Goal: Task Accomplishment & Management: Use online tool/utility

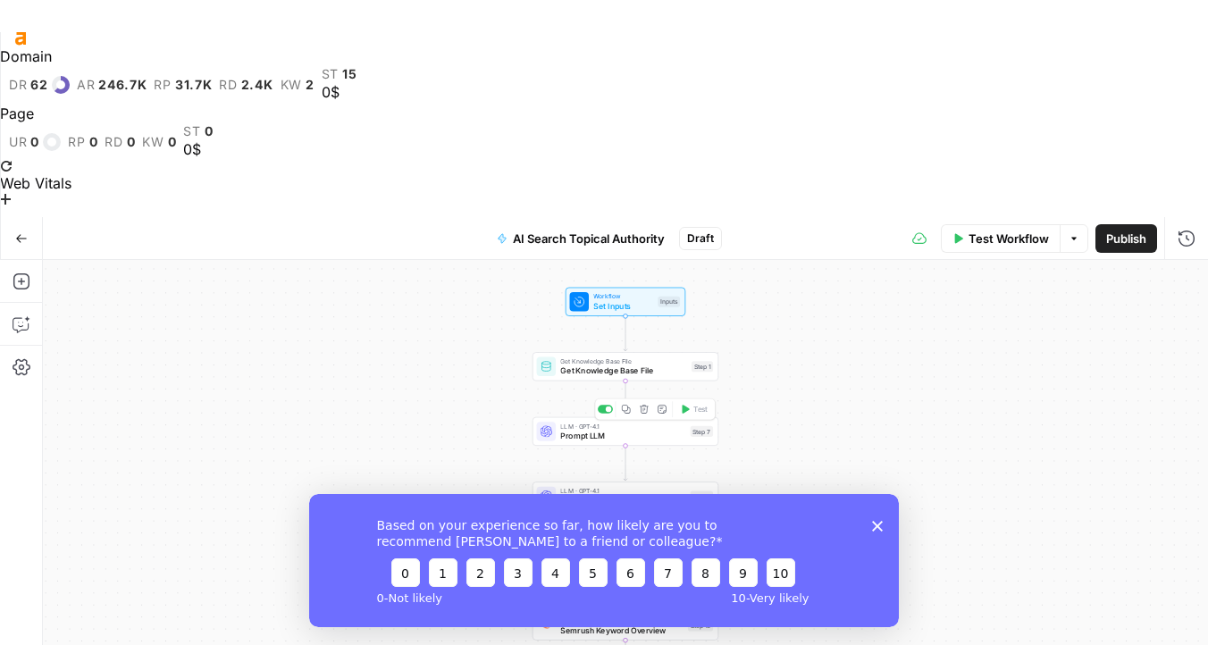
click at [639, 430] on span "Prompt LLM" at bounding box center [622, 436] width 125 height 12
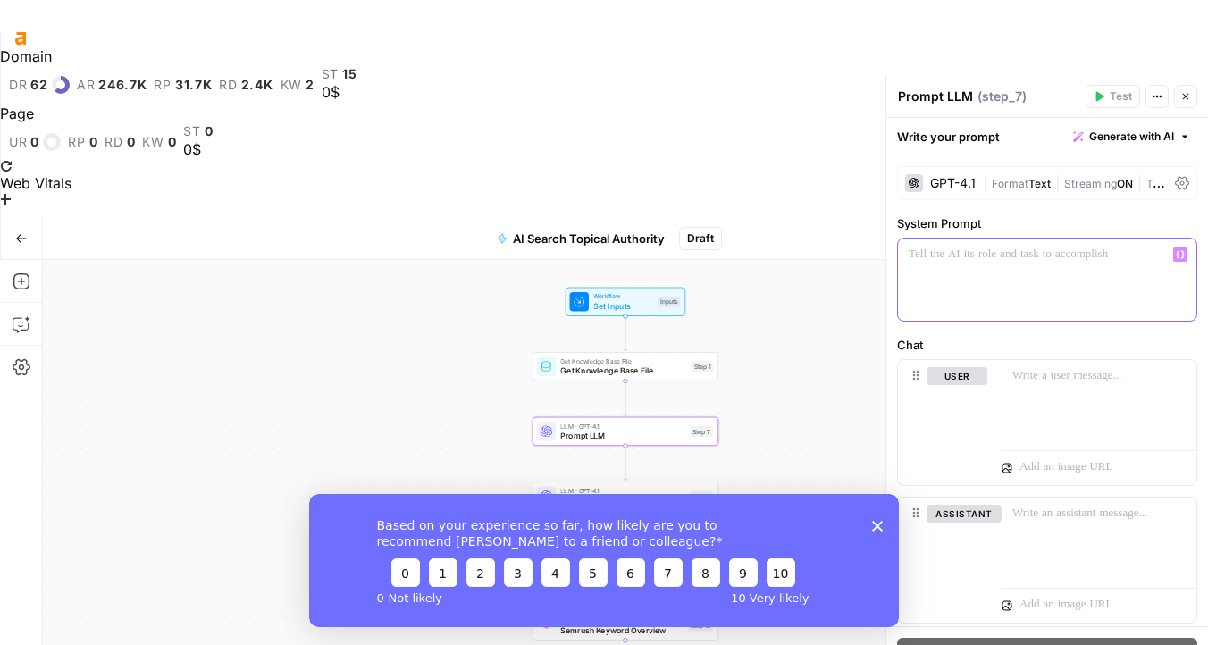
click at [946, 258] on p at bounding box center [1046, 255] width 277 height 18
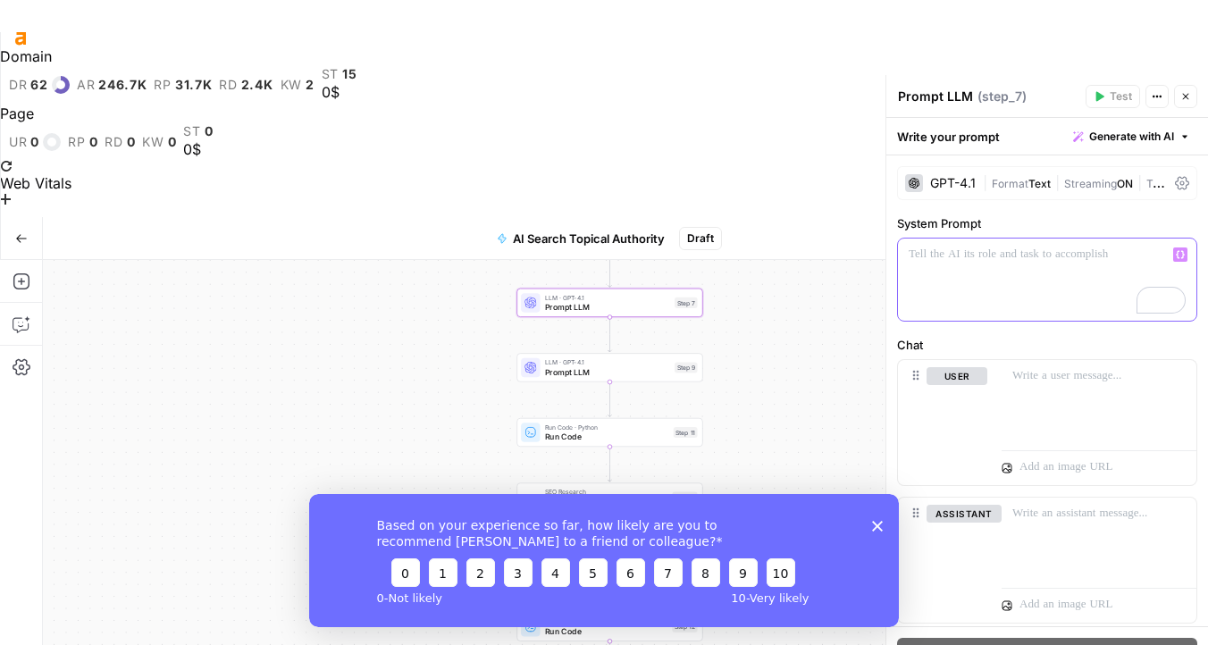
click at [963, 294] on div "To enrich screen reader interactions, please activate Accessibility in Grammarl…" at bounding box center [1047, 280] width 298 height 82
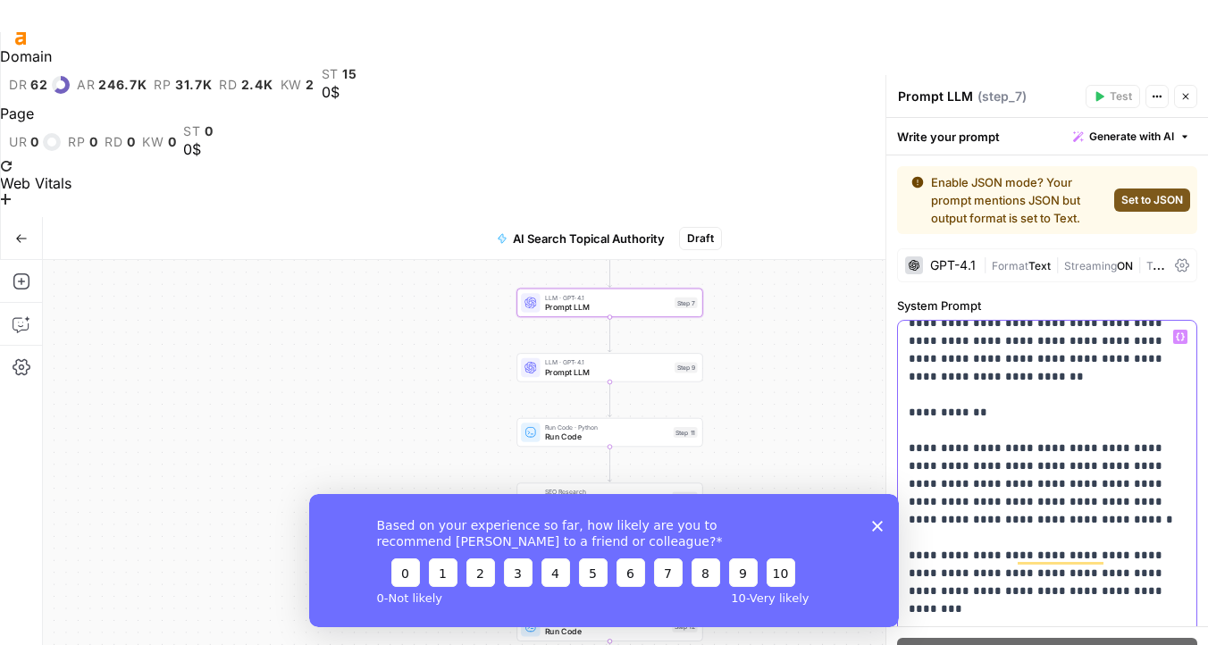
scroll to position [215, 0]
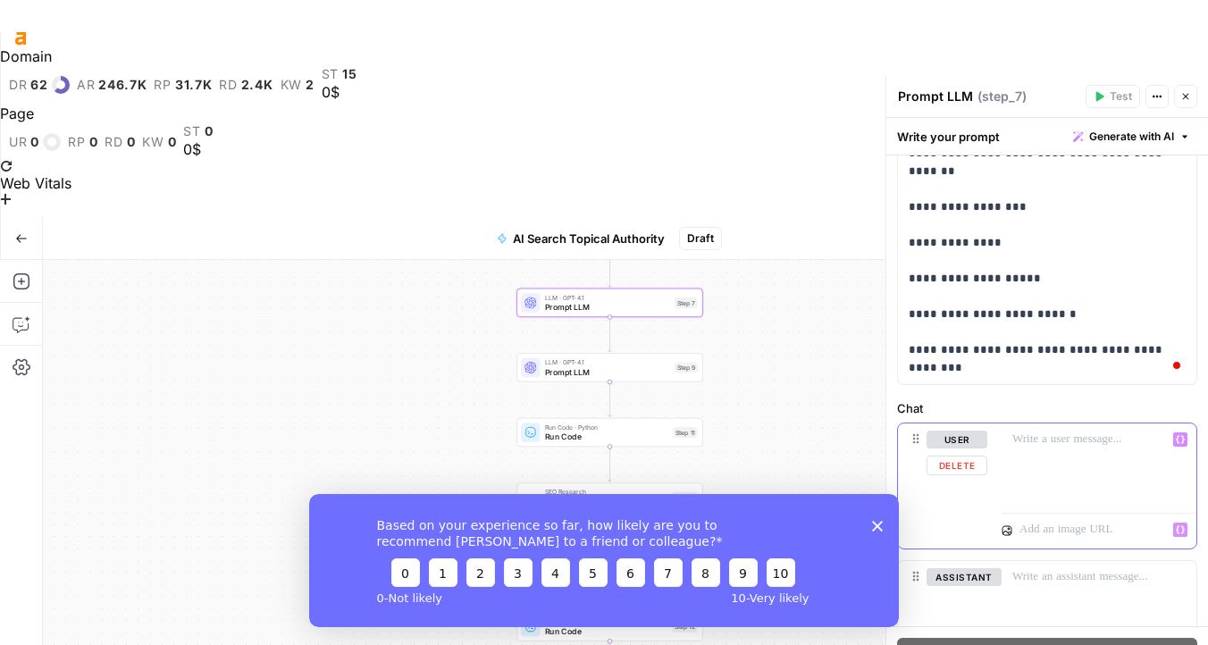
click at [1037, 492] on div at bounding box center [1098, 464] width 195 height 82
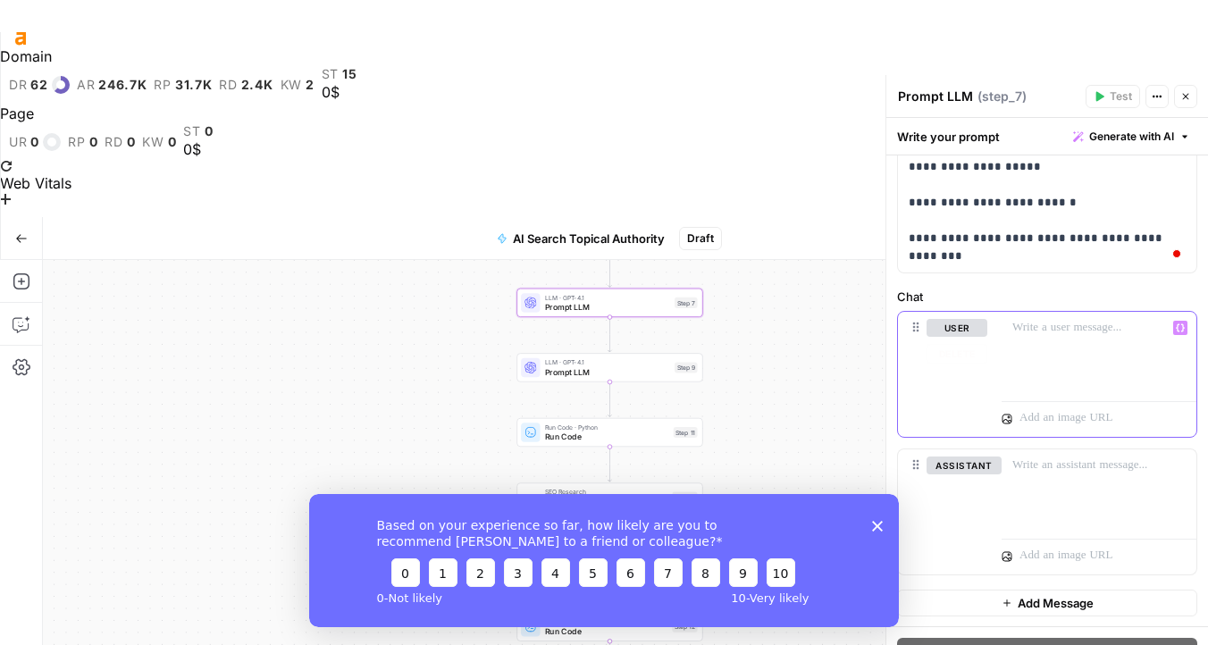
paste div
click at [1182, 324] on icon "button" at bounding box center [1180, 327] width 9 height 9
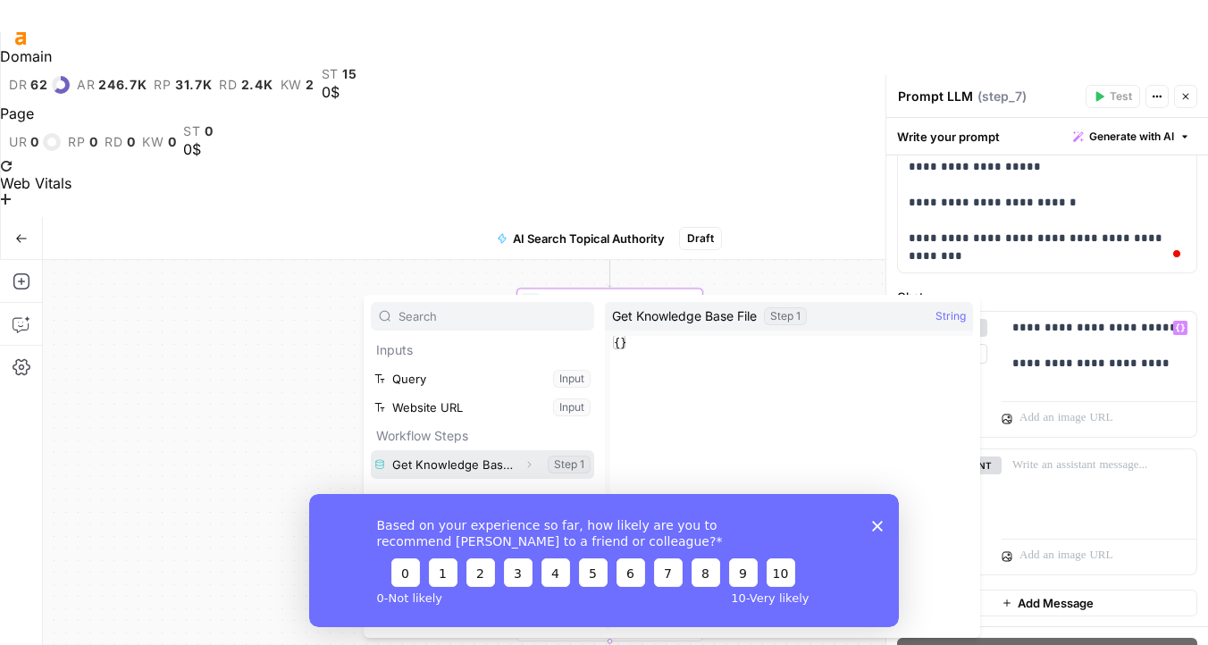
click at [529, 464] on icon "button" at bounding box center [530, 465] width 4 height 6
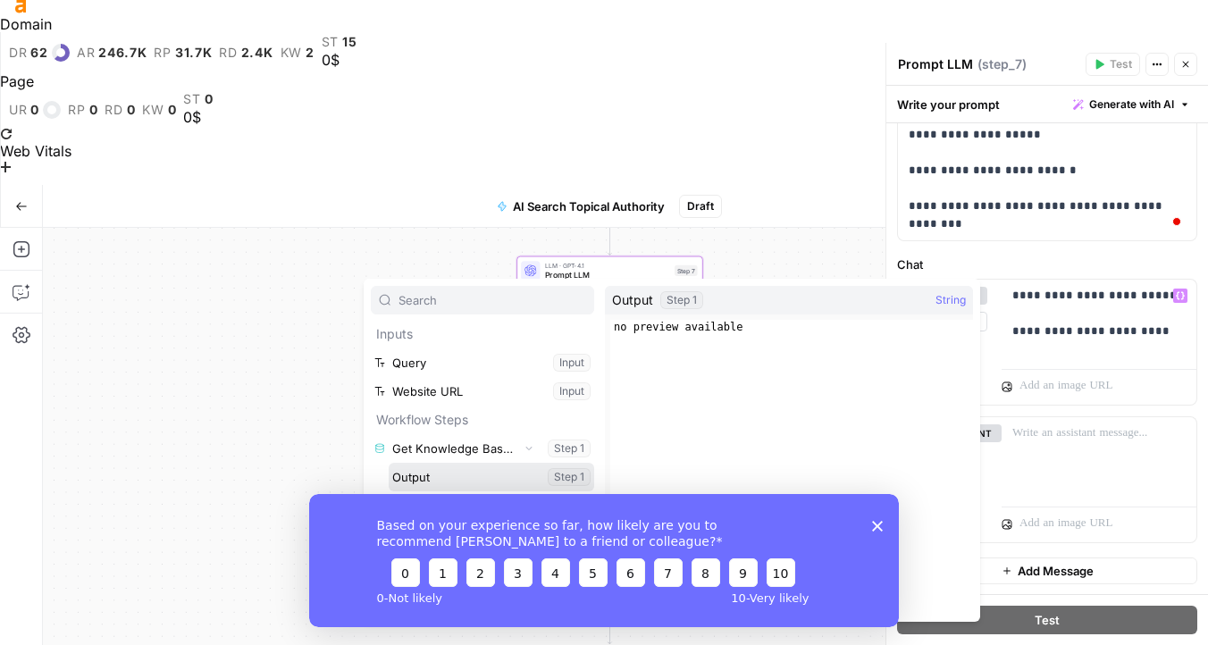
click at [481, 480] on button "Select variable Output" at bounding box center [491, 477] width 205 height 29
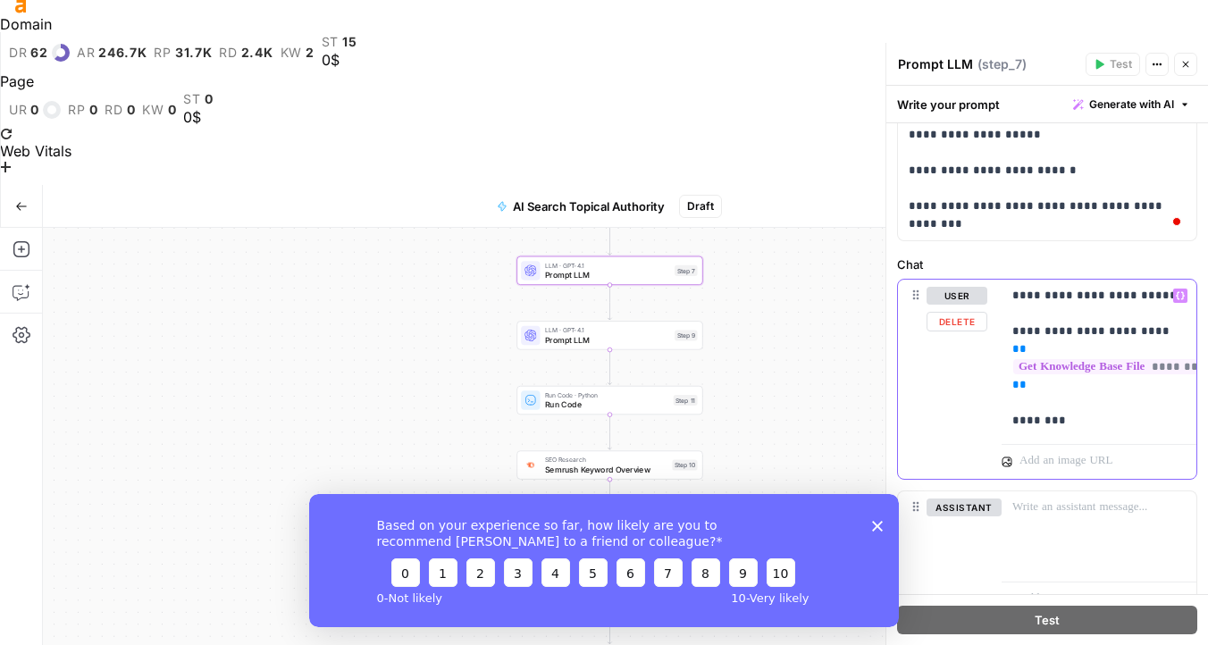
click at [1179, 297] on icon "button" at bounding box center [1180, 295] width 9 height 9
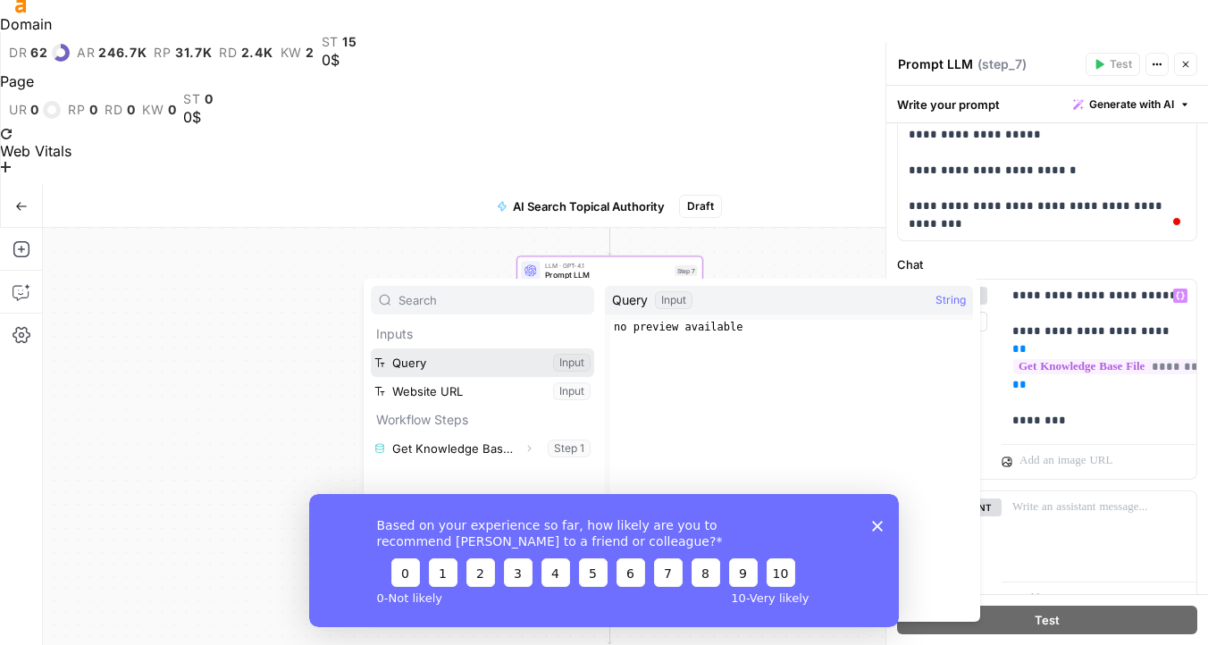
click at [563, 364] on button "Select variable Query" at bounding box center [482, 362] width 223 height 29
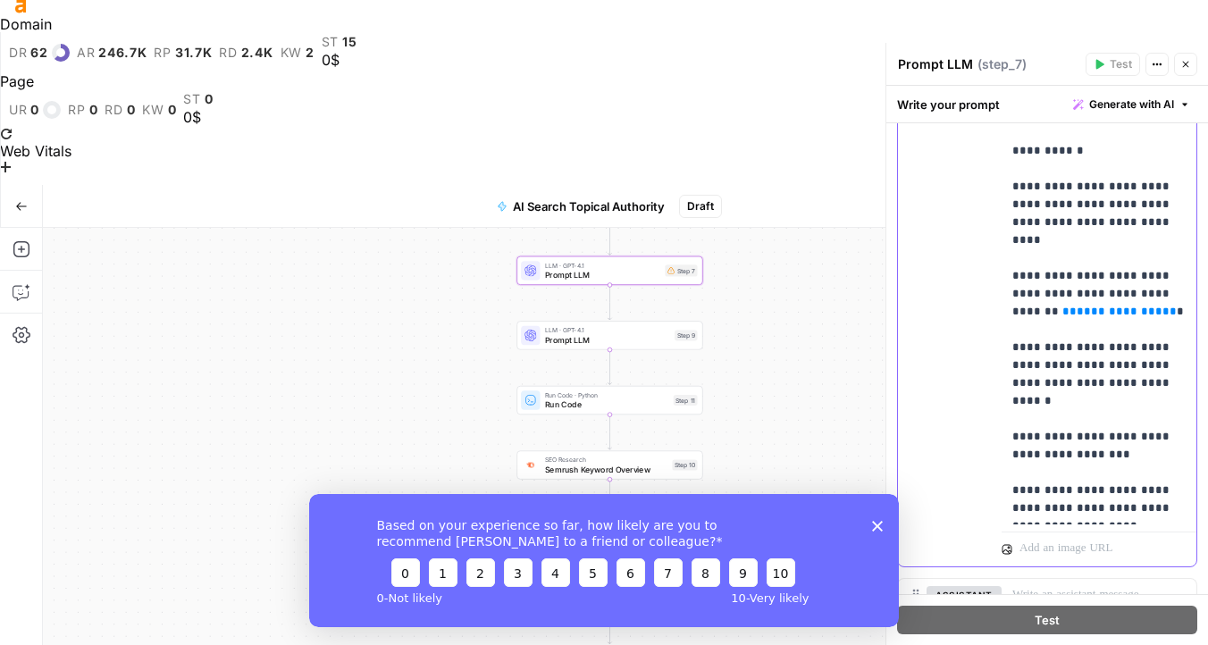
drag, startPoint x: 1134, startPoint y: 290, endPoint x: 967, endPoint y: 290, distance: 167.0
click at [967, 290] on div "**********" at bounding box center [1047, 270] width 298 height 593
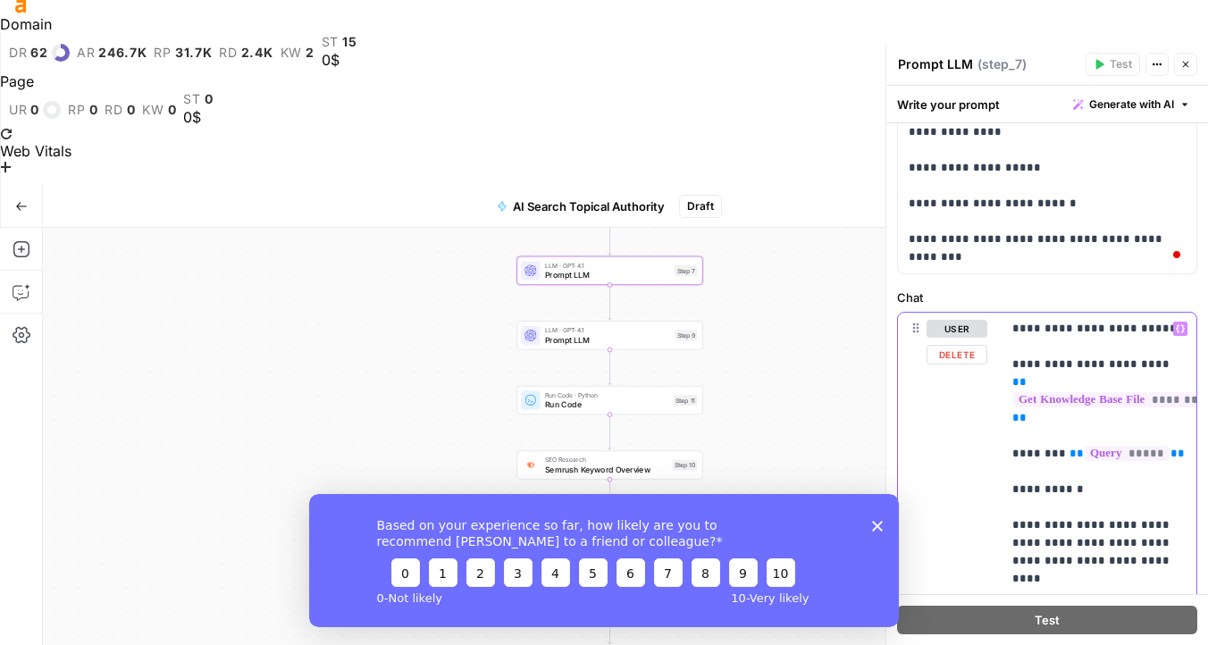
drag, startPoint x: 1189, startPoint y: 452, endPoint x: 1075, endPoint y: 452, distance: 114.3
click at [1075, 452] on div "**********" at bounding box center [1098, 579] width 195 height 532
copy p "** ***** **"
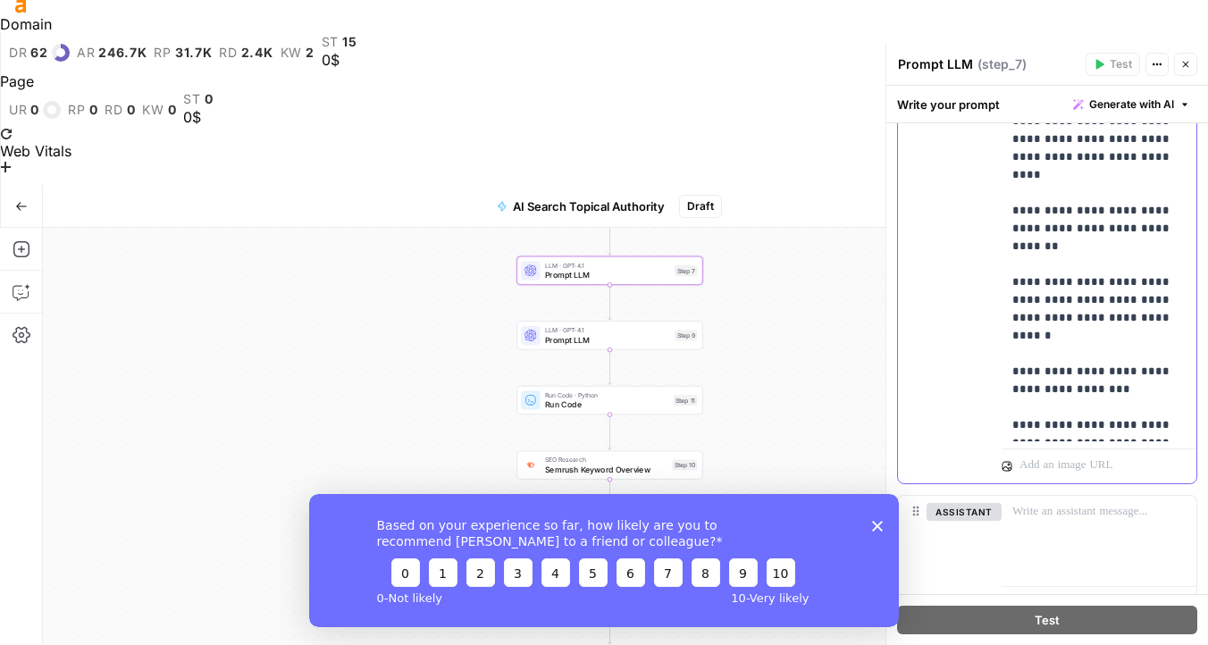
click at [1099, 305] on p "**********" at bounding box center [1098, 175] width 173 height 518
click at [1169, 213] on p "**********" at bounding box center [1098, 175] width 173 height 518
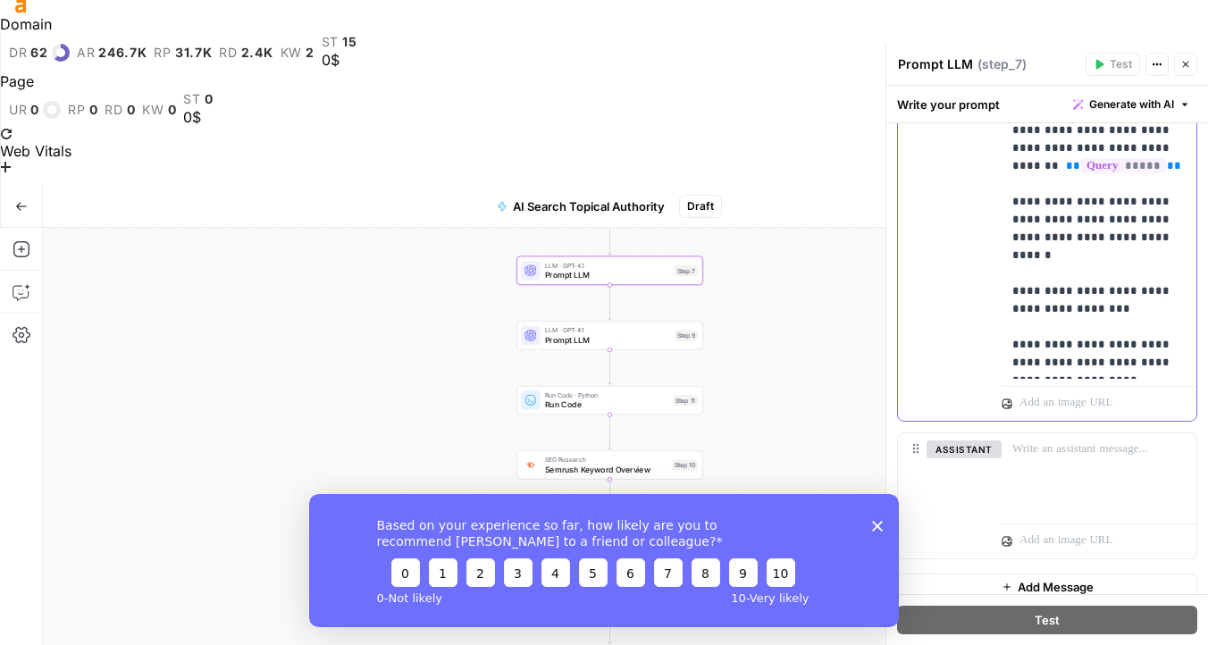
drag, startPoint x: 1056, startPoint y: 234, endPoint x: 998, endPoint y: 234, distance: 58.1
click at [998, 234] on div "**********" at bounding box center [1047, 124] width 298 height 593
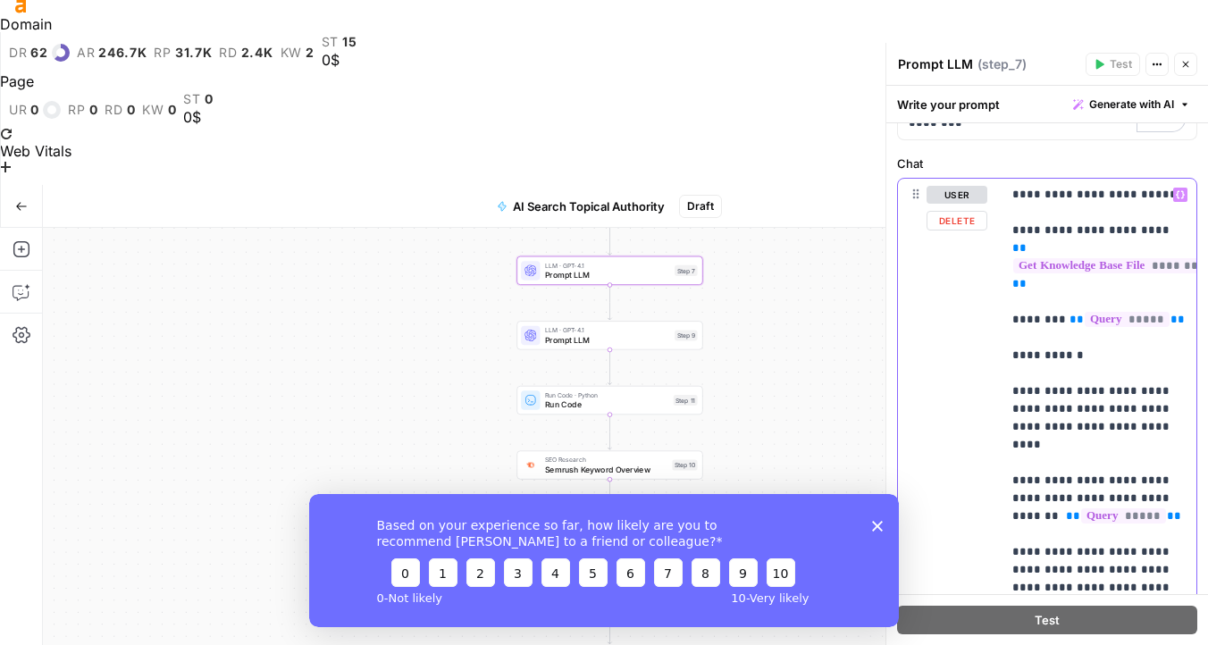
click at [1182, 193] on icon "button" at bounding box center [1180, 194] width 9 height 8
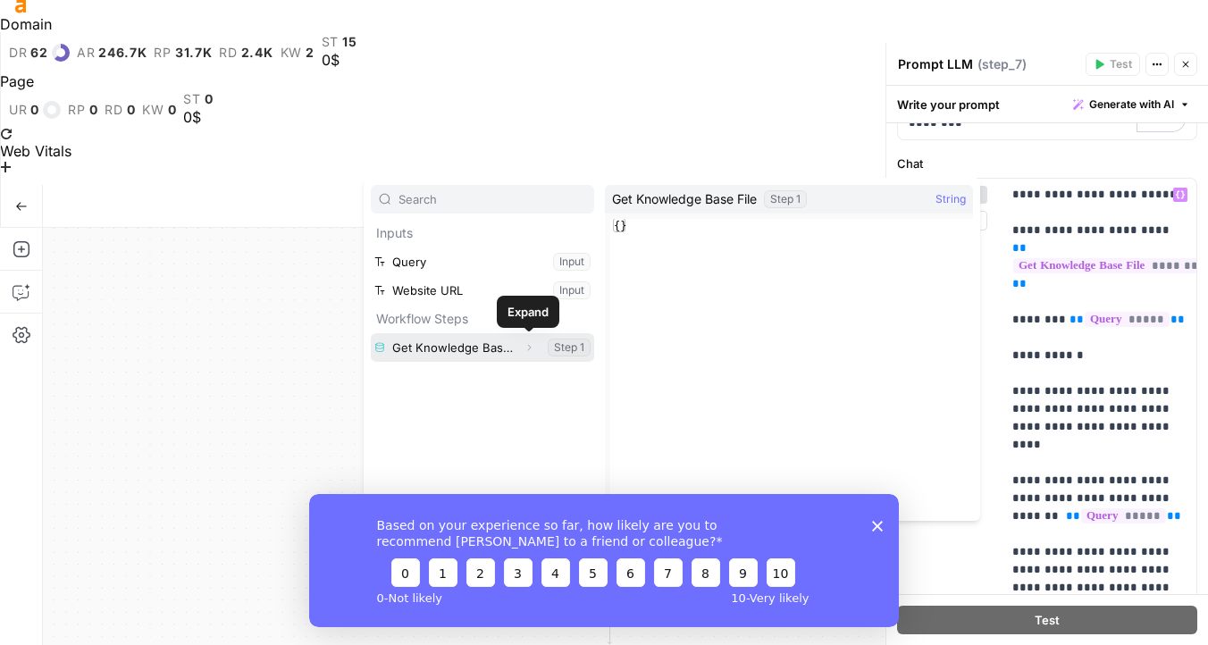
click at [528, 347] on icon "button" at bounding box center [528, 347] width 11 height 11
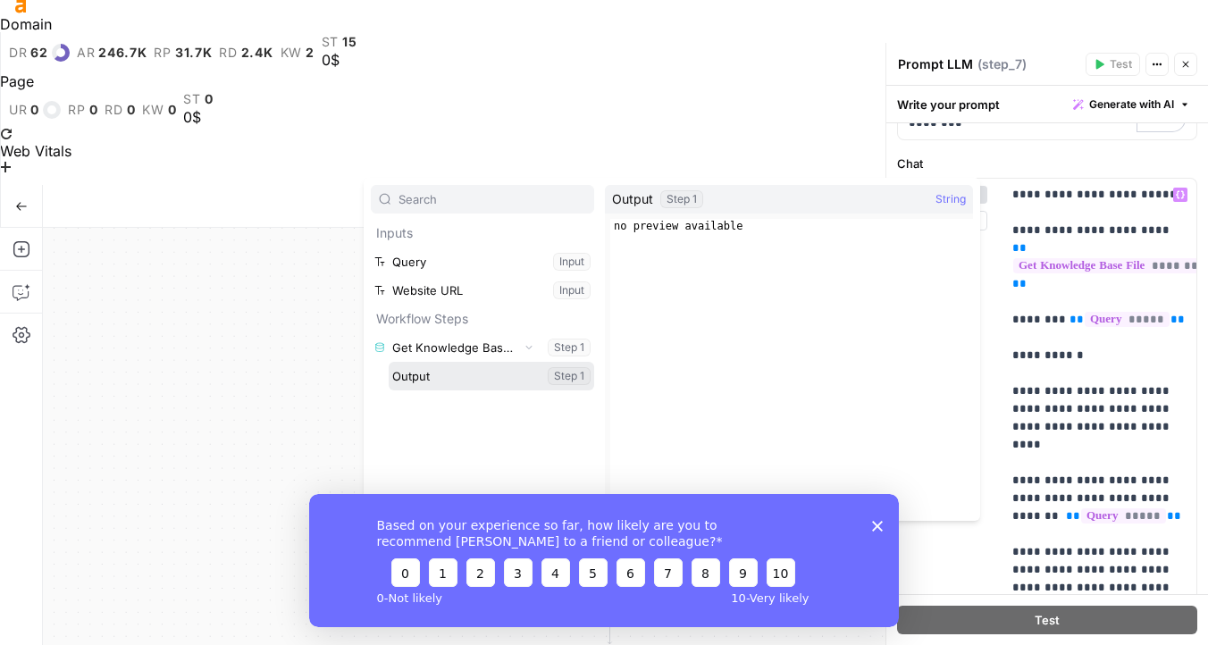
click at [504, 381] on button "Select variable Output" at bounding box center [491, 376] width 205 height 29
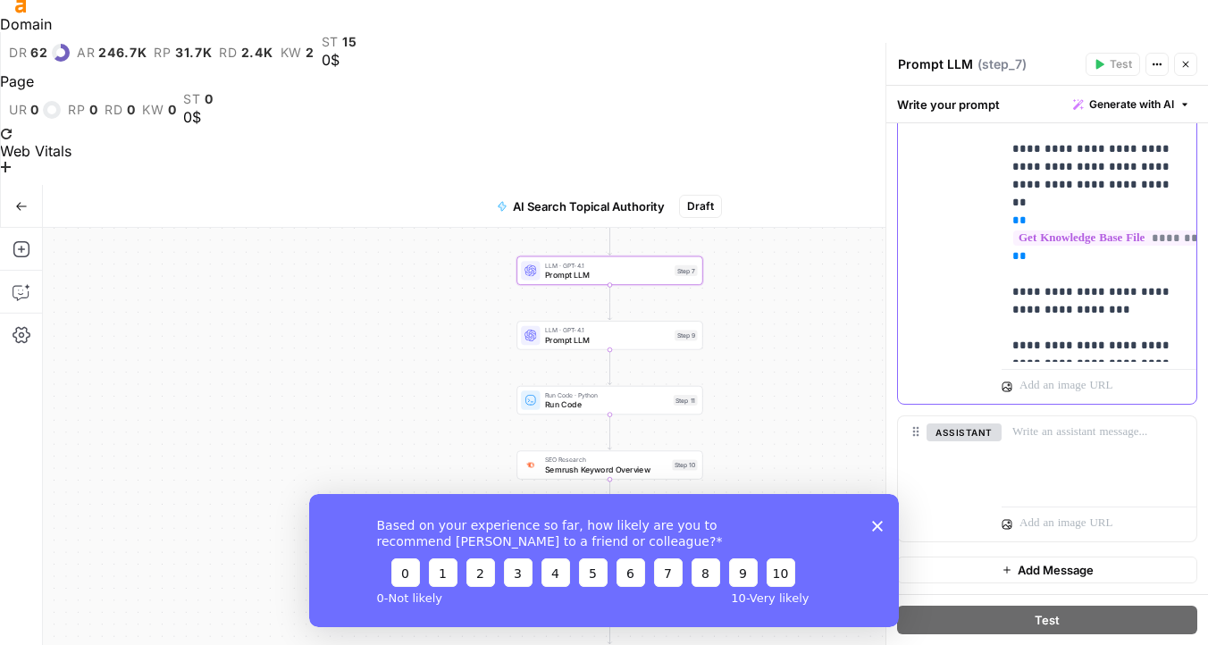
drag, startPoint x: 1133, startPoint y: 275, endPoint x: 992, endPoint y: 264, distance: 141.6
click at [992, 264] on div "**********" at bounding box center [1047, 90] width 298 height 629
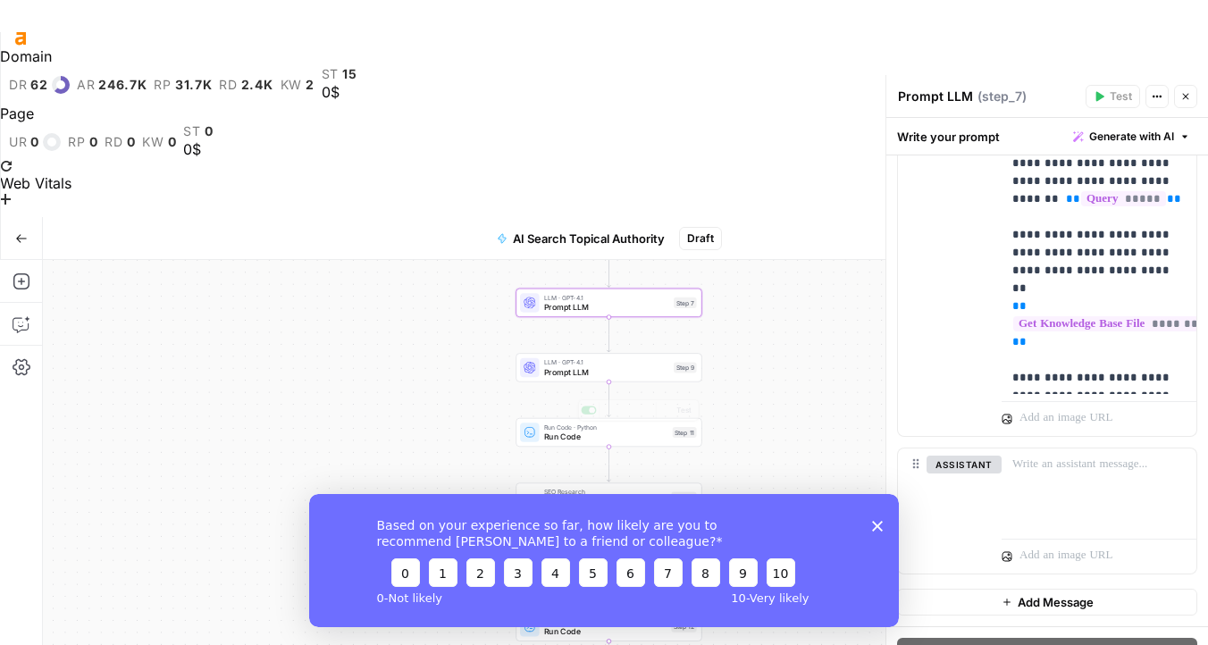
click at [465, 260] on div "Workflow Set Inputs Inputs Get Knowledge Base File Get Knowledge Base File Step…" at bounding box center [625, 561] width 1165 height 602
click at [582, 431] on span "Run Code" at bounding box center [605, 437] width 123 height 12
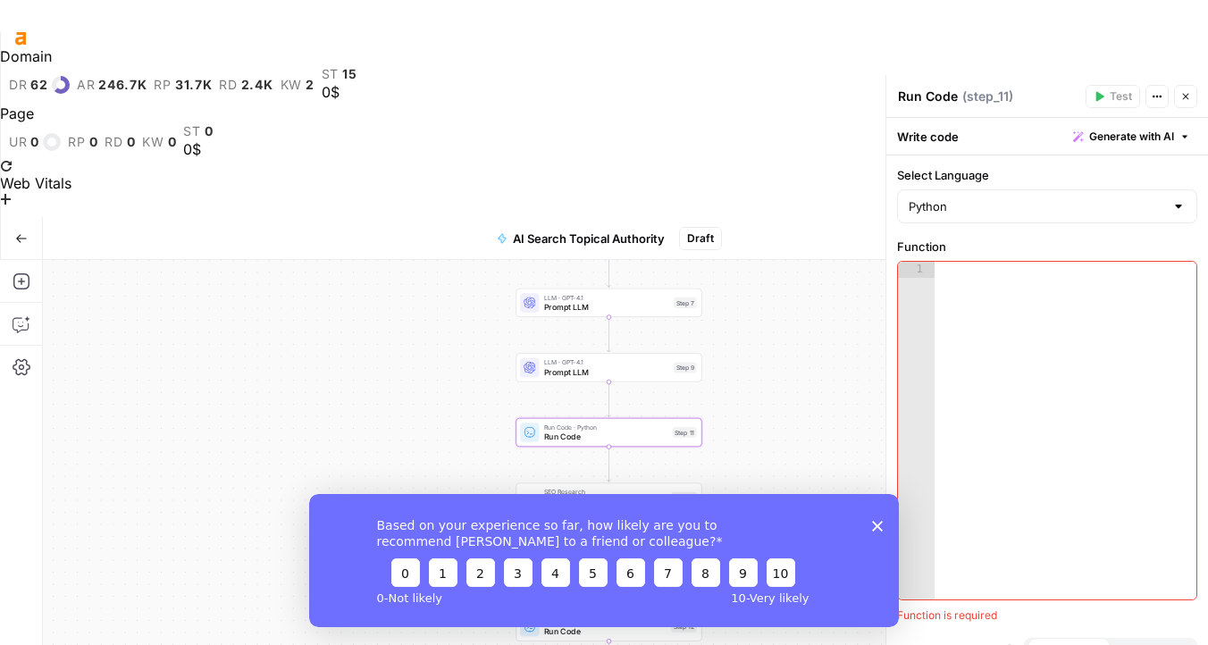
click at [582, 353] on div "LLM · GPT-4.1 Prompt LLM Step 9 Copy step Delete step Add Note Test" at bounding box center [608, 367] width 186 height 29
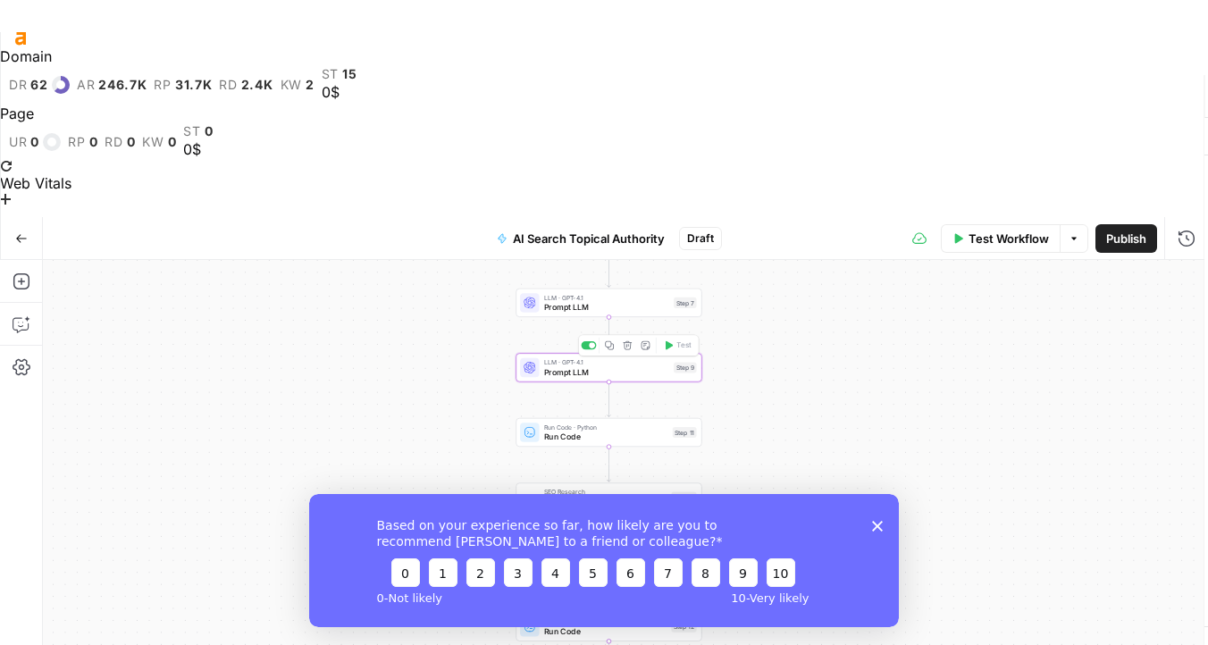
type textarea "Prompt LLM"
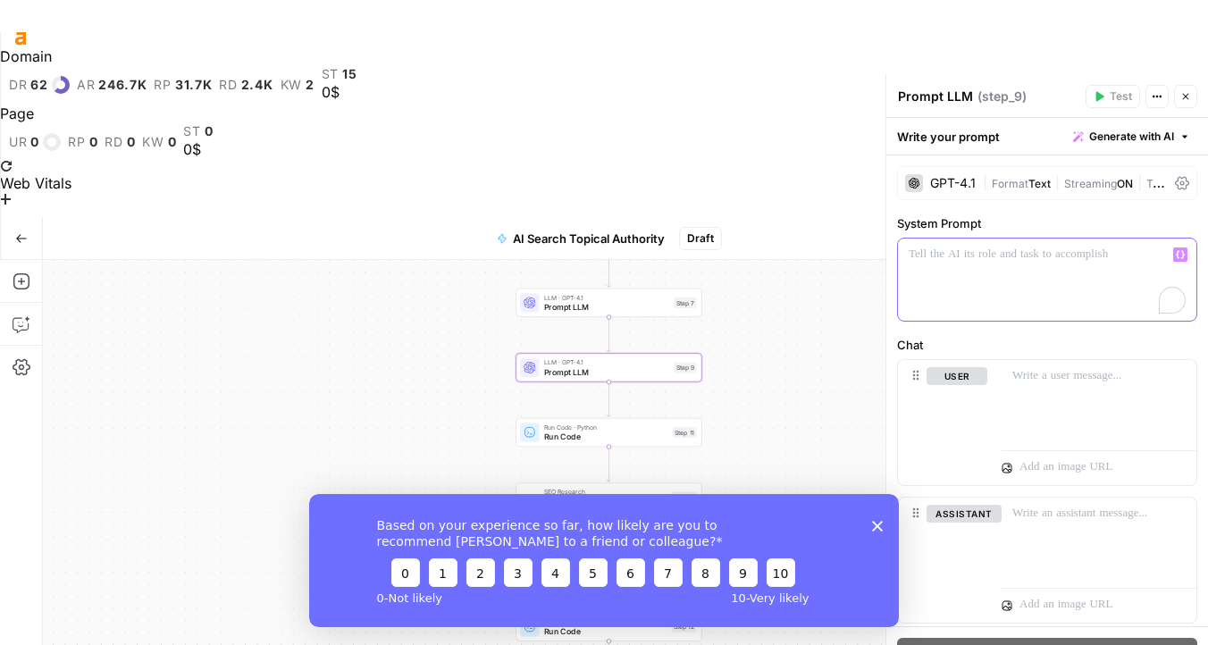
click at [1053, 271] on div "To enrich screen reader interactions, please activate Accessibility in Grammarl…" at bounding box center [1047, 280] width 298 height 82
click at [605, 301] on span "Prompt LLM" at bounding box center [606, 307] width 125 height 12
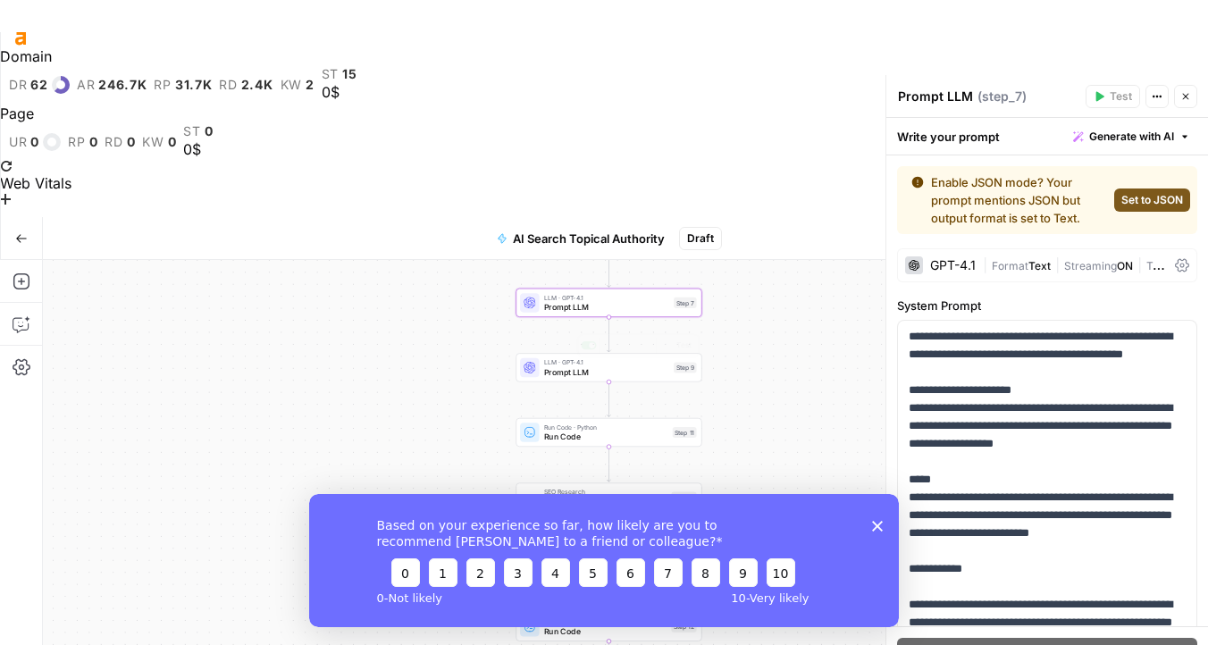
click at [437, 260] on div "Workflow Set Inputs Inputs Get Knowledge Base File Get Knowledge Base File Step…" at bounding box center [625, 561] width 1165 height 602
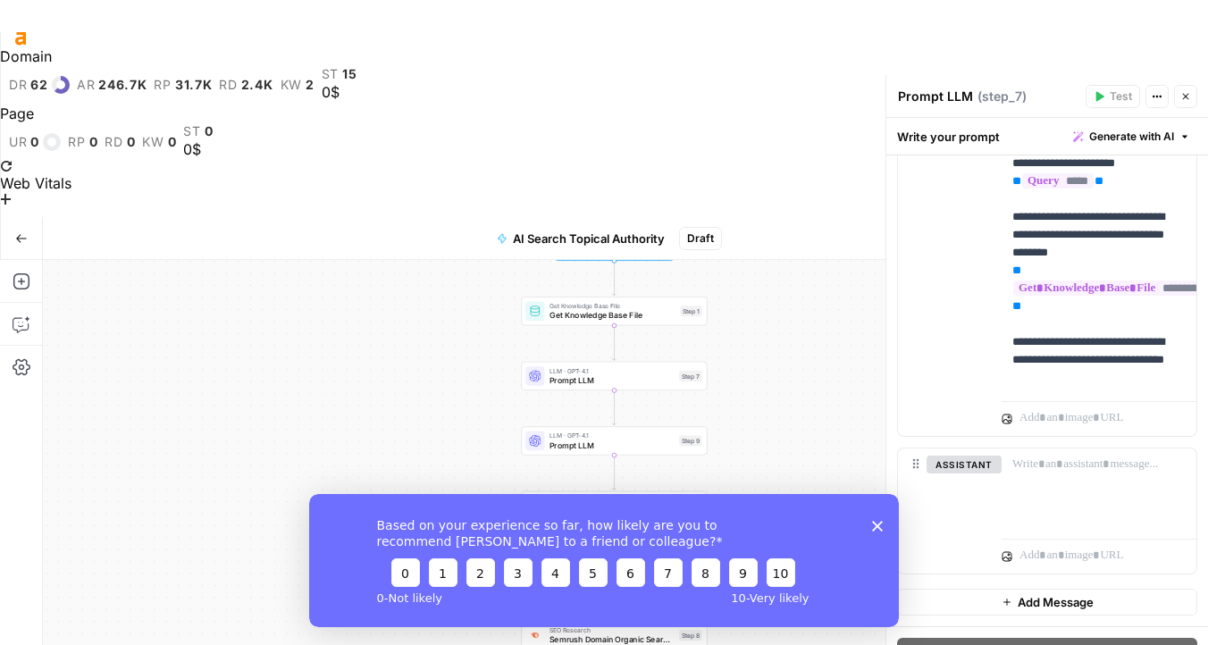
click at [833, 341] on div "Workflow Set Inputs Inputs Get Knowledge Base File Get Knowledge Base File Step…" at bounding box center [625, 561] width 1165 height 602
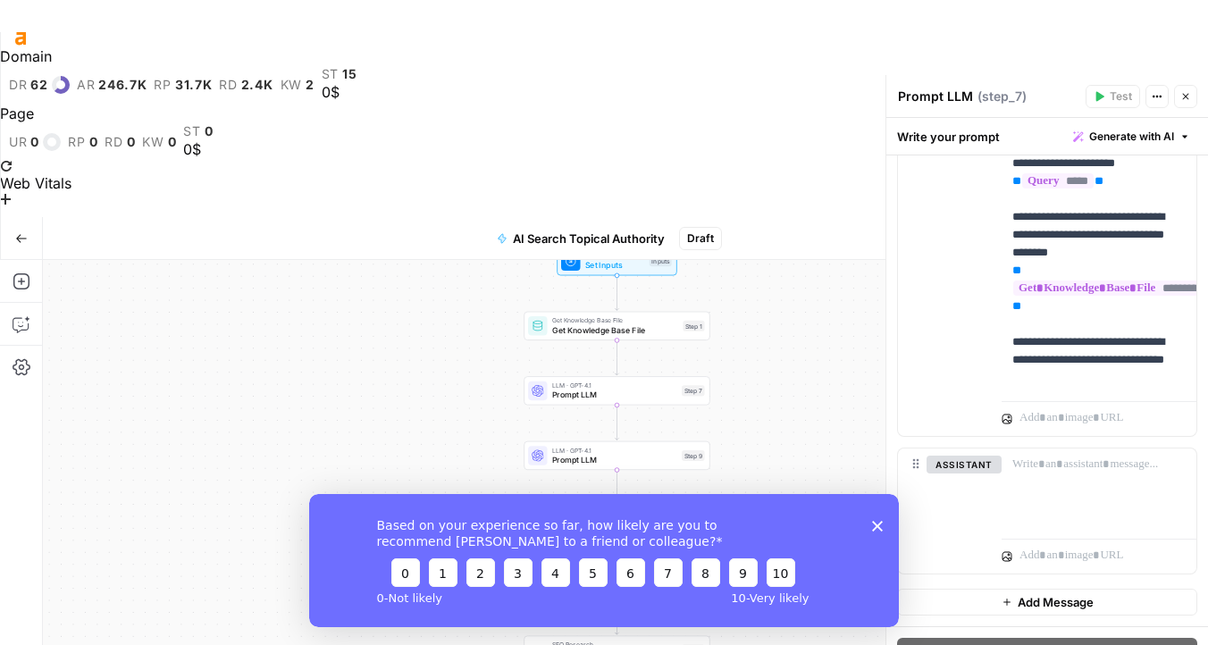
click at [552, 324] on span "Get Knowledge Base File" at bounding box center [615, 330] width 126 height 12
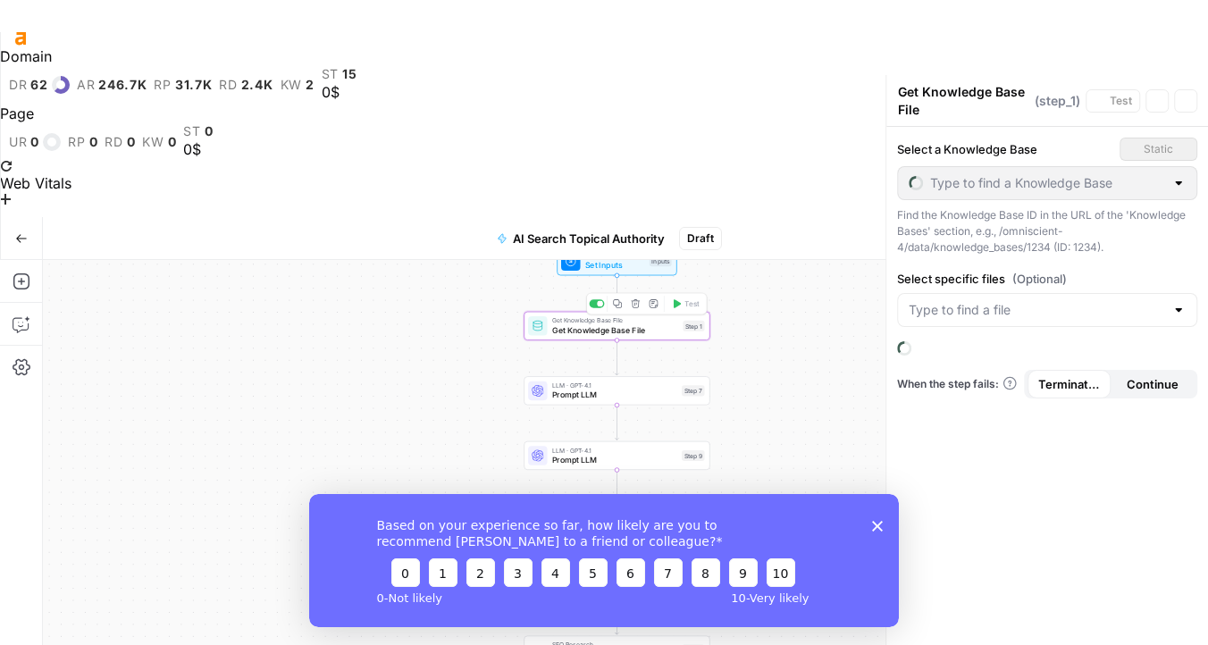
type input "AI Query Fan Out Techniques"
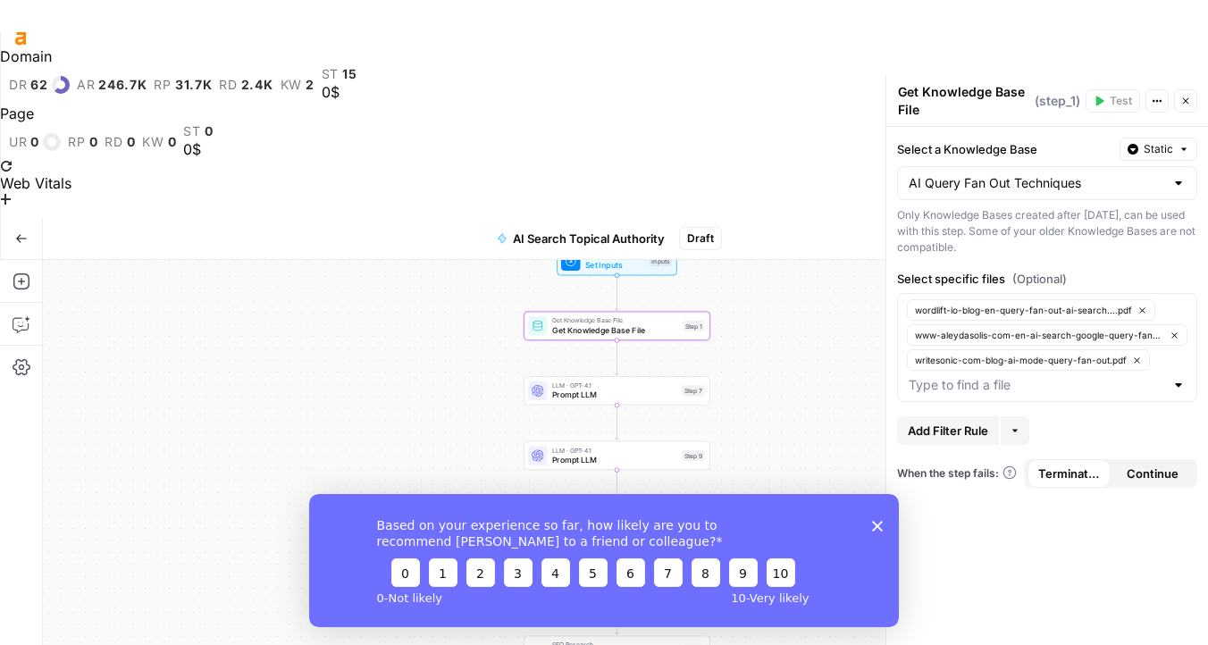
click at [877, 516] on div "Based on your experience so far, how likely are you to recommend [PERSON_NAME] …" at bounding box center [604, 559] width 590 height 133
click at [877, 525] on polygon "Close survey" at bounding box center [877, 525] width 11 height 11
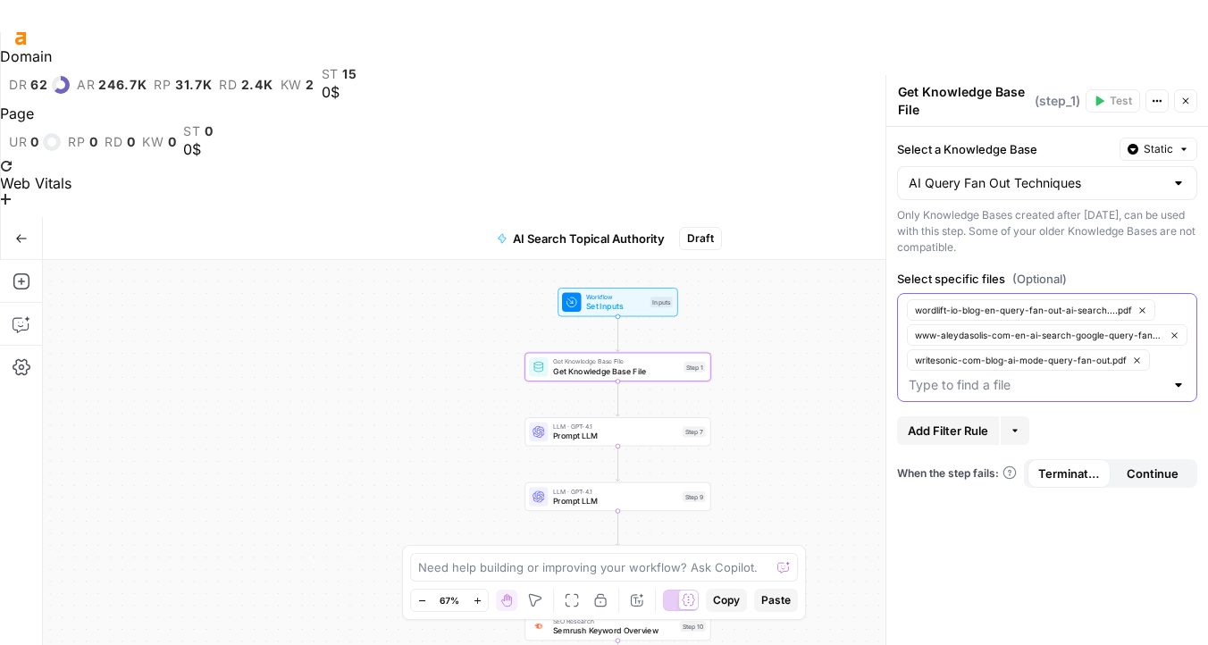
click at [1084, 313] on span "wordlift-io-blog-en-query-fan-out-ai-search....pdf" at bounding box center [1023, 310] width 217 height 14
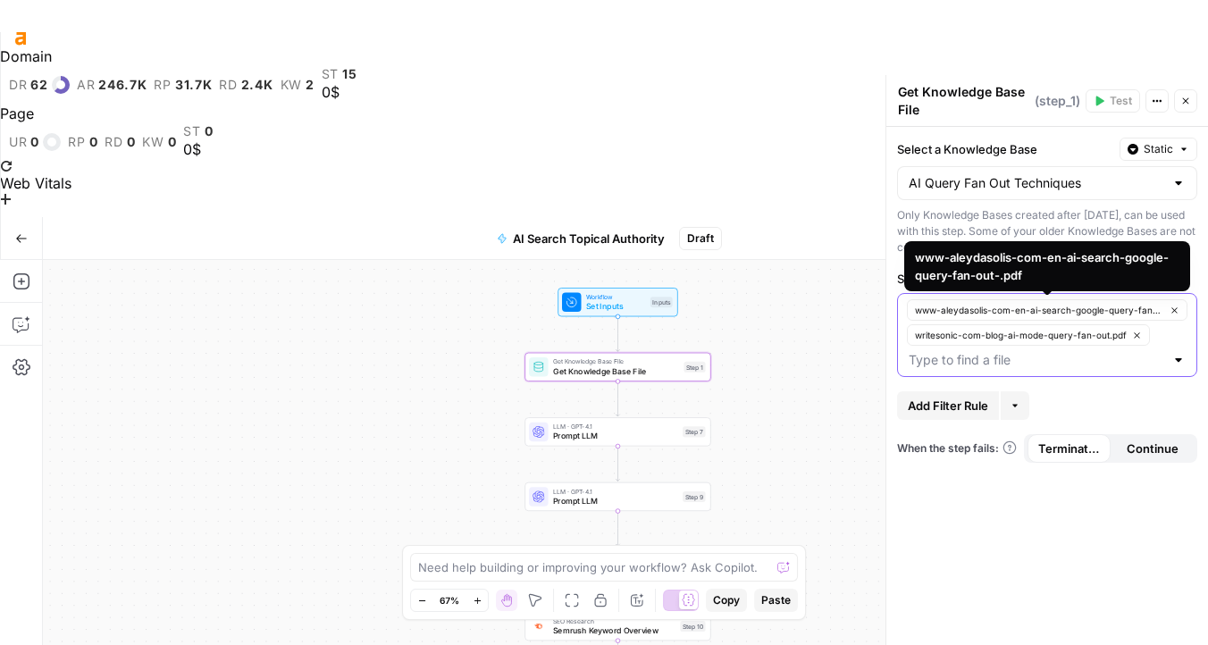
click at [1066, 311] on span "www-aleydasolis-com-en-ai-search-google-query-fan-out-.pdf" at bounding box center [1039, 310] width 249 height 14
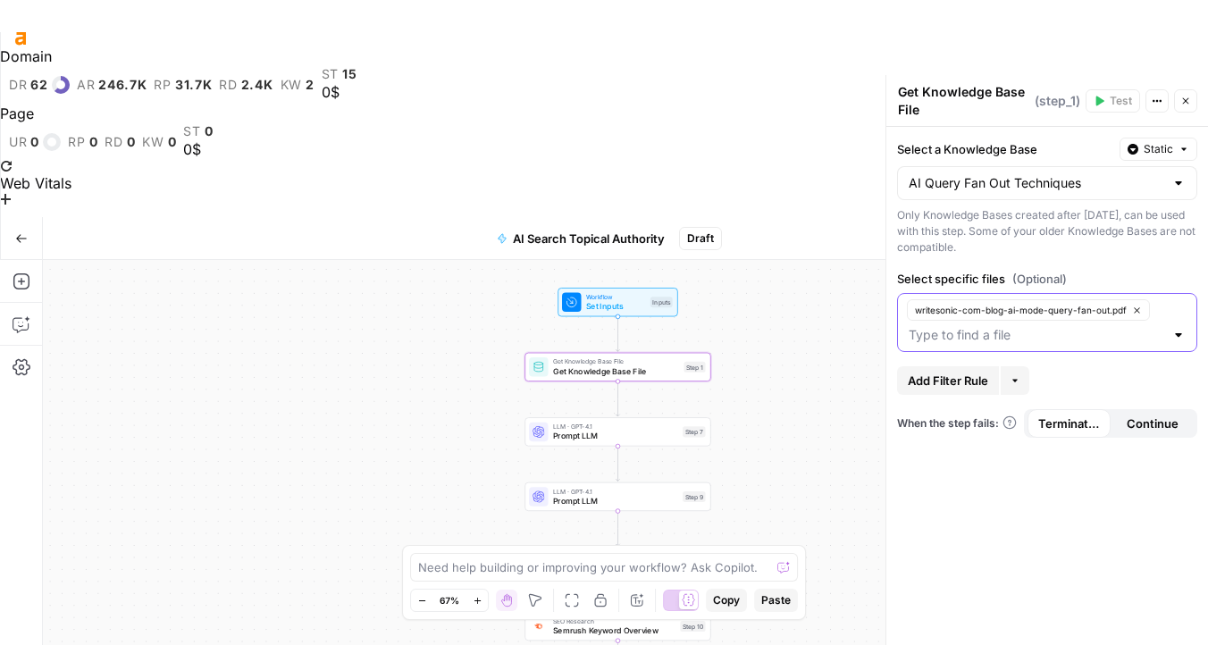
click at [1065, 314] on span "writesonic-com-blog-ai-mode-query-fan-out.pdf" at bounding box center [1021, 310] width 212 height 14
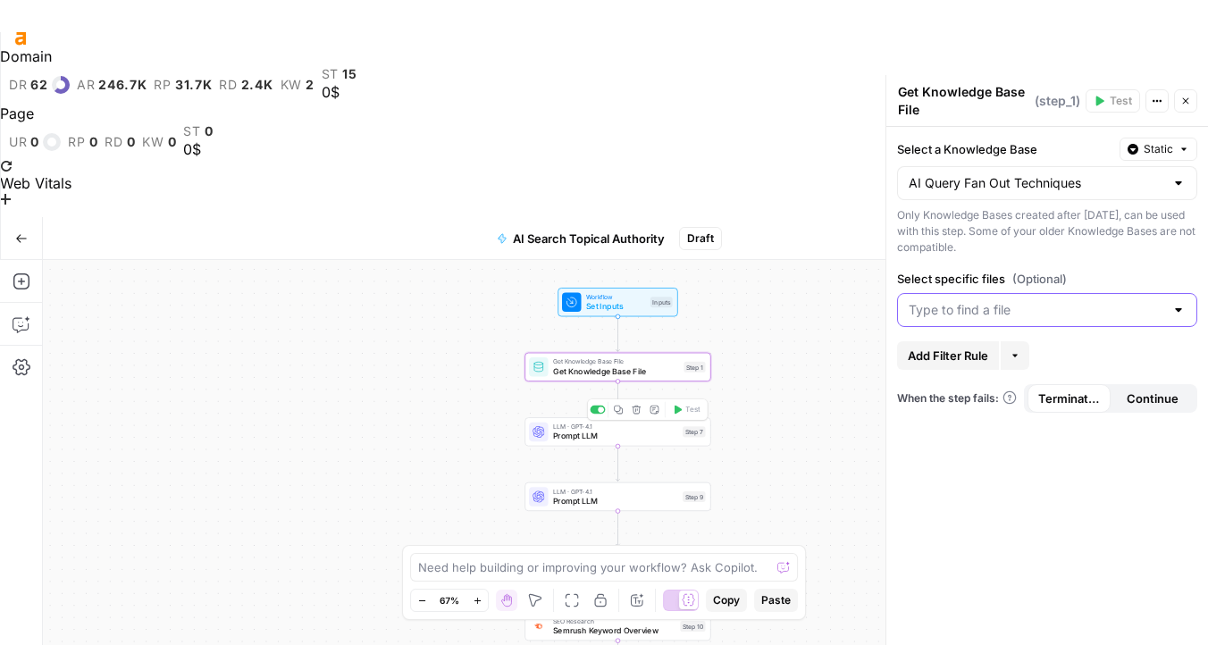
click at [600, 430] on span "Prompt LLM" at bounding box center [615, 436] width 125 height 12
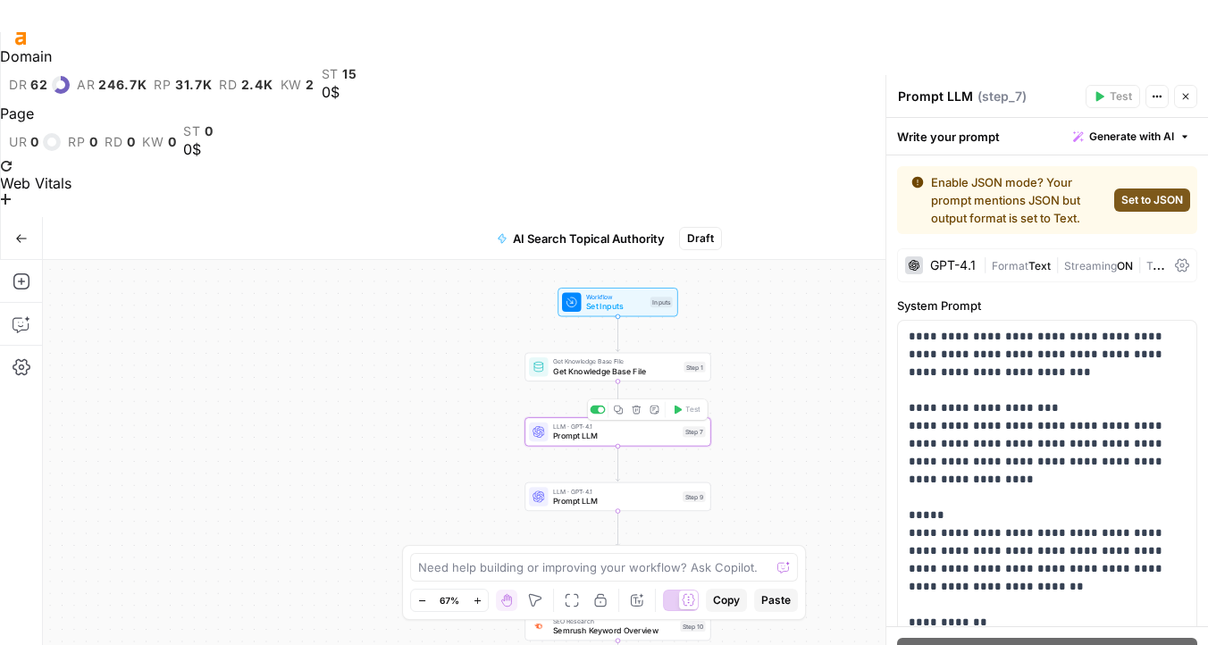
click at [599, 365] on span "Get Knowledge Base File" at bounding box center [616, 371] width 126 height 12
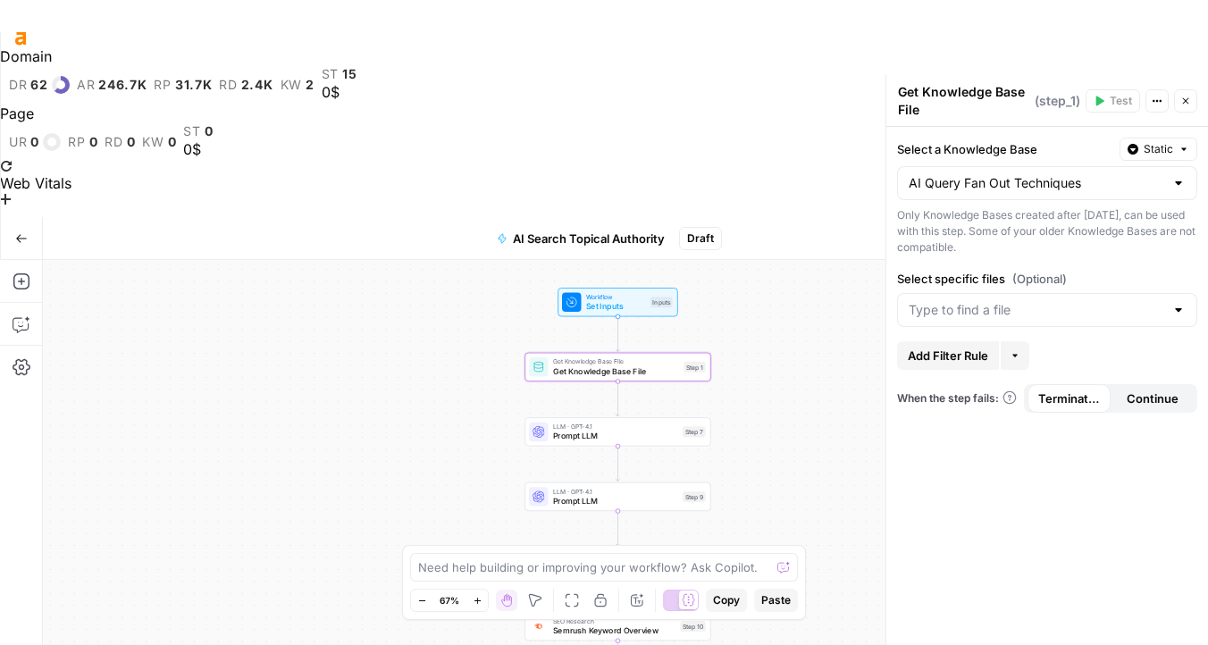
click at [1065, 320] on div at bounding box center [1047, 310] width 300 height 34
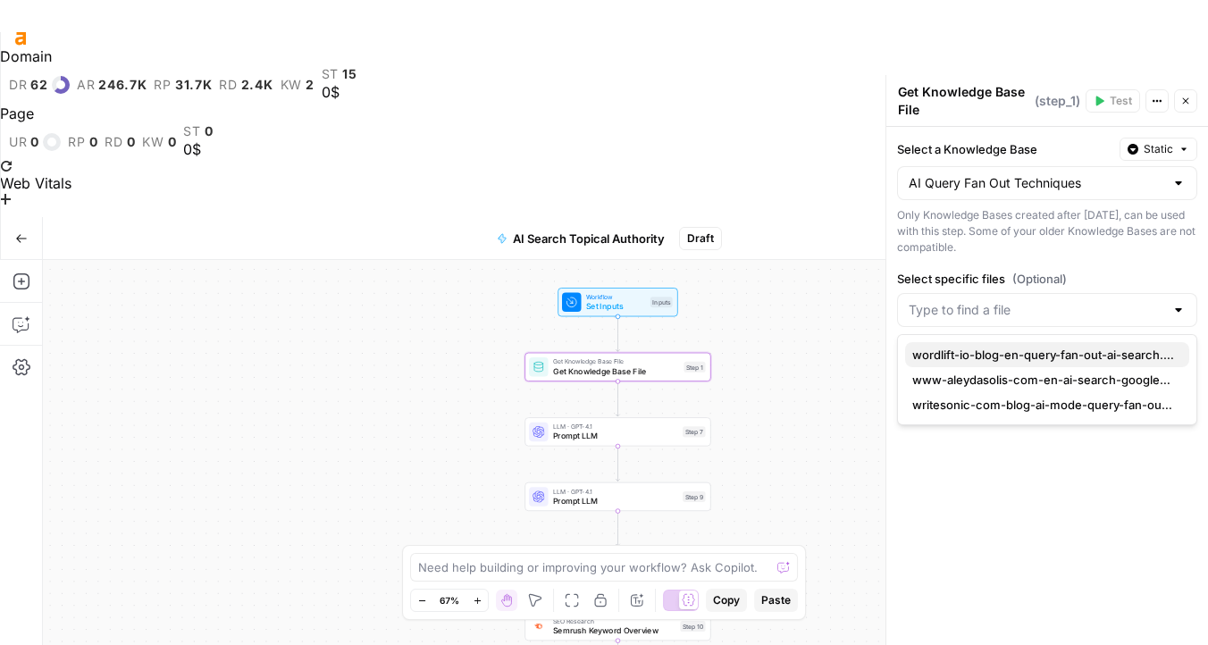
click at [1054, 356] on span "wordlift-io-blog-en-query-fan-out-ai-search....pdf" at bounding box center [1043, 355] width 263 height 18
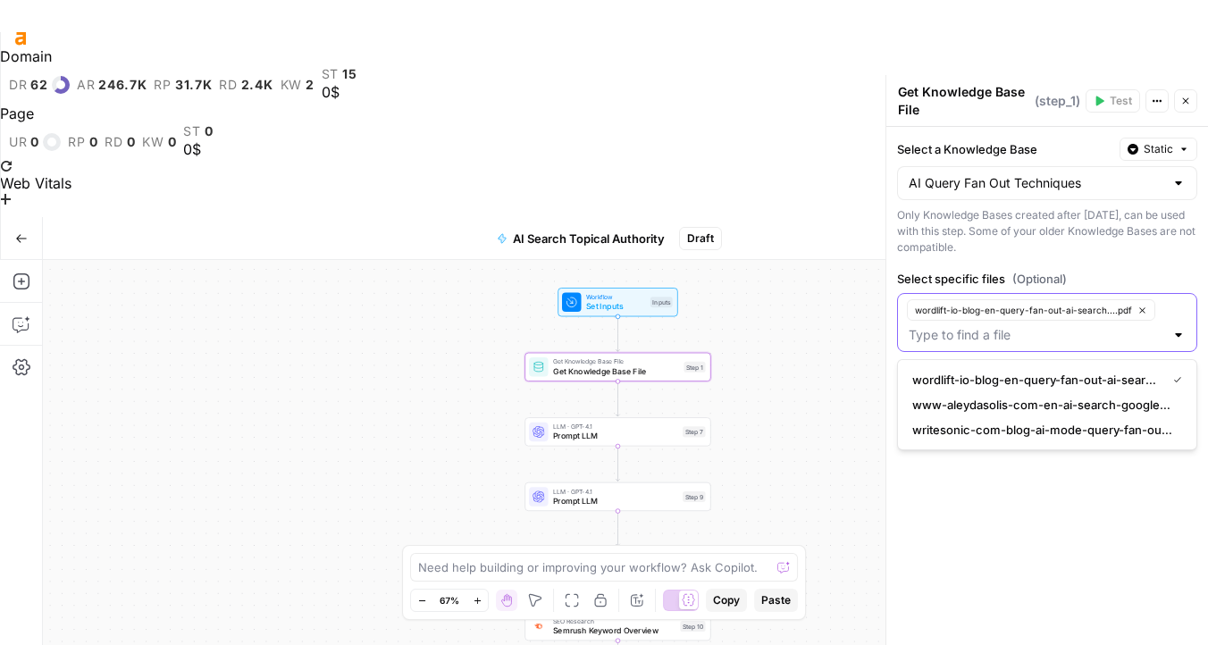
click at [1059, 341] on input "Select specific files (Optional)" at bounding box center [1035, 335] width 255 height 18
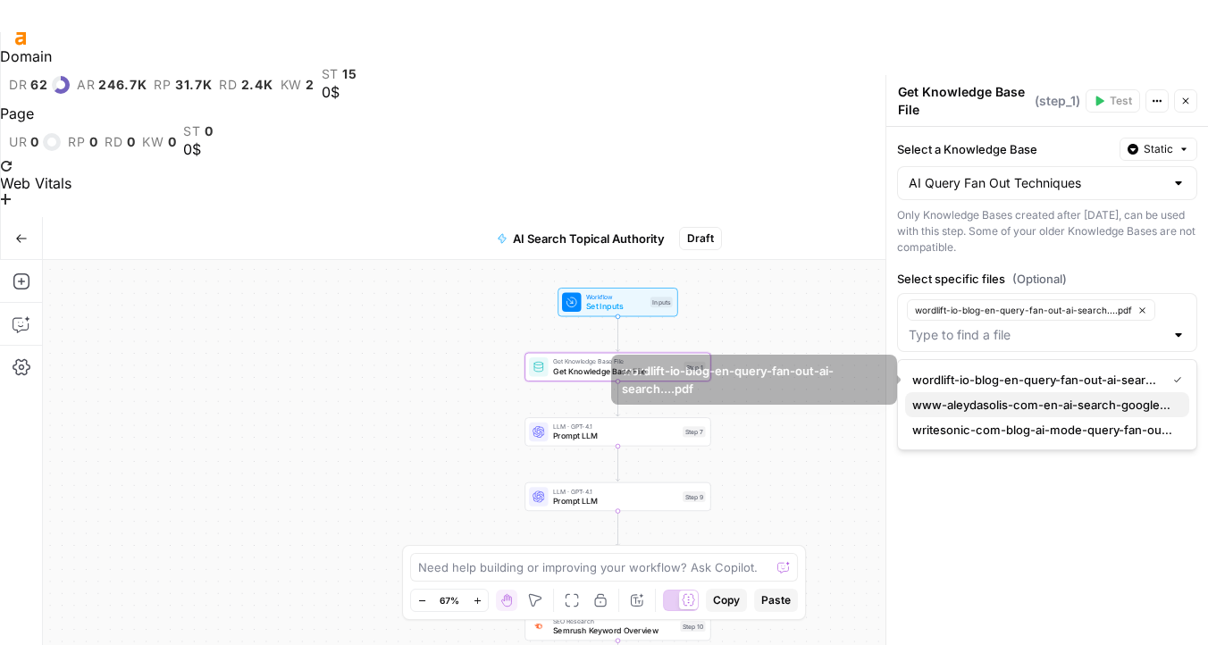
click at [1069, 400] on span "www-aleydasolis-com-en-ai-search-google-query-fan-out-.pdf" at bounding box center [1043, 405] width 263 height 18
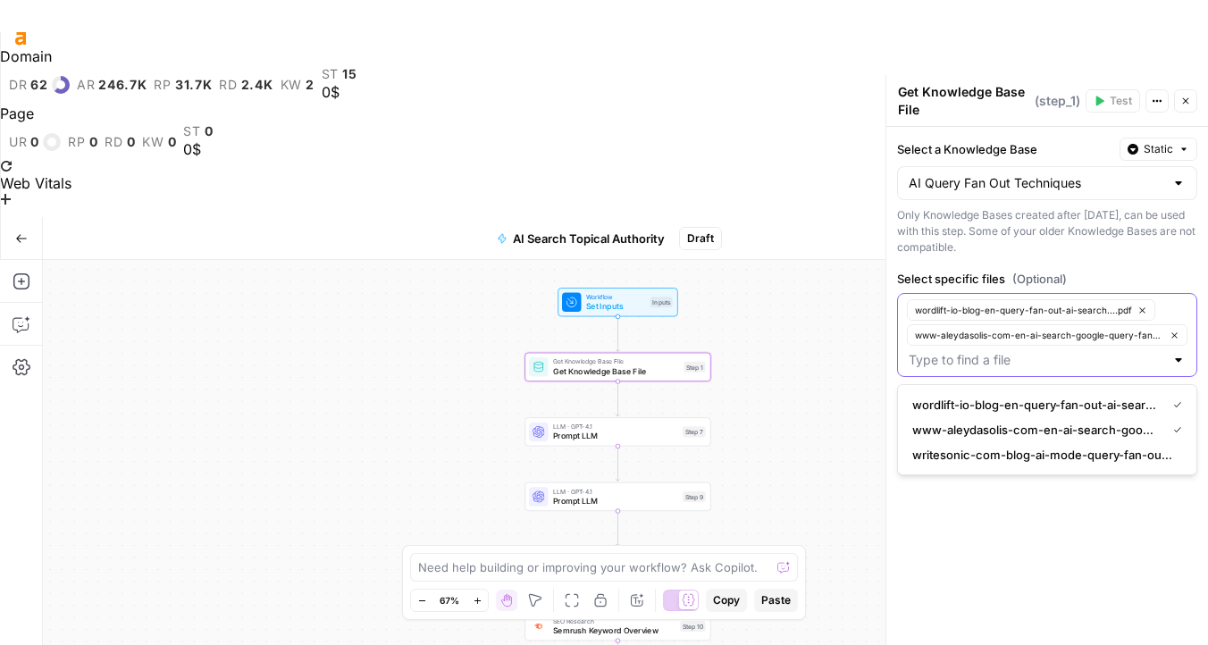
click at [1126, 364] on input "Select specific files (Optional)" at bounding box center [1035, 360] width 255 height 18
click at [1130, 453] on span "writesonic-com-blog-ai-mode-query-fan-out.pdf" at bounding box center [1043, 455] width 263 height 18
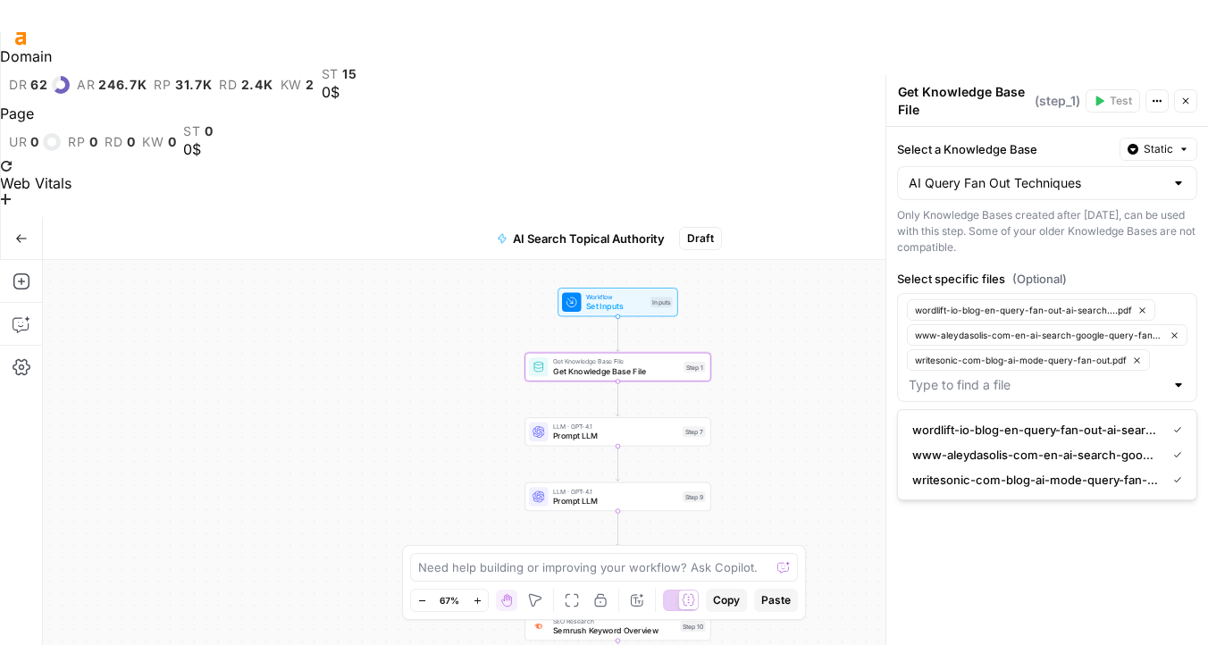
click at [1013, 554] on div "Select a Knowledge Base Static AI Query Fan Out Techniques Only Knowledge Bases…" at bounding box center [1047, 402] width 322 height 550
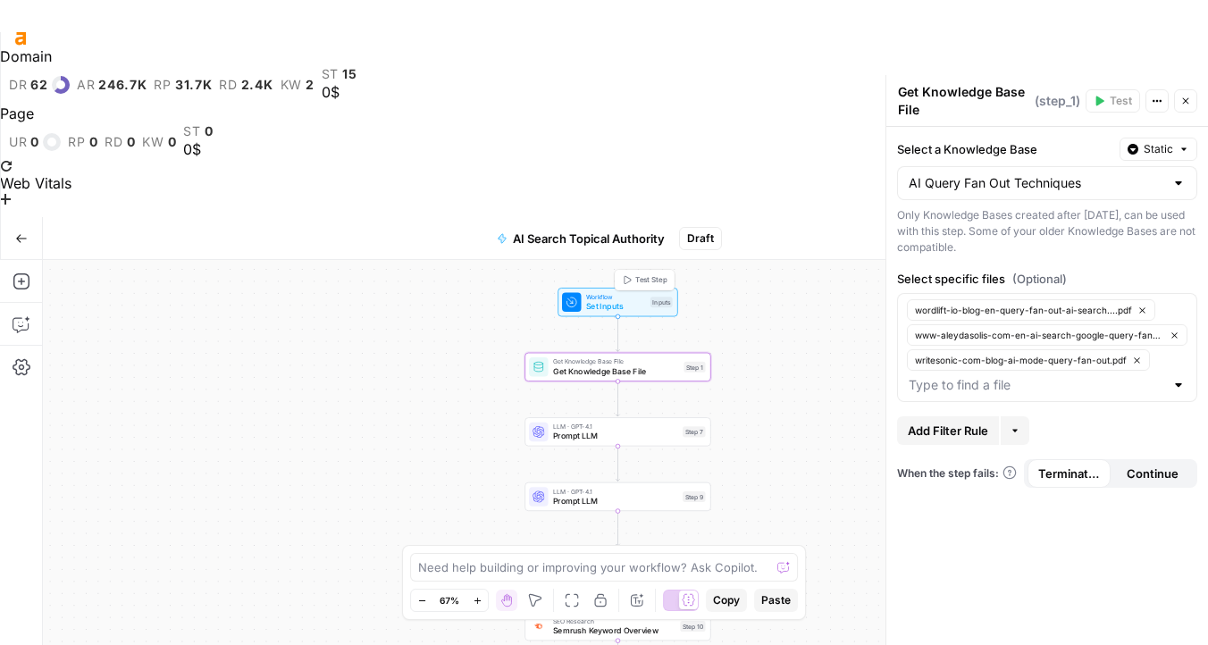
click at [584, 292] on div "Workflow Set Inputs Inputs Test Step" at bounding box center [617, 302] width 111 height 21
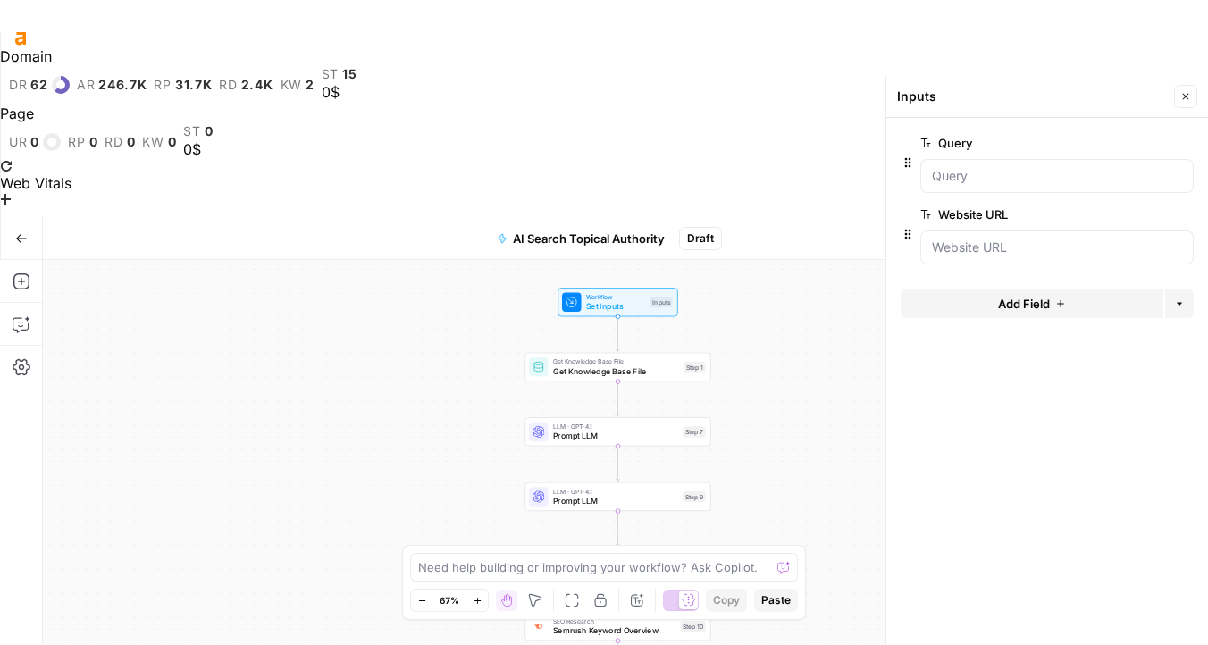
click at [1000, 190] on div at bounding box center [1056, 176] width 273 height 34
click at [1000, 187] on div at bounding box center [1056, 176] width 273 height 34
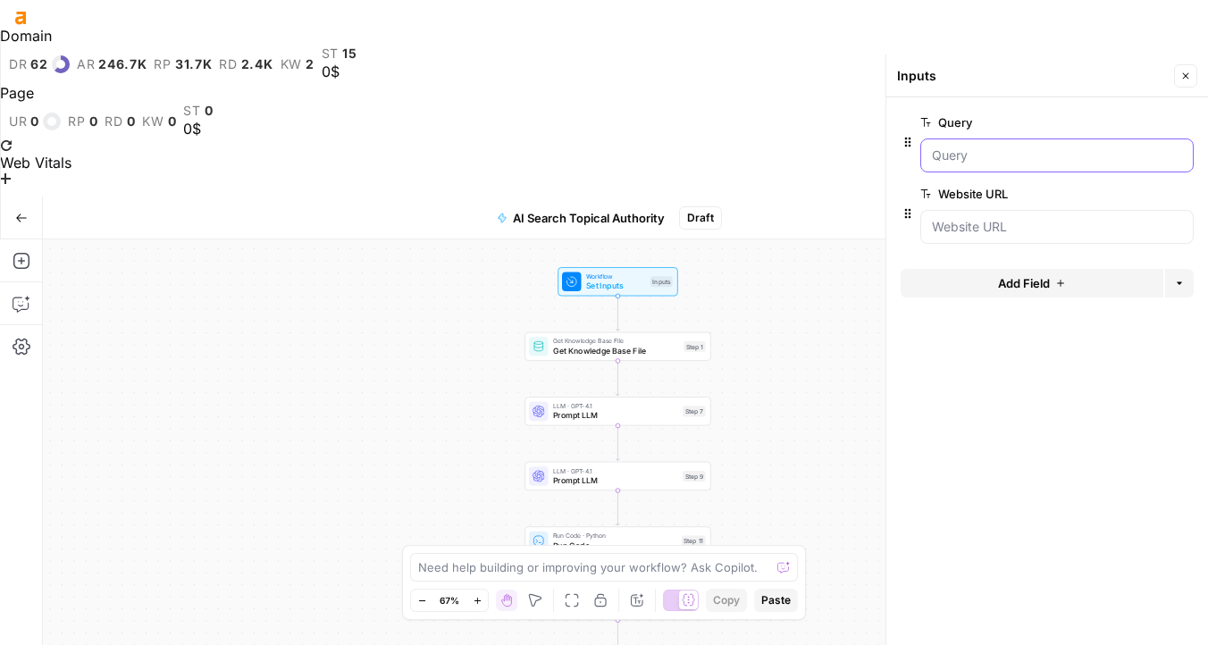
scroll to position [32, 0]
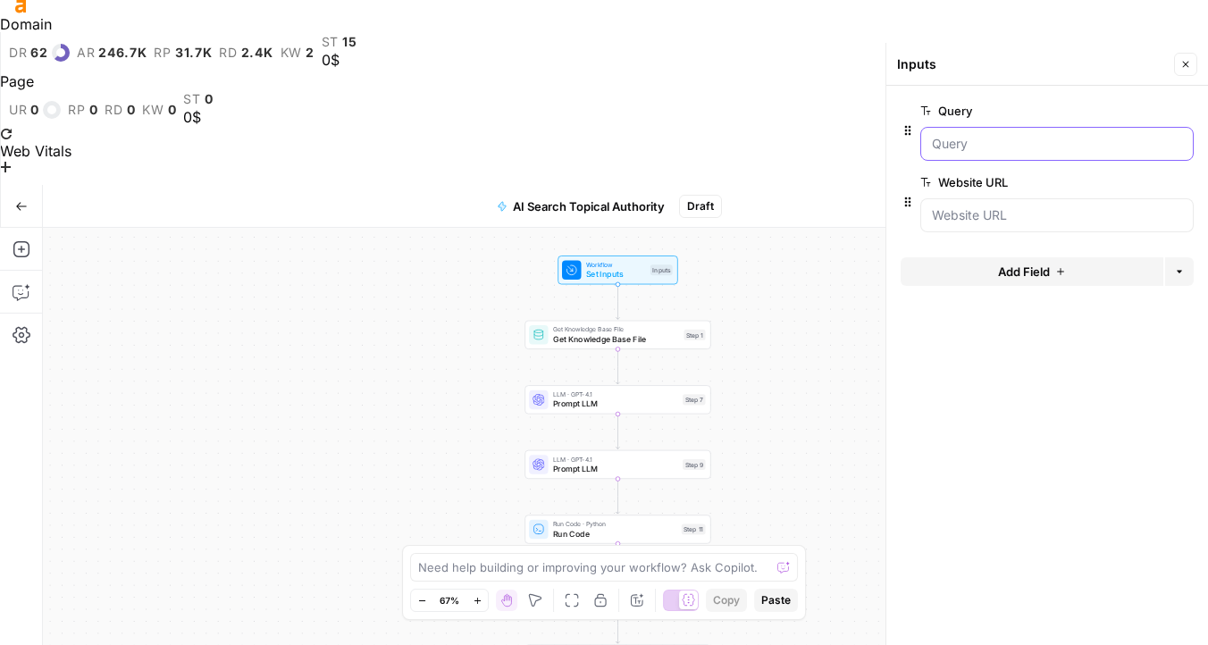
click at [991, 147] on input "Query" at bounding box center [1057, 144] width 250 height 18
click at [992, 140] on input "Query" at bounding box center [1057, 144] width 250 height 18
click at [998, 158] on div at bounding box center [1056, 144] width 273 height 34
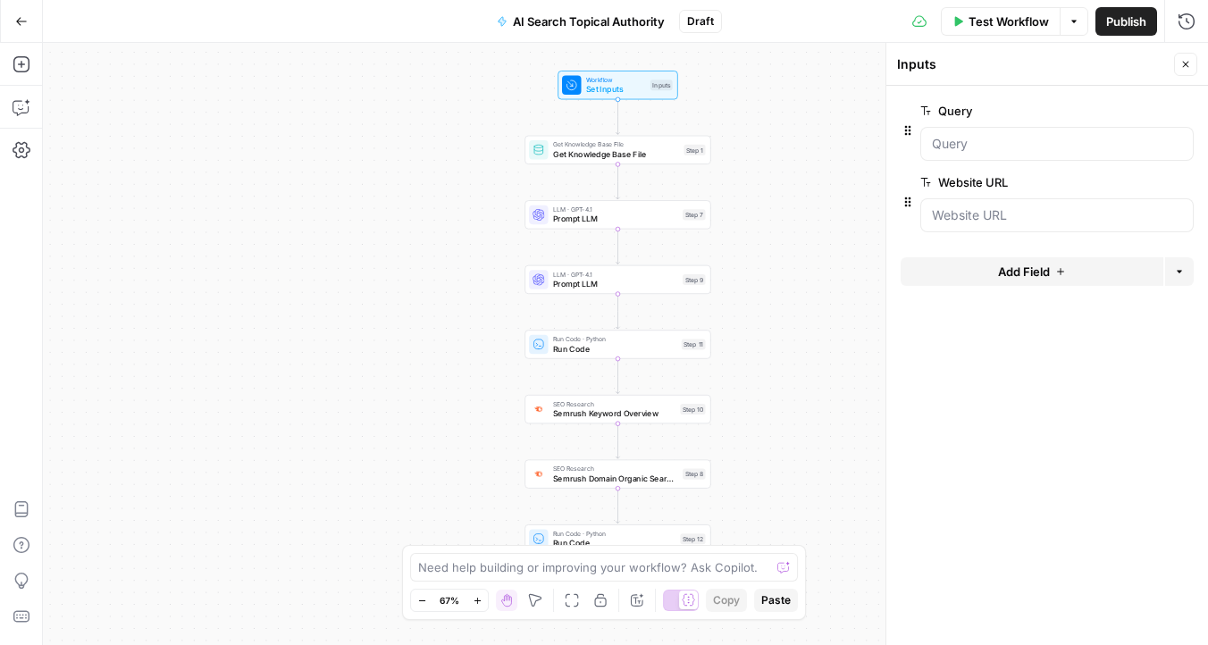
scroll to position [0, 0]
click at [1013, 147] on input "Query" at bounding box center [1057, 144] width 250 height 18
click at [1192, 69] on button "Close" at bounding box center [1185, 64] width 23 height 23
click at [598, 90] on span "Set Inputs" at bounding box center [616, 89] width 60 height 12
click at [649, 62] on span "Test Step" at bounding box center [651, 62] width 32 height 11
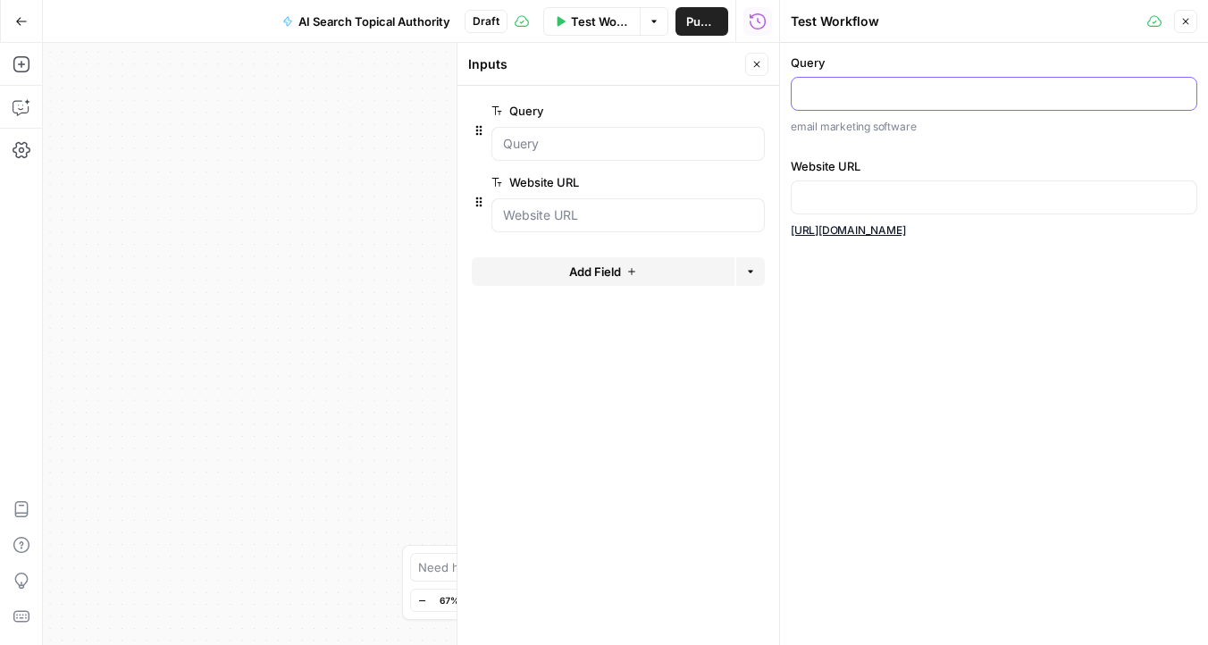
click at [921, 90] on input "Query" at bounding box center [993, 94] width 383 height 18
type input "e"
type input "programmatic SEO"
click at [895, 200] on input "Website URL" at bounding box center [993, 197] width 383 height 18
click at [910, 188] on input "Website URL" at bounding box center [993, 197] width 383 height 18
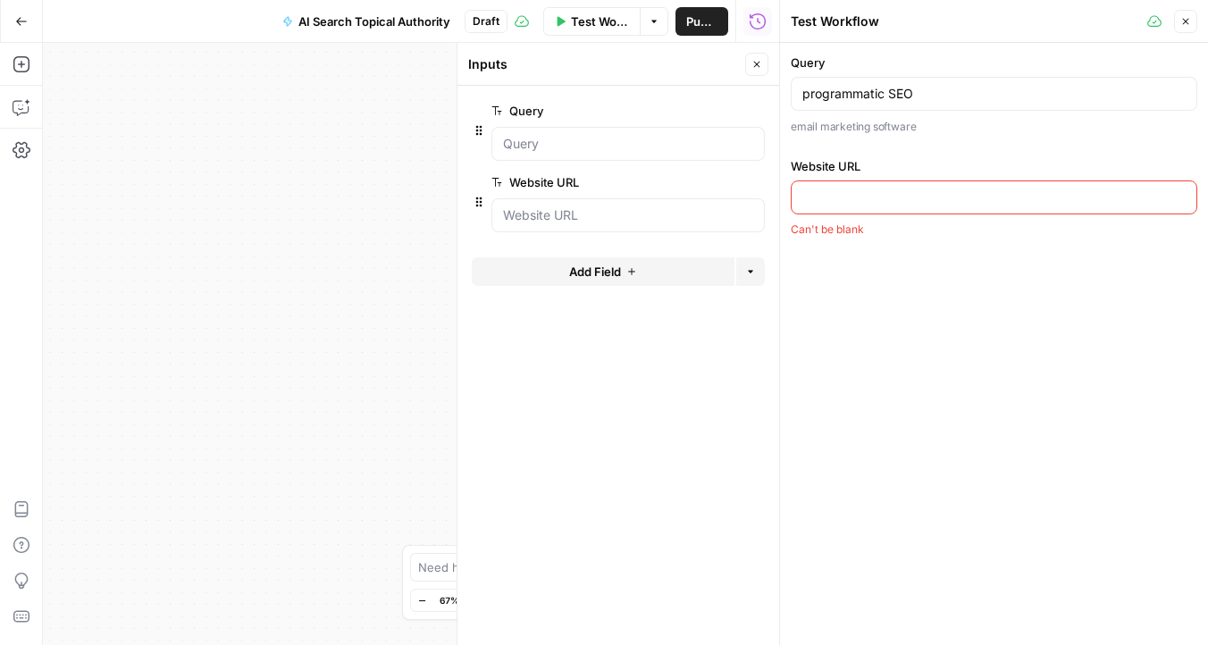
paste input "[URL][DOMAIN_NAME]"
drag, startPoint x: 956, startPoint y: 197, endPoint x: 1171, endPoint y: 219, distance: 216.4
click at [1171, 219] on div "Website URL [URL][DOMAIN_NAME] [URL][DOMAIN_NAME]" at bounding box center [994, 198] width 406 height 82
type input "[URL][DOMAIN_NAME]"
click at [1186, 20] on icon "button" at bounding box center [1186, 22] width 6 height 6
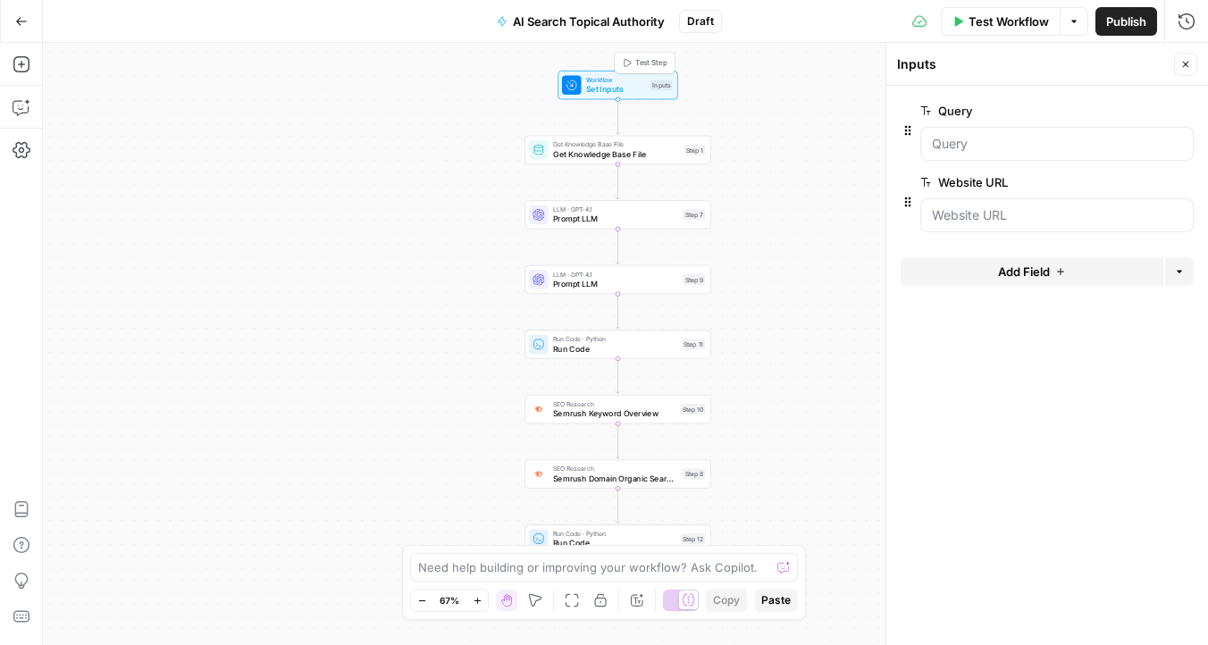
click at [653, 49] on div "Workflow Set Inputs Inputs Test Step Get Knowledge Base File Get Knowledge Base…" at bounding box center [625, 344] width 1165 height 602
click at [637, 71] on div "Test Step" at bounding box center [644, 62] width 61 height 21
click at [637, 68] on button "Test Step" at bounding box center [643, 62] width 54 height 15
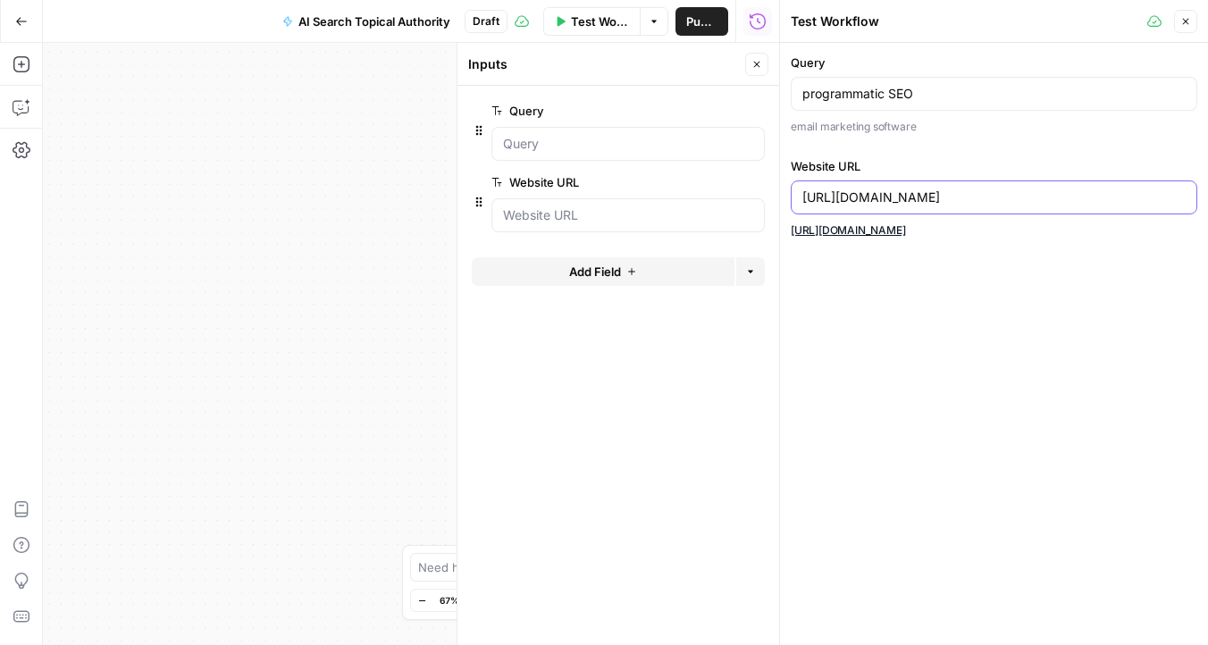
click at [959, 196] on input "[URL][DOMAIN_NAME]" at bounding box center [993, 197] width 383 height 18
click at [0, 0] on div "Test Workflow" at bounding box center [0, 0] width 0 height 0
click at [593, 22] on span "Test Workflow" at bounding box center [600, 22] width 58 height 18
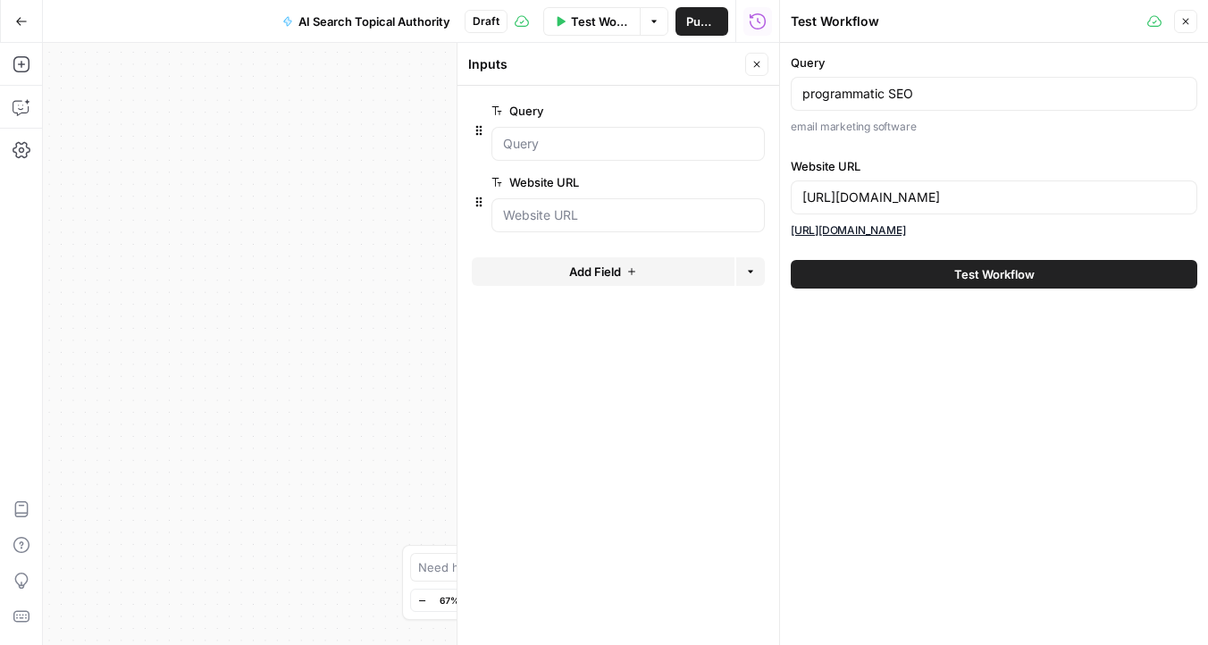
click at [984, 286] on button "Test Workflow" at bounding box center [994, 274] width 406 height 29
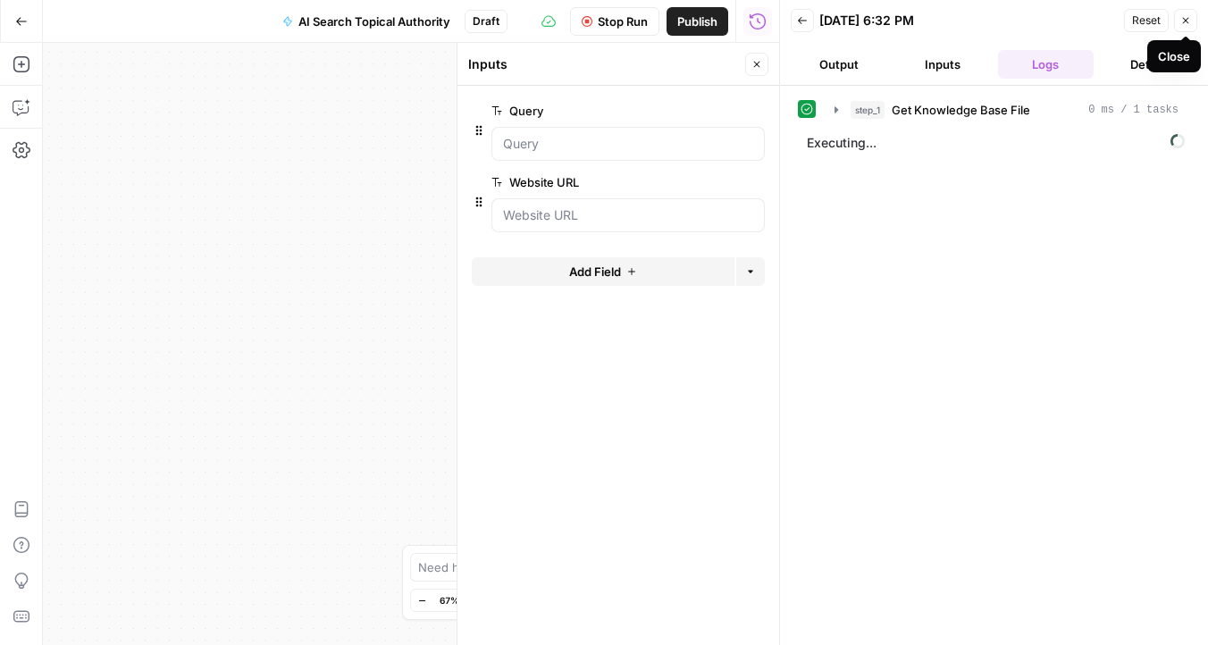
click at [1185, 21] on icon "button" at bounding box center [1186, 21] width 6 height 6
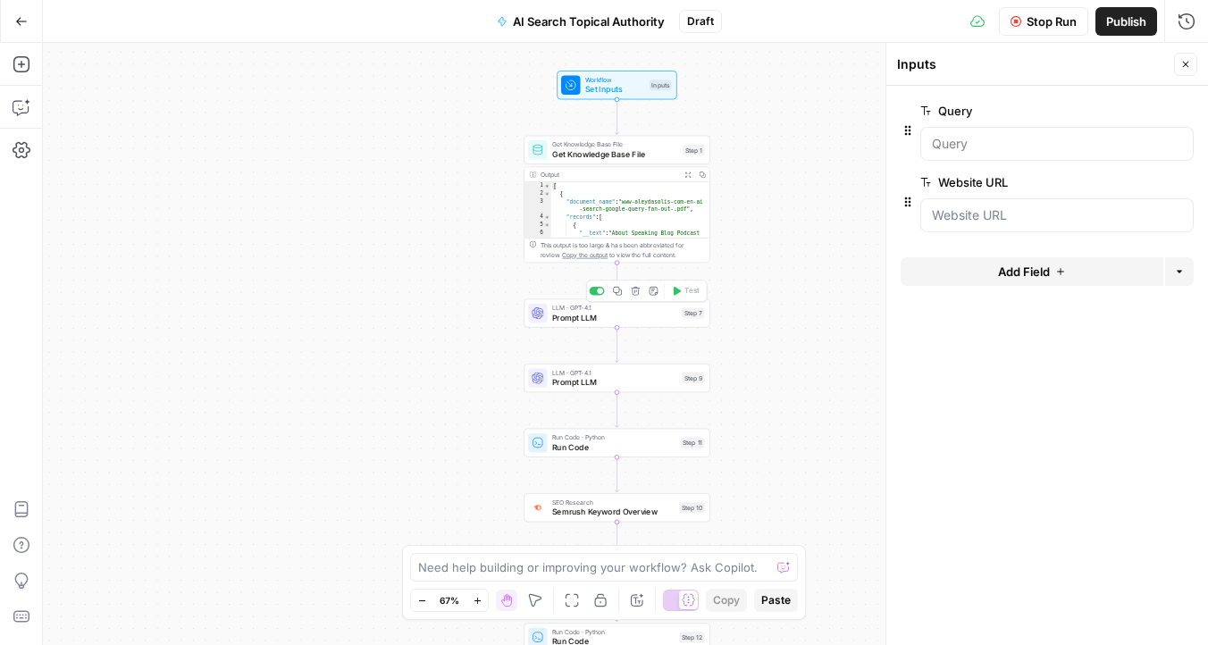
click at [599, 321] on span "Prompt LLM" at bounding box center [614, 318] width 125 height 12
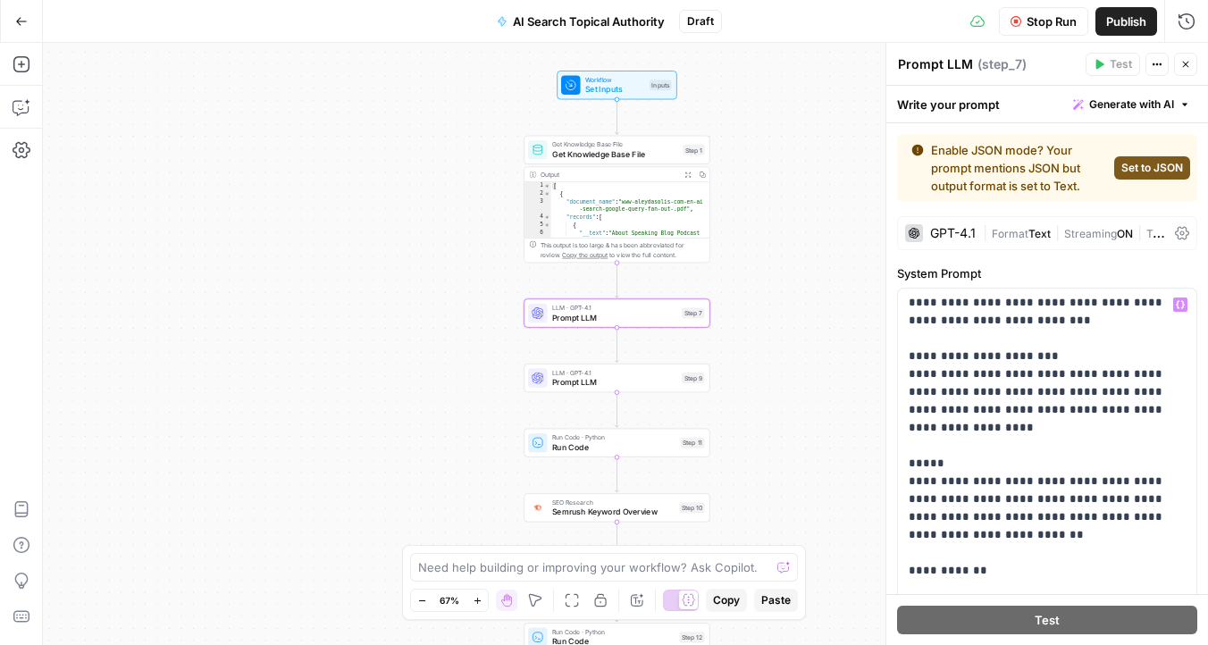
scroll to position [32, 0]
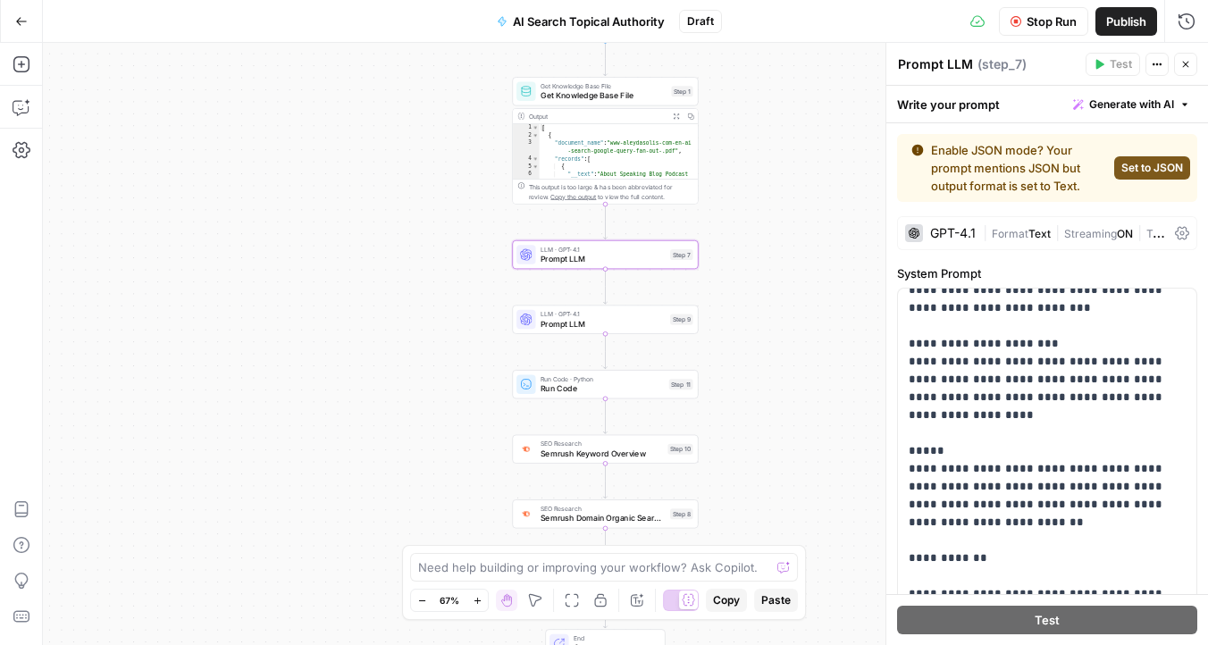
click at [1190, 66] on icon "button" at bounding box center [1185, 64] width 11 height 11
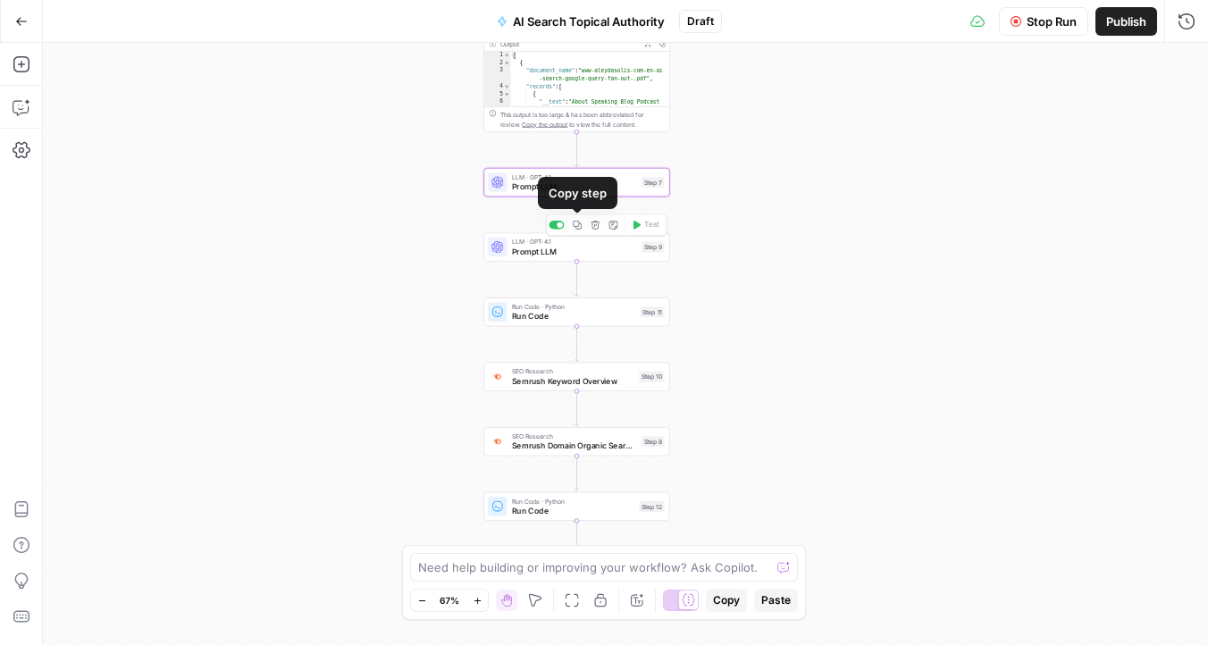
click at [558, 224] on div at bounding box center [560, 225] width 6 height 6
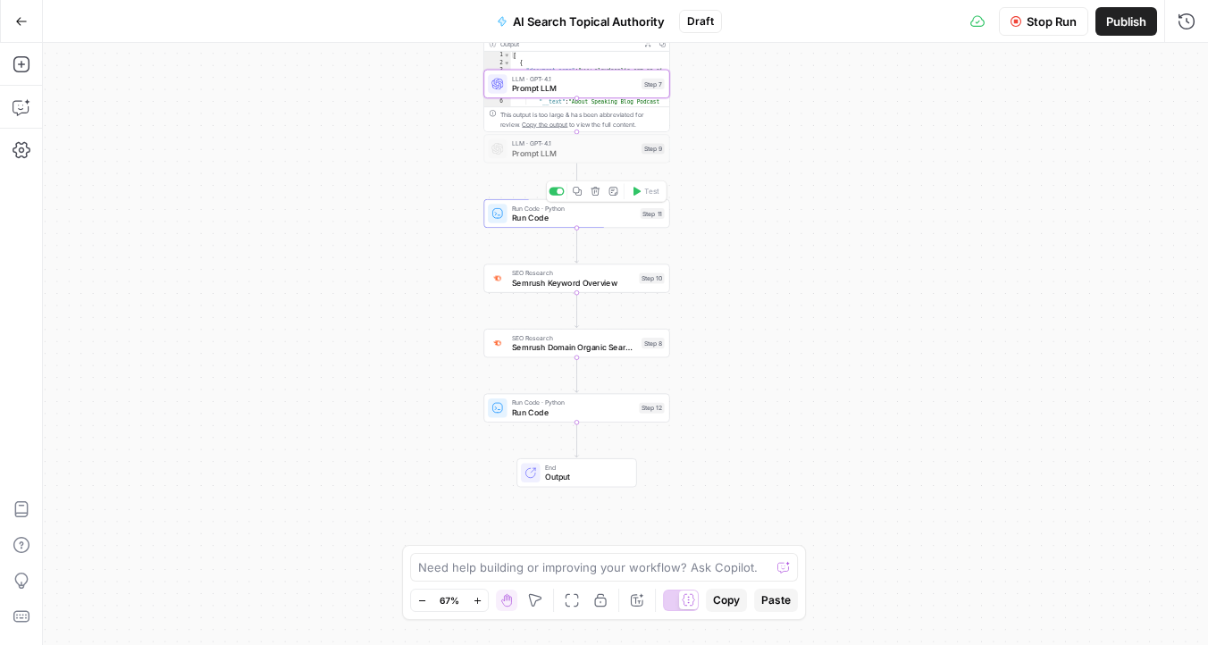
click at [552, 224] on div "Run Code · Python Run Code Step 11 Copy step Delete step Add Note Test" at bounding box center [576, 214] width 177 height 21
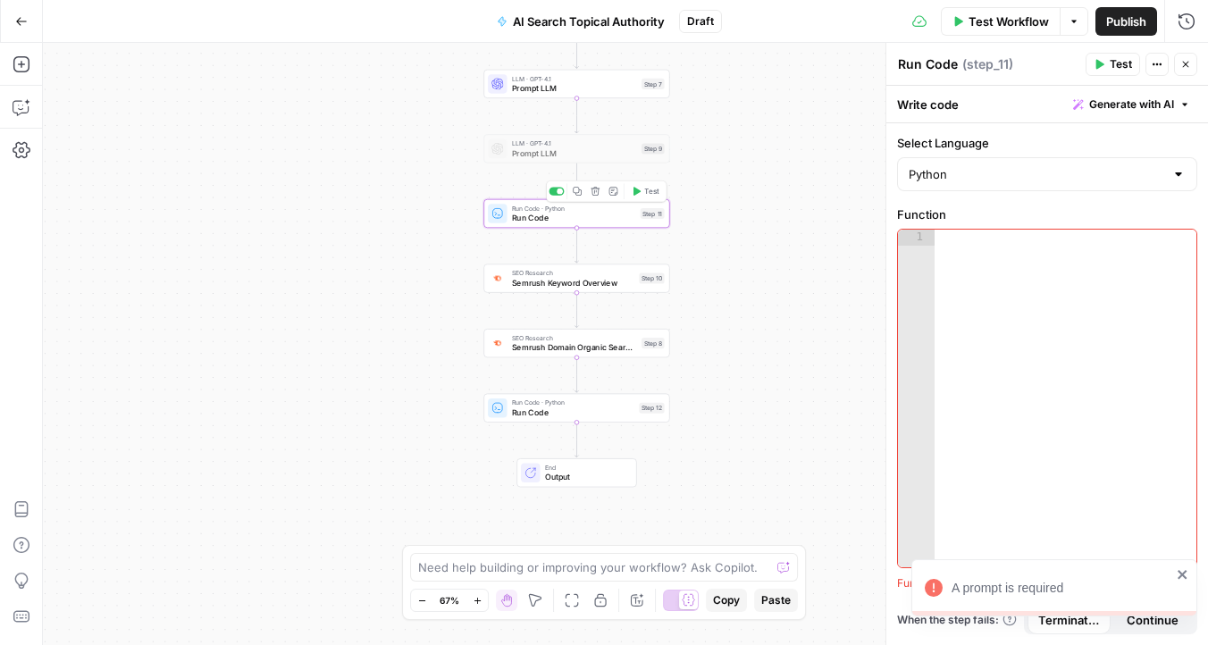
click at [556, 192] on div at bounding box center [555, 191] width 15 height 8
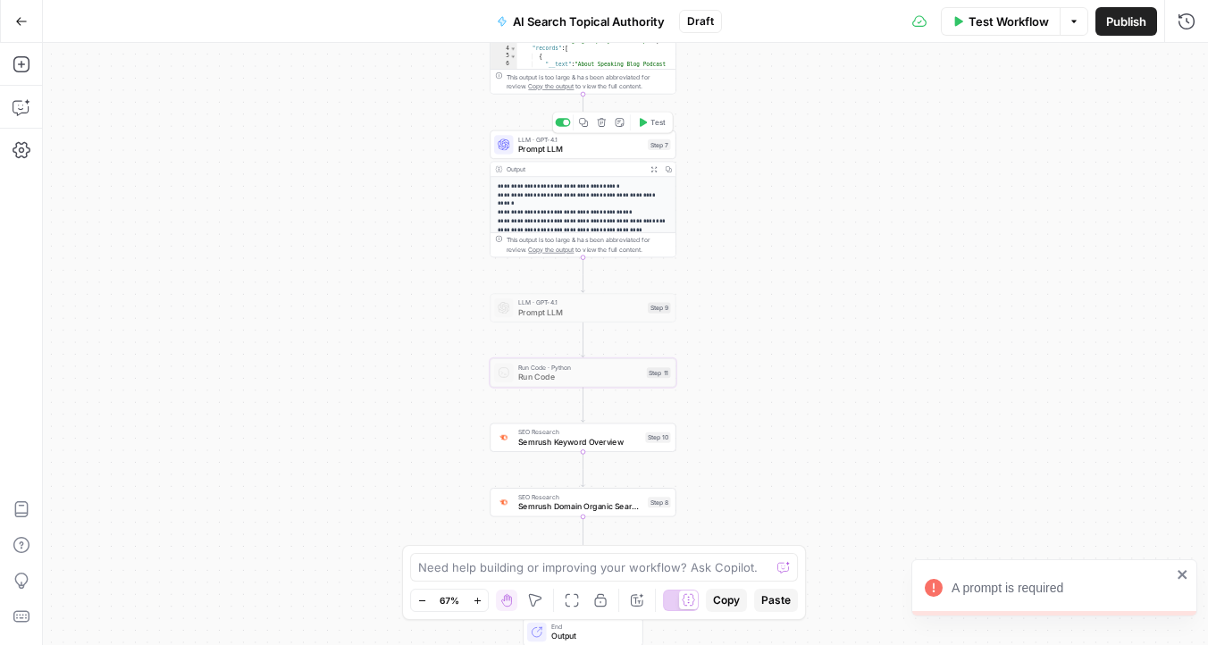
click at [581, 149] on span "Prompt LLM" at bounding box center [580, 149] width 125 height 12
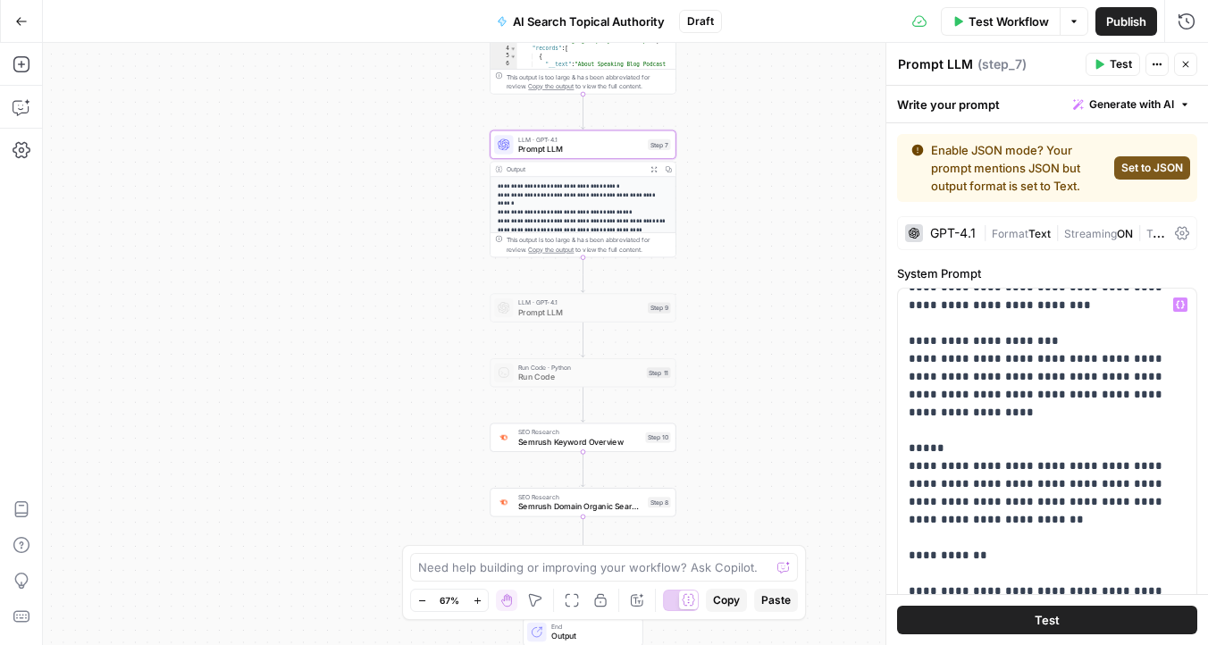
scroll to position [37, 0]
click at [574, 200] on p "**********" at bounding box center [583, 274] width 171 height 184
click at [656, 167] on icon "button" at bounding box center [653, 169] width 6 height 6
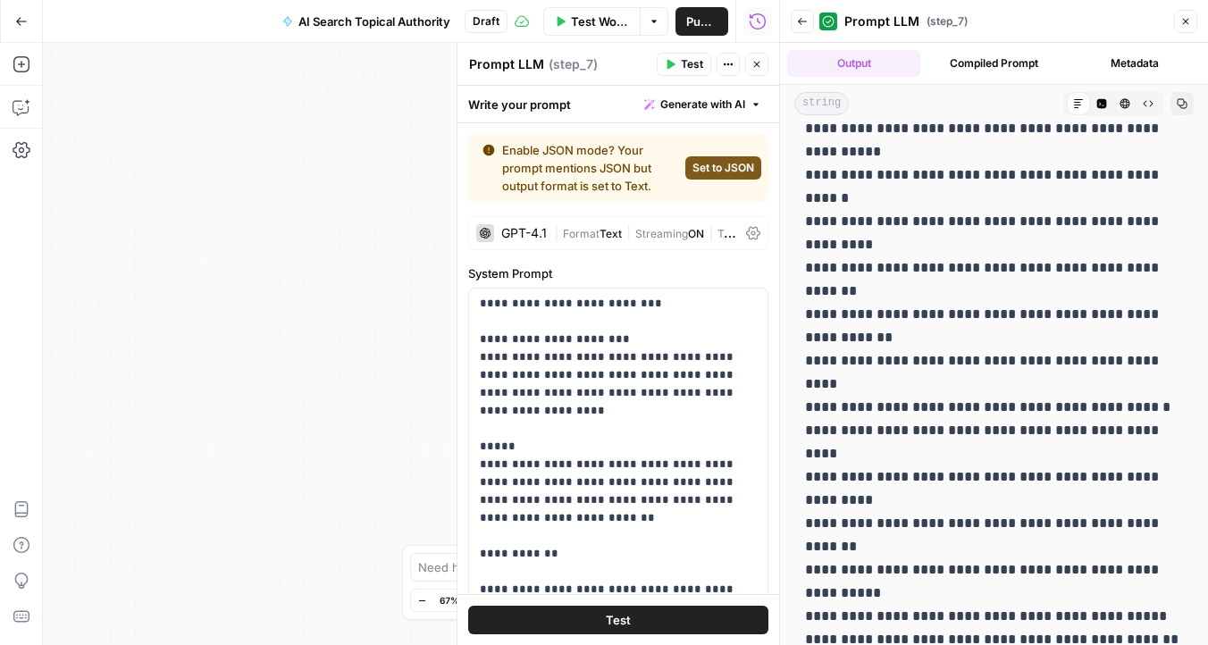
scroll to position [0, 0]
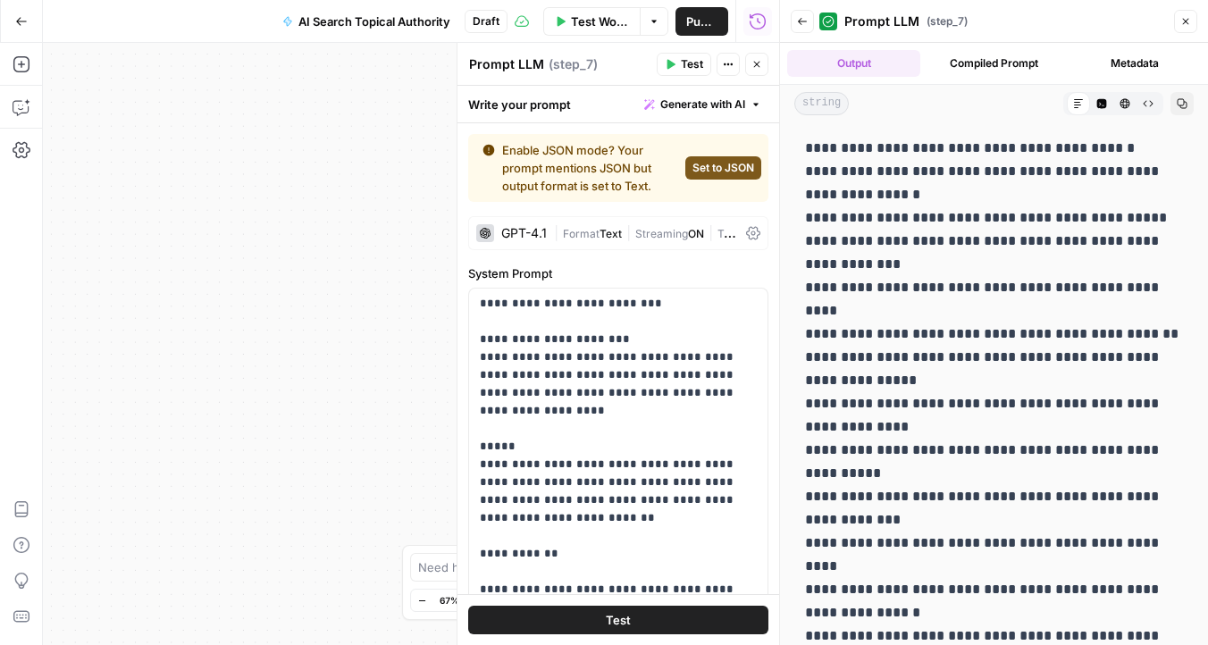
click at [1185, 16] on icon "button" at bounding box center [1185, 21] width 11 height 11
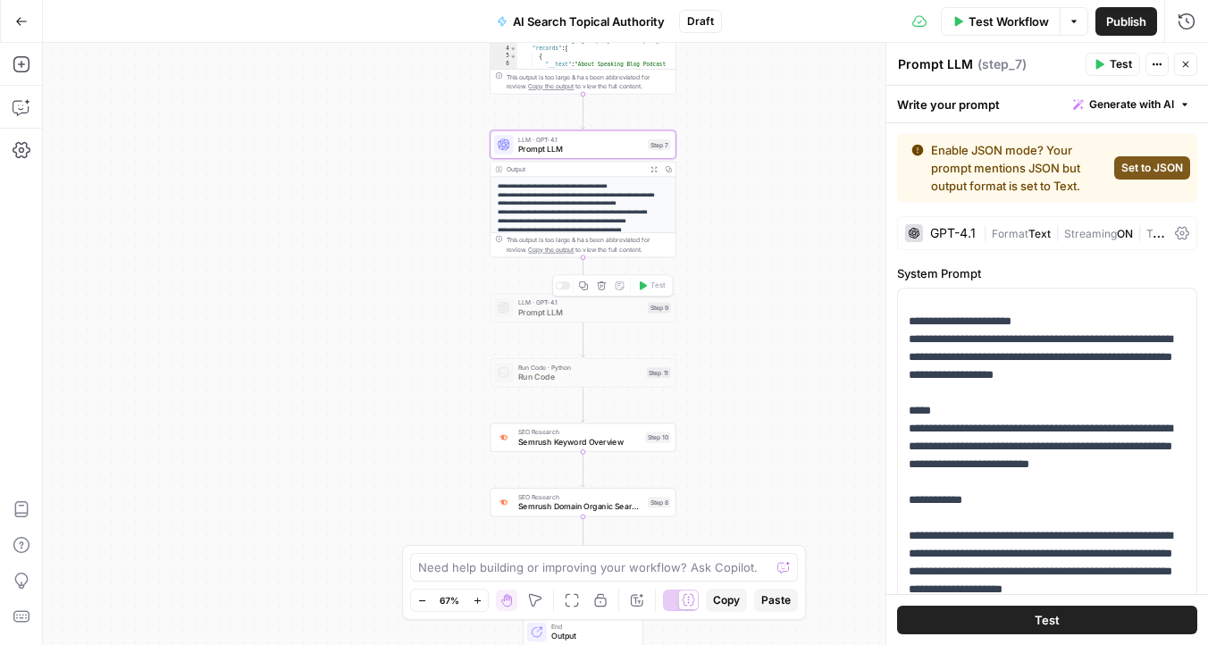
click at [562, 286] on div at bounding box center [562, 285] width 15 height 8
click at [563, 354] on div at bounding box center [562, 351] width 15 height 8
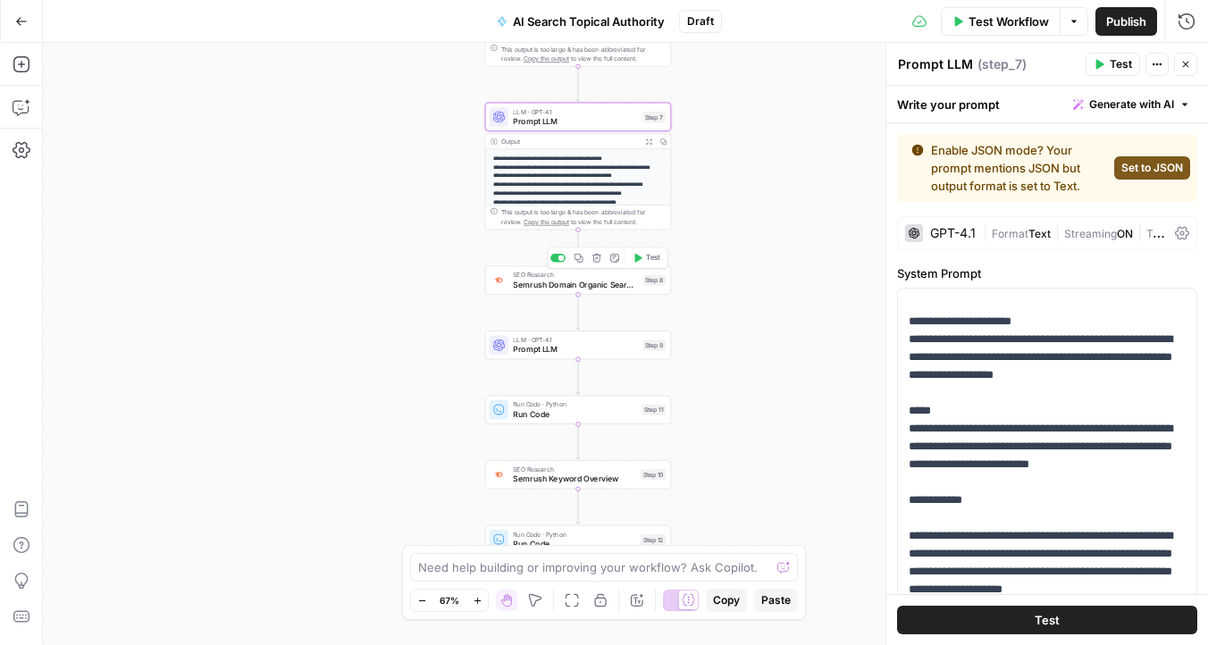
click at [615, 287] on span "Semrush Domain Organic Search Keywords" at bounding box center [575, 285] width 125 height 12
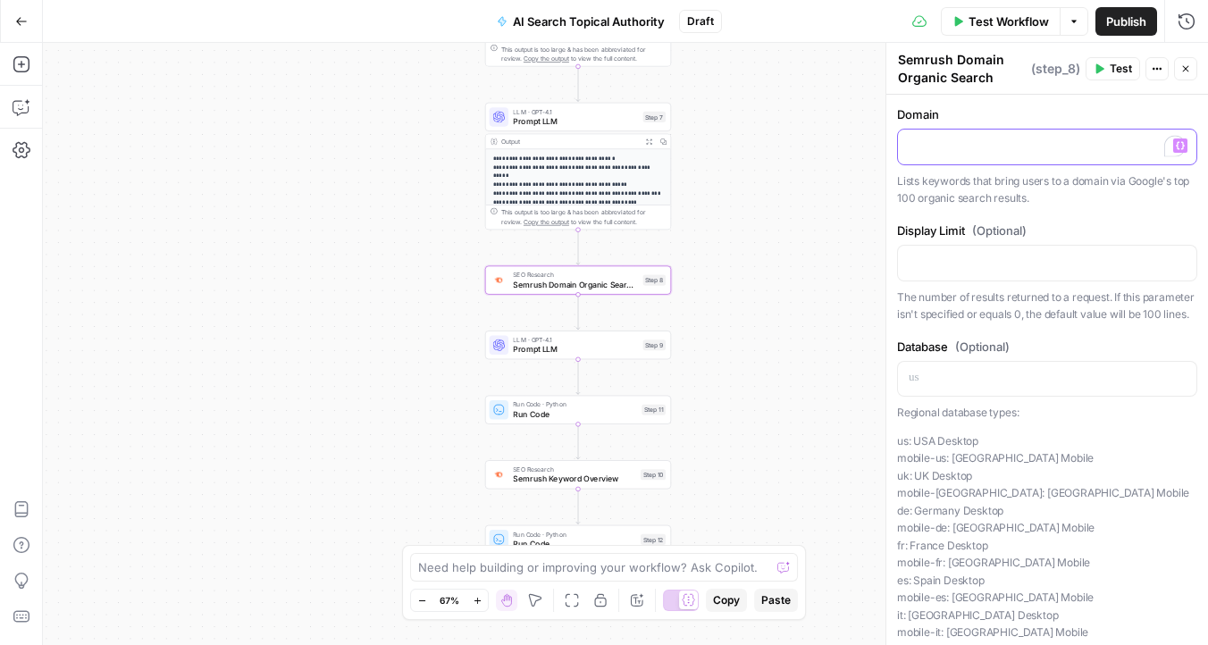
click at [1024, 163] on div "To enrich screen reader interactions, please activate Accessibility in Grammarl…" at bounding box center [1047, 147] width 298 height 35
click at [1185, 147] on button "Variables Menu" at bounding box center [1180, 145] width 14 height 14
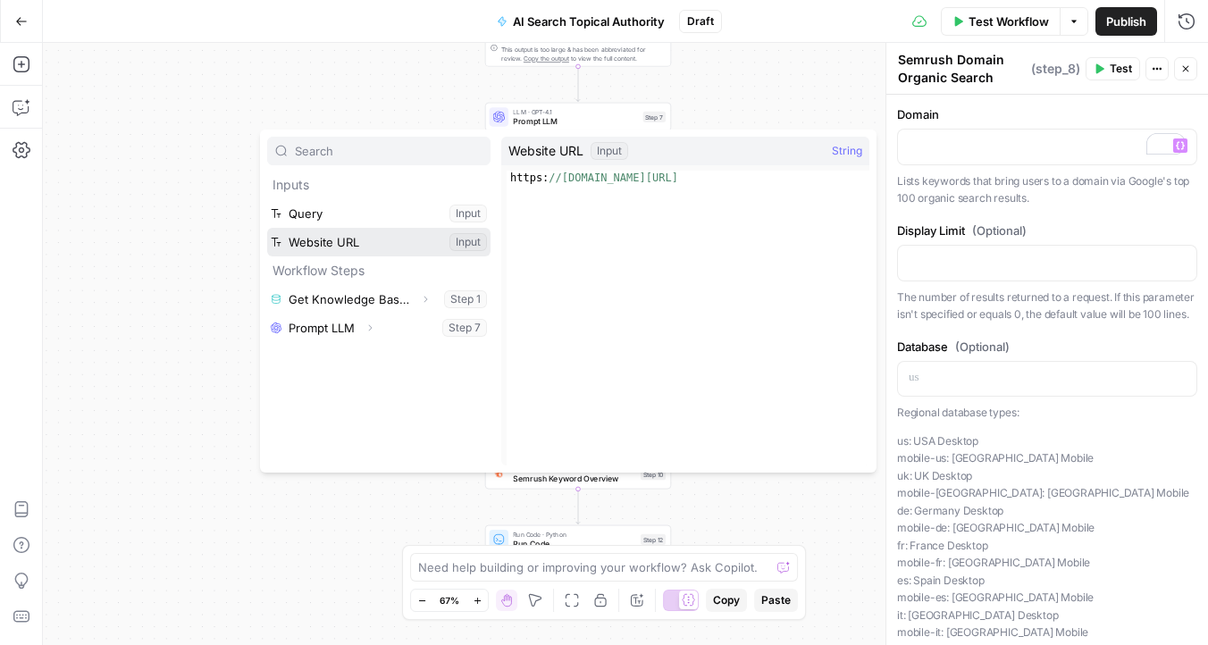
click at [394, 243] on button "Select variable Website URL" at bounding box center [378, 242] width 223 height 29
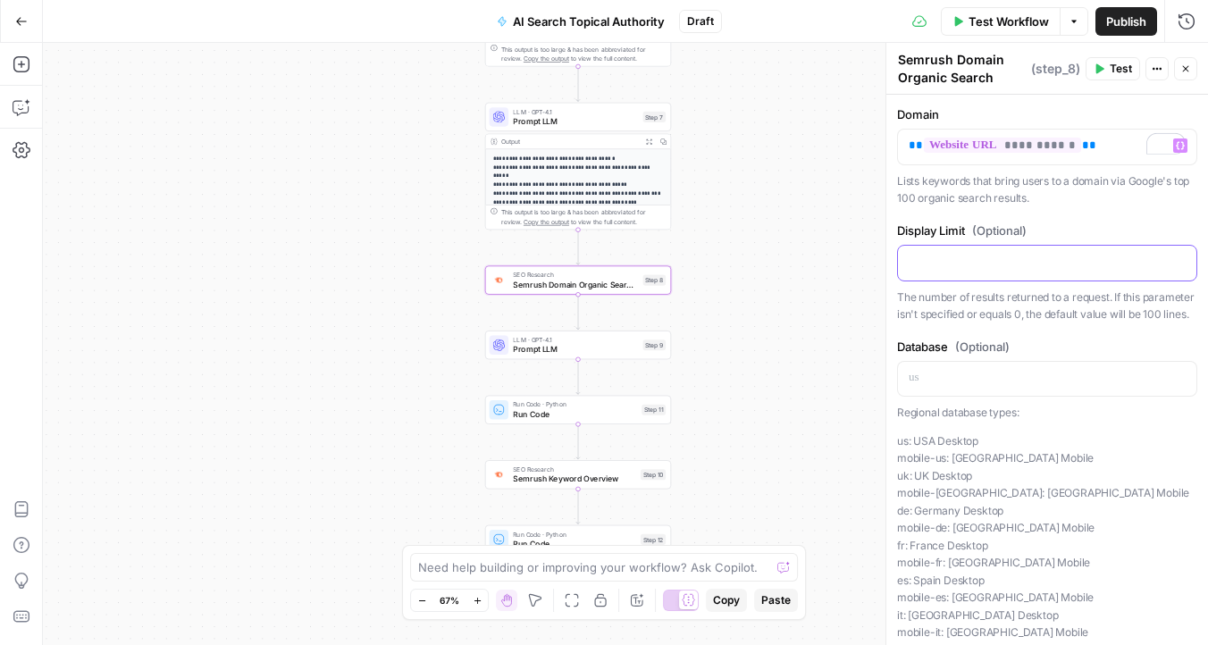
click at [1020, 262] on p at bounding box center [1046, 262] width 277 height 18
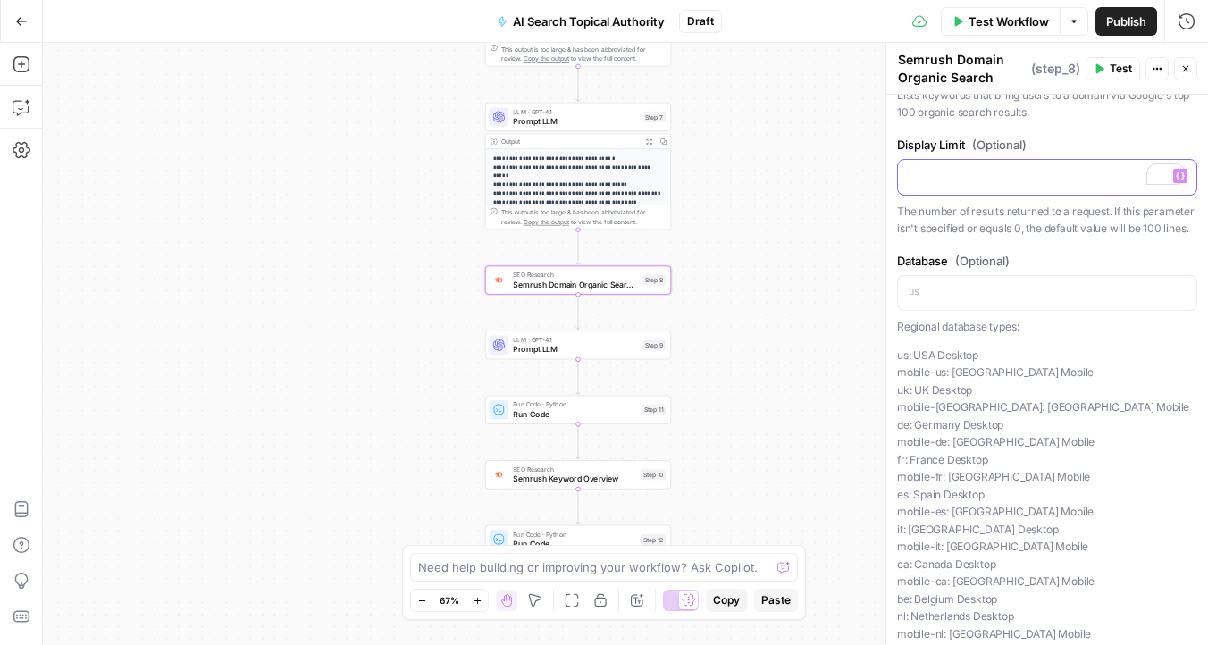
scroll to position [86, 0]
click at [942, 289] on p at bounding box center [1046, 292] width 277 height 18
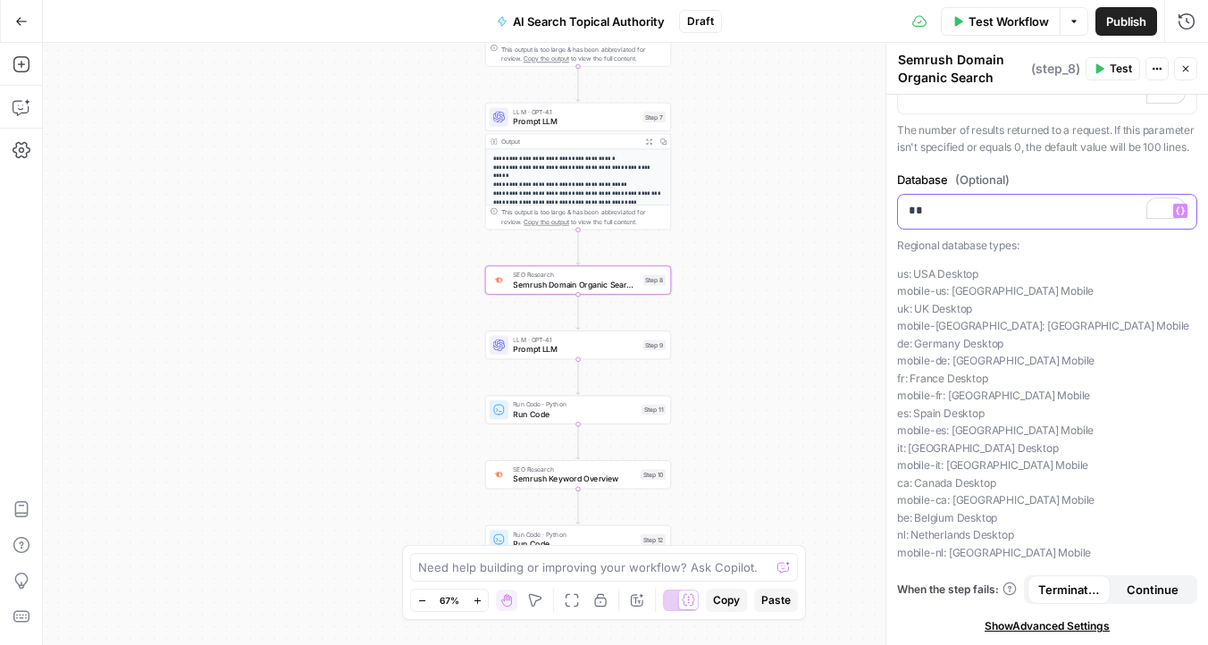
scroll to position [0, 0]
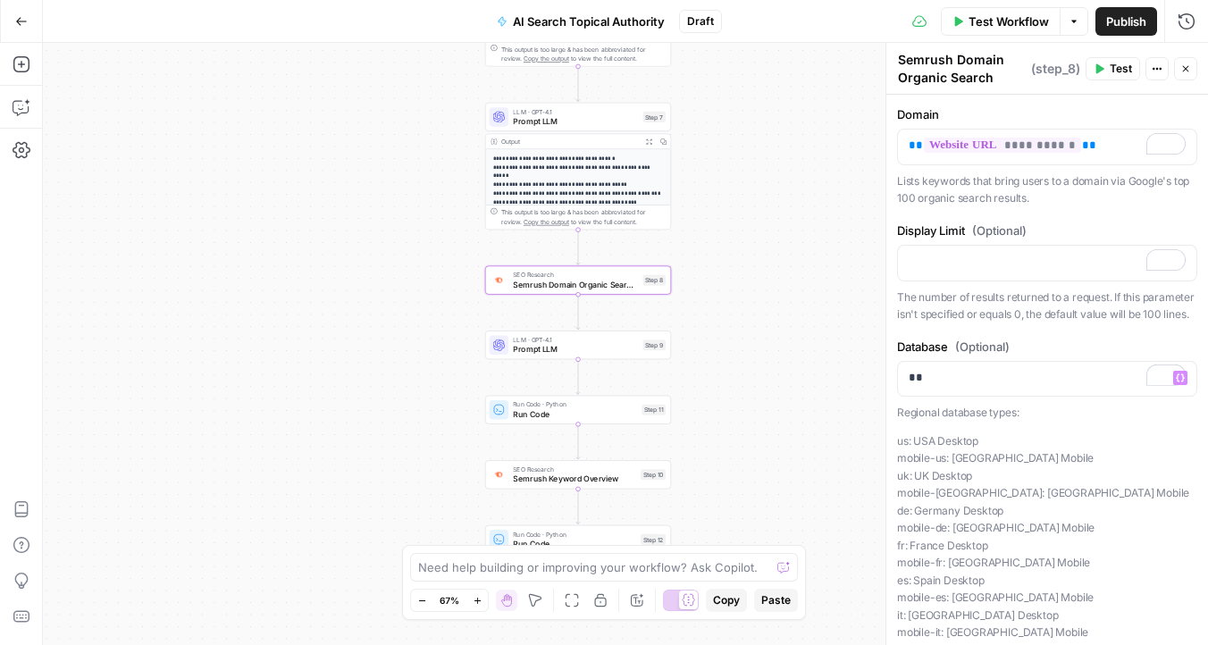
click at [1126, 71] on span "Test" at bounding box center [1120, 69] width 22 height 16
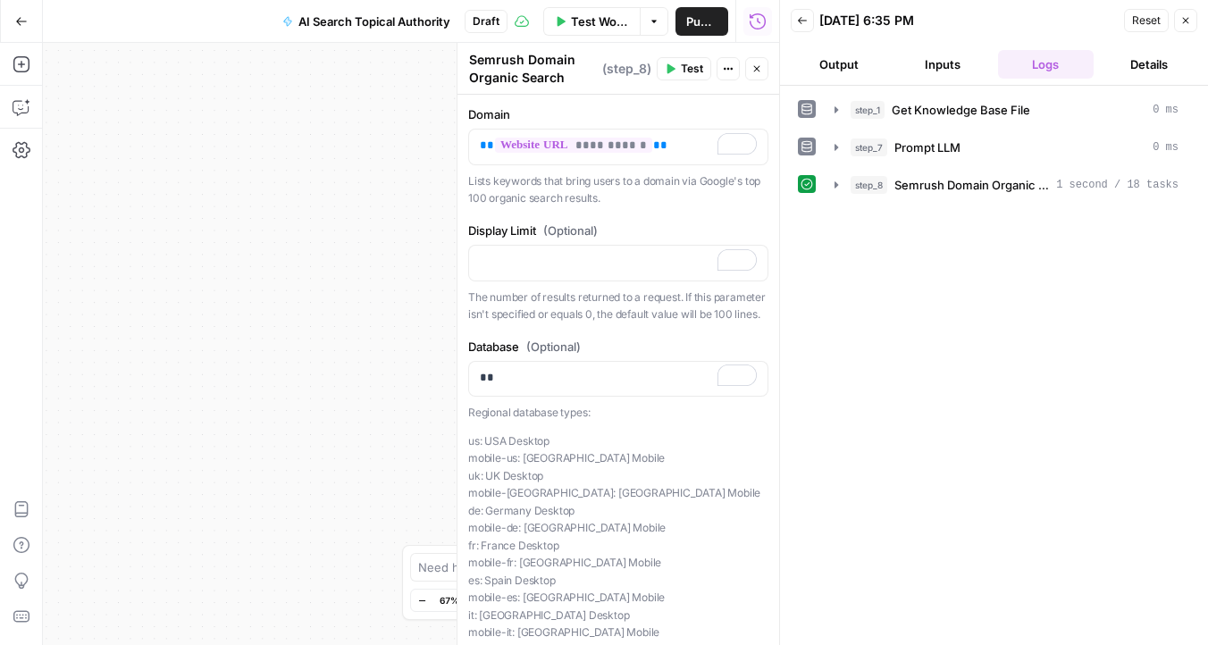
click at [1183, 18] on icon "button" at bounding box center [1186, 21] width 6 height 6
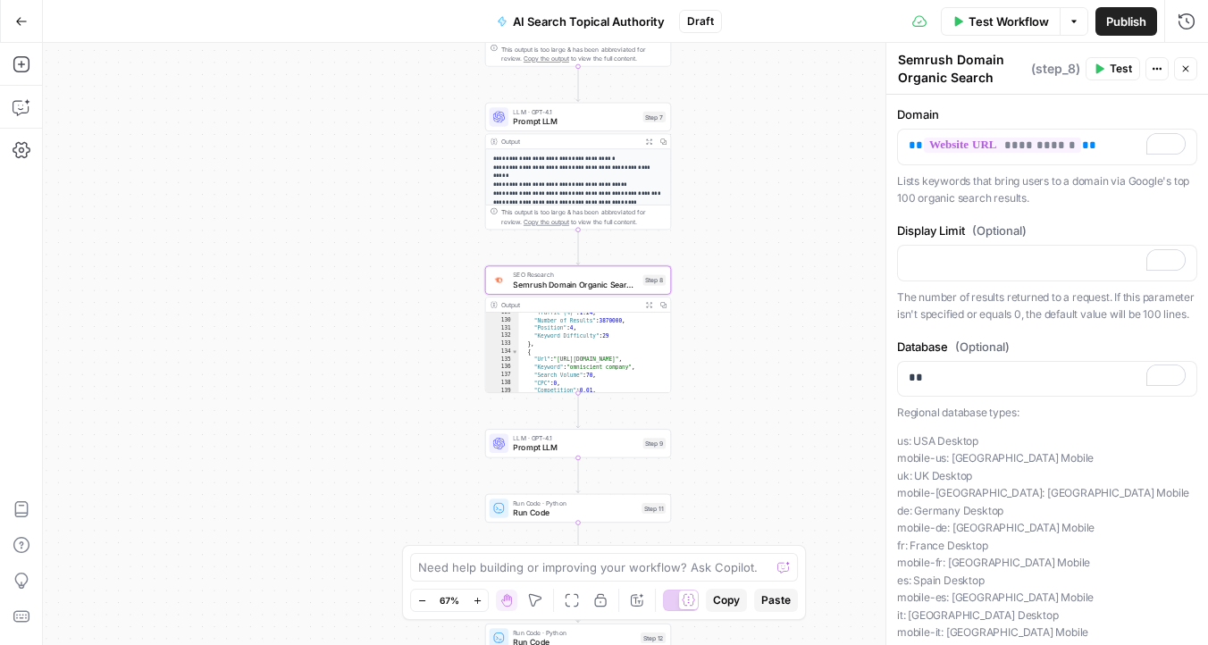
scroll to position [1596, 0]
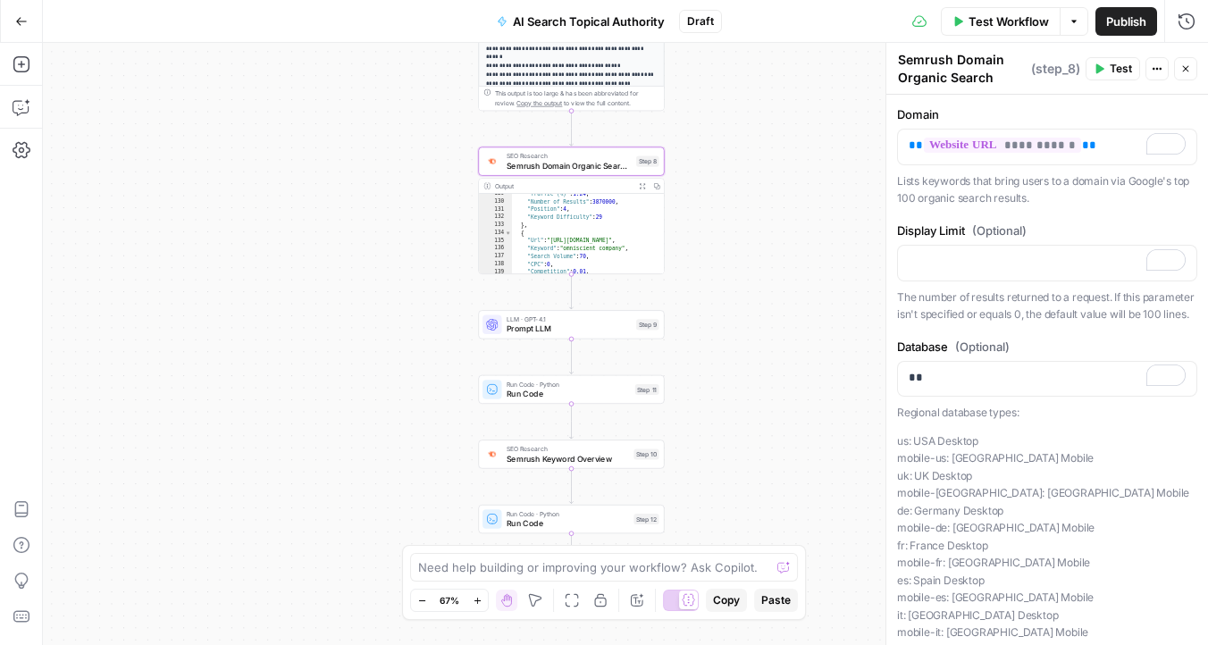
click at [535, 335] on div "LLM · GPT-4.1 Prompt LLM Step 9 Copy step Delete step Add Note Test" at bounding box center [571, 324] width 186 height 29
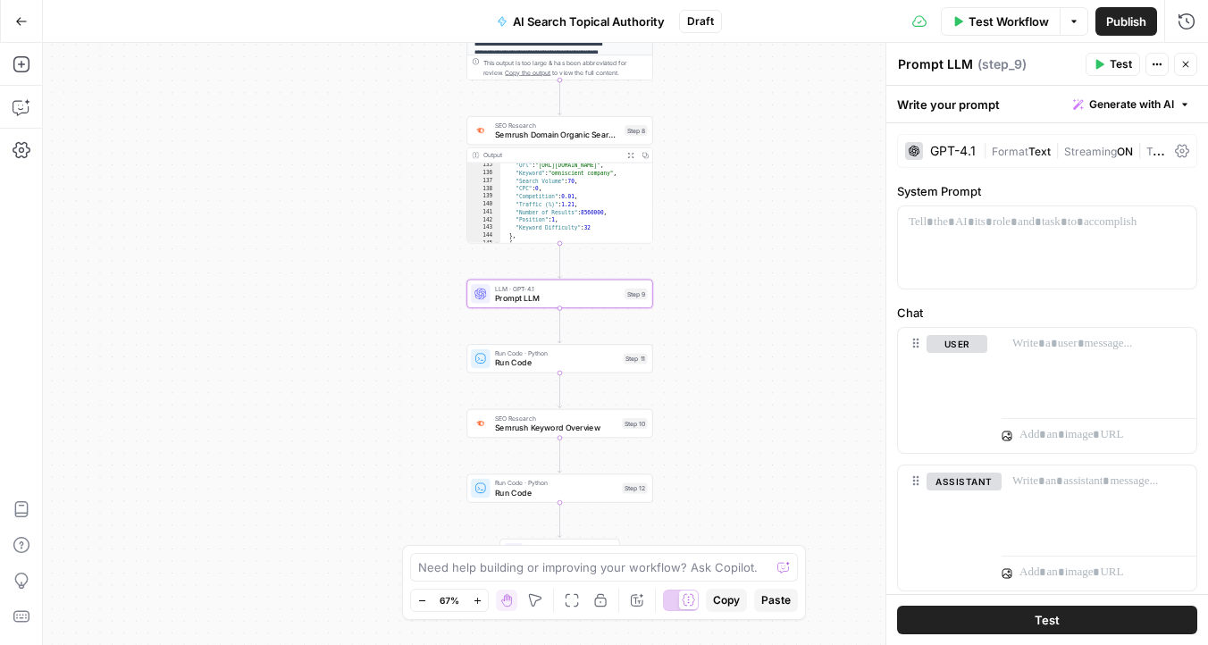
scroll to position [1662, 0]
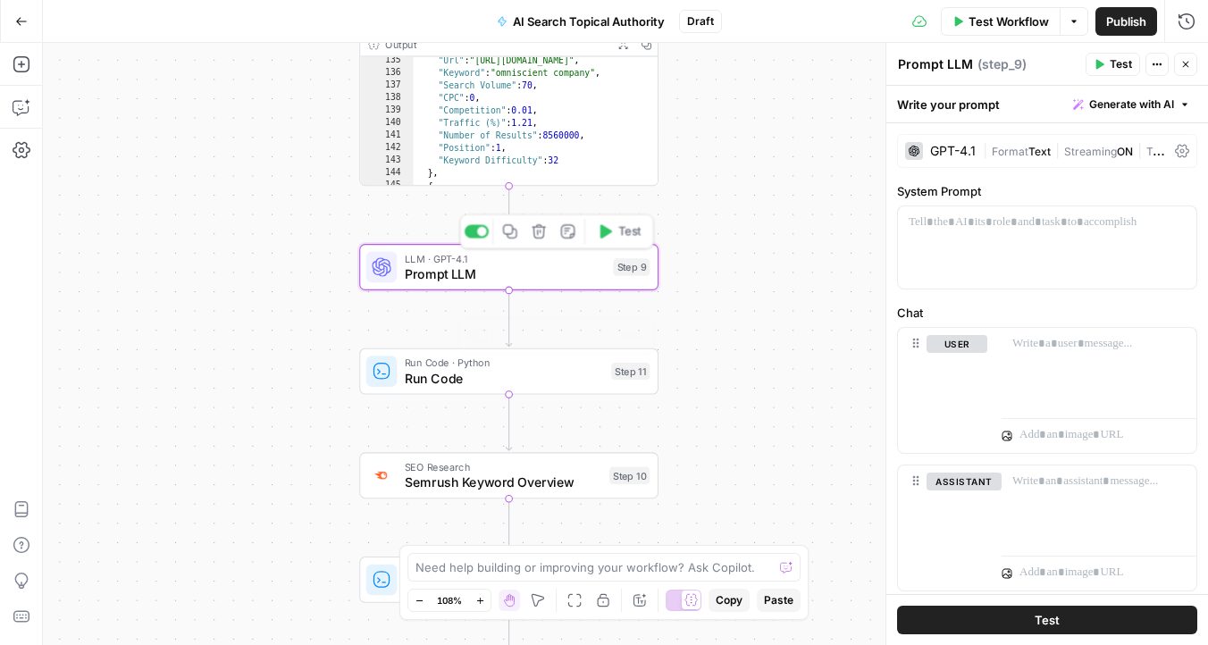
click at [480, 287] on div "LLM · GPT-4.1 Prompt LLM Step 9 Copy step Delete step Add Note Test" at bounding box center [508, 267] width 299 height 46
click at [1078, 387] on div at bounding box center [1098, 369] width 195 height 82
paste div
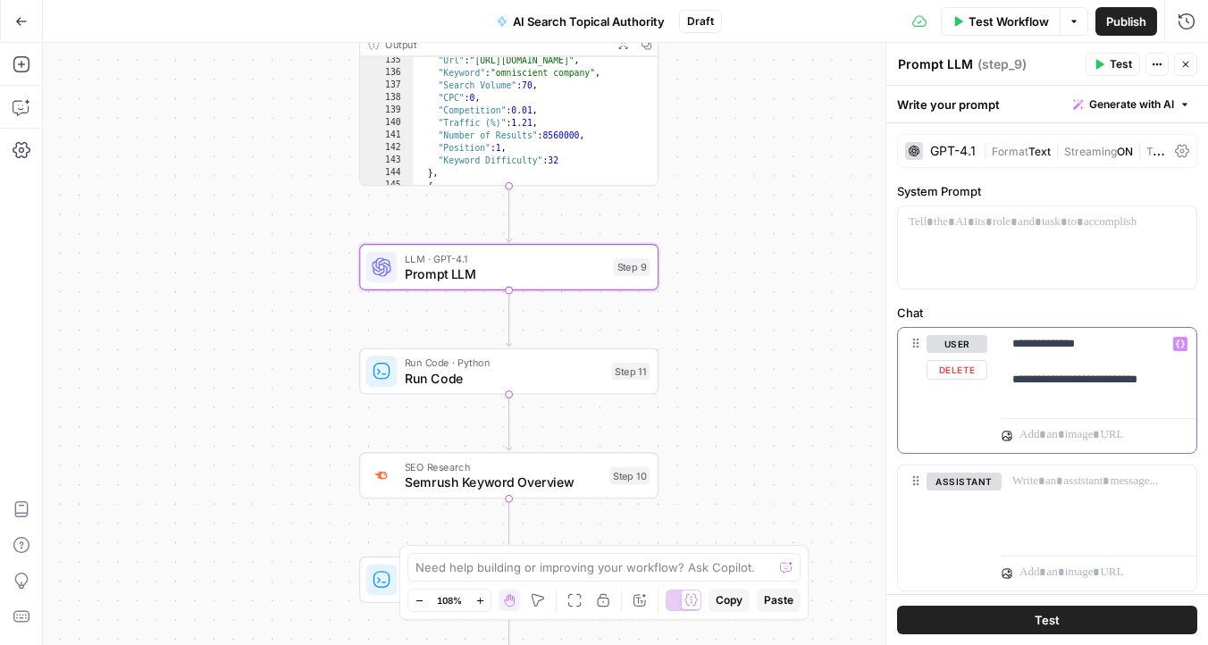
click at [1187, 342] on div "**********" at bounding box center [1098, 369] width 195 height 82
click at [1183, 342] on icon "button" at bounding box center [1180, 344] width 9 height 8
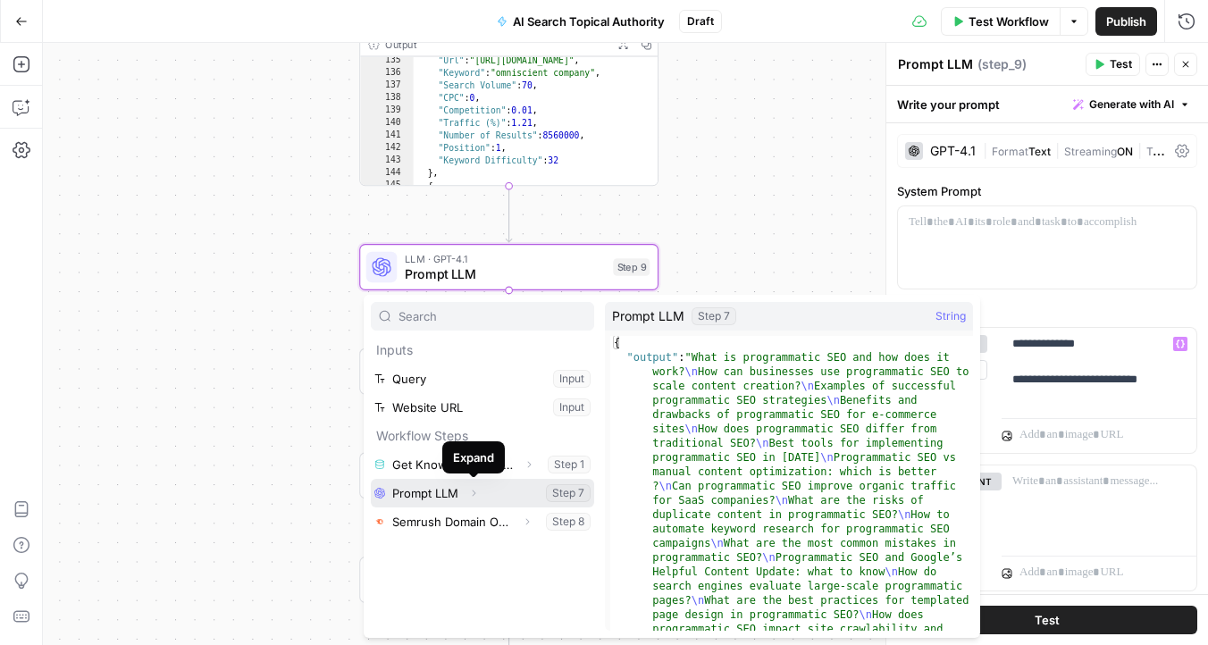
click at [474, 492] on icon "button" at bounding box center [473, 493] width 11 height 11
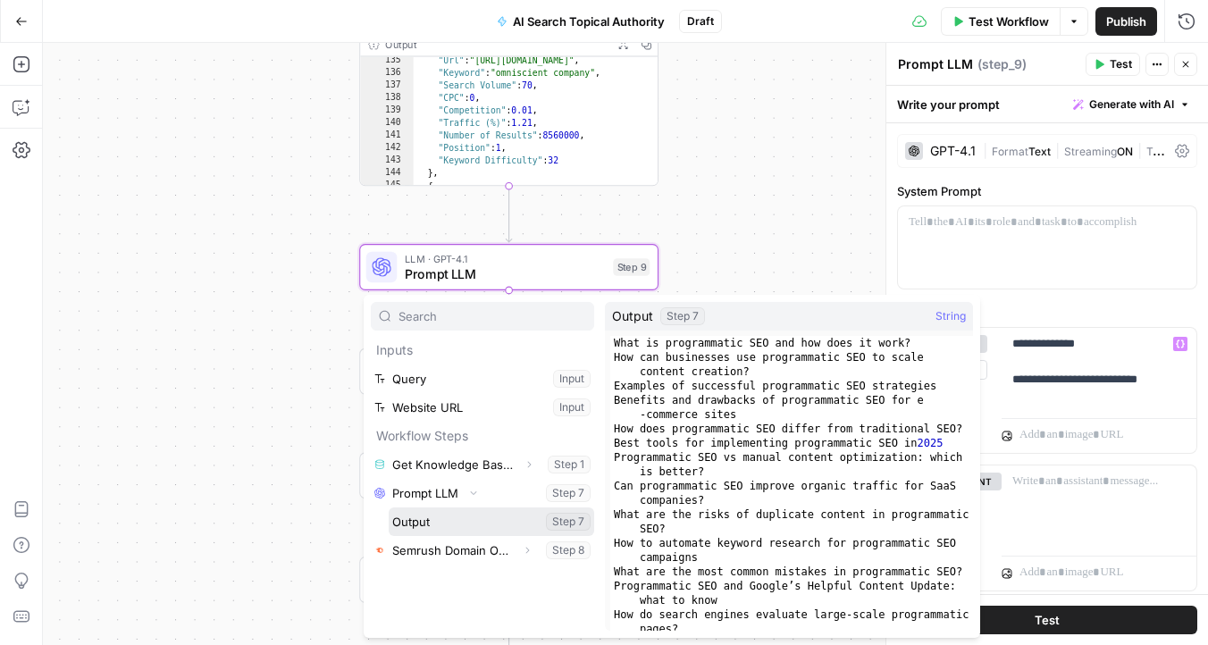
click at [479, 528] on button "Select variable Output" at bounding box center [491, 521] width 205 height 29
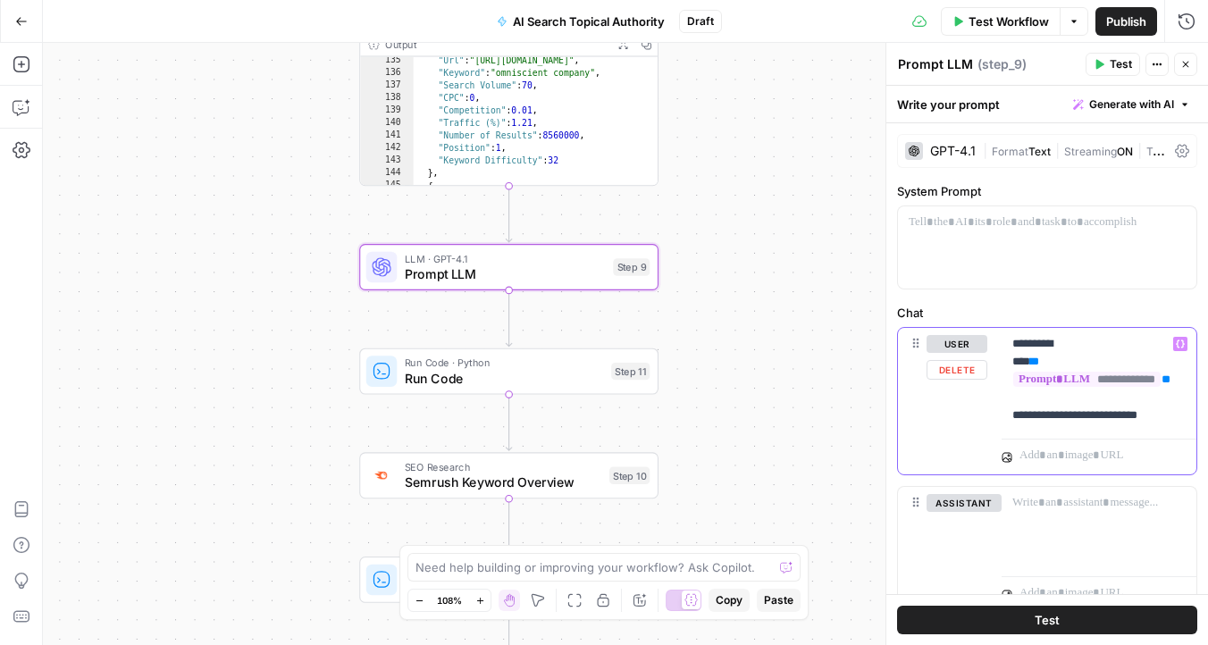
drag, startPoint x: 1176, startPoint y: 414, endPoint x: 1096, endPoint y: 410, distance: 80.5
click at [1093, 410] on p "**********" at bounding box center [1098, 379] width 173 height 89
click at [1096, 410] on p "**********" at bounding box center [1098, 379] width 173 height 89
drag, startPoint x: 1103, startPoint y: 410, endPoint x: 963, endPoint y: 410, distance: 140.2
click at [964, 410] on div "**********" at bounding box center [1047, 401] width 298 height 147
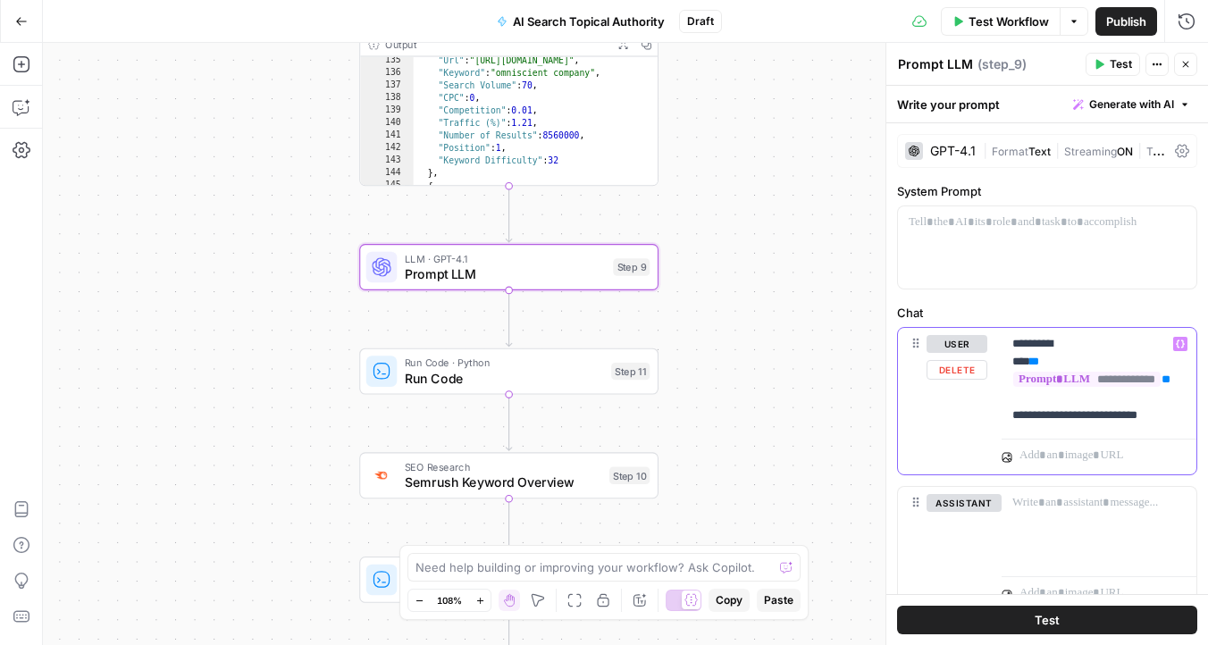
copy p "**********"
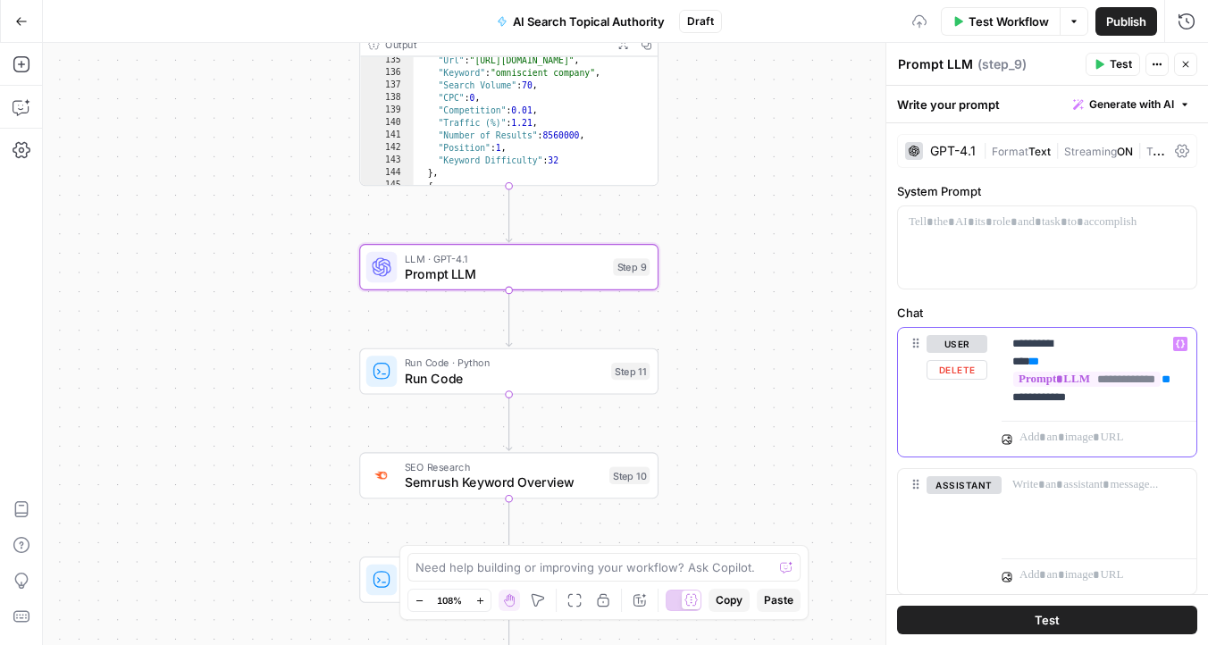
click at [1085, 339] on p "**********" at bounding box center [1098, 370] width 173 height 71
click at [1093, 337] on p "**********" at bounding box center [1098, 370] width 173 height 71
click at [1129, 349] on p "**********" at bounding box center [1098, 370] width 173 height 71
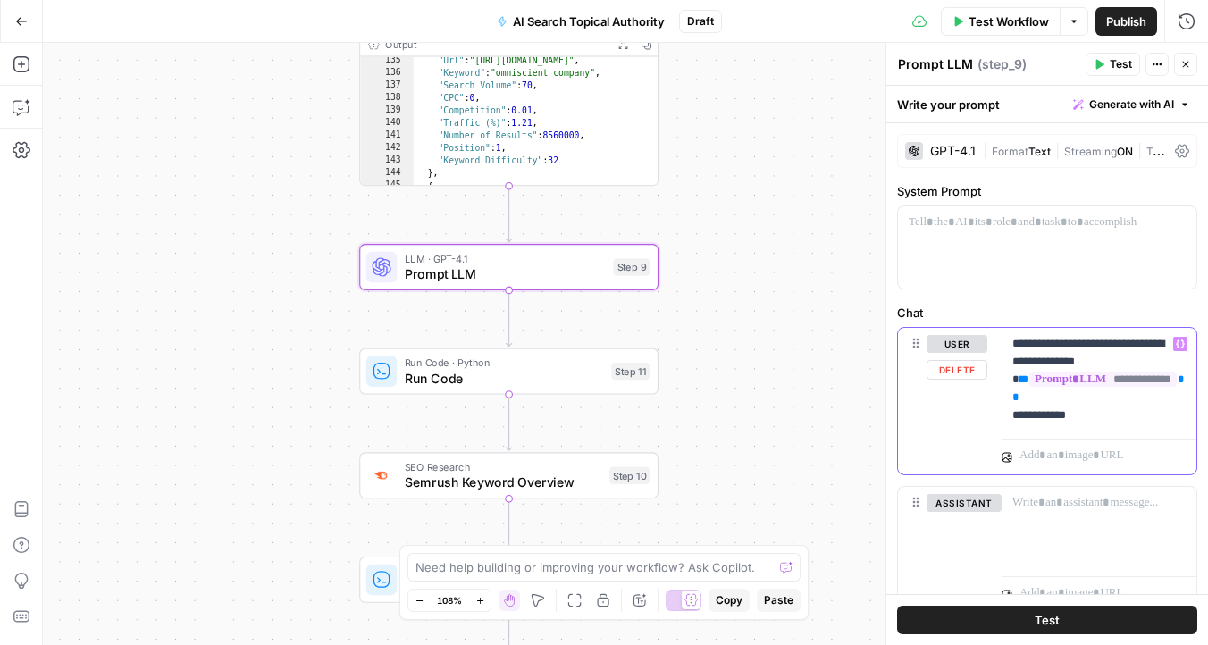
drag, startPoint x: 1119, startPoint y: 409, endPoint x: 959, endPoint y: 409, distance: 159.9
click at [959, 409] on div "**********" at bounding box center [1047, 401] width 298 height 147
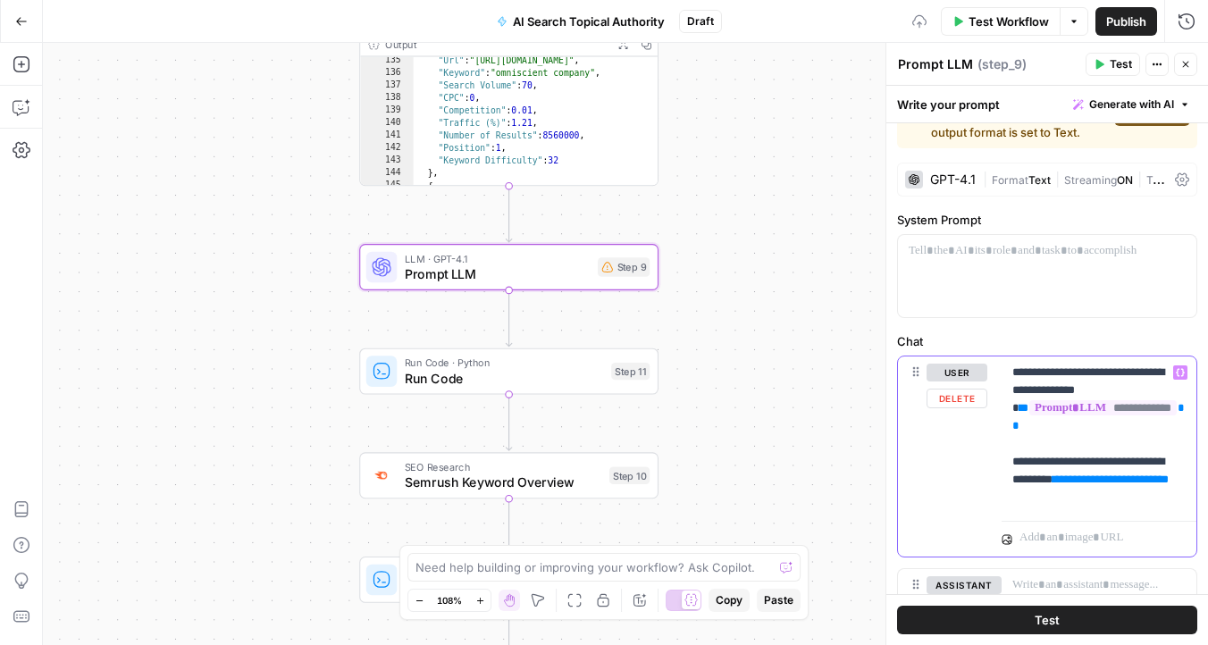
scroll to position [71, 0]
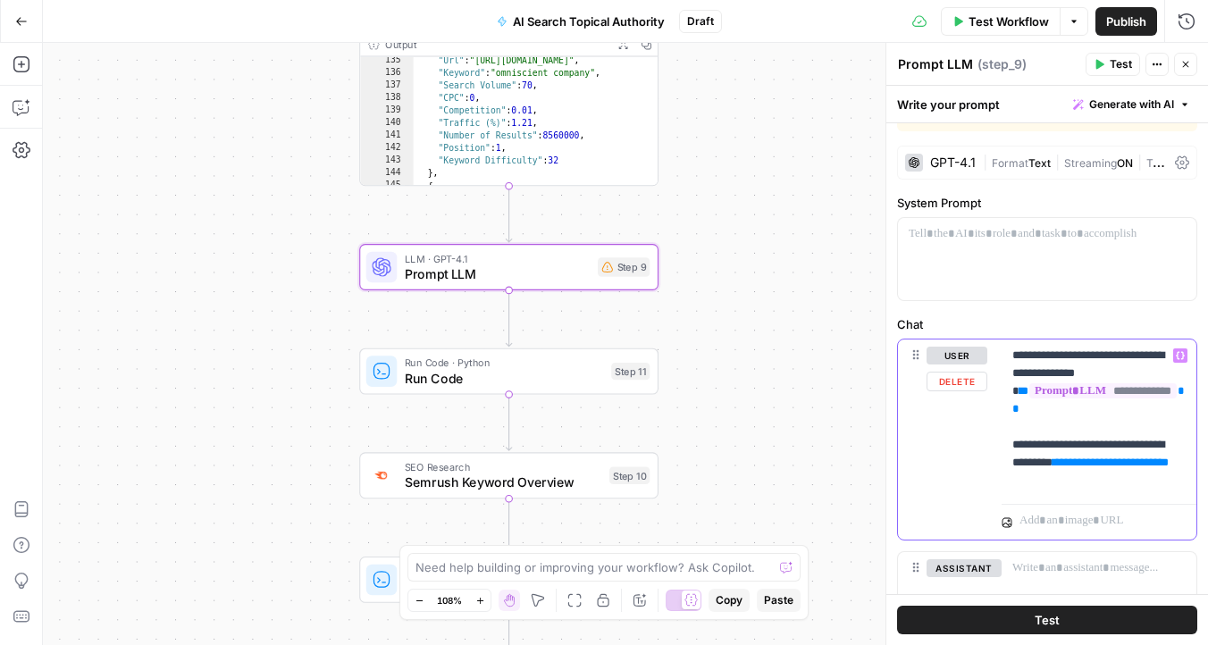
drag, startPoint x: 1176, startPoint y: 481, endPoint x: 967, endPoint y: 481, distance: 209.0
click at [967, 481] on div "**********" at bounding box center [1047, 439] width 298 height 200
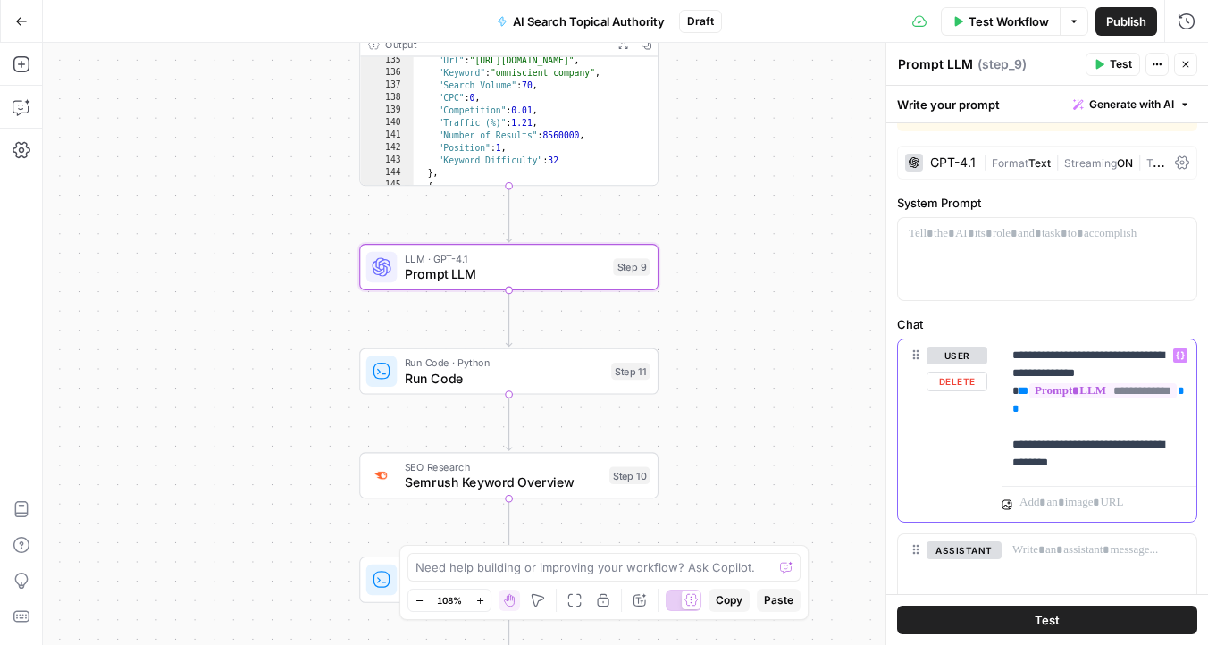
click at [1180, 353] on icon "button" at bounding box center [1180, 355] width 9 height 9
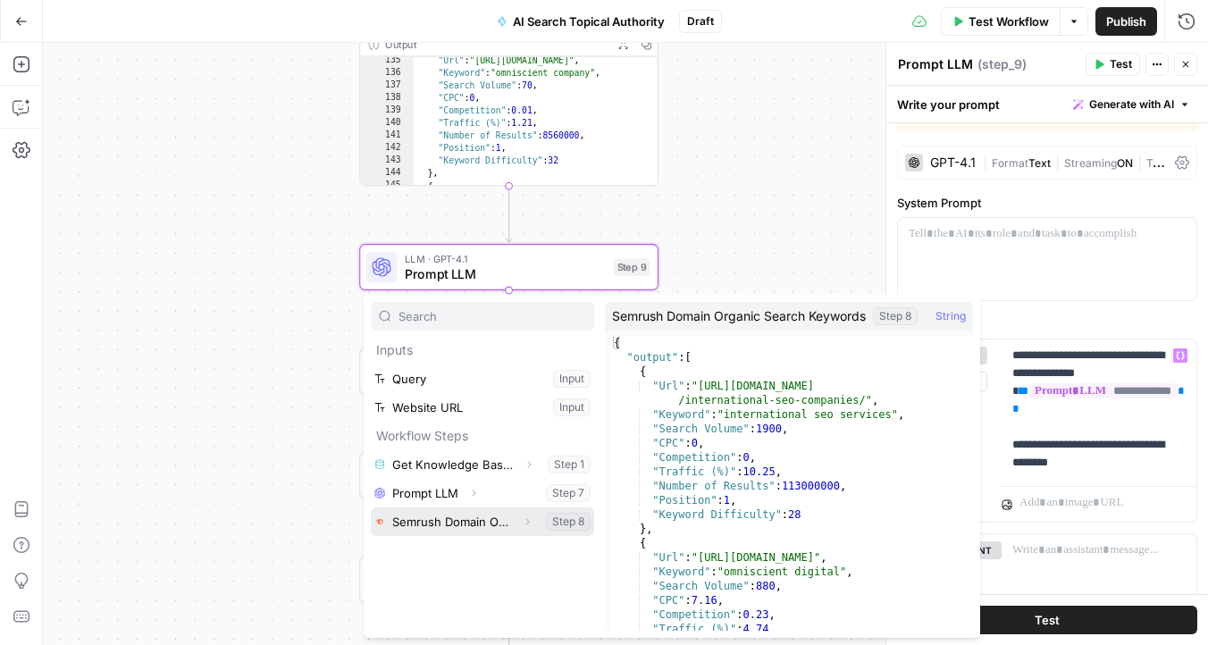
click at [531, 523] on icon "button" at bounding box center [527, 521] width 11 height 11
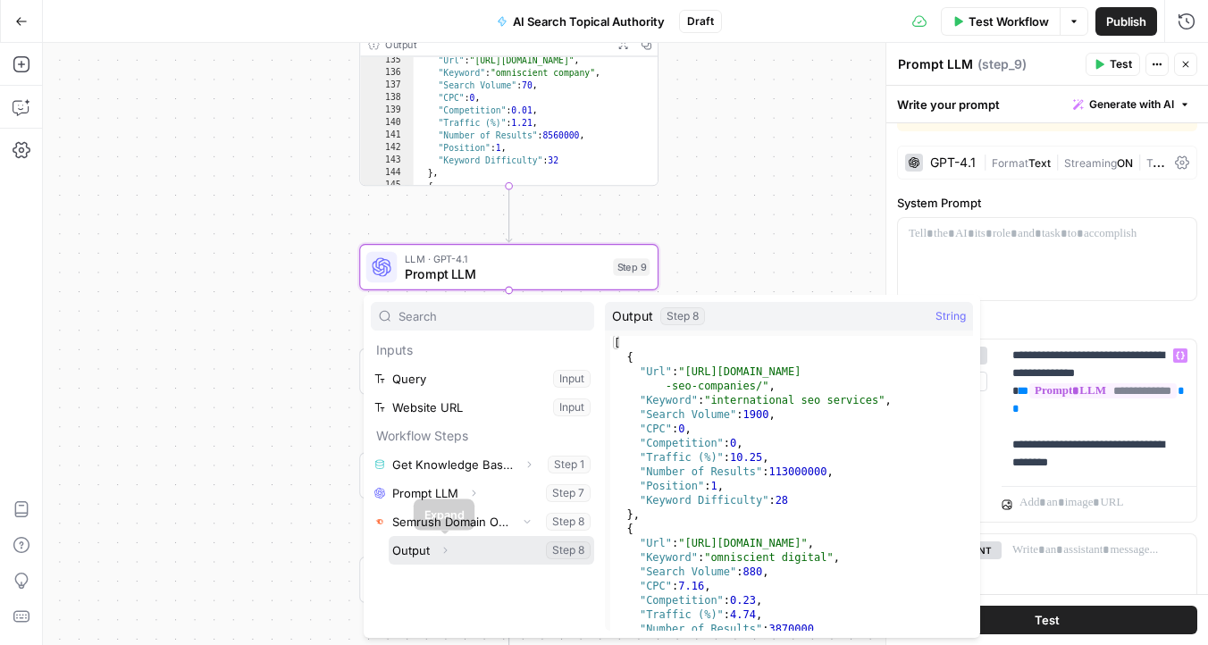
click at [447, 547] on icon "button" at bounding box center [445, 550] width 11 height 11
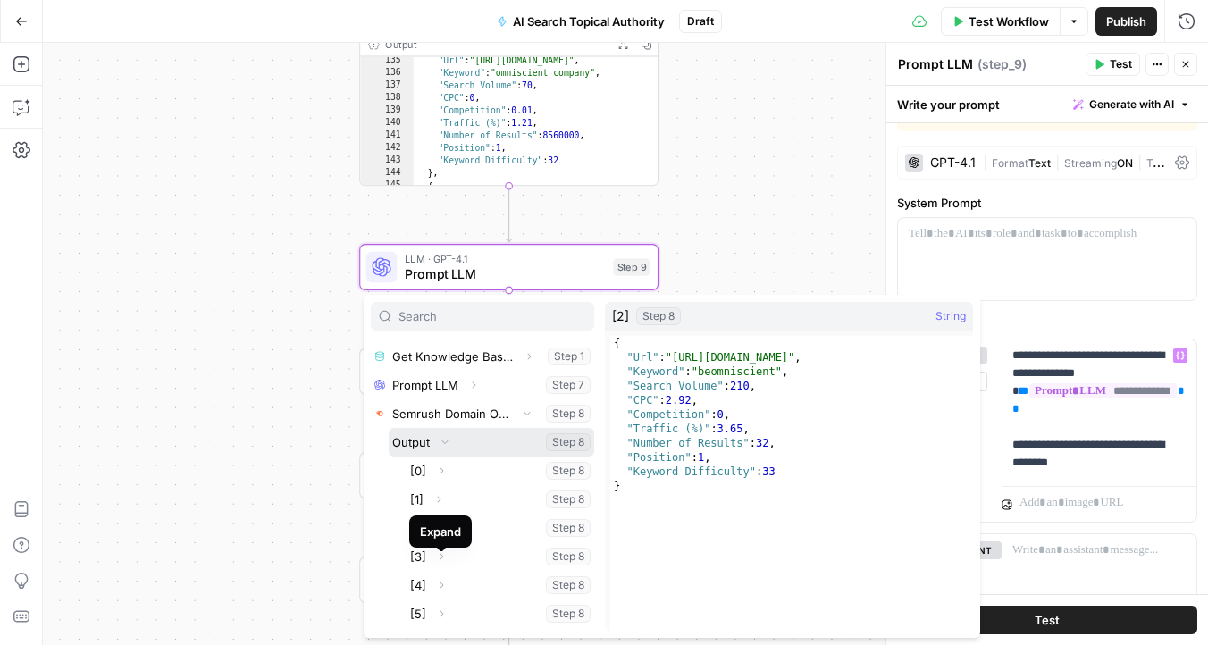
scroll to position [112, 0]
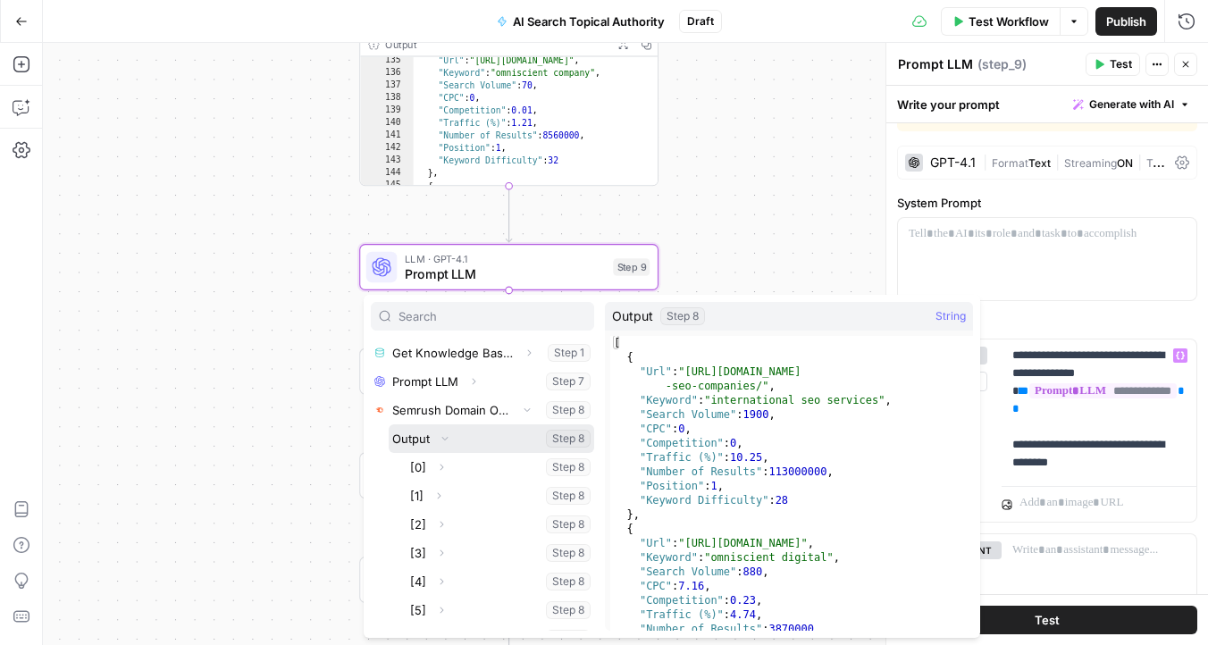
click at [414, 443] on button "Select variable Output" at bounding box center [491, 438] width 205 height 29
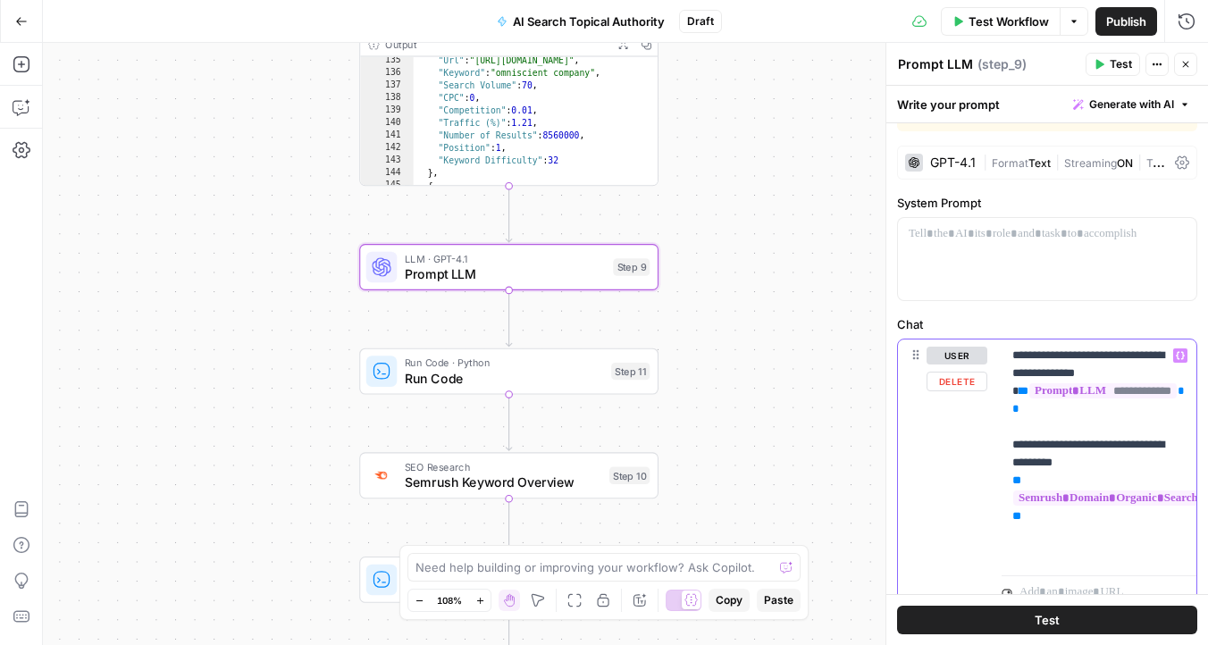
click at [1051, 475] on p "**********" at bounding box center [1098, 454] width 173 height 214
click at [1045, 555] on p "**********" at bounding box center [1098, 454] width 173 height 214
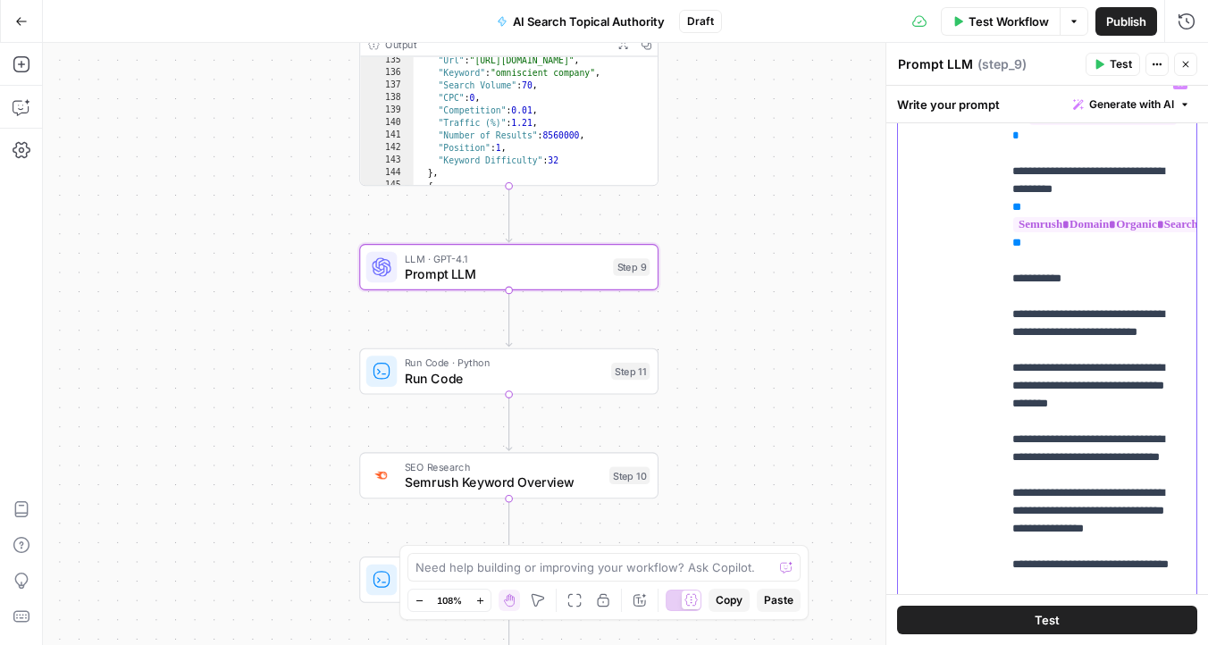
scroll to position [352, 0]
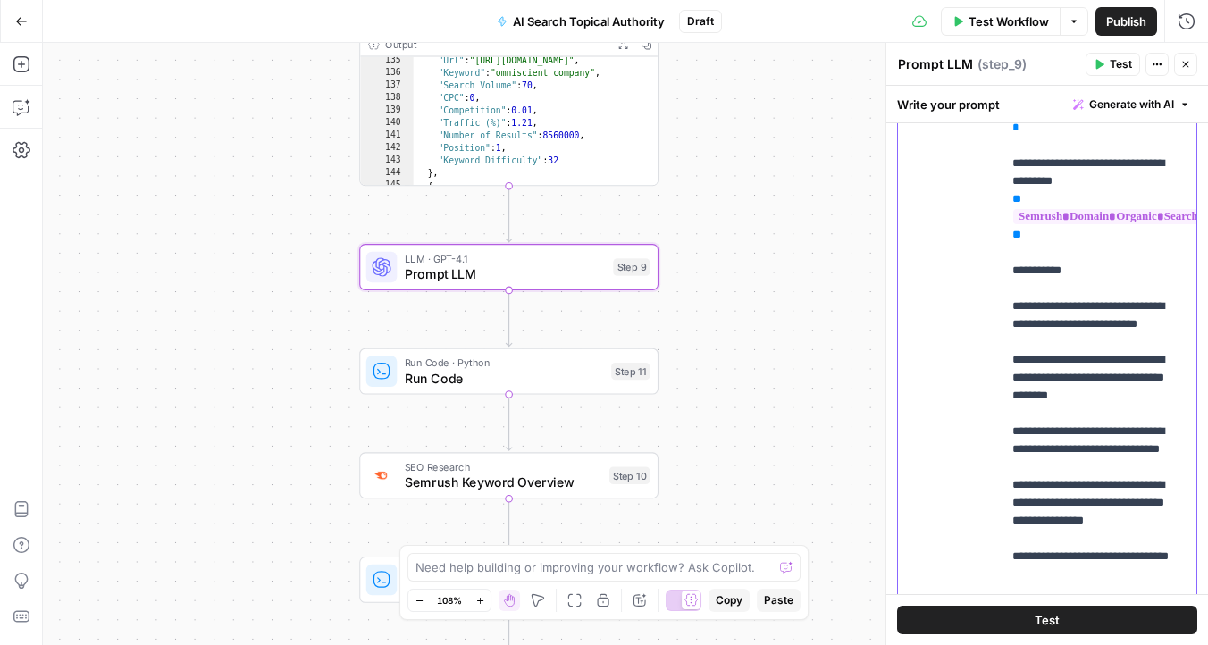
drag, startPoint x: 1077, startPoint y: 322, endPoint x: 1109, endPoint y: 320, distance: 32.2
click at [1109, 320] on p "**********" at bounding box center [1098, 342] width 173 height 554
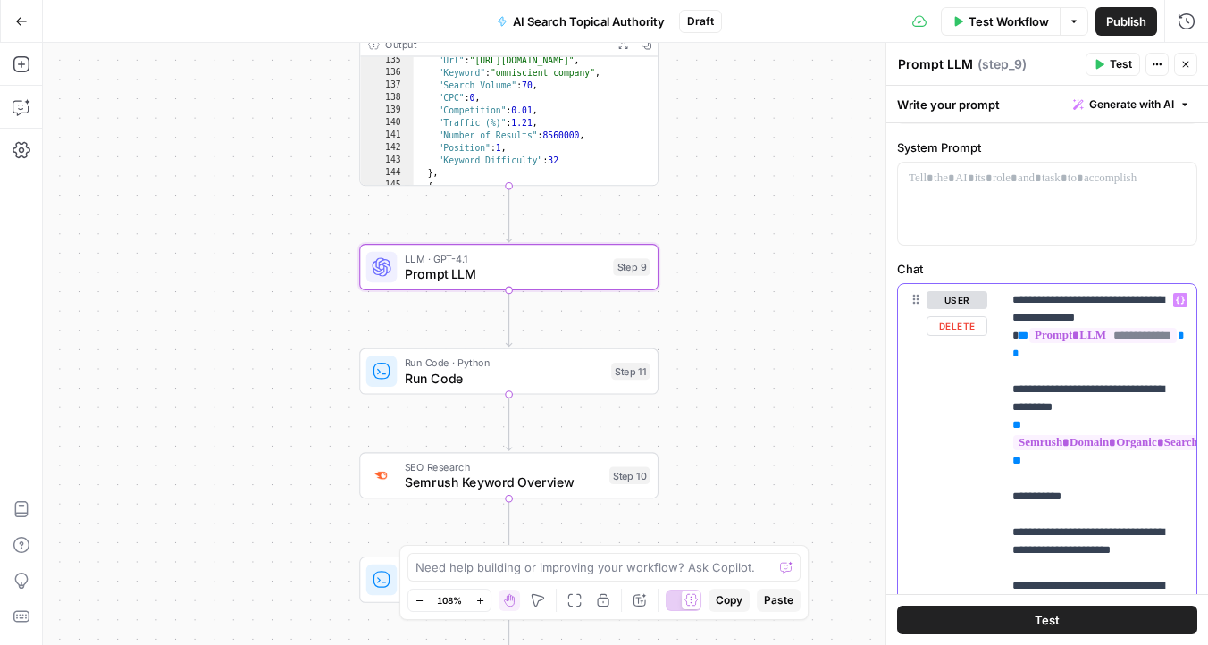
scroll to position [105, 0]
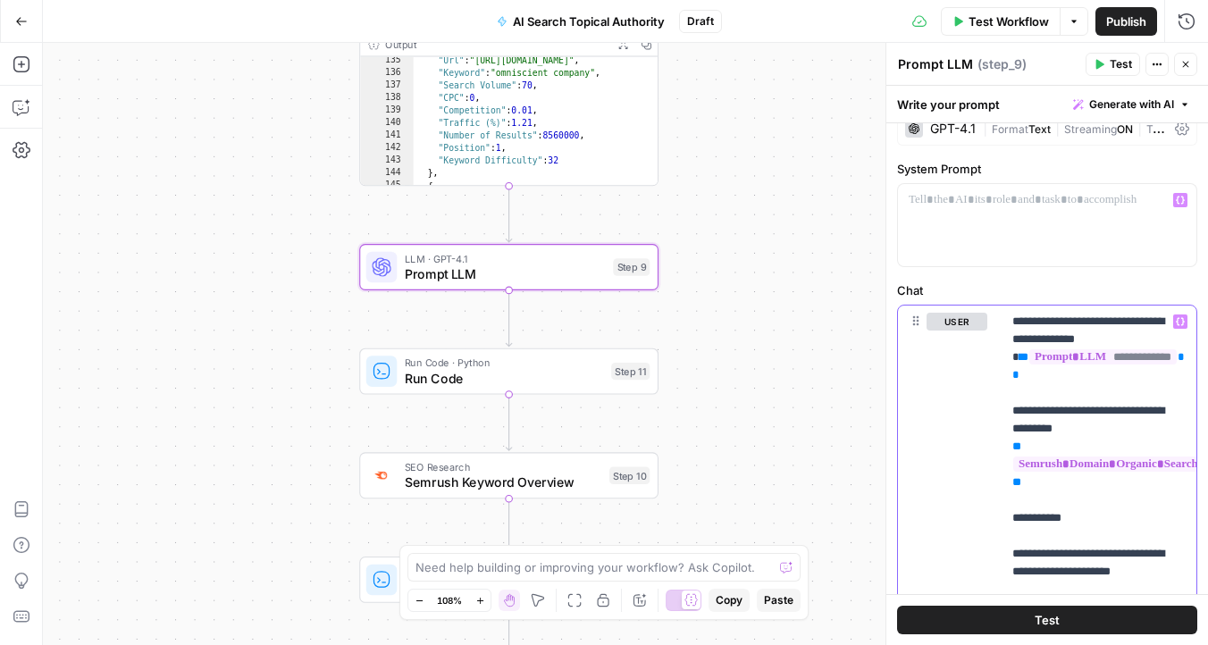
click at [1178, 322] on icon "button" at bounding box center [1180, 321] width 9 height 9
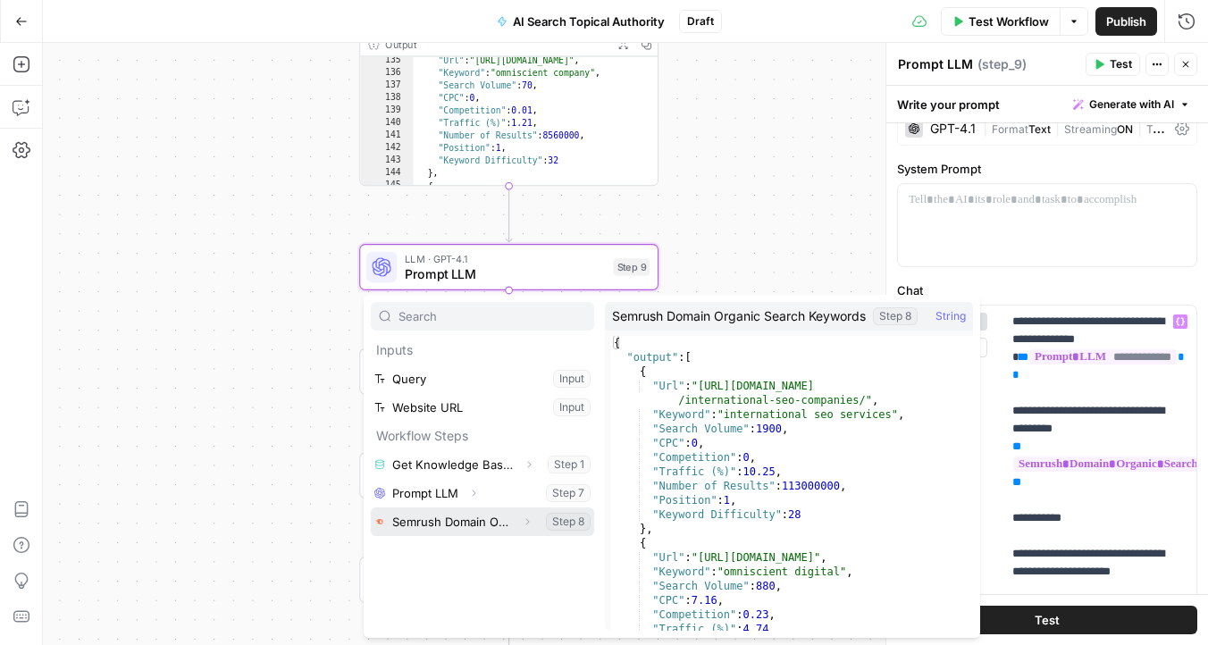
click at [524, 518] on icon "button" at bounding box center [527, 521] width 11 height 11
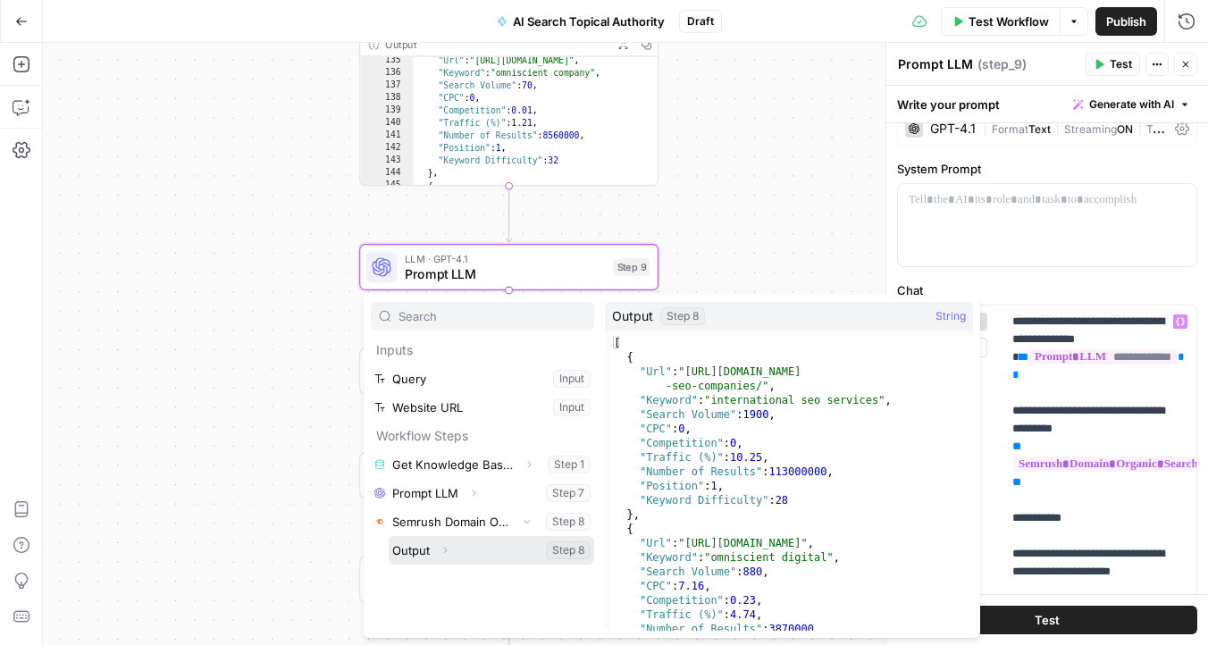
click at [448, 548] on icon "button" at bounding box center [445, 550] width 11 height 11
click at [406, 554] on button "Select variable Output" at bounding box center [491, 550] width 205 height 29
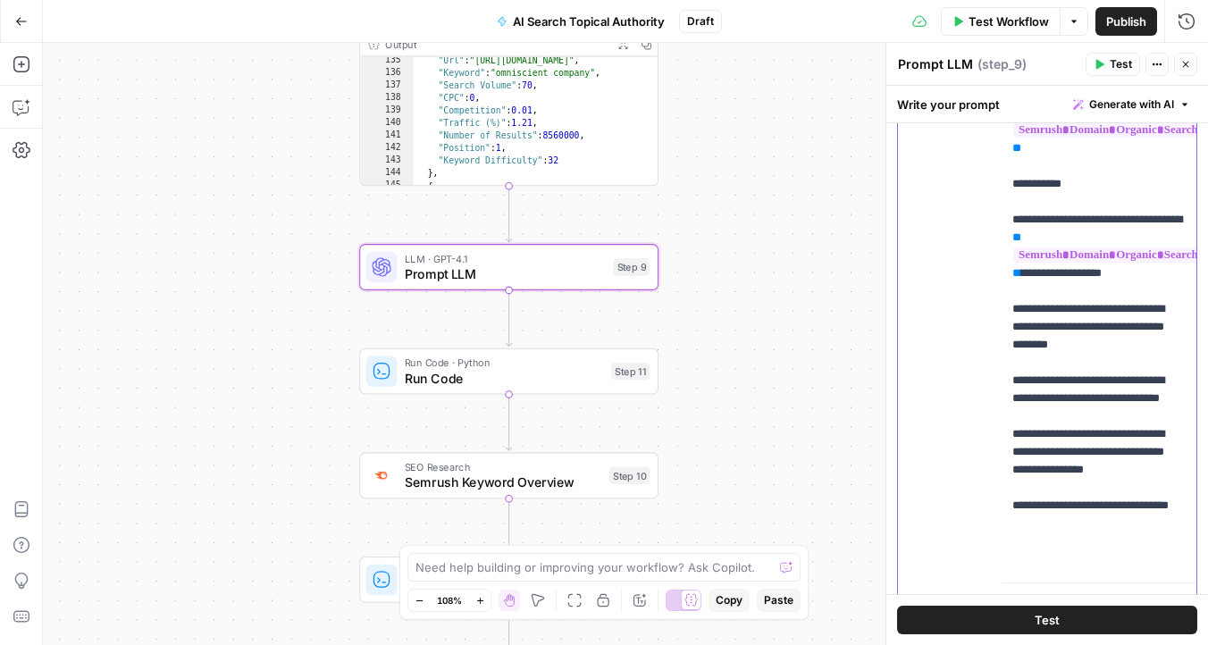
scroll to position [440, 0]
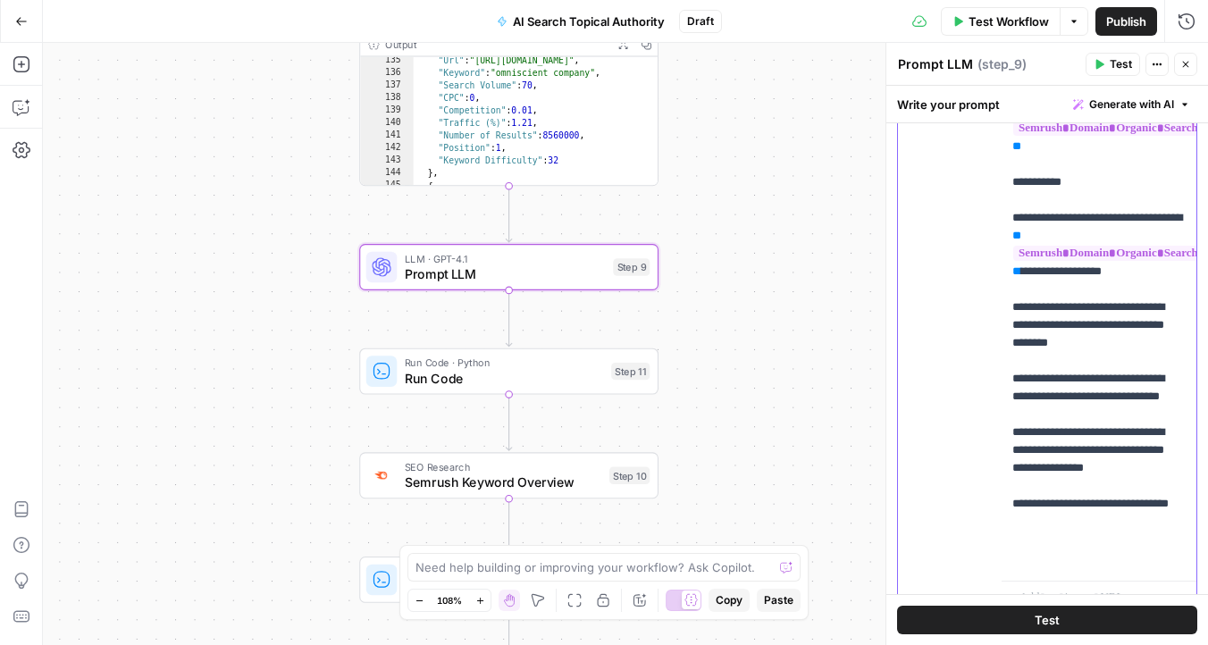
drag, startPoint x: 1023, startPoint y: 290, endPoint x: 1014, endPoint y: 250, distance: 41.2
click at [1014, 250] on p "**********" at bounding box center [1098, 272] width 173 height 590
copy p "**********"
drag, startPoint x: 1068, startPoint y: 394, endPoint x: 1103, endPoint y: 393, distance: 34.9
click at [1103, 393] on p "**********" at bounding box center [1098, 272] width 173 height 590
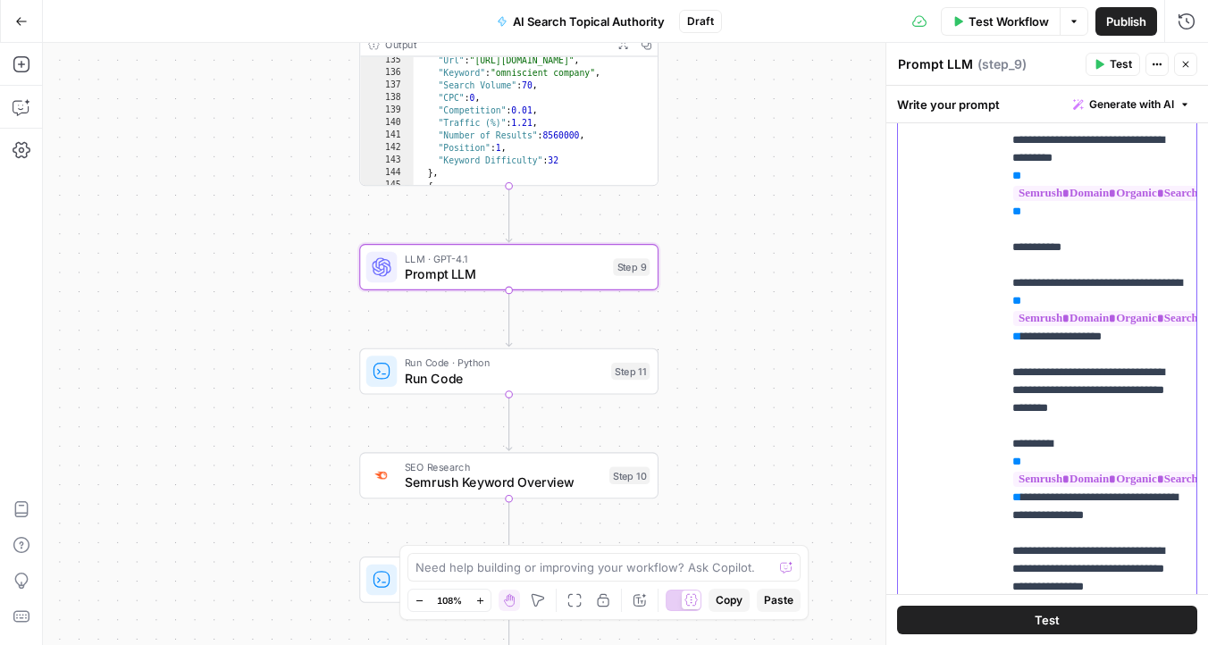
scroll to position [352, 0]
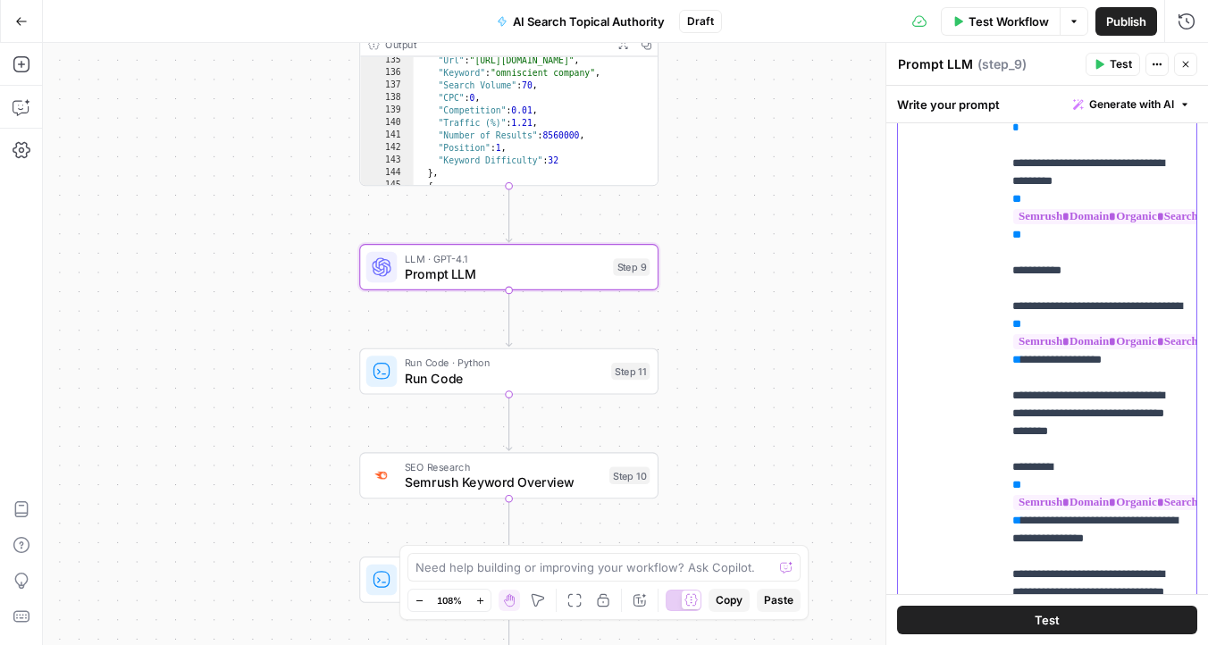
click at [1171, 301] on p "**********" at bounding box center [1098, 377] width 173 height 625
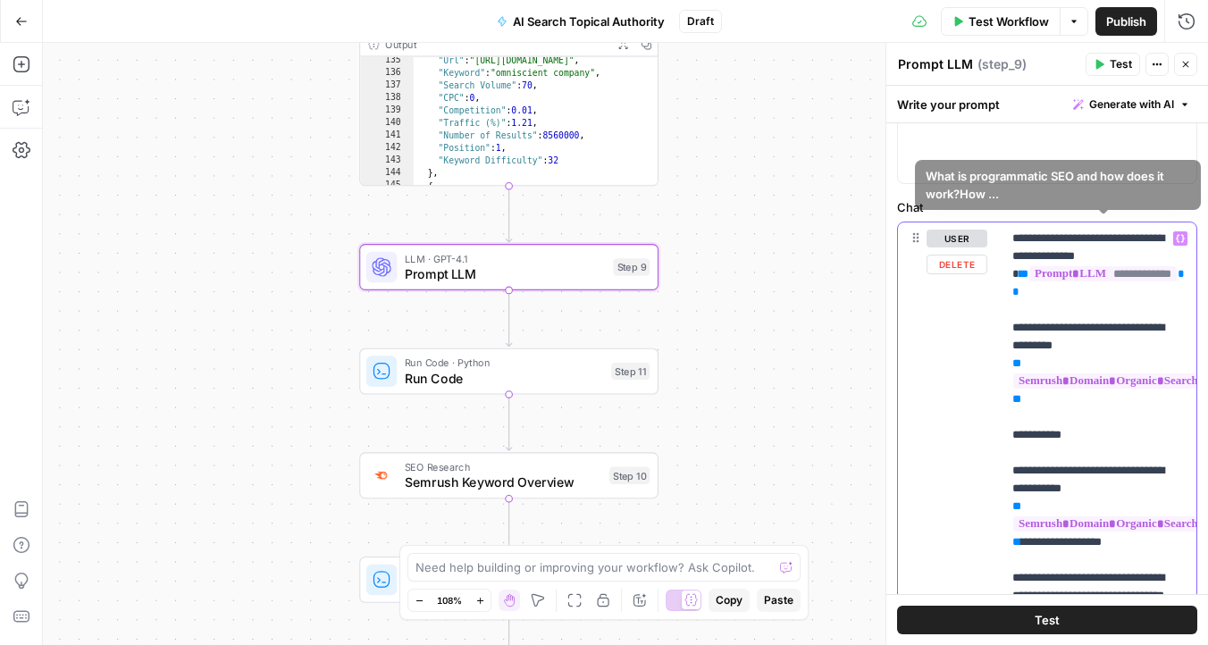
scroll to position [129, 0]
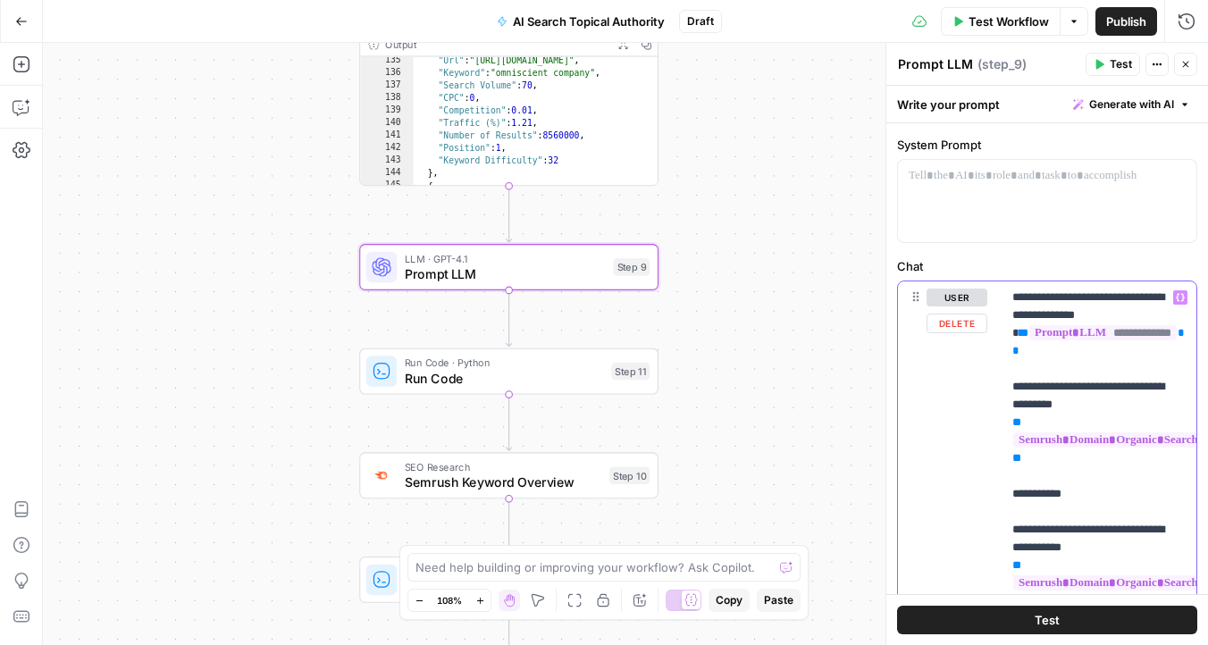
drag, startPoint x: 1101, startPoint y: 356, endPoint x: 1000, endPoint y: 339, distance: 103.2
click at [1000, 339] on div "**********" at bounding box center [1047, 622] width 298 height 682
copy p "**********"
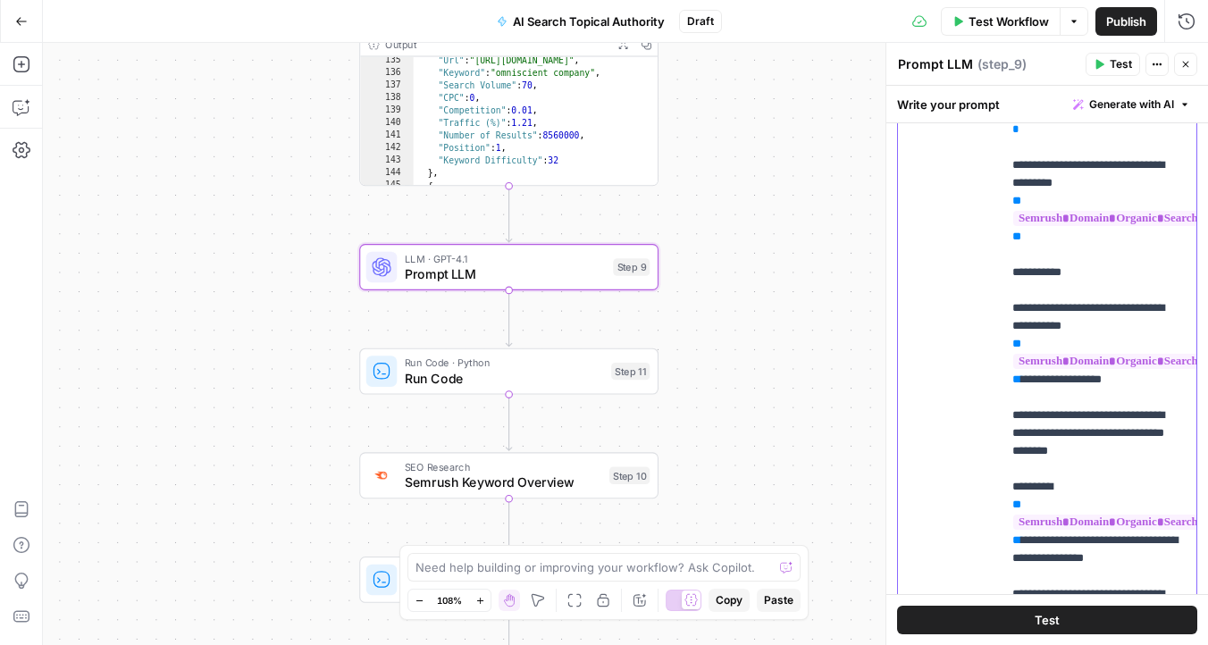
scroll to position [352, 0]
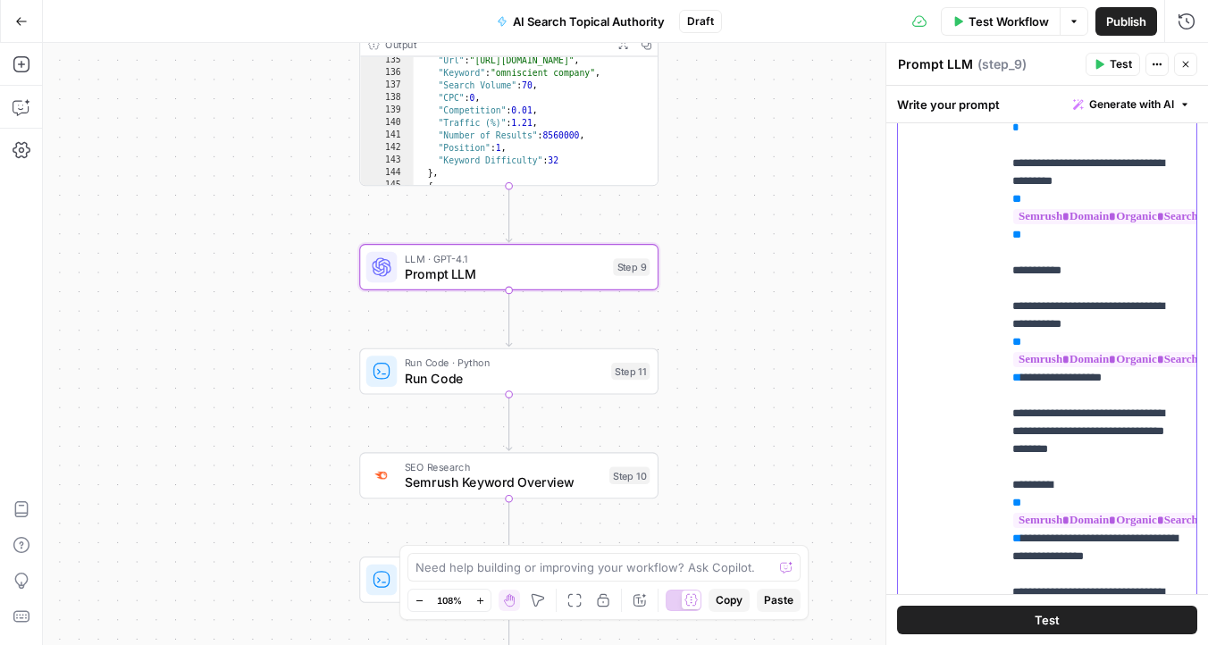
click at [1044, 322] on p "**********" at bounding box center [1098, 377] width 173 height 625
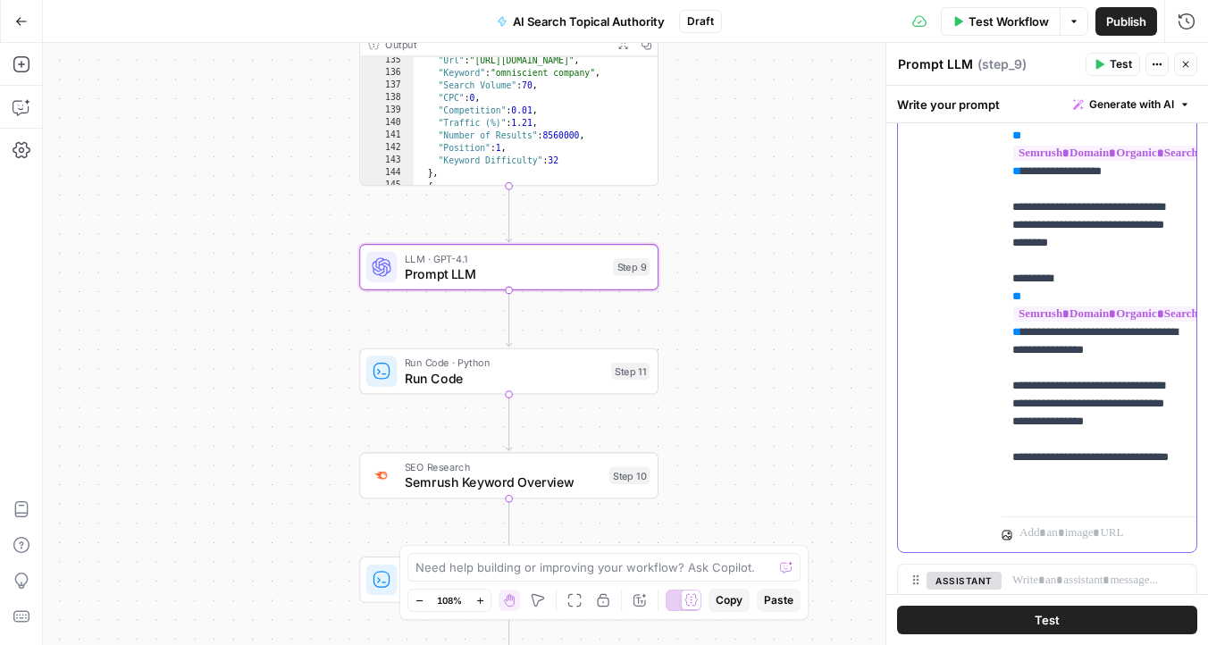
scroll to position [582, 0]
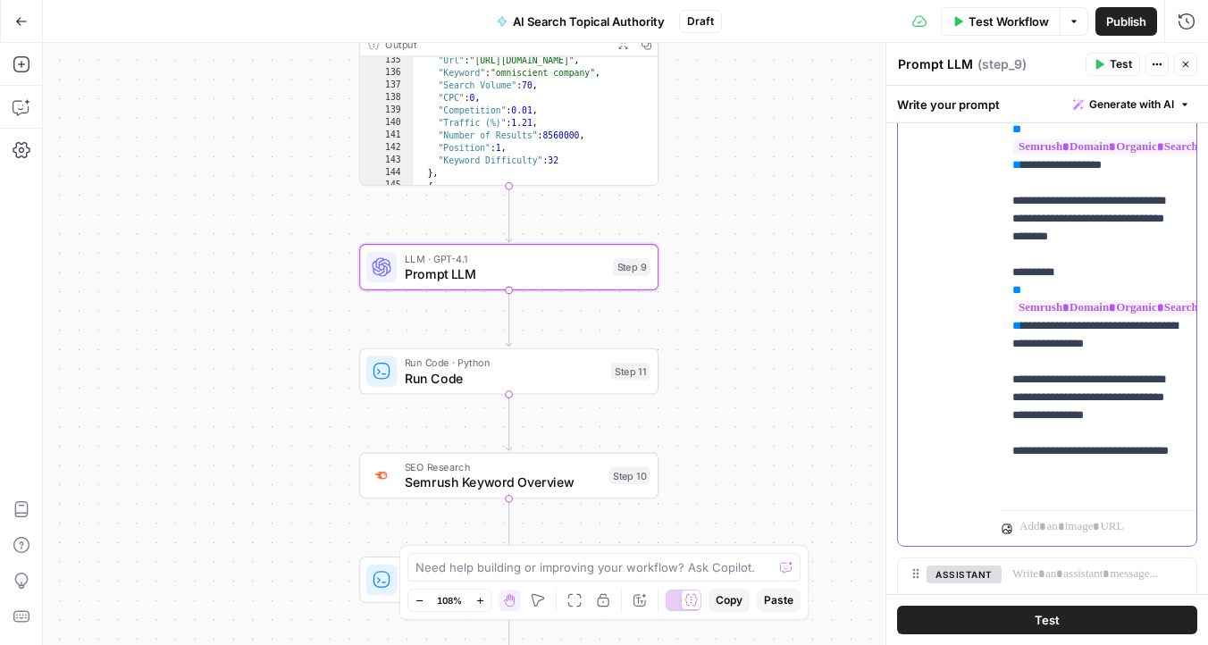
click at [1127, 440] on p "**********" at bounding box center [1098, 165] width 173 height 661
click at [1127, 451] on p "**********" at bounding box center [1098, 165] width 173 height 661
click at [1127, 482] on p "**********" at bounding box center [1098, 165] width 173 height 661
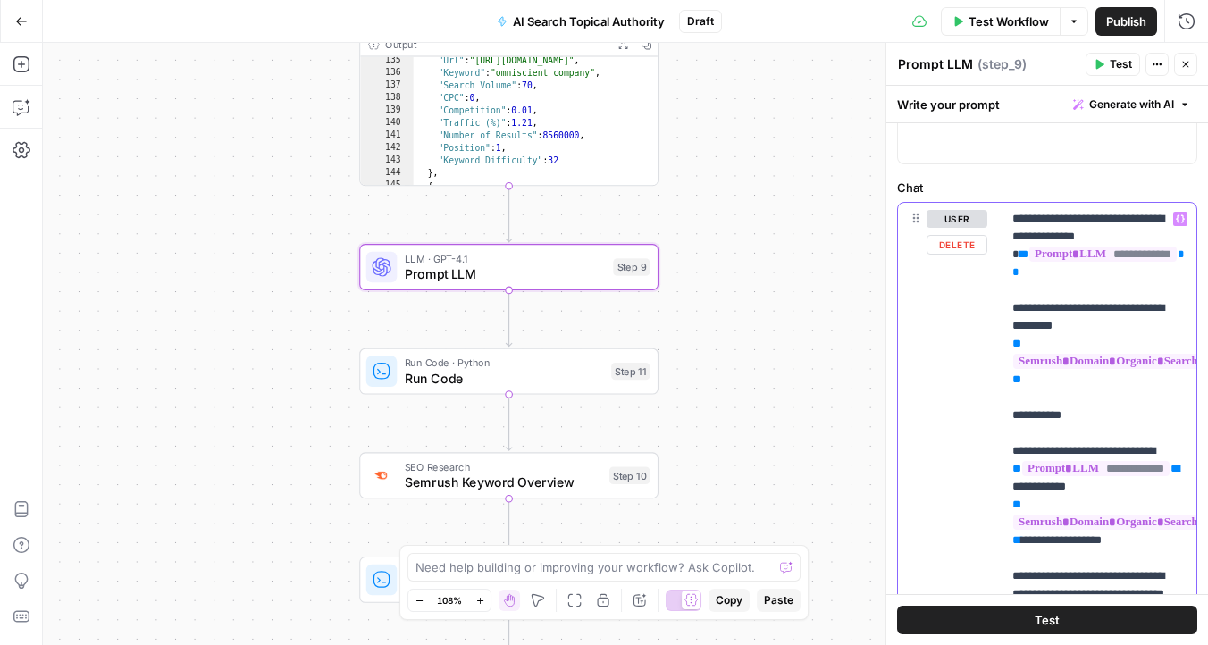
scroll to position [0, 0]
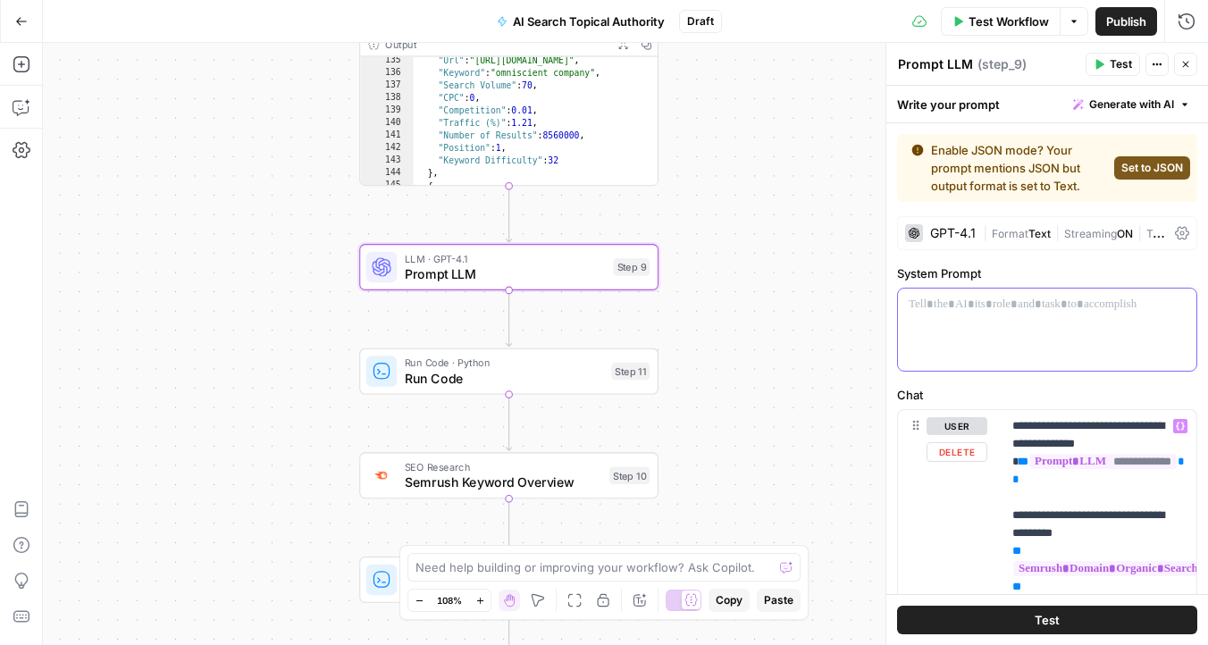
click at [1067, 331] on div at bounding box center [1047, 330] width 298 height 82
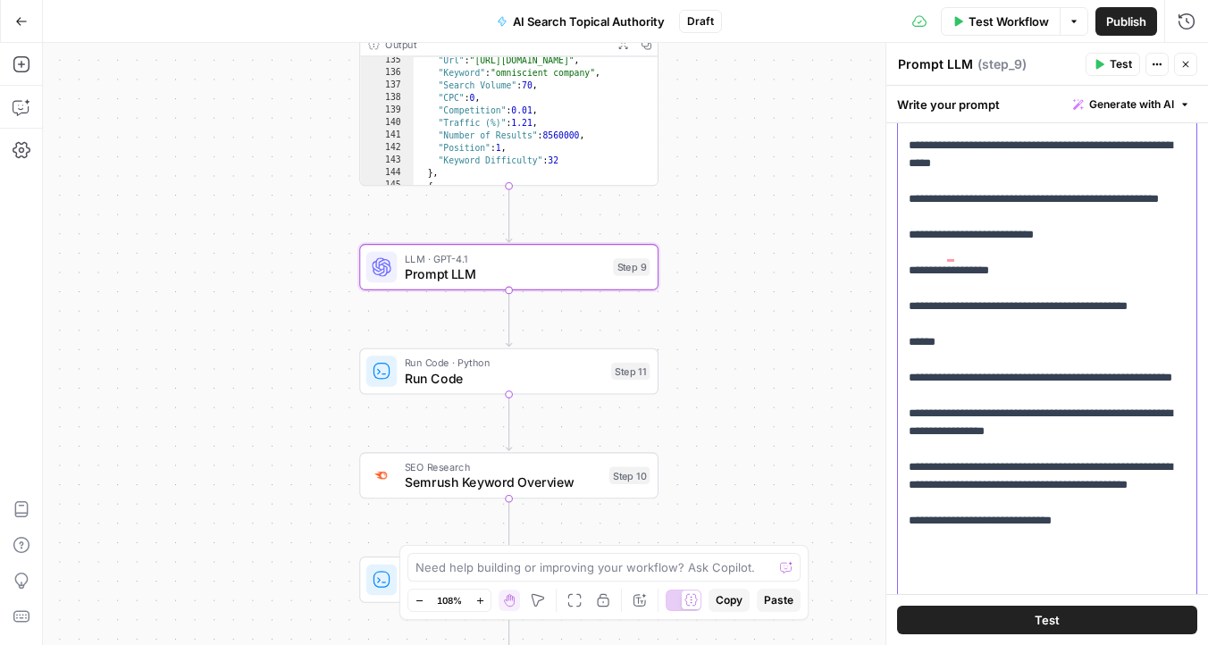
scroll to position [917, 0]
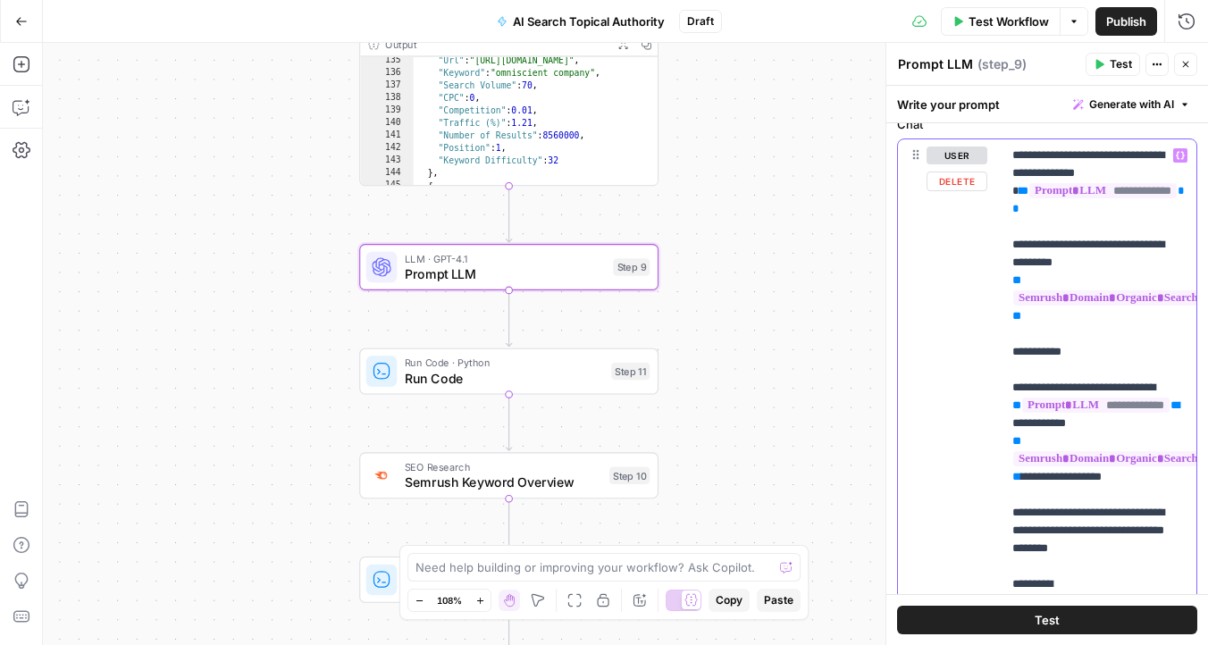
drag, startPoint x: 1043, startPoint y: 210, endPoint x: 1010, endPoint y: 190, distance: 38.5
click at [1010, 190] on div "**********" at bounding box center [1098, 503] width 195 height 728
copy p "**********"
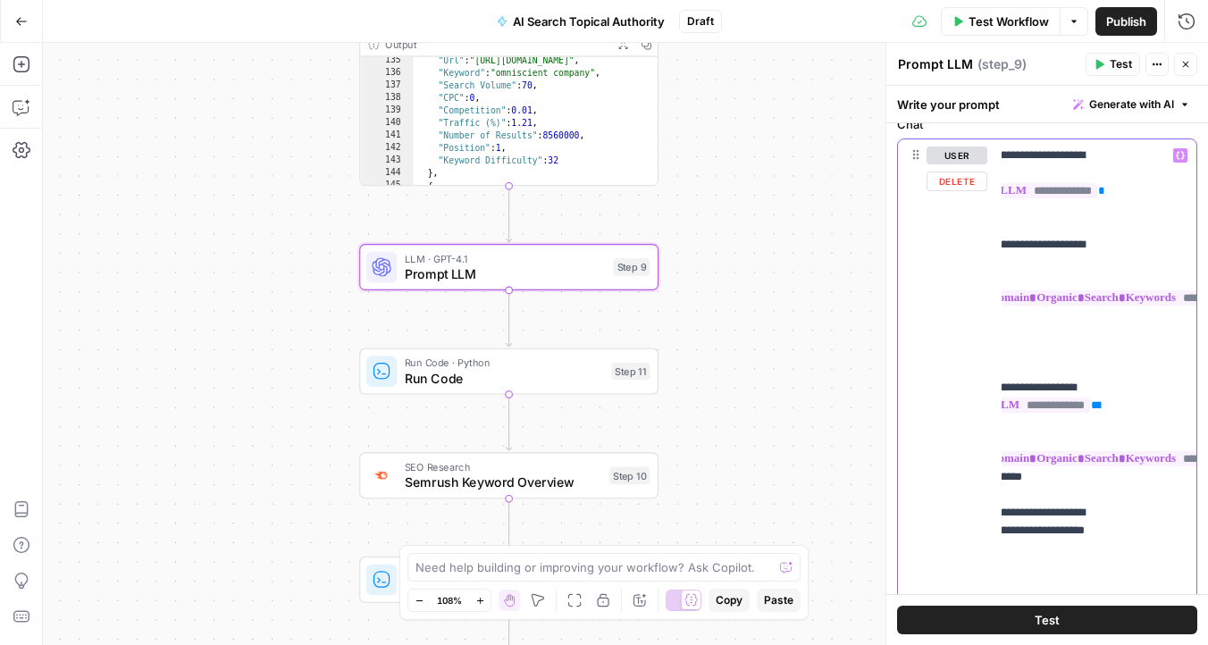
scroll to position [0, 0]
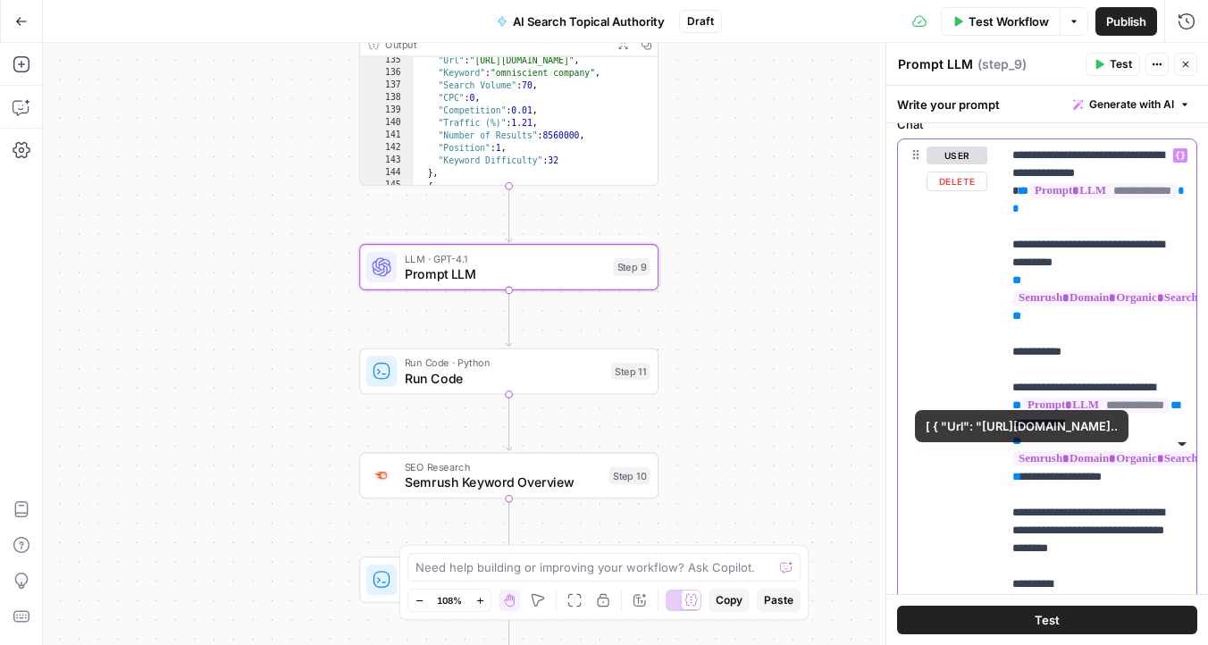
drag, startPoint x: 1021, startPoint y: 491, endPoint x: 1013, endPoint y: 459, distance: 33.1
click at [1013, 459] on p "**********" at bounding box center [1098, 504] width 173 height 715
copy p "**********"
drag, startPoint x: 1067, startPoint y: 322, endPoint x: 1059, endPoint y: 279, distance: 43.5
click at [1059, 279] on p "**********" at bounding box center [1098, 504] width 173 height 715
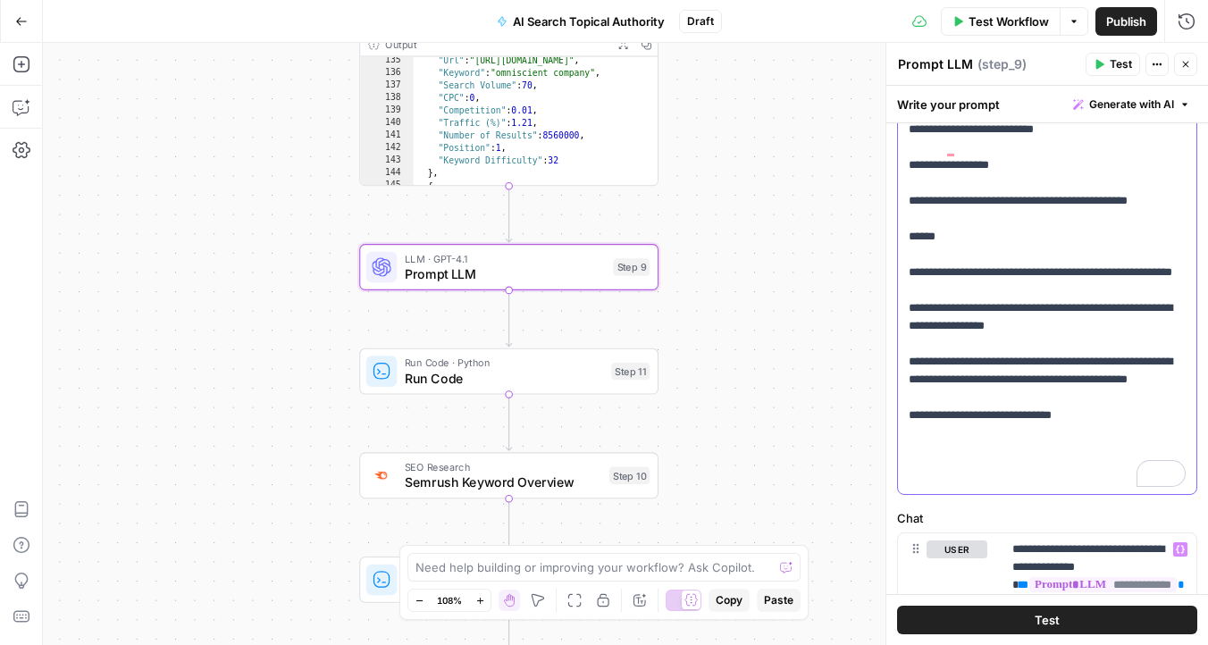
click at [1098, 339] on p "**********" at bounding box center [1046, 93] width 277 height 947
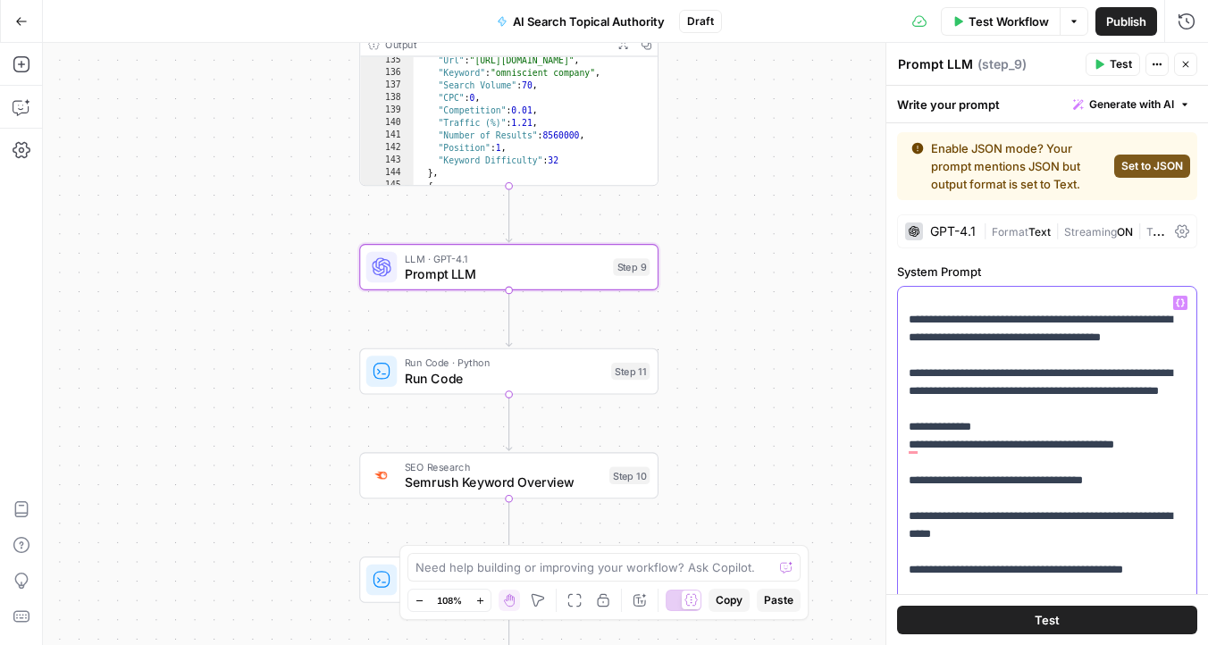
scroll to position [212, 0]
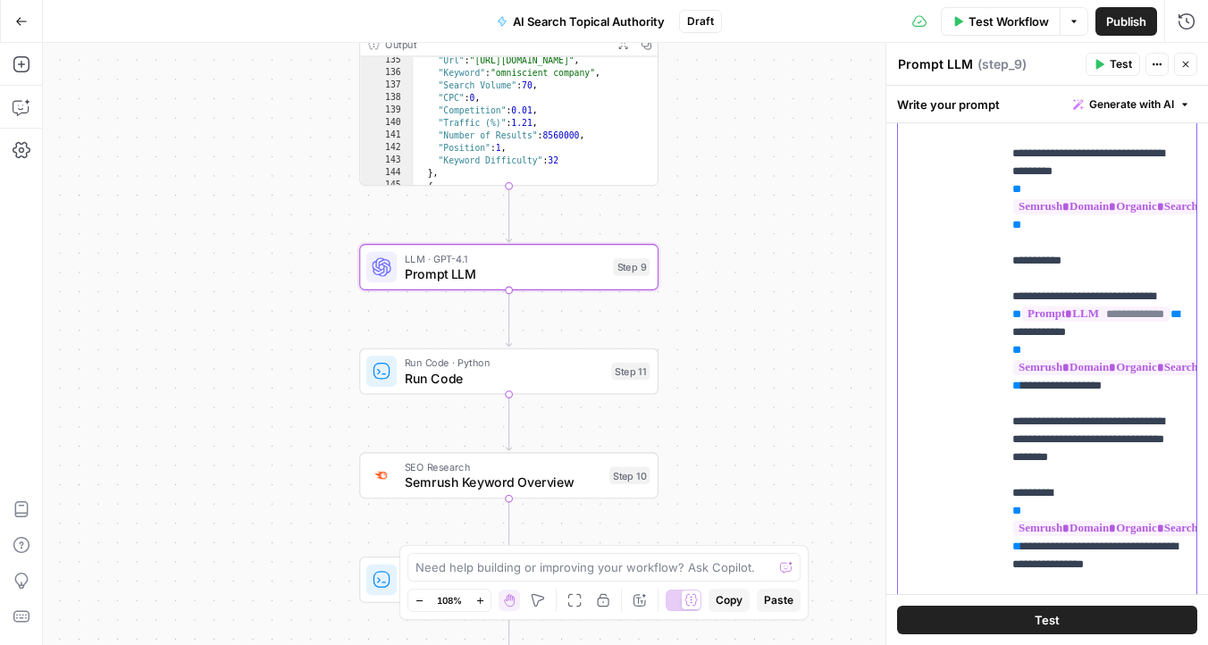
drag, startPoint x: 1013, startPoint y: 293, endPoint x: 1174, endPoint y: 641, distance: 383.7
click at [1174, 641] on div "**********" at bounding box center [1047, 365] width 322 height 559
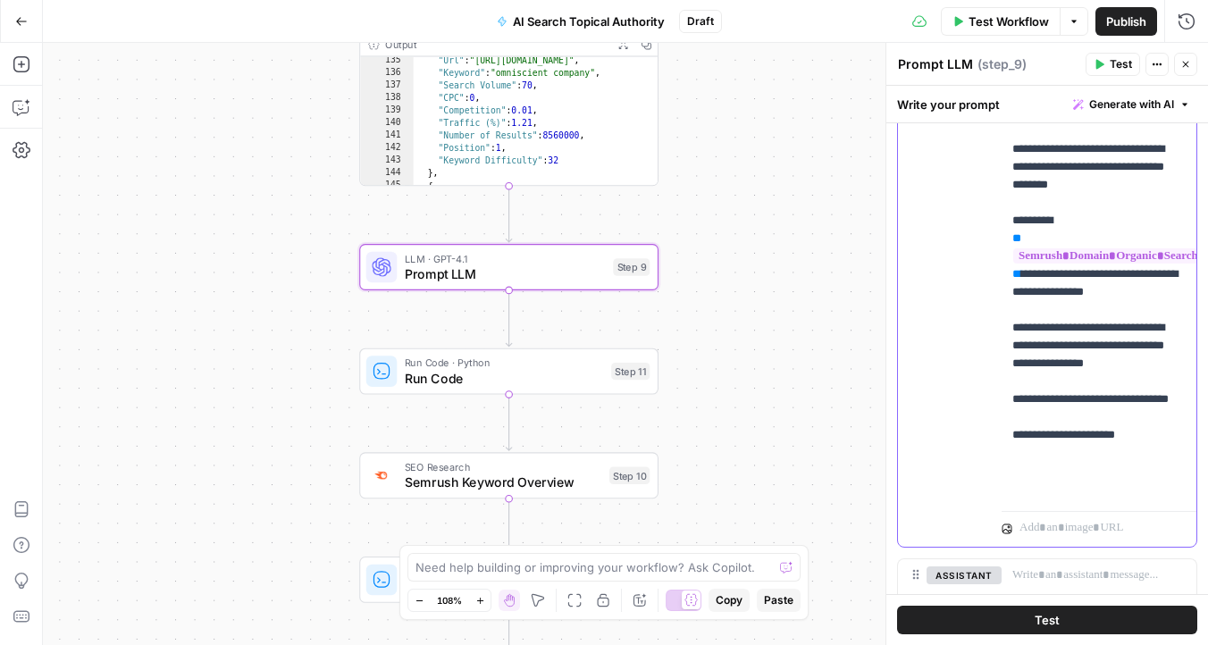
click at [1096, 431] on p "**********" at bounding box center [1098, 140] width 173 height 715
click at [1162, 385] on p "**********" at bounding box center [1098, 140] width 173 height 715
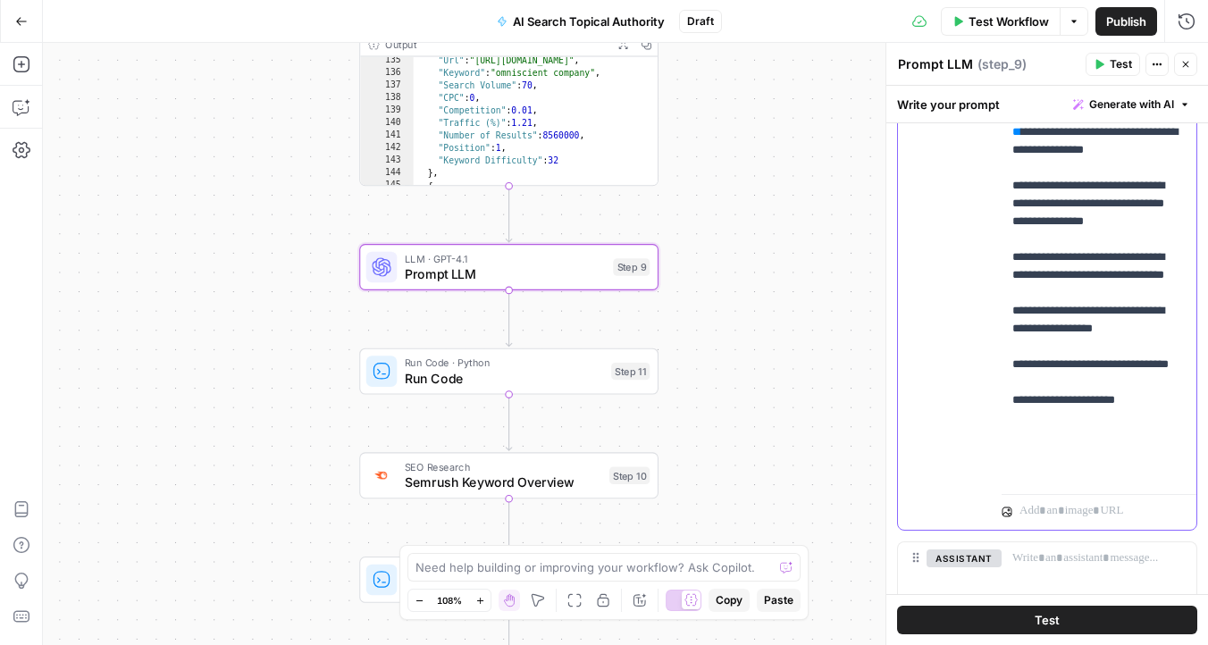
click at [1095, 423] on p "**********" at bounding box center [1098, 61] width 173 height 840
drag, startPoint x: 1095, startPoint y: 421, endPoint x: 996, endPoint y: 382, distance: 106.3
click at [996, 382] on div "**********" at bounding box center [1047, 145] width 298 height 770
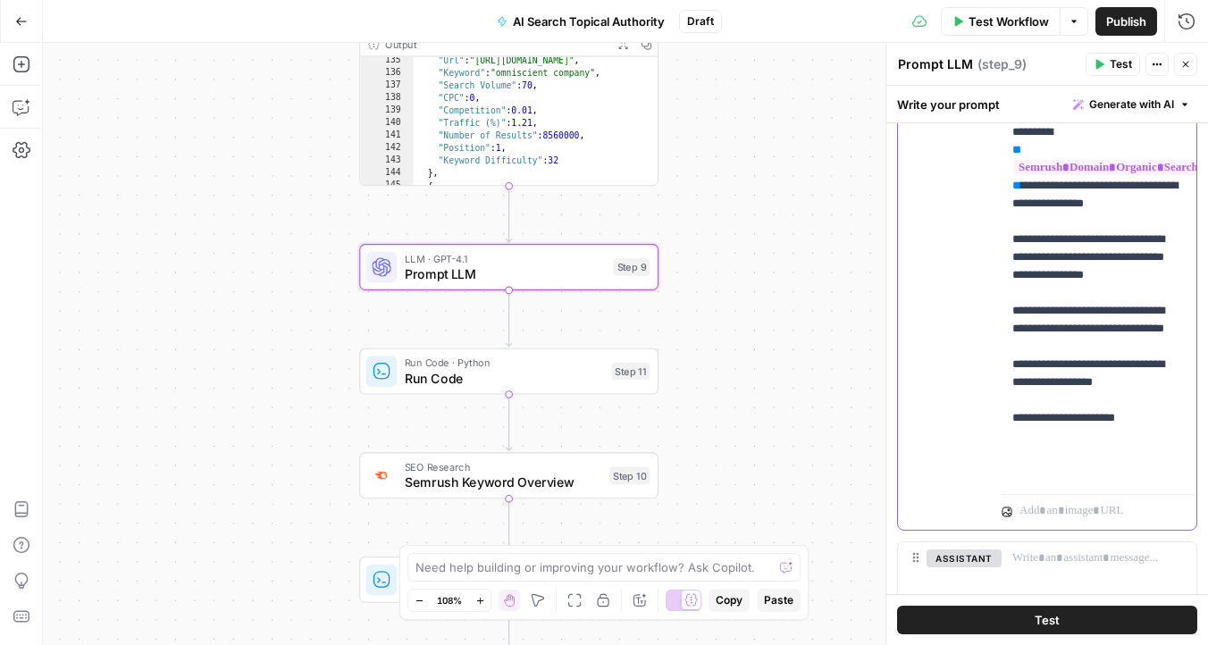
click at [1067, 481] on div "**********" at bounding box center [1098, 124] width 195 height 728
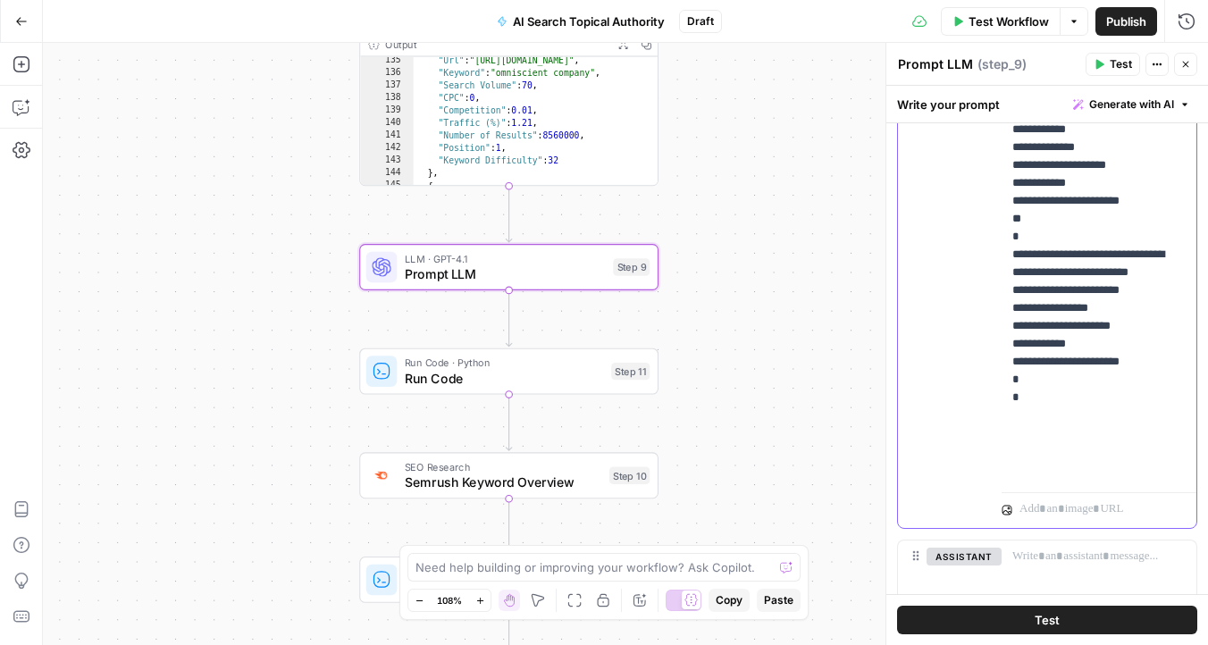
drag, startPoint x: 1025, startPoint y: 448, endPoint x: 1017, endPoint y: 279, distance: 169.9
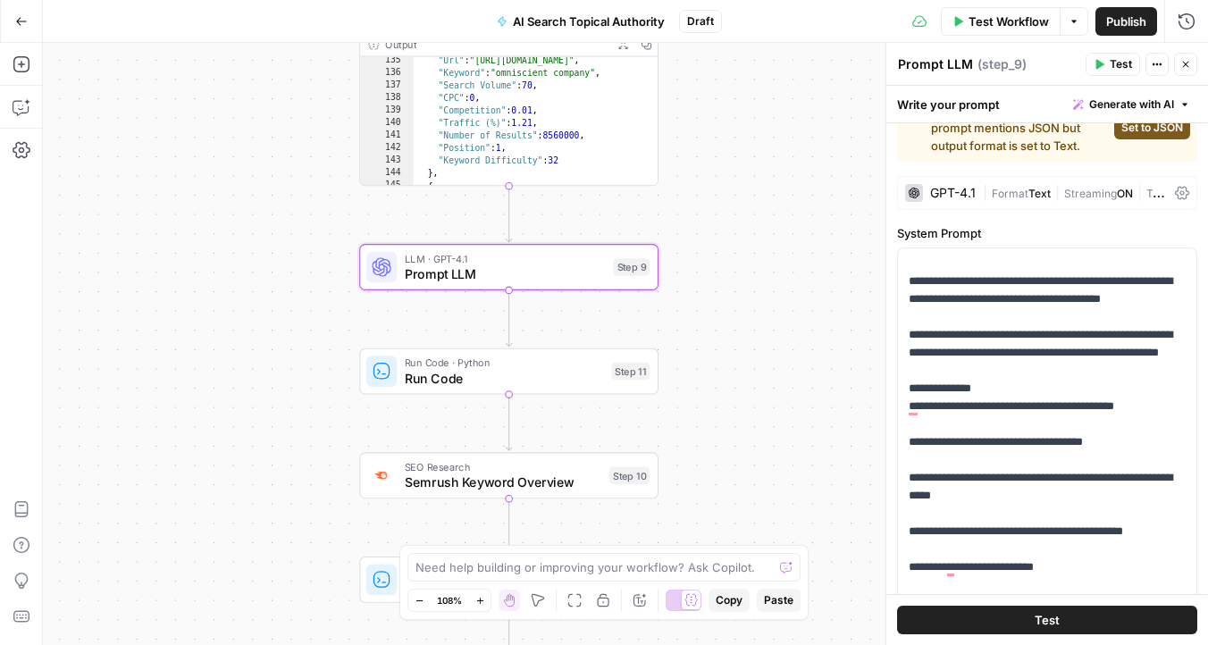
click at [1104, 65] on button "Test" at bounding box center [1112, 64] width 54 height 23
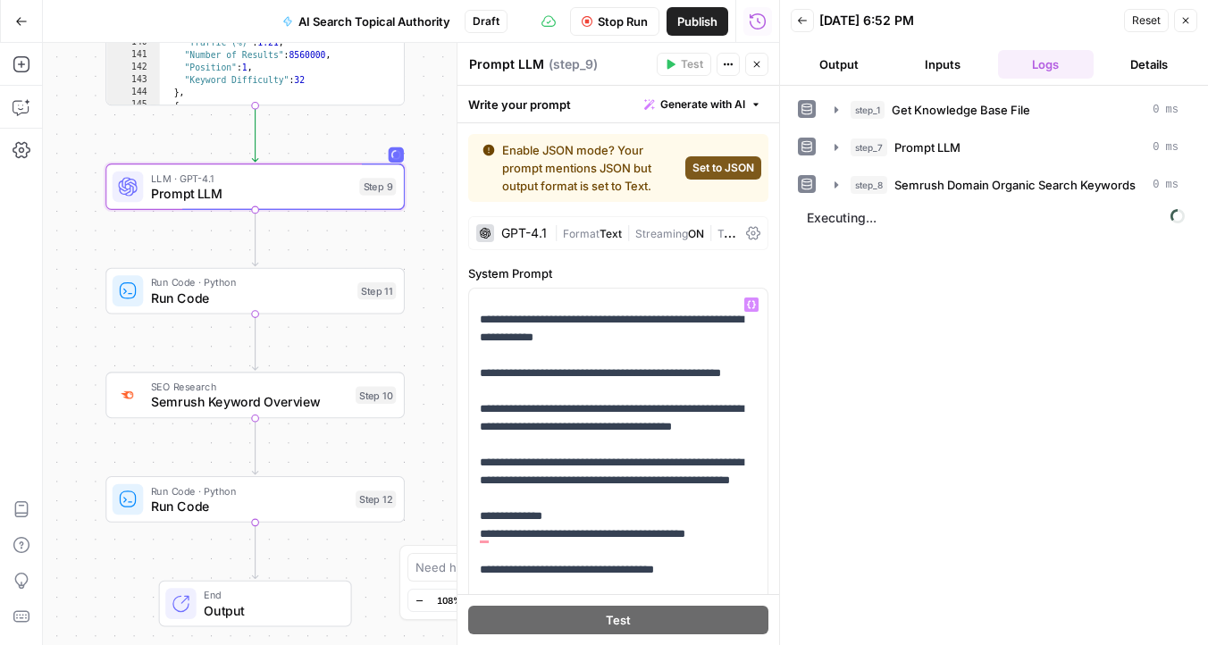
scroll to position [130, 0]
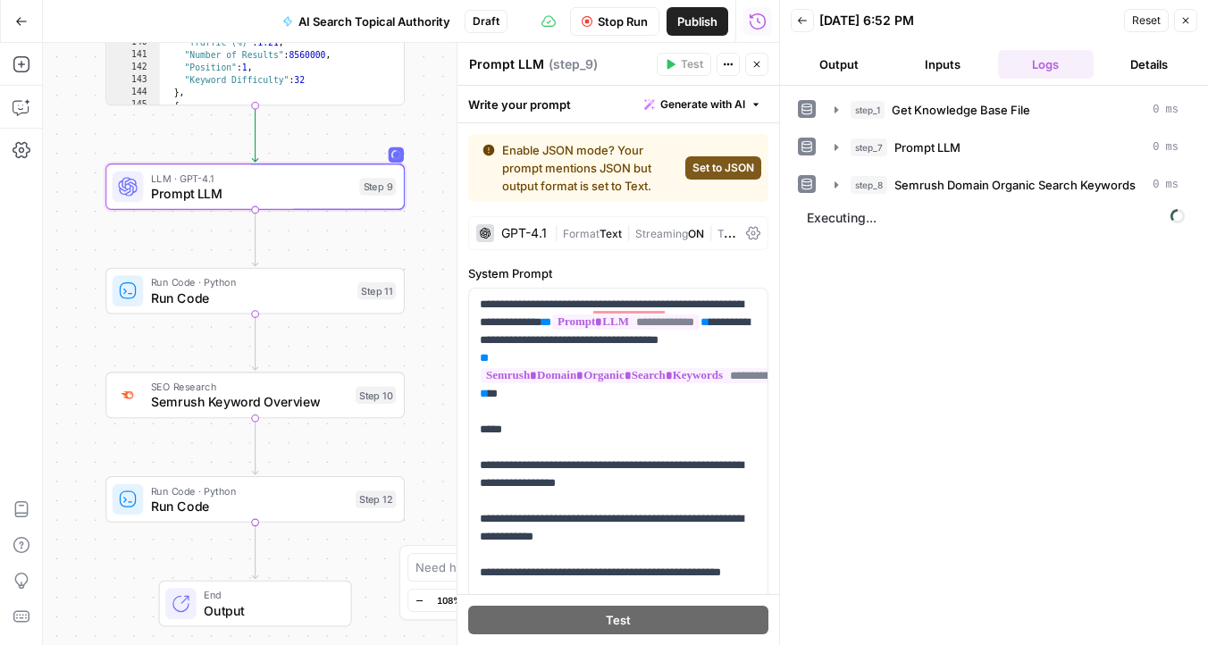
click at [88, 322] on div "Workflow Set Inputs Inputs Get Knowledge Base File Get Knowledge Base File Step…" at bounding box center [411, 344] width 736 height 602
click at [218, 255] on div at bounding box center [223, 254] width 24 height 13
click at [222, 364] on div at bounding box center [223, 359] width 24 height 13
click at [223, 468] on div at bounding box center [223, 462] width 24 height 13
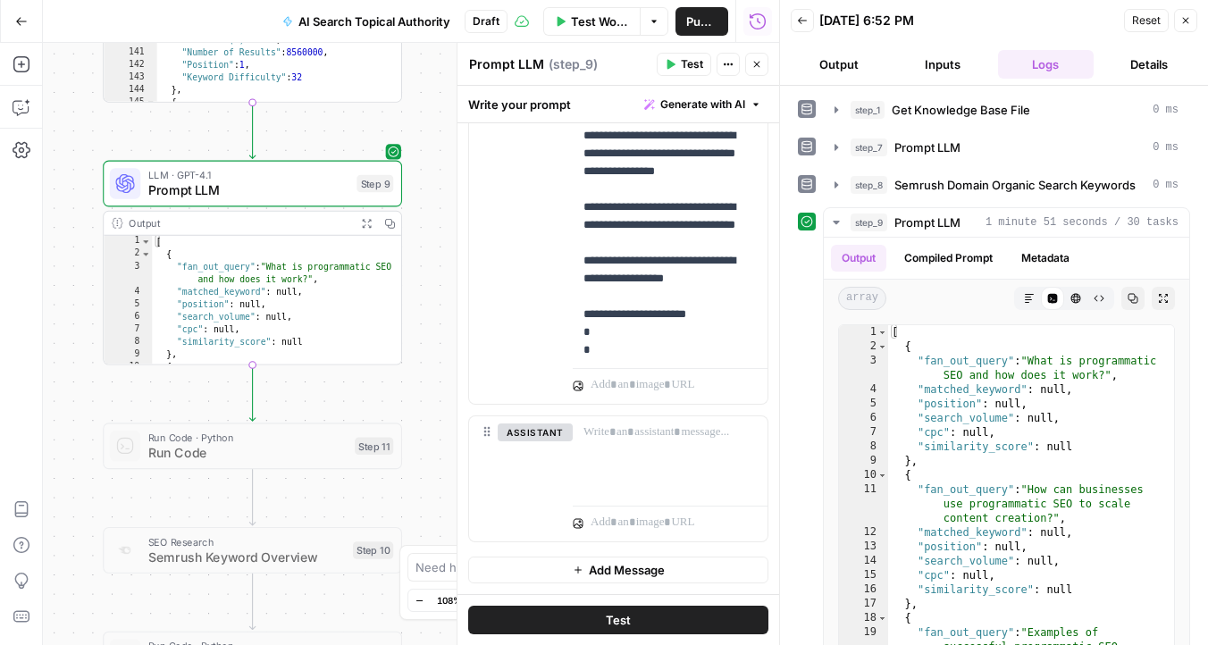
scroll to position [55, 0]
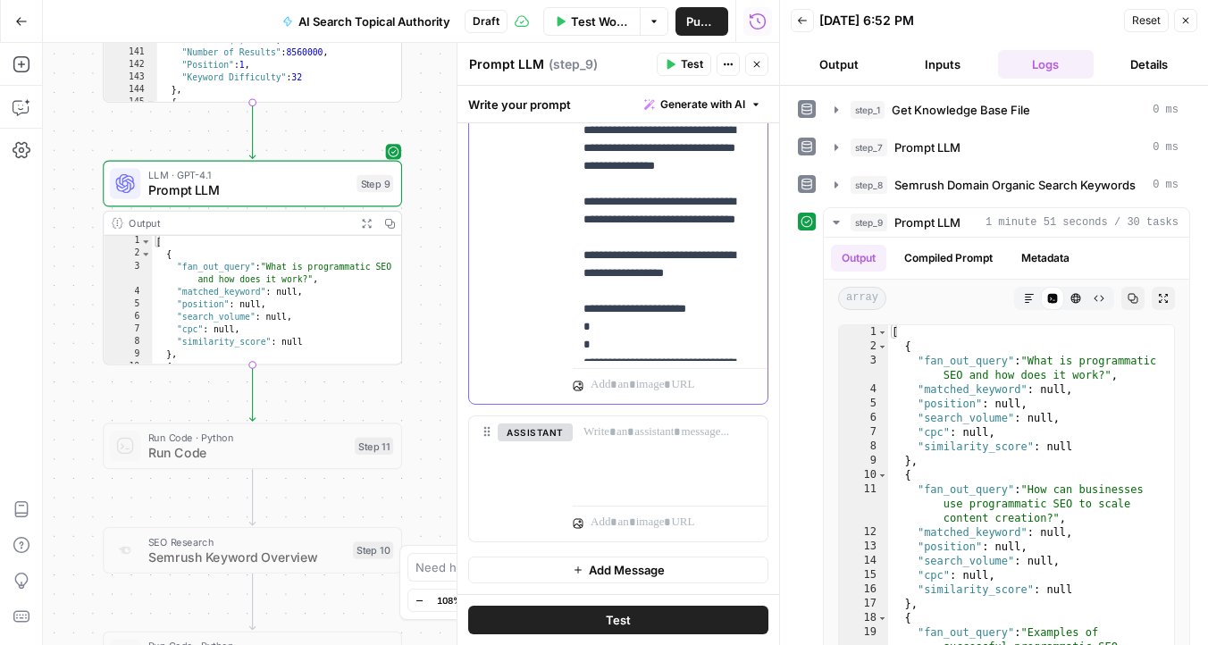
drag, startPoint x: 713, startPoint y: 259, endPoint x: 578, endPoint y: 213, distance: 142.7
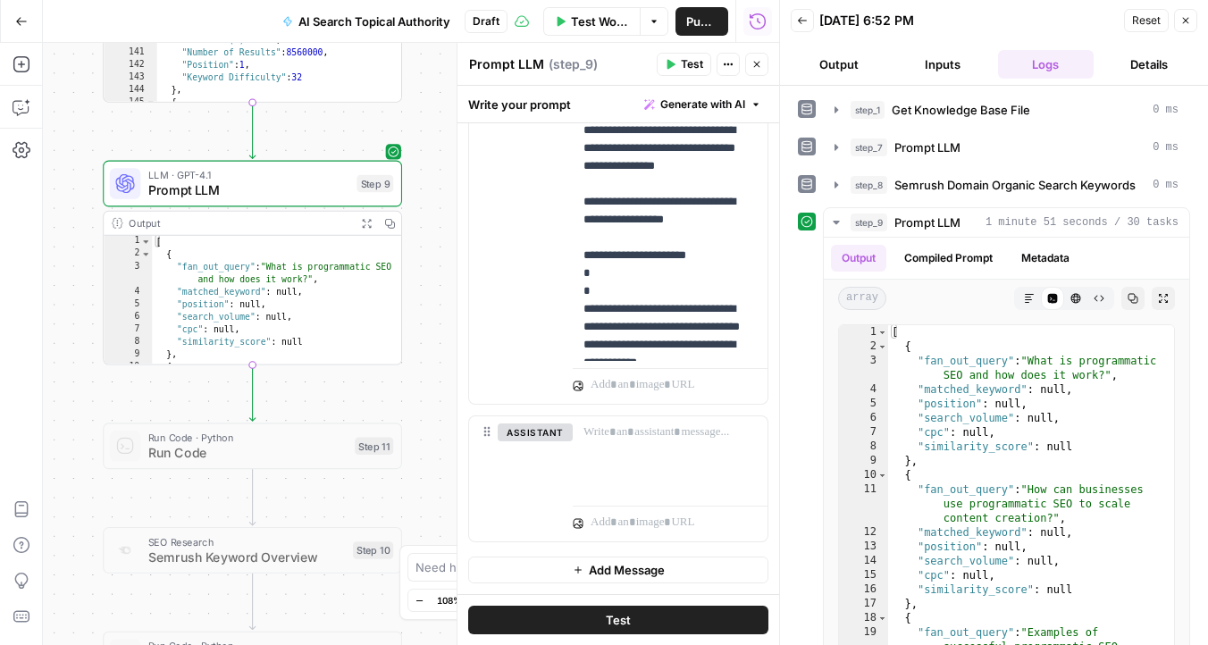
click at [676, 60] on button "Test" at bounding box center [684, 64] width 54 height 23
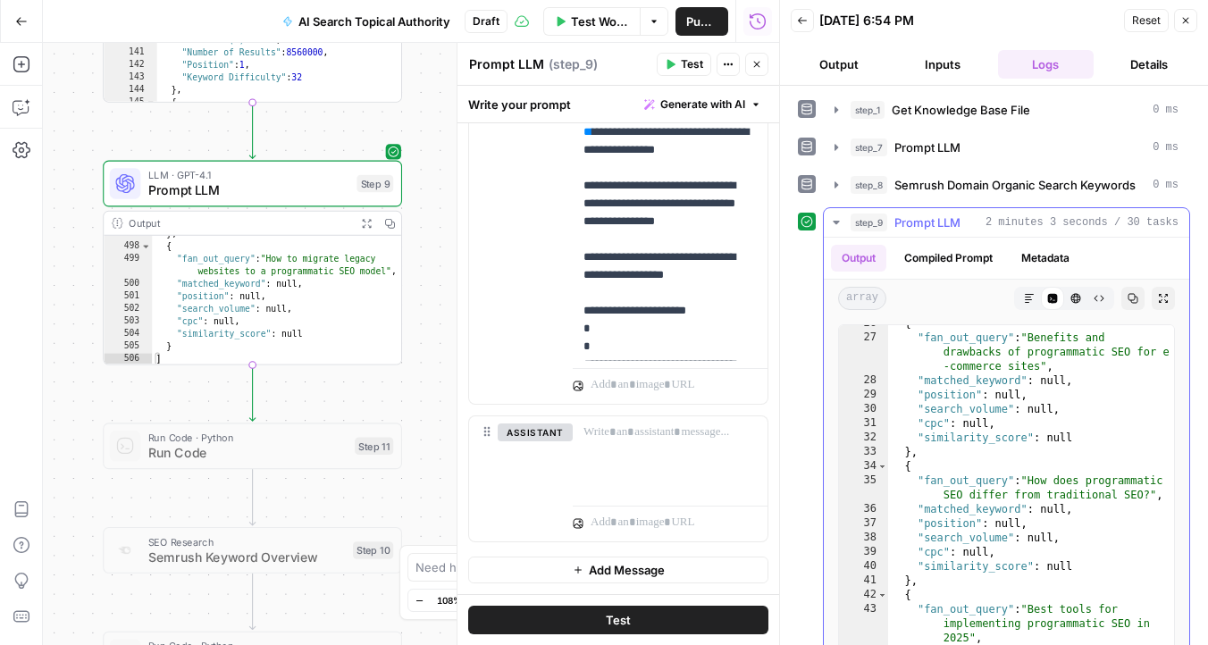
scroll to position [0, 0]
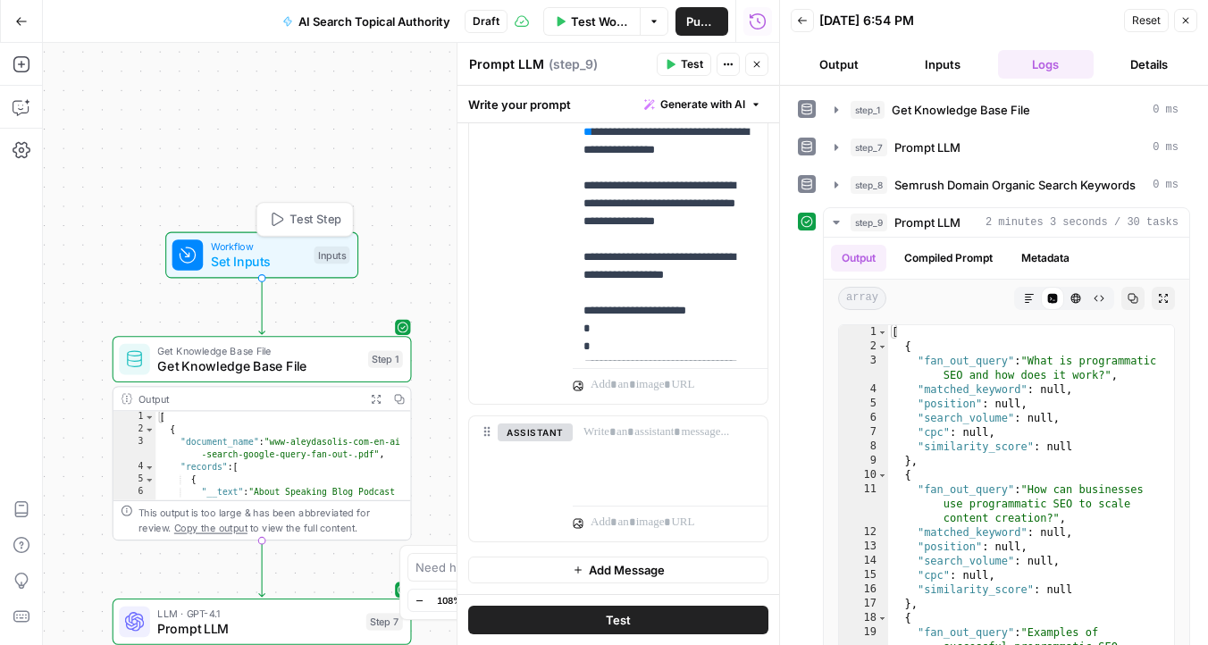
click at [261, 255] on span "Set Inputs" at bounding box center [259, 262] width 96 height 20
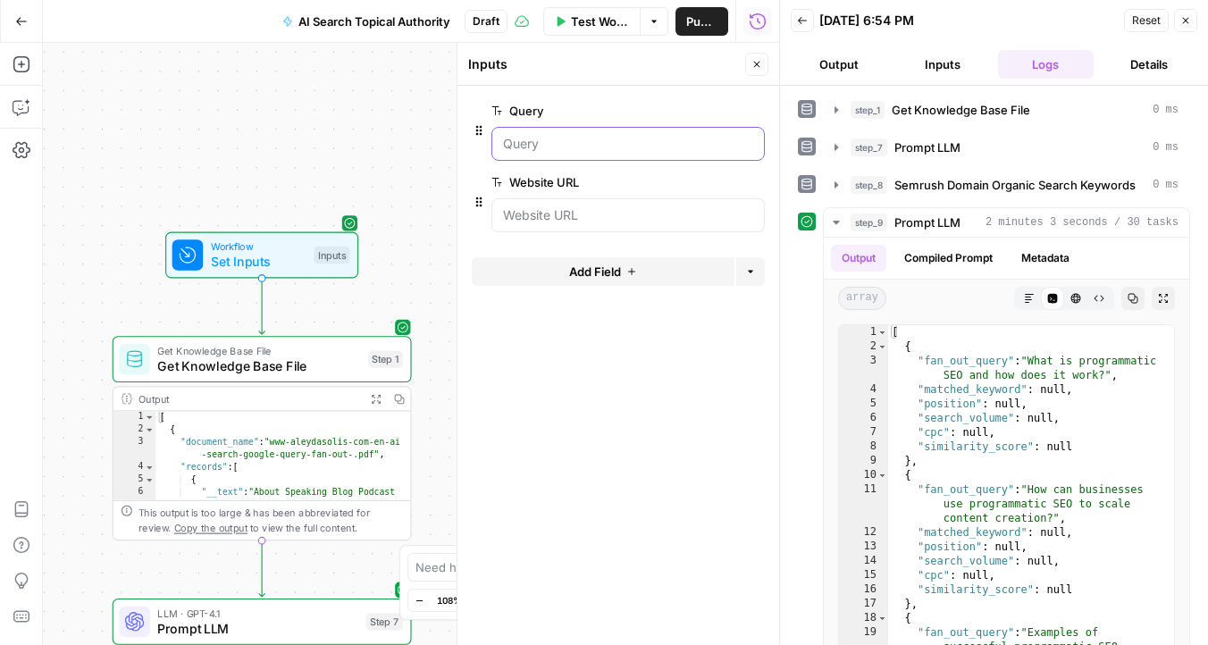
click at [563, 147] on input "Query" at bounding box center [628, 144] width 250 height 18
click at [1190, 14] on button "Close" at bounding box center [1185, 20] width 23 height 23
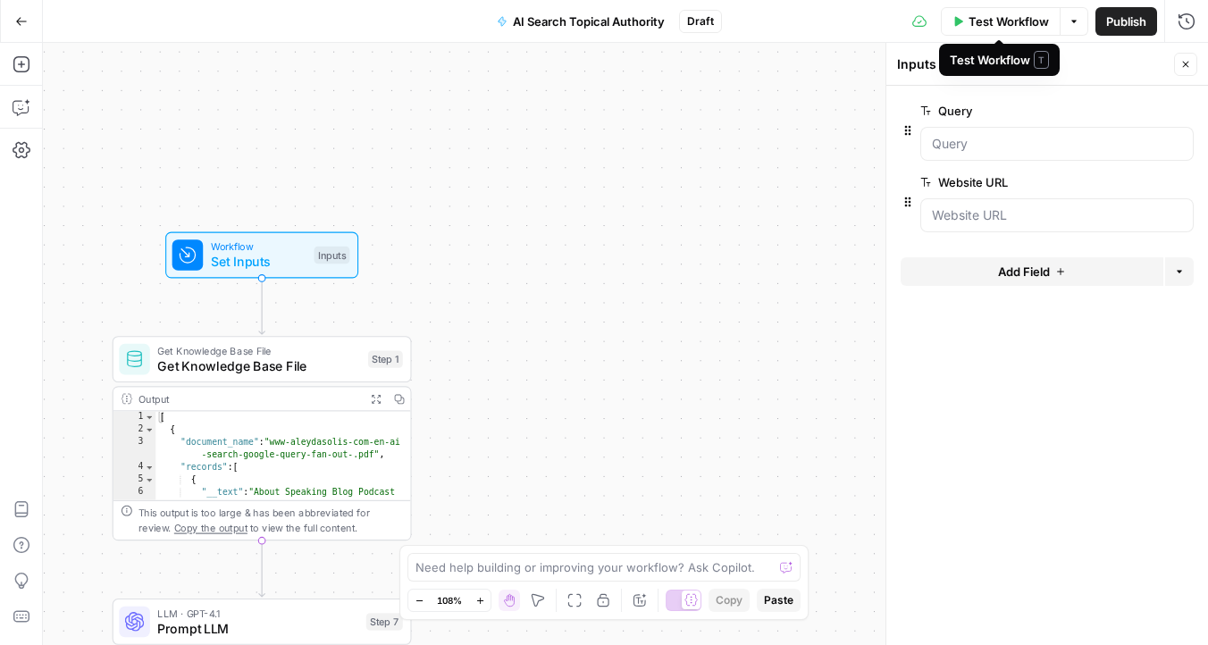
click at [968, 25] on span "Test Workflow" at bounding box center [1008, 22] width 80 height 18
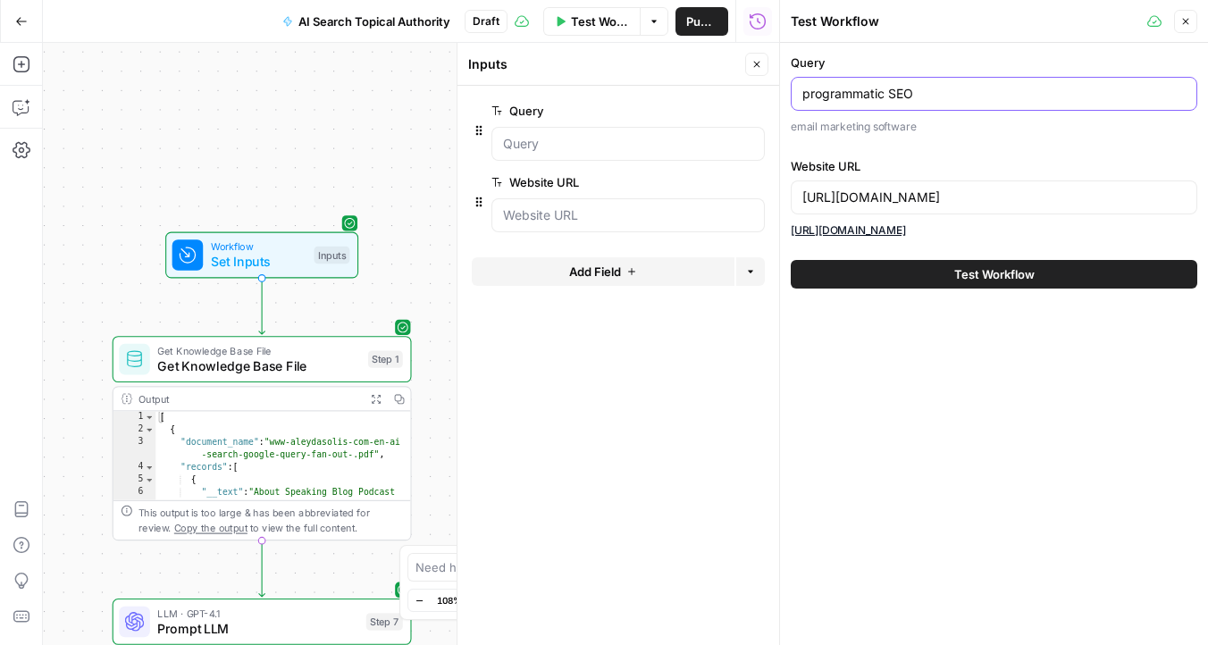
drag, startPoint x: 887, startPoint y: 94, endPoint x: 626, endPoint y: 94, distance: 260.8
click at [629, 94] on body "Omniscient New Home Browse Insights Opportunities Your Data Recent Grids Conten…" at bounding box center [604, 322] width 1208 height 645
type input "surround sound SEO"
click at [912, 264] on button "Test Workflow" at bounding box center [994, 274] width 406 height 29
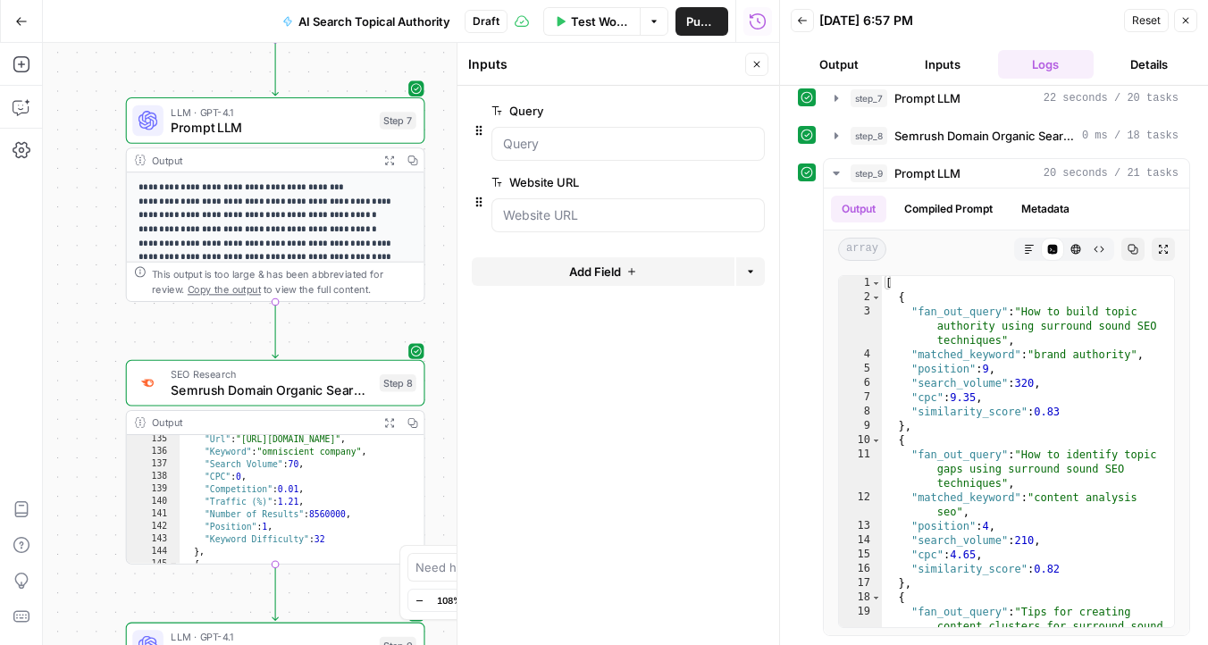
click at [1187, 21] on icon "button" at bounding box center [1185, 20] width 11 height 11
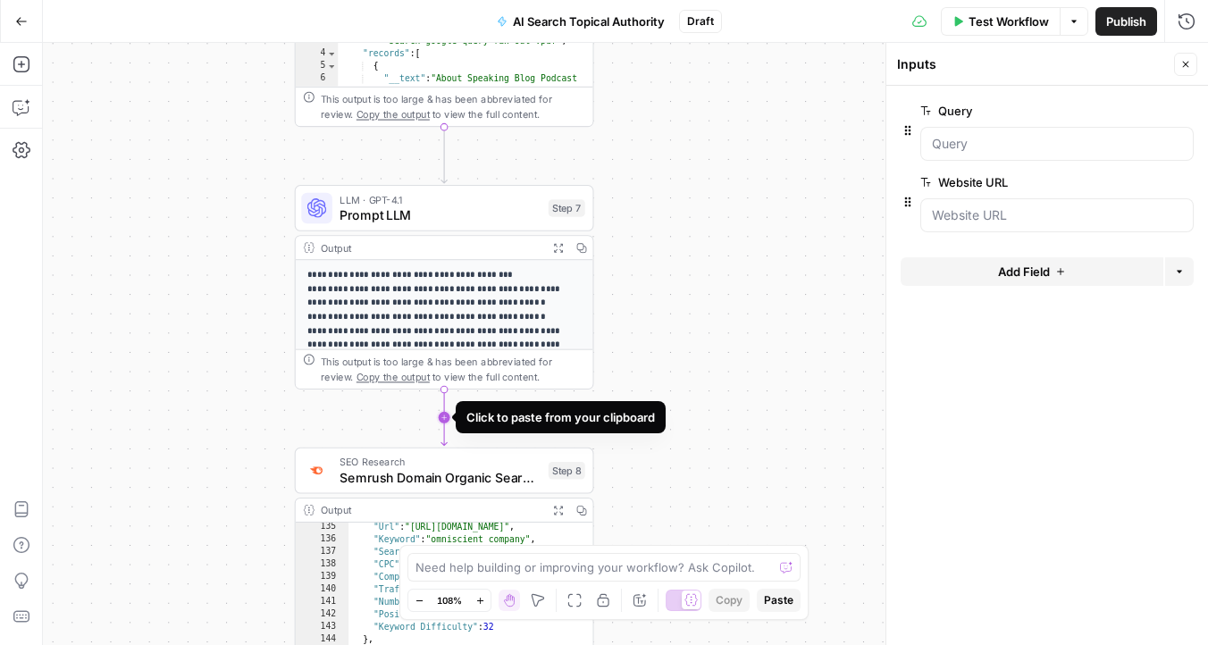
click at [441, 413] on icon "Edge from step_7 to step_8" at bounding box center [443, 417] width 5 height 56
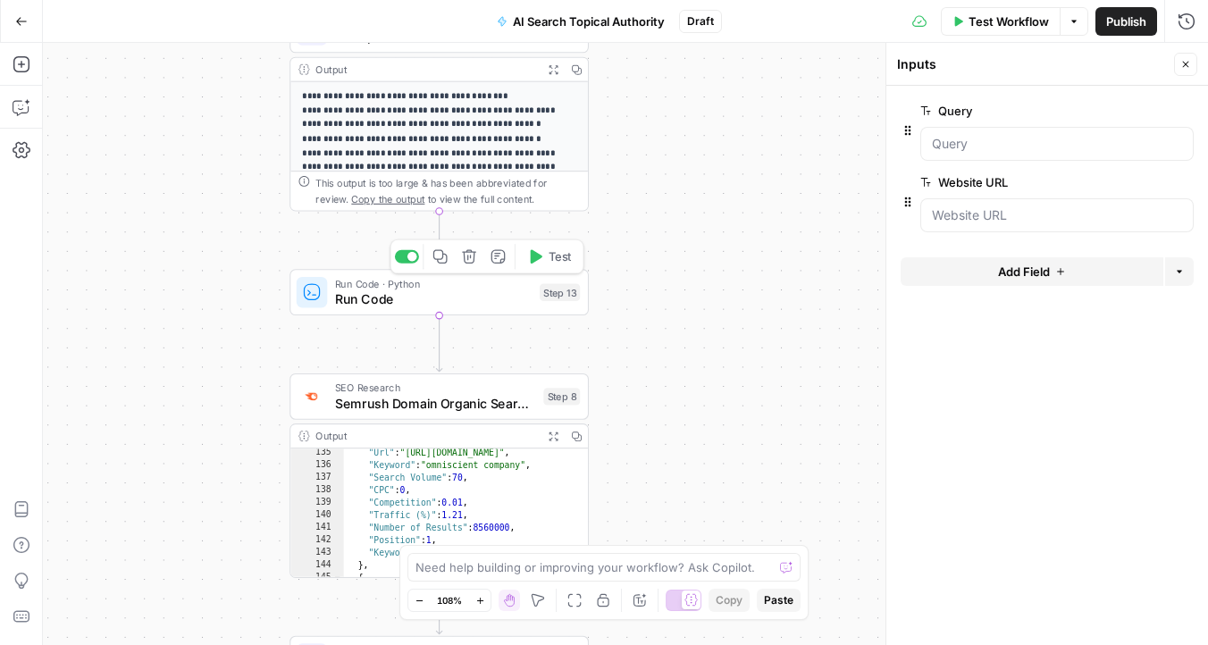
click at [349, 304] on span "Run Code" at bounding box center [433, 299] width 197 height 20
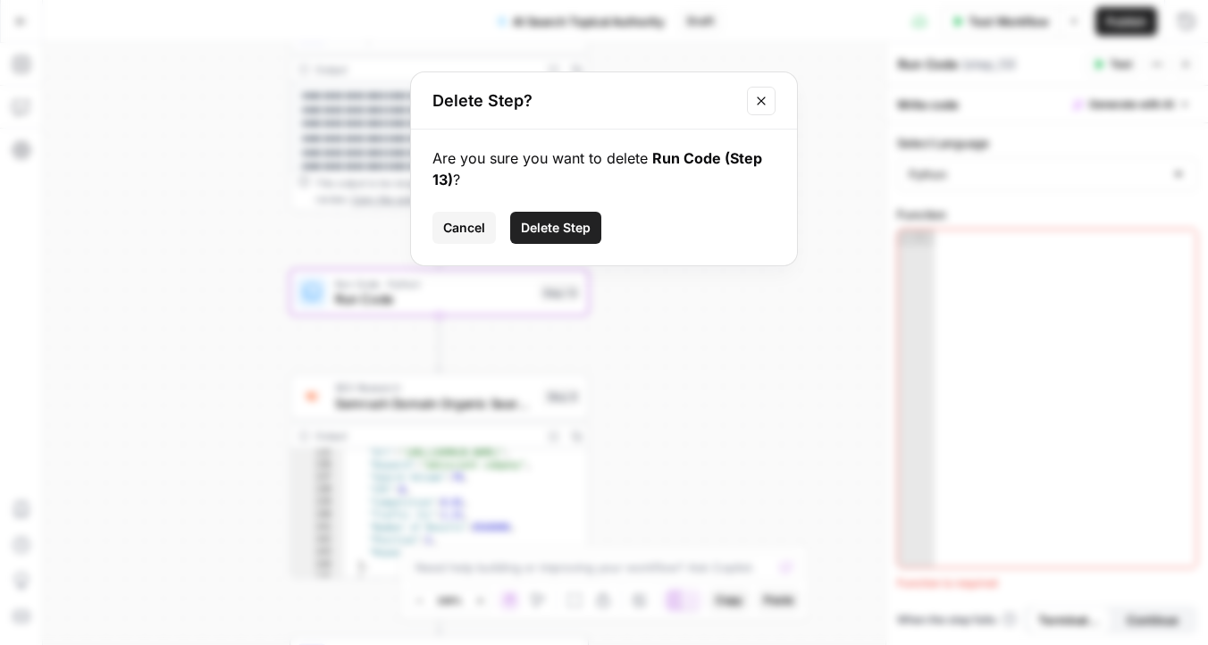
click at [549, 226] on span "Delete Step" at bounding box center [556, 228] width 70 height 18
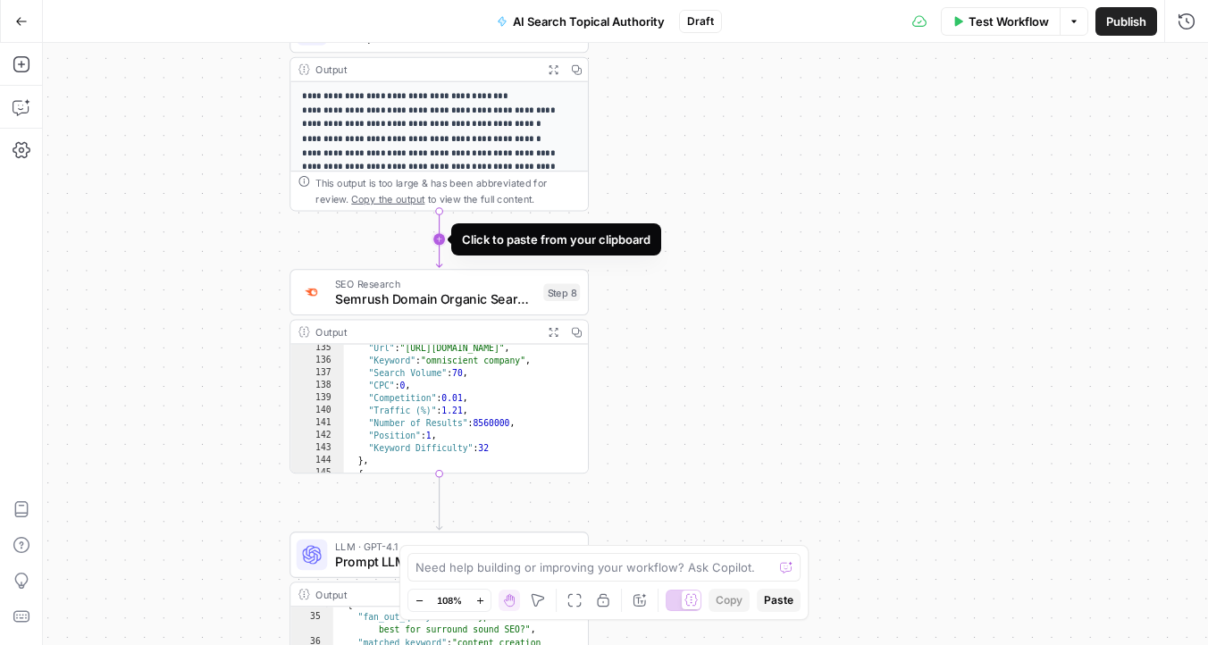
click at [439, 241] on icon "Edge from step_7 to step_8" at bounding box center [438, 239] width 5 height 56
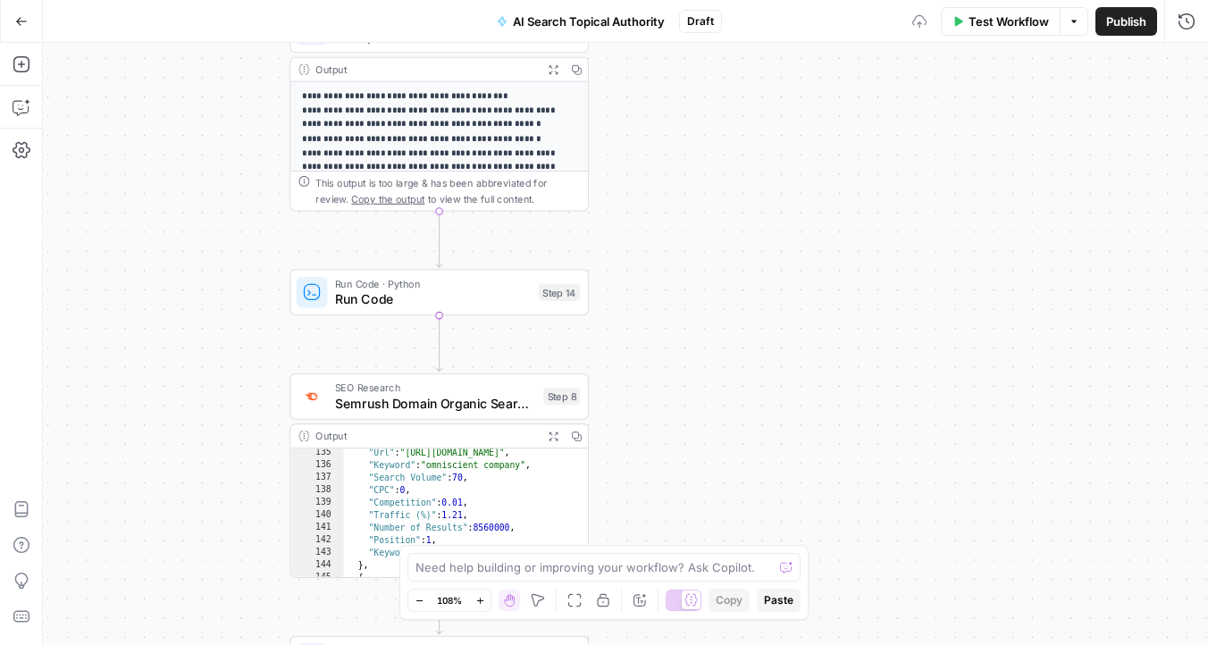
click at [375, 290] on span "Run Code" at bounding box center [433, 299] width 196 height 20
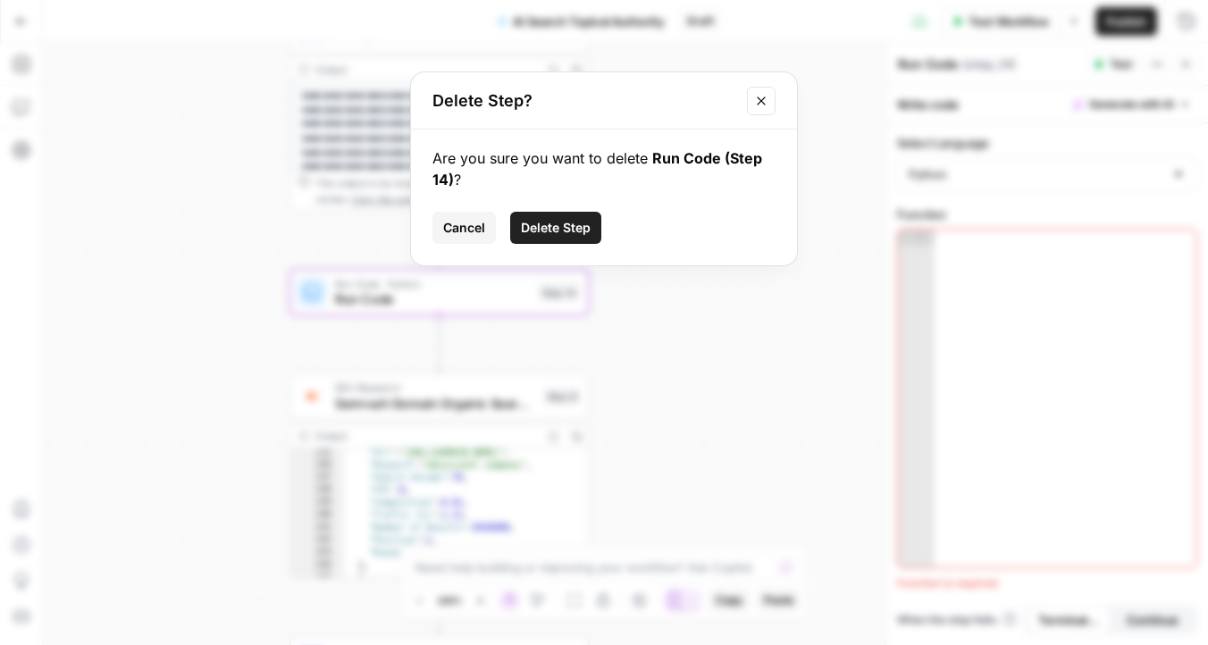
click at [538, 224] on span "Delete Step" at bounding box center [556, 228] width 70 height 18
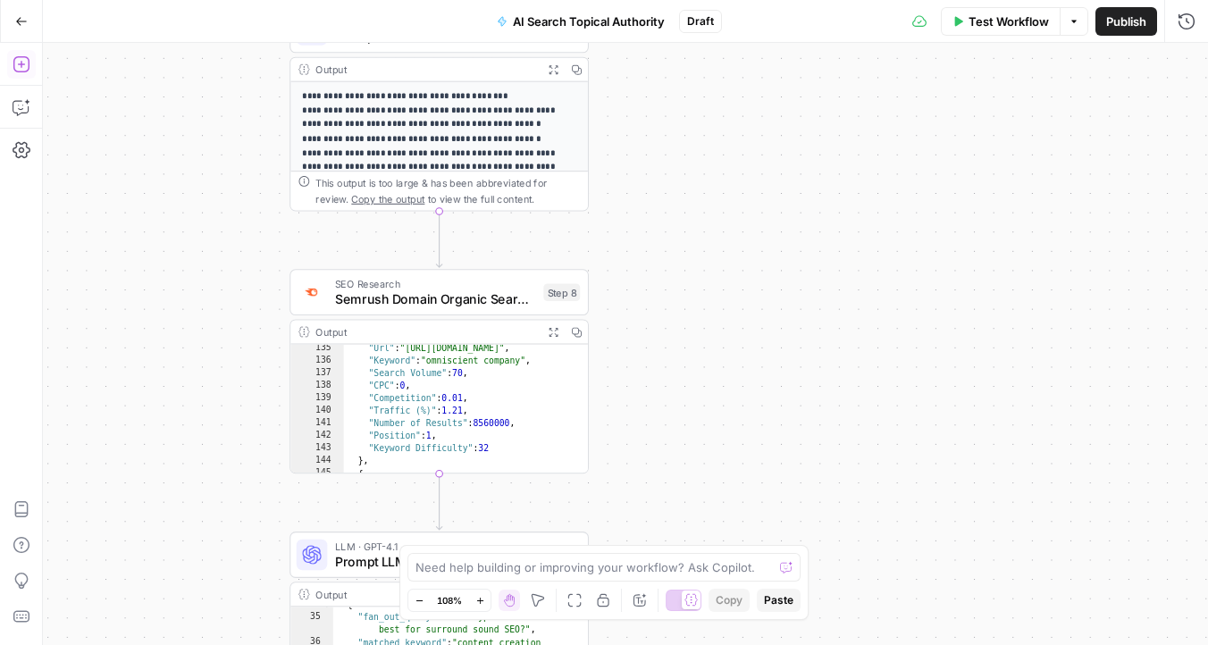
click at [27, 68] on icon "button" at bounding box center [22, 64] width 18 height 18
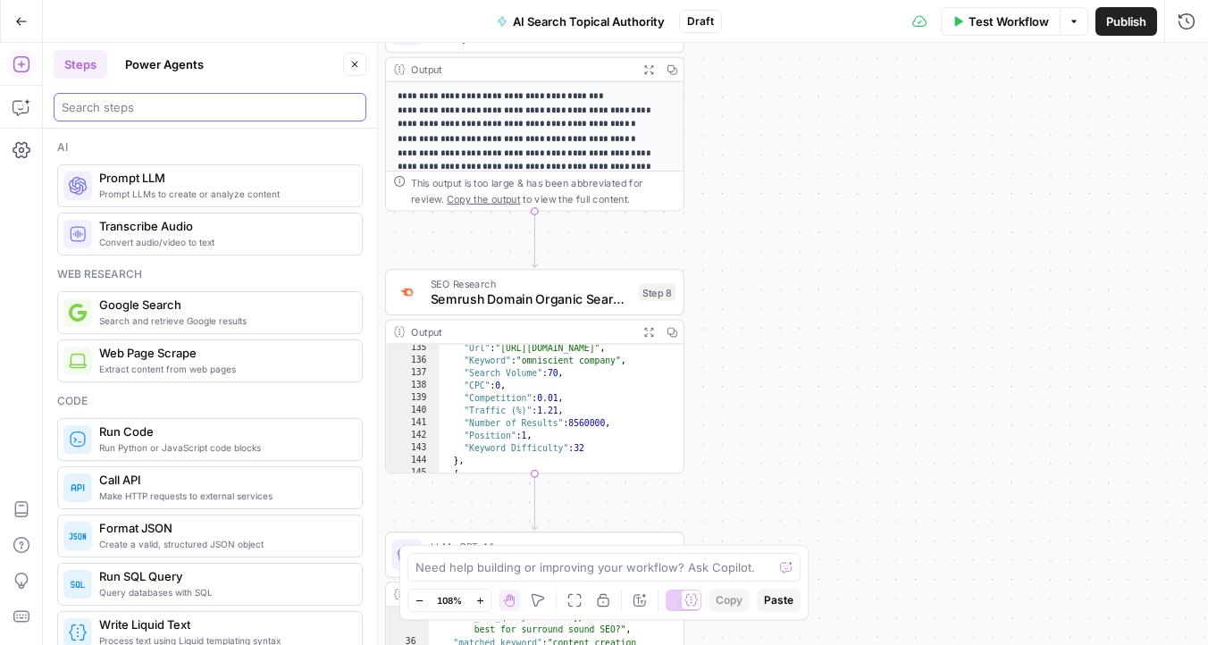
click at [148, 111] on input "search" at bounding box center [210, 107] width 297 height 18
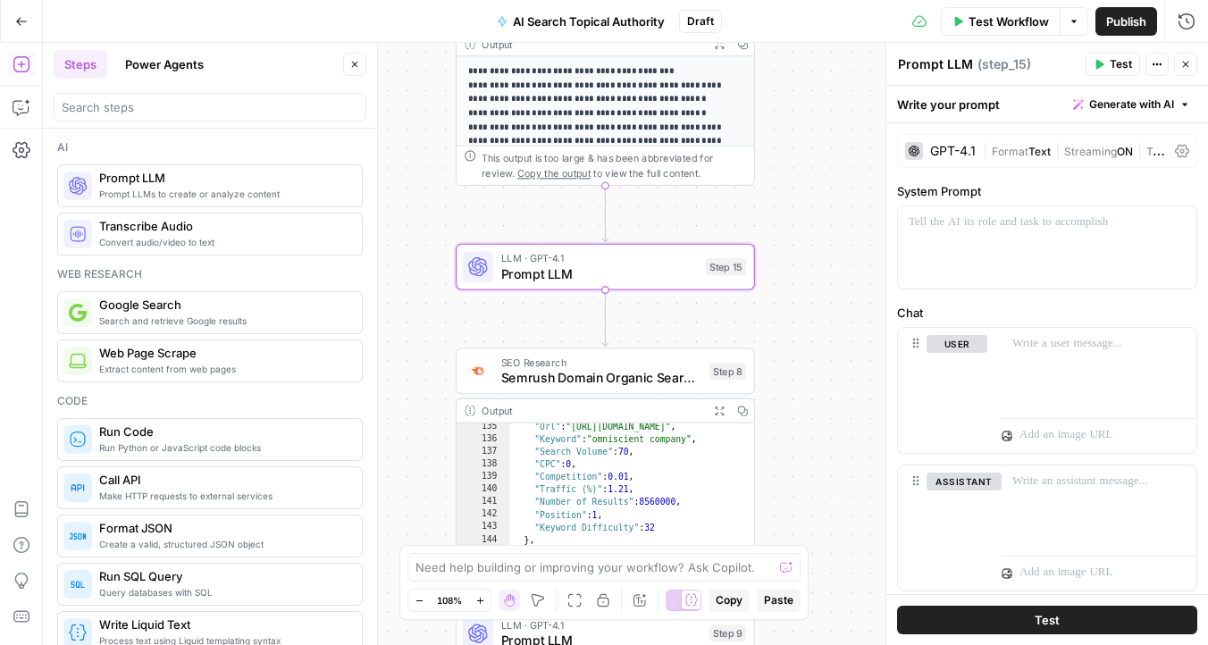
click at [529, 280] on span "Prompt LLM" at bounding box center [599, 274] width 197 height 20
click at [1043, 246] on div at bounding box center [1047, 247] width 298 height 82
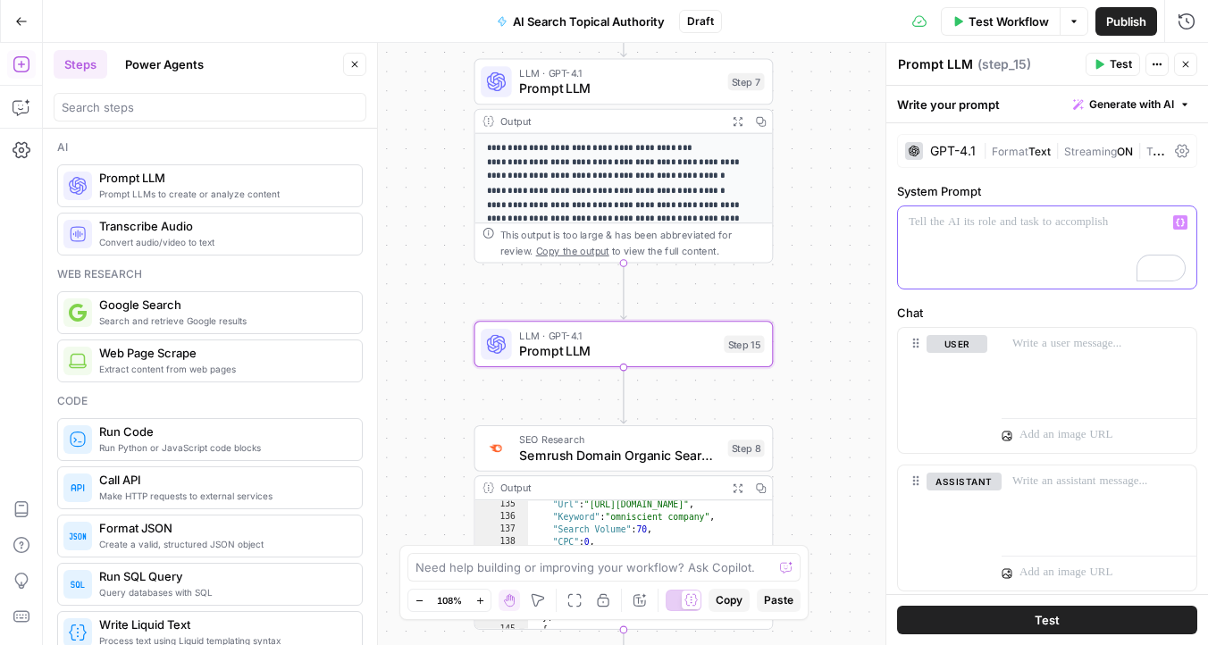
click at [998, 257] on div "To enrich screen reader interactions, please activate Accessibility in Grammarl…" at bounding box center [1047, 247] width 298 height 82
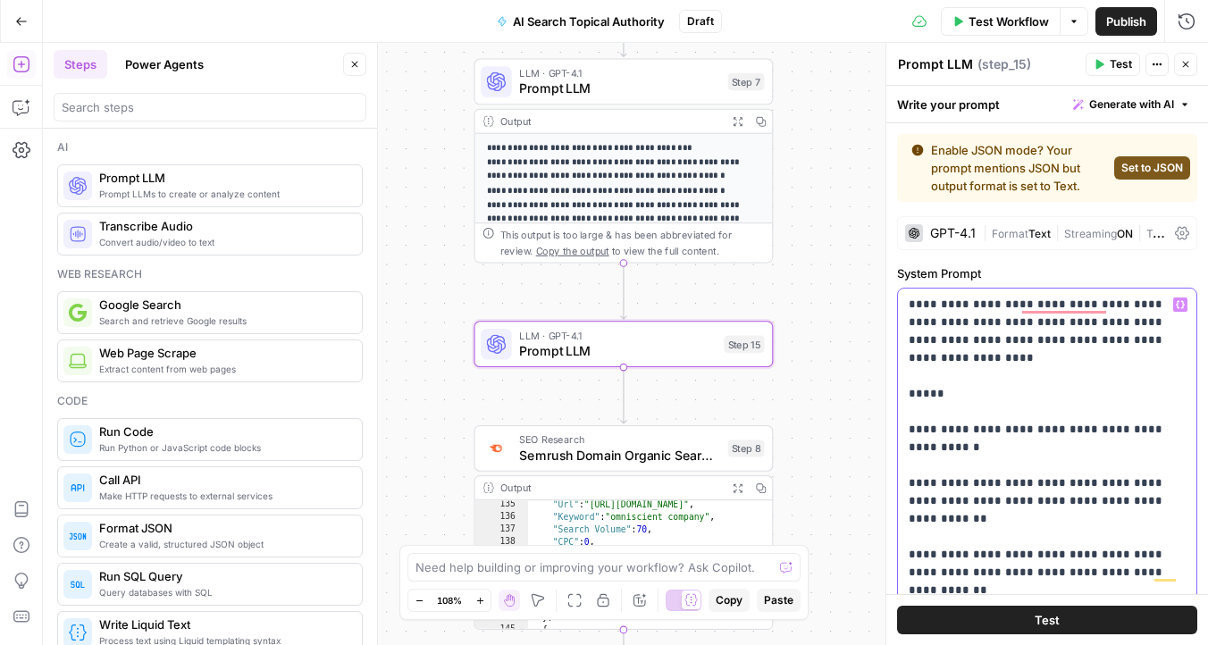
click at [1036, 321] on p "**********" at bounding box center [1046, 546] width 277 height 500
click at [1177, 305] on icon "button" at bounding box center [1180, 304] width 9 height 9
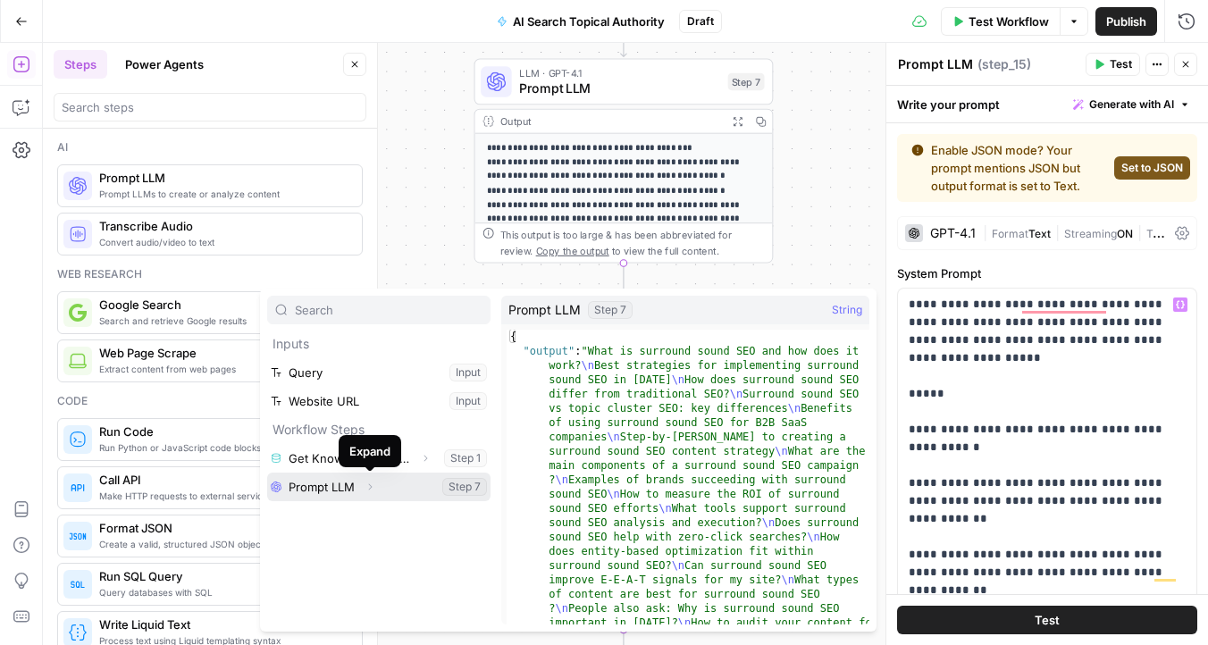
click at [369, 487] on icon "button" at bounding box center [369, 486] width 11 height 11
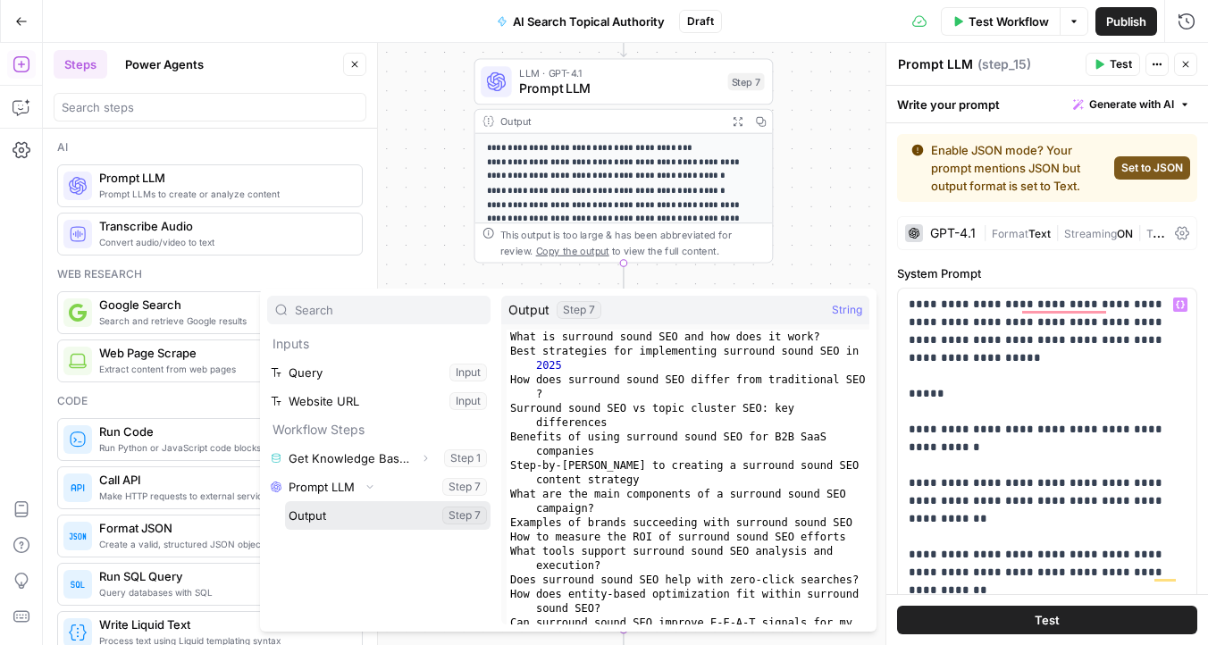
click at [364, 523] on button "Select variable Output" at bounding box center [387, 515] width 205 height 29
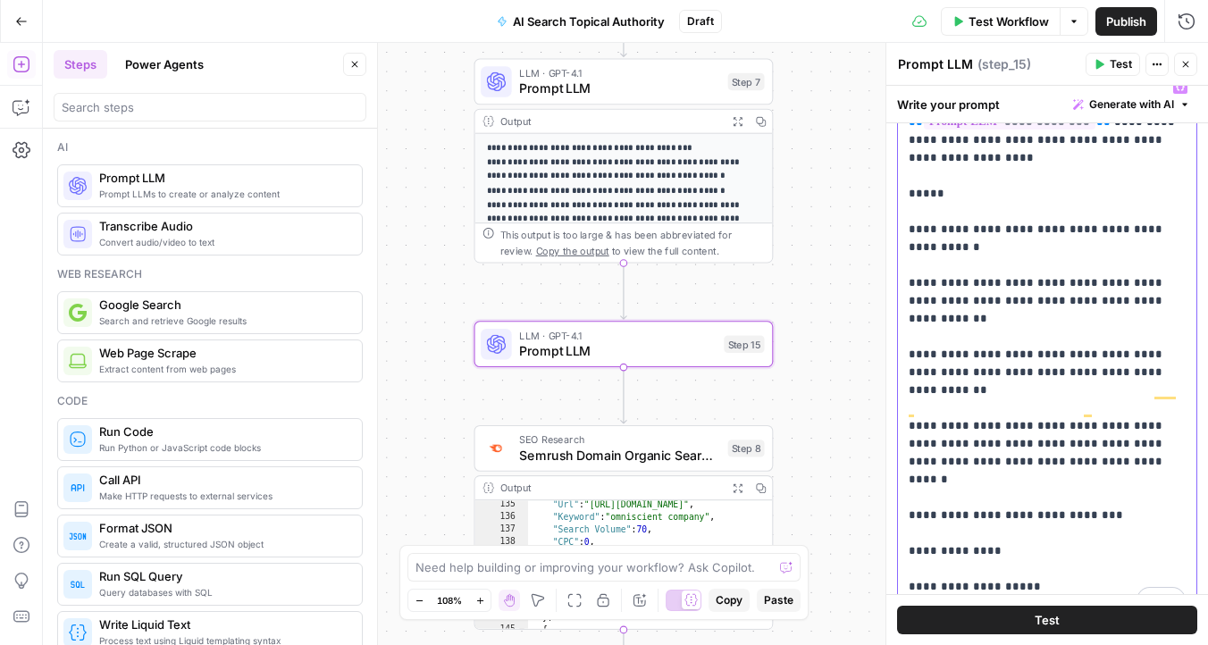
scroll to position [253, 0]
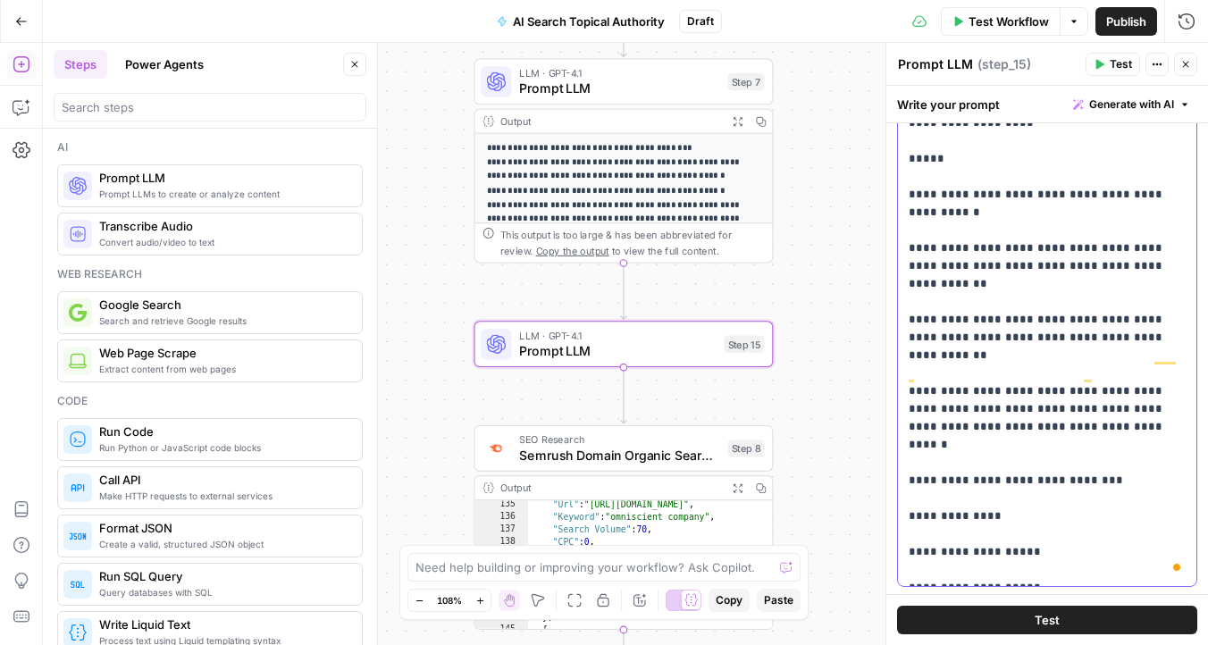
drag, startPoint x: 1038, startPoint y: 297, endPoint x: 1169, endPoint y: 314, distance: 132.4
click at [1169, 314] on p "**********" at bounding box center [1046, 311] width 277 height 536
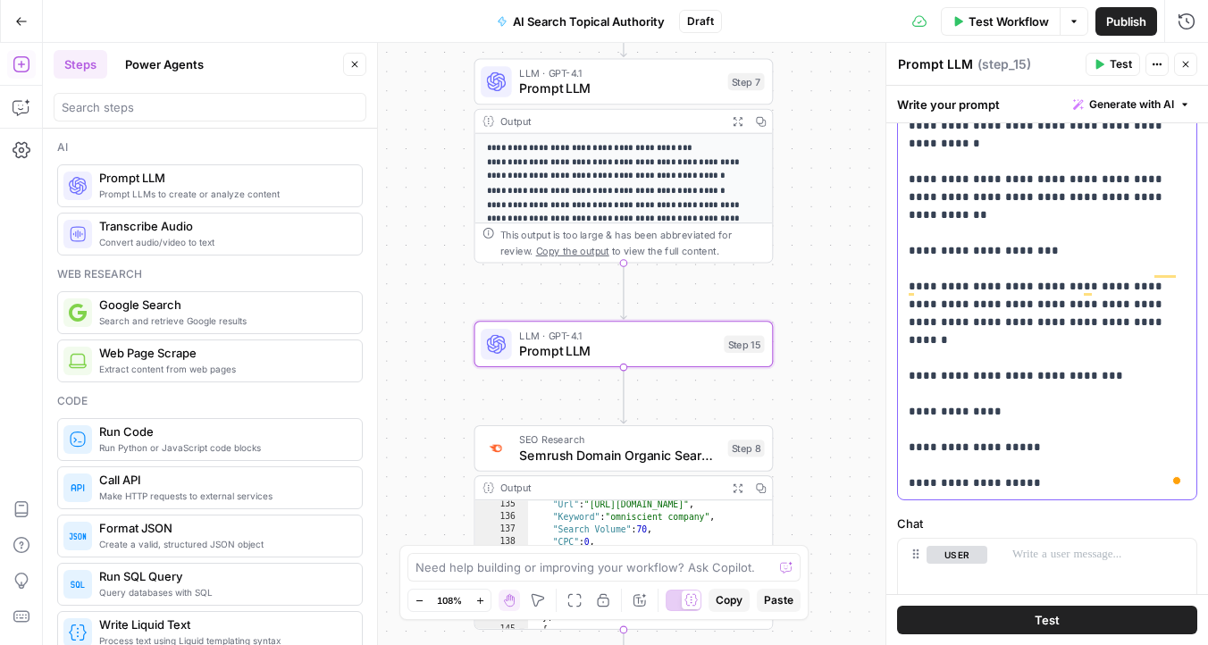
scroll to position [331, 0]
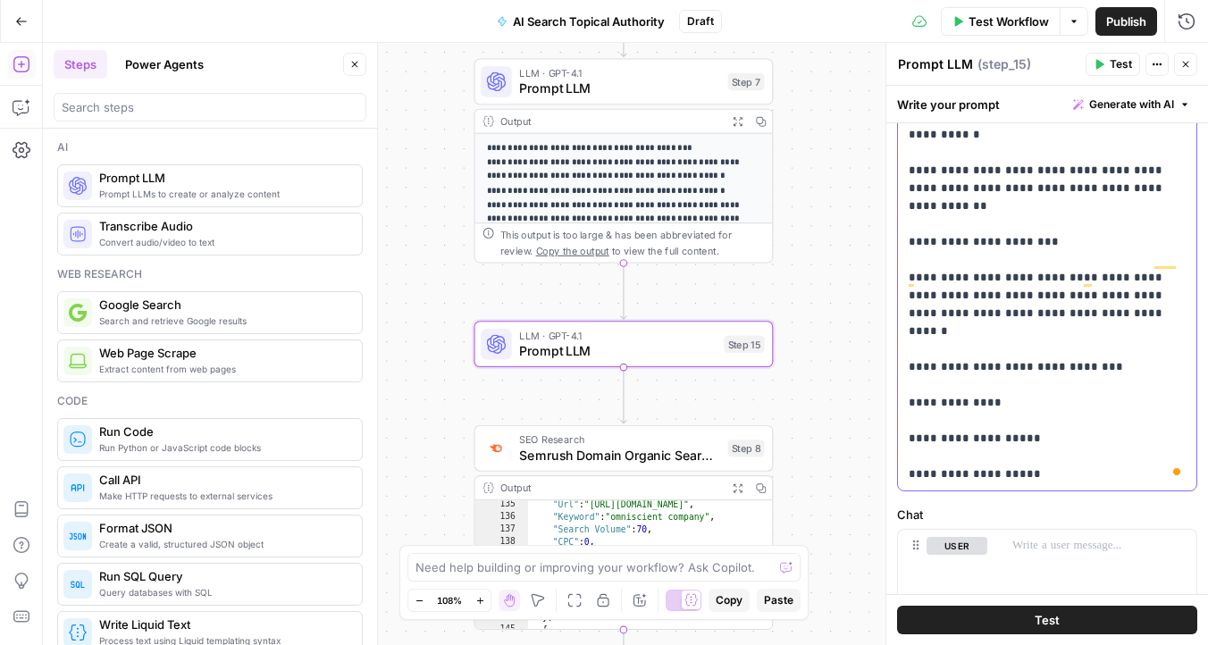
click at [1017, 319] on p "**********" at bounding box center [1046, 224] width 277 height 518
click at [1042, 348] on p "**********" at bounding box center [1046, 224] width 277 height 518
click at [1042, 364] on p "**********" at bounding box center [1046, 224] width 277 height 518
click at [1042, 382] on p "**********" at bounding box center [1046, 224] width 277 height 518
click at [1039, 398] on p "**********" at bounding box center [1046, 224] width 277 height 518
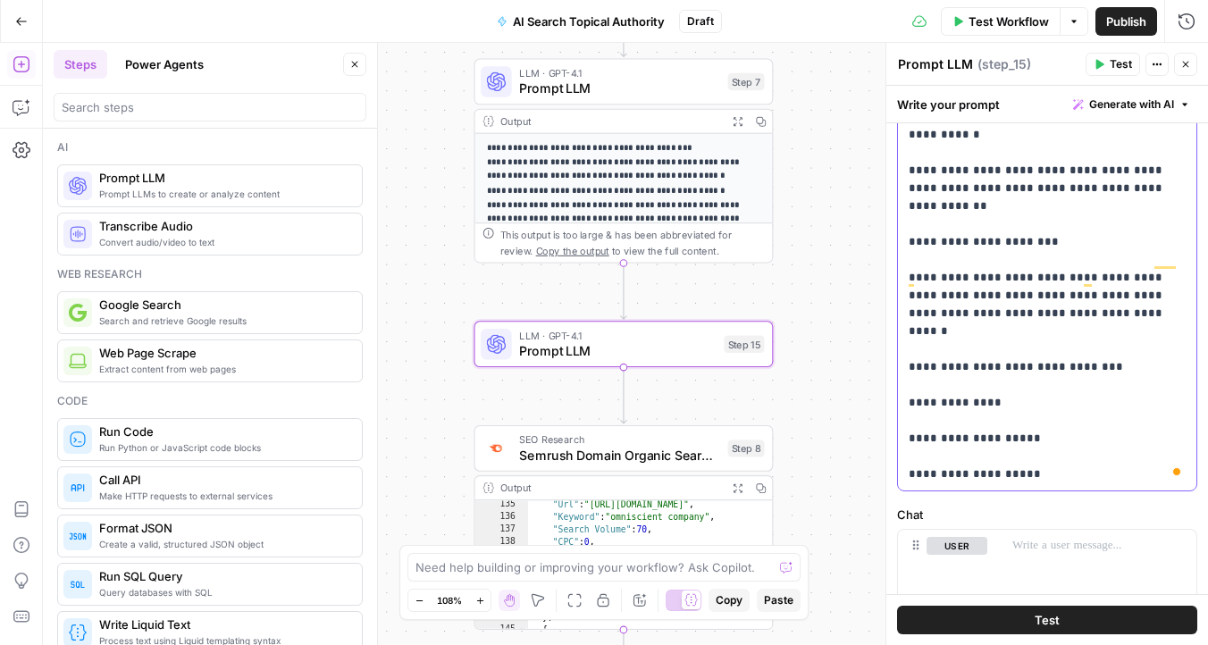
click at [1039, 418] on p "**********" at bounding box center [1046, 224] width 277 height 518
click at [1035, 433] on p "**********" at bounding box center [1046, 224] width 277 height 518
click at [1034, 456] on p "**********" at bounding box center [1046, 224] width 277 height 518
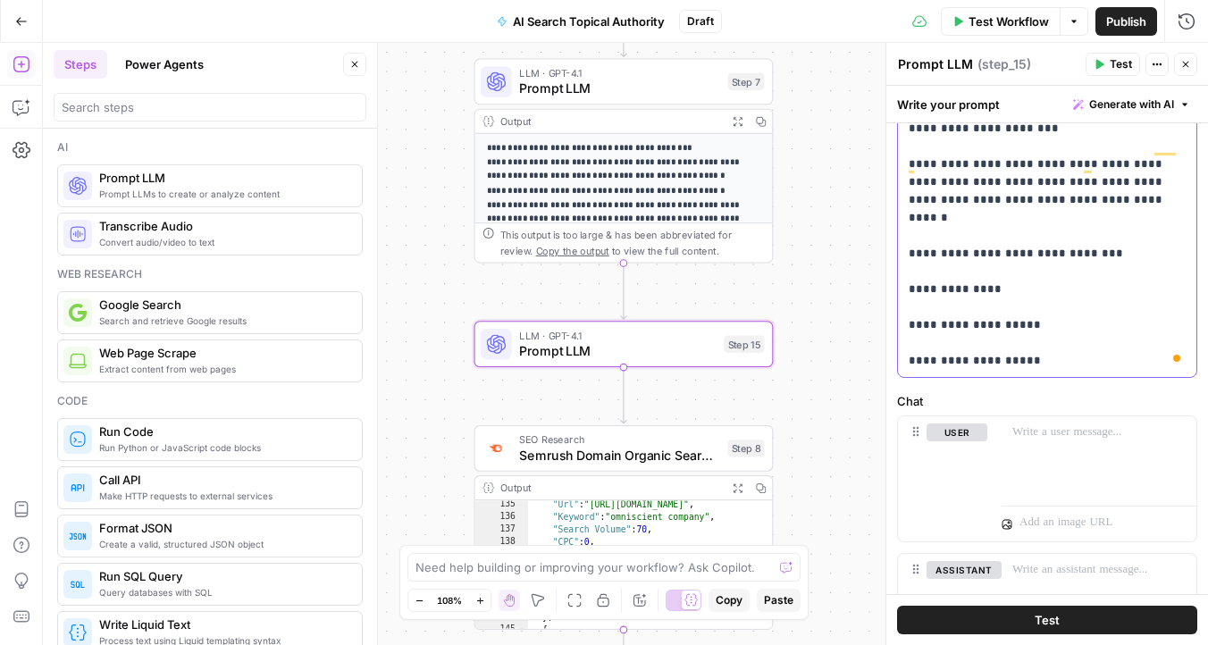
scroll to position [472, 0]
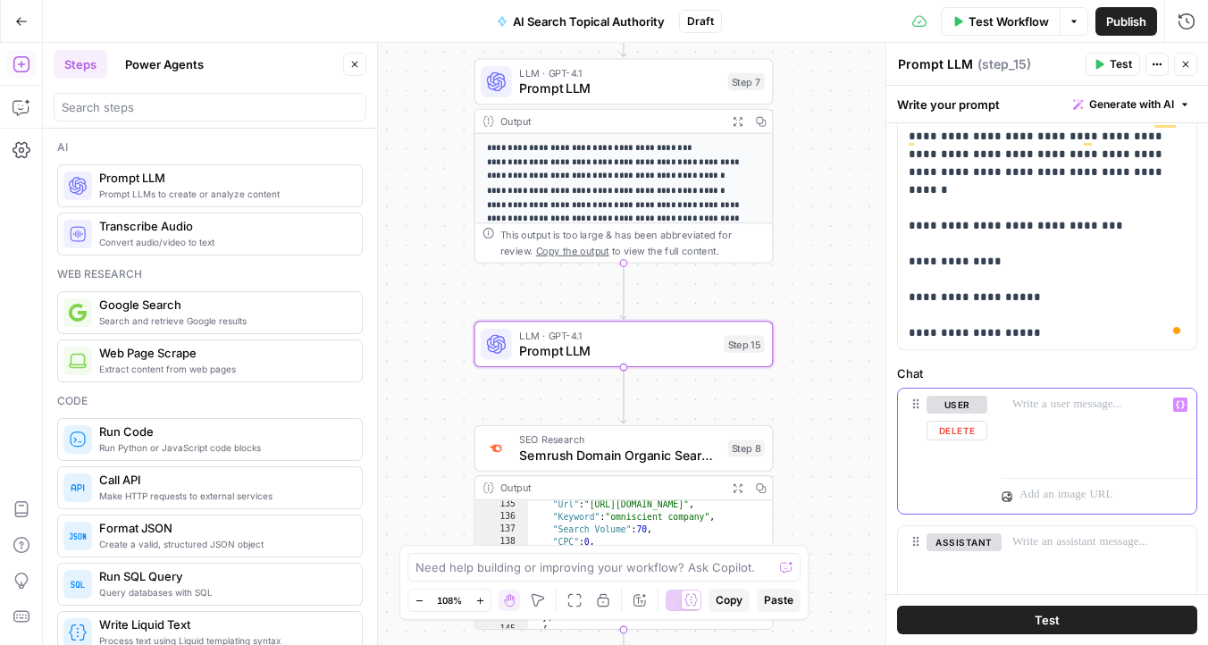
click at [1034, 456] on div at bounding box center [1098, 430] width 195 height 82
paste div
click at [1180, 405] on icon "button" at bounding box center [1180, 404] width 9 height 9
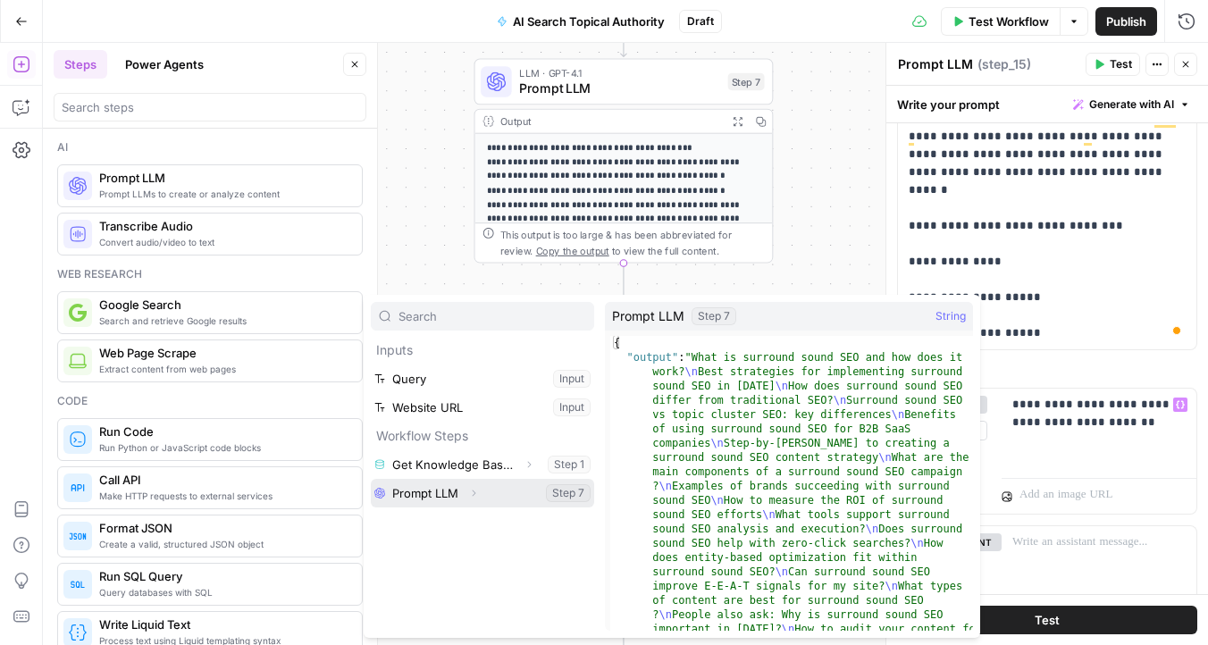
click at [481, 491] on button "Expand" at bounding box center [473, 492] width 23 height 23
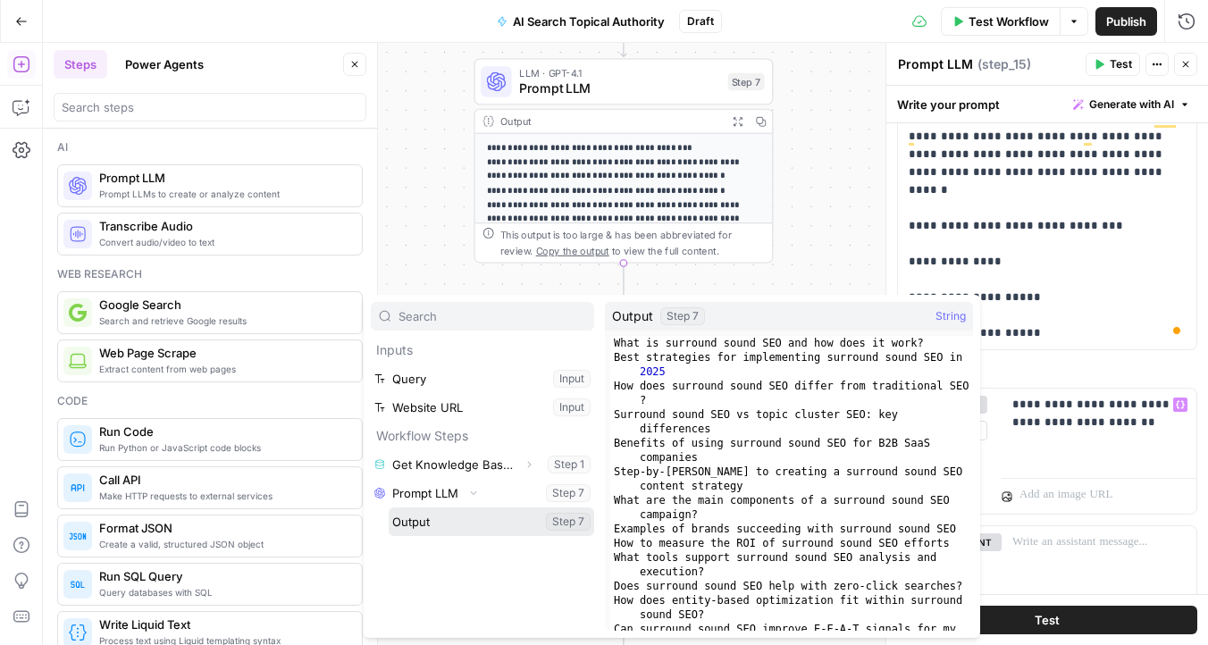
click at [472, 532] on button "Select variable Output" at bounding box center [491, 521] width 205 height 29
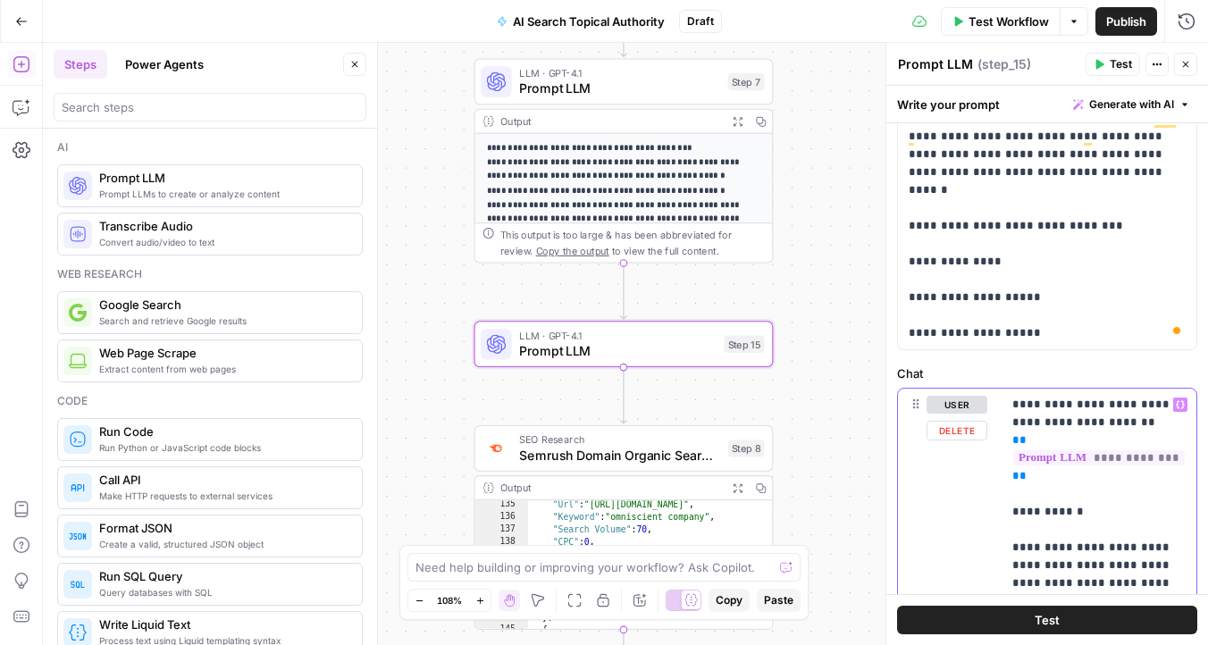
scroll to position [565, 0]
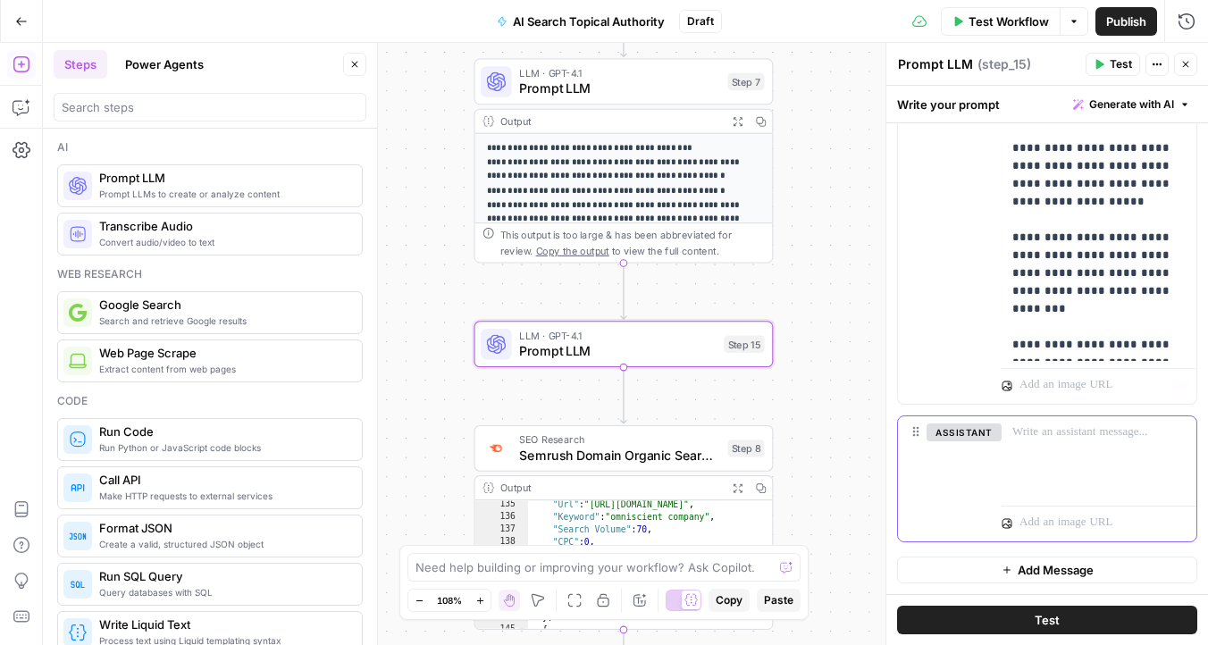
click at [1093, 474] on div at bounding box center [1098, 457] width 195 height 82
click at [1043, 623] on span "Test" at bounding box center [1046, 620] width 25 height 18
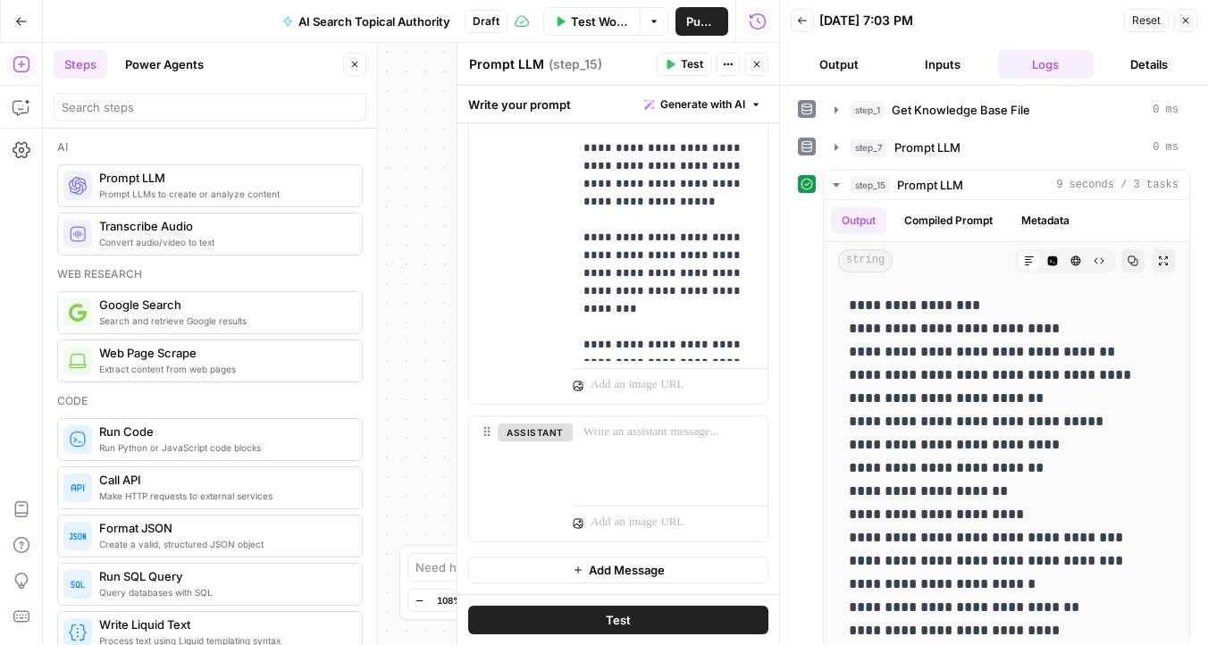
click at [1181, 25] on icon "button" at bounding box center [1185, 20] width 11 height 11
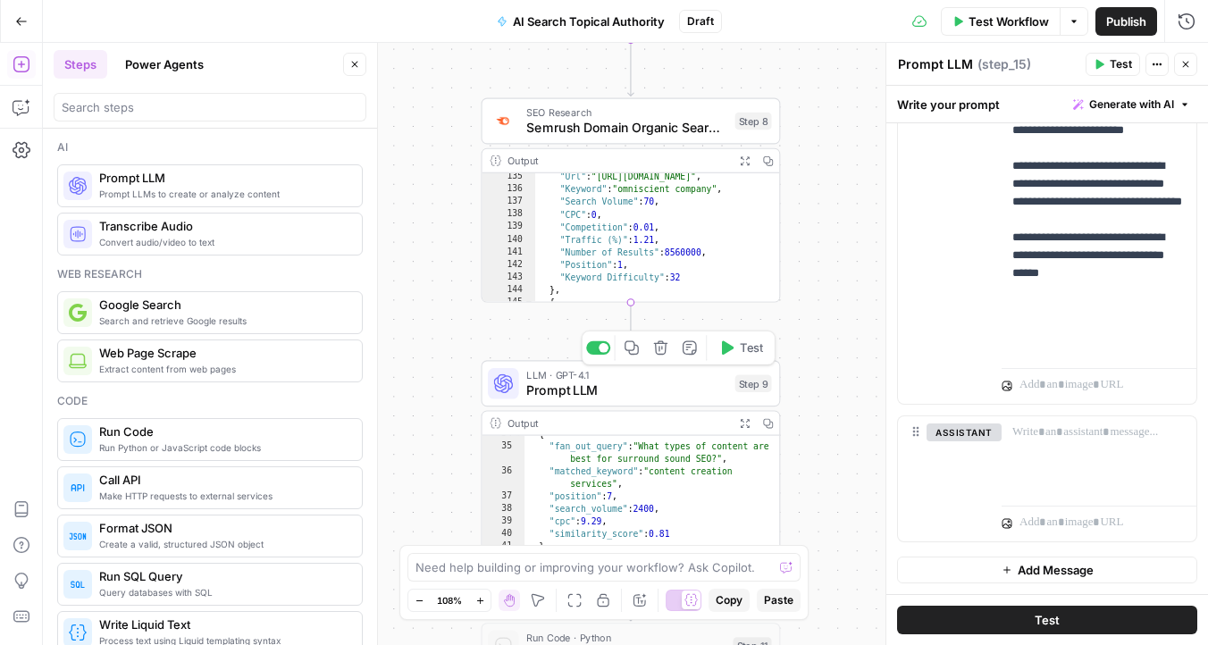
click at [590, 387] on span "Prompt LLM" at bounding box center [626, 391] width 201 height 20
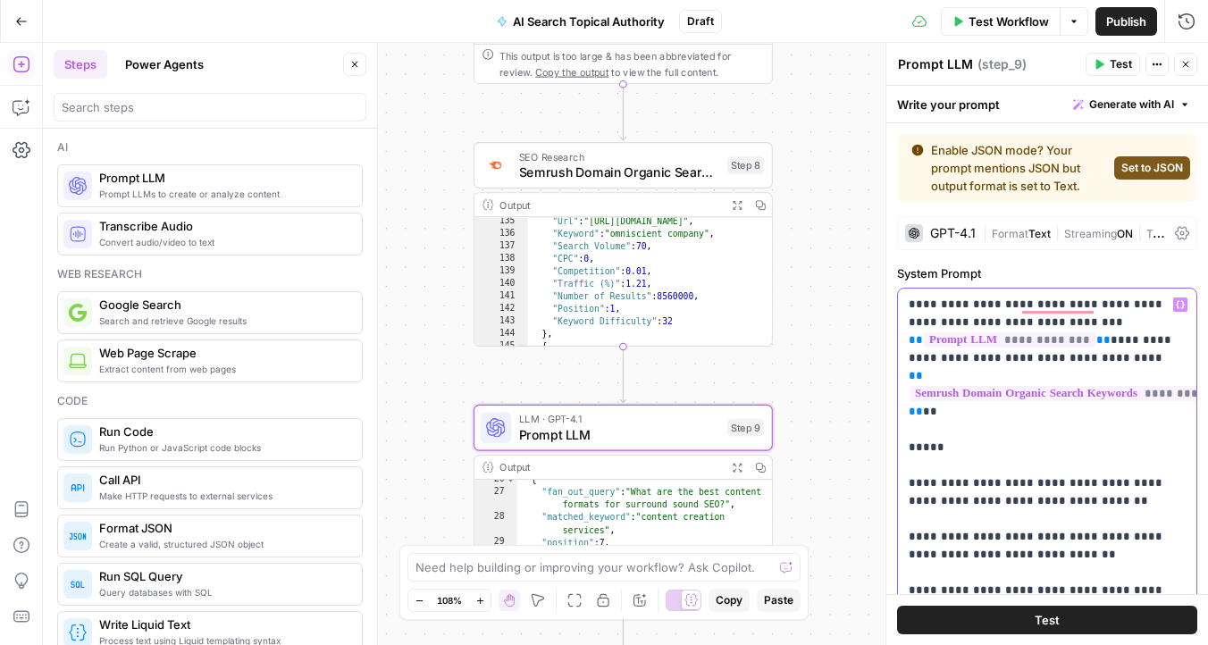
drag, startPoint x: 1094, startPoint y: 337, endPoint x: 909, endPoint y: 334, distance: 184.9
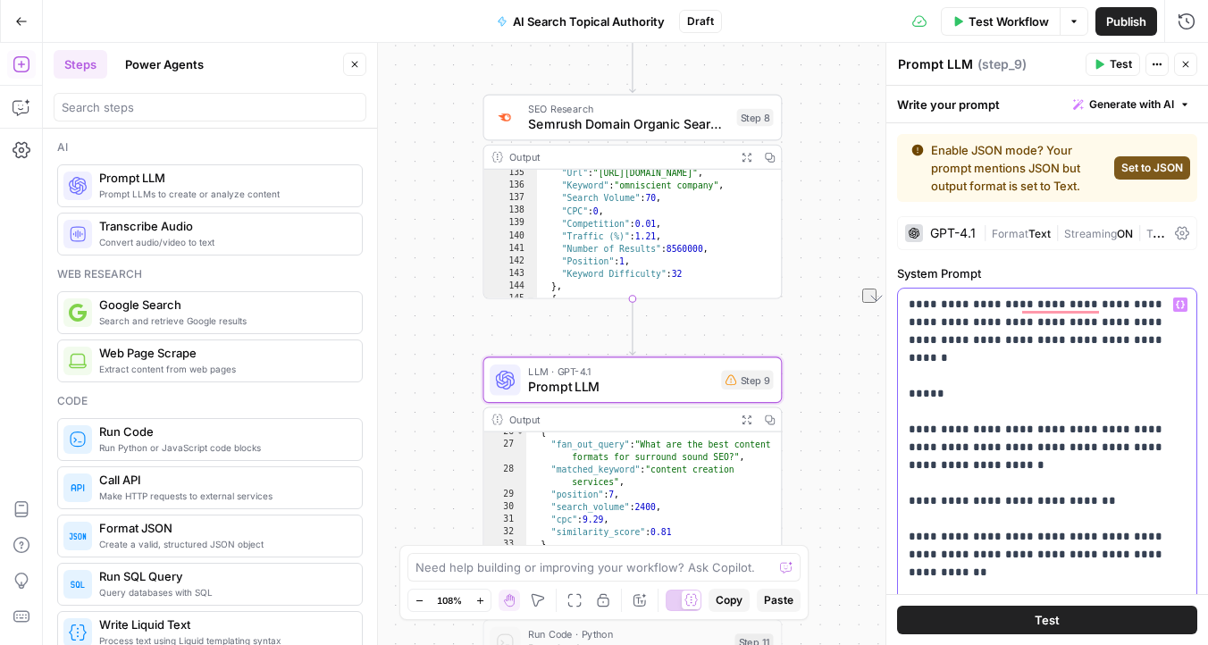
drag, startPoint x: 1034, startPoint y: 325, endPoint x: 992, endPoint y: 325, distance: 41.1
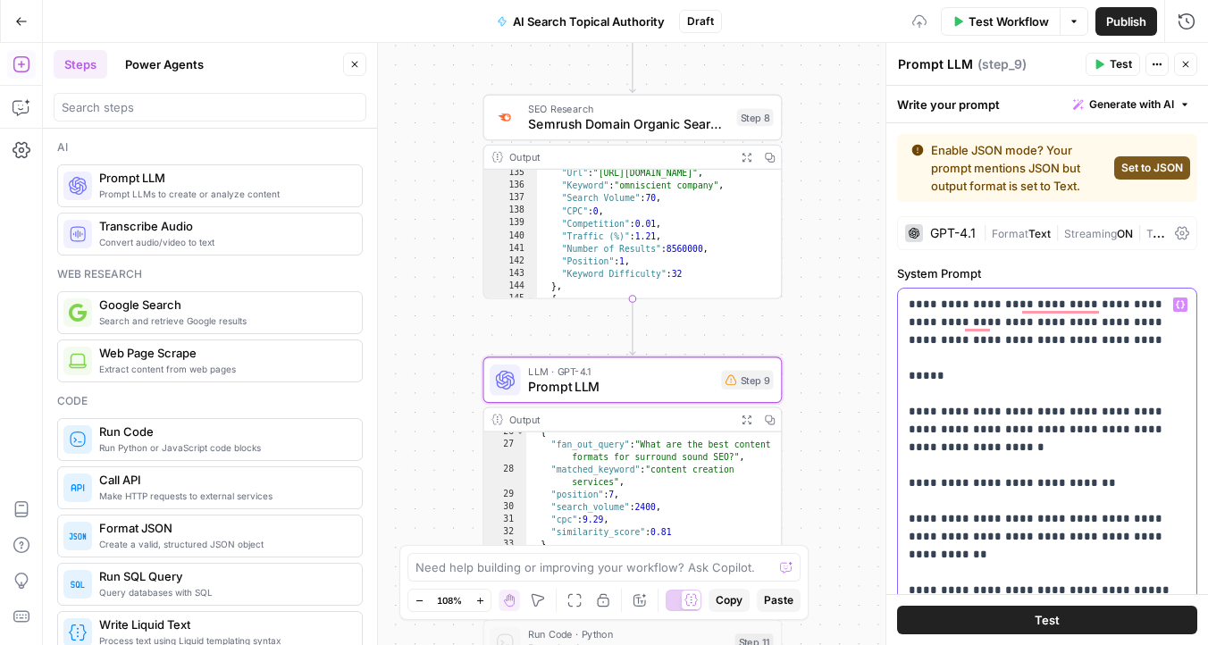
click at [1185, 298] on button "Variables Menu" at bounding box center [1180, 304] width 14 height 14
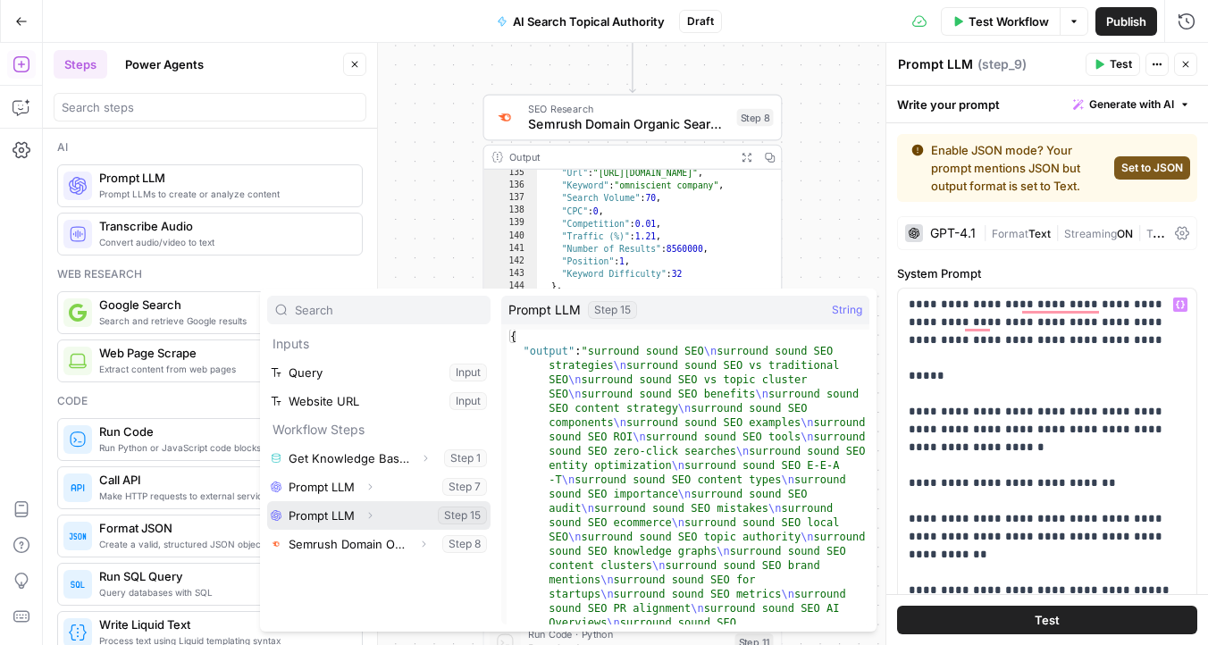
scroll to position [365, 0]
click at [371, 517] on icon "button" at bounding box center [369, 515] width 11 height 11
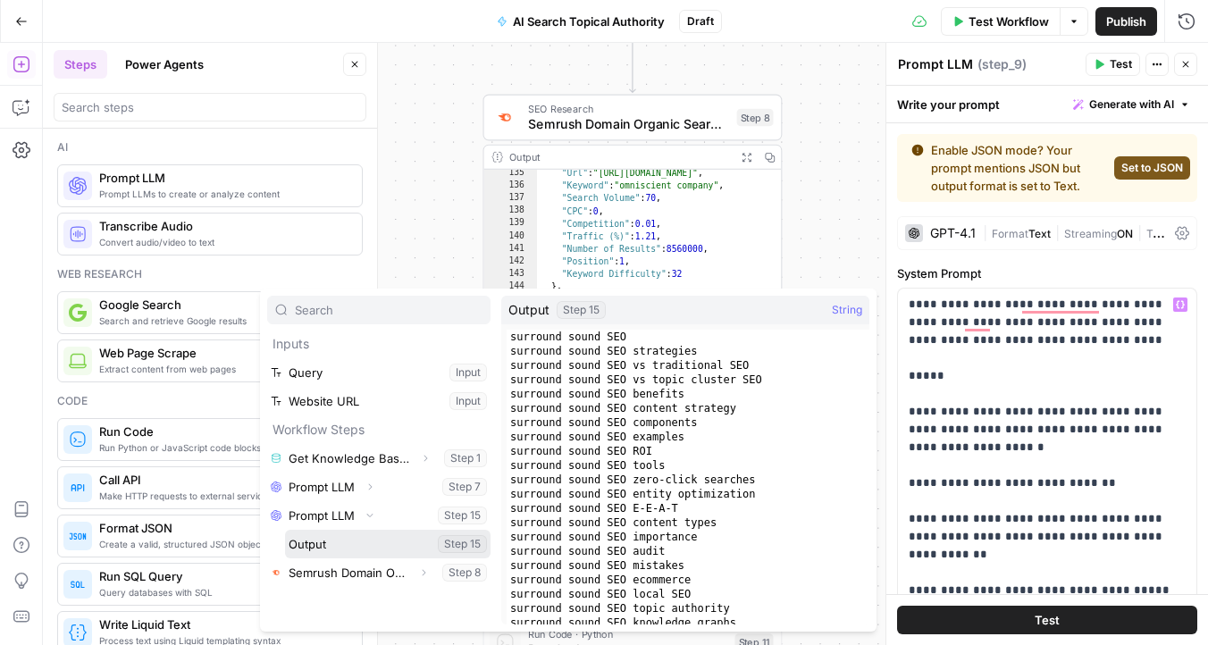
click at [360, 538] on button "Select variable Output" at bounding box center [387, 544] width 205 height 29
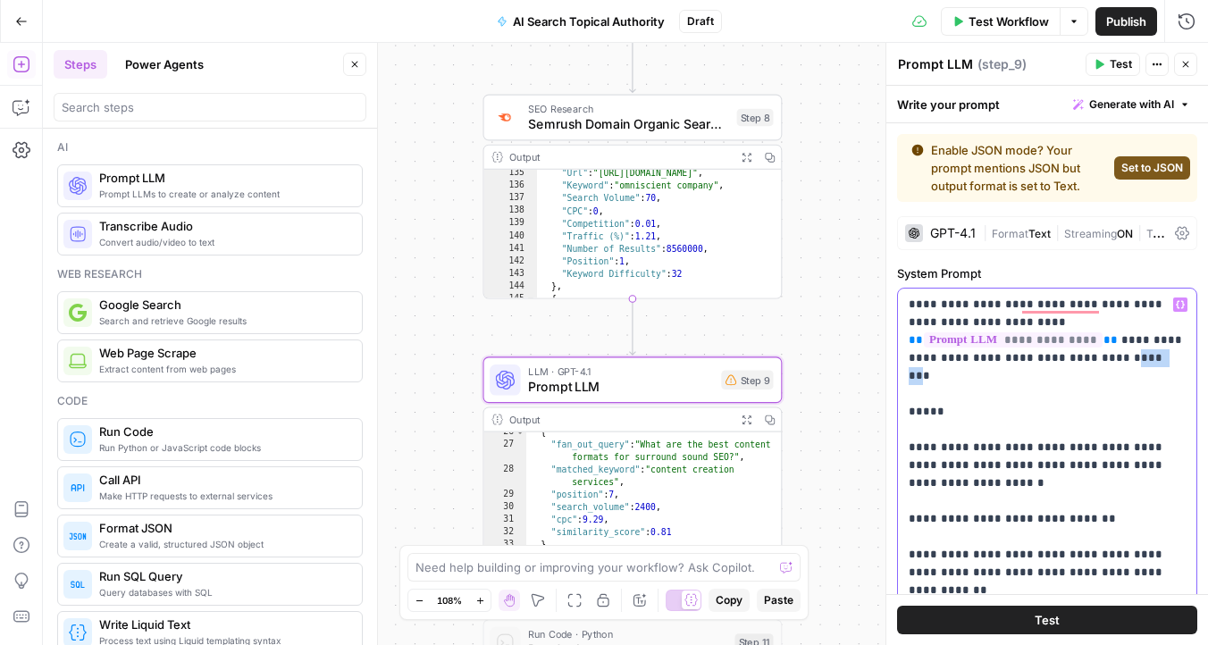
drag, startPoint x: 942, startPoint y: 354, endPoint x: 899, endPoint y: 354, distance: 42.9
click at [901, 354] on div "**********" at bounding box center [1047, 653] width 298 height 728
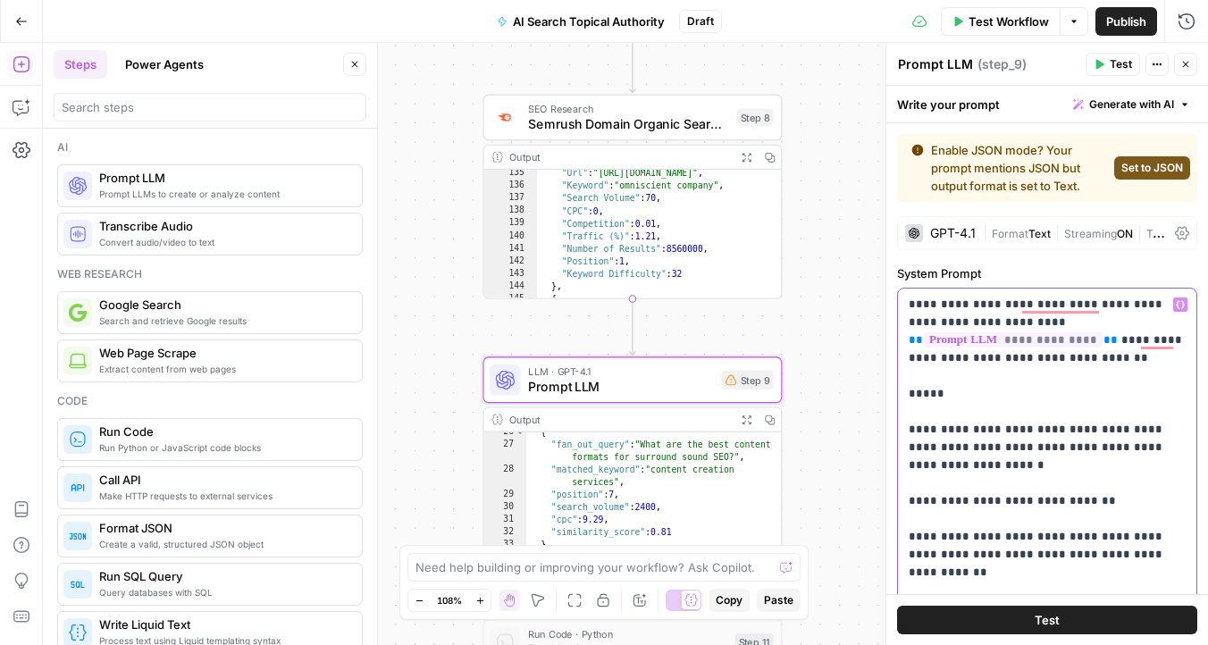
click at [1179, 300] on icon "button" at bounding box center [1180, 304] width 9 height 9
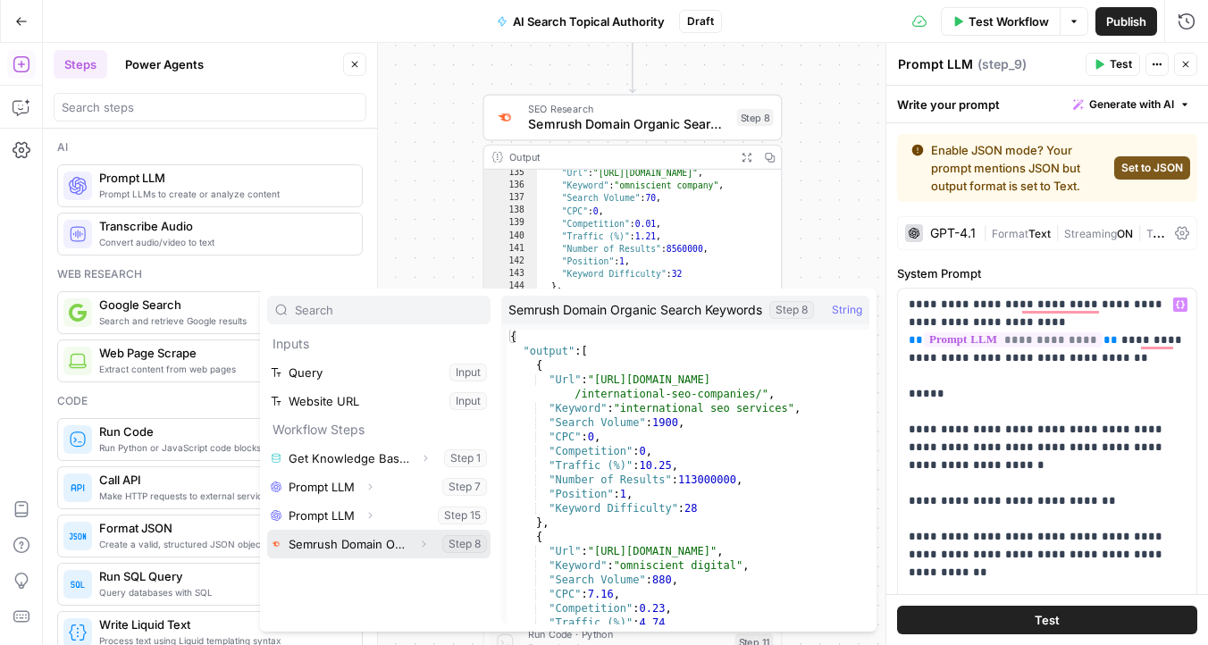
click at [423, 544] on icon "button" at bounding box center [423, 544] width 11 height 11
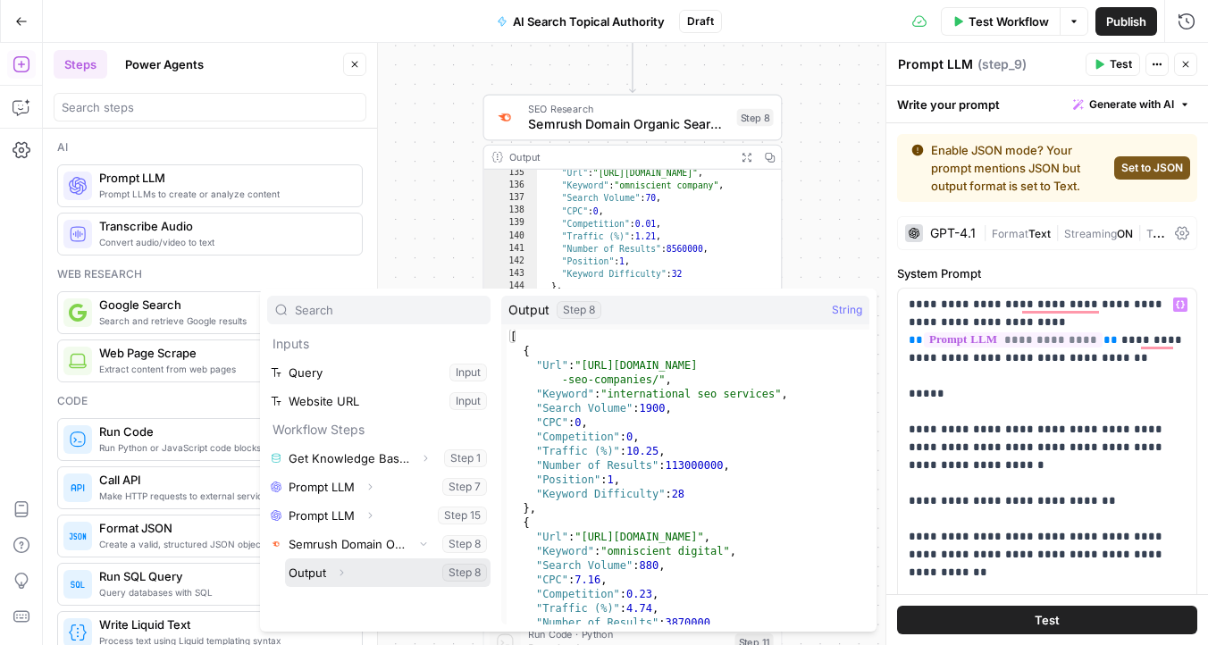
click at [381, 565] on button "Select variable Output" at bounding box center [387, 572] width 205 height 29
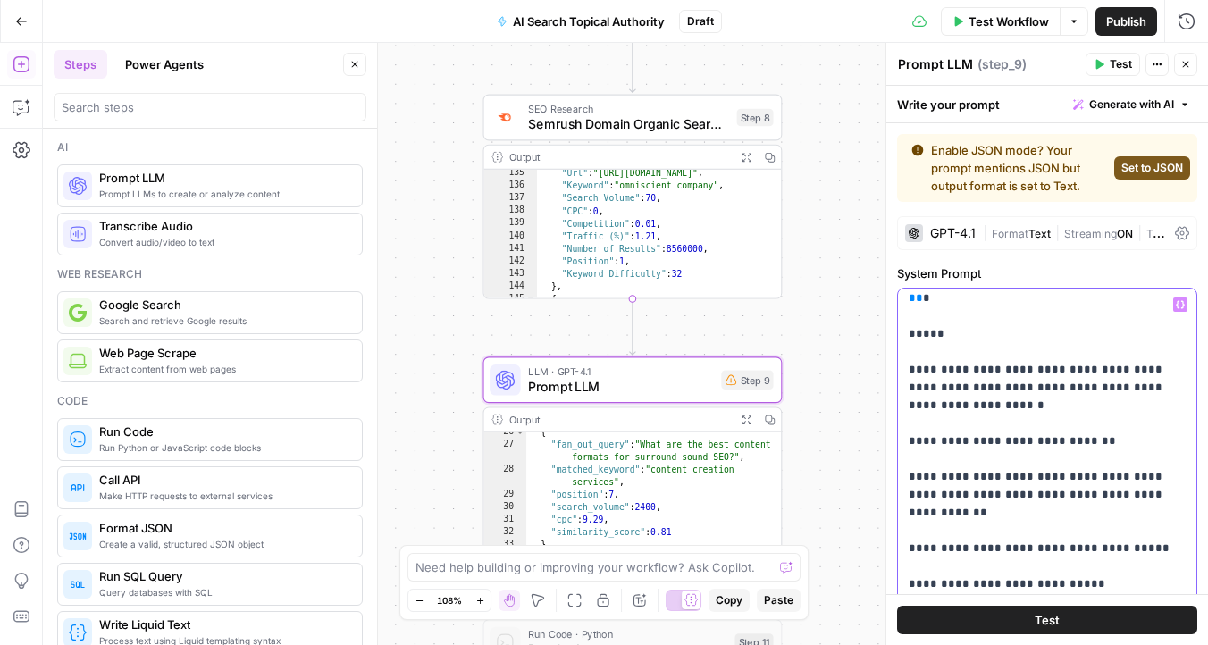
scroll to position [0, 0]
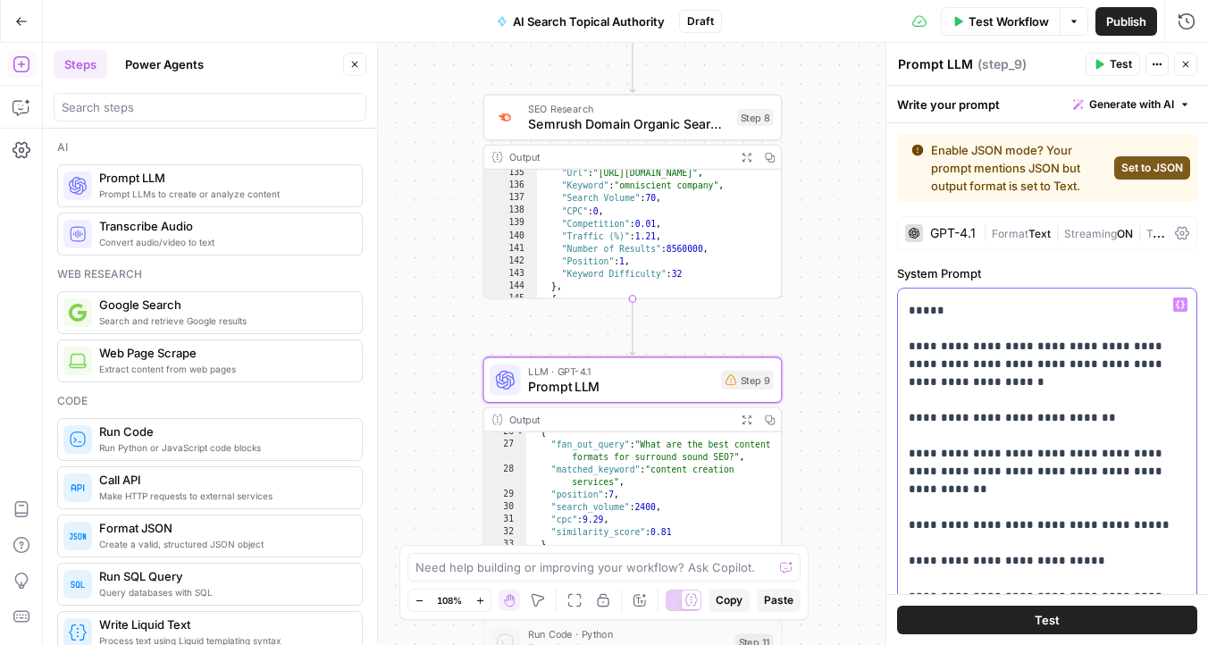
drag, startPoint x: 1148, startPoint y: 332, endPoint x: 1062, endPoint y: 332, distance: 85.8
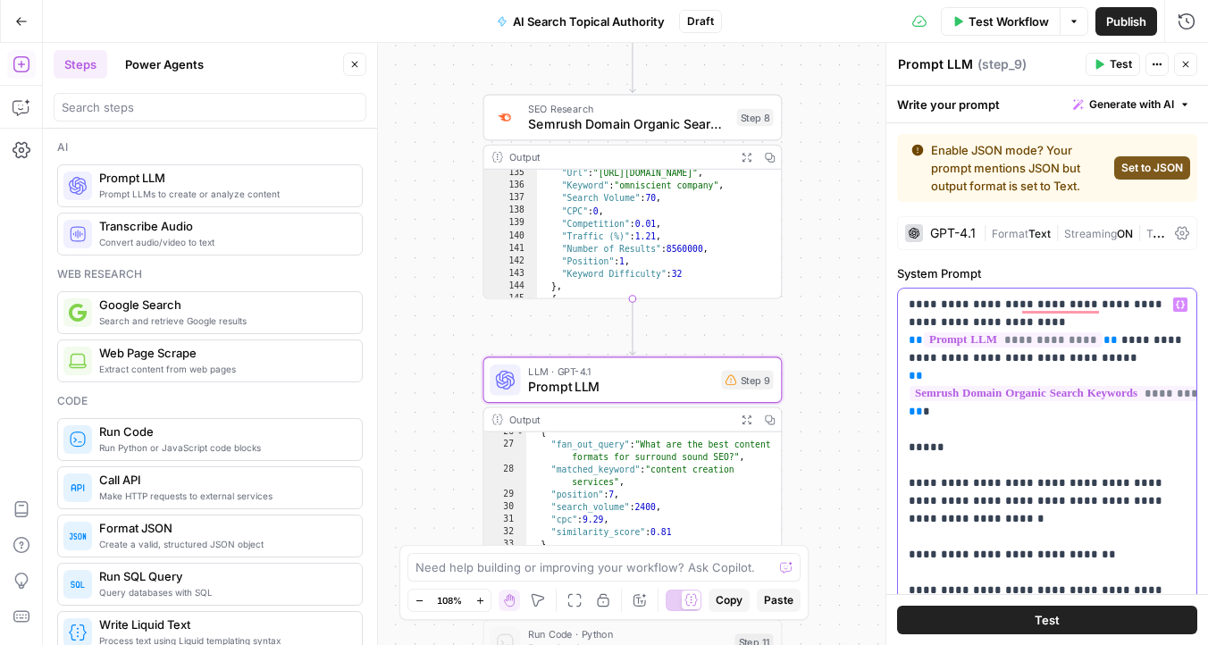
drag, startPoint x: 1184, startPoint y: 321, endPoint x: 992, endPoint y: 322, distance: 191.2
copy p "**********"
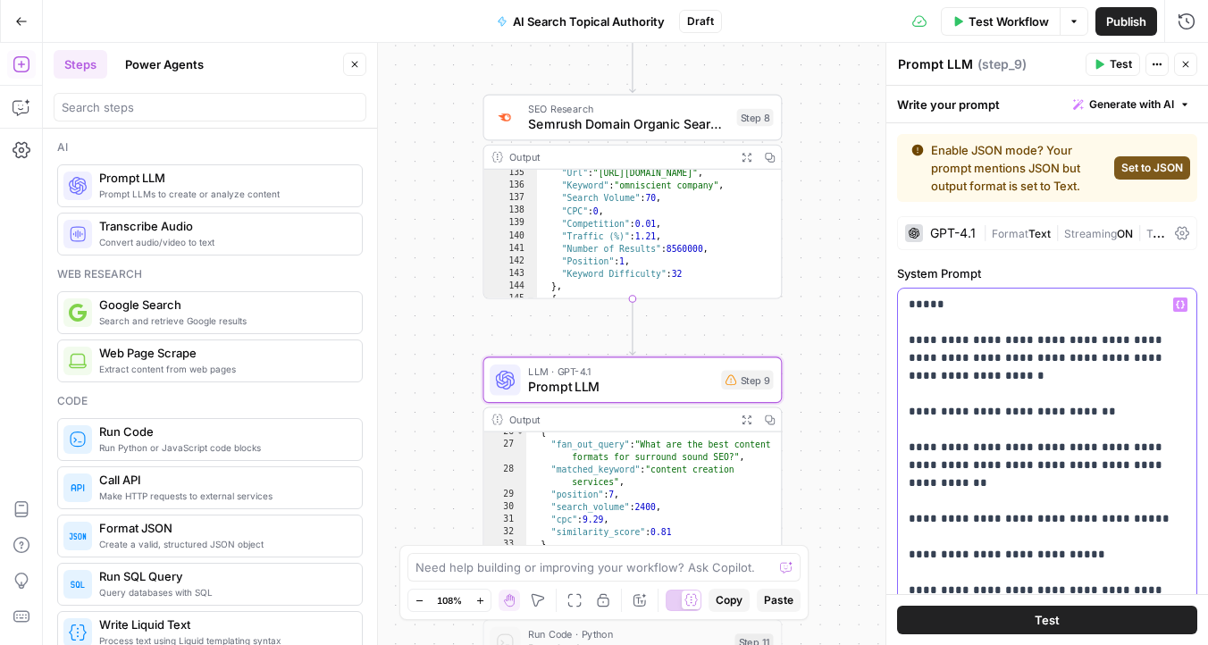
drag, startPoint x: 1149, startPoint y: 324, endPoint x: 1063, endPoint y: 326, distance: 85.8
click at [1063, 326] on p "**********" at bounding box center [1046, 653] width 277 height 1000
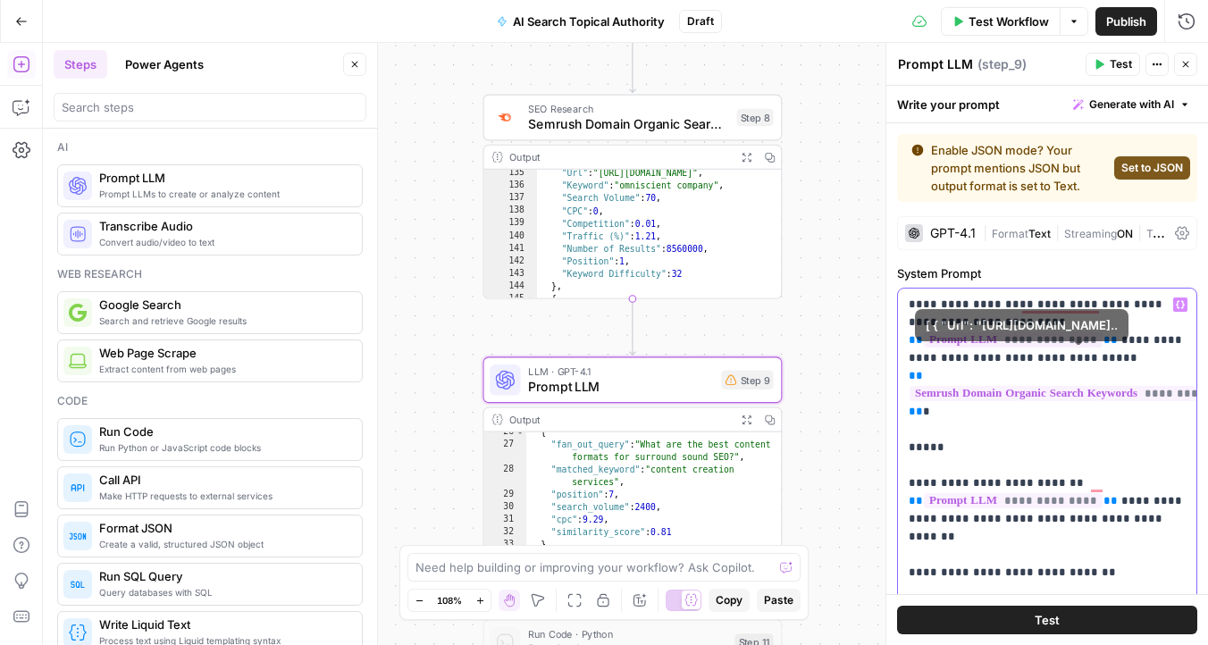
drag, startPoint x: 918, startPoint y: 397, endPoint x: 905, endPoint y: 353, distance: 45.8
click at [905, 353] on div "**********" at bounding box center [1047, 653] width 298 height 728
copy p "**********"
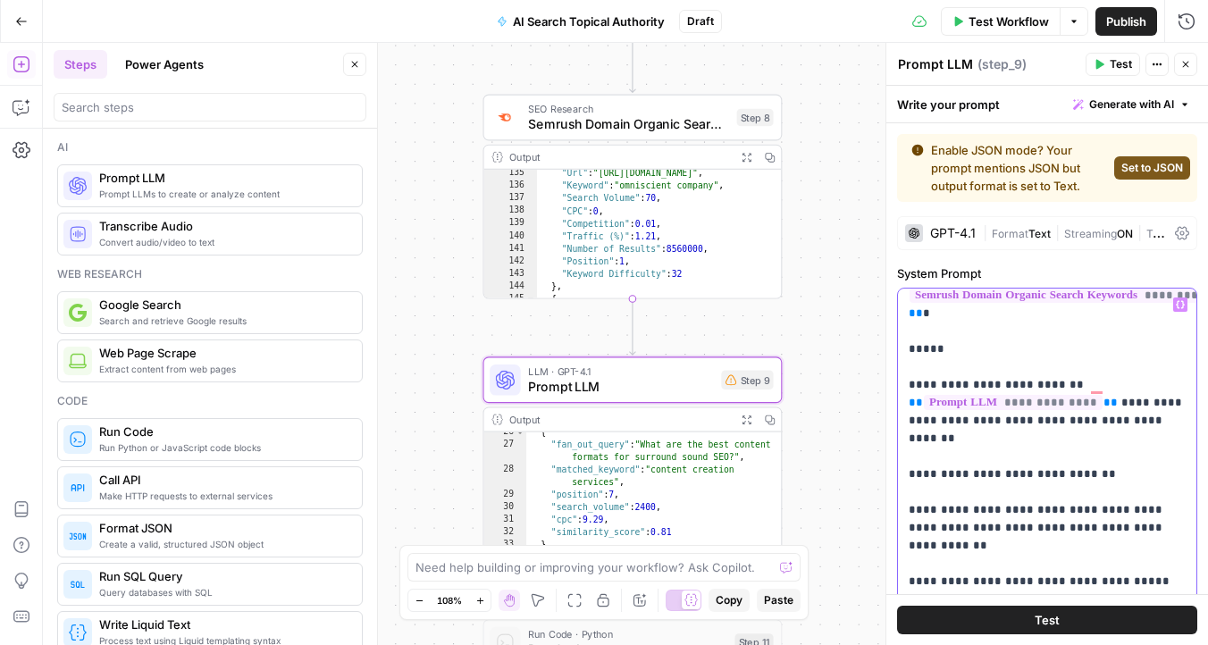
drag, startPoint x: 977, startPoint y: 403, endPoint x: 1014, endPoint y: 403, distance: 36.6
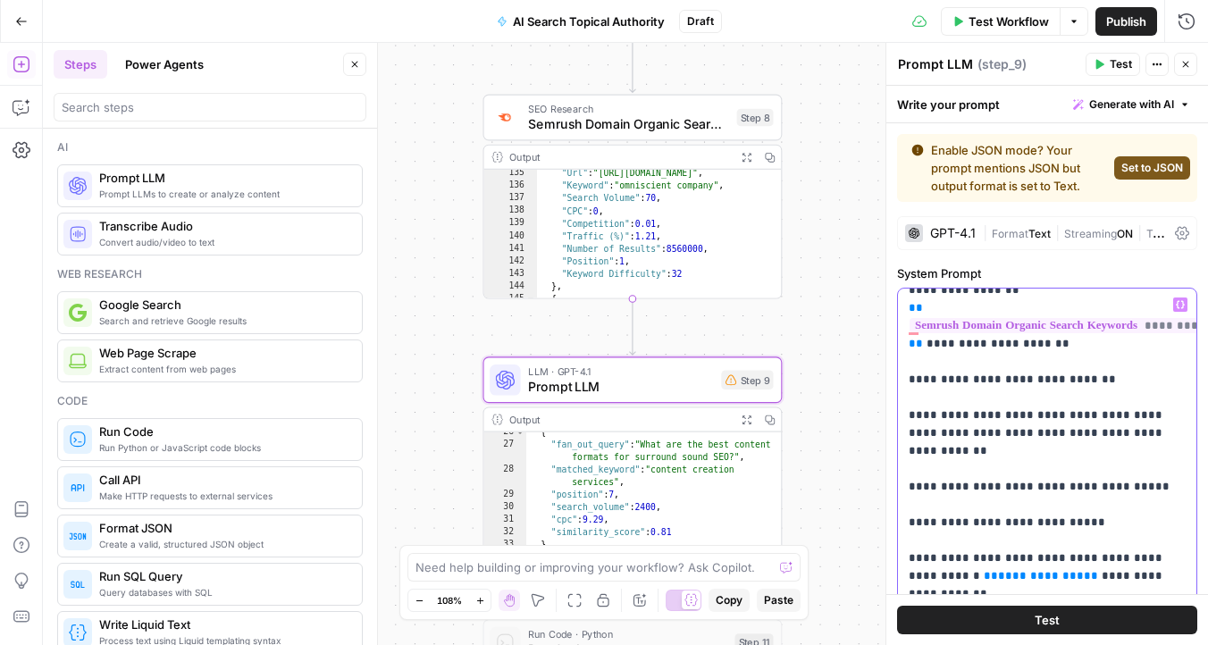
click at [1089, 364] on p "**********" at bounding box center [1046, 594] width 277 height 1054
drag, startPoint x: 1073, startPoint y: 362, endPoint x: 1040, endPoint y: 364, distance: 33.1
click at [1040, 364] on p "**********" at bounding box center [1046, 594] width 277 height 1054
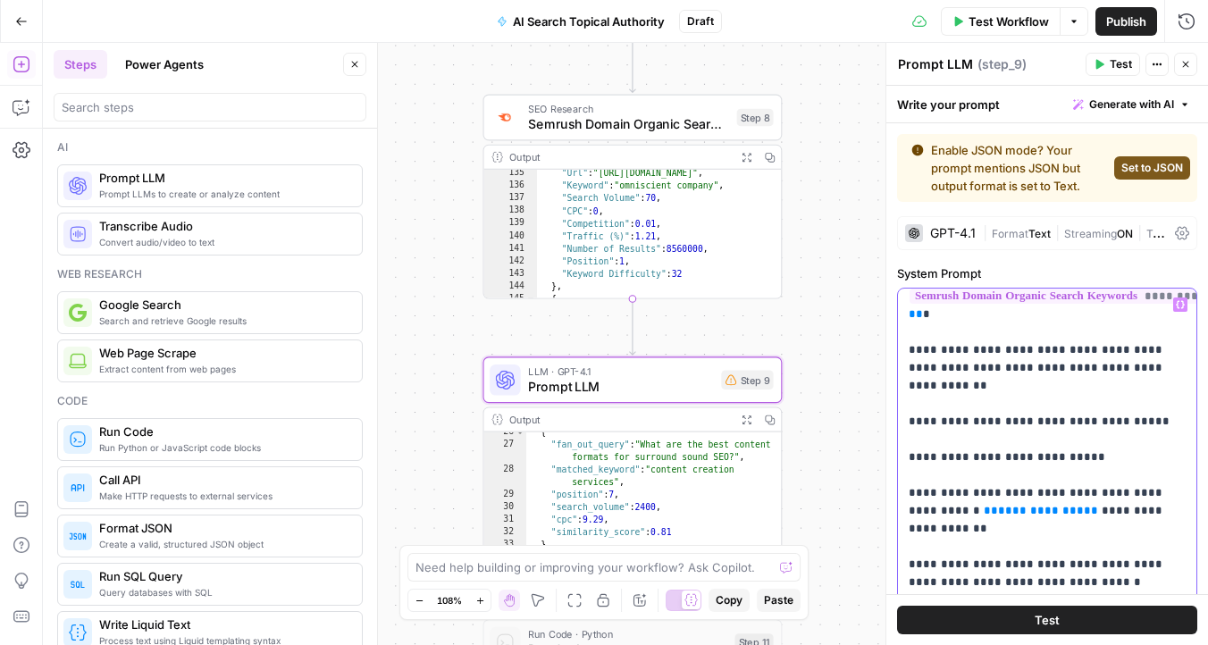
drag, startPoint x: 1170, startPoint y: 354, endPoint x: 1135, endPoint y: 355, distance: 34.9
click at [1135, 355] on p "**********" at bounding box center [1046, 502] width 277 height 1108
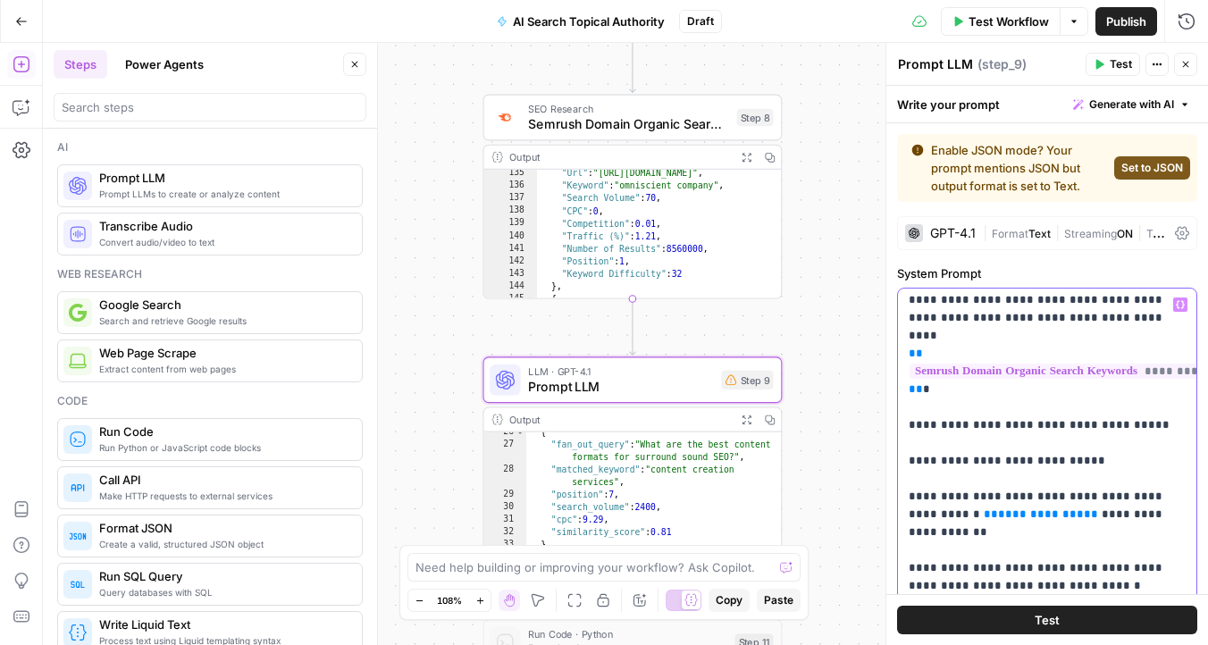
drag, startPoint x: 1116, startPoint y: 387, endPoint x: 1084, endPoint y: 387, distance: 32.2
click at [1084, 387] on p "**********" at bounding box center [1046, 478] width 277 height 1161
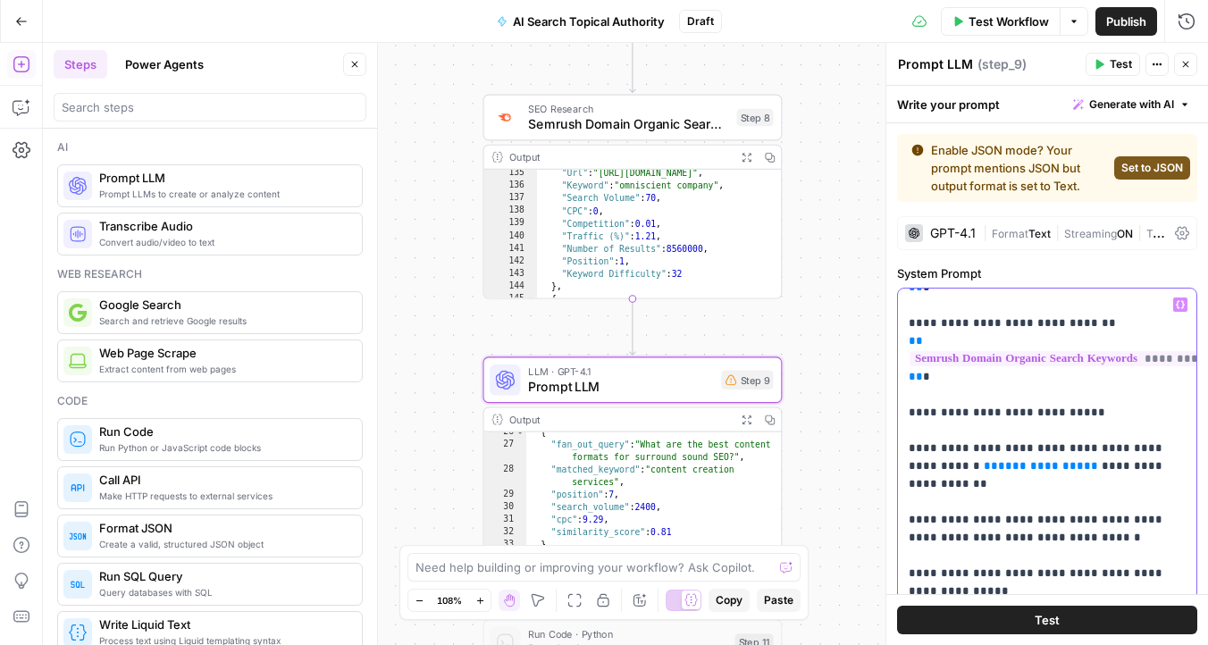
click at [1059, 390] on p "**********" at bounding box center [1046, 403] width 277 height 1215
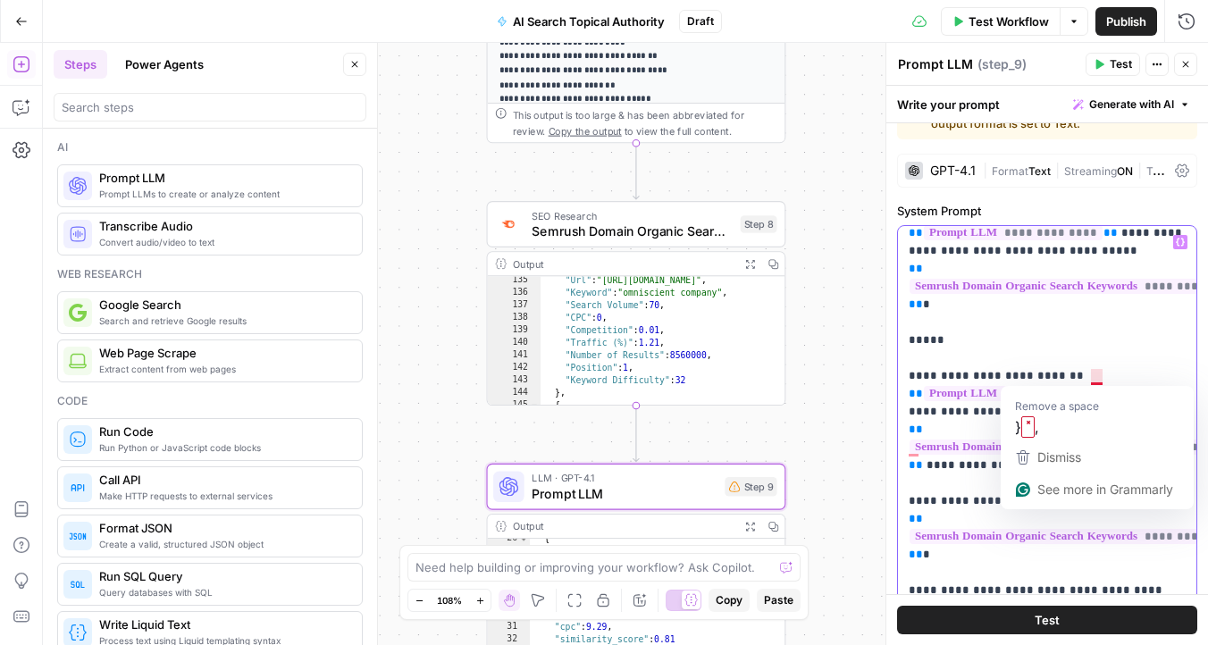
drag, startPoint x: 1096, startPoint y: 377, endPoint x: 889, endPoint y: 373, distance: 207.3
click at [889, 373] on div "**********" at bounding box center [1046, 344] width 322 height 602
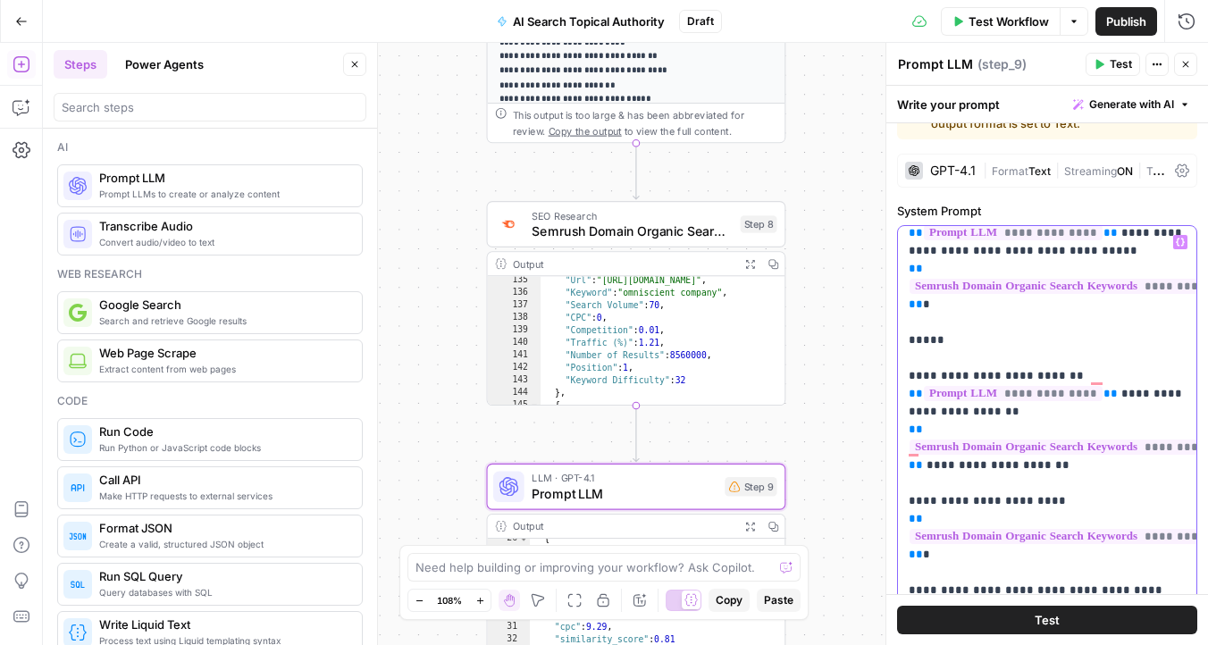
copy p "**********"
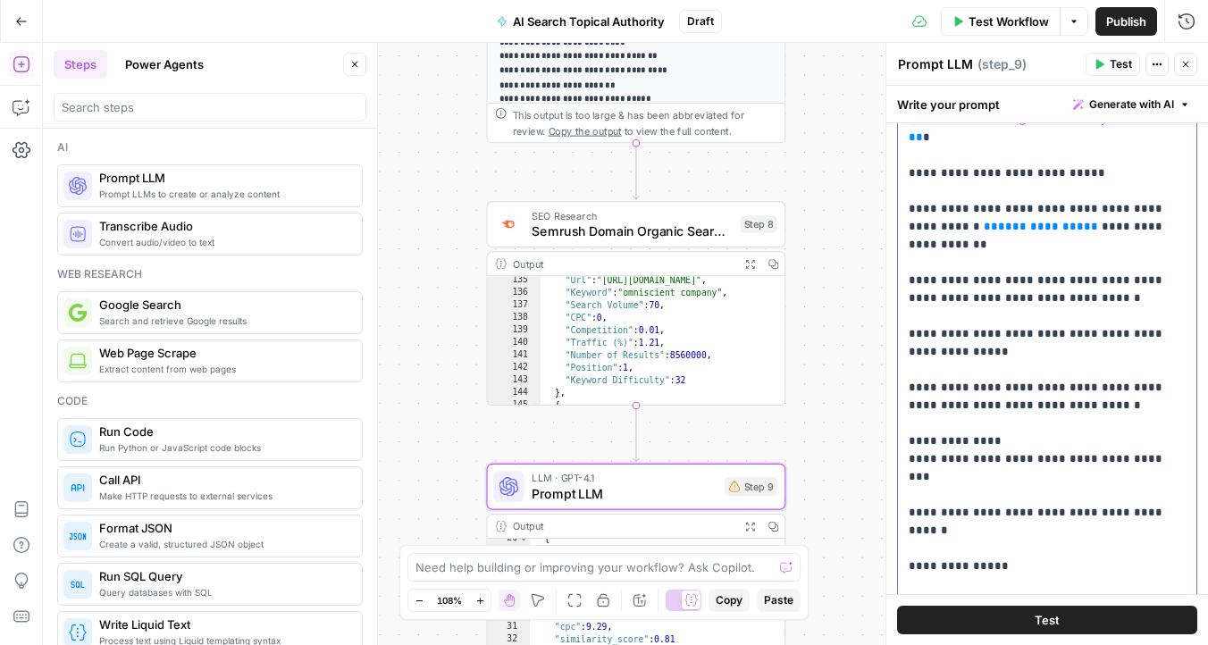
click at [1168, 440] on p "**********" at bounding box center [1046, 164] width 277 height 1215
drag, startPoint x: 1164, startPoint y: 440, endPoint x: 1128, endPoint y: 440, distance: 35.7
click at [1128, 440] on p "**********" at bounding box center [1046, 164] width 277 height 1215
drag, startPoint x: 1126, startPoint y: 440, endPoint x: 1166, endPoint y: 440, distance: 39.3
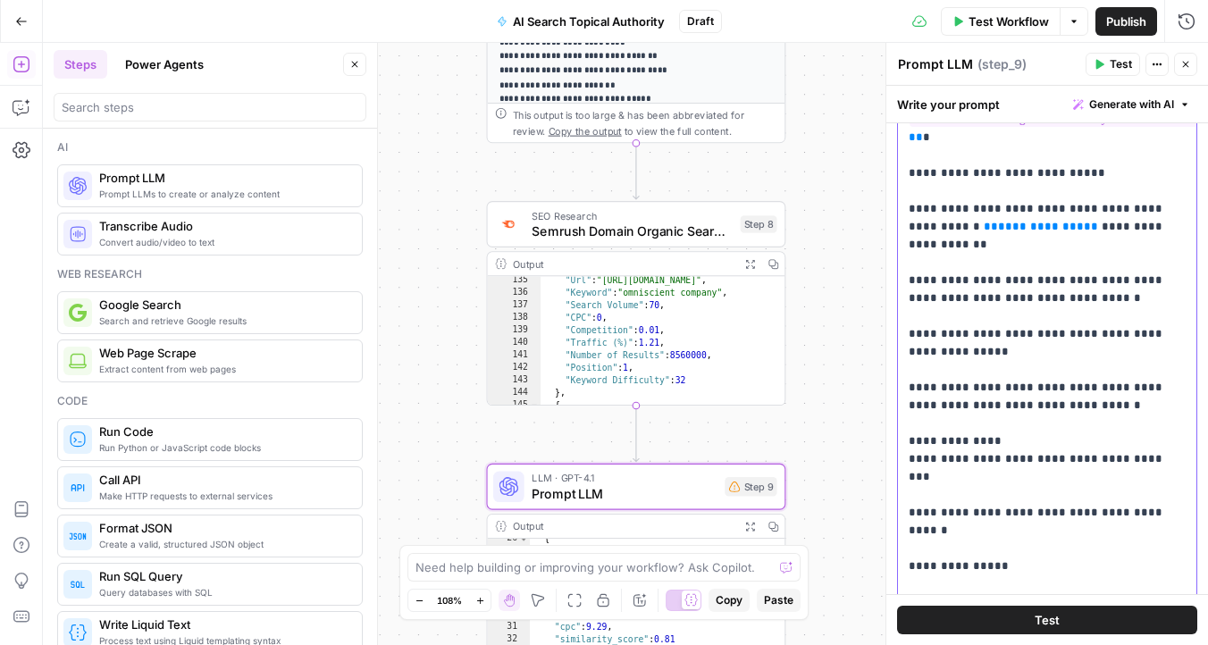
click at [1166, 440] on p "**********" at bounding box center [1046, 164] width 277 height 1215
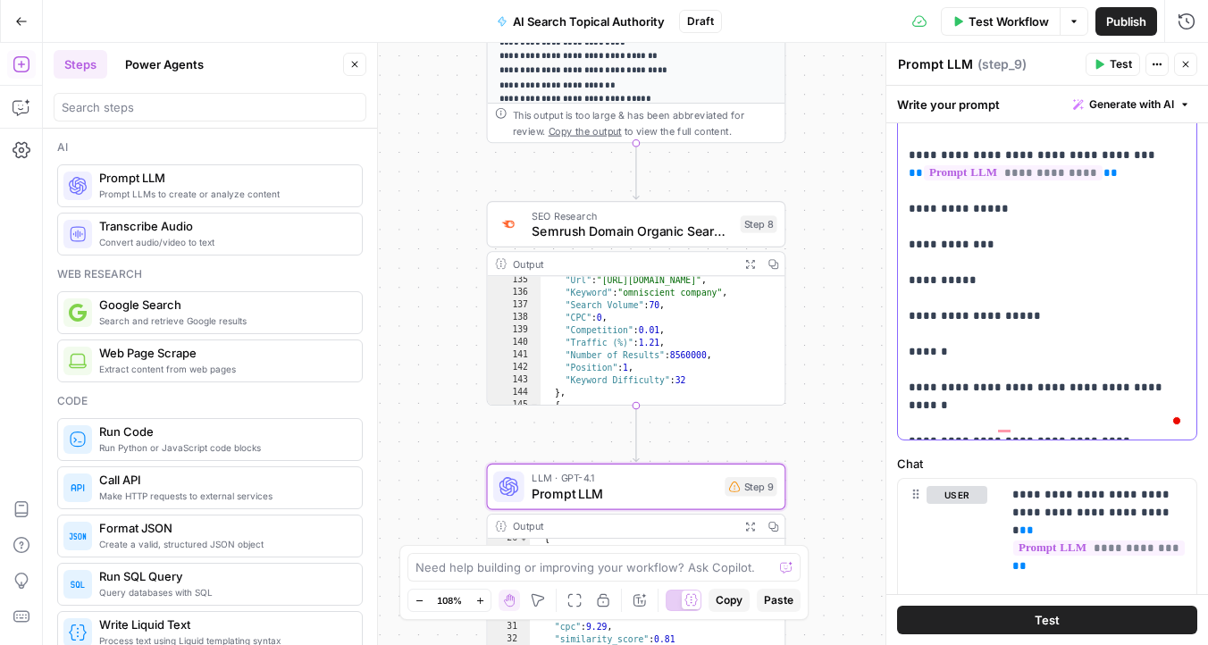
drag, startPoint x: 998, startPoint y: 401, endPoint x: 908, endPoint y: 402, distance: 89.3
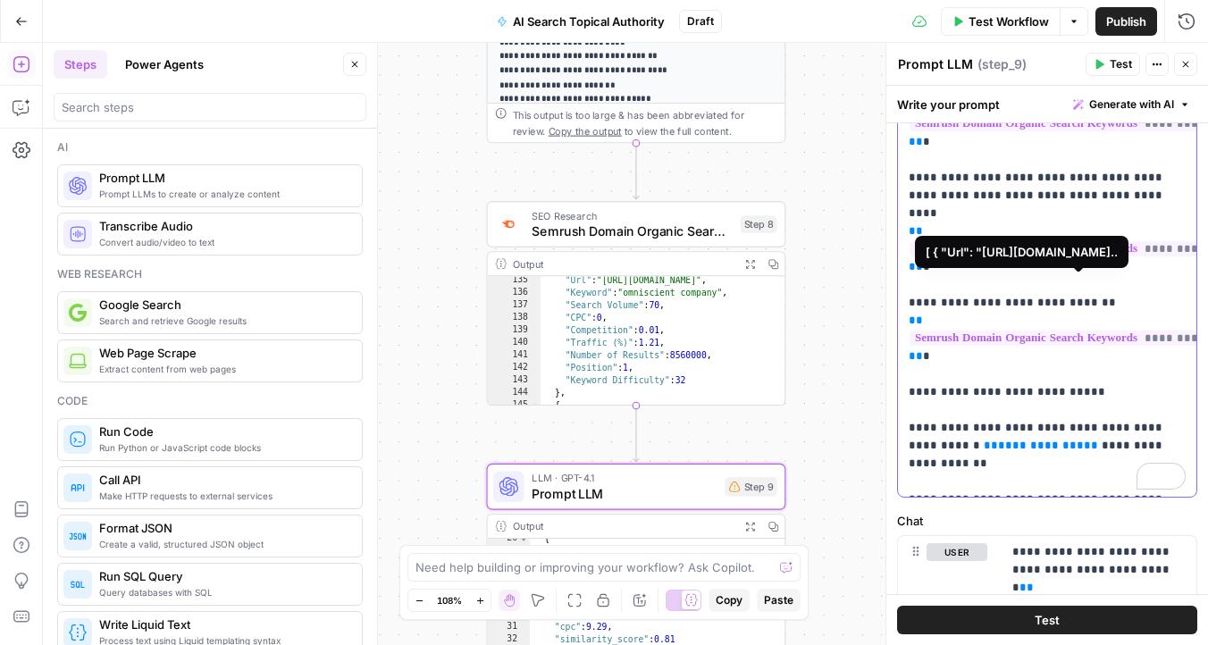
drag, startPoint x: 918, startPoint y: 320, endPoint x: 904, endPoint y: 283, distance: 39.3
click at [904, 283] on div "**********" at bounding box center [1047, 133] width 298 height 728
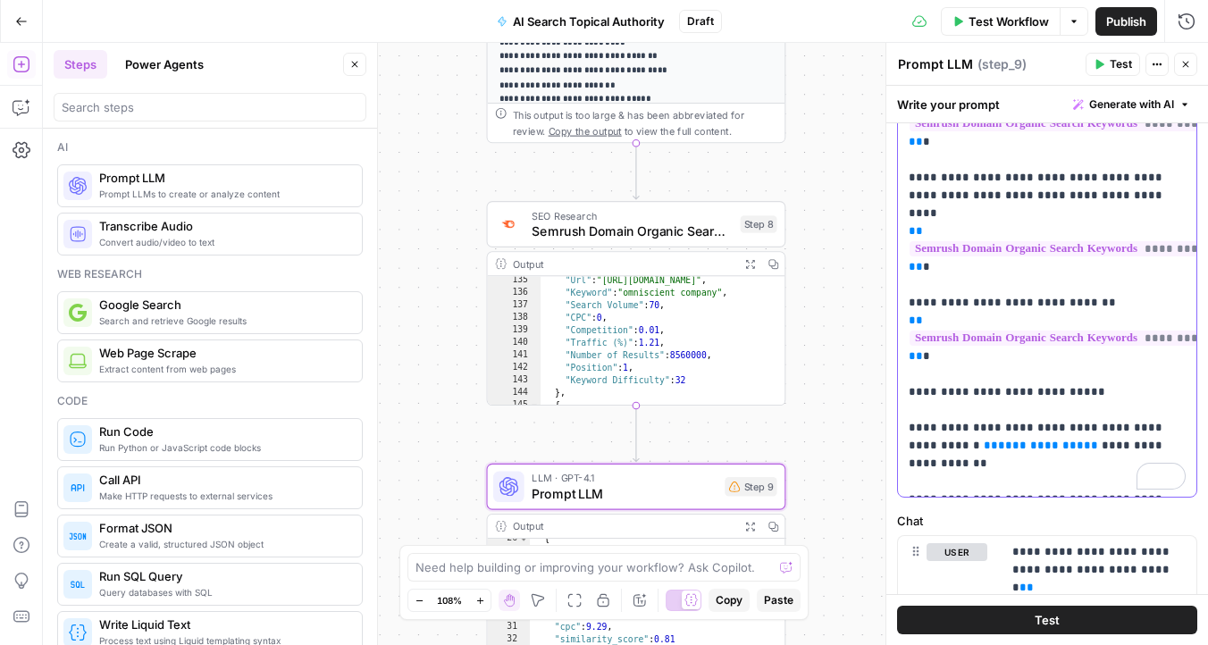
copy p "**********"
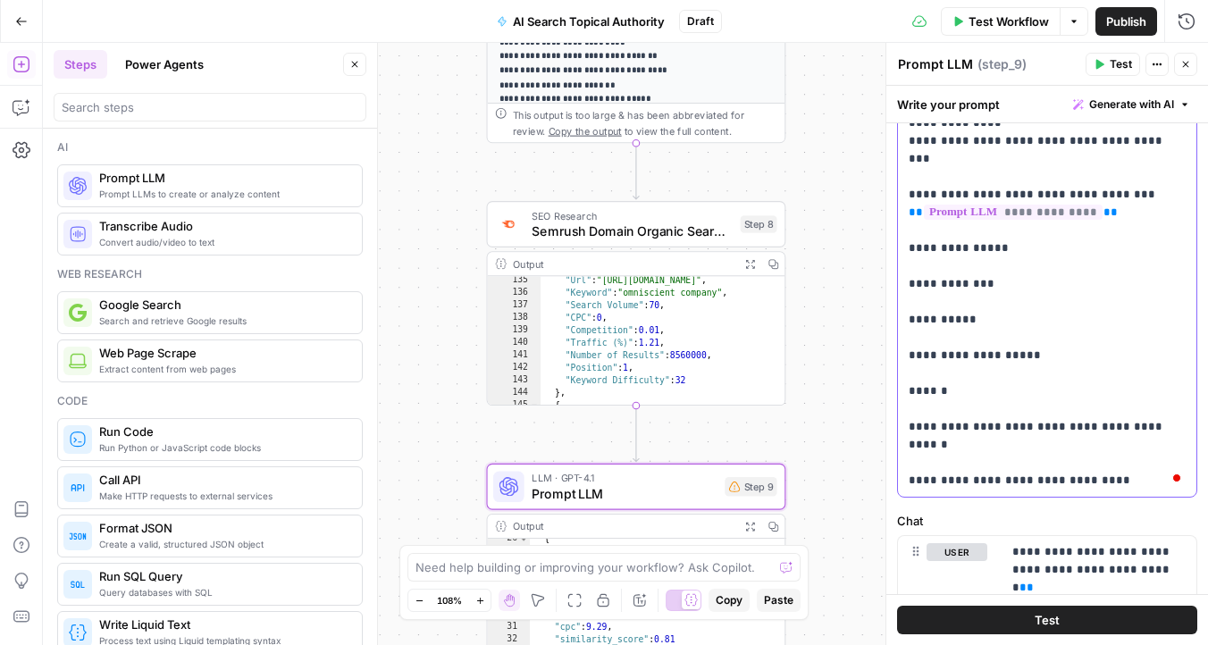
drag, startPoint x: 999, startPoint y: 423, endPoint x: 968, endPoint y: 423, distance: 30.4
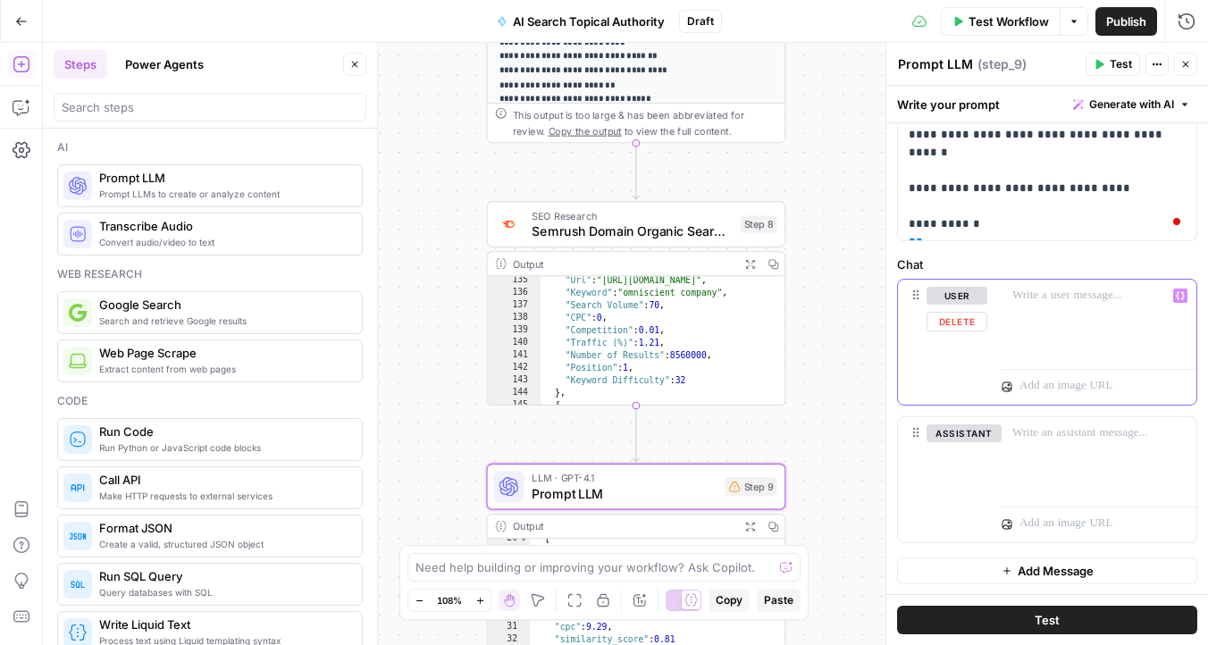
paste div
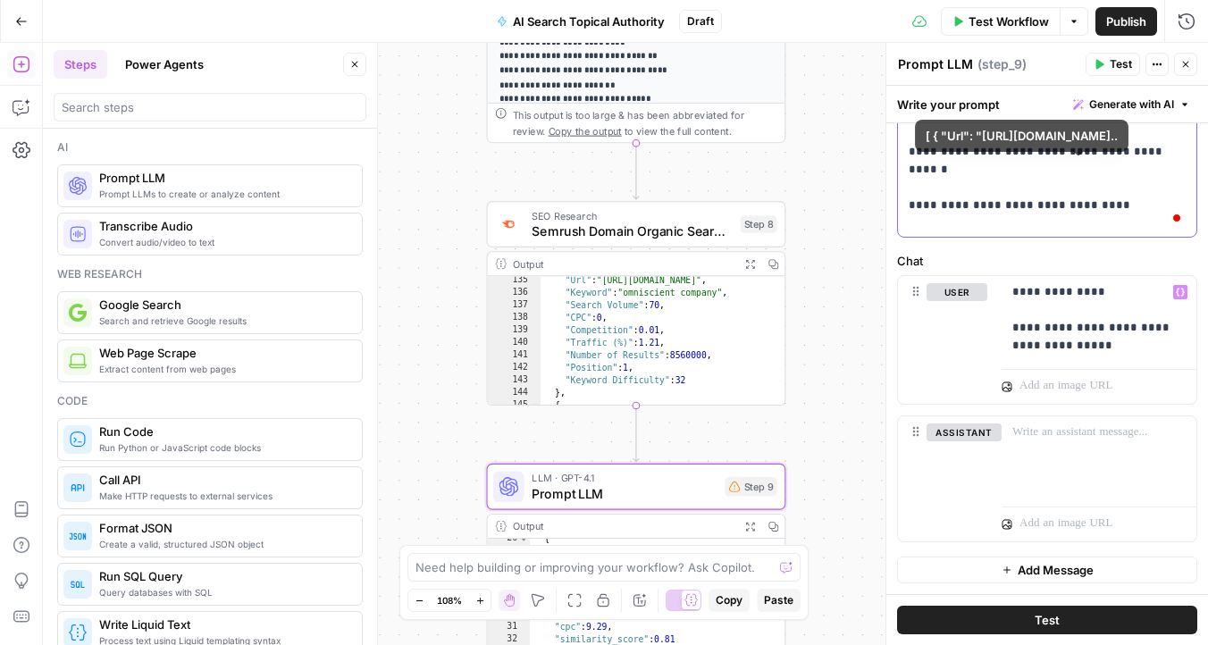
drag, startPoint x: 917, startPoint y: 205, endPoint x: 908, endPoint y: 171, distance: 35.1
copy p "**********"
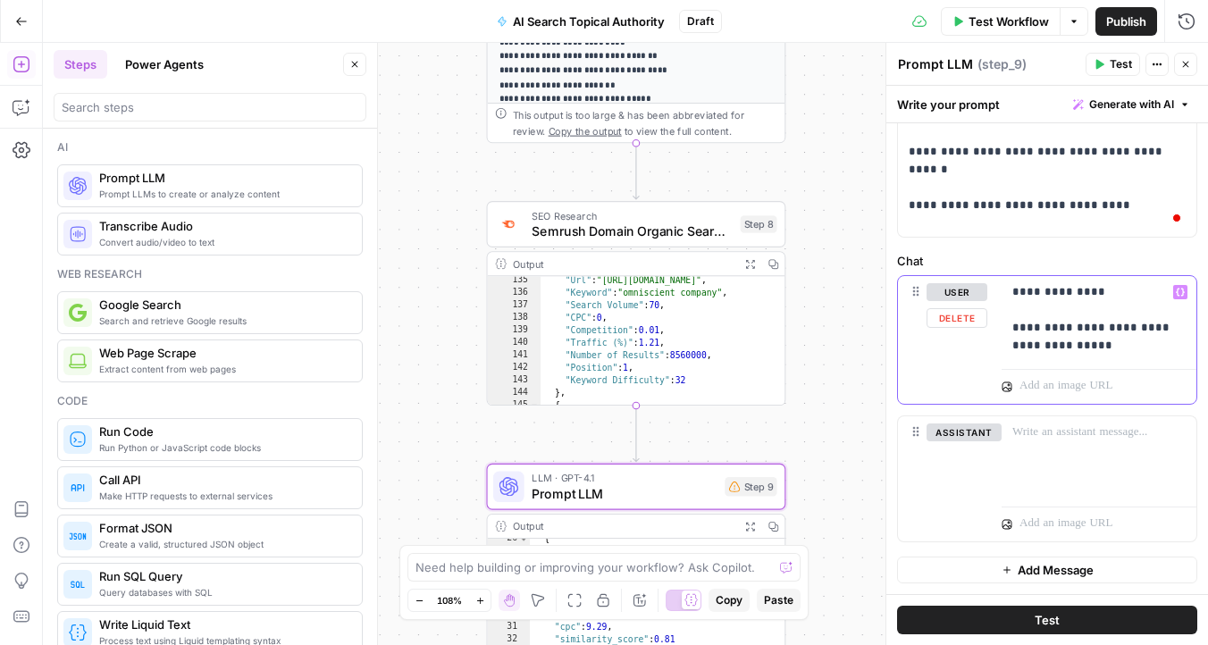
click at [1154, 350] on p "**********" at bounding box center [1098, 318] width 173 height 71
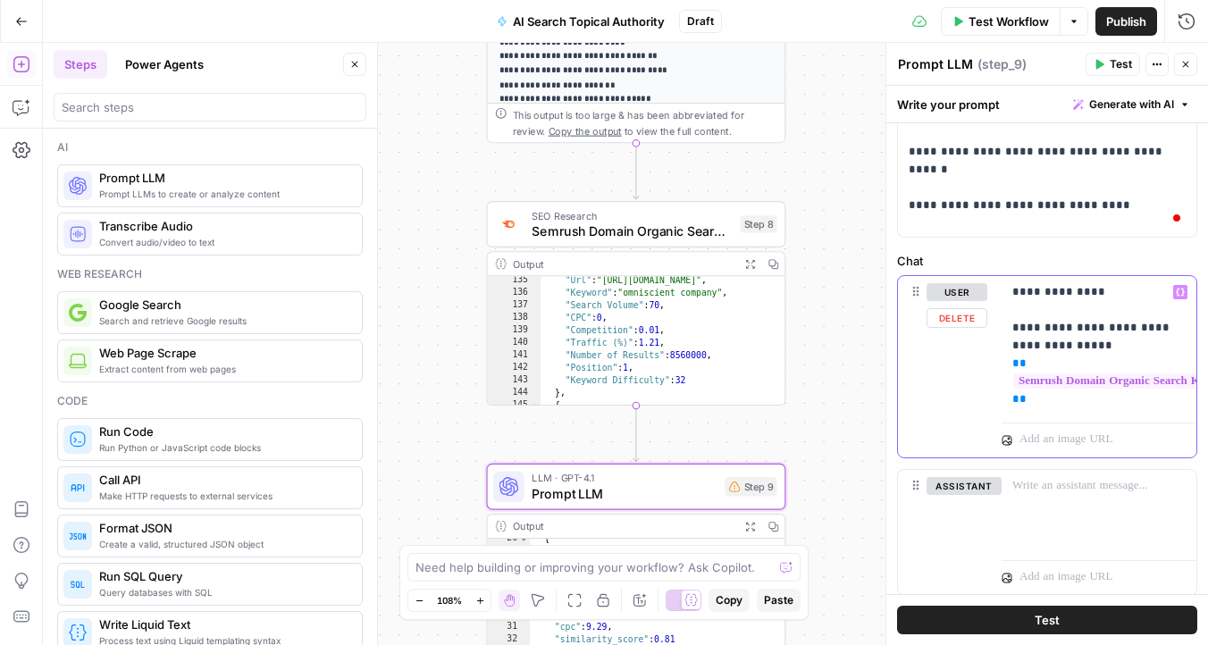
drag, startPoint x: 1101, startPoint y: 342, endPoint x: 1051, endPoint y: 340, distance: 50.1
click at [1051, 340] on p "**********" at bounding box center [1098, 345] width 173 height 125
click at [1069, 392] on p "**********" at bounding box center [1098, 345] width 173 height 125
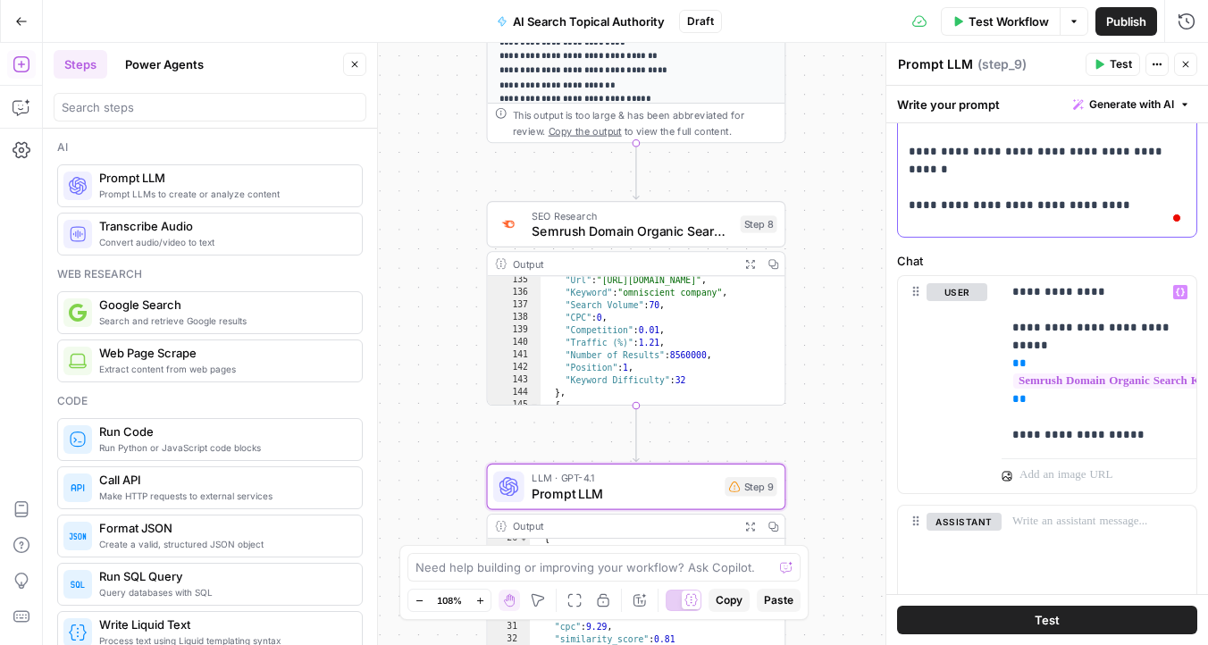
drag, startPoint x: 1095, startPoint y: 225, endPoint x: 902, endPoint y: 216, distance: 193.2
copy p "**********"
click at [1143, 431] on p "**********" at bounding box center [1098, 363] width 173 height 161
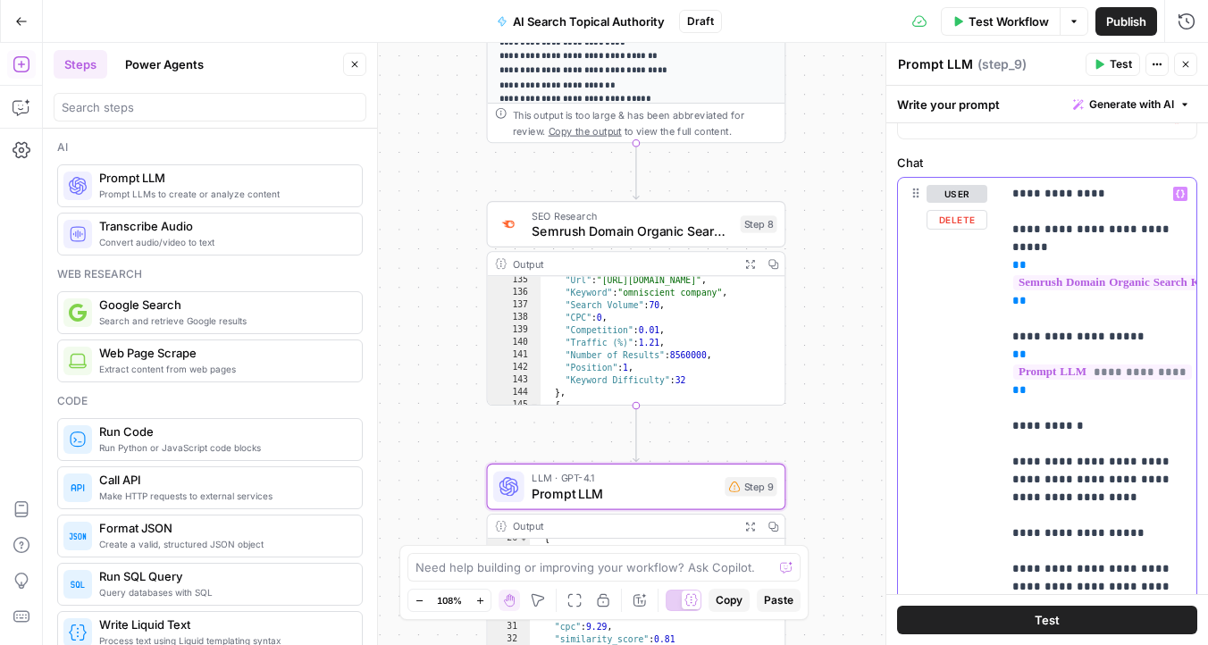
drag, startPoint x: 1032, startPoint y: 305, endPoint x: 1003, endPoint y: 268, distance: 46.5
click at [1003, 267] on div "**********" at bounding box center [1098, 542] width 195 height 728
copy p "**********"
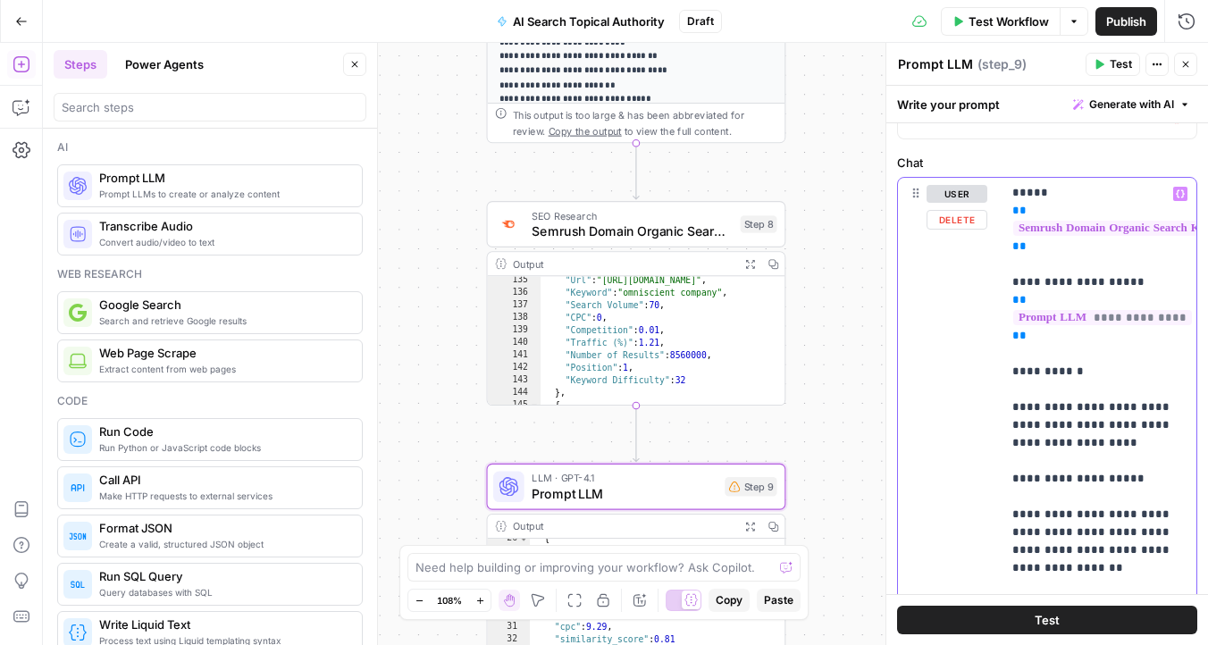
drag, startPoint x: 1059, startPoint y: 443, endPoint x: 1026, endPoint y: 440, distance: 34.1
click at [1026, 440] on p "**********" at bounding box center [1098, 514] width 173 height 768
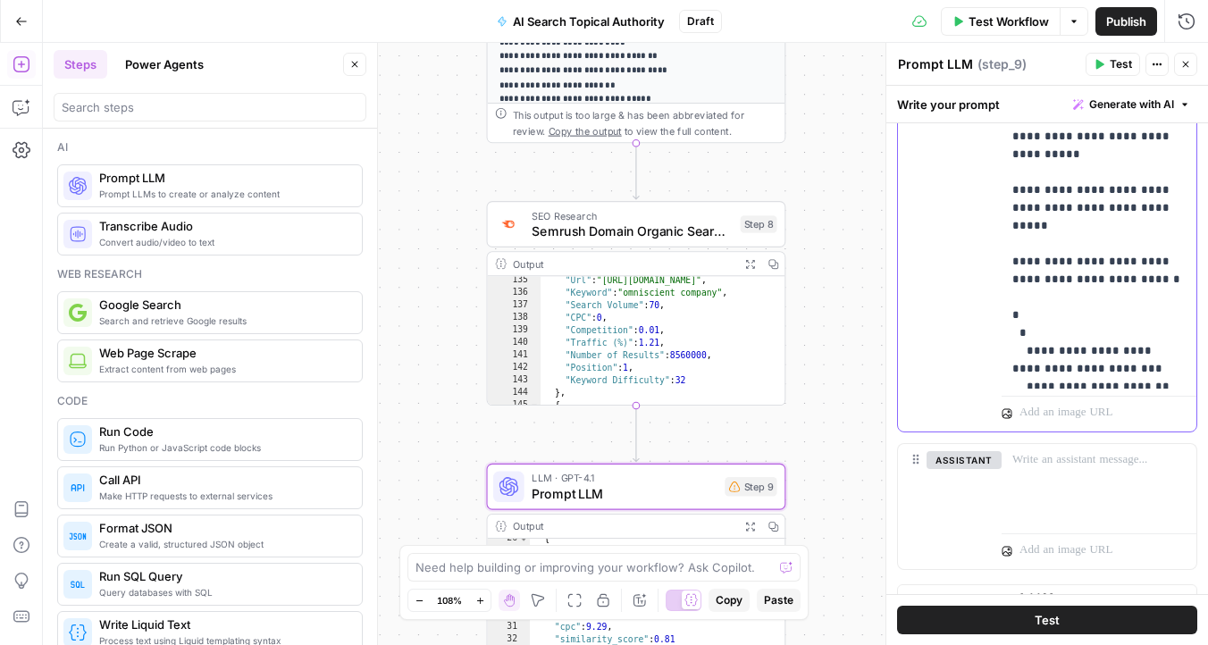
click at [1093, 257] on p "**********" at bounding box center [1098, 38] width 173 height 1215
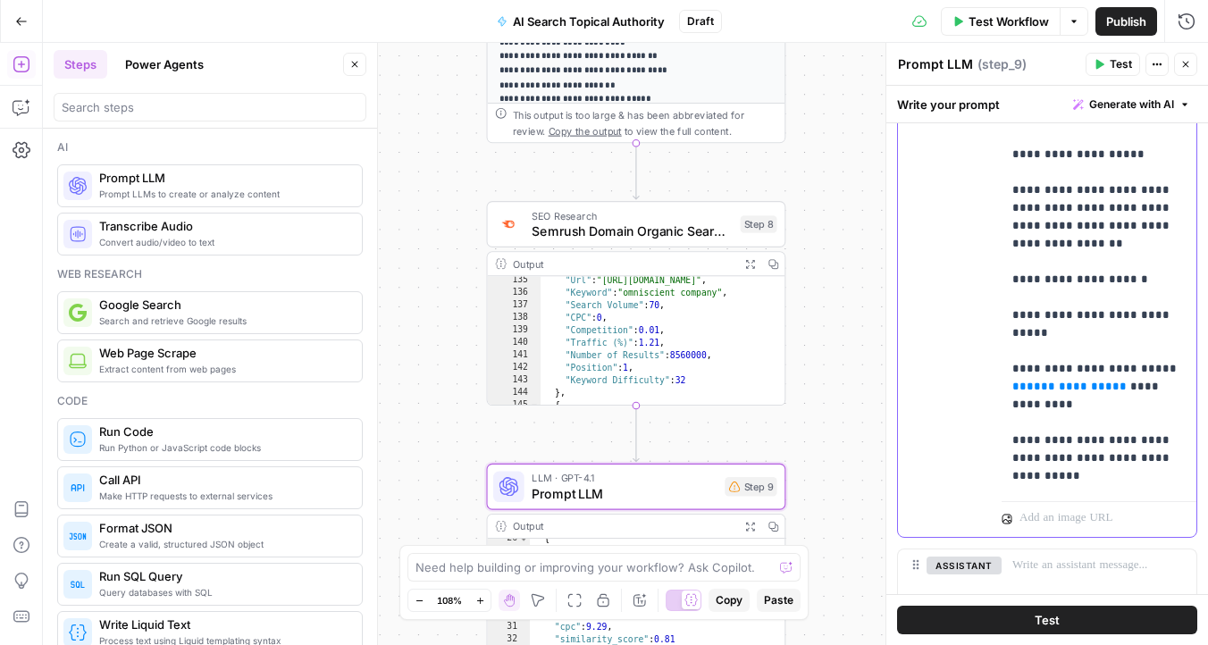
click at [1118, 410] on p "**********" at bounding box center [1098, 360] width 173 height 1215
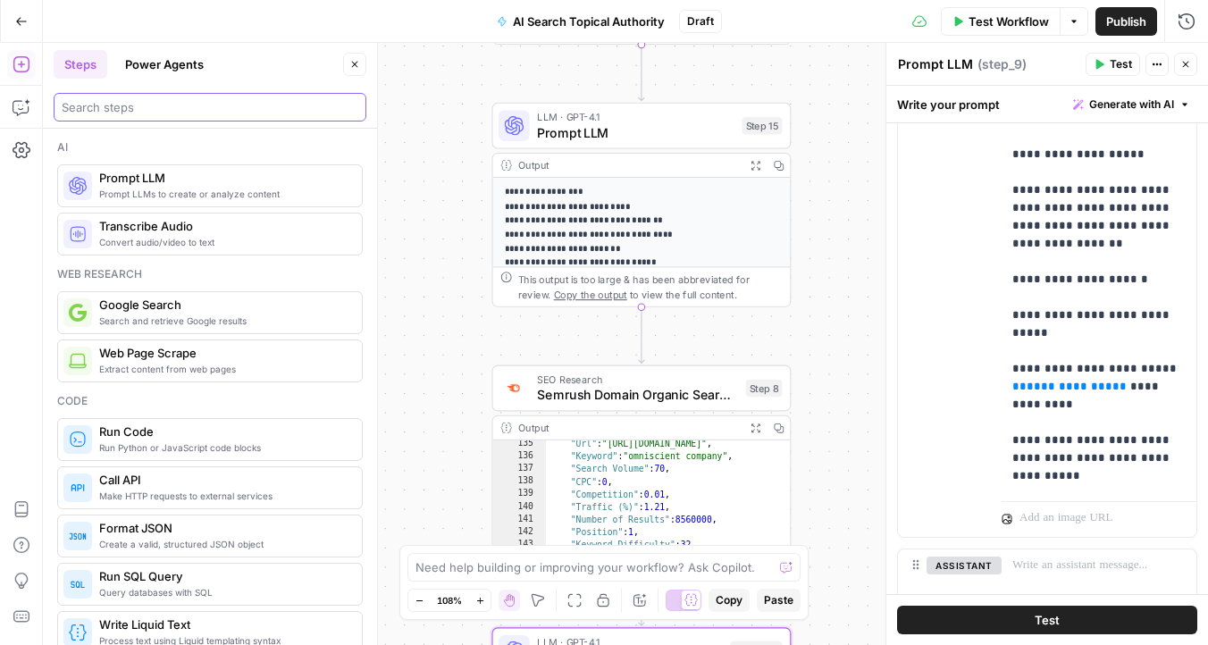
click at [248, 109] on input "search" at bounding box center [210, 107] width 297 height 18
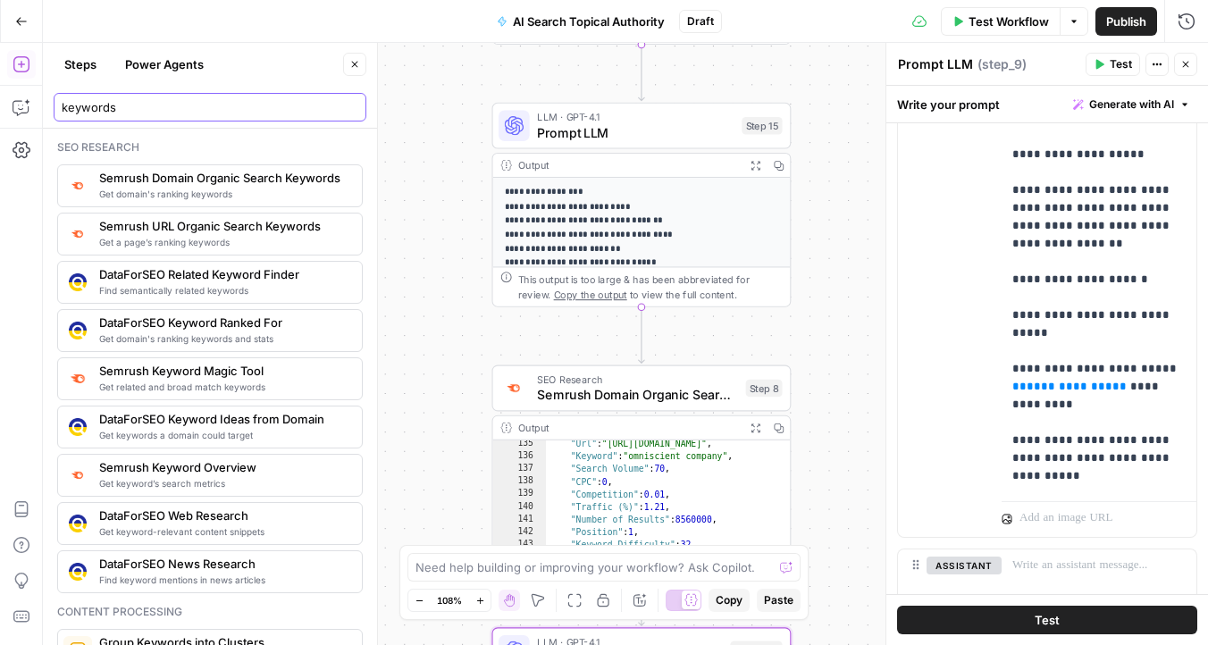
type input "keywords"
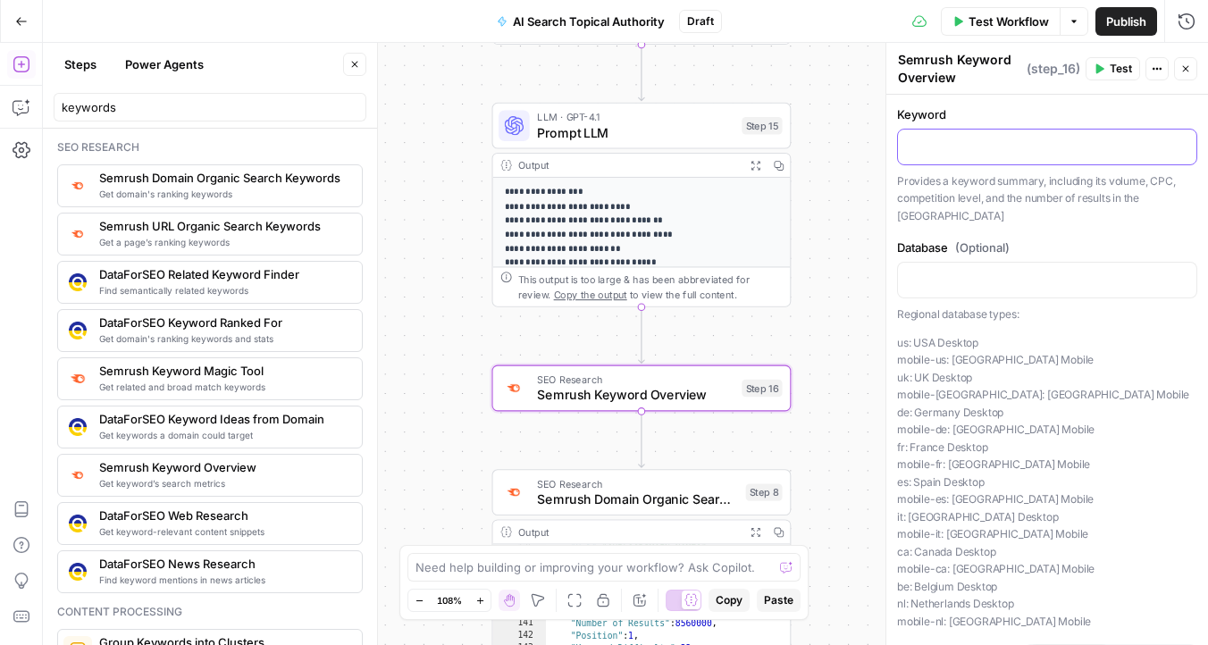
click at [1002, 153] on p at bounding box center [1046, 146] width 277 height 18
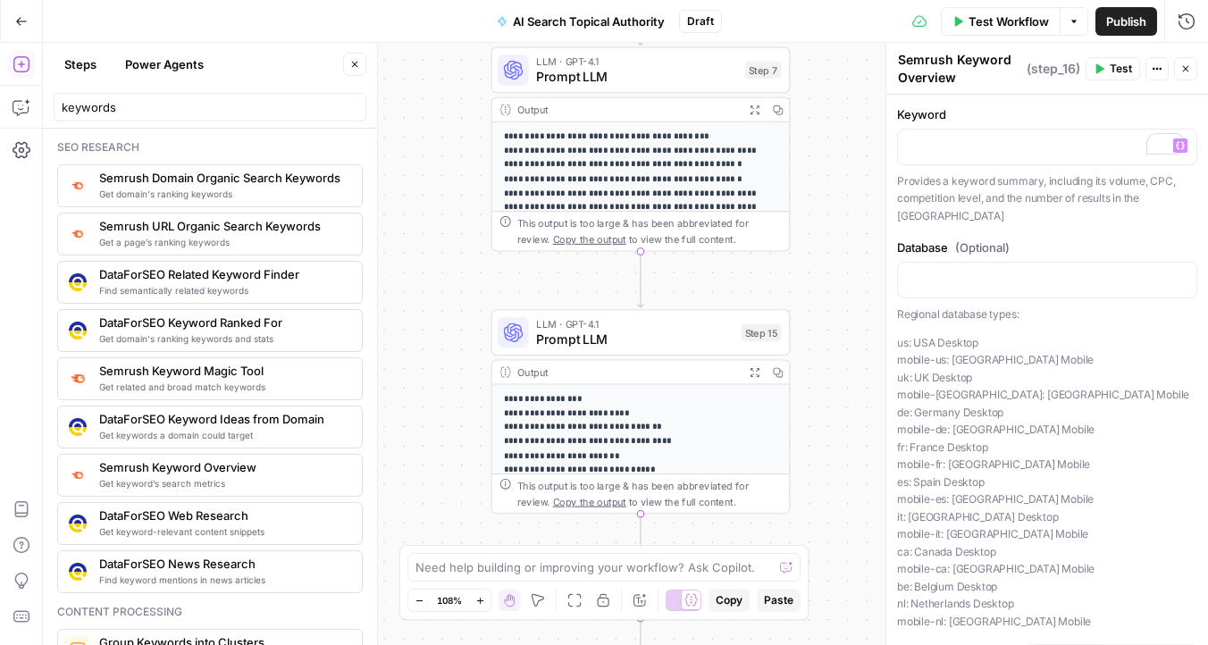
click at [623, 338] on span "Prompt LLM" at bounding box center [634, 340] width 197 height 20
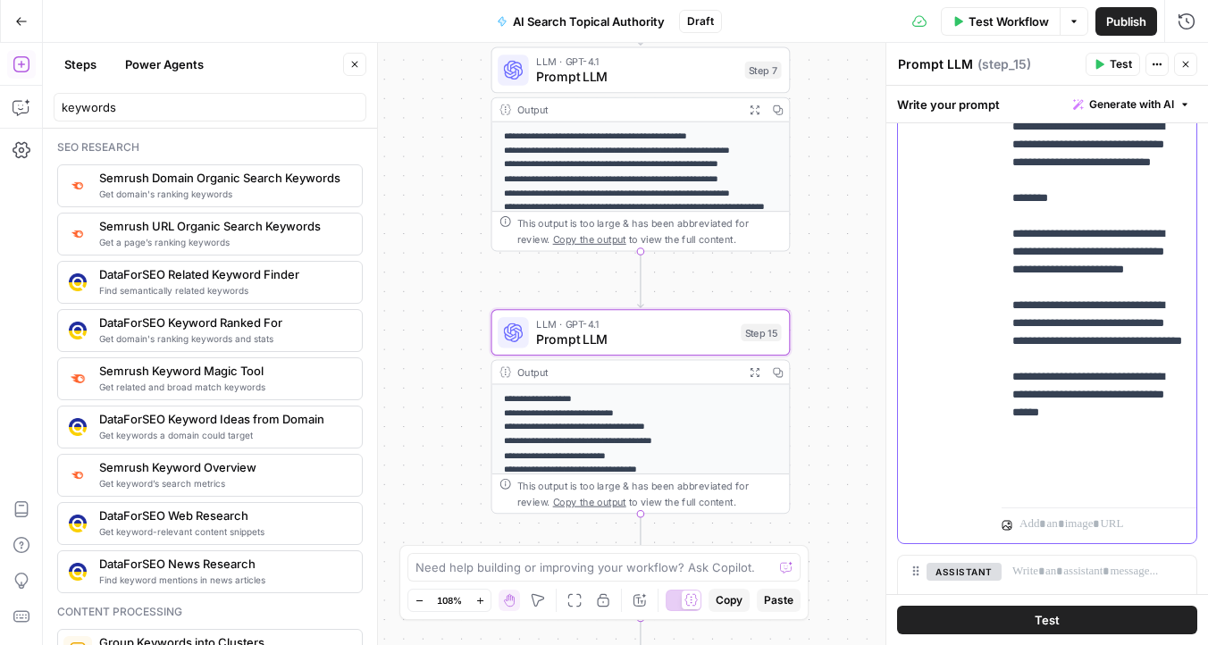
drag, startPoint x: 1139, startPoint y: 447, endPoint x: 1052, endPoint y: 462, distance: 88.0
click at [1052, 462] on p "**********" at bounding box center [1098, 252] width 173 height 482
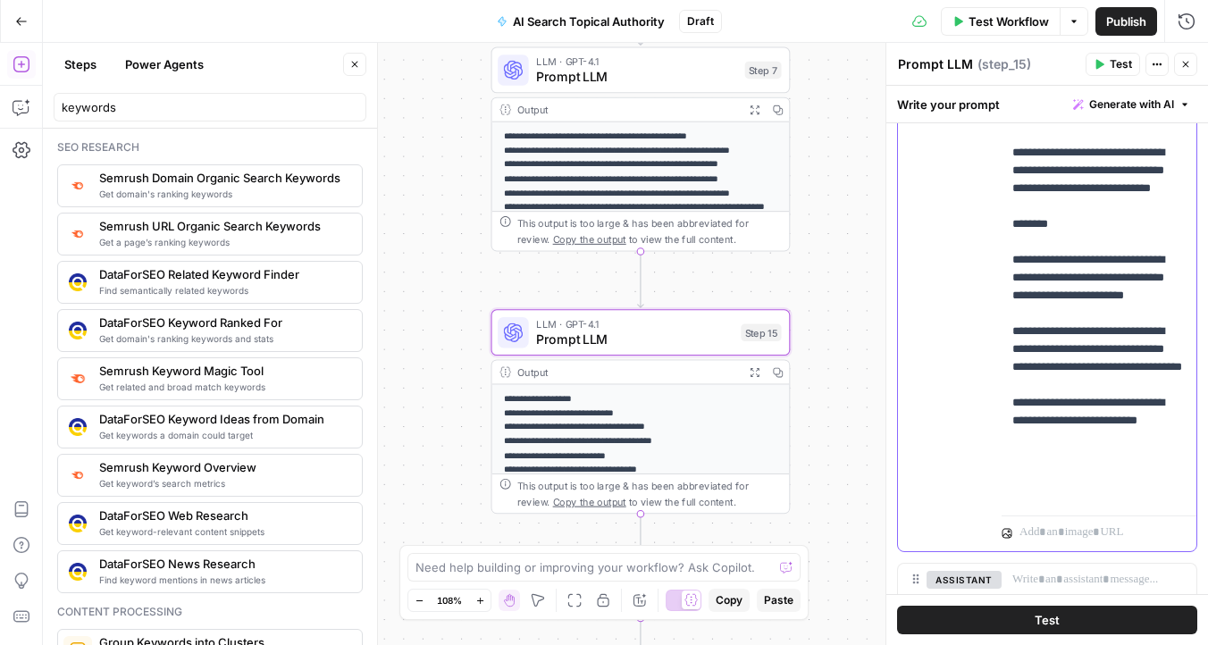
drag, startPoint x: 1102, startPoint y: 492, endPoint x: 1164, endPoint y: 477, distance: 63.5
click at [1164, 477] on p "**********" at bounding box center [1098, 269] width 173 height 465
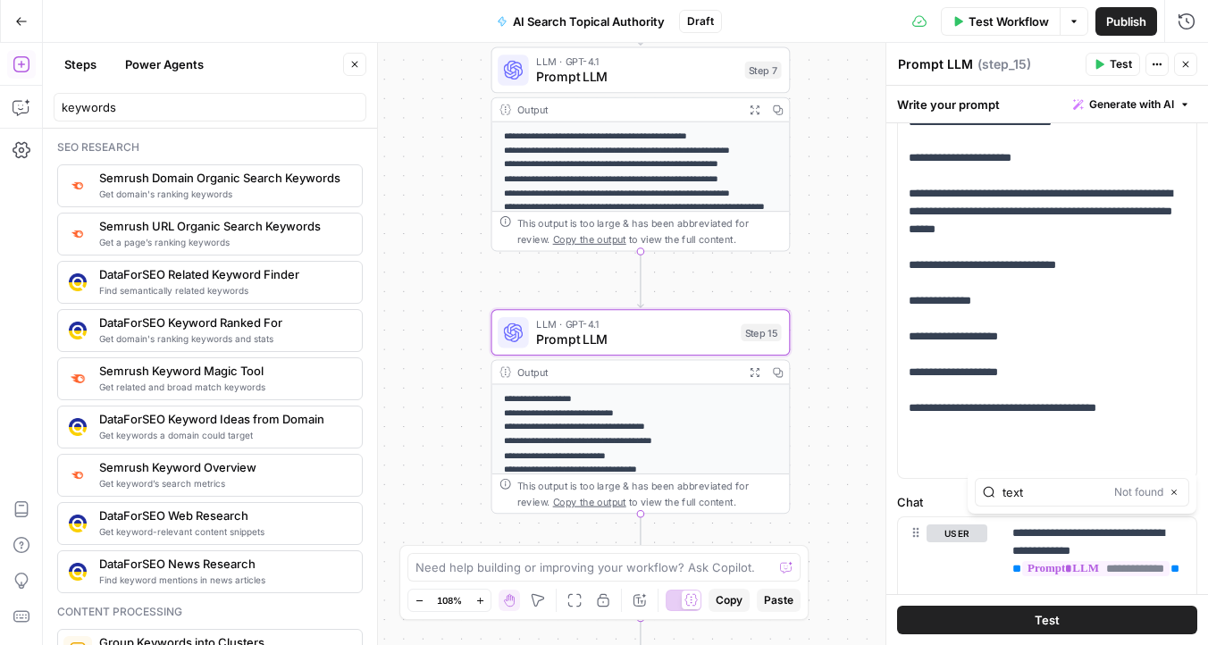
scroll to position [414, 0]
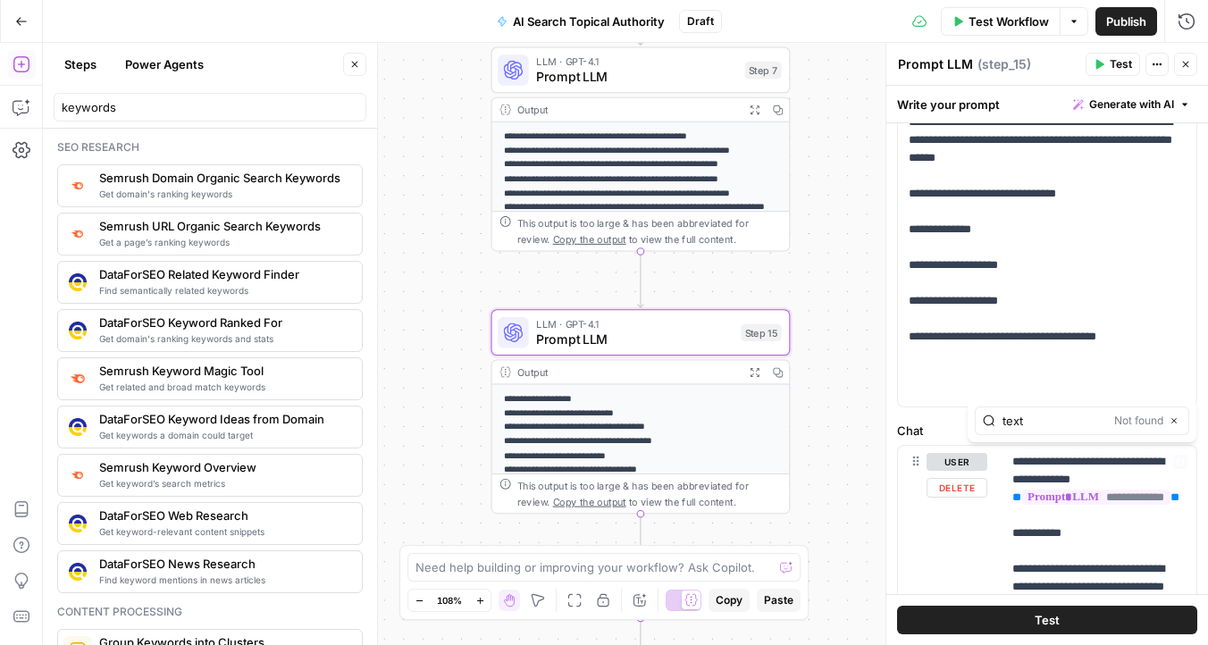
type input "text"
click at [1179, 427] on button "Close" at bounding box center [1174, 421] width 14 height 14
click at [1104, 314] on p "**********" at bounding box center [1046, 140] width 277 height 518
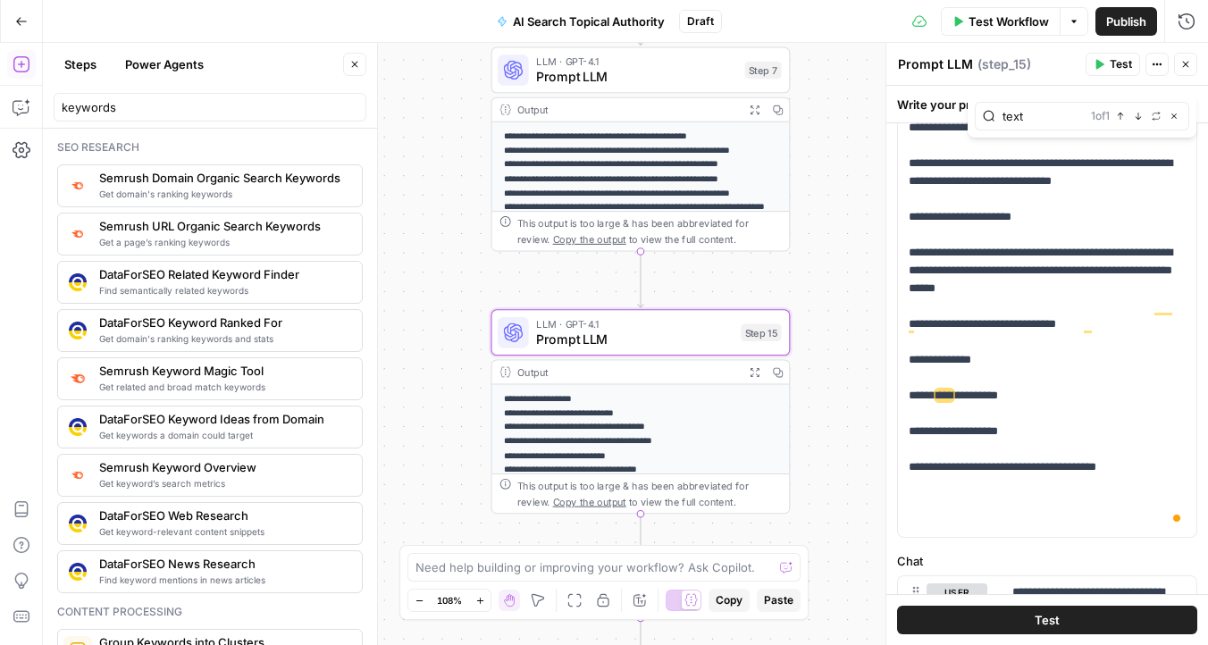
scroll to position [289, 0]
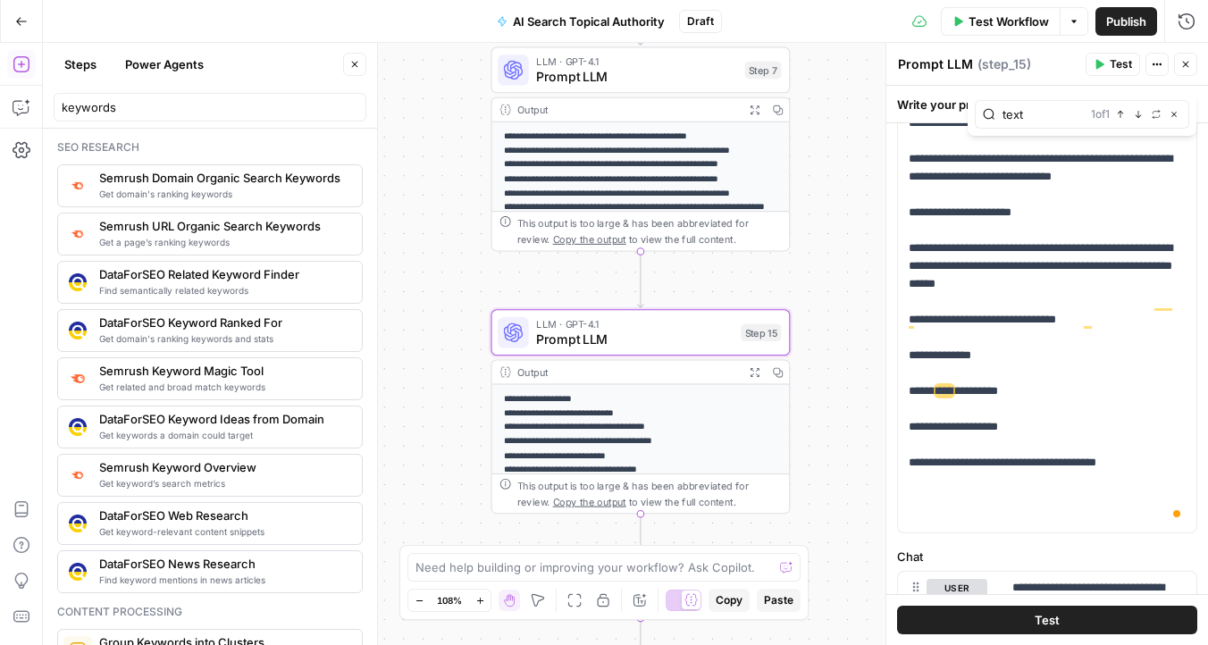
type input "text"
click at [961, 443] on p "**********" at bounding box center [1046, 266] width 277 height 518
drag, startPoint x: 1015, startPoint y: 446, endPoint x: 862, endPoint y: 446, distance: 152.8
click at [862, 446] on body "Omniscient New Home Browse Insights Opportunities Your Data Recent Grids Conten…" at bounding box center [604, 322] width 1208 height 645
click at [967, 458] on p "**********" at bounding box center [1046, 266] width 277 height 518
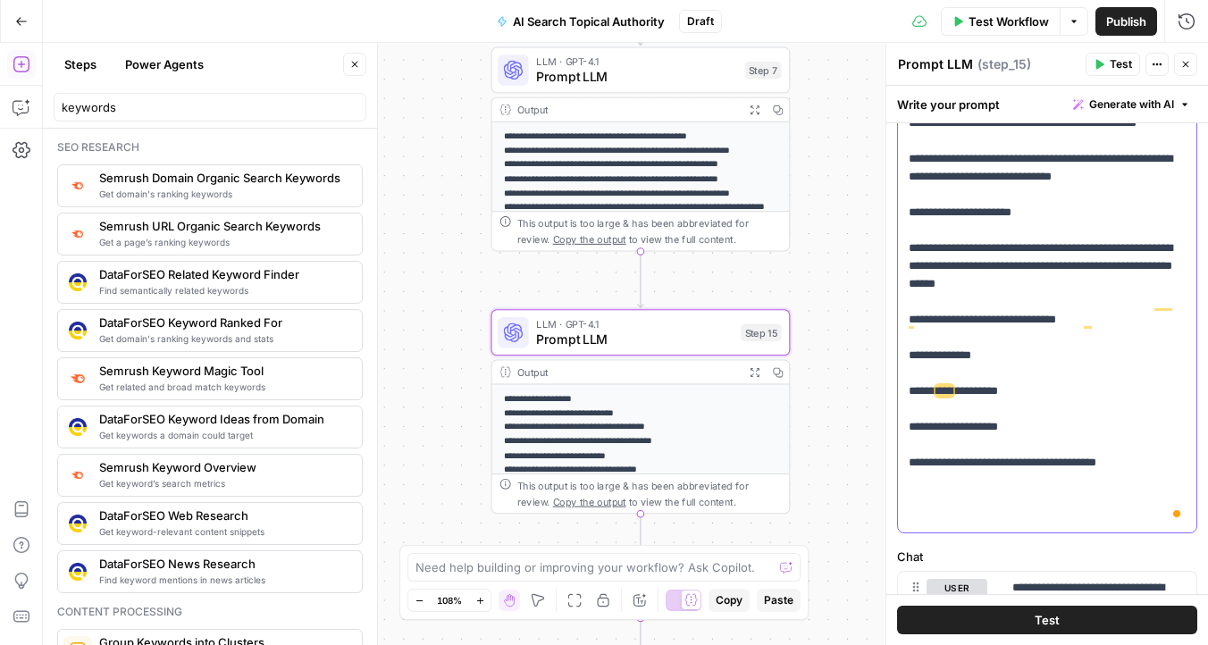
drag, startPoint x: 1027, startPoint y: 448, endPoint x: 878, endPoint y: 448, distance: 149.2
click at [885, 448] on div "**********" at bounding box center [1046, 344] width 322 height 602
drag, startPoint x: 1031, startPoint y: 483, endPoint x: 891, endPoint y: 483, distance: 140.2
click at [891, 483] on div "**********" at bounding box center [1046, 344] width 322 height 602
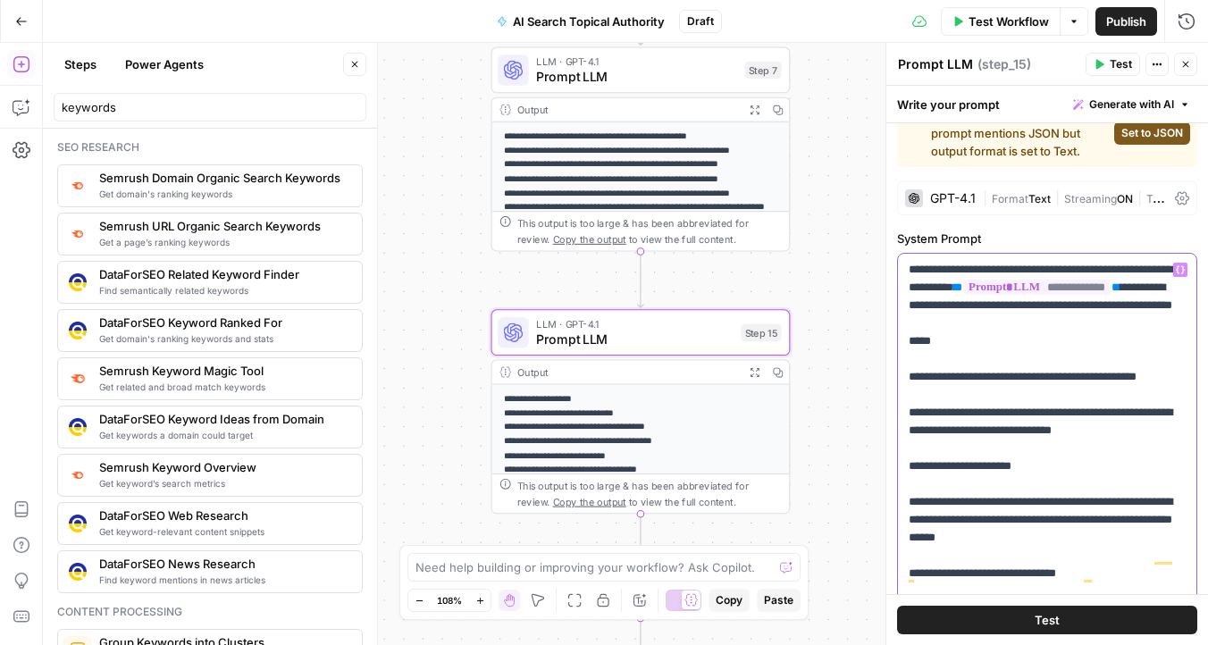
scroll to position [0, 0]
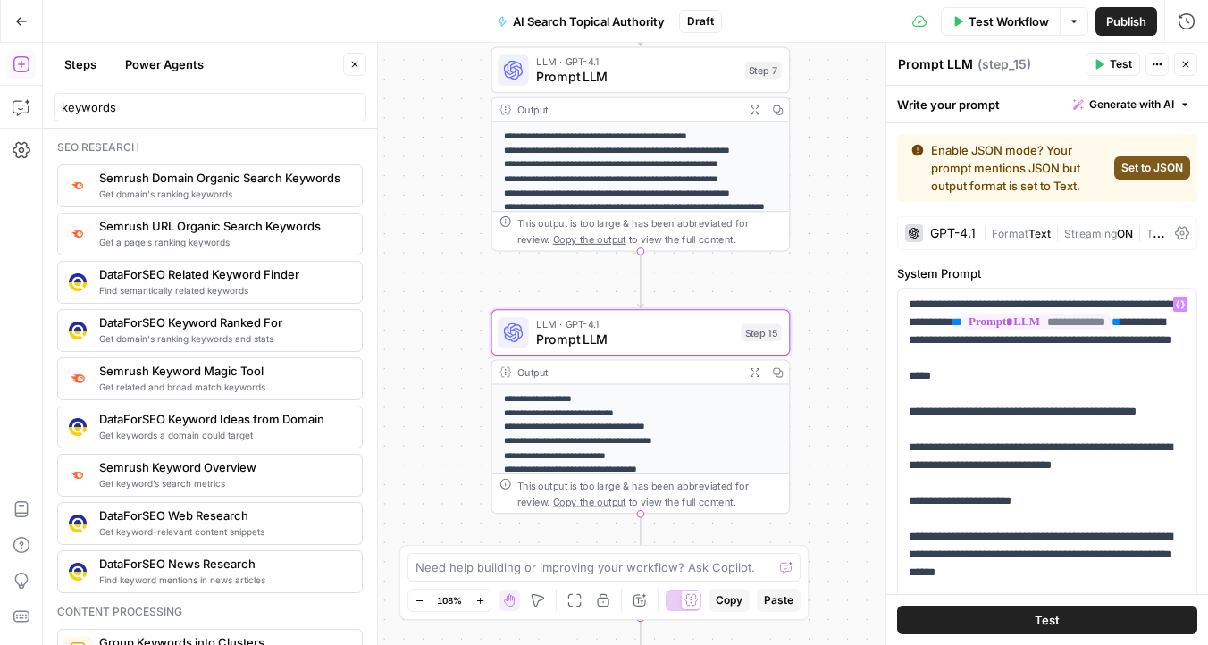
click at [1062, 623] on button "Test" at bounding box center [1047, 620] width 300 height 29
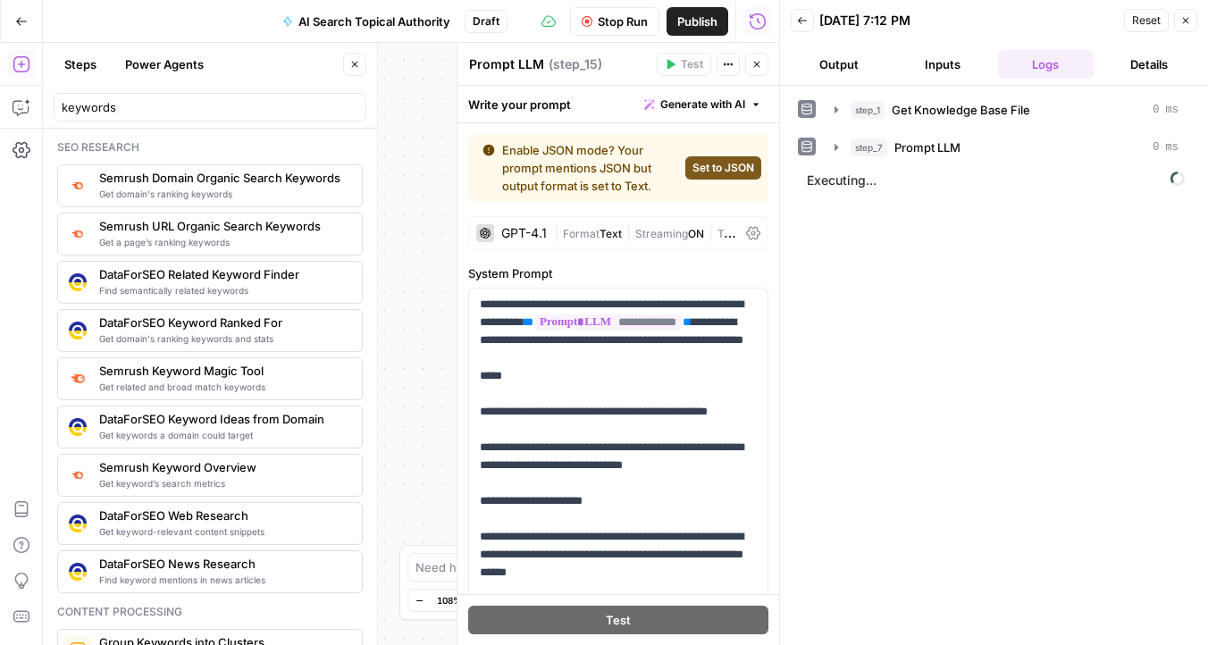
click at [360, 67] on button "Close" at bounding box center [354, 64] width 23 height 23
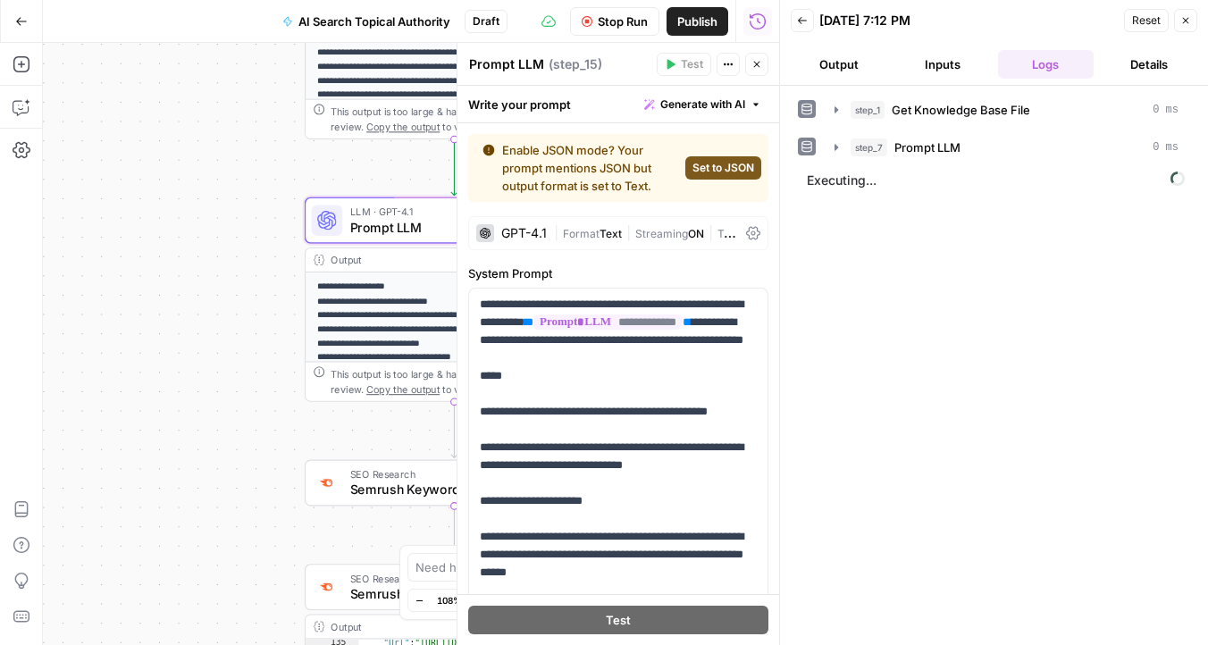
scroll to position [62, 0]
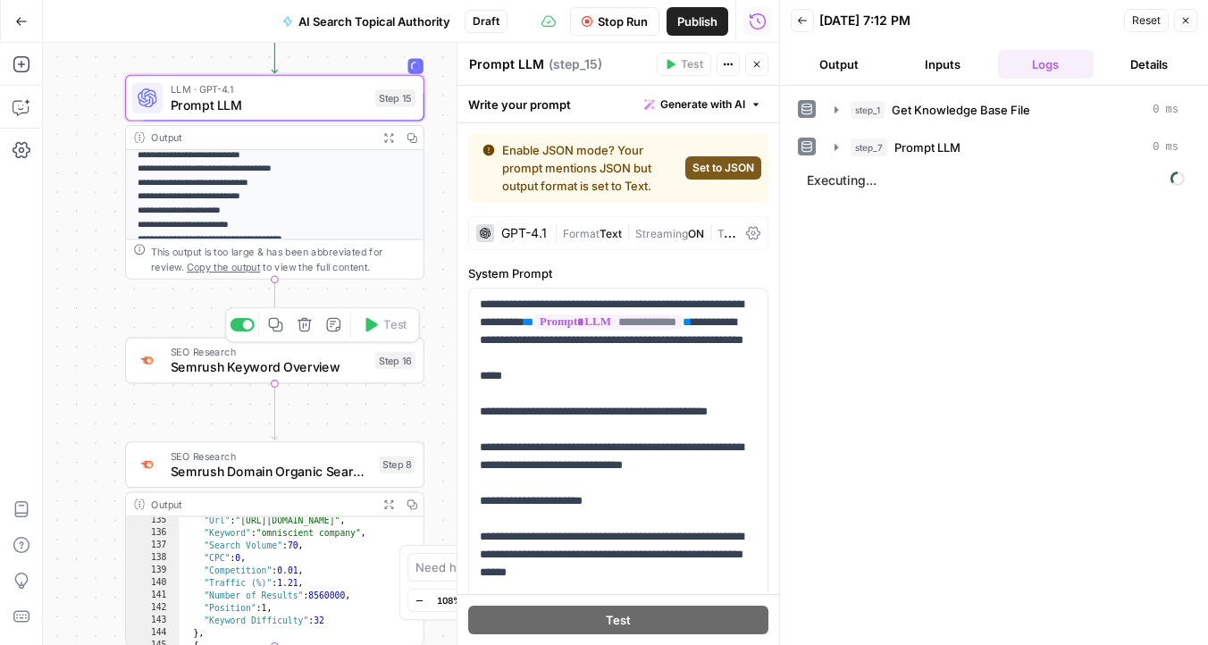
click at [341, 353] on span "SEO Research" at bounding box center [269, 351] width 197 height 15
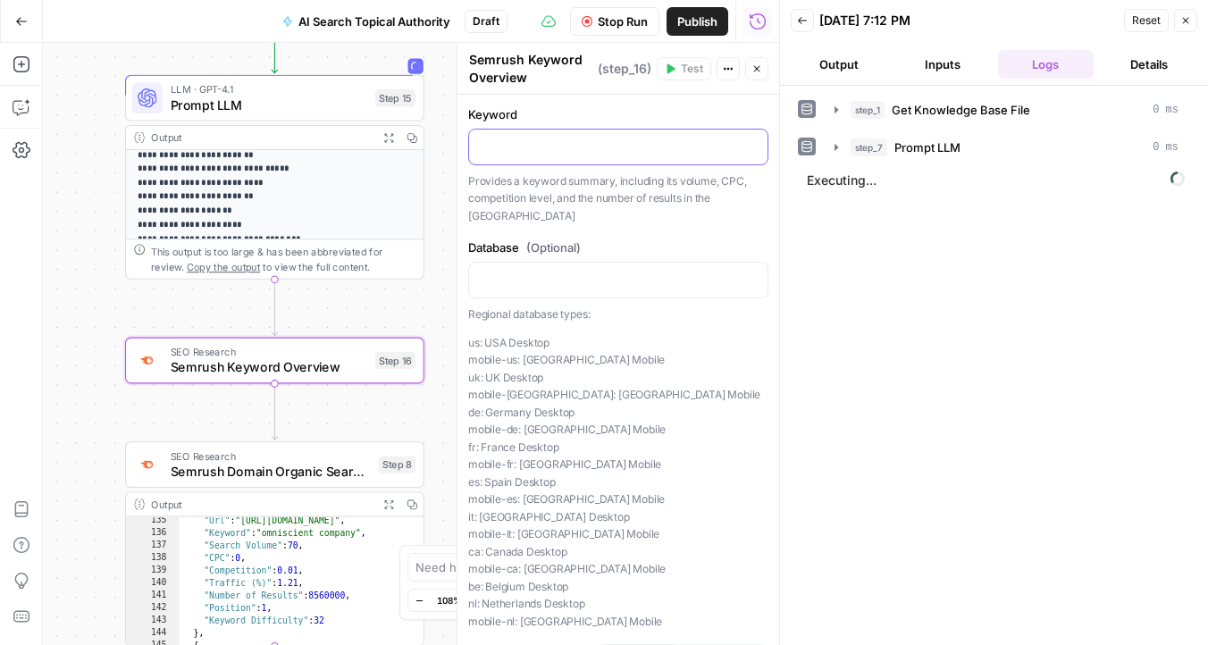
click at [592, 155] on div at bounding box center [618, 147] width 298 height 35
click at [754, 146] on icon "button" at bounding box center [751, 145] width 9 height 9
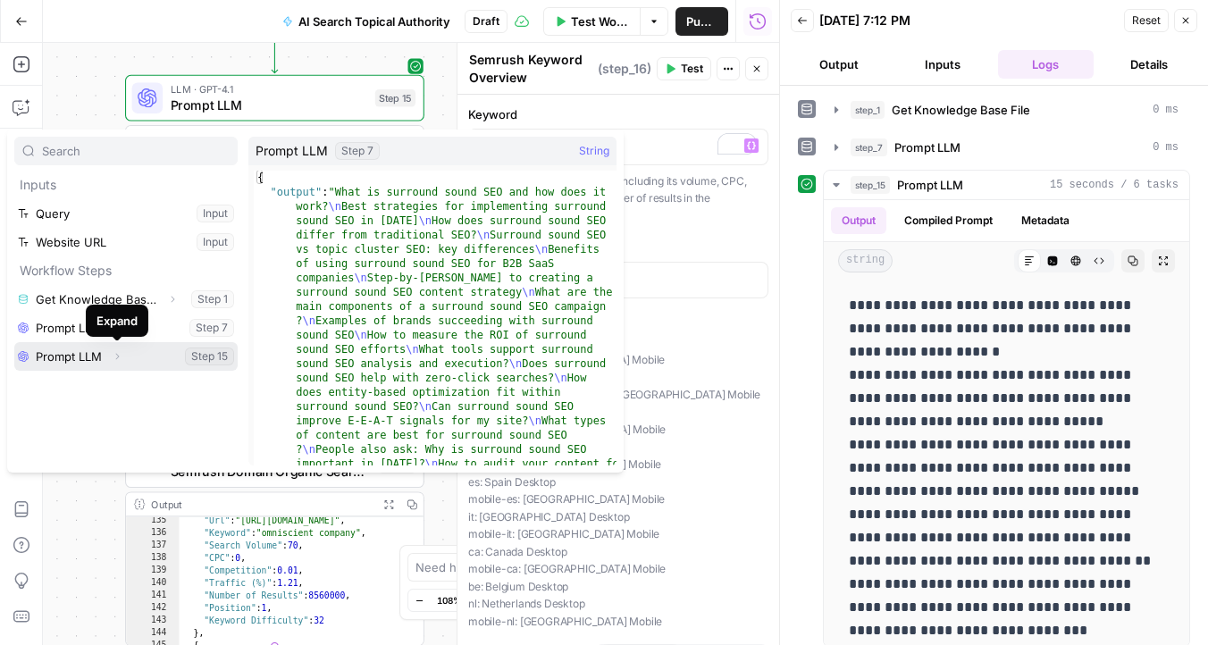
click at [118, 357] on icon "button" at bounding box center [117, 356] width 11 height 11
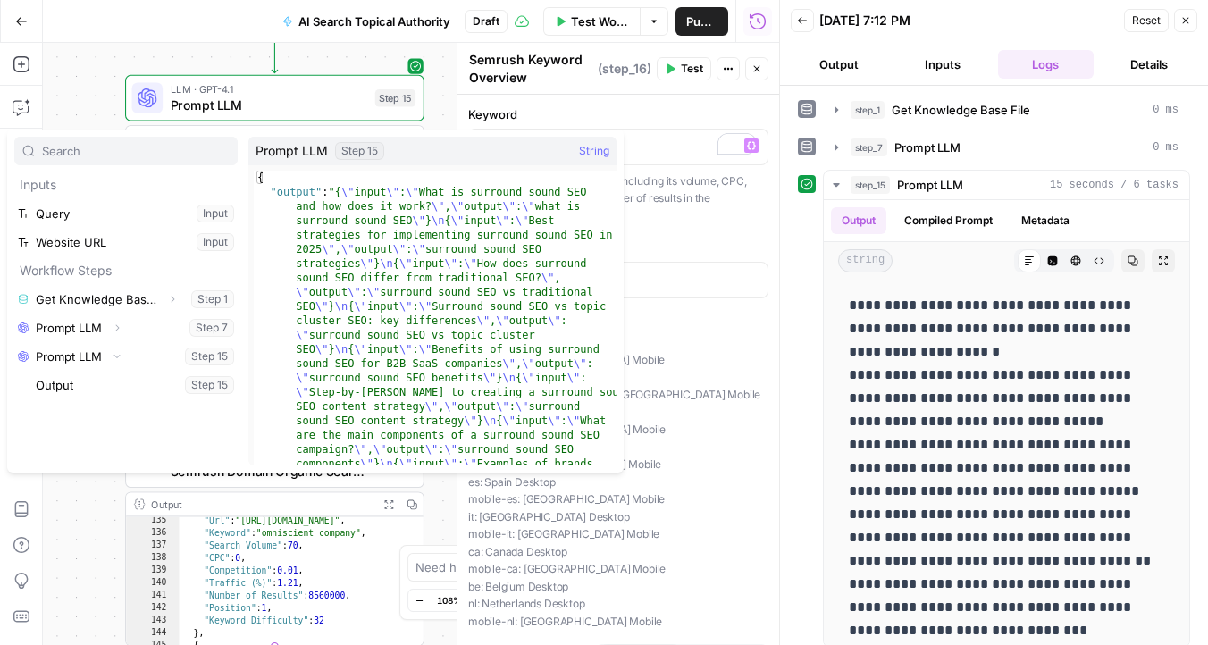
click at [106, 83] on div "Workflow Set Inputs Inputs Get Knowledge Base File Get Knowledge Base File Step…" at bounding box center [411, 344] width 736 height 602
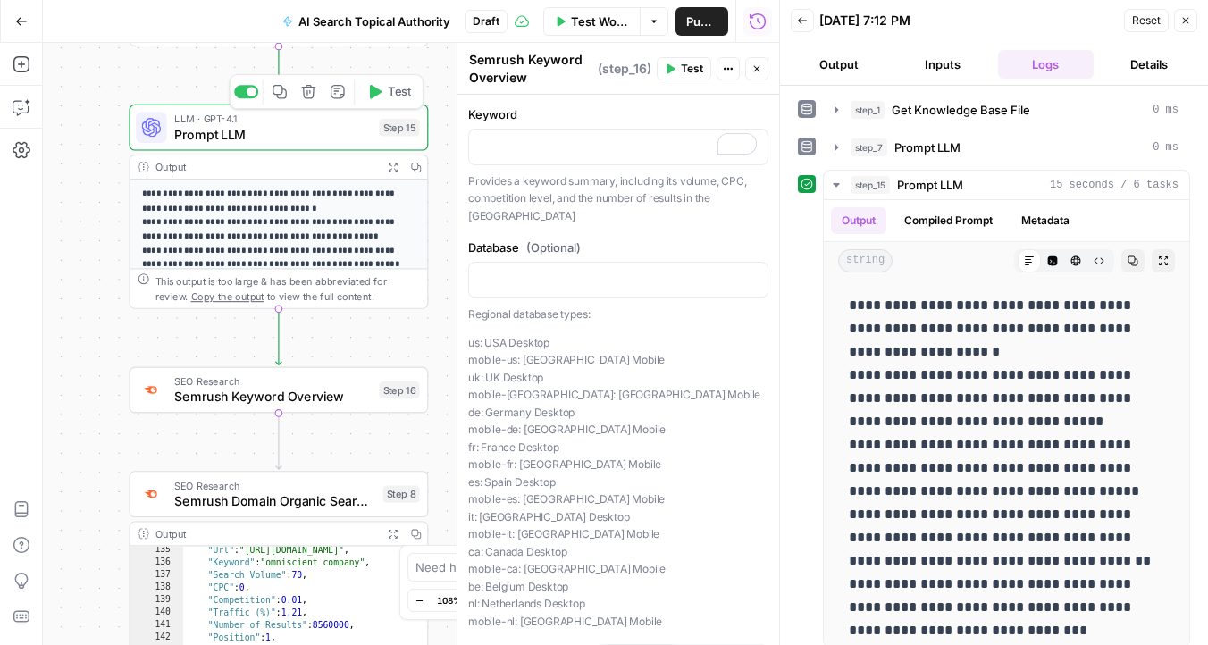
click at [245, 132] on span "Prompt LLM" at bounding box center [272, 134] width 197 height 20
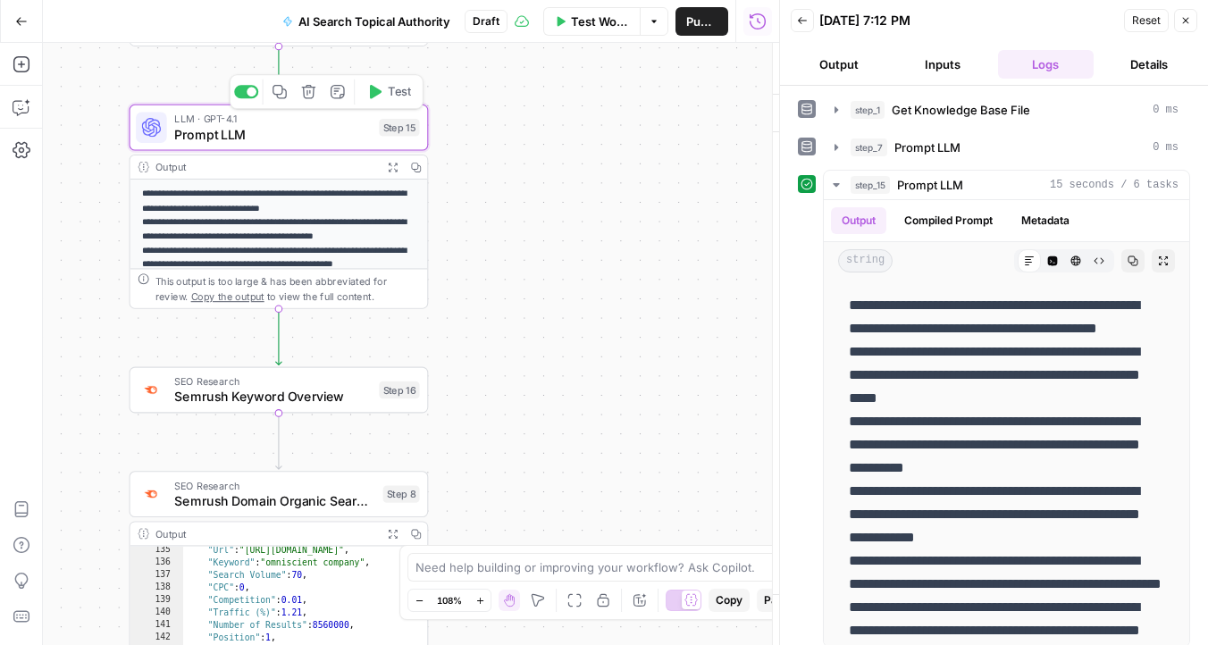
type textarea "Prompt LLM"
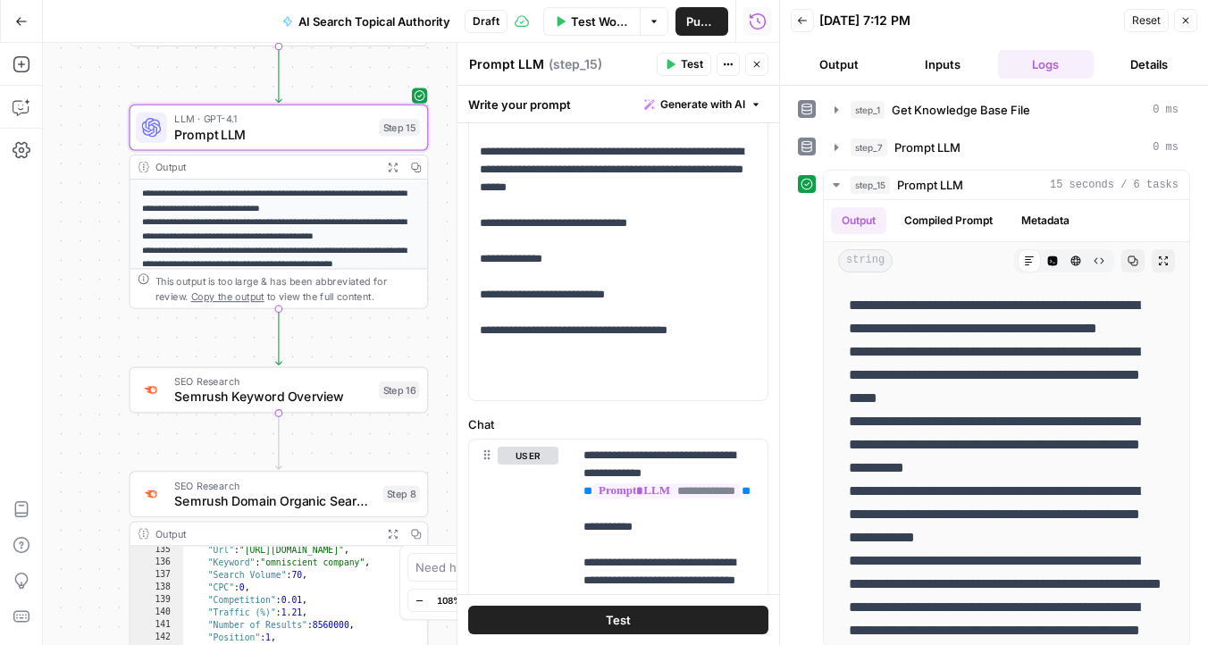
scroll to position [394, 0]
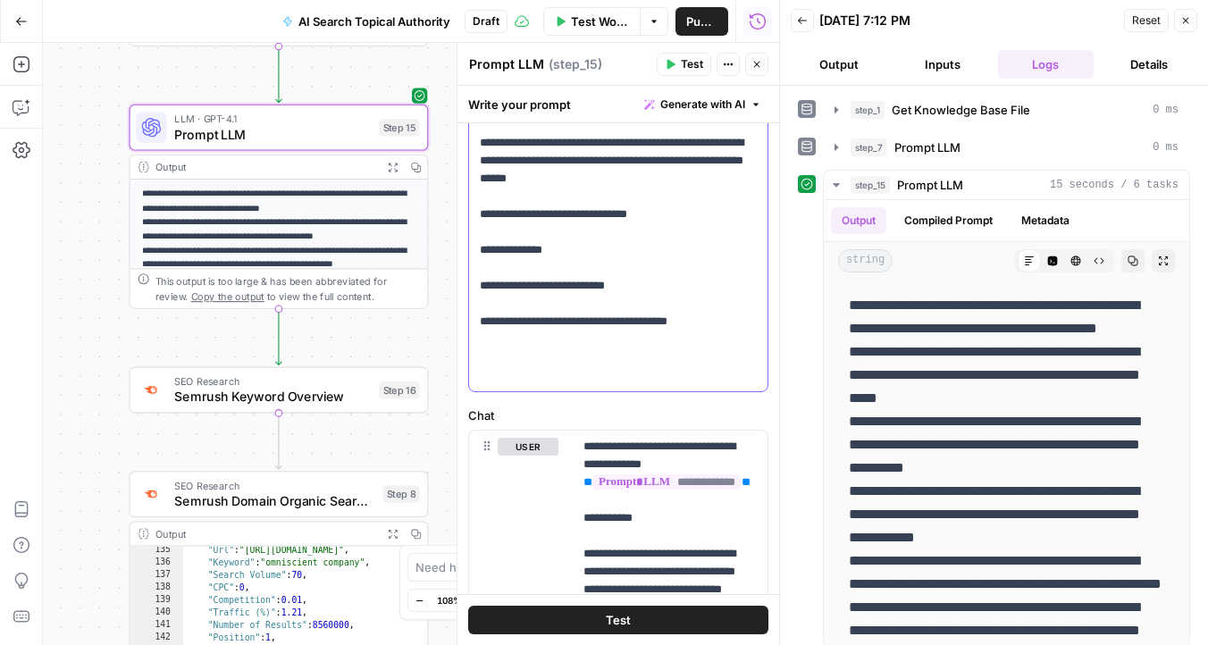
click at [666, 343] on p "**********" at bounding box center [618, 143] width 277 height 482
click at [601, 337] on p "**********" at bounding box center [618, 143] width 277 height 482
click at [709, 342] on p "**********" at bounding box center [618, 143] width 277 height 482
click at [667, 623] on button "Test" at bounding box center [618, 620] width 300 height 29
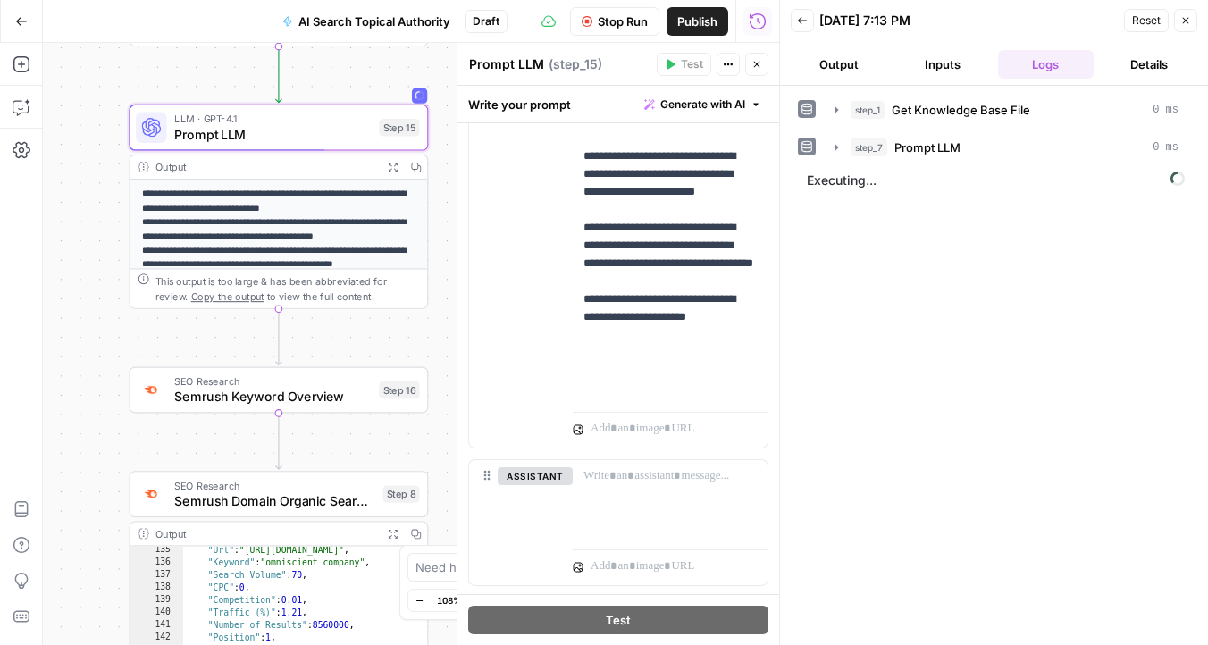
scroll to position [878, 0]
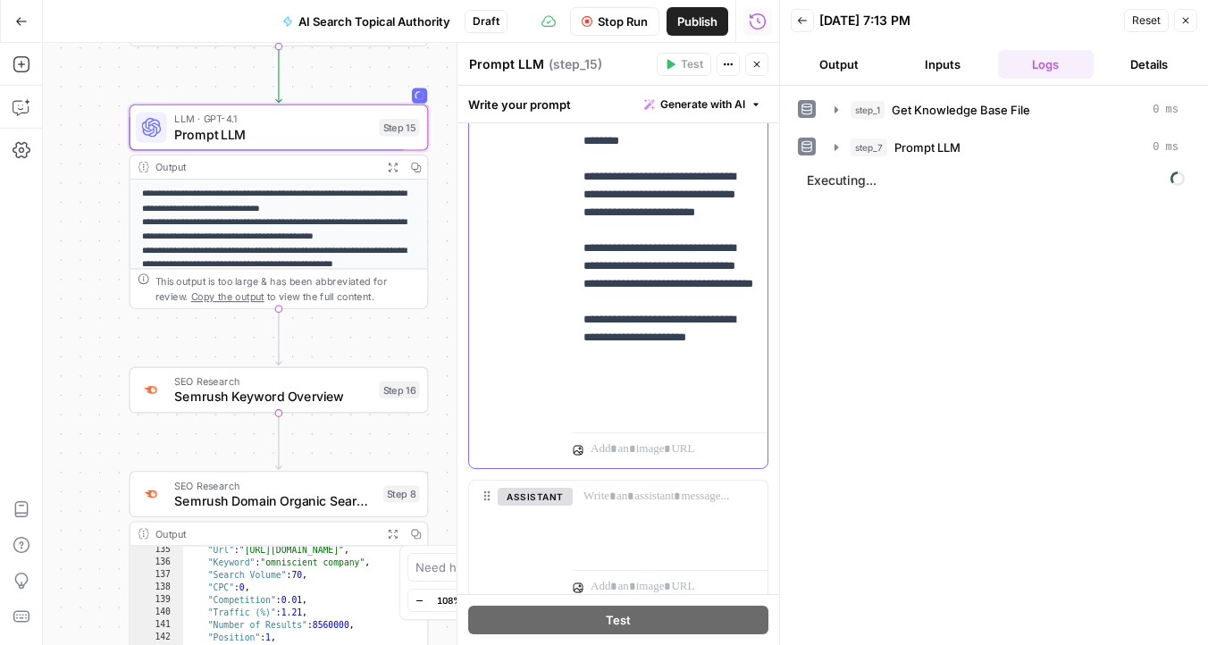
click at [614, 405] on p "**********" at bounding box center [669, 186] width 173 height 465
click at [656, 436] on div "**********" at bounding box center [670, 194] width 195 height 497
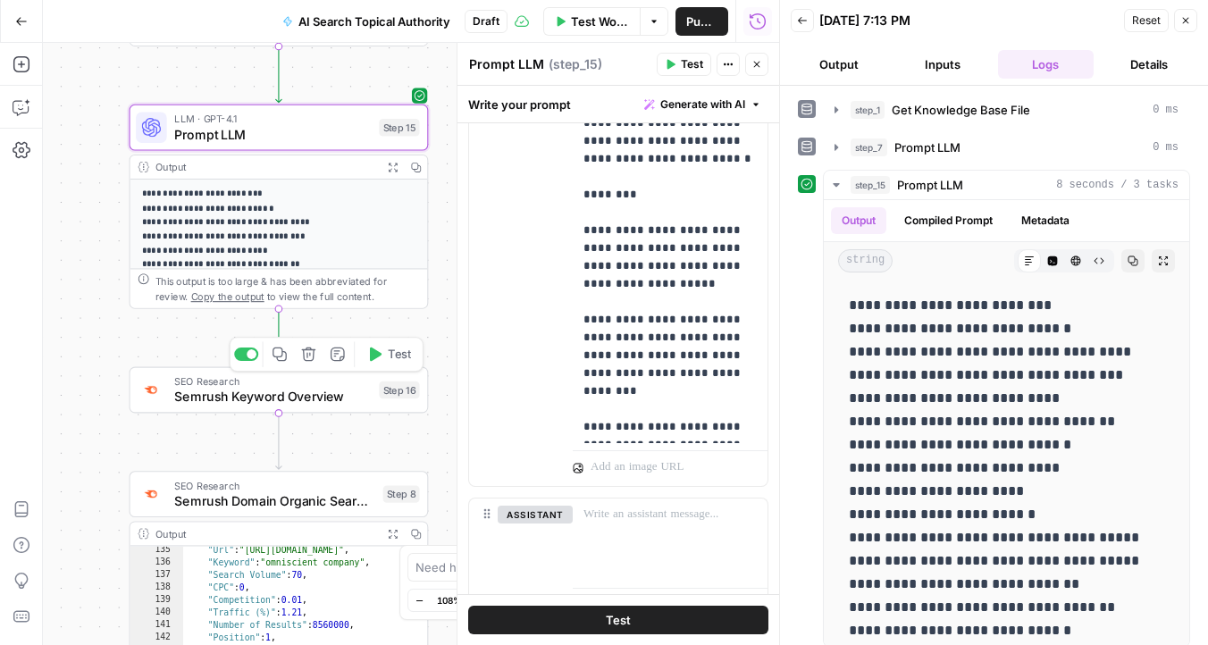
click at [239, 389] on span "Semrush Keyword Overview" at bounding box center [272, 397] width 197 height 20
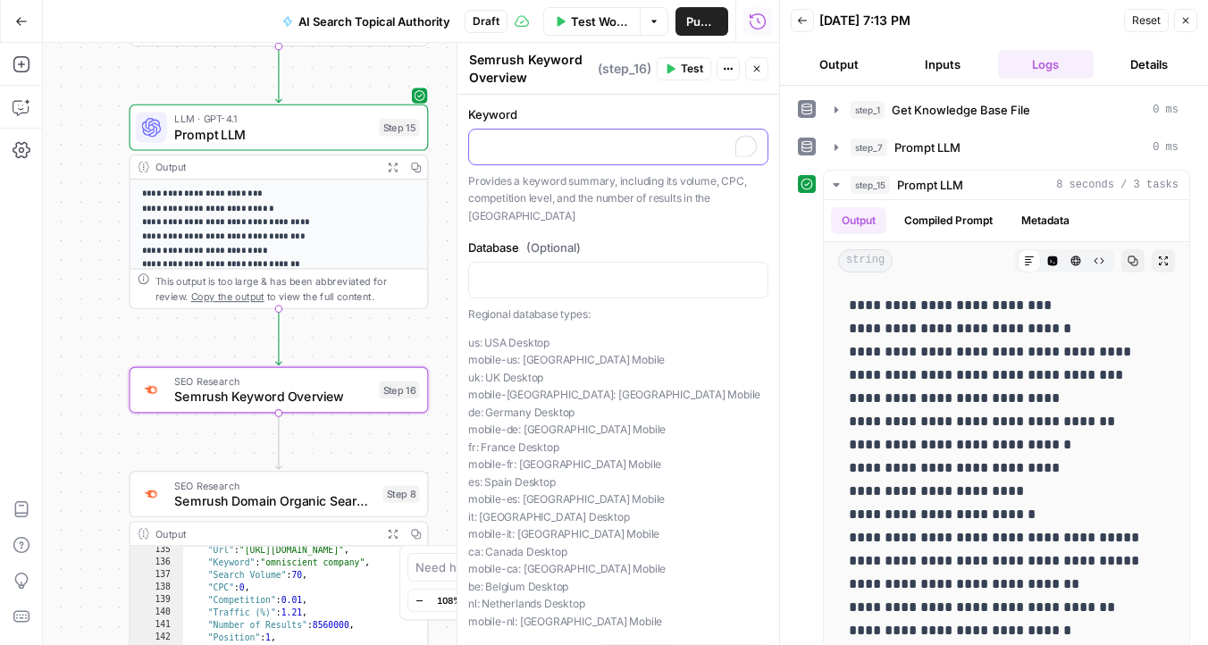
click at [570, 144] on p "To enrich screen reader interactions, please activate Accessibility in Grammarl…" at bounding box center [618, 146] width 277 height 18
click at [755, 146] on span "Variables Menu" at bounding box center [755, 146] width 1 height 1
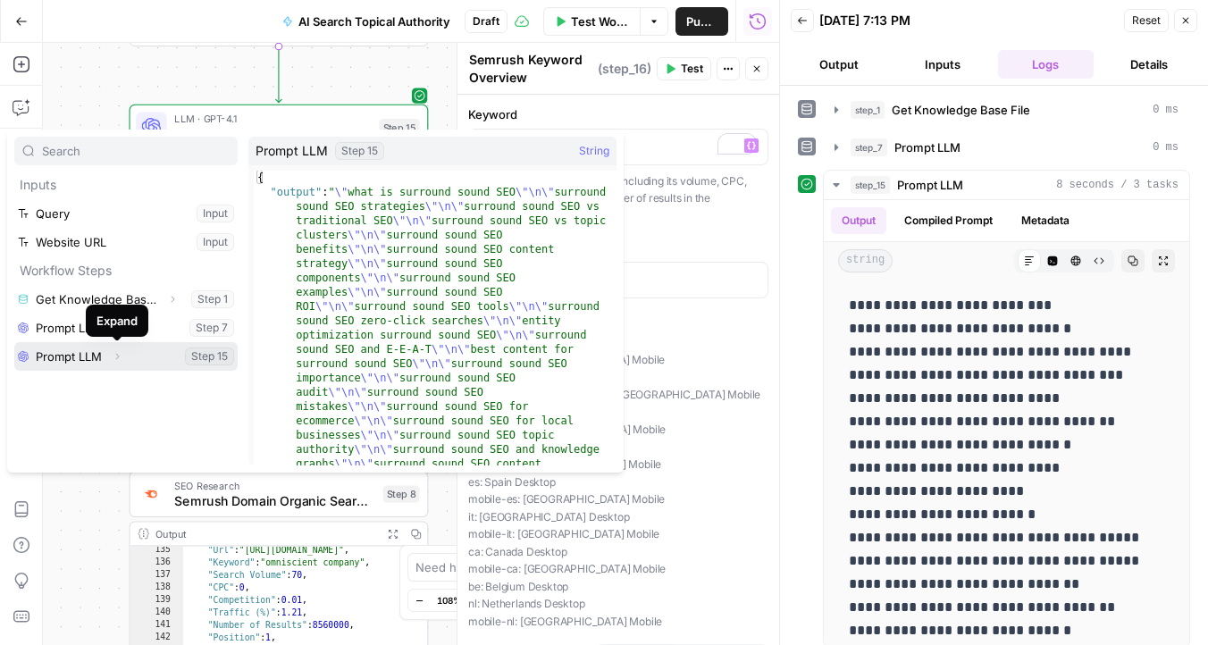
click at [117, 355] on icon "button" at bounding box center [118, 357] width 4 height 6
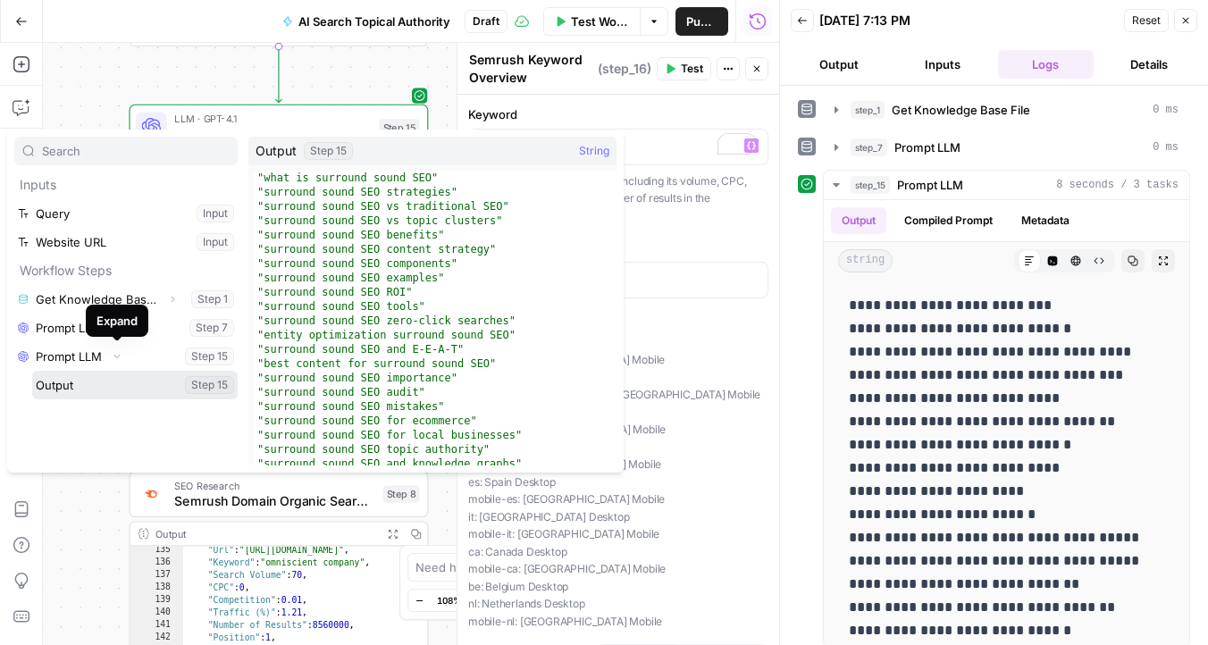
click at [112, 392] on button "Select variable Output" at bounding box center [134, 385] width 205 height 29
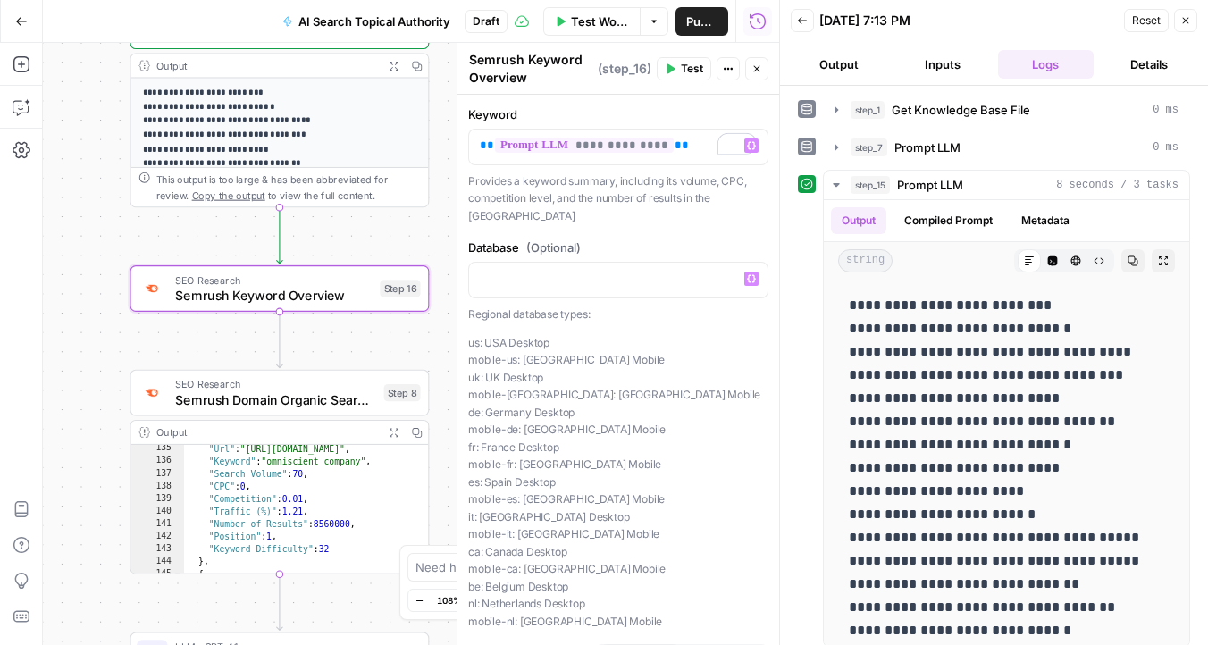
click at [336, 299] on span "Semrush Keyword Overview" at bounding box center [273, 296] width 197 height 20
click at [370, 250] on icon "button" at bounding box center [374, 252] width 15 height 15
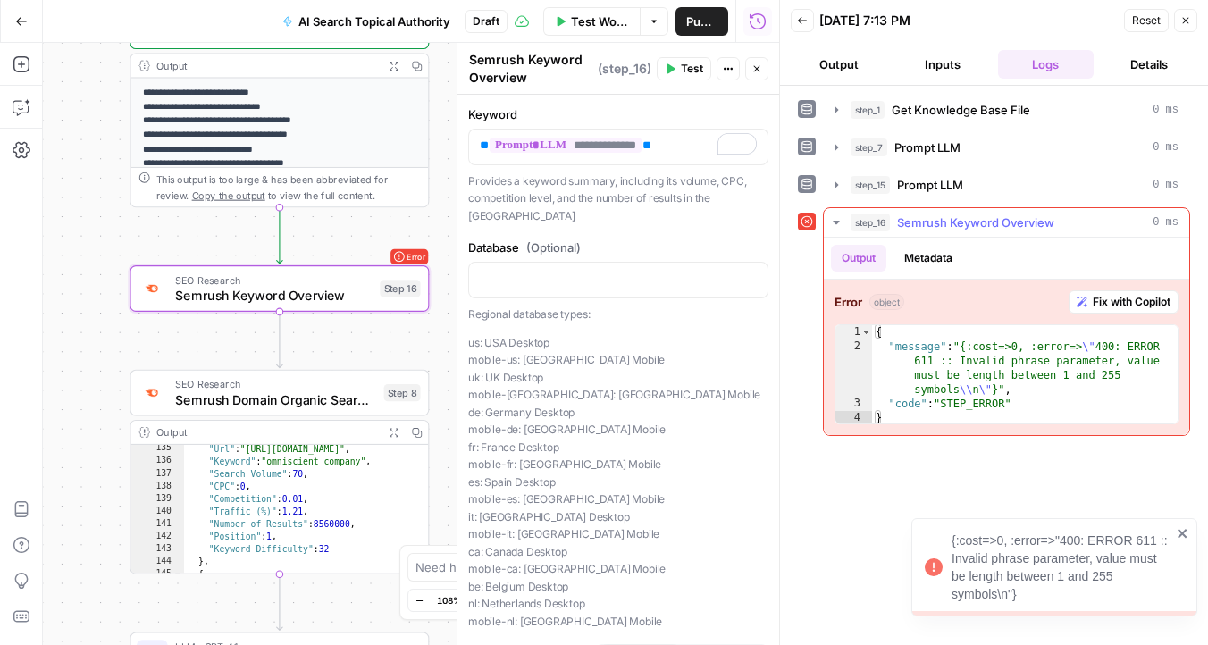
click at [1093, 302] on span "Fix with Copilot" at bounding box center [1132, 302] width 78 height 16
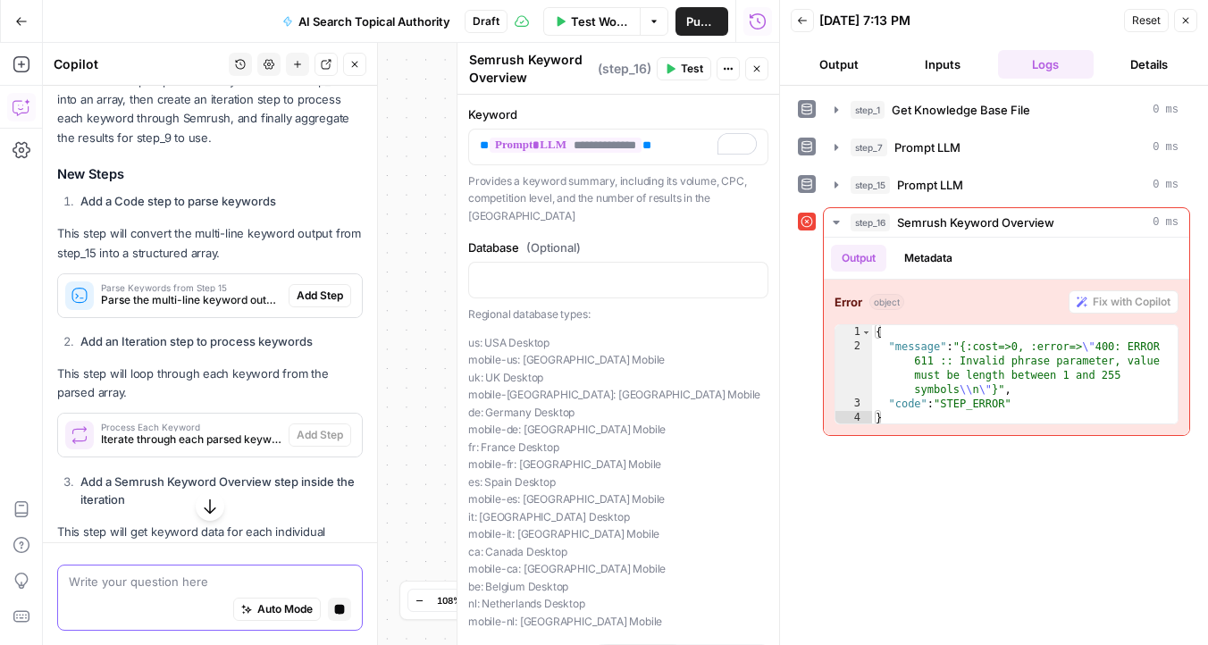
scroll to position [339, 0]
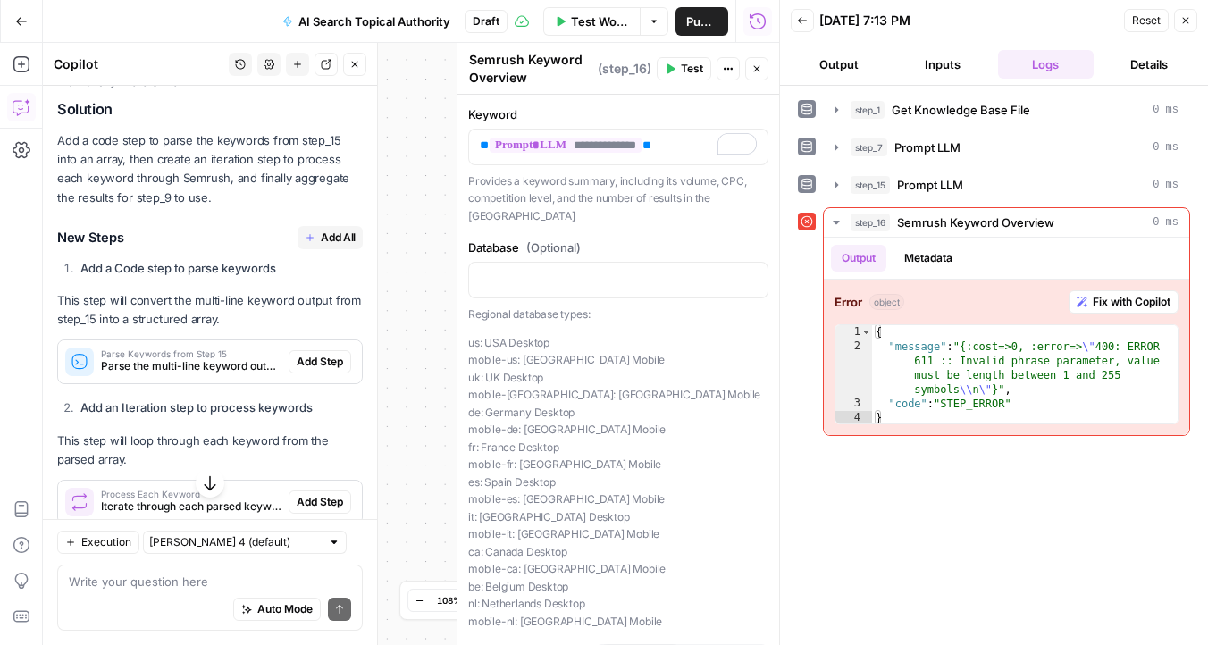
click at [322, 354] on span "Add Step" at bounding box center [320, 362] width 46 height 16
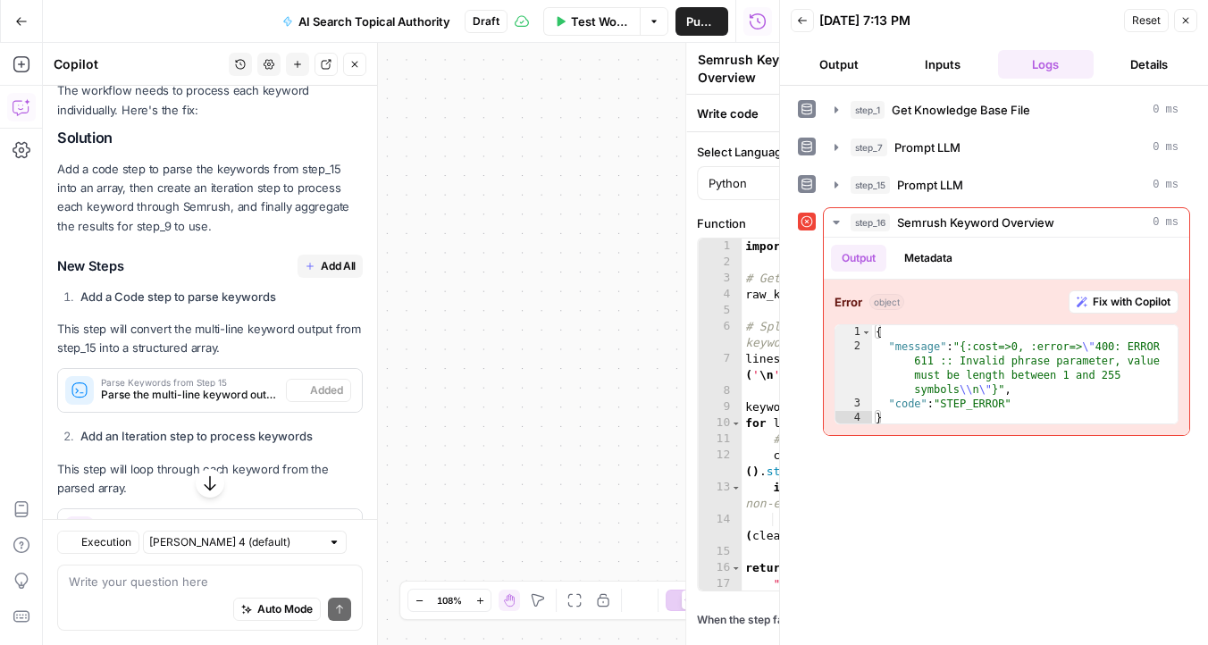
type textarea "Parse Keywords from Step 15"
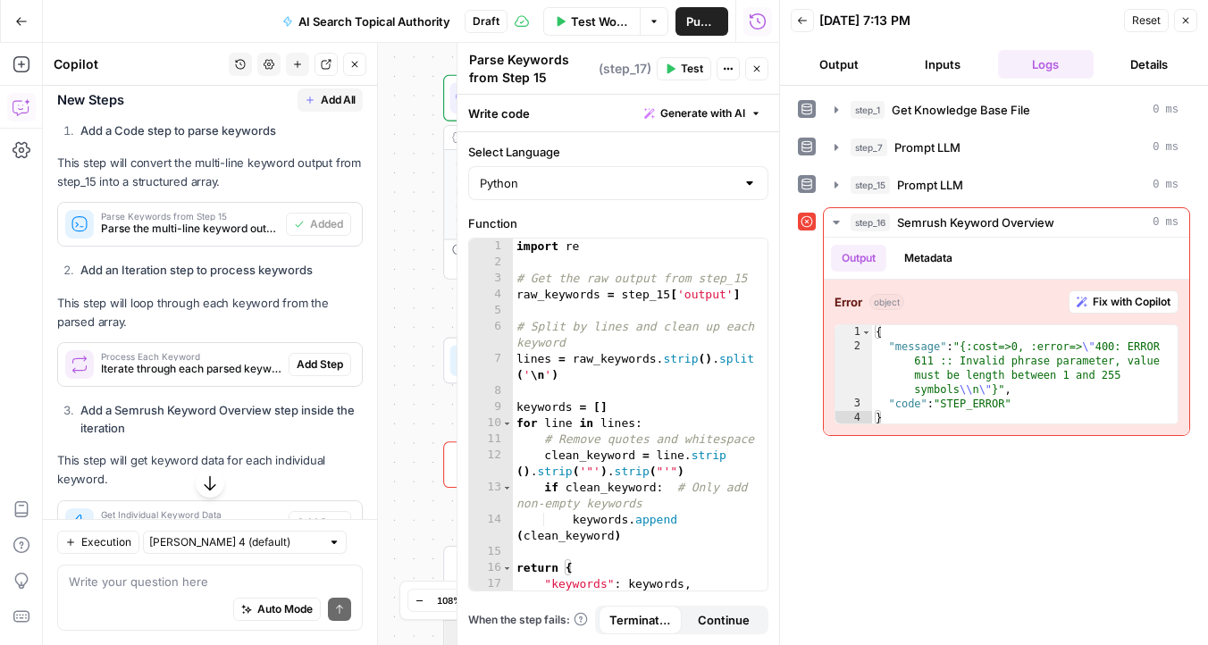
scroll to position [520, 0]
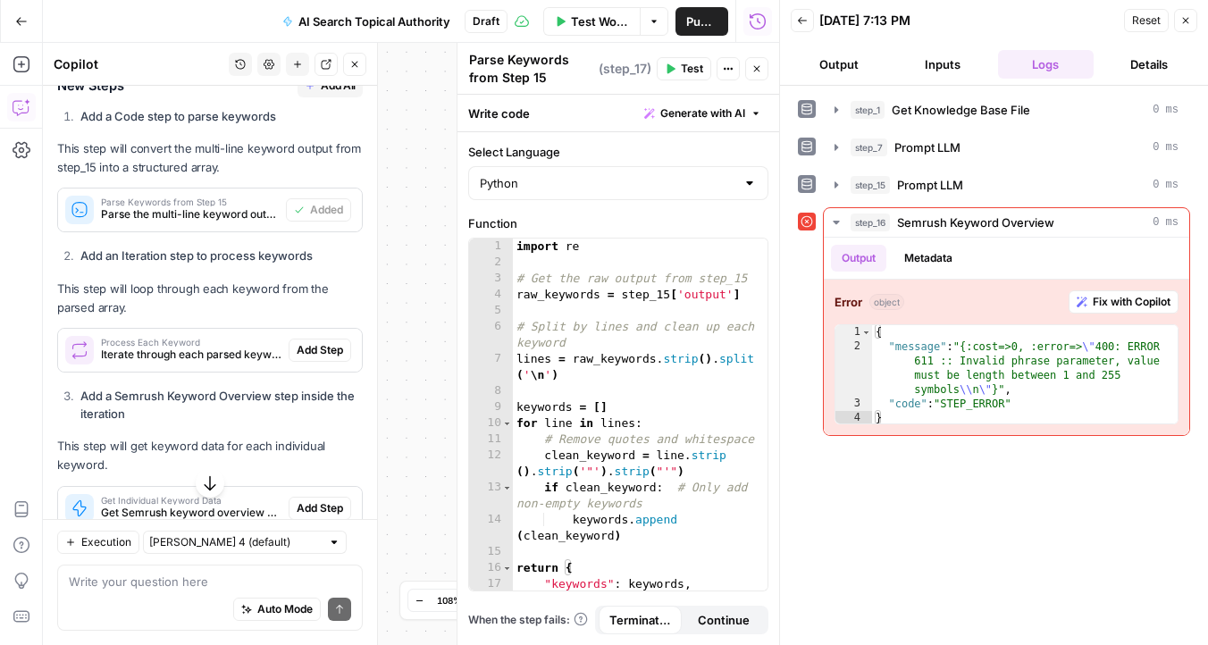
click at [321, 342] on span "Add Step" at bounding box center [320, 350] width 46 height 16
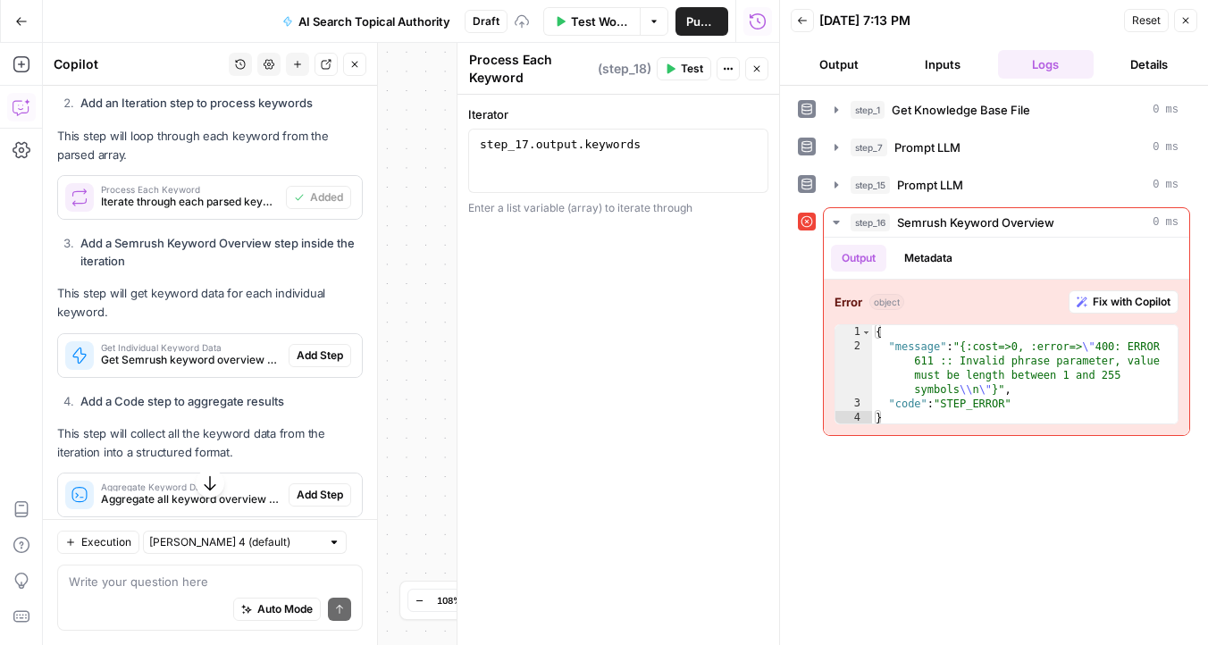
scroll to position [694, 0]
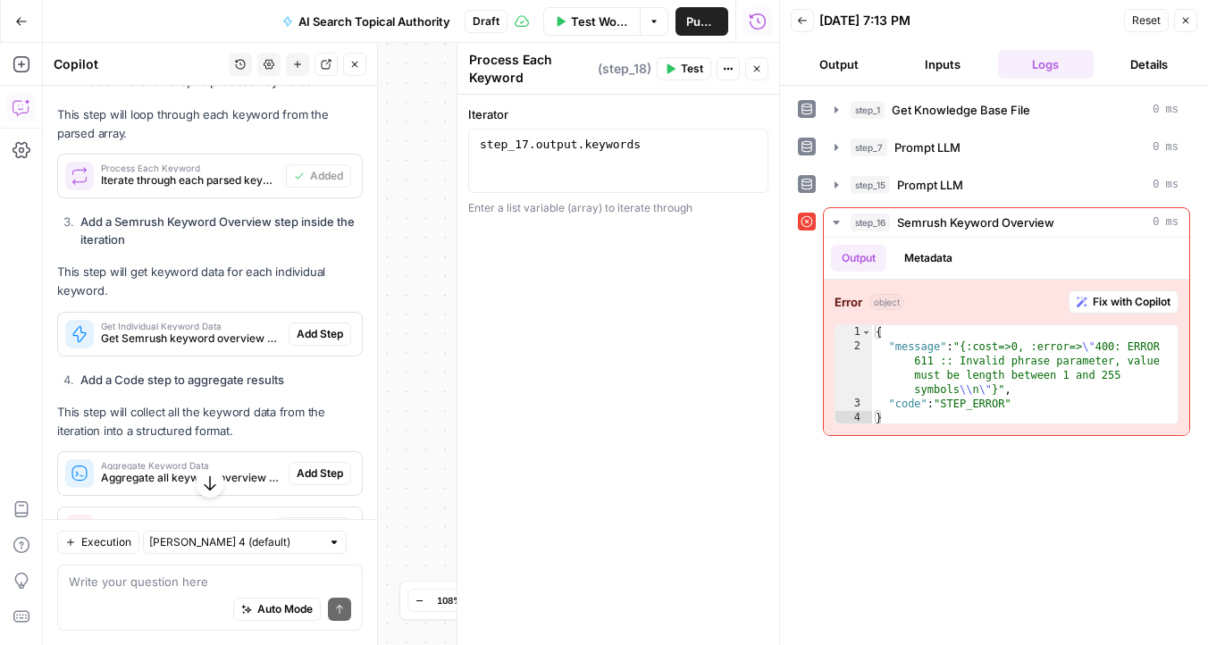
click at [322, 326] on span "Add Step" at bounding box center [320, 334] width 46 height 16
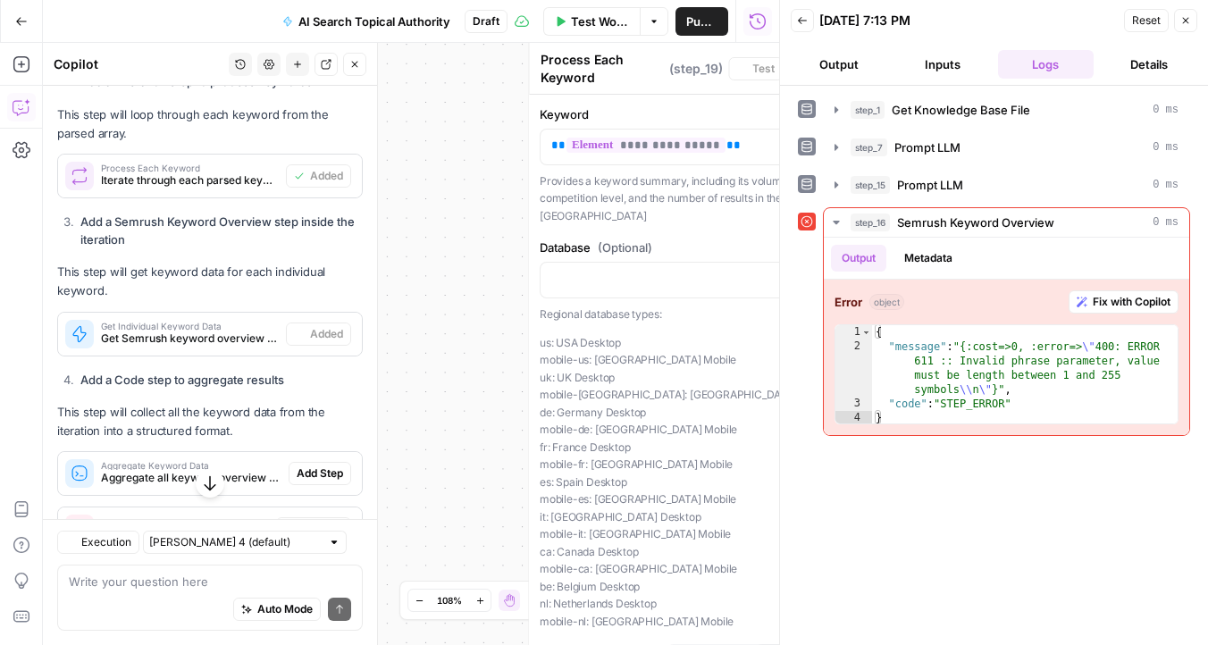
type textarea "Get Individual Keyword Data"
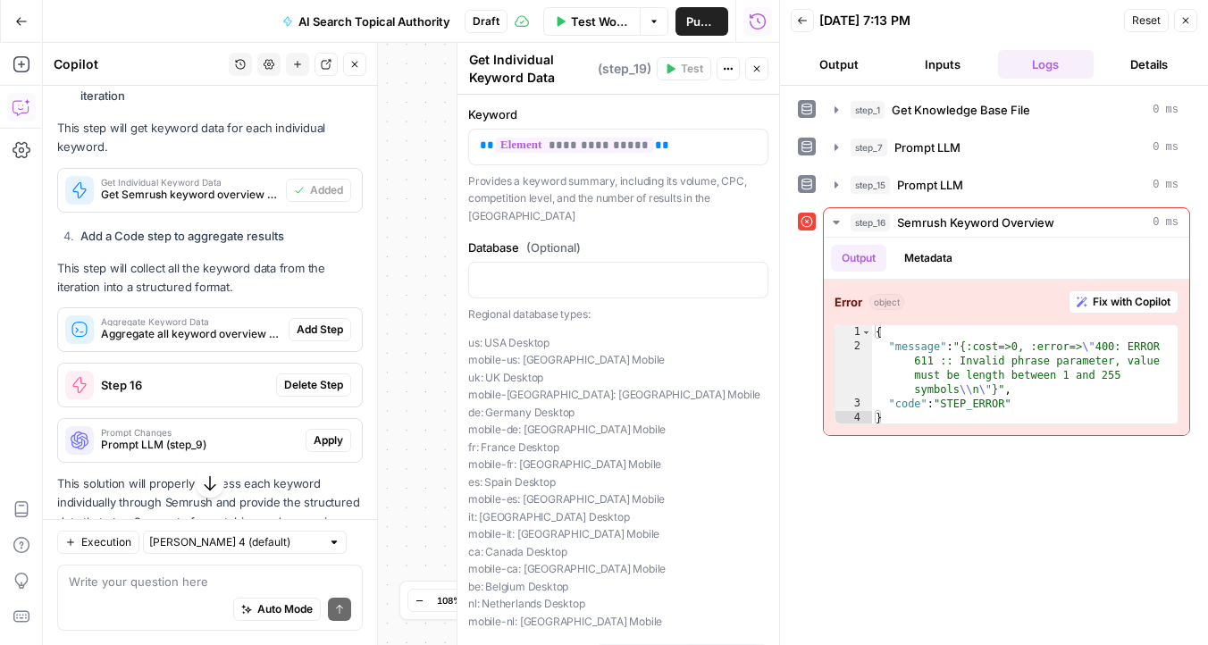
scroll to position [847, 0]
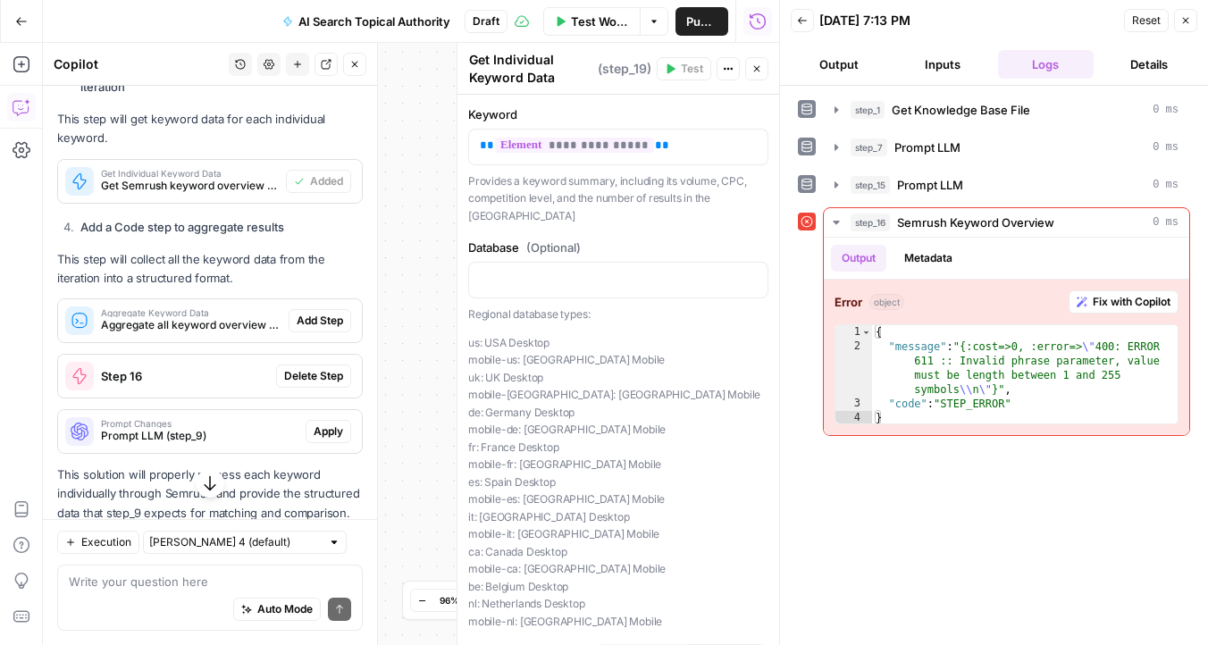
click at [331, 313] on span "Add Step" at bounding box center [320, 321] width 46 height 16
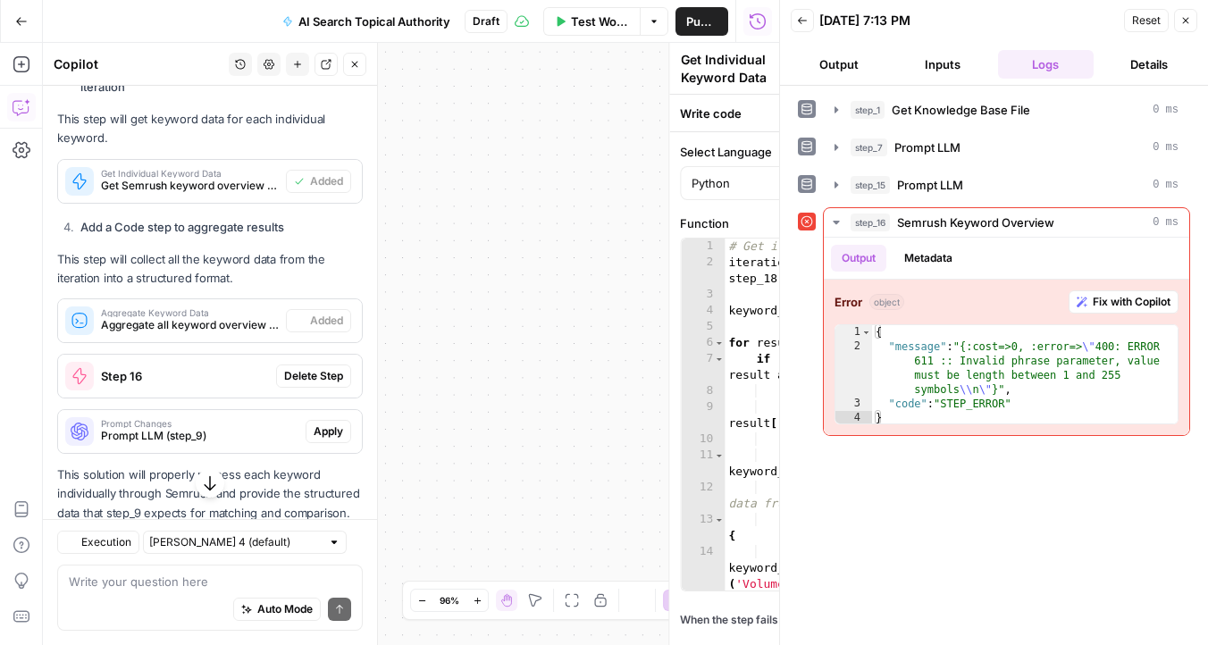
type textarea "Aggregate Keyword Data"
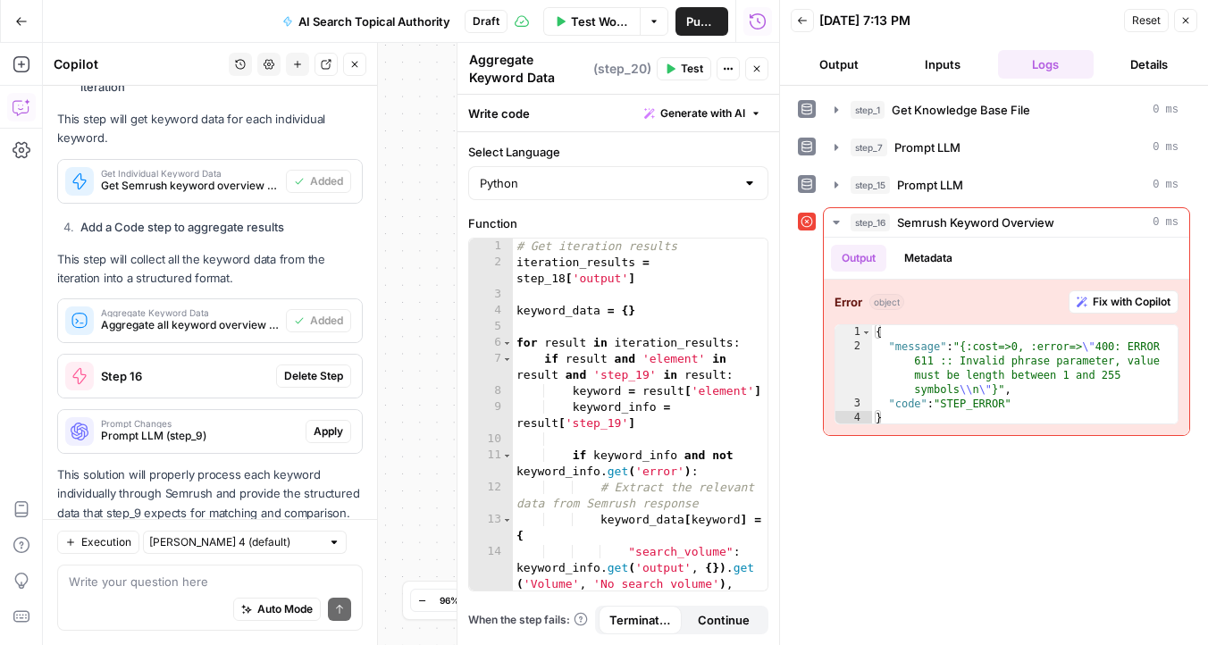
scroll to position [874, 0]
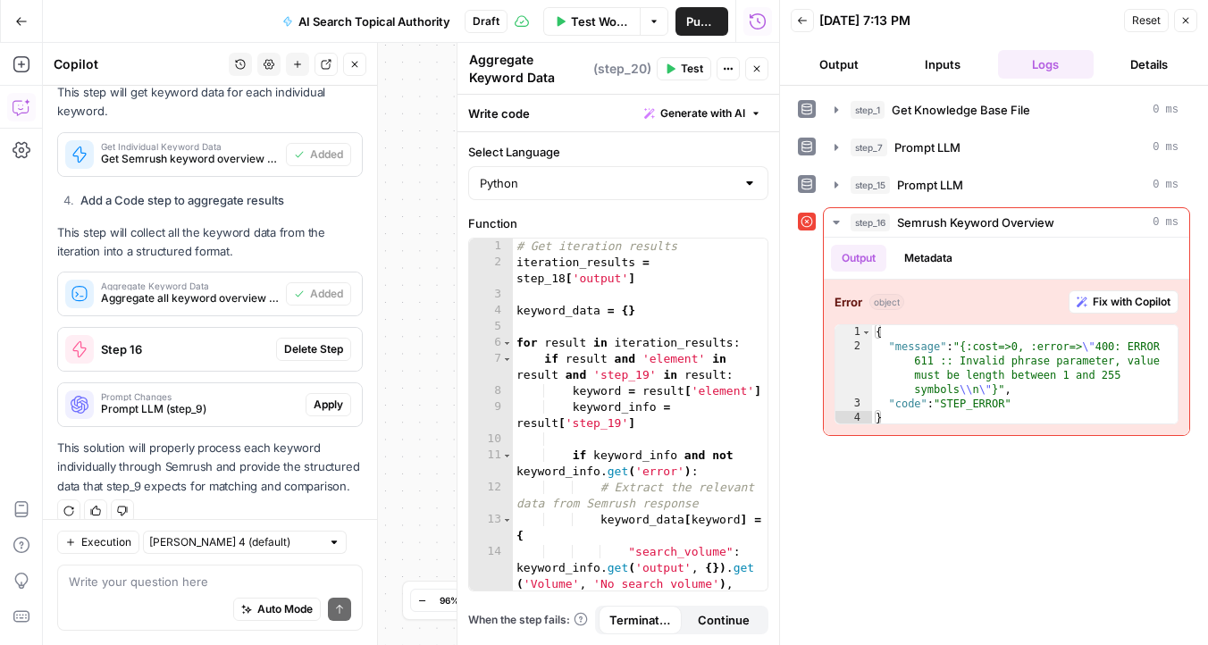
click at [288, 392] on span "Prompt Changes" at bounding box center [199, 396] width 197 height 9
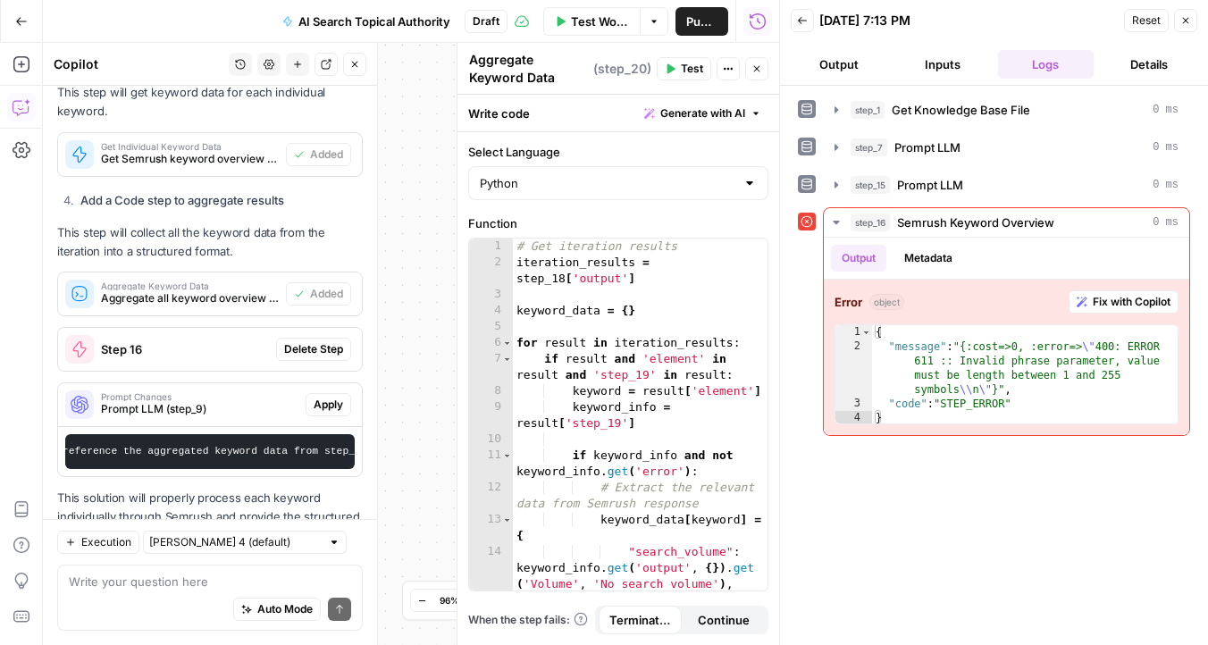
scroll to position [0, 193]
click at [330, 397] on span "Apply" at bounding box center [328, 405] width 29 height 16
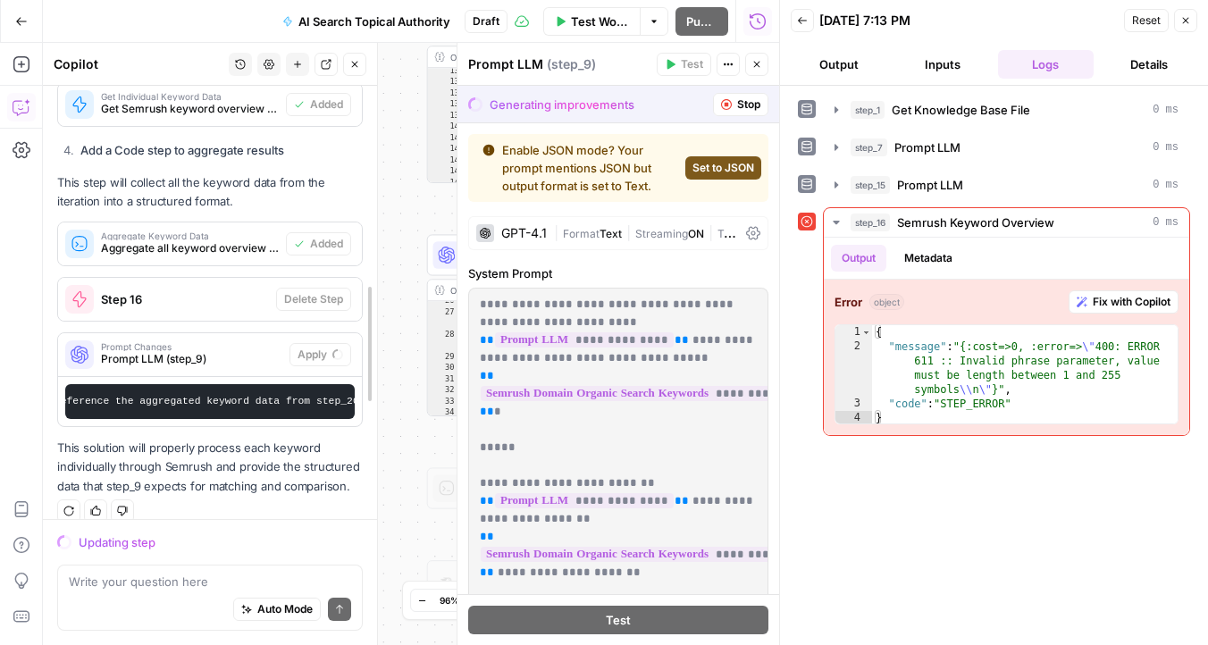
scroll to position [950, 0]
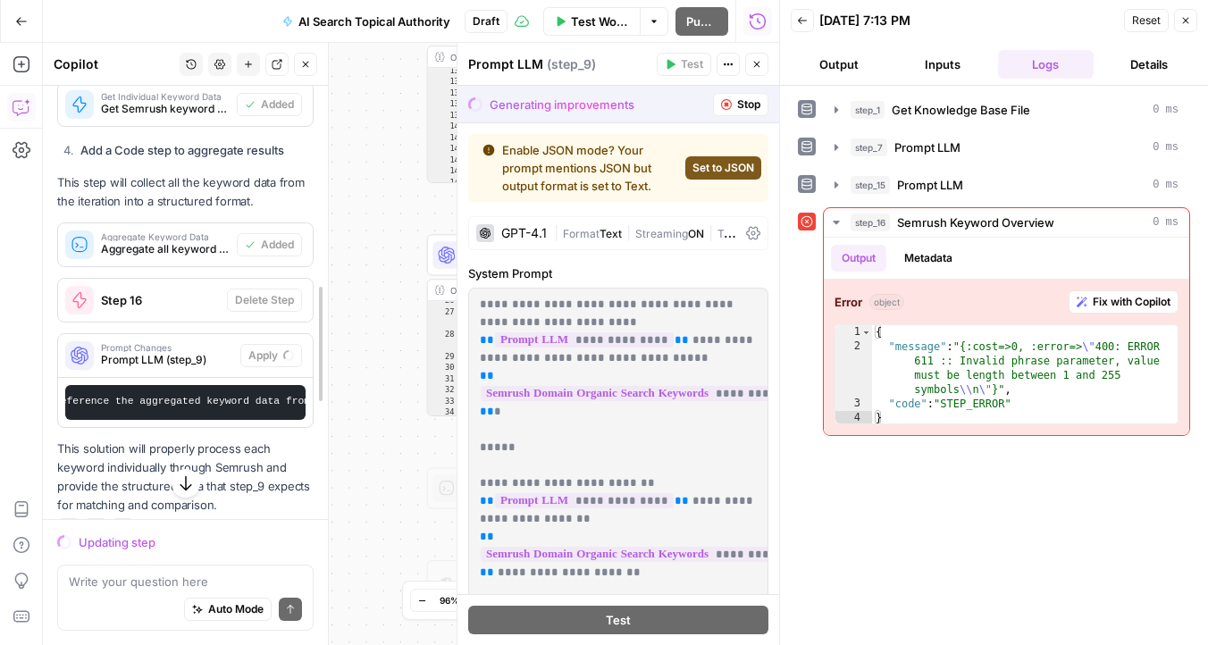
drag, startPoint x: 376, startPoint y: 337, endPoint x: 109, endPoint y: 333, distance: 267.1
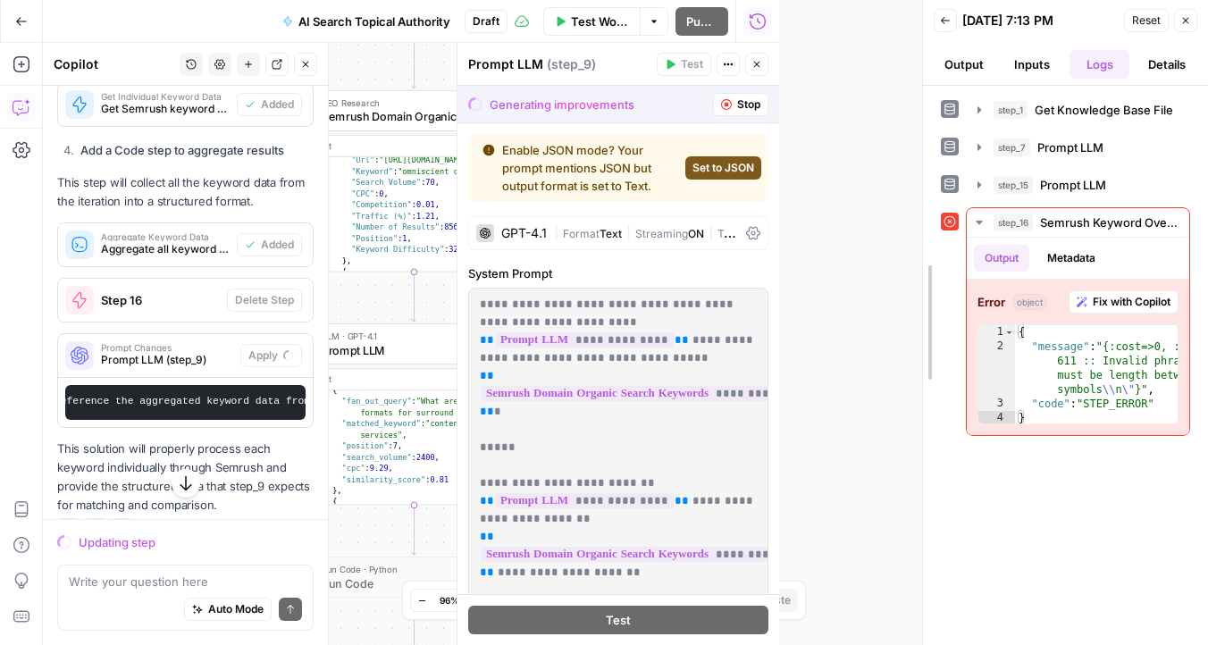
drag, startPoint x: 780, startPoint y: 147, endPoint x: 975, endPoint y: 152, distance: 194.8
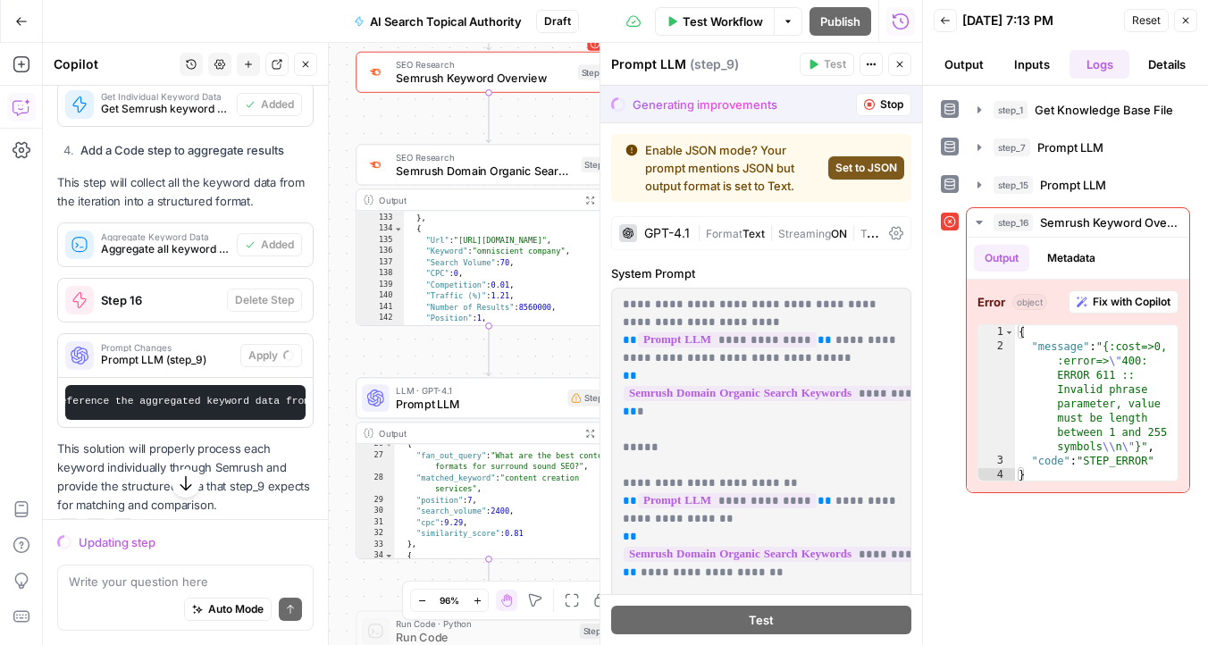
scroll to position [1637, 0]
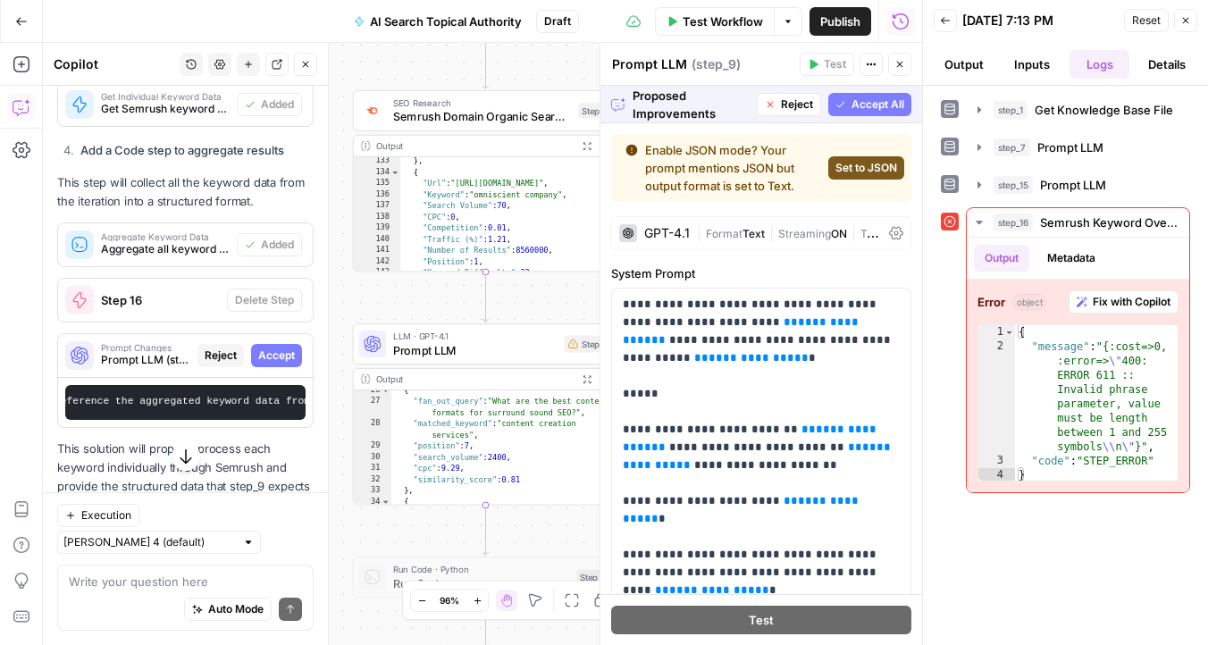
click at [871, 103] on span "Accept All" at bounding box center [877, 104] width 53 height 16
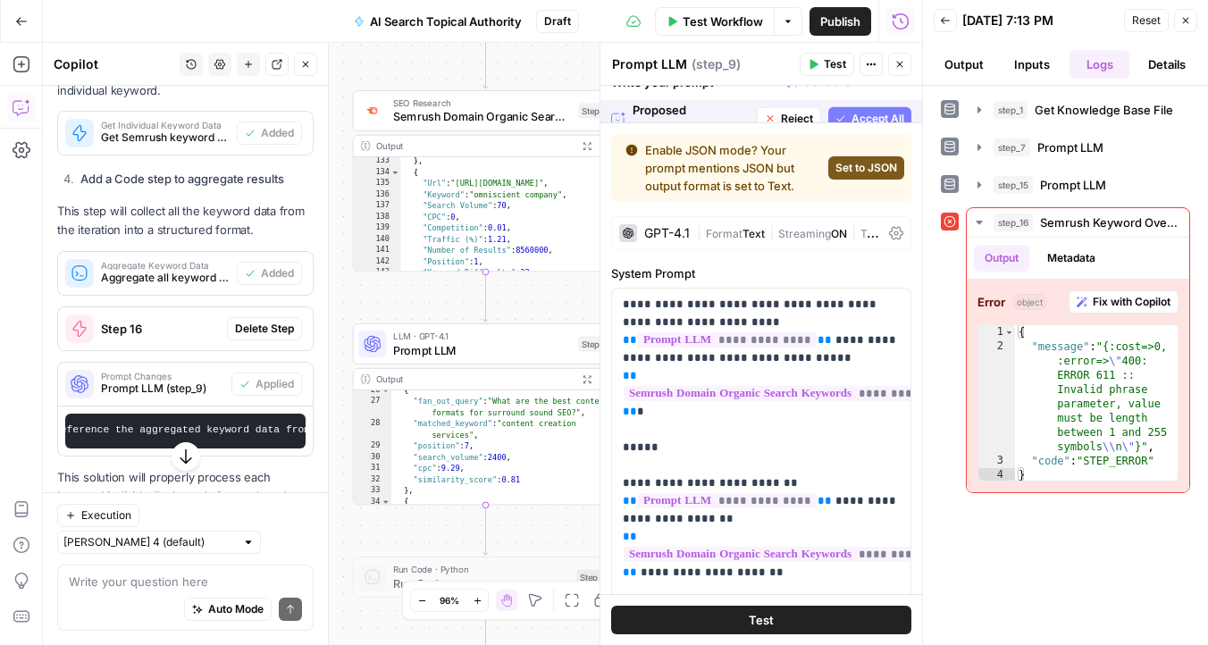
scroll to position [979, 0]
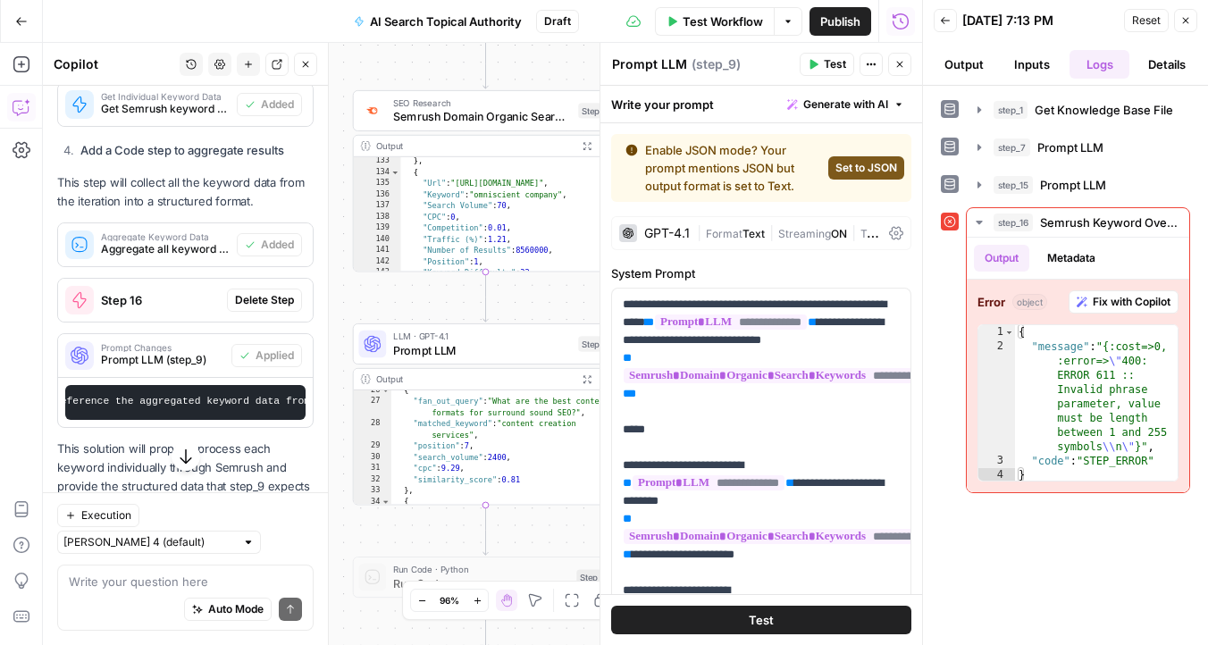
click at [1180, 26] on button "Close" at bounding box center [1185, 20] width 23 height 23
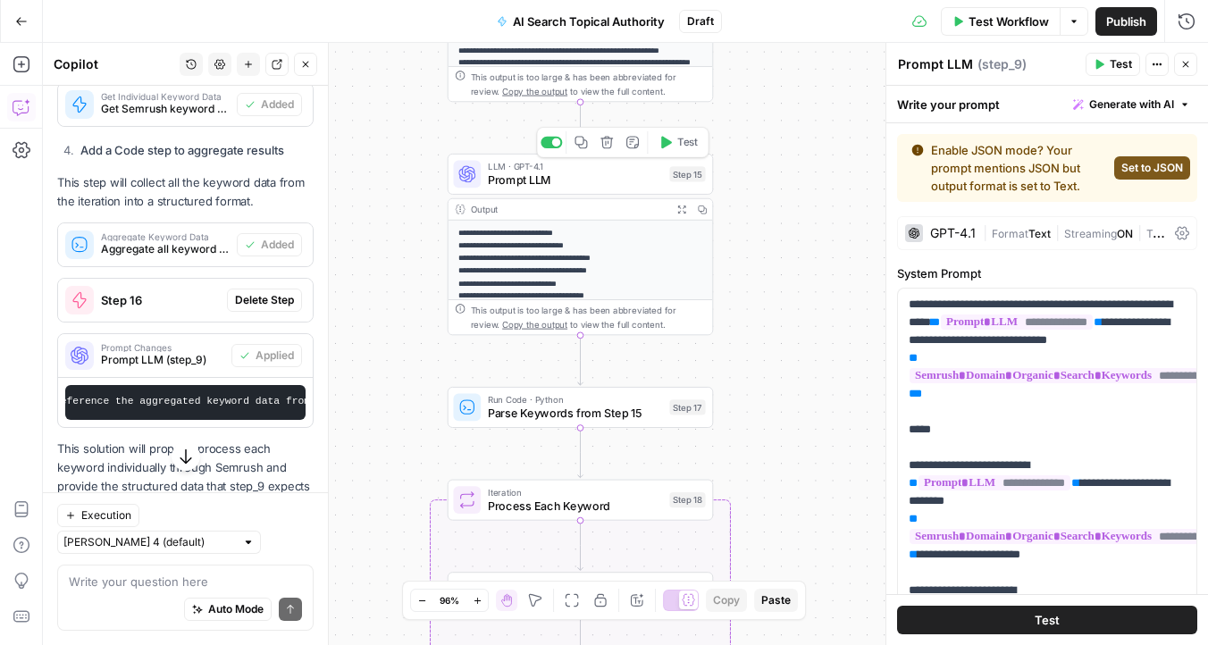
click at [532, 179] on span "Prompt LLM" at bounding box center [575, 180] width 175 height 17
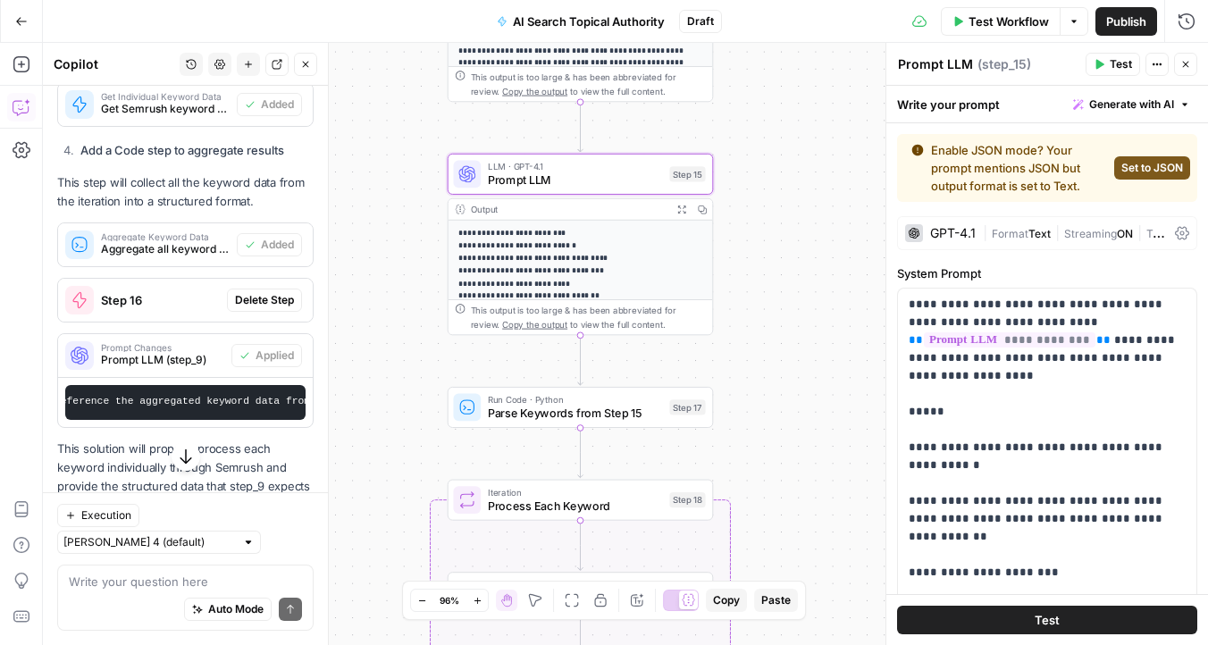
click at [959, 62] on textarea "Prompt LLM" at bounding box center [935, 64] width 75 height 18
click at [764, 206] on div "Workflow Set Inputs Inputs Get Knowledge Base File Get Knowledge Base File Step…" at bounding box center [625, 344] width 1165 height 602
click at [1188, 64] on icon "button" at bounding box center [1185, 64] width 11 height 11
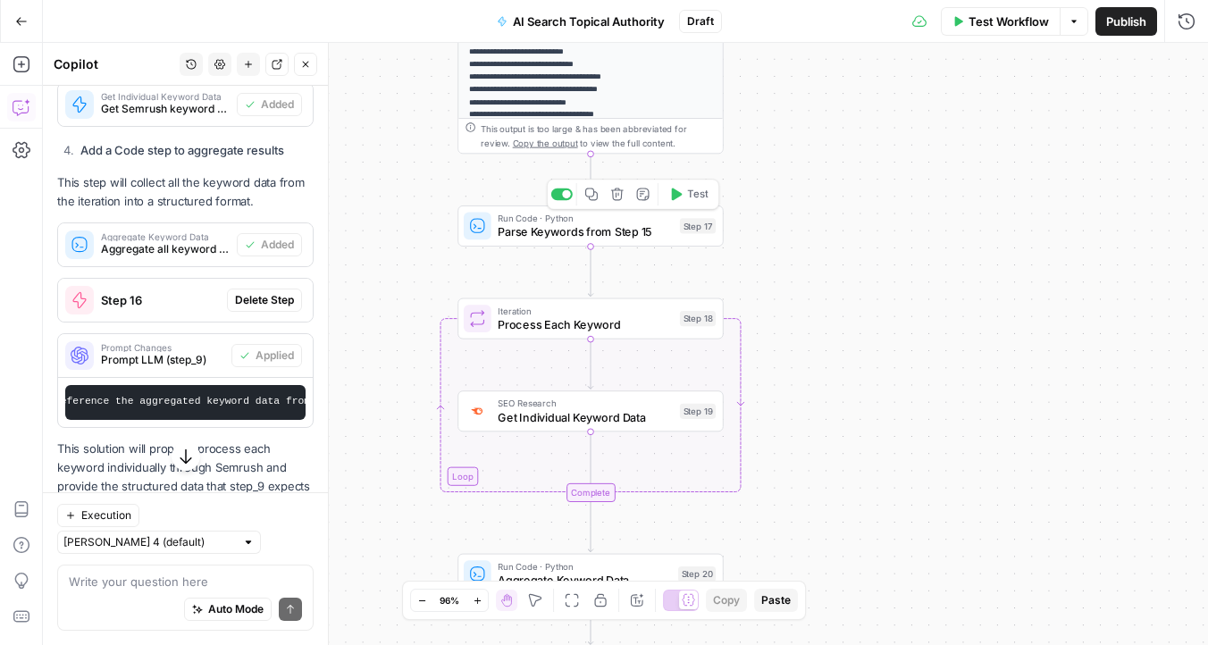
click at [674, 199] on icon "button" at bounding box center [677, 194] width 11 height 13
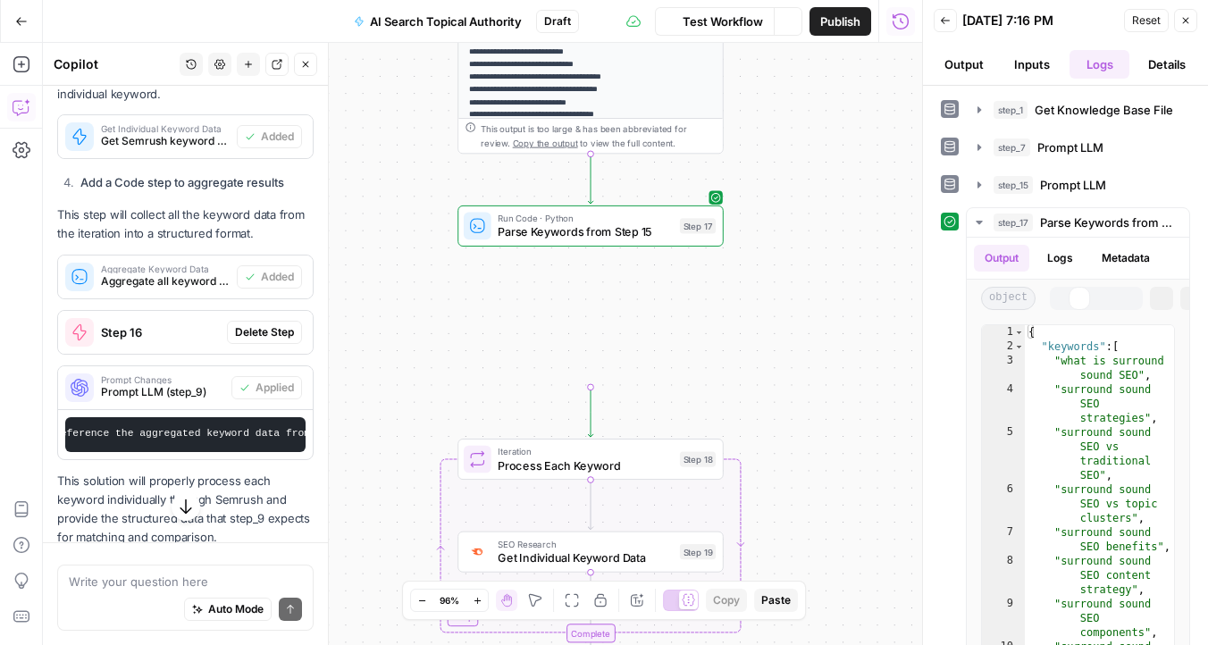
scroll to position [949, 0]
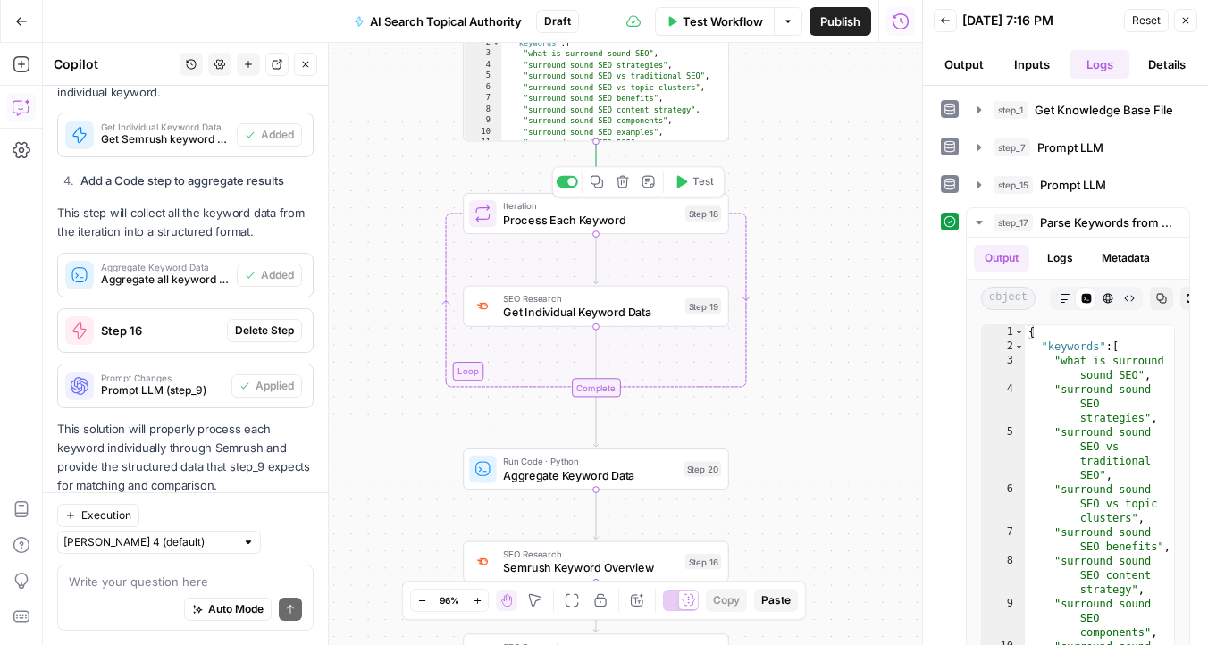
click at [680, 184] on icon "button" at bounding box center [682, 182] width 11 height 13
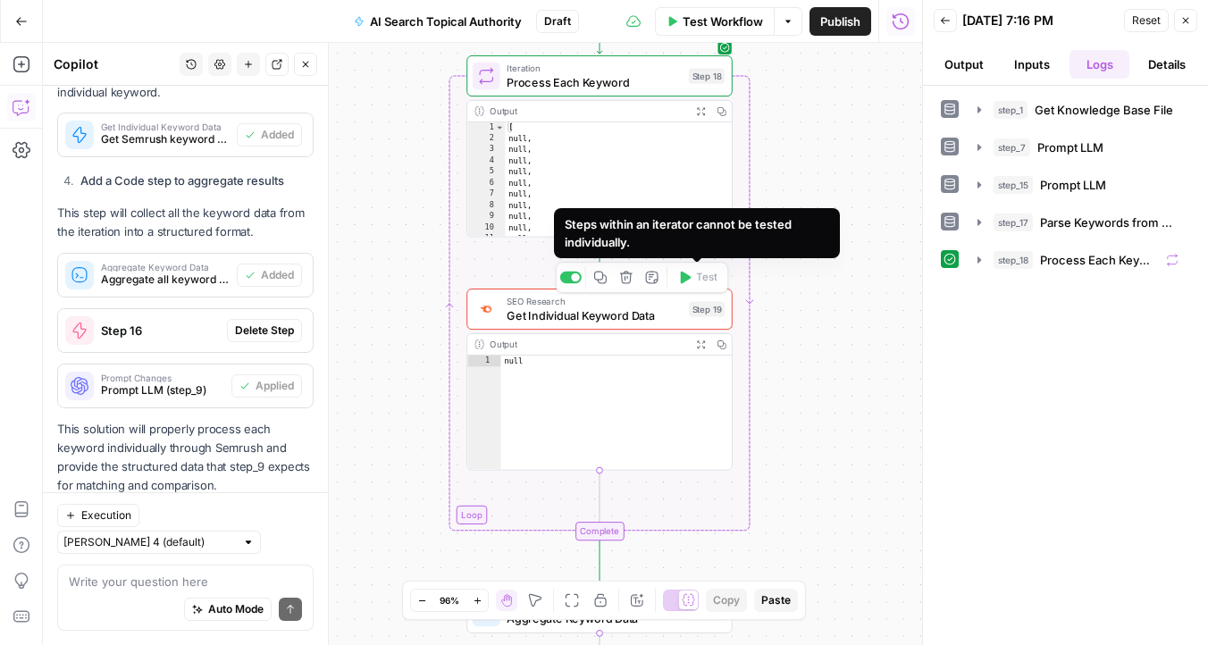
click at [636, 317] on span "Get Individual Keyword Data" at bounding box center [594, 314] width 175 height 17
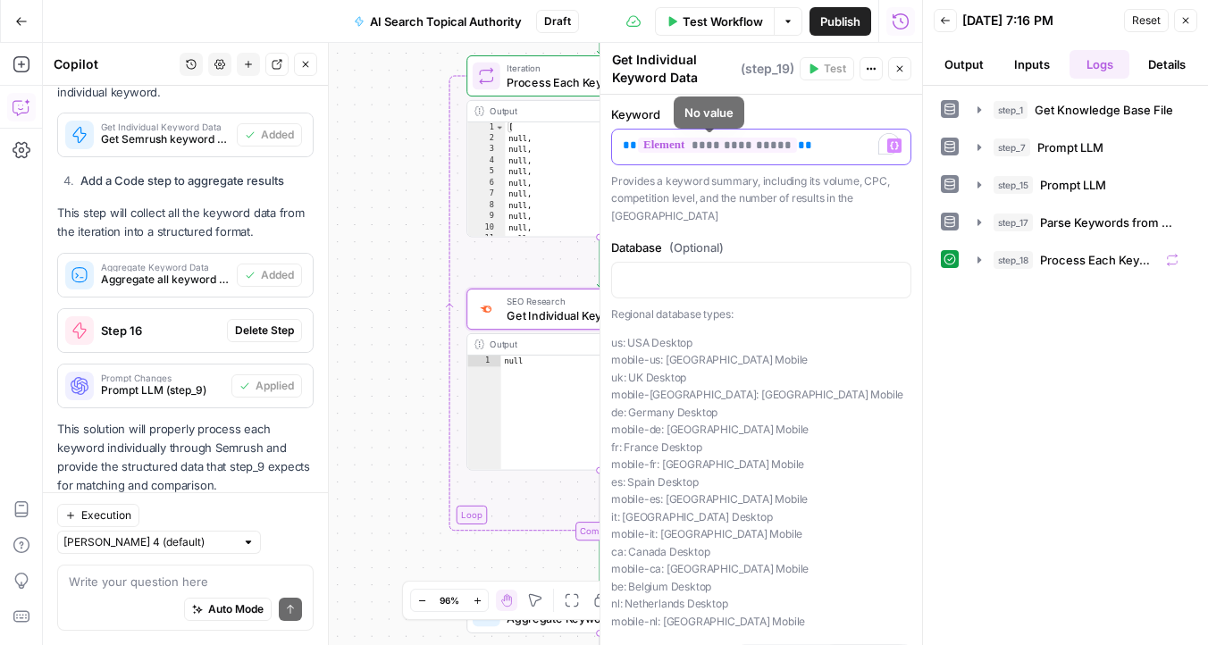
drag, startPoint x: 816, startPoint y: 147, endPoint x: 527, endPoint y: 146, distance: 289.4
click at [527, 146] on body "Omniscient New Home Browse Insights Opportunities Your Data Recent Grids Conten…" at bounding box center [604, 322] width 1208 height 645
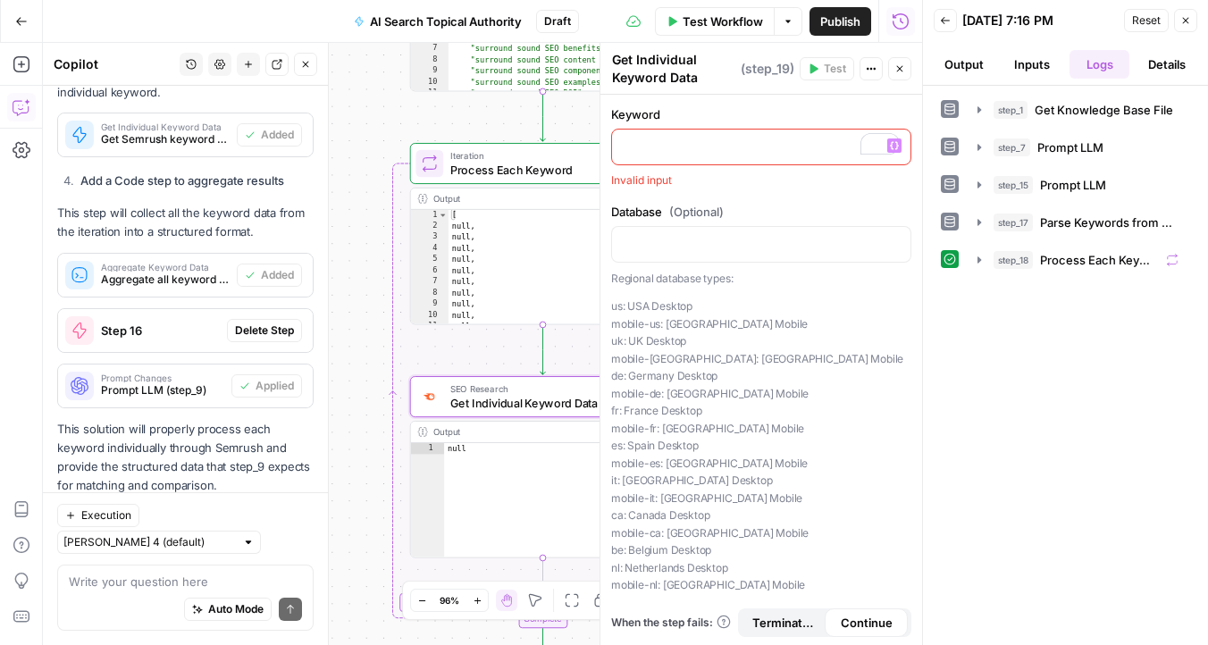
click at [898, 147] on icon "button" at bounding box center [894, 145] width 9 height 9
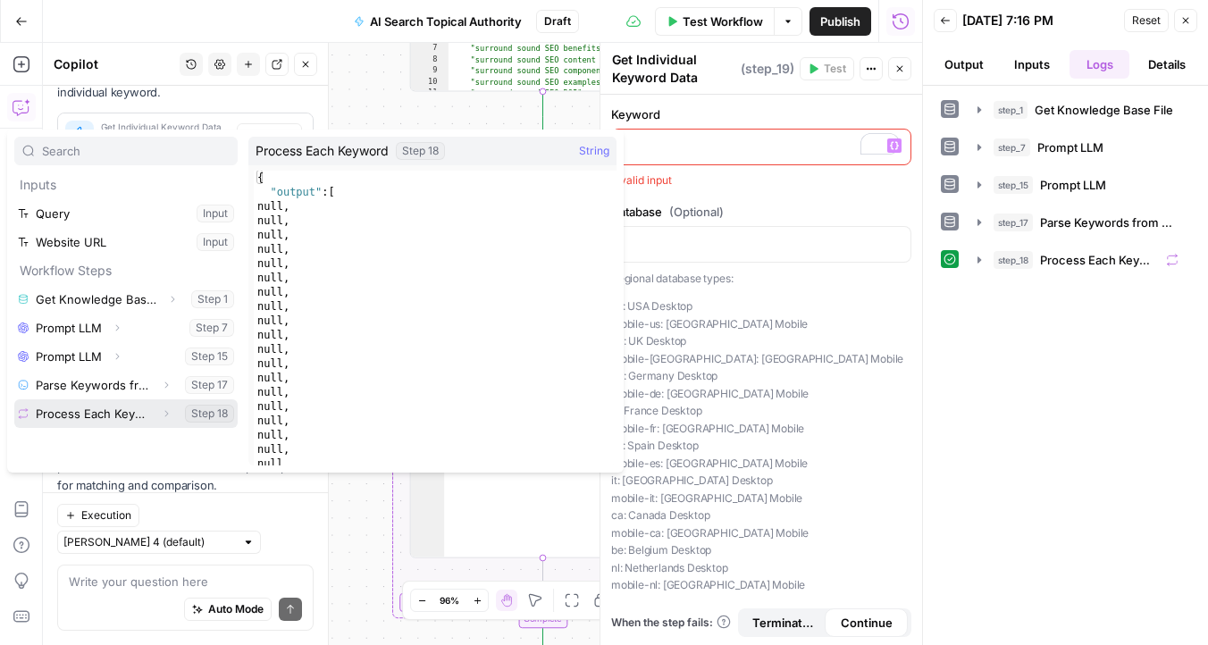
click at [165, 413] on icon "button" at bounding box center [166, 413] width 11 height 11
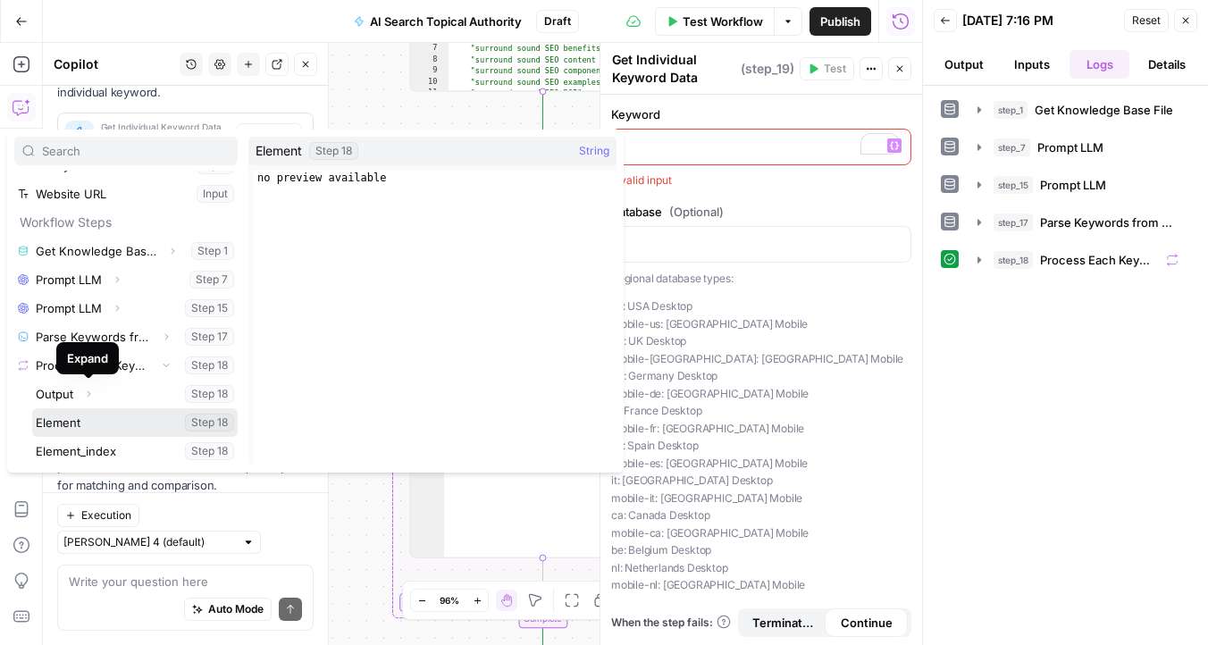
click at [93, 419] on button "Select variable Element" at bounding box center [134, 422] width 205 height 29
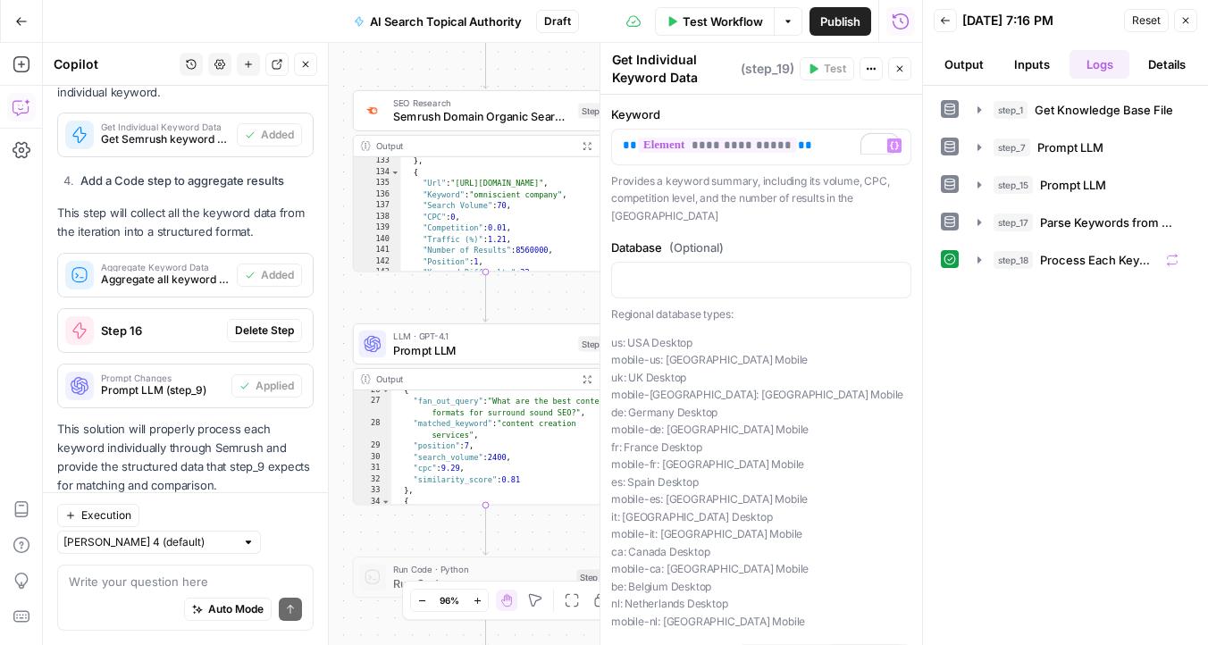
click at [1184, 19] on icon "button" at bounding box center [1186, 21] width 6 height 6
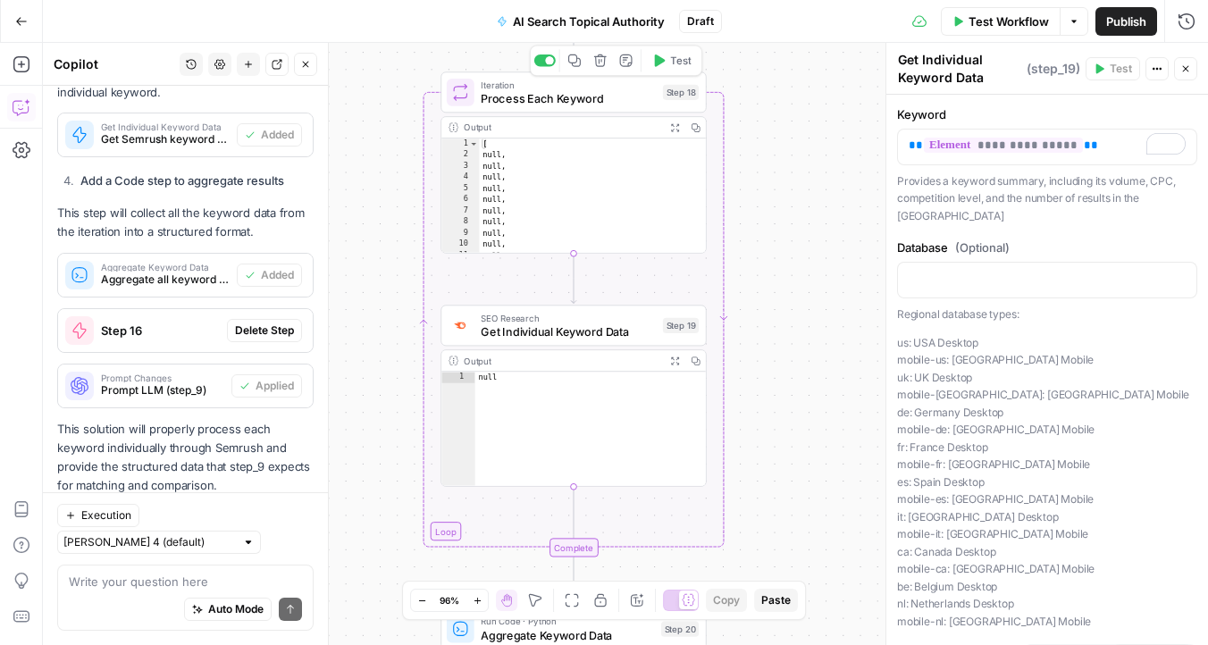
click at [658, 63] on icon "button" at bounding box center [660, 60] width 11 height 13
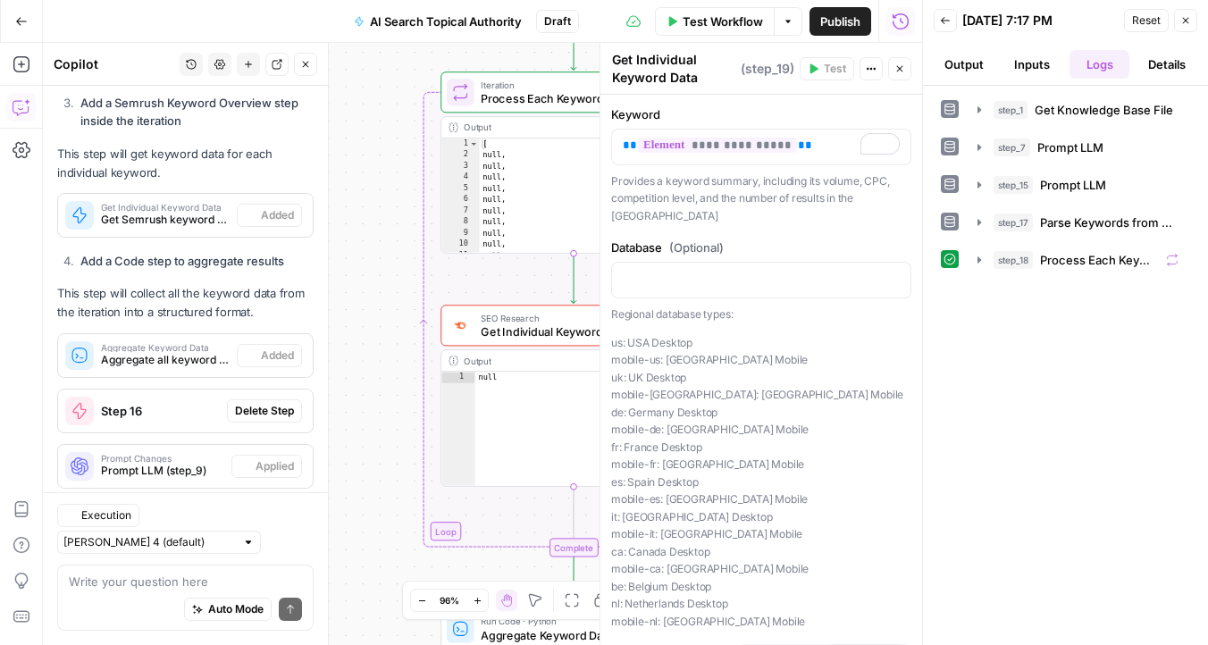
scroll to position [949, 0]
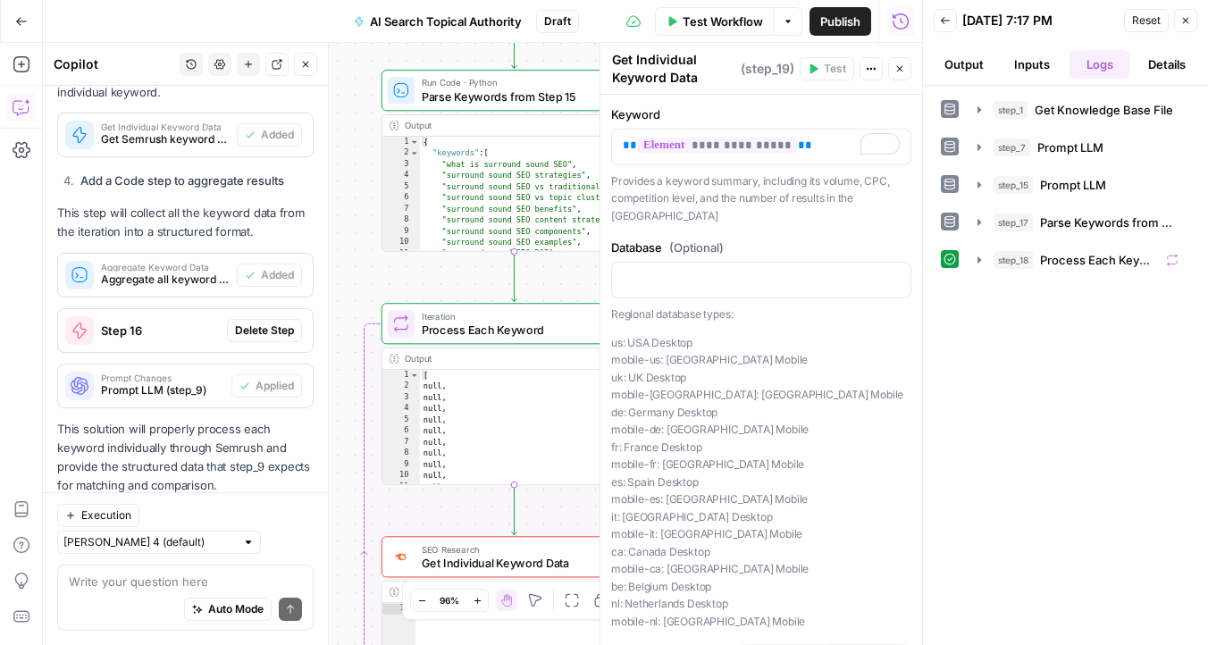
click at [1178, 20] on button "Close" at bounding box center [1185, 20] width 23 height 23
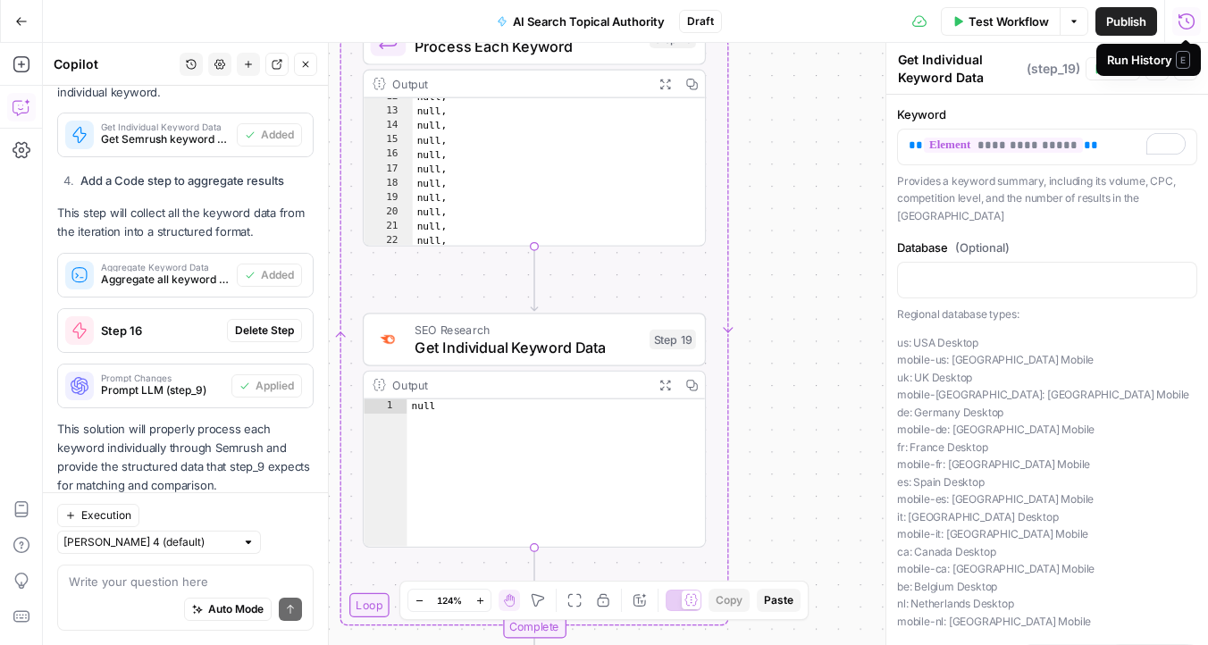
scroll to position [0, 0]
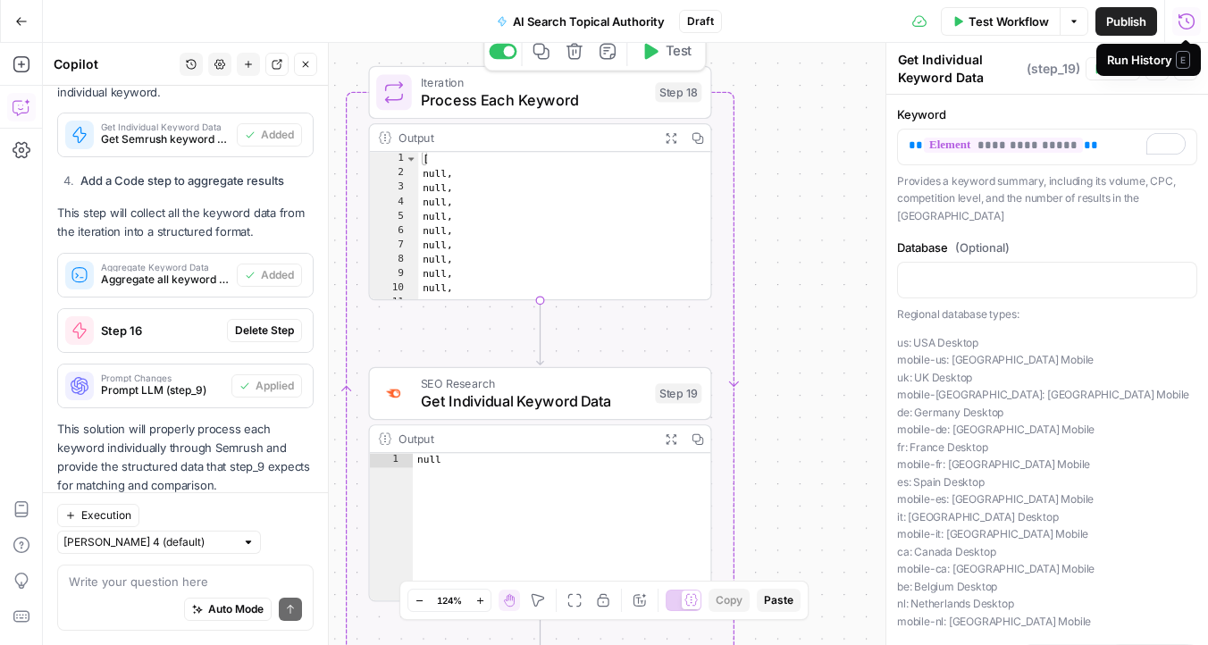
click at [636, 81] on span "Iteration" at bounding box center [534, 82] width 226 height 18
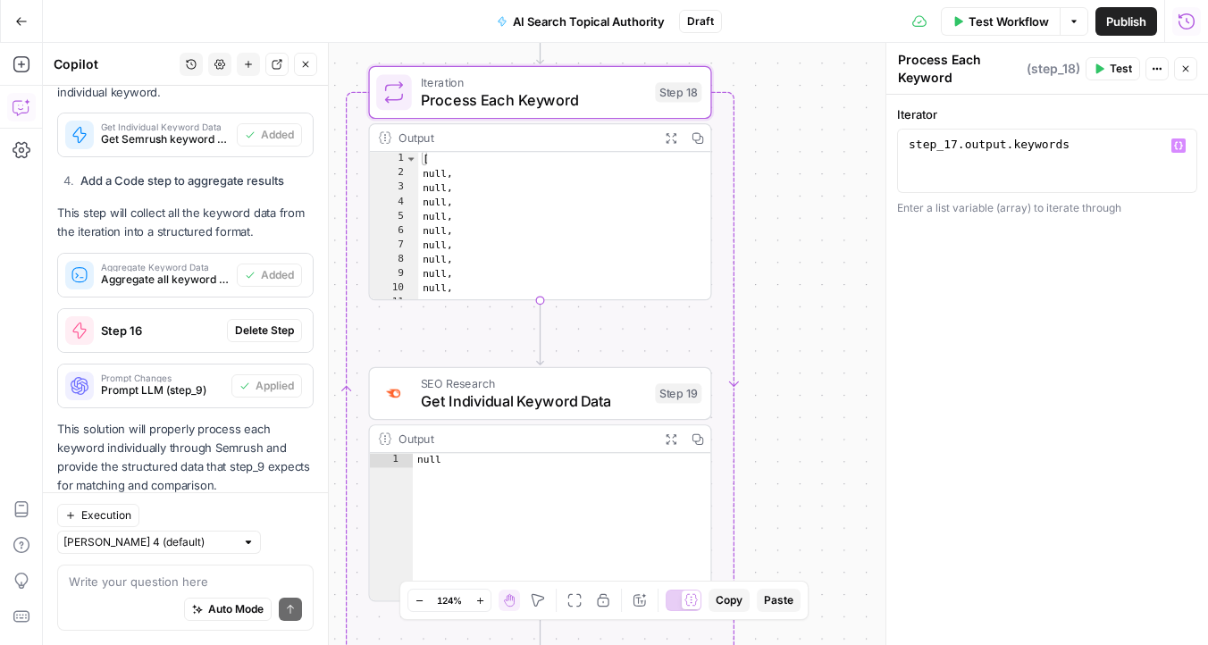
type textarea "**********"
drag, startPoint x: 1075, startPoint y: 147, endPoint x: 854, endPoint y: 147, distance: 220.6
click at [854, 147] on body "Omniscient New Home Browse Insights Opportunities Your Data Recent Grids Conten…" at bounding box center [604, 322] width 1208 height 645
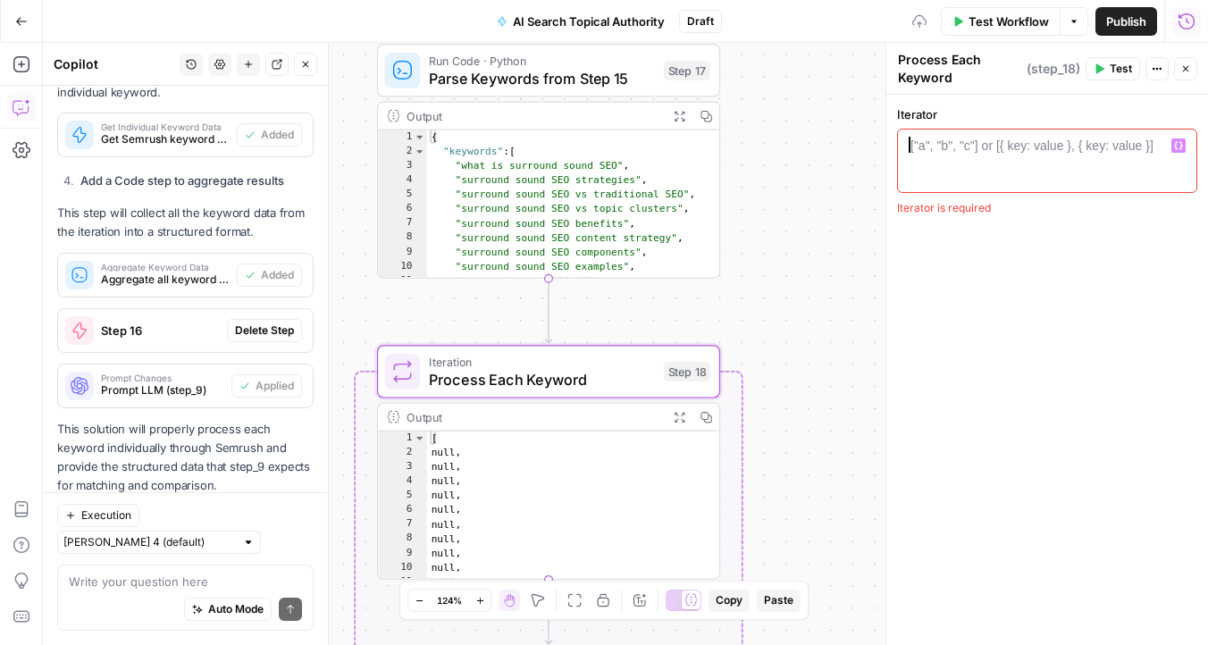
click at [1172, 147] on button "Variables Menu" at bounding box center [1178, 145] width 14 height 14
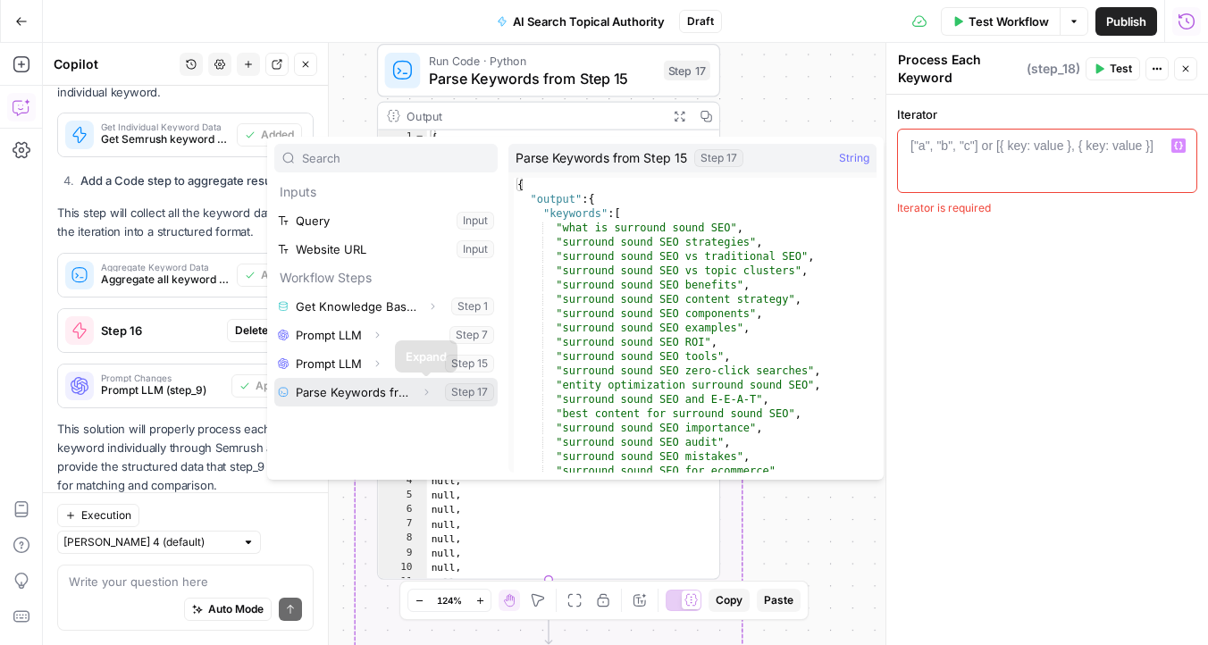
click at [421, 395] on icon "button" at bounding box center [426, 392] width 11 height 11
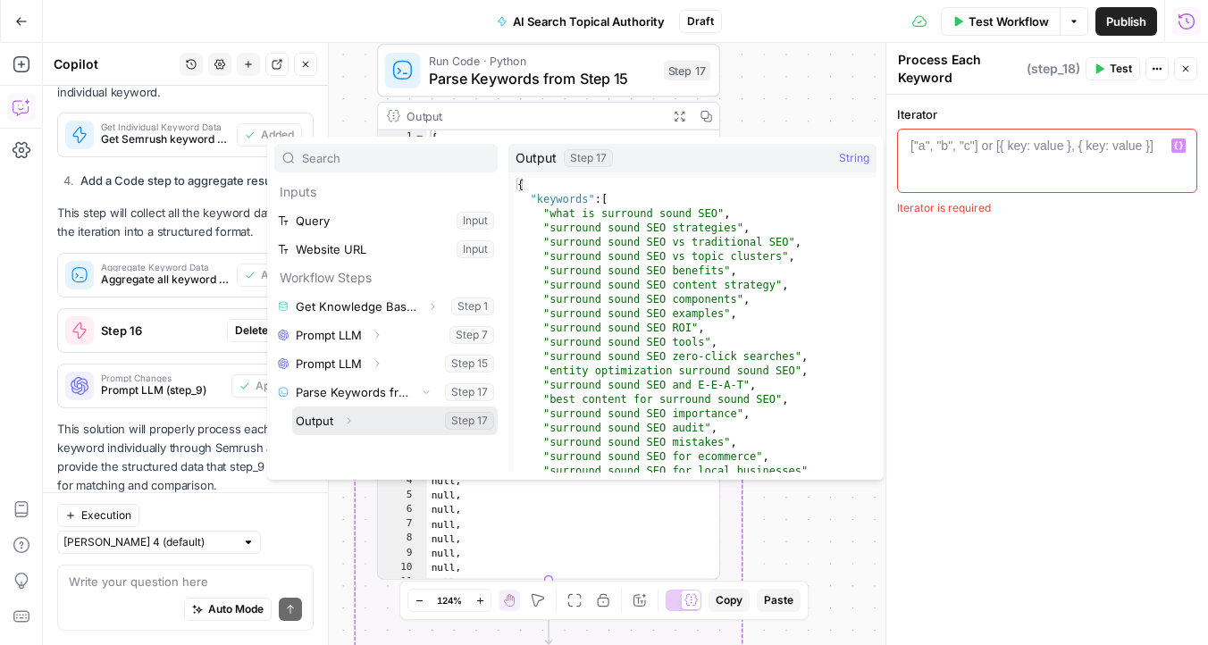
click at [352, 423] on icon "button" at bounding box center [348, 420] width 11 height 11
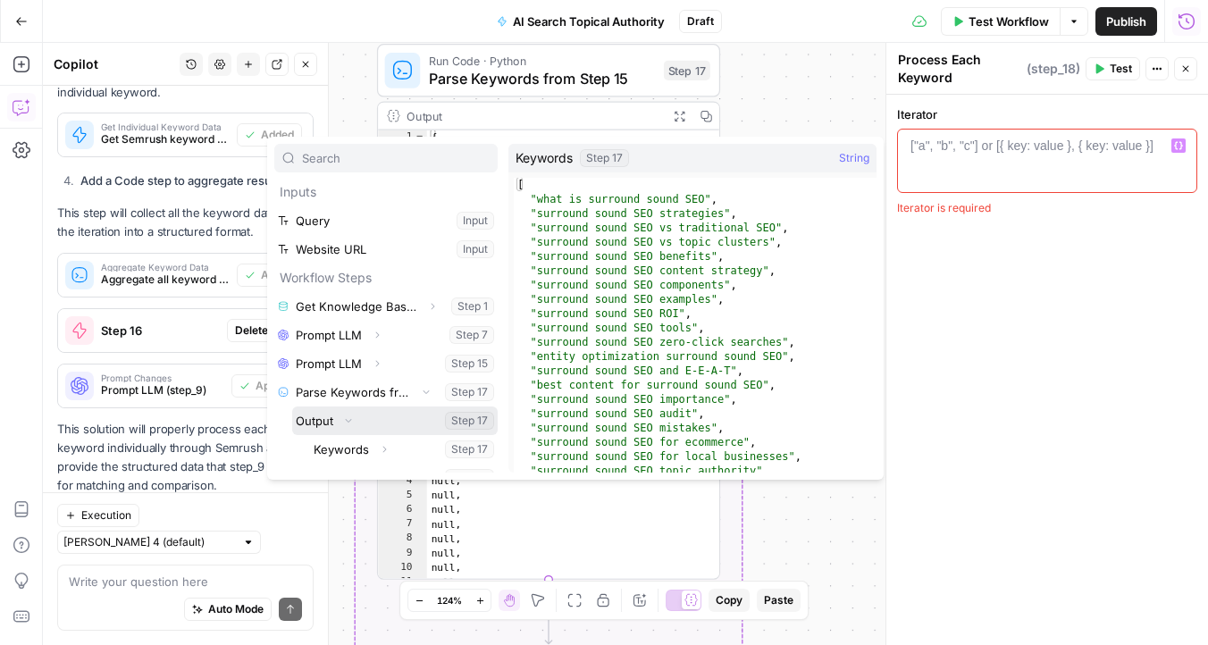
scroll to position [20, 0]
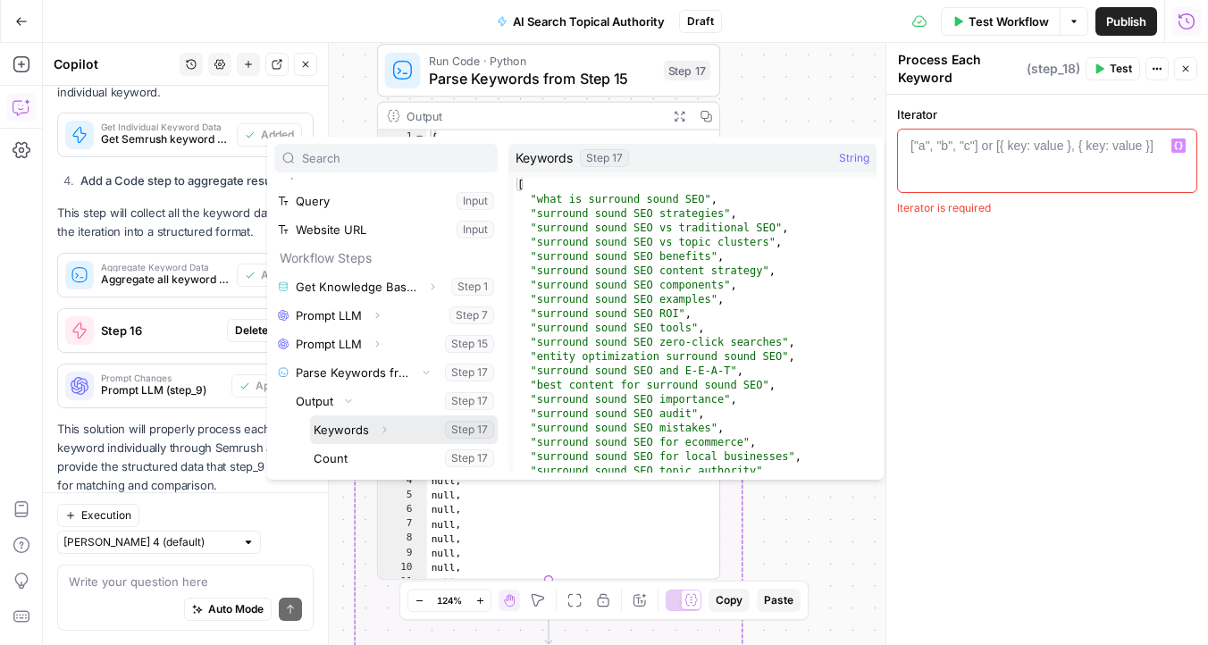
click at [381, 431] on icon "button" at bounding box center [384, 429] width 11 height 11
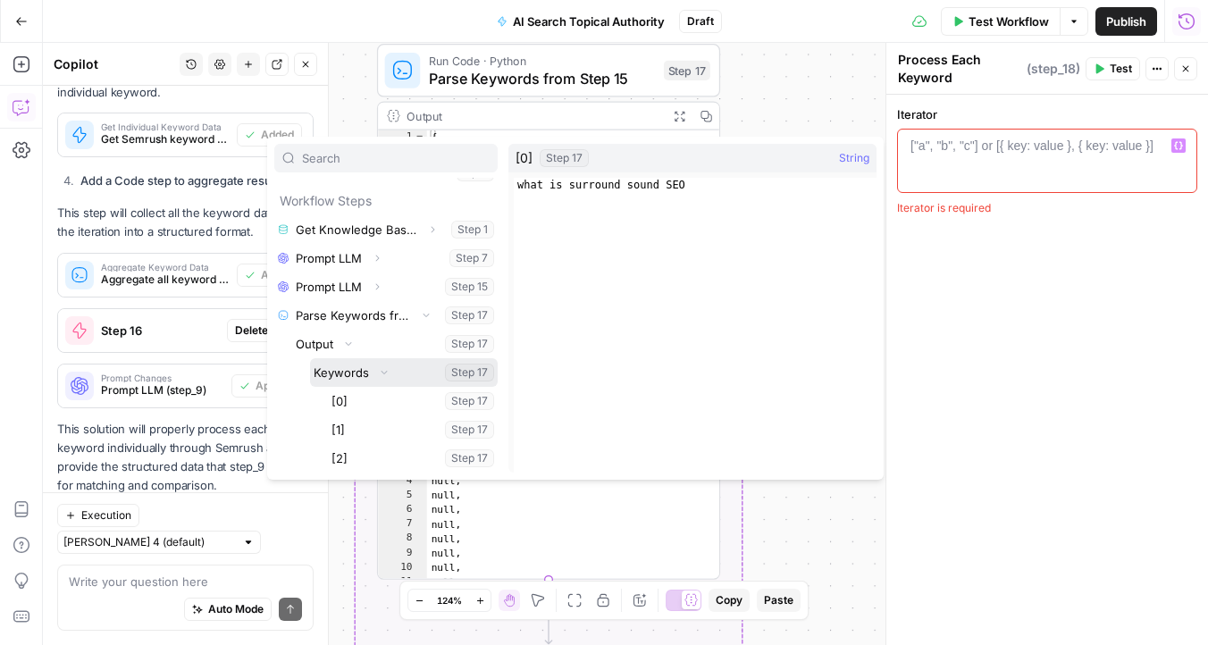
scroll to position [85, 0]
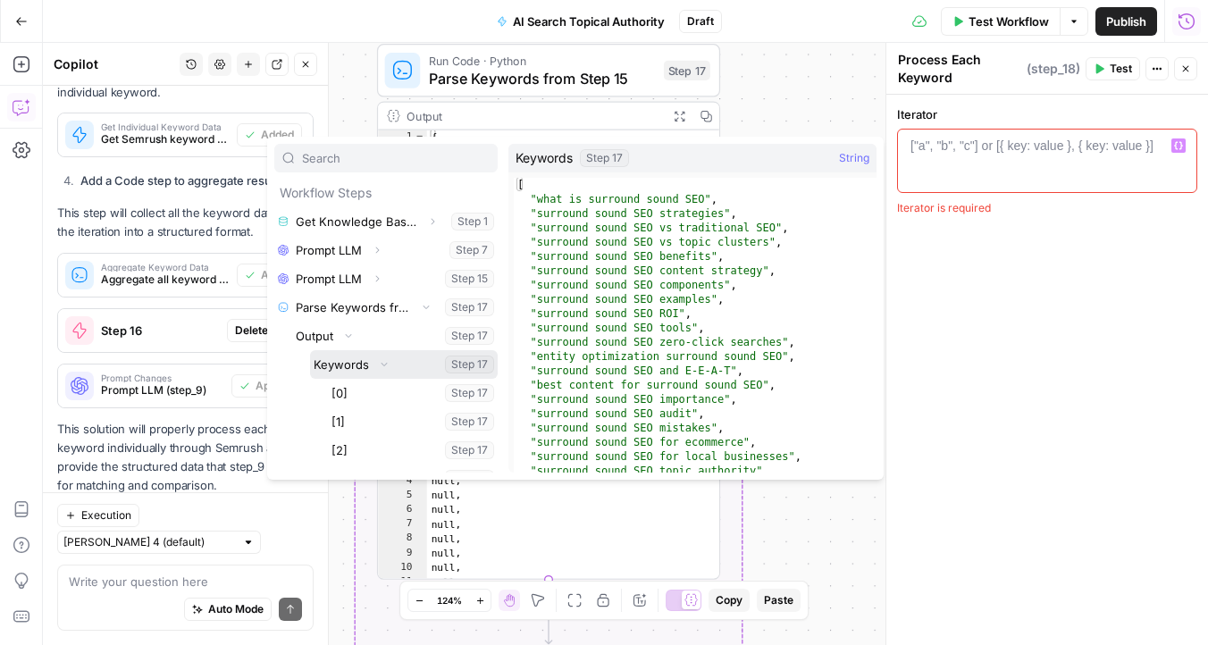
click at [355, 360] on button "Select variable Keywords" at bounding box center [404, 364] width 188 height 29
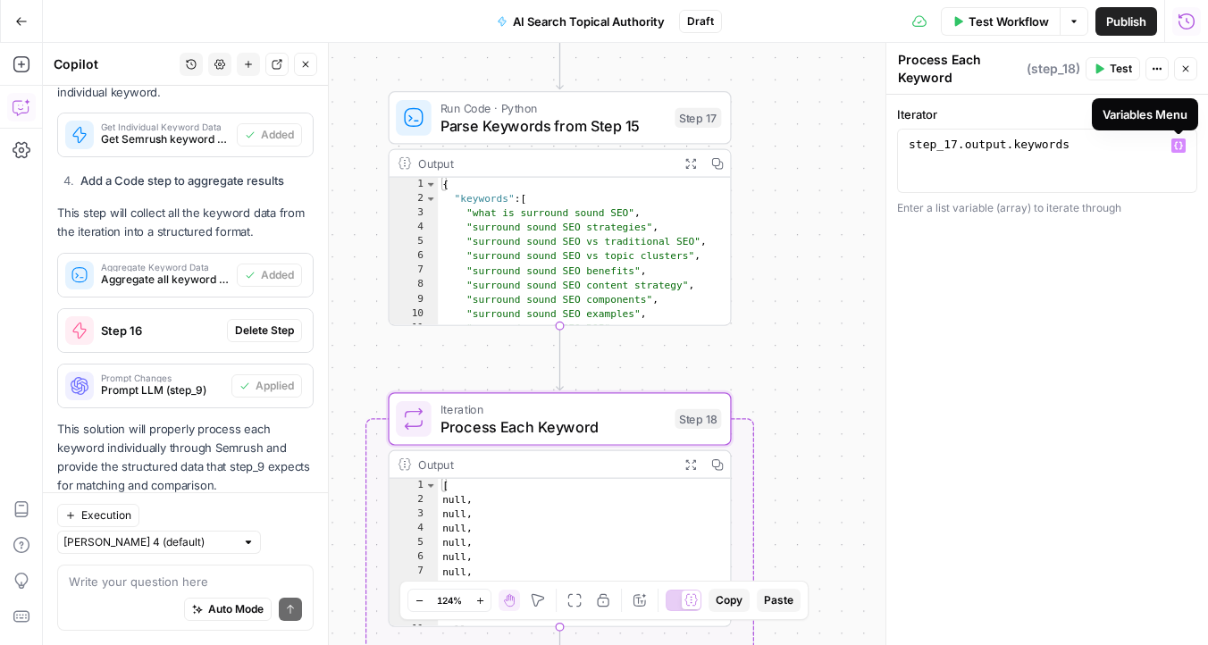
click at [1181, 147] on icon "button" at bounding box center [1178, 146] width 9 height 8
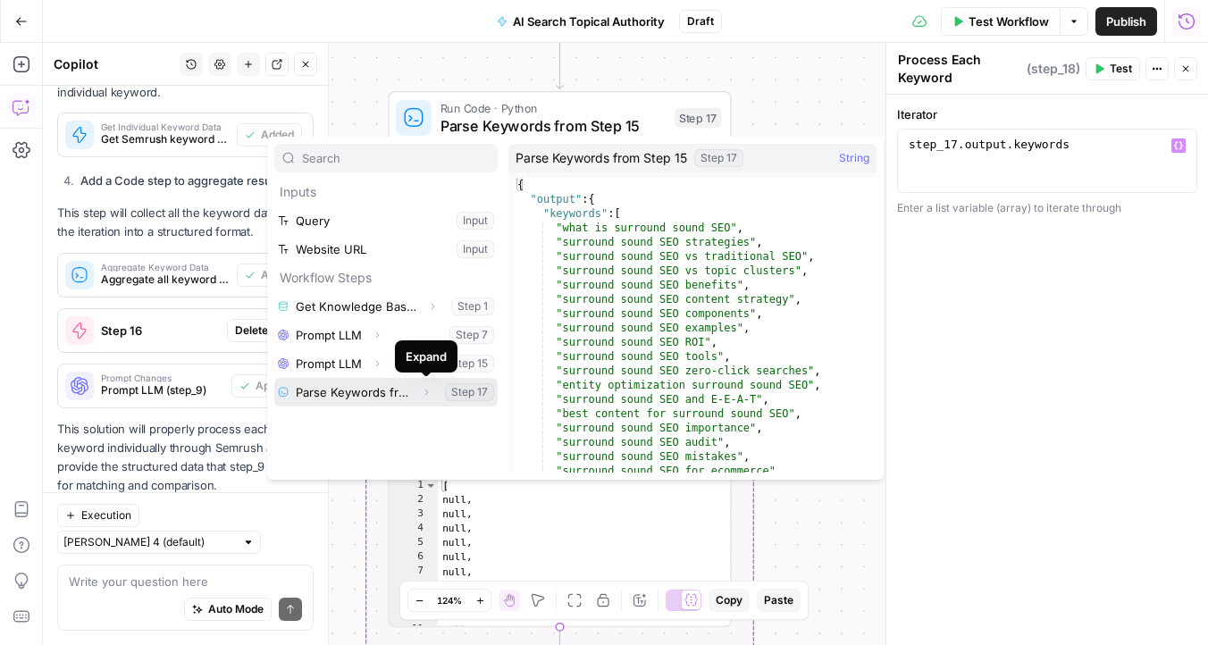
click at [431, 392] on icon "button" at bounding box center [426, 392] width 11 height 11
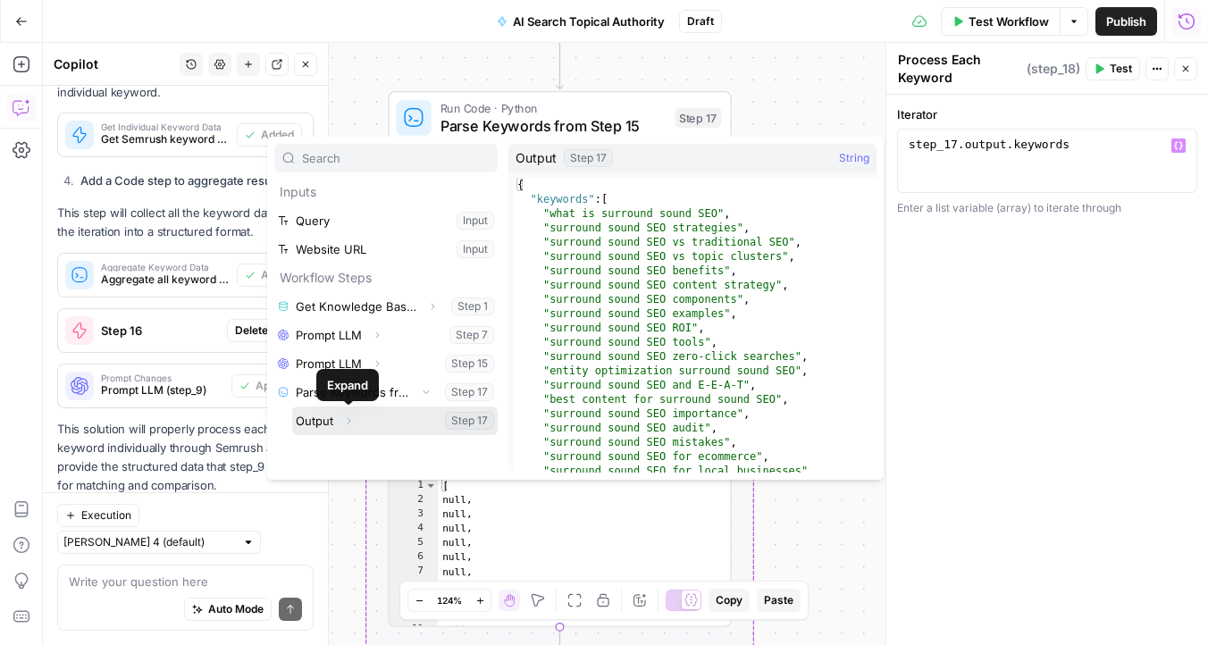
click at [352, 418] on icon "button" at bounding box center [348, 420] width 11 height 11
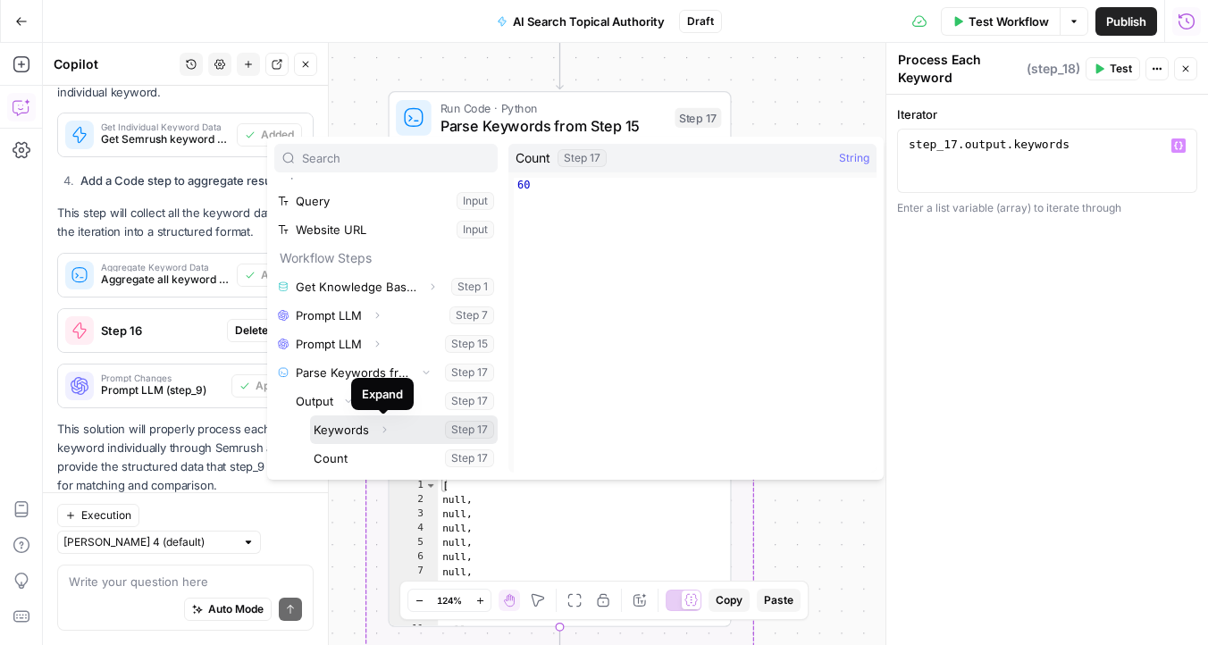
click at [383, 431] on icon "button" at bounding box center [385, 430] width 4 height 6
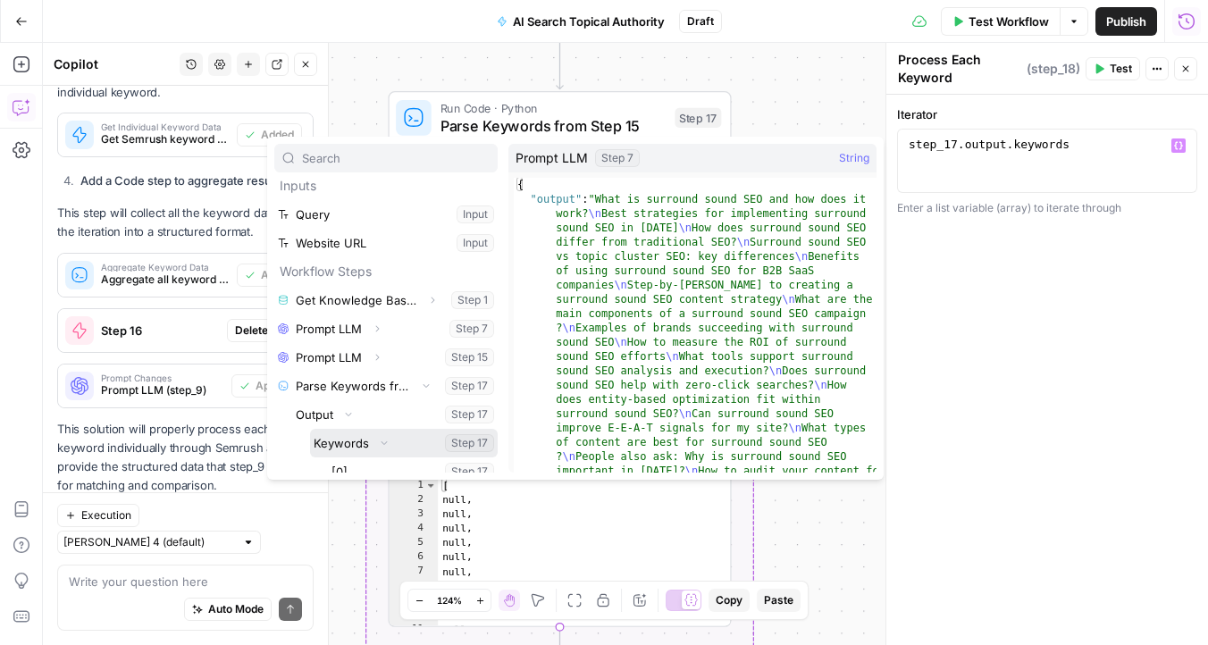
scroll to position [179, 0]
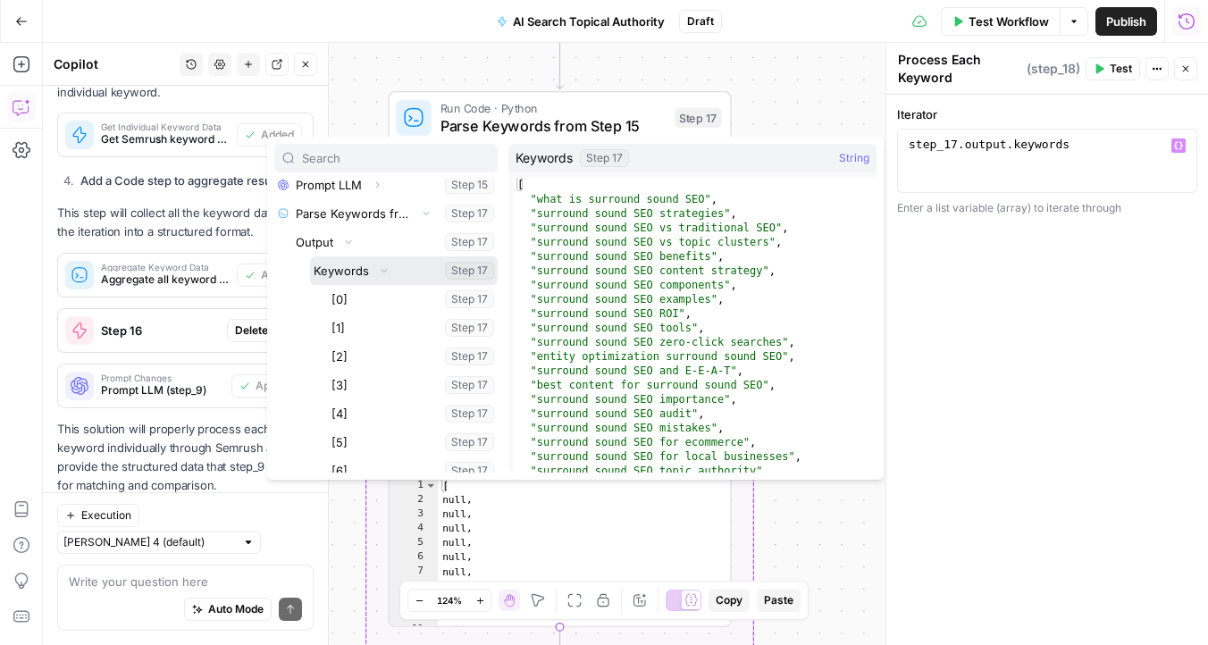
click at [342, 266] on button "Select variable Keywords" at bounding box center [404, 270] width 188 height 29
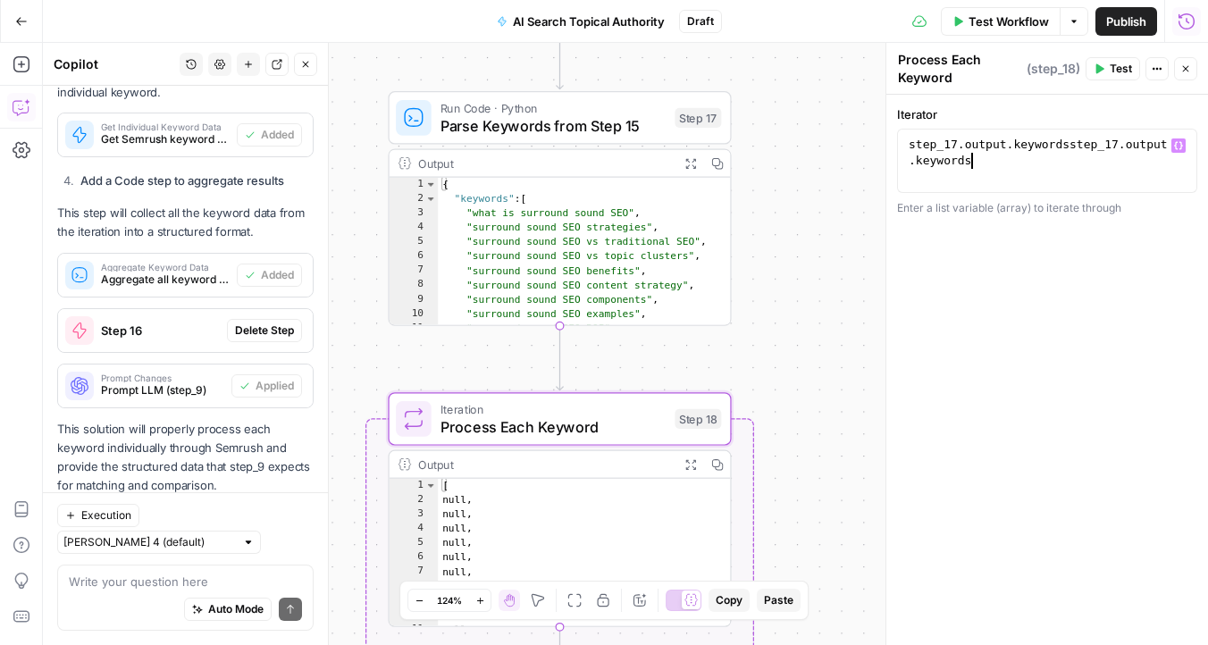
type textarea "**********"
click at [1119, 72] on span "Test" at bounding box center [1120, 69] width 22 height 16
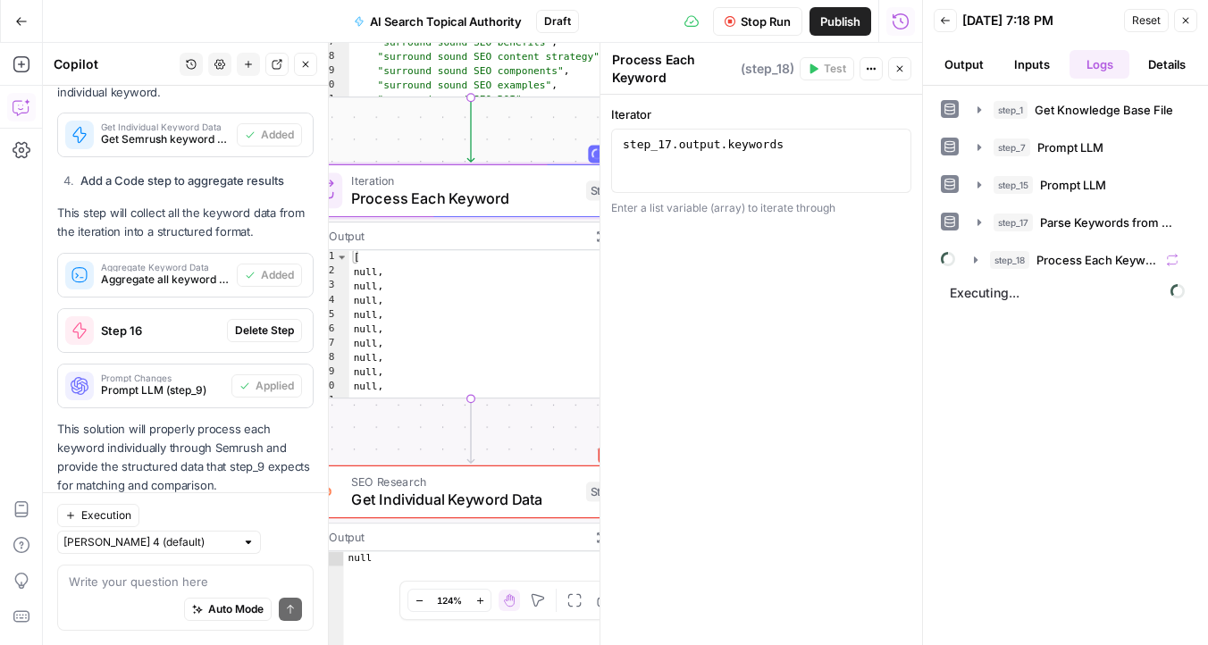
click at [311, 63] on button "Close" at bounding box center [305, 64] width 23 height 23
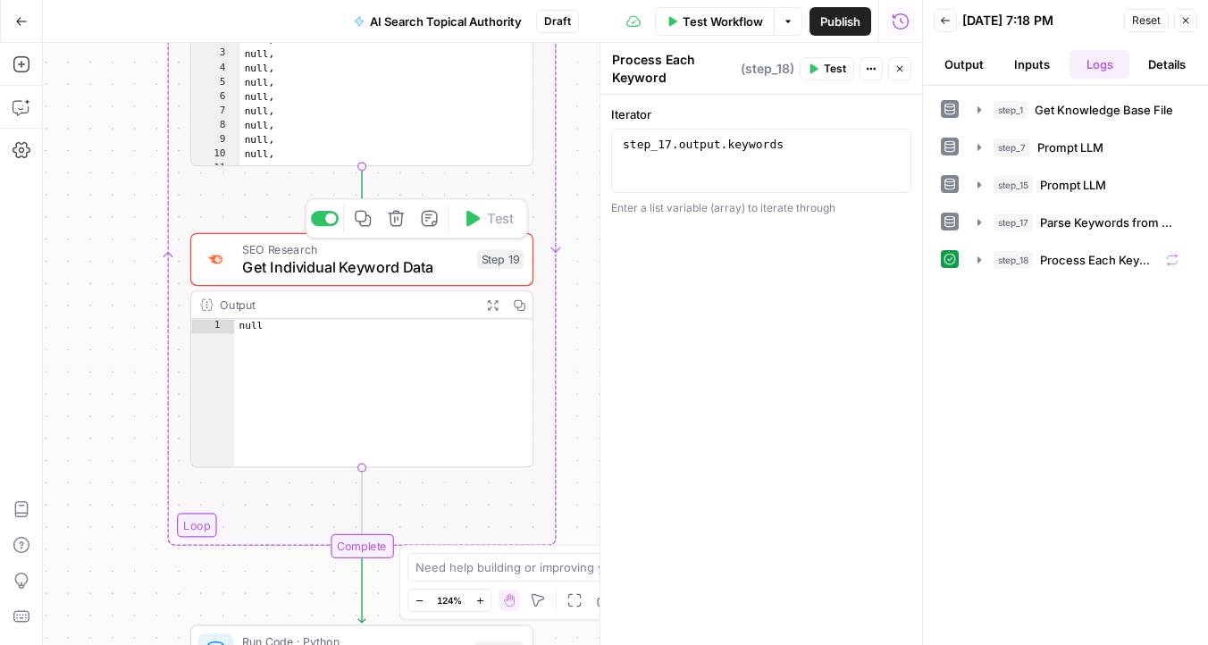
click at [379, 265] on span "Get Individual Keyword Data" at bounding box center [355, 267] width 226 height 22
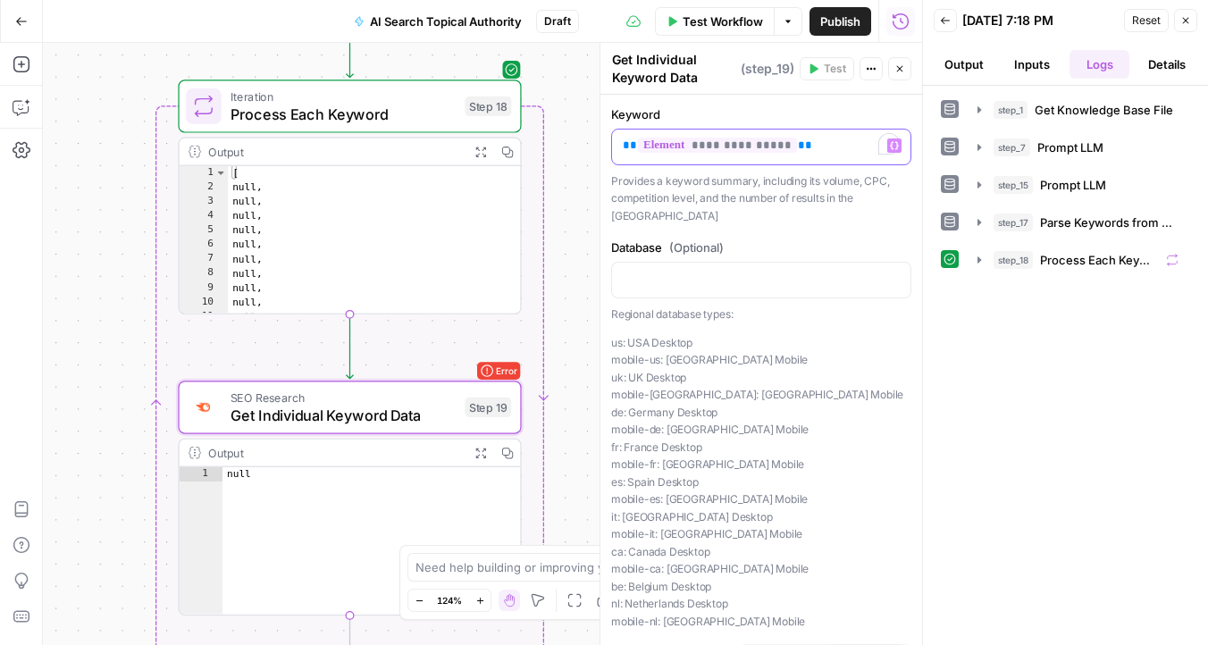
drag, startPoint x: 812, startPoint y: 143, endPoint x: 551, endPoint y: 139, distance: 260.9
click at [551, 139] on body "Omniscient New Home Browse Insights Opportunities Your Data Recent Grids Conten…" at bounding box center [604, 322] width 1208 height 645
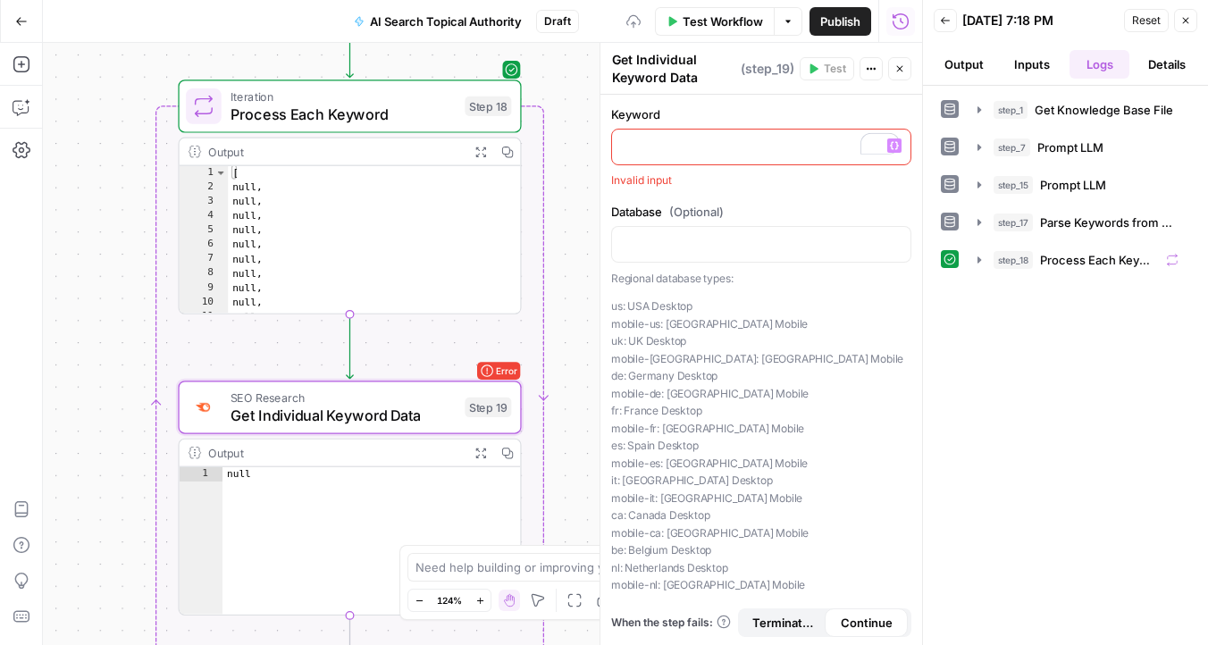
click at [897, 147] on icon "button" at bounding box center [894, 146] width 9 height 8
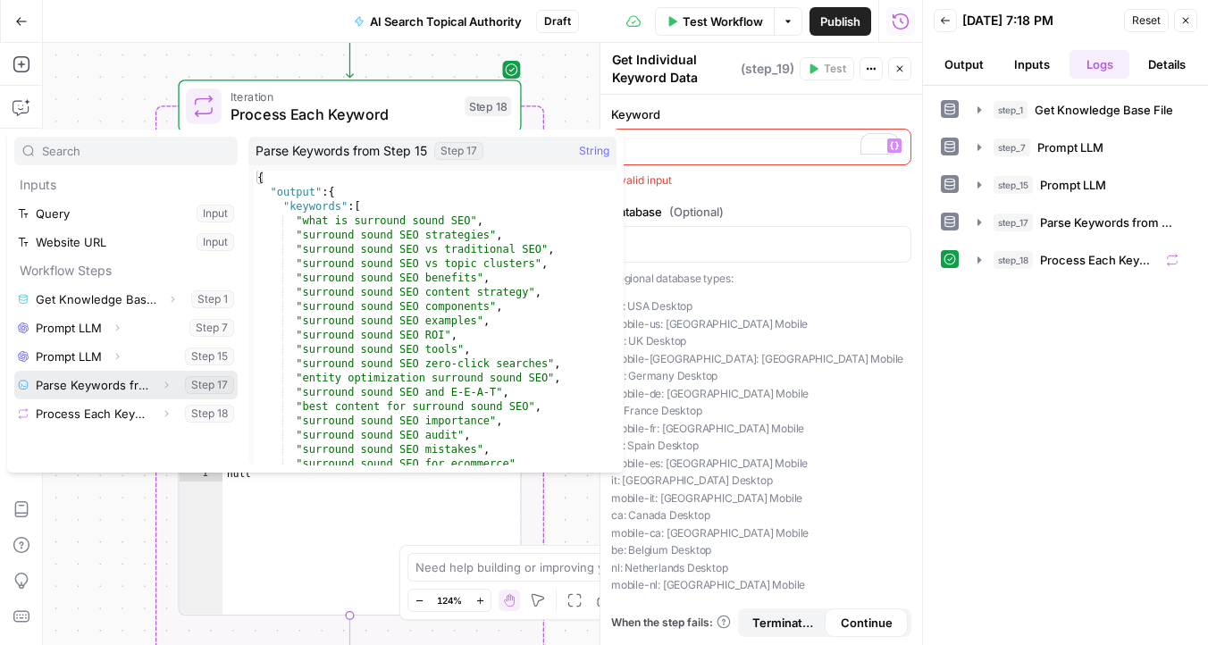
click at [168, 386] on icon "button" at bounding box center [166, 385] width 11 height 11
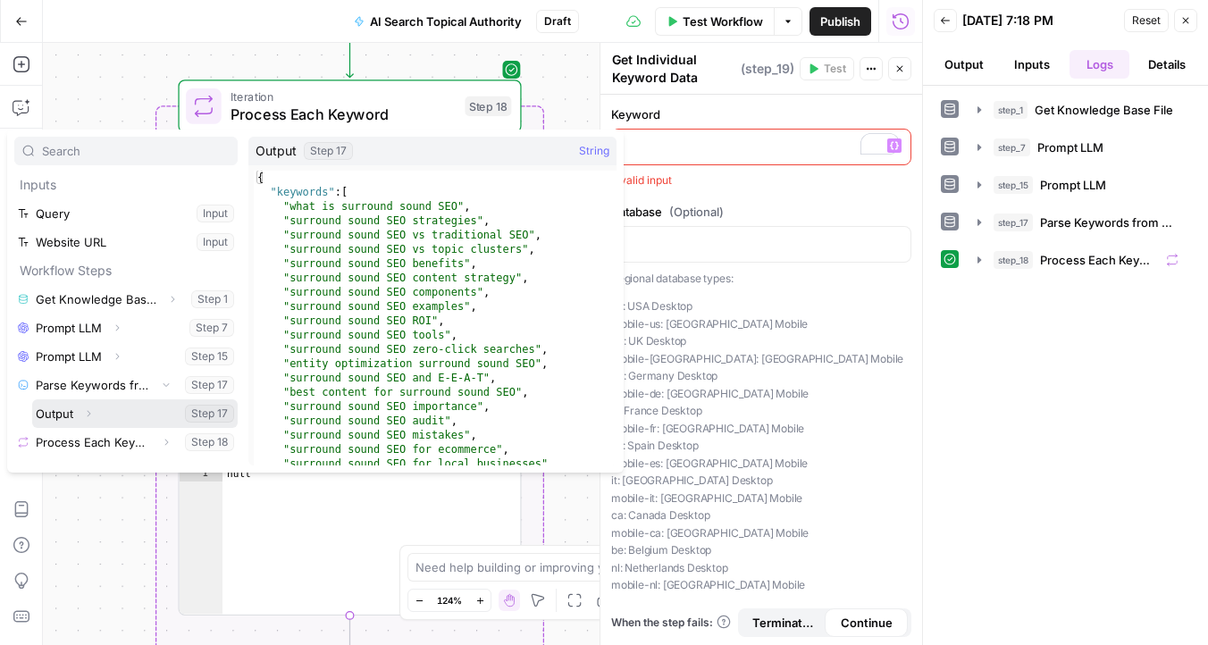
click at [95, 413] on button "Expand" at bounding box center [88, 413] width 23 height 23
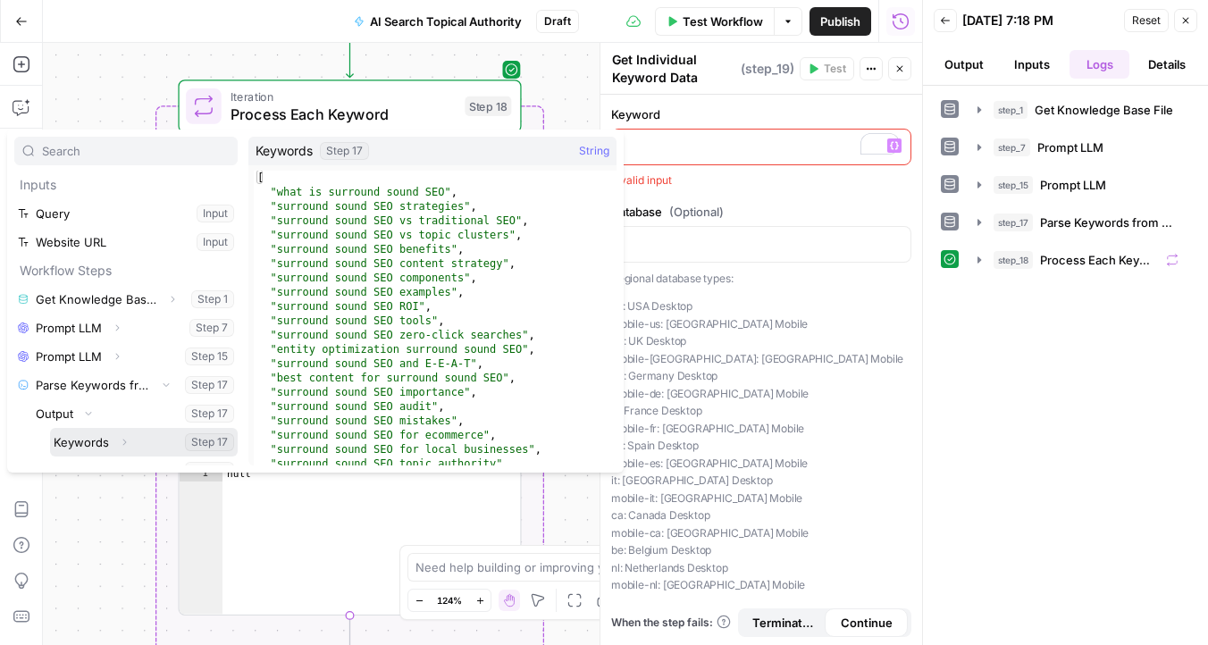
click at [95, 447] on button "Select variable Keywords" at bounding box center [144, 442] width 188 height 29
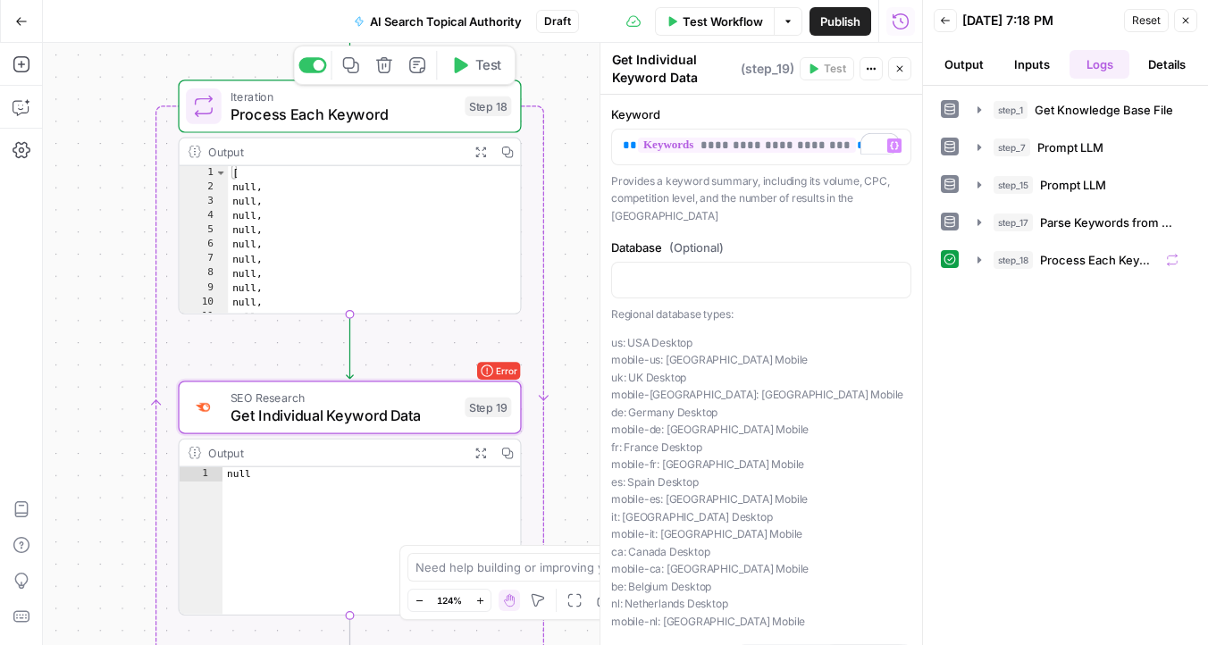
click at [458, 73] on icon "button" at bounding box center [459, 65] width 18 height 18
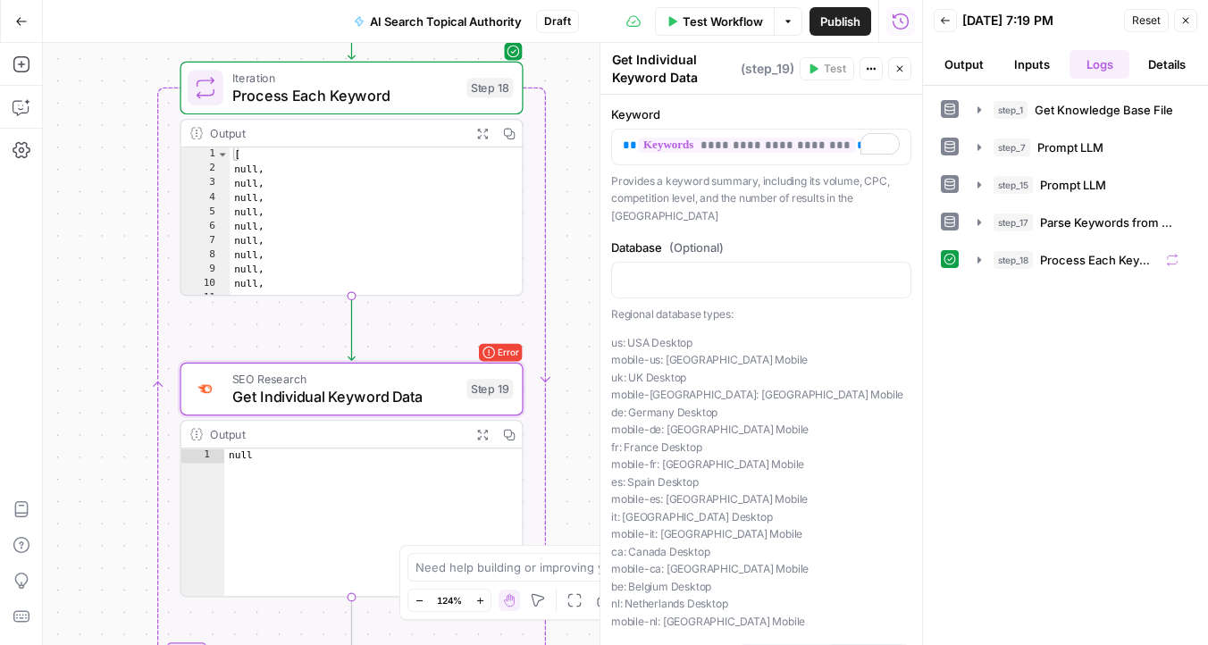
click at [143, 309] on div "Workflow Set Inputs Inputs Get Knowledge Base File Get Knowledge Base File Step…" at bounding box center [482, 344] width 879 height 602
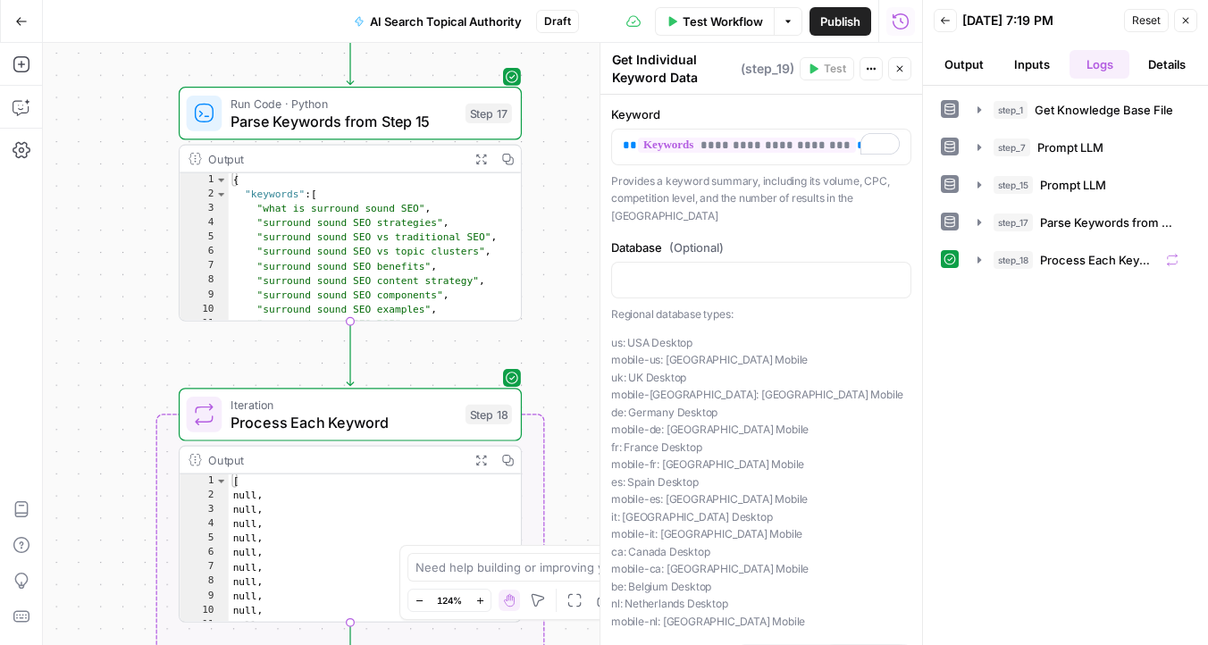
type textarea "**********"
drag, startPoint x: 263, startPoint y: 204, endPoint x: 406, endPoint y: 204, distance: 143.8
click at [406, 204] on div "{ "keywords" : [ "what is surround sound SEO" , "surround sound SEO strategies"…" at bounding box center [375, 262] width 293 height 179
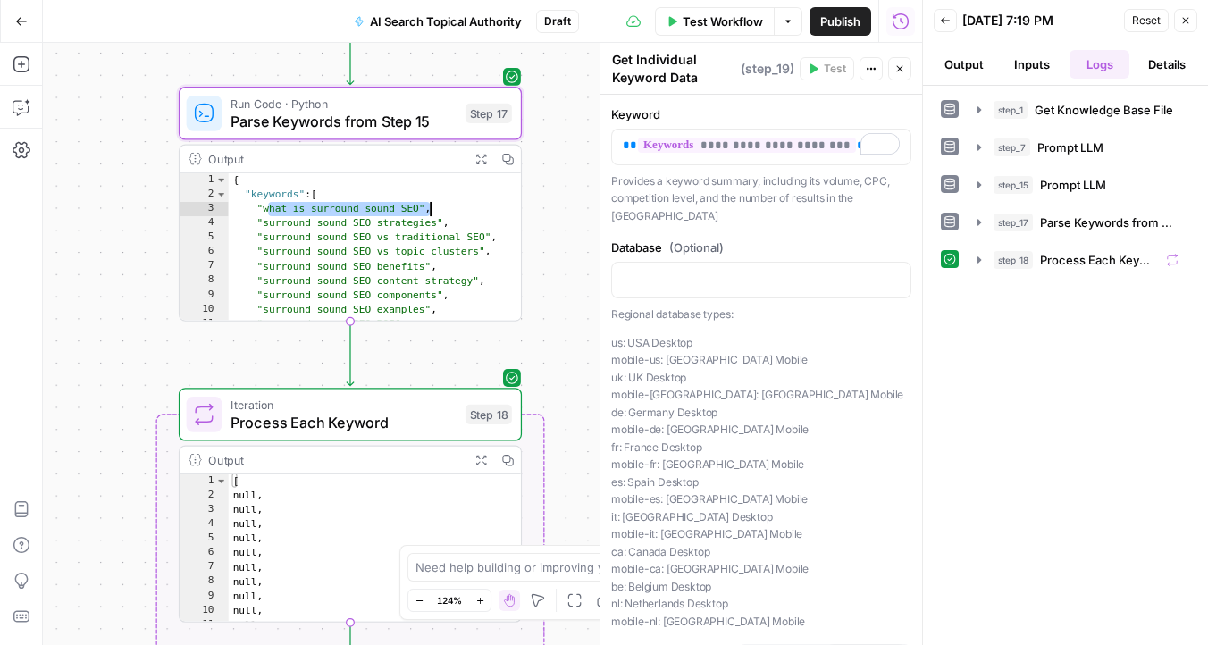
click at [106, 287] on div "Workflow Set Inputs Inputs Get Knowledge Base File Get Knowledge Base File Step…" at bounding box center [482, 344] width 879 height 602
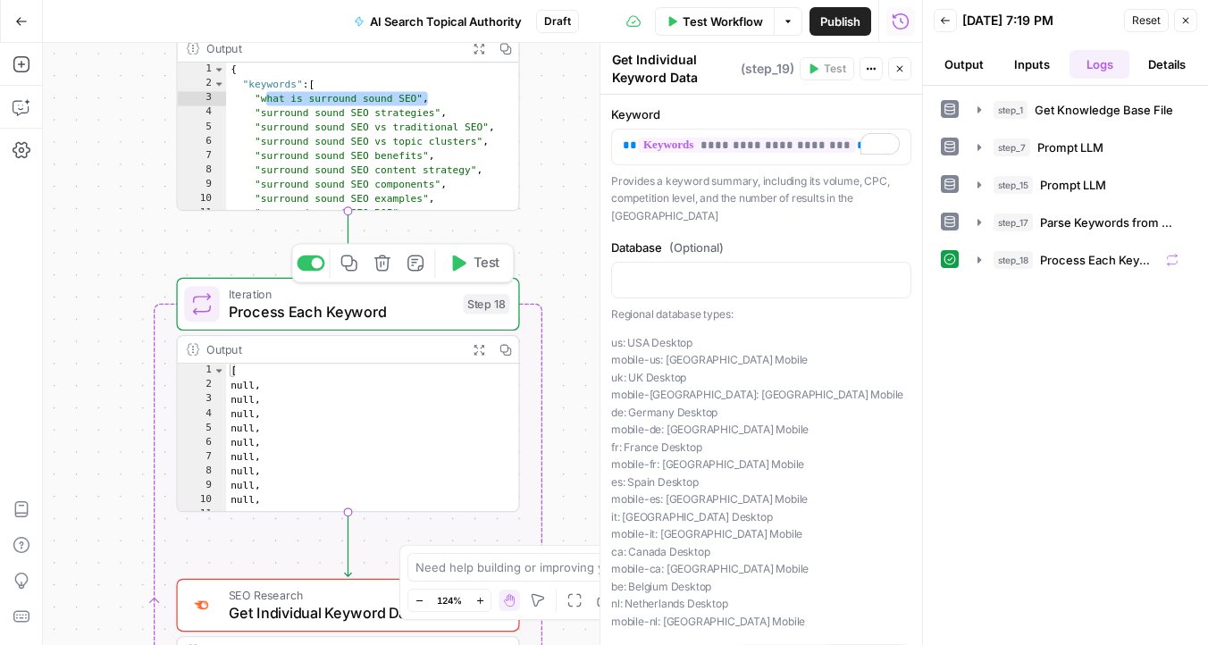
click at [465, 270] on icon "button" at bounding box center [457, 264] width 18 height 18
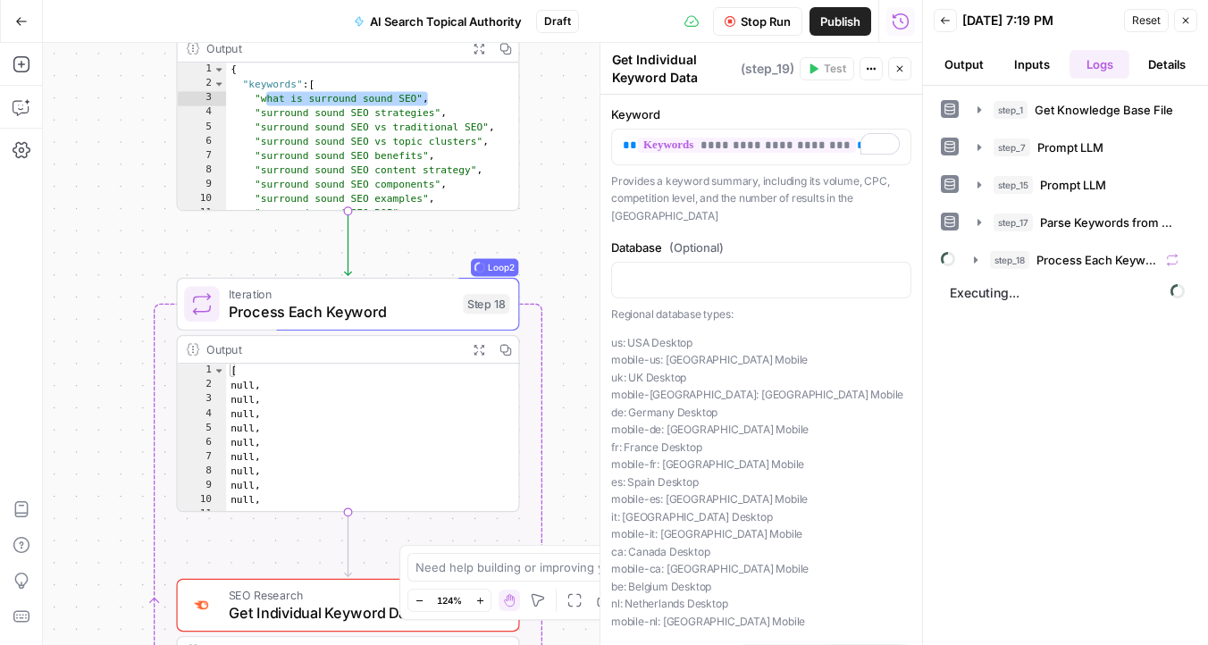
click at [735, 25] on button "Stop Run" at bounding box center [757, 21] width 89 height 29
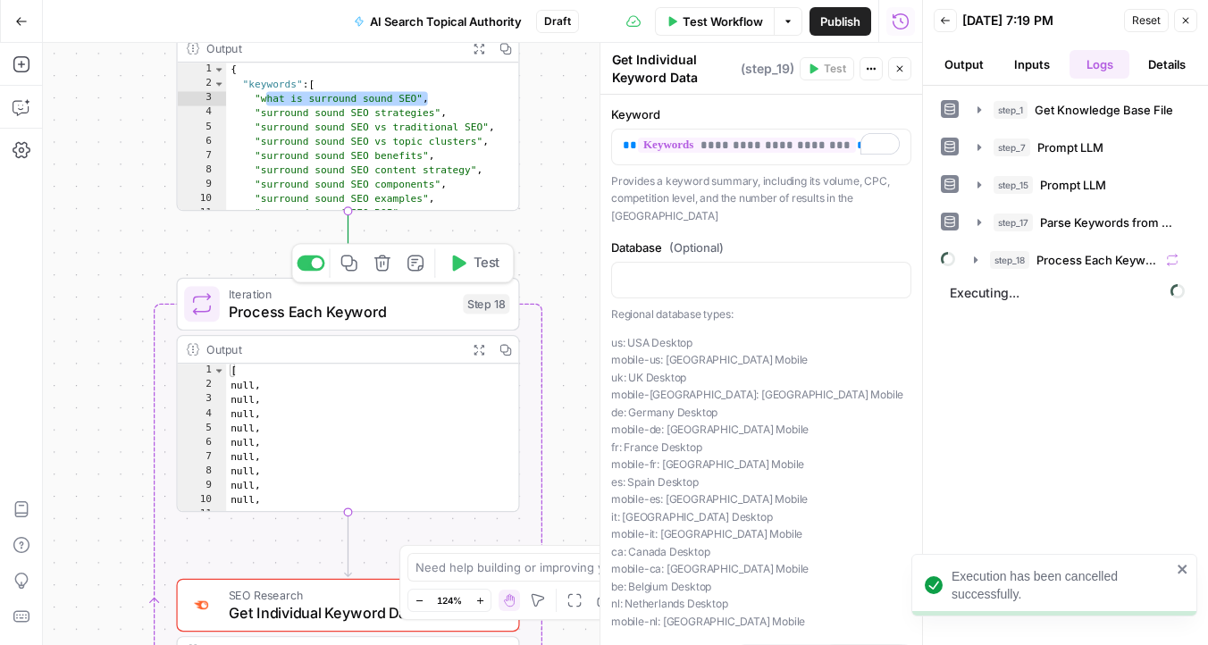
click at [407, 304] on span "Process Each Keyword" at bounding box center [342, 312] width 226 height 22
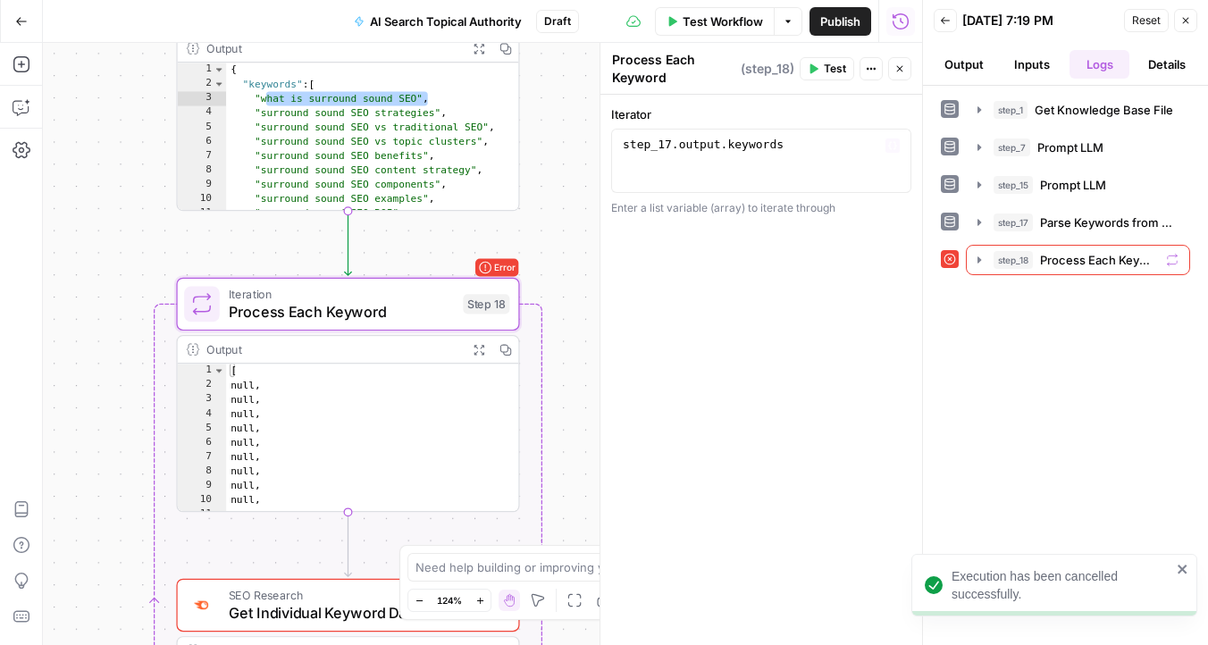
type textarea "**********"
drag, startPoint x: 822, startPoint y: 144, endPoint x: 564, endPoint y: 144, distance: 258.2
click at [564, 144] on body "Execution has been cancelled successfully. Omniscient New Home Browse Insights …" at bounding box center [604, 322] width 1208 height 645
click at [899, 147] on button "Variables Menu" at bounding box center [892, 145] width 14 height 14
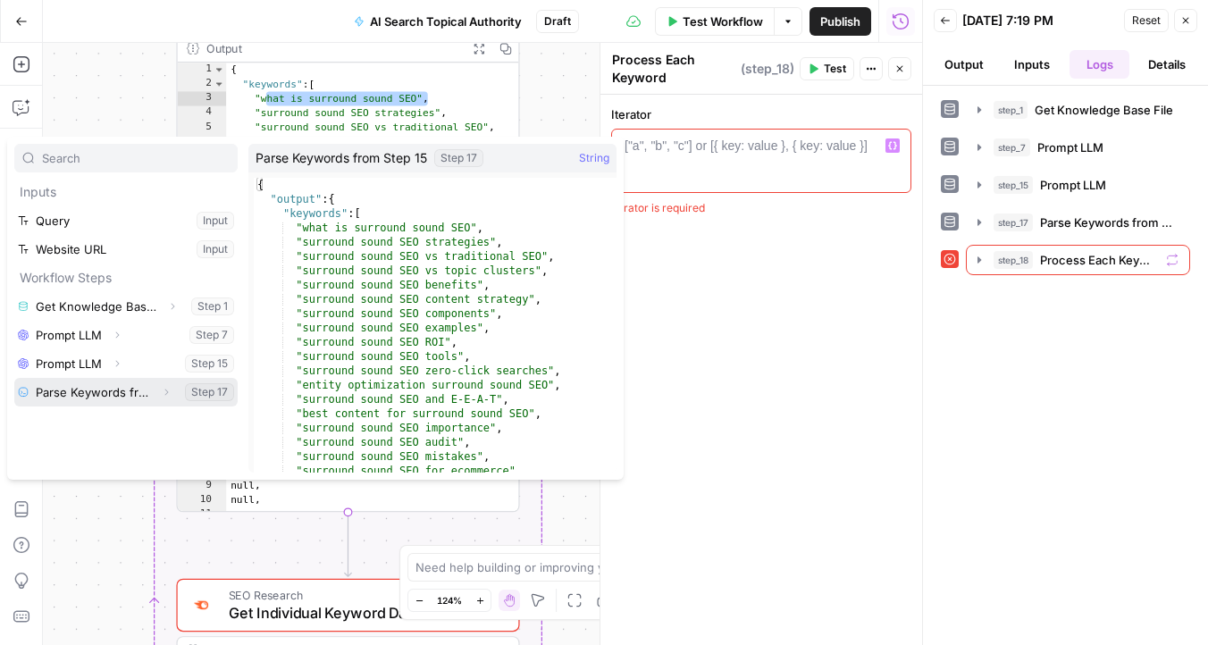
click at [167, 394] on icon "button" at bounding box center [166, 392] width 11 height 11
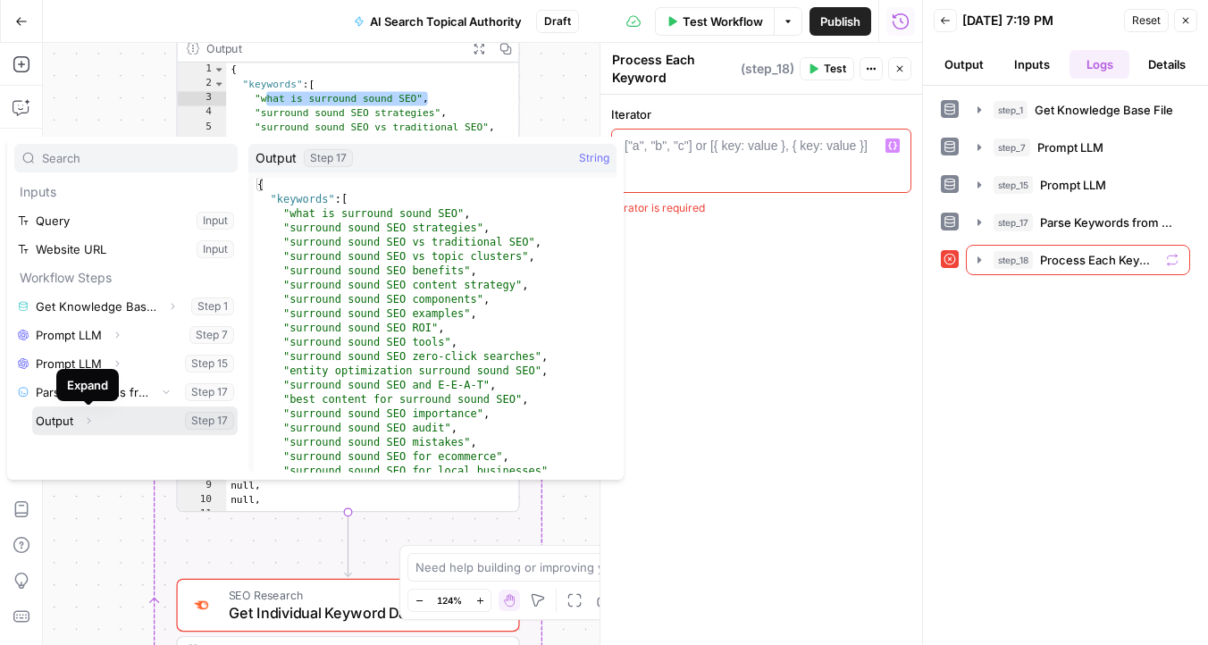
click at [94, 417] on button "Expand" at bounding box center [88, 420] width 23 height 23
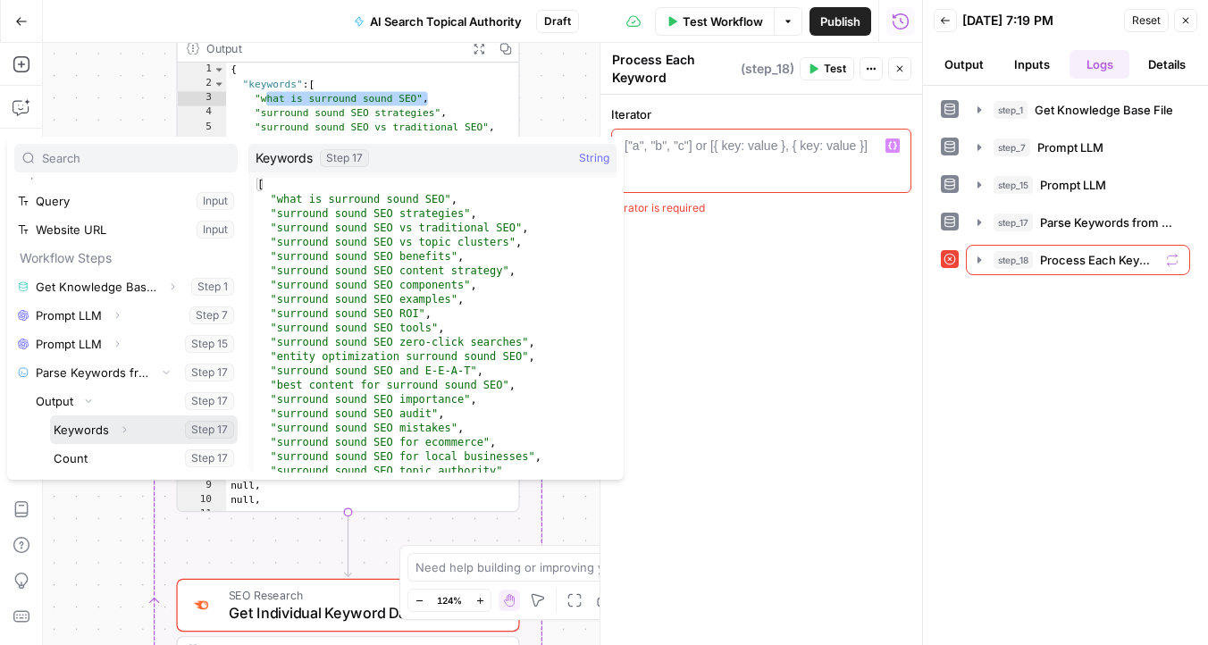
click at [125, 429] on icon "button" at bounding box center [124, 429] width 11 height 11
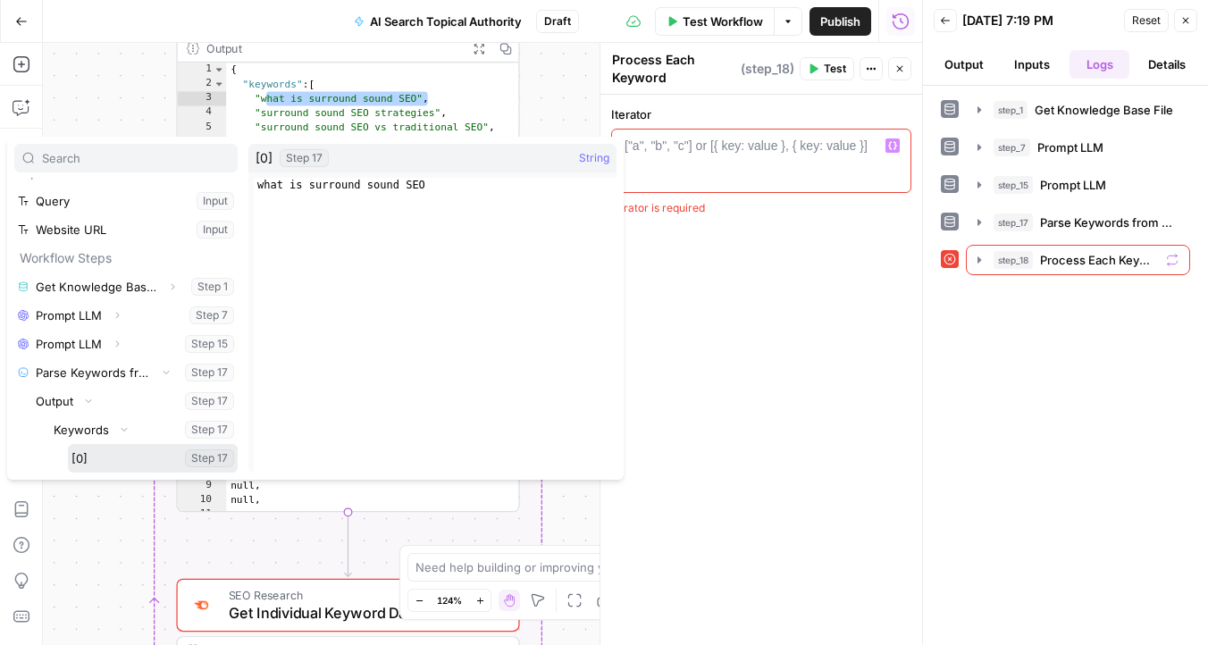
click at [112, 449] on button "Select variable [0]" at bounding box center [153, 458] width 170 height 29
type textarea "**********"
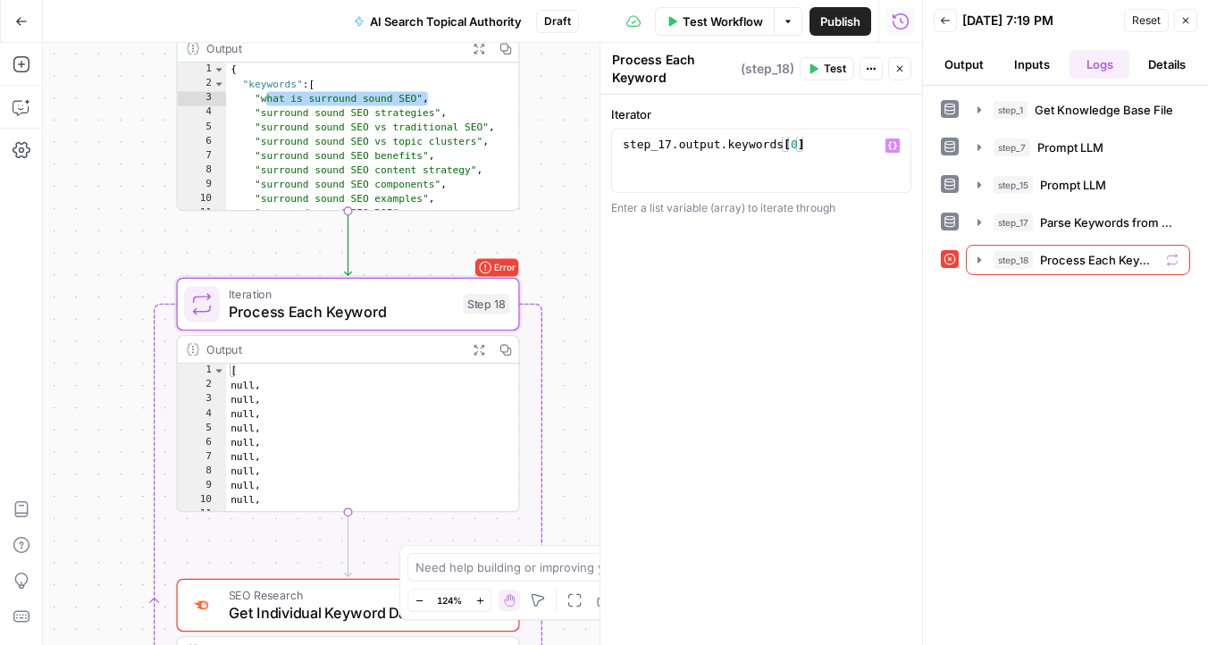
click at [833, 76] on span "Test" at bounding box center [835, 69] width 22 height 16
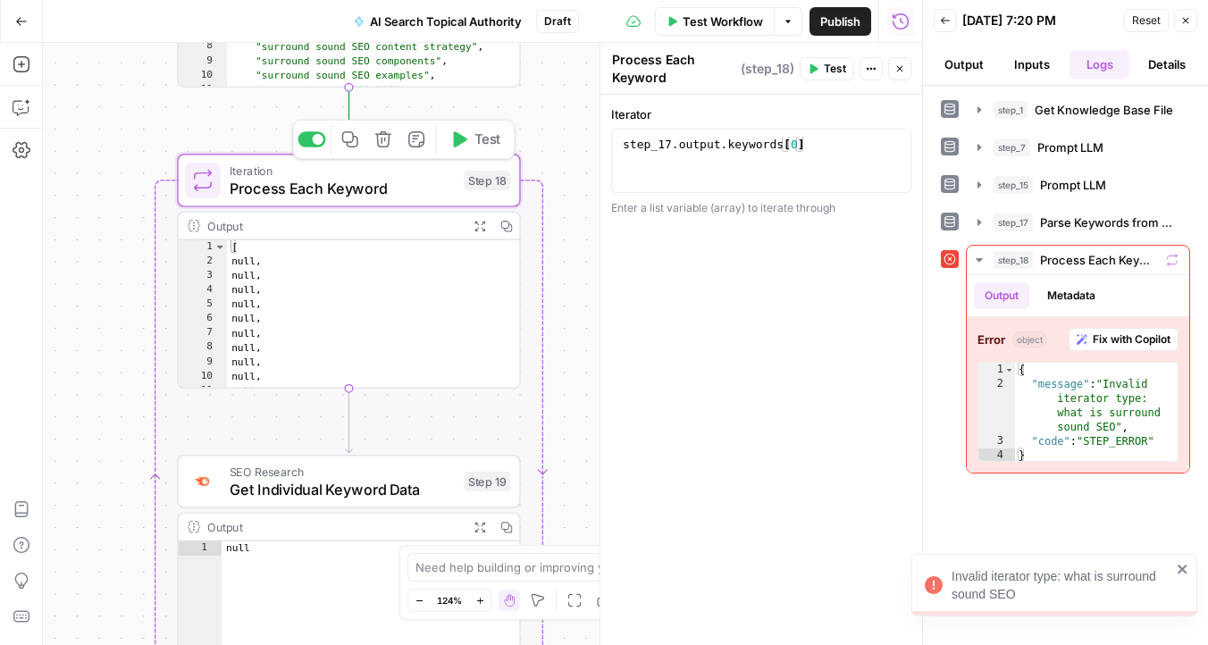
click at [456, 150] on button "Test" at bounding box center [474, 139] width 69 height 29
click at [403, 193] on span "Process Each Keyword" at bounding box center [343, 188] width 226 height 22
click at [820, 136] on div "**********" at bounding box center [761, 161] width 300 height 64
click at [820, 143] on div "step_17 . output . keywords [ 0 ]" at bounding box center [761, 177] width 284 height 80
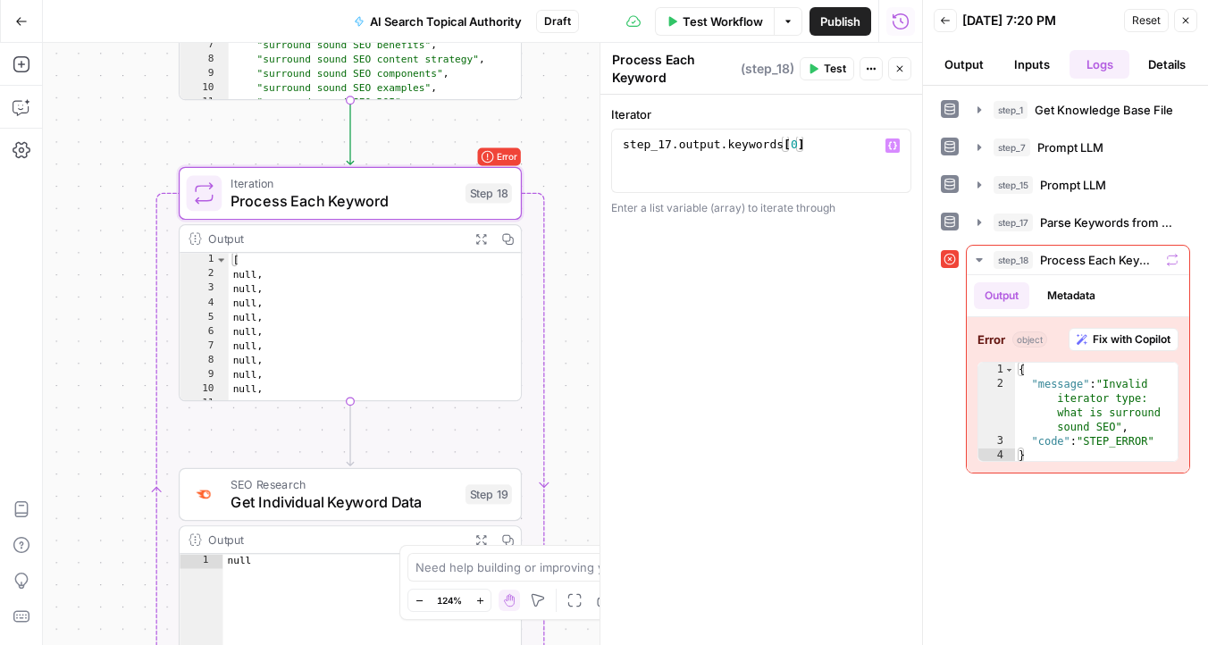
click at [1197, 21] on header "Back 09/22/25 at 7:20 PM Reset Close Output Inputs Logs Details" at bounding box center [1065, 43] width 285 height 86
click at [1192, 21] on button "Close" at bounding box center [1185, 20] width 23 height 23
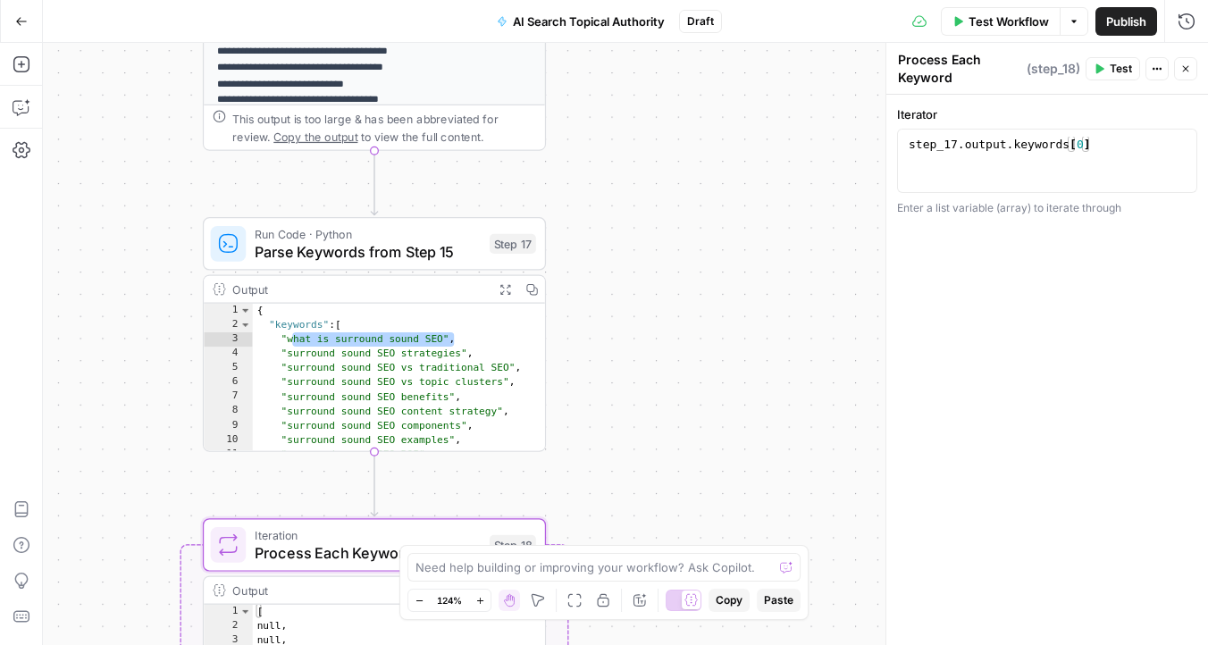
click at [271, 254] on span "Parse Keywords from Step 15" at bounding box center [368, 251] width 226 height 22
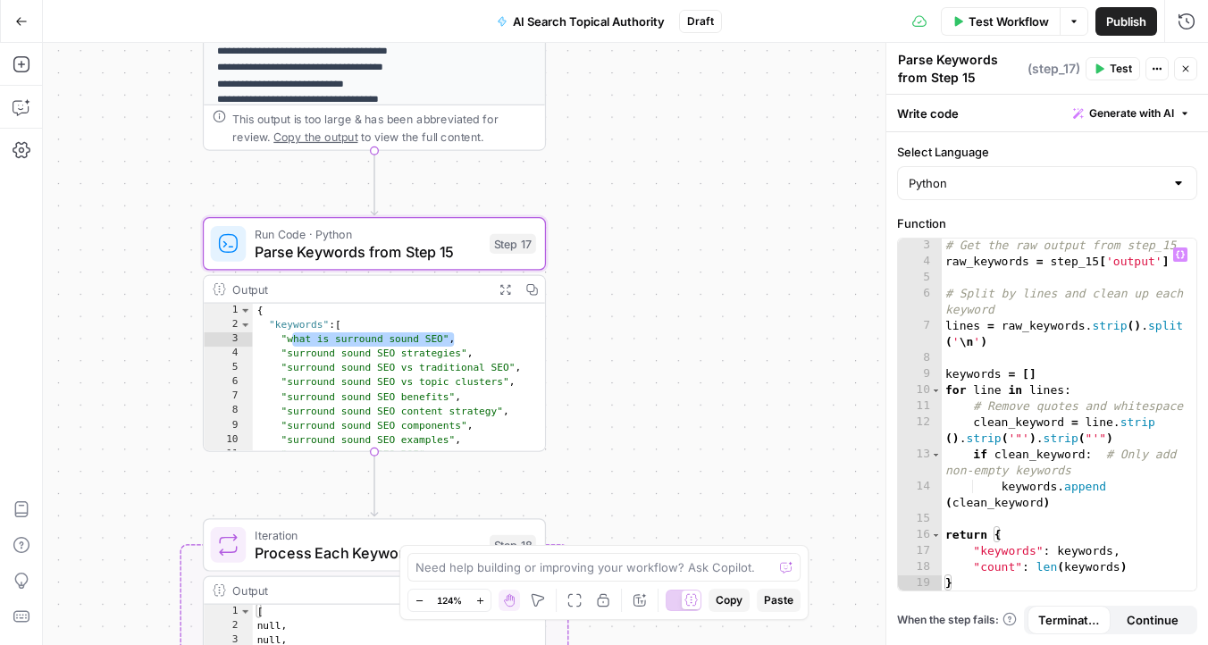
scroll to position [34, 0]
click at [1179, 72] on button "Close" at bounding box center [1185, 68] width 23 height 23
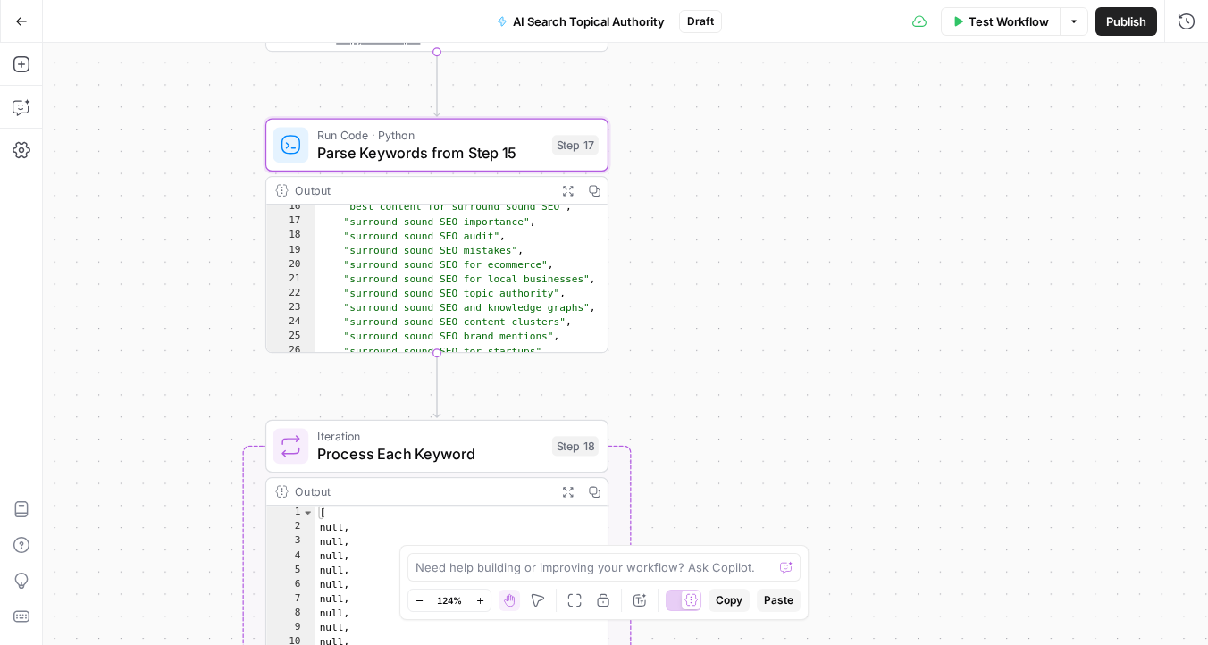
scroll to position [0, 0]
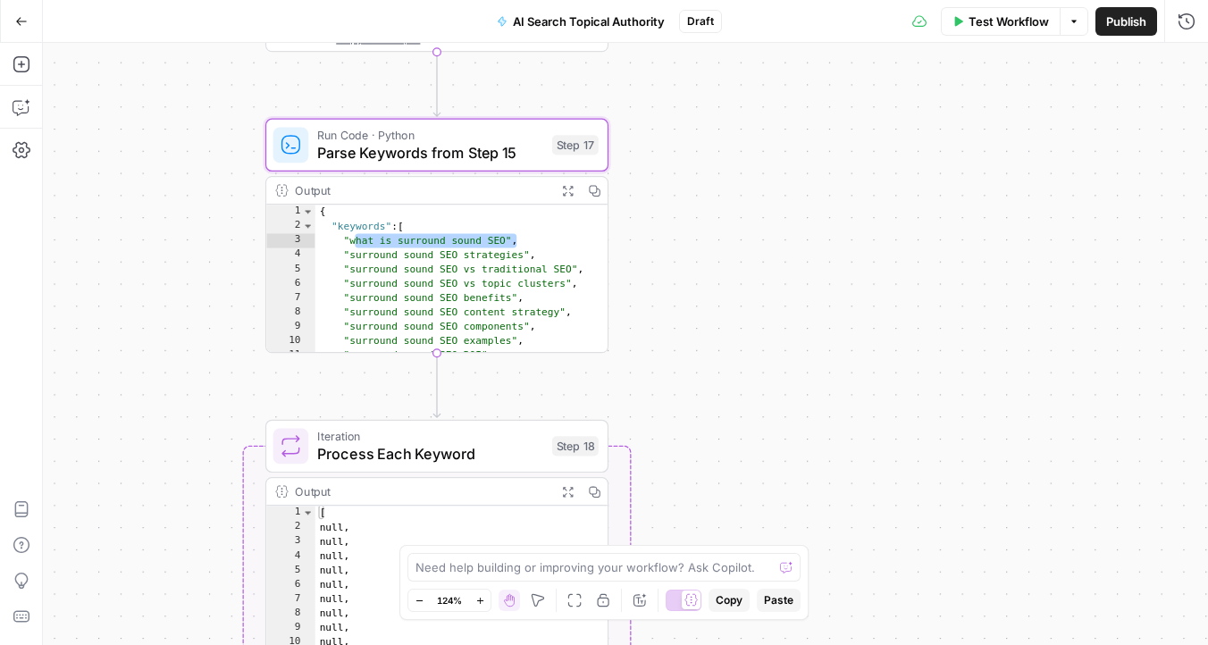
click at [655, 256] on div "Workflow Set Inputs Inputs Get Knowledge Base File Get Knowledge Base File Step…" at bounding box center [625, 344] width 1165 height 602
type textarea "**********"
click at [395, 249] on div "{ "keywords" : [ "what is surround sound SEO" , "surround sound SEO strategies"…" at bounding box center [461, 294] width 293 height 179
click at [101, 247] on div "Workflow Set Inputs Inputs Get Knowledge Base File Get Knowledge Base File Step…" at bounding box center [625, 344] width 1165 height 602
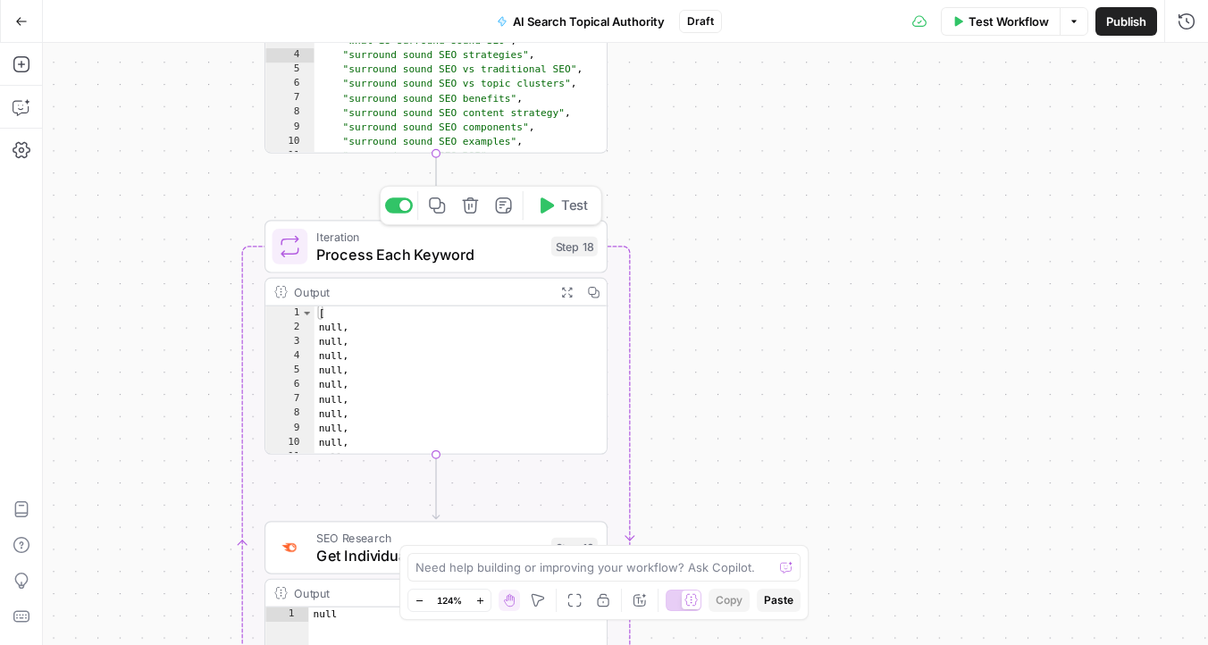
click at [521, 239] on span "Iteration" at bounding box center [429, 237] width 226 height 18
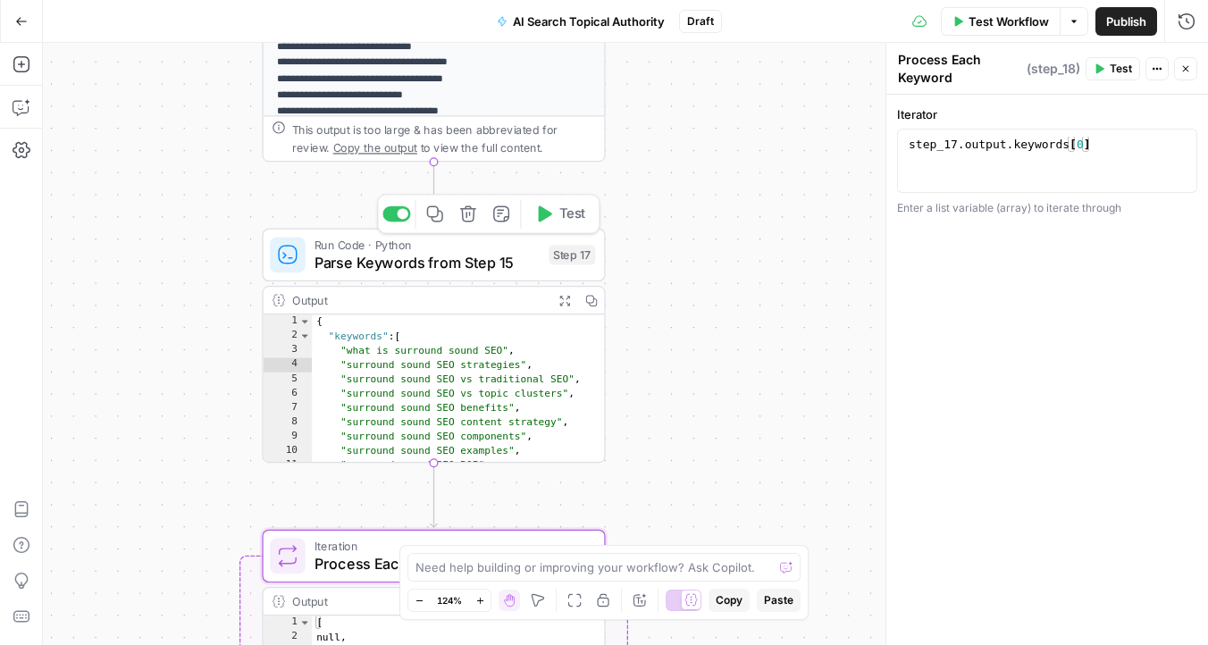
click at [520, 257] on span "Parse Keywords from Step 15" at bounding box center [427, 263] width 226 height 22
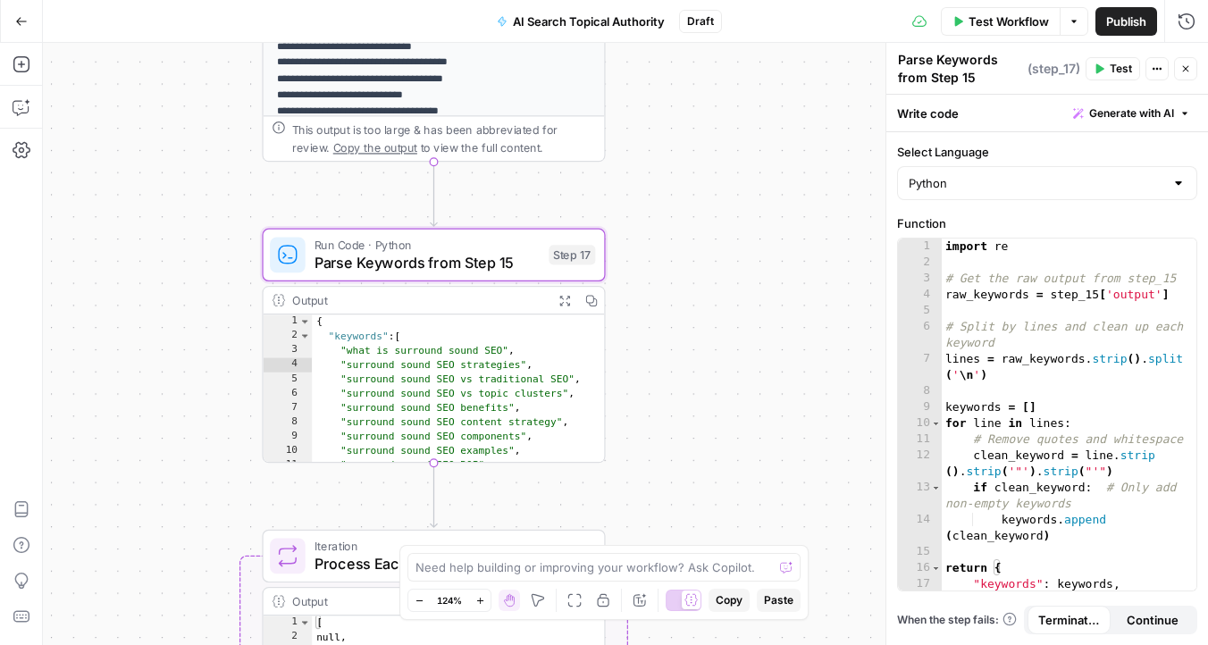
click at [1023, 268] on div "import re # Get the raw output from step_15 raw_keywords = step_15 [ 'output' ]…" at bounding box center [1069, 431] width 255 height 384
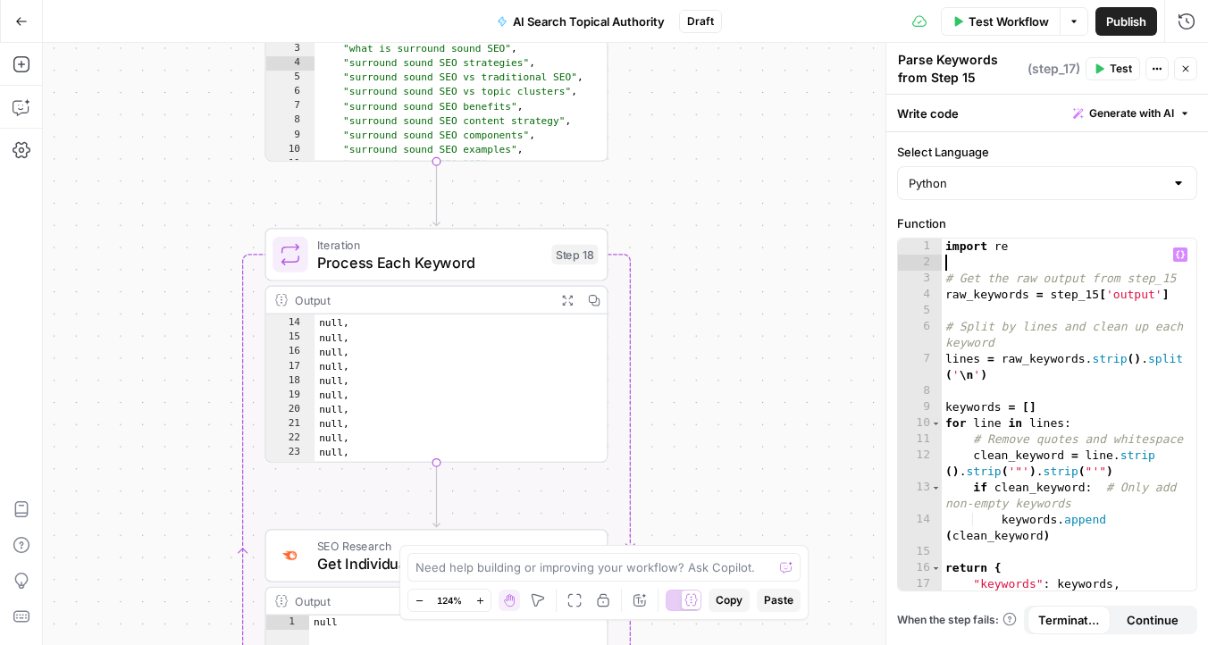
scroll to position [161, 0]
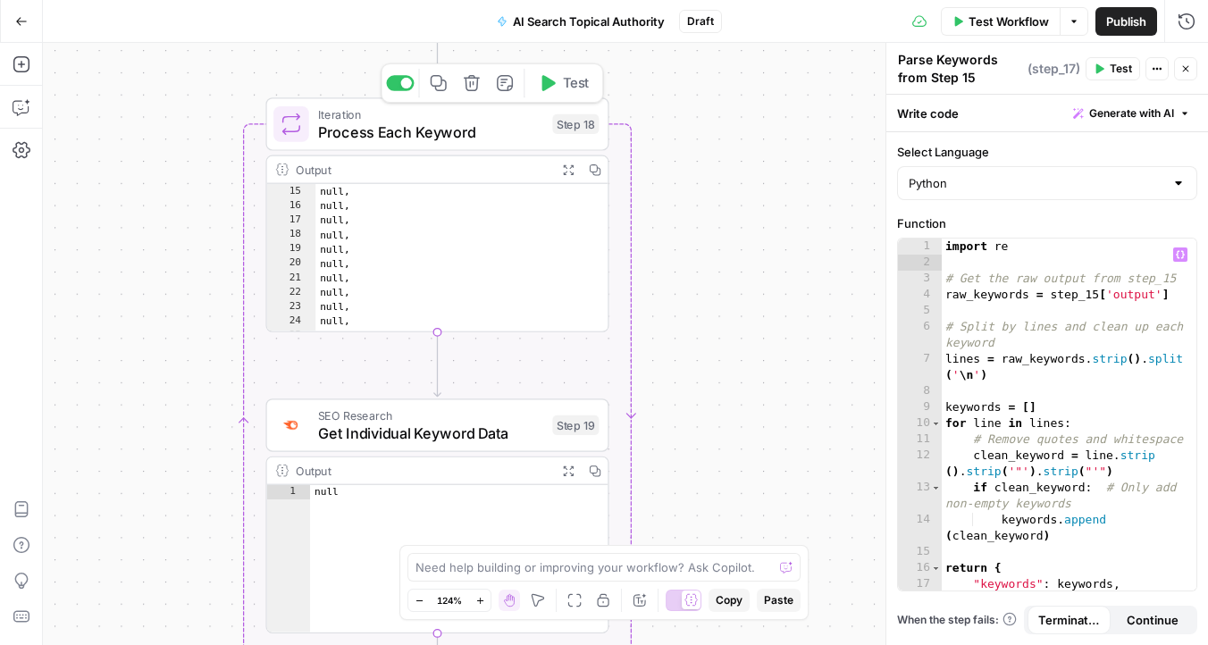
click at [485, 136] on span "Process Each Keyword" at bounding box center [431, 132] width 226 height 22
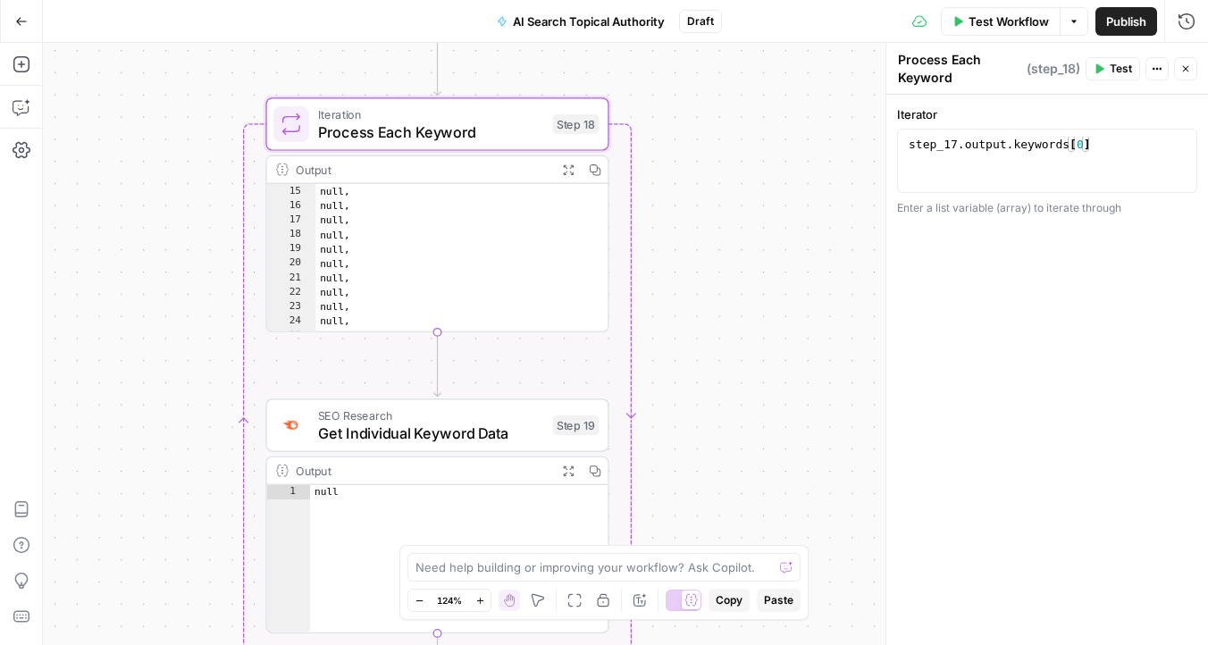
type textarea "**********"
drag, startPoint x: 1099, startPoint y: 139, endPoint x: 884, endPoint y: 139, distance: 214.4
click at [885, 139] on div "**********" at bounding box center [1046, 344] width 322 height 602
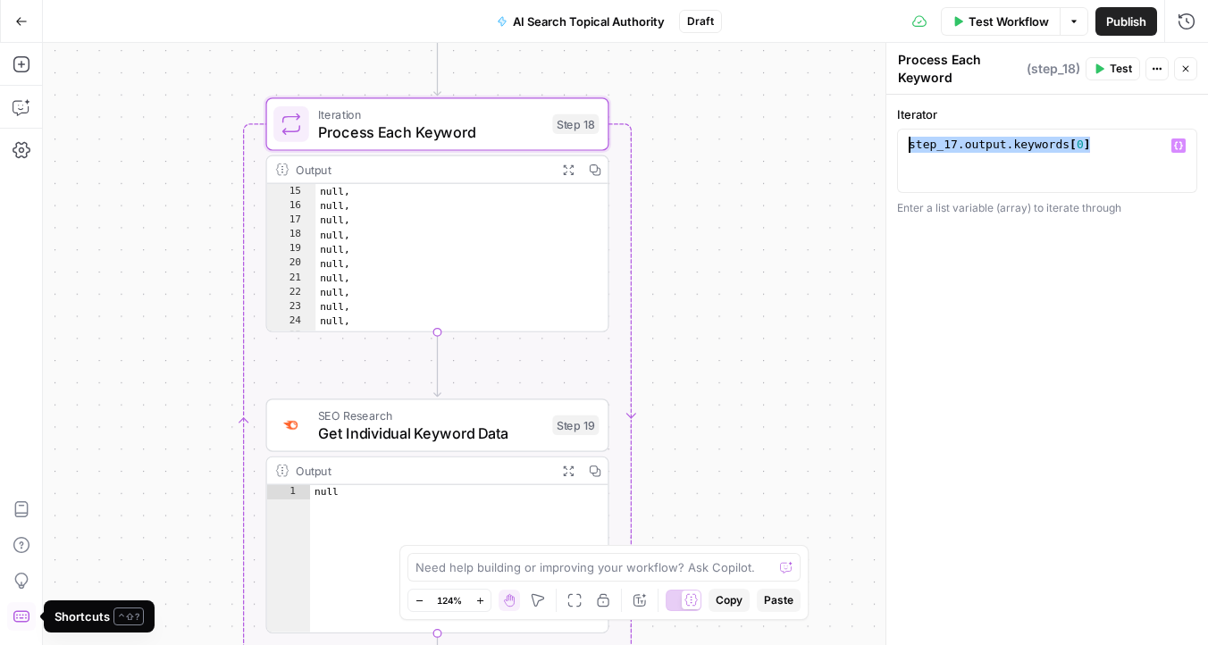
click at [21, 619] on icon "button" at bounding box center [22, 616] width 18 height 18
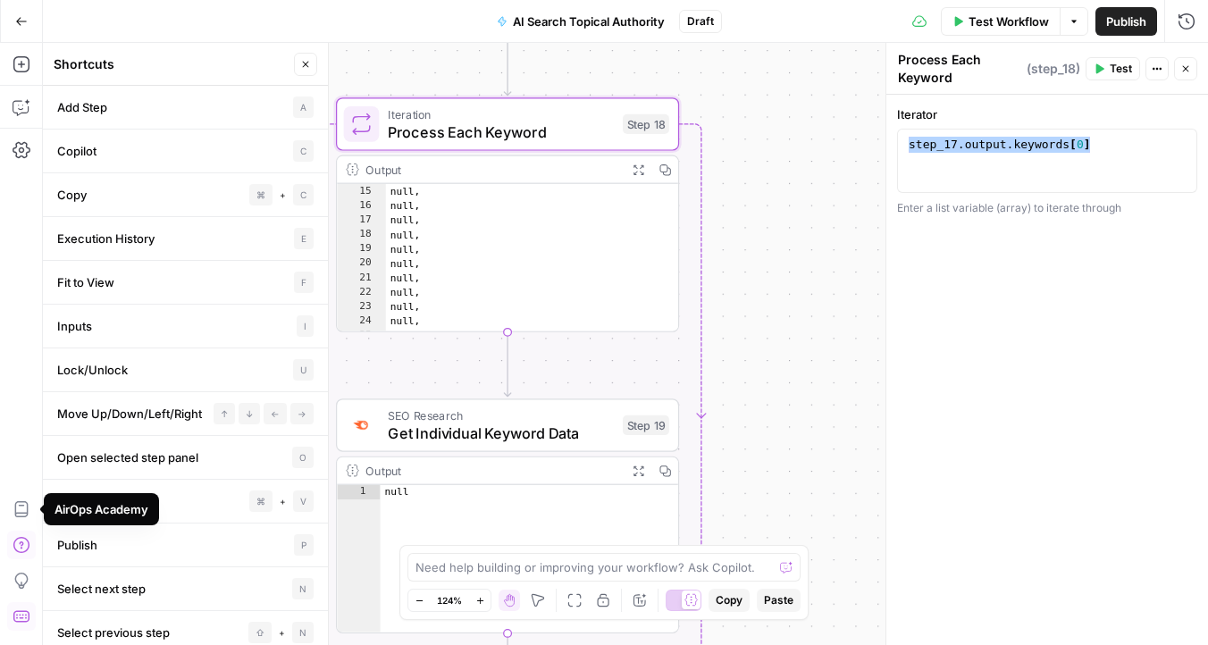
click at [21, 537] on icon "button" at bounding box center [21, 545] width 16 height 16
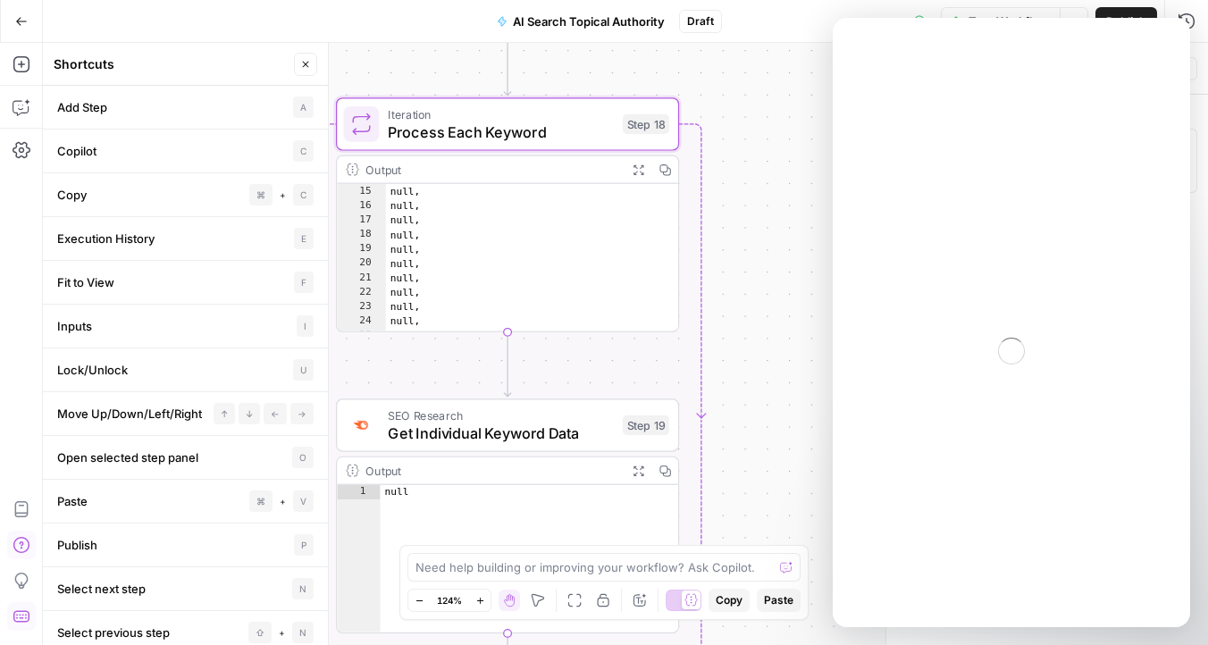
scroll to position [0, 0]
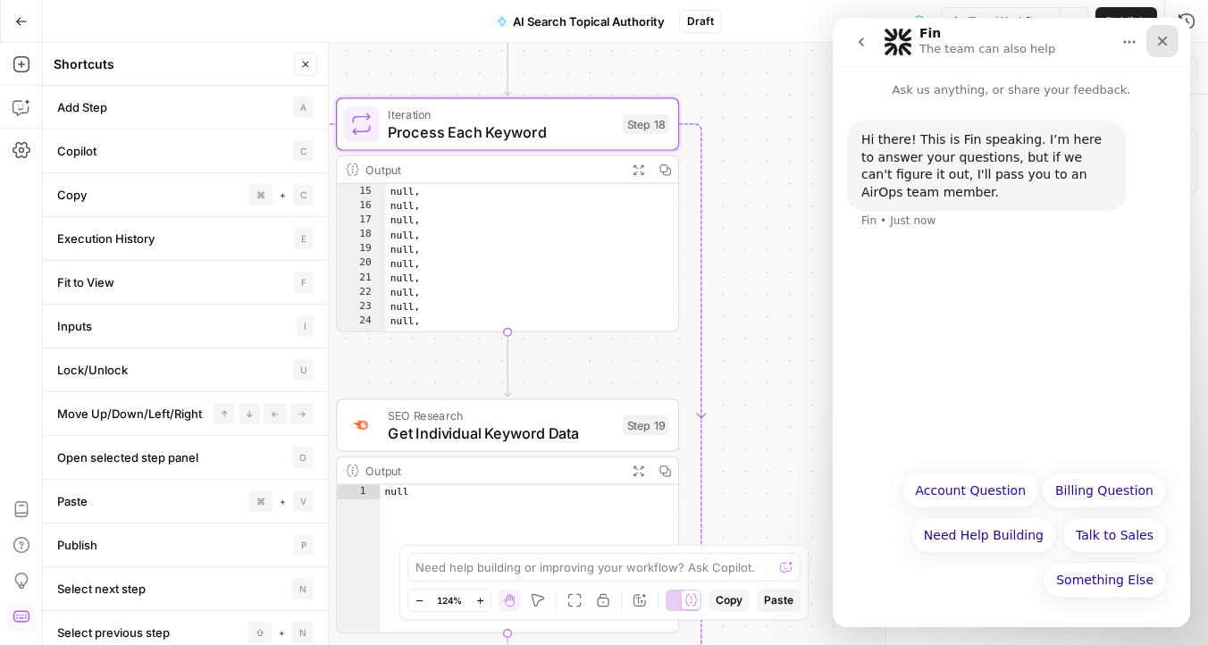
click at [1168, 36] on icon "Close" at bounding box center [1162, 41] width 14 height 14
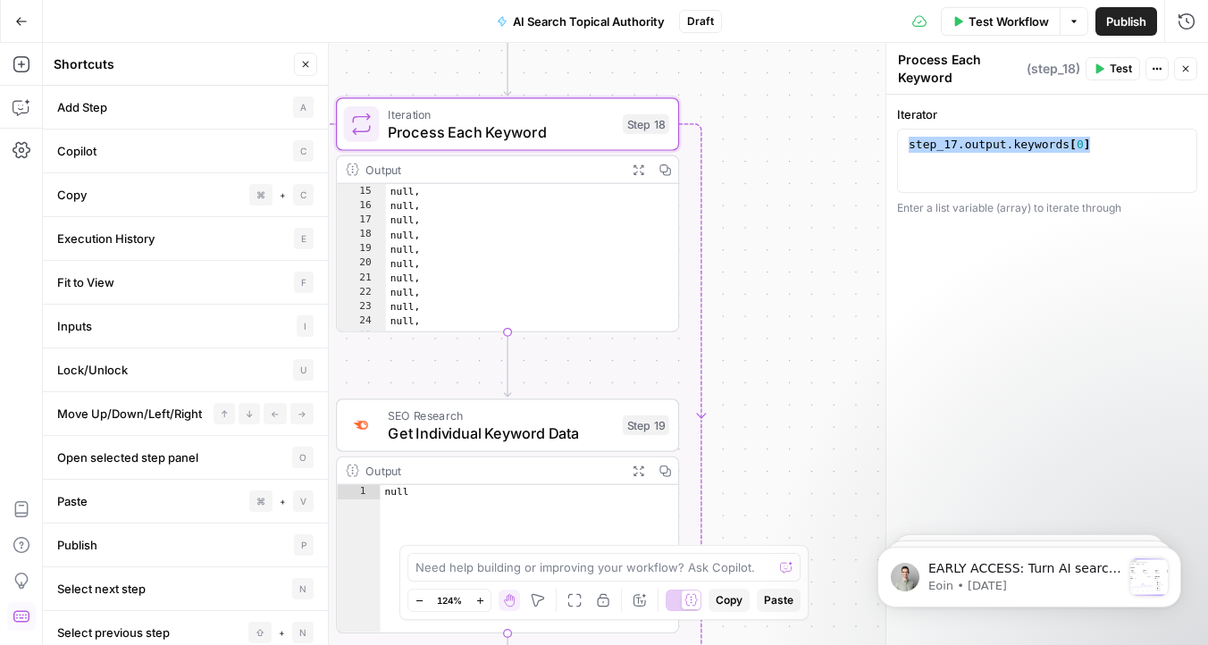
scroll to position [365, 0]
click at [18, 143] on icon "button" at bounding box center [22, 150] width 18 height 18
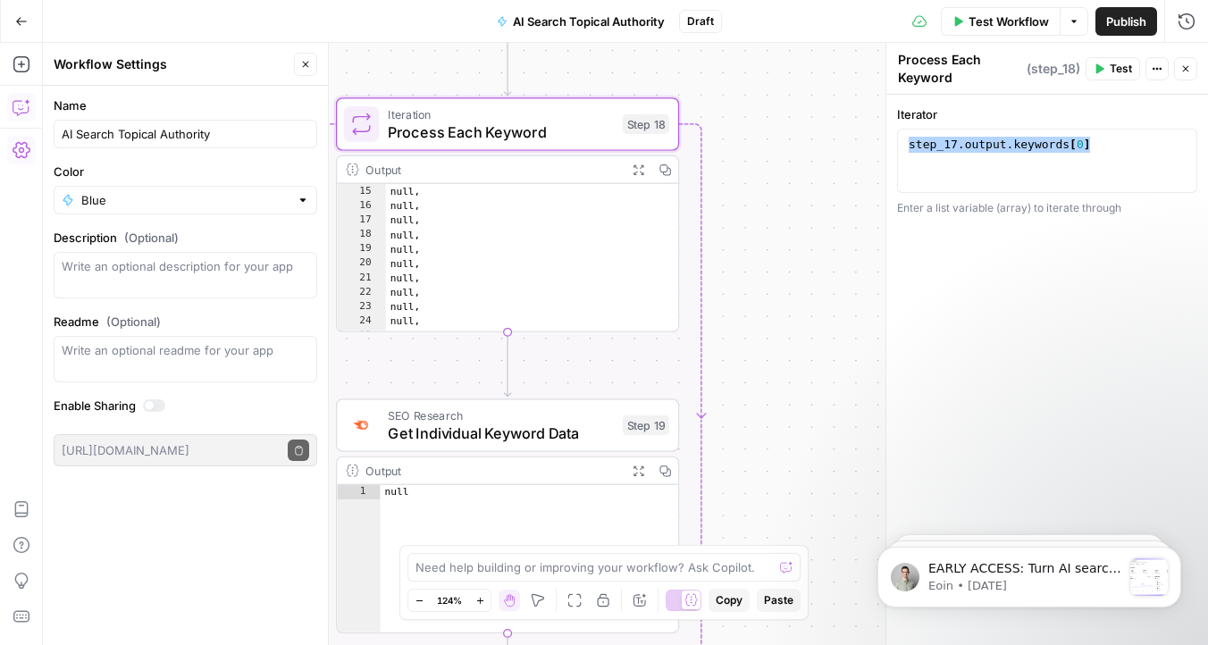
click at [19, 110] on icon "button" at bounding box center [22, 107] width 18 height 18
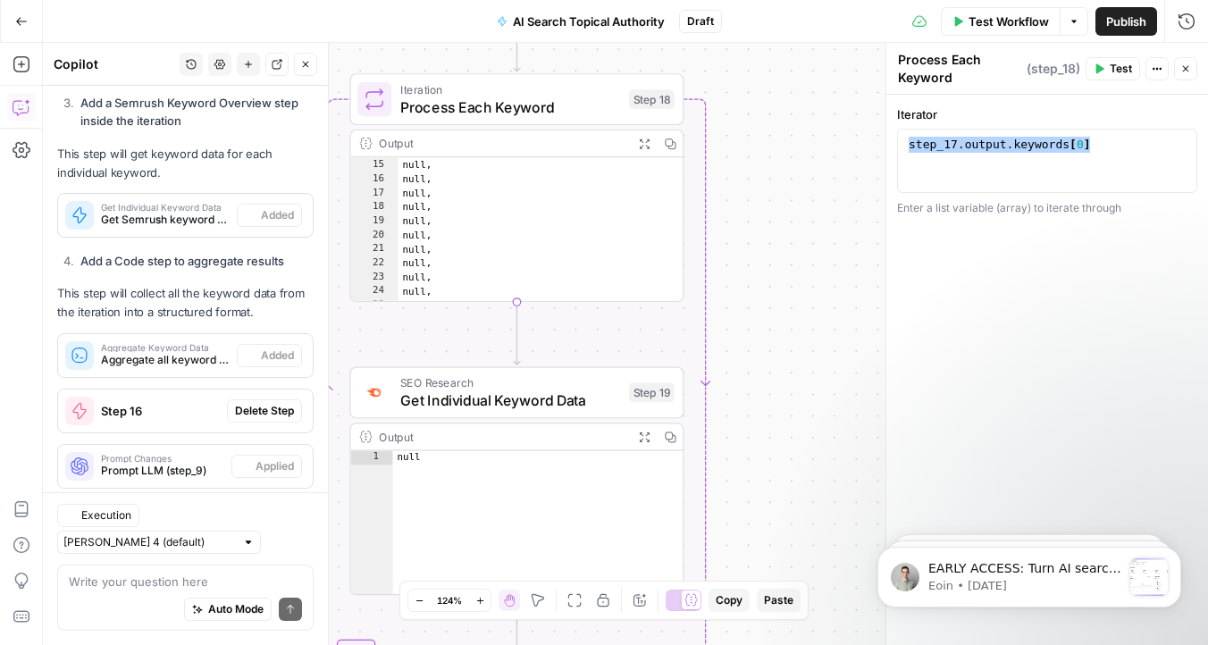
scroll to position [949, 0]
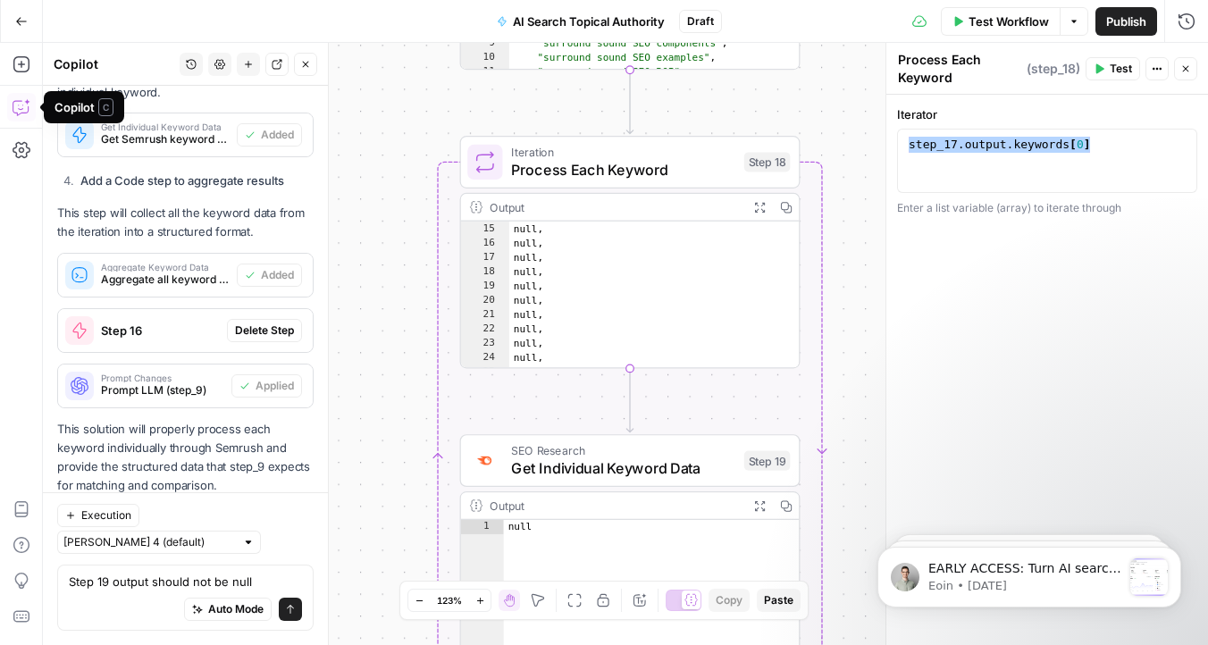
click at [109, 576] on textarea "Step 19 output should not be null" at bounding box center [185, 582] width 233 height 18
type textarea "Step 18 output should not be null"
click at [287, 606] on icon "submit" at bounding box center [290, 609] width 11 height 11
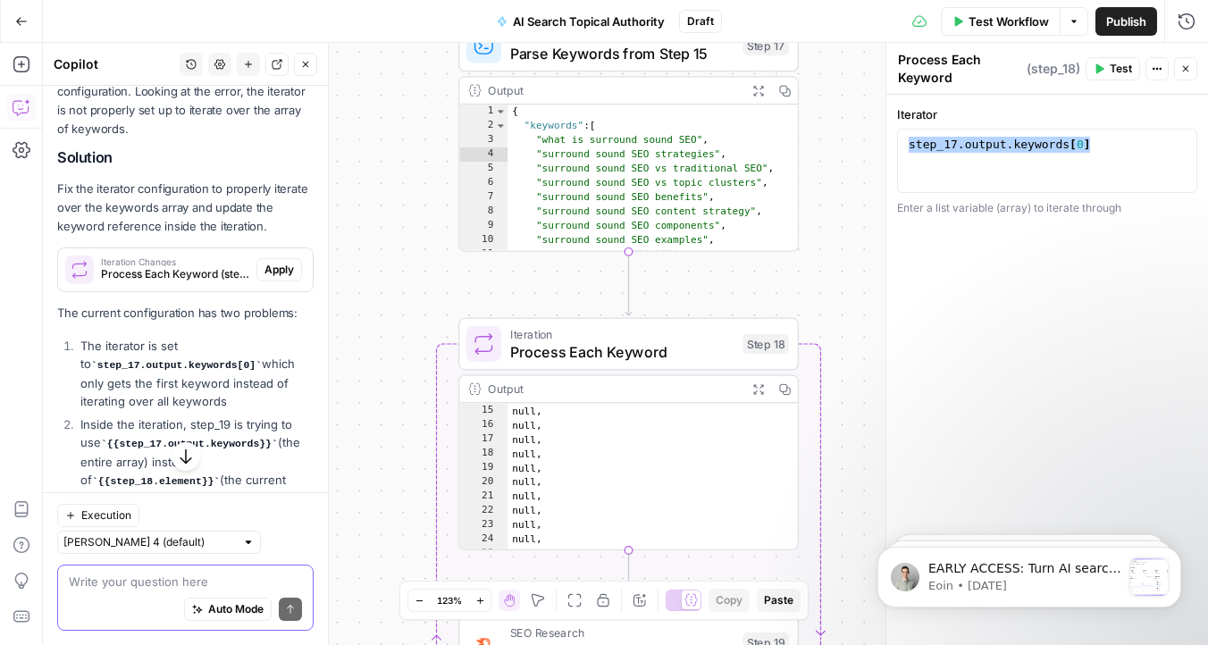
scroll to position [1469, 0]
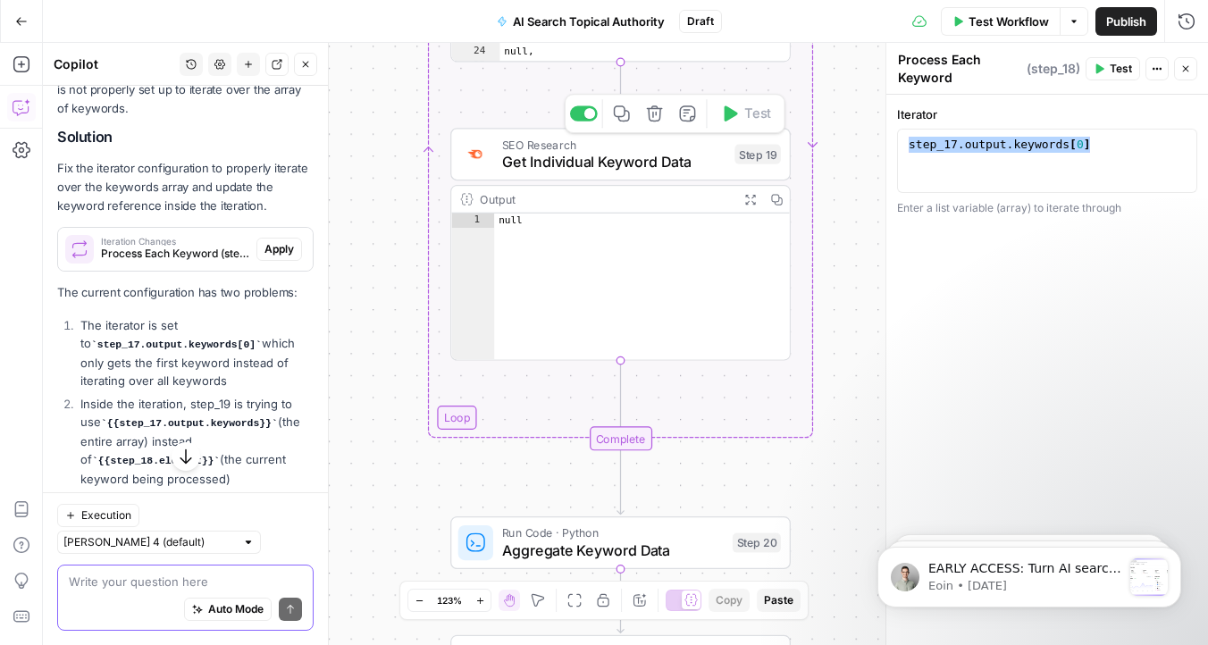
click at [608, 170] on span "Get Individual Keyword Data" at bounding box center [614, 162] width 224 height 22
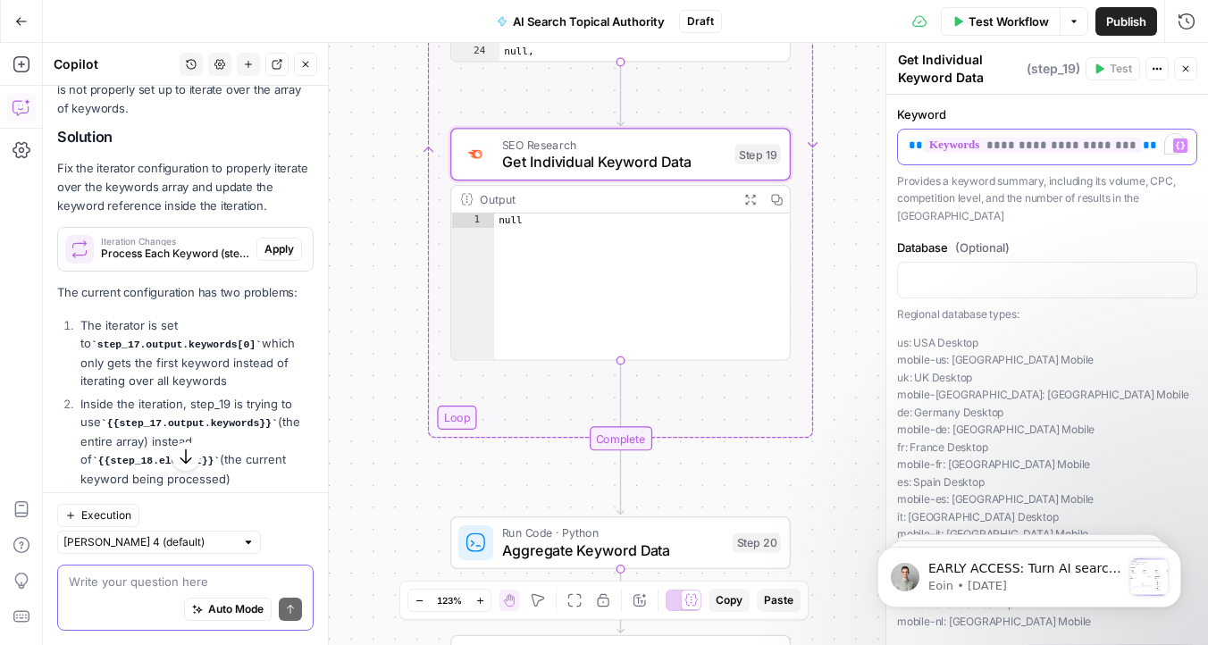
drag, startPoint x: 1143, startPoint y: 143, endPoint x: 800, endPoint y: 141, distance: 343.0
click at [800, 142] on body "Omniscient New Home Browse Insights Opportunities Your Data Recent Grids Conten…" at bounding box center [604, 322] width 1208 height 645
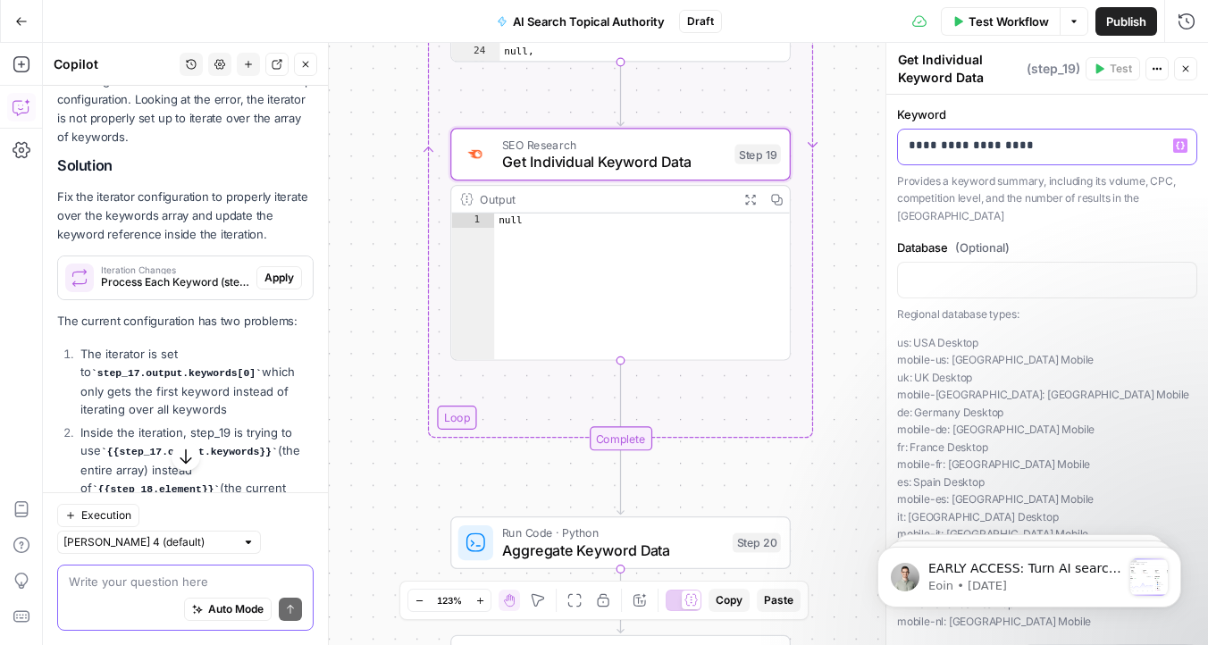
scroll to position [1497, 0]
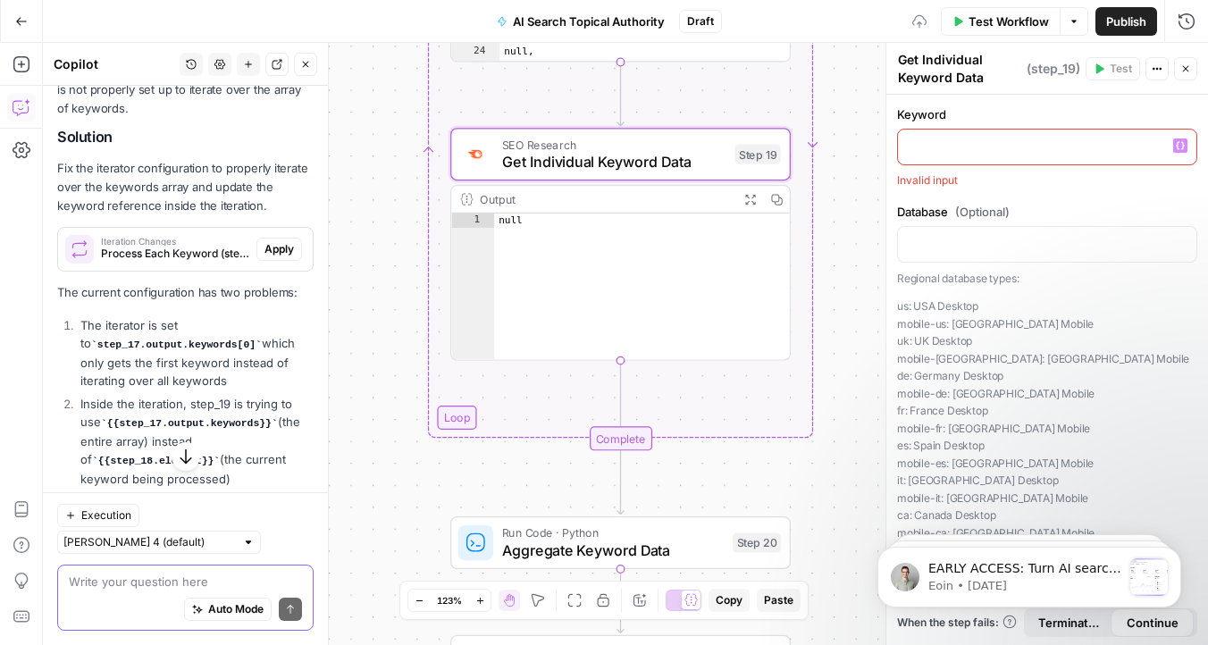
click at [1181, 150] on button "Variables Menu" at bounding box center [1180, 145] width 14 height 14
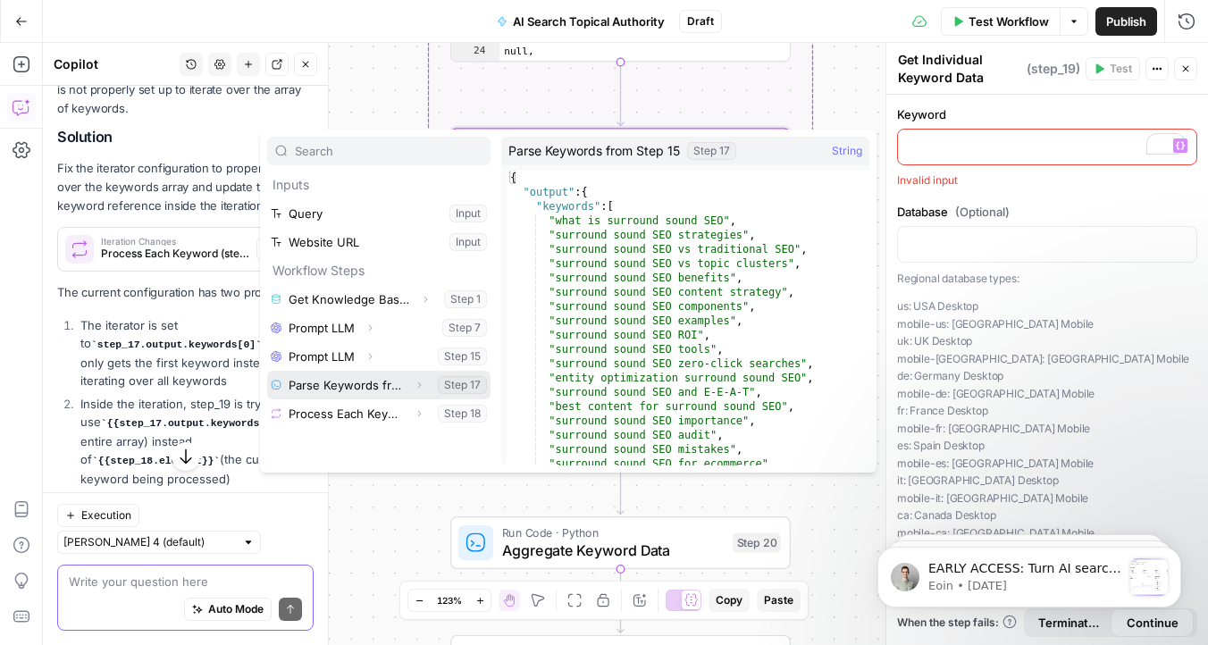
click at [418, 385] on icon "button" at bounding box center [419, 385] width 11 height 11
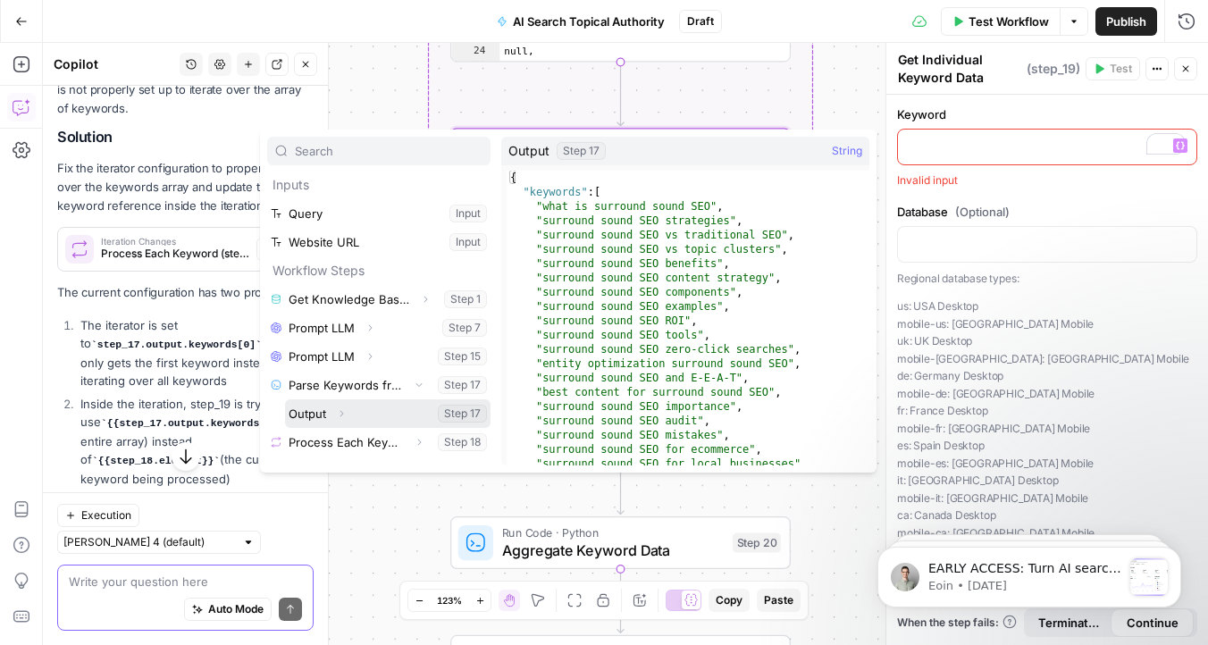
click at [347, 414] on button "Expand" at bounding box center [341, 413] width 23 height 23
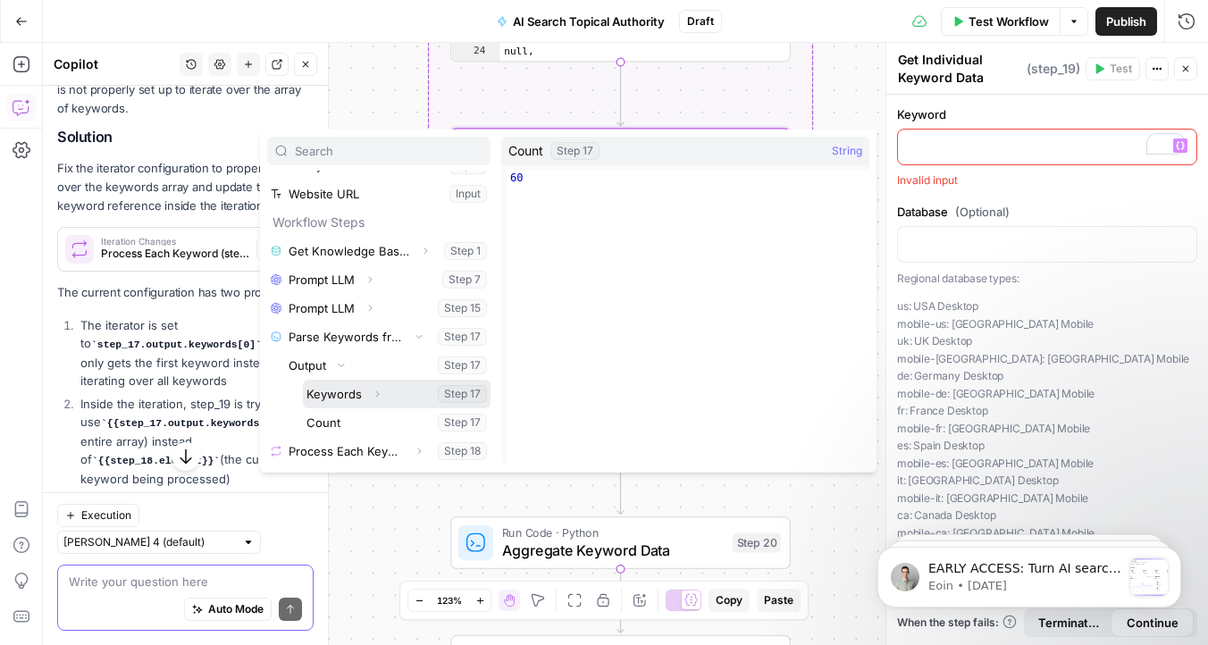
click at [374, 398] on icon "button" at bounding box center [377, 394] width 11 height 11
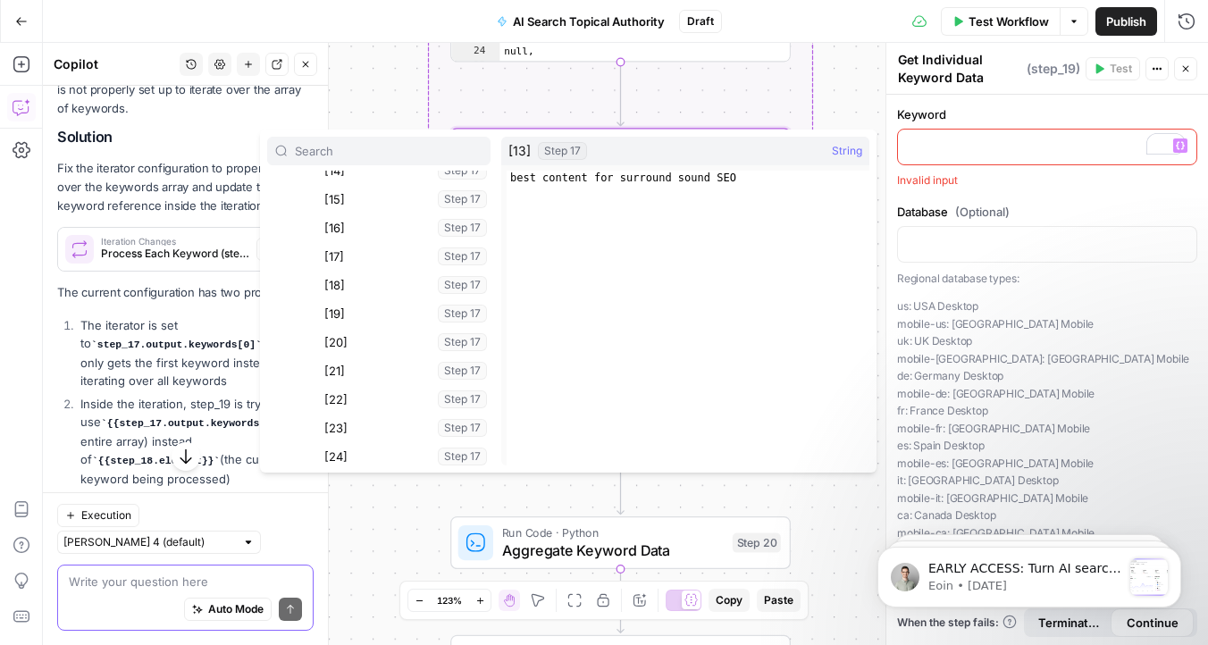
scroll to position [738, 0]
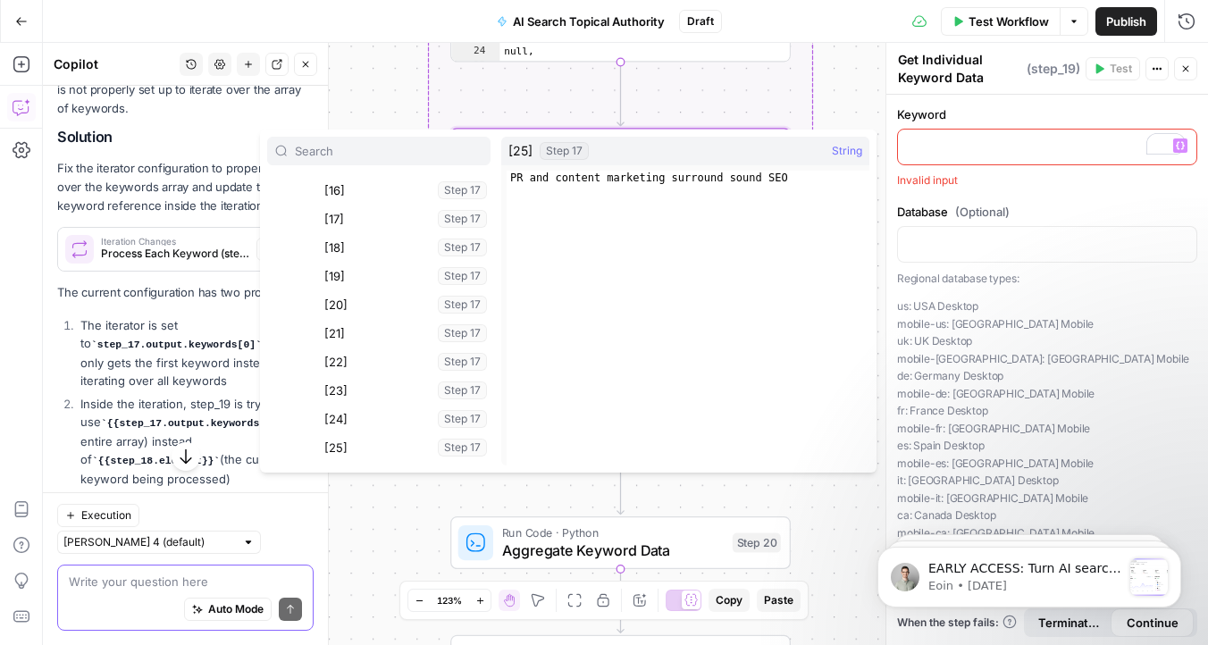
click at [407, 554] on div "Workflow Set Inputs Inputs Get Knowledge Base File Get Knowledge Base File Step…" at bounding box center [625, 344] width 1165 height 602
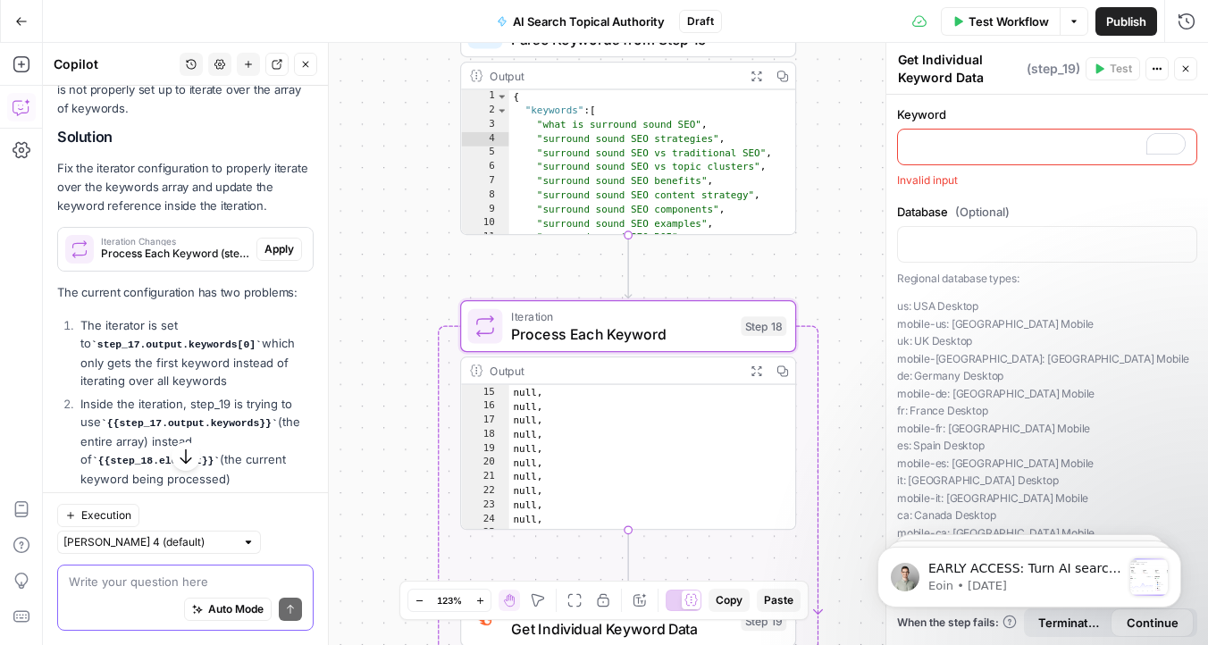
click at [269, 241] on span "Apply" at bounding box center [278, 249] width 29 height 16
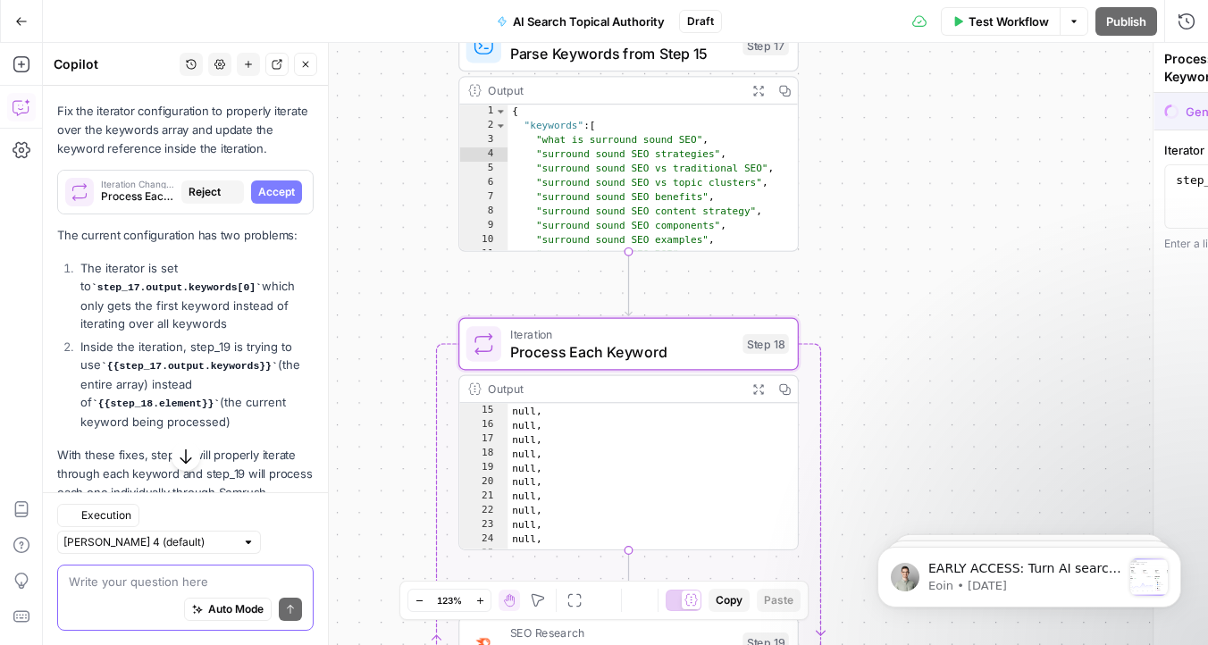
scroll to position [1440, 0]
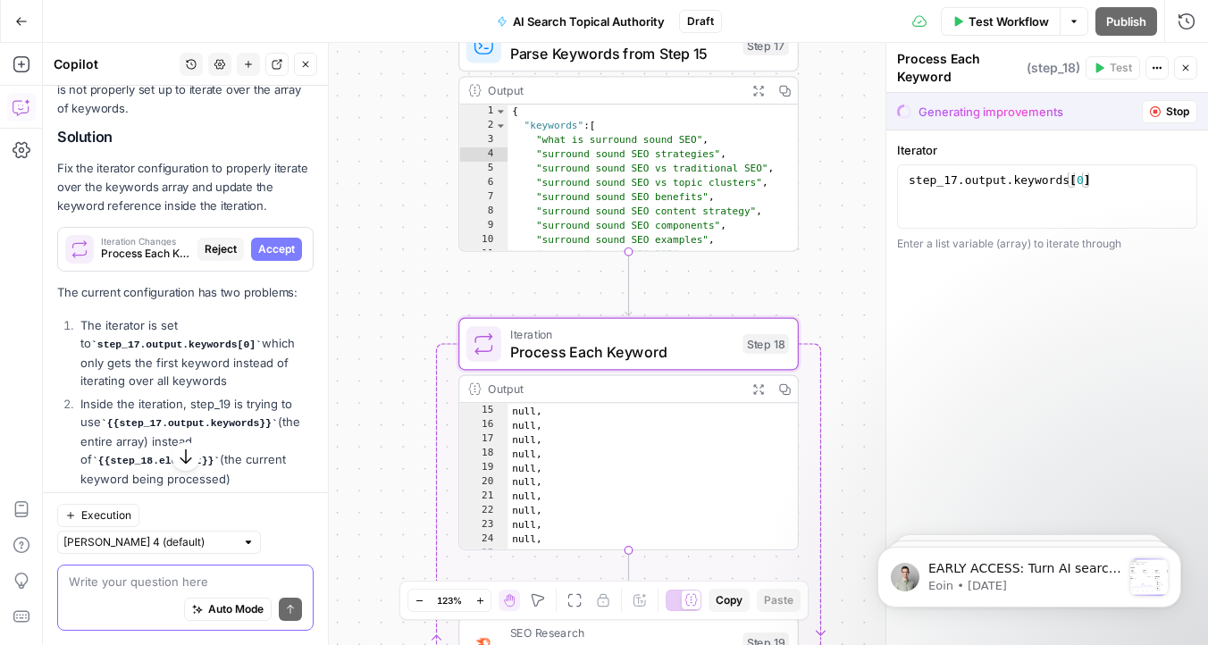
click at [269, 241] on span "Accept" at bounding box center [276, 249] width 37 height 16
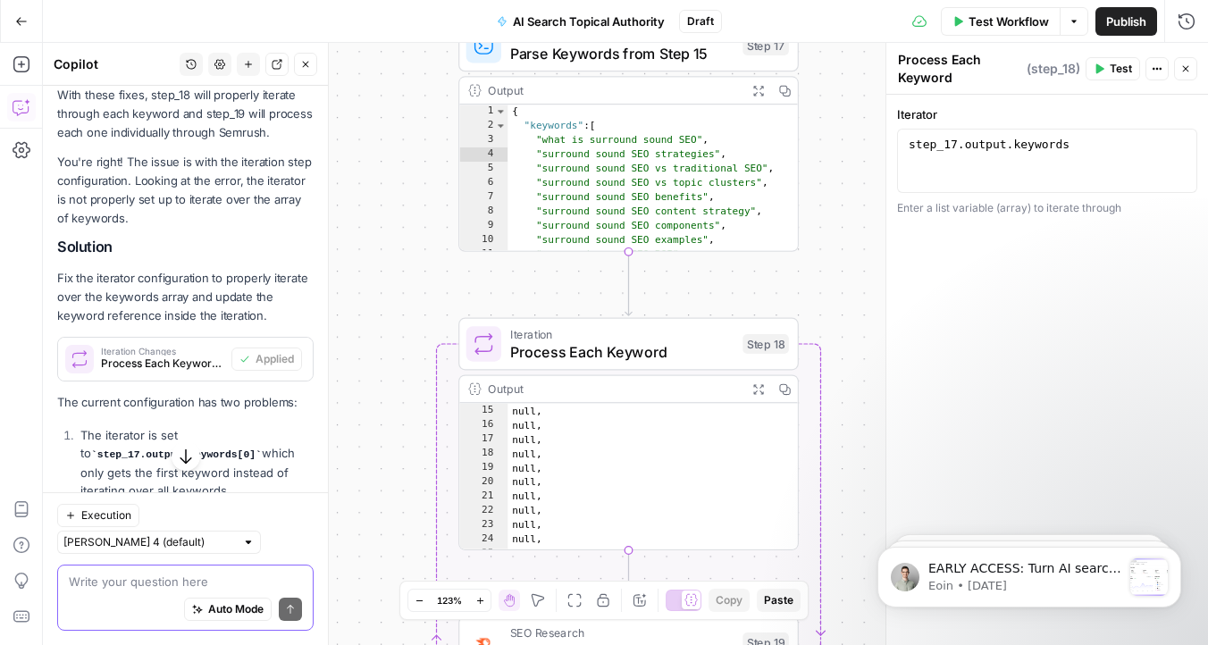
scroll to position [2062, 0]
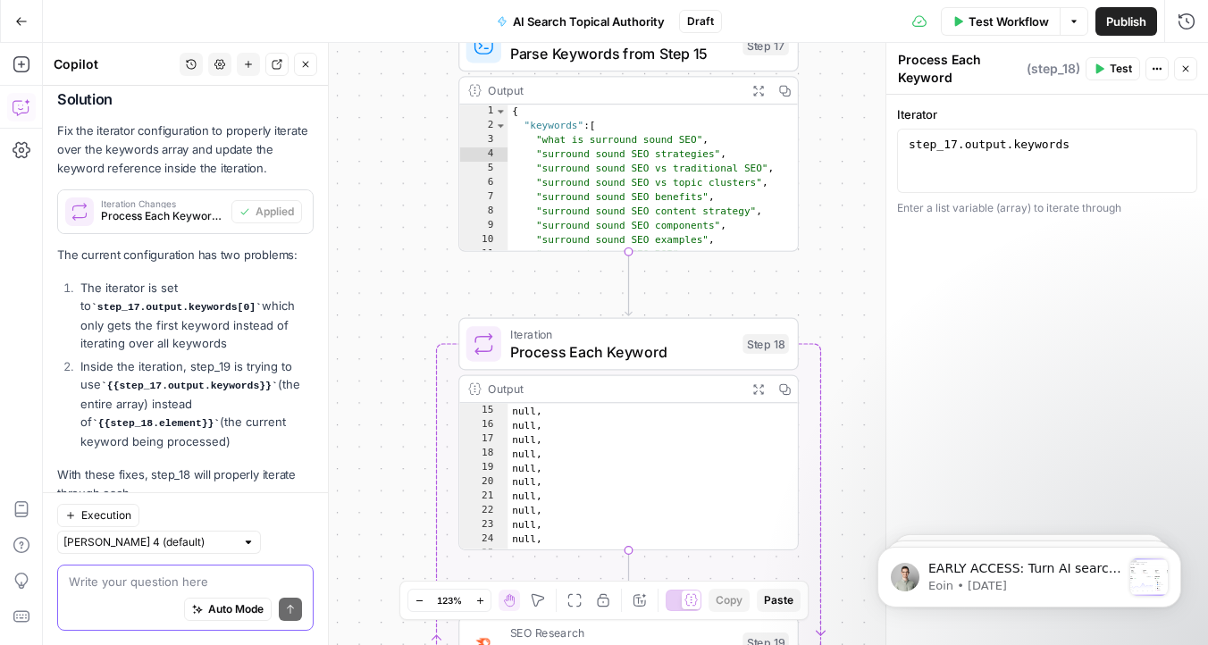
click at [350, 369] on div "Workflow Set Inputs Inputs Get Knowledge Base File Get Knowledge Base File Step…" at bounding box center [625, 344] width 1165 height 602
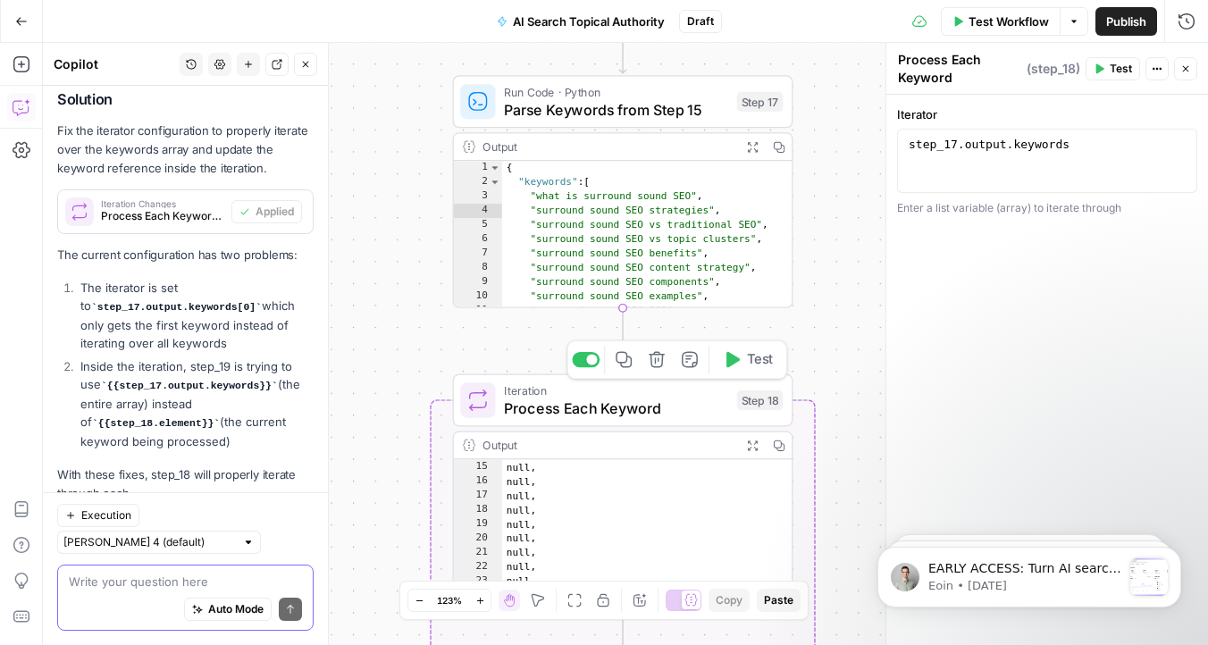
click at [727, 356] on icon "button" at bounding box center [732, 360] width 13 height 16
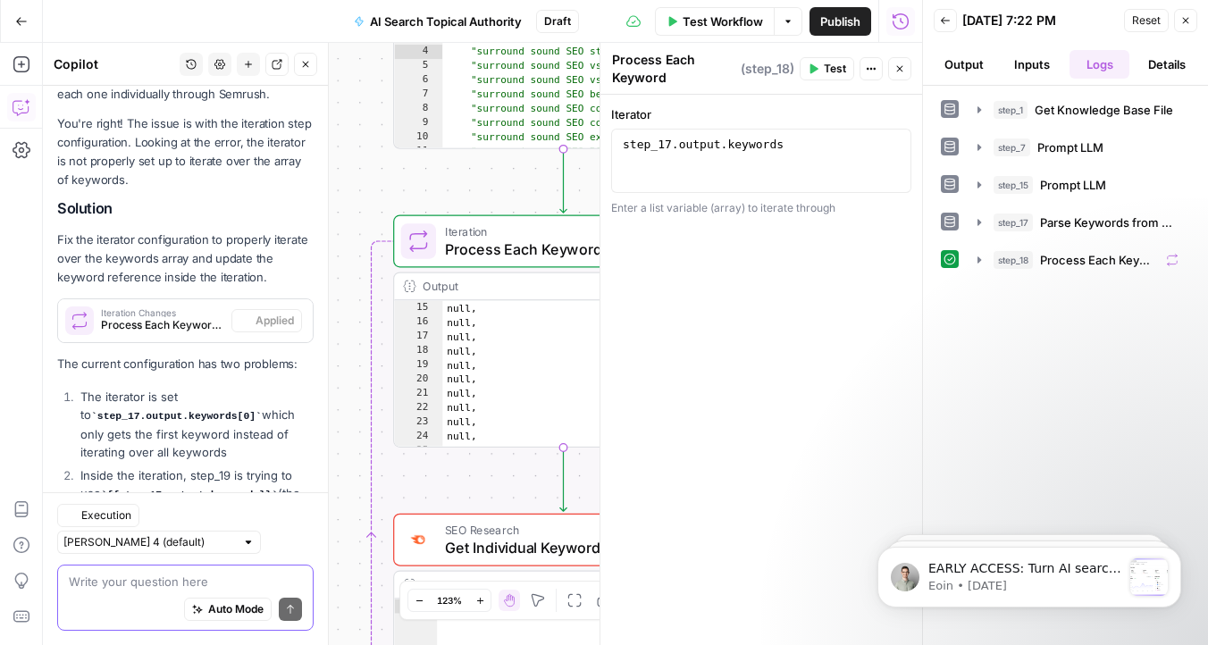
scroll to position [2062, 0]
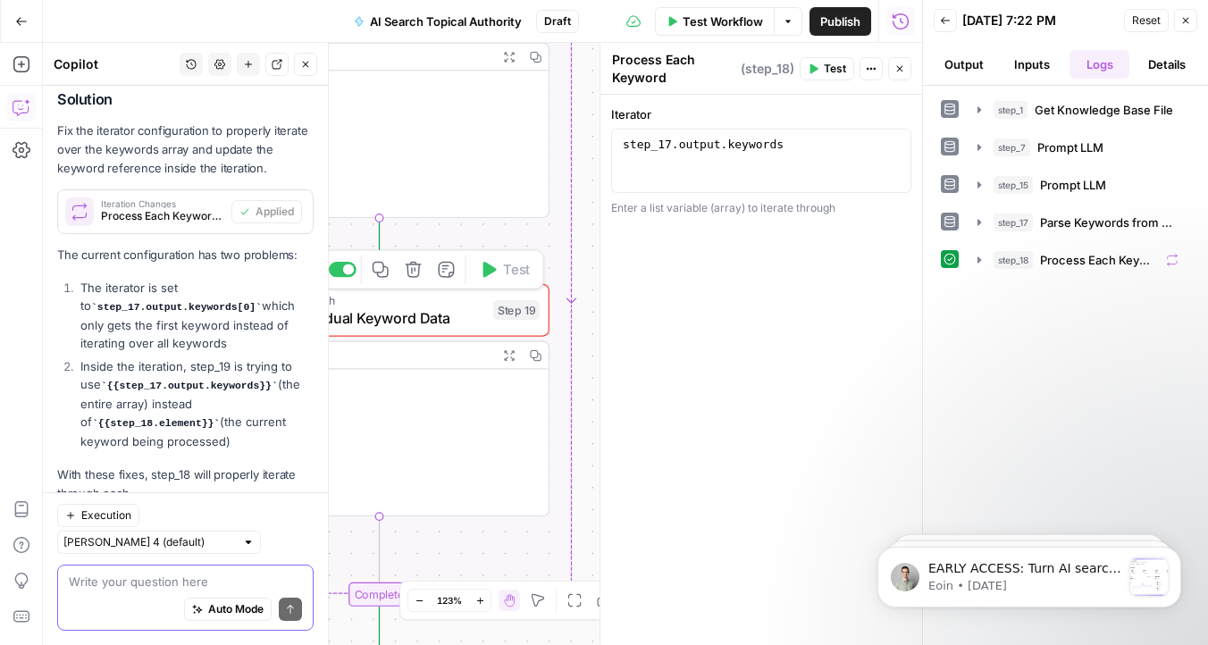
click at [473, 318] on span "Get Individual Keyword Data" at bounding box center [373, 317] width 224 height 22
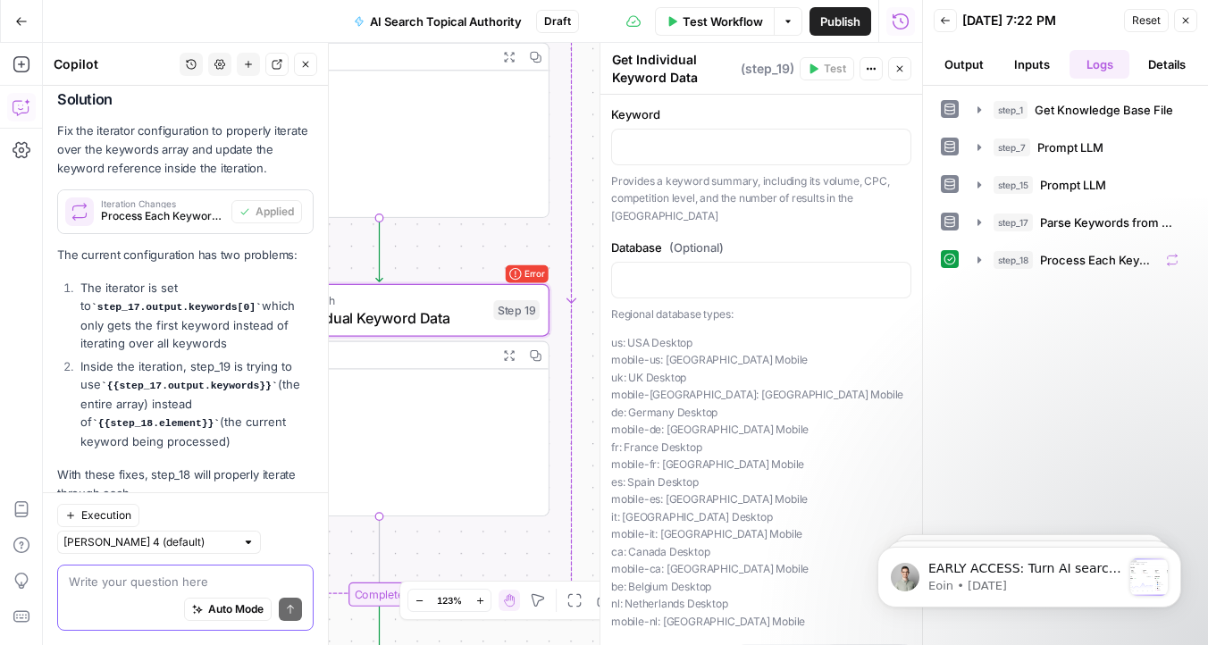
click at [1185, 24] on icon "button" at bounding box center [1185, 20] width 11 height 11
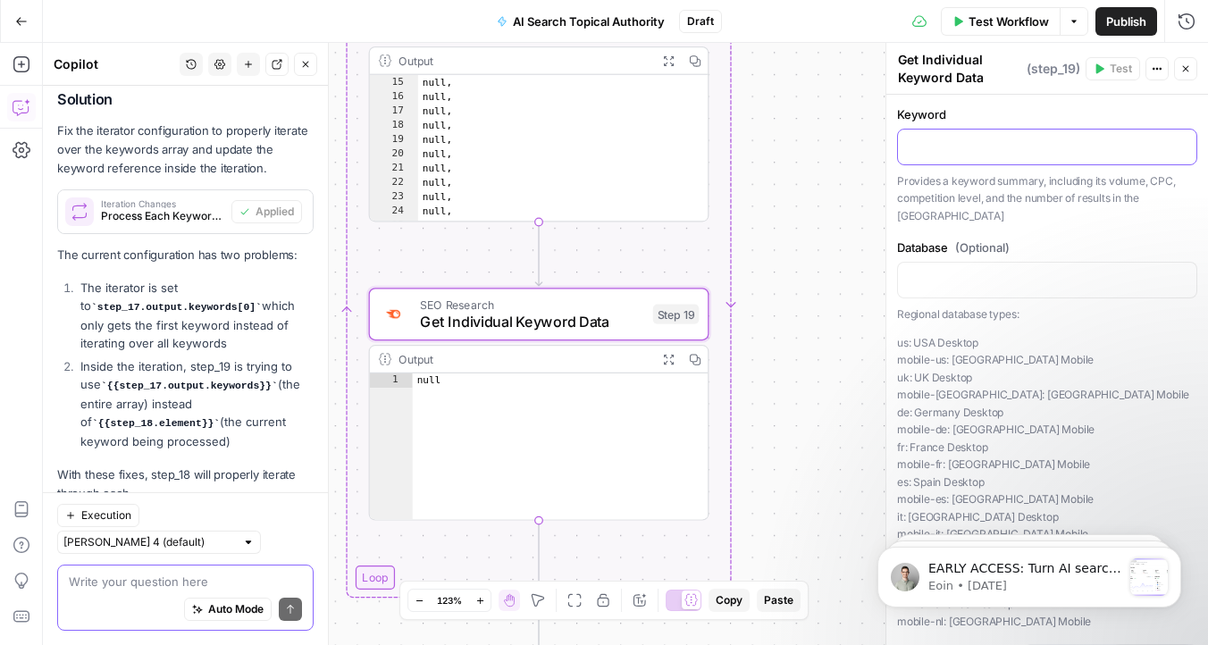
click at [1015, 156] on div at bounding box center [1047, 147] width 298 height 35
click at [1180, 145] on icon "button" at bounding box center [1180, 145] width 9 height 9
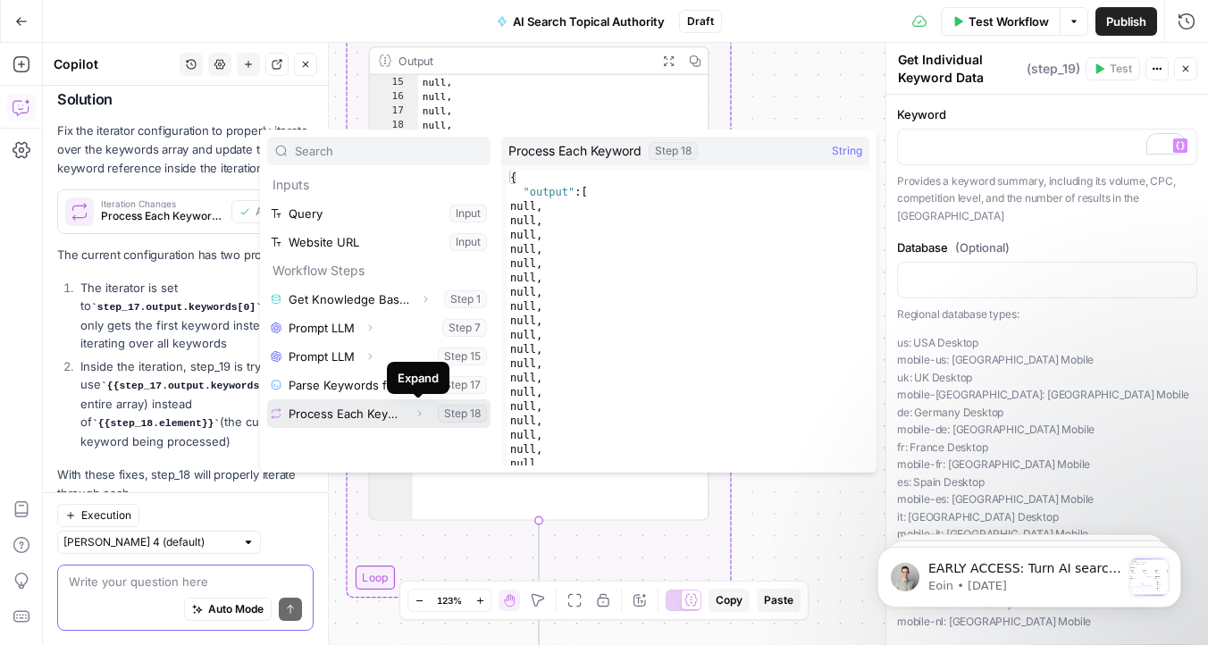
click at [415, 414] on icon "button" at bounding box center [419, 413] width 11 height 11
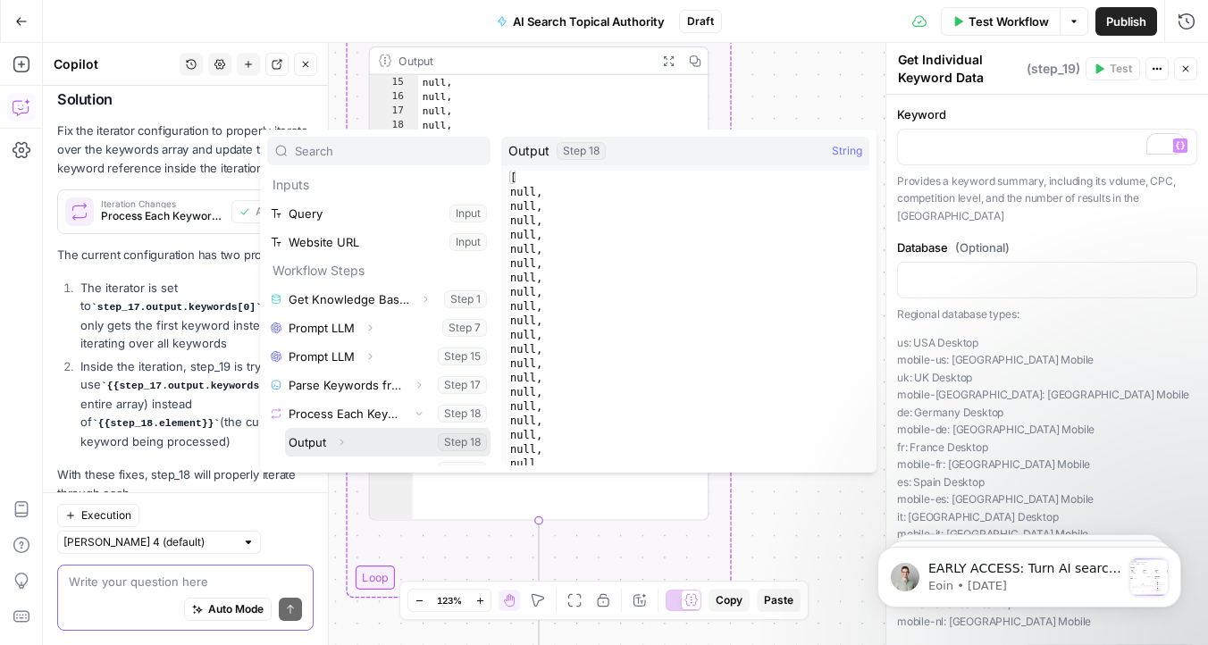
click at [340, 444] on icon "button" at bounding box center [342, 443] width 4 height 6
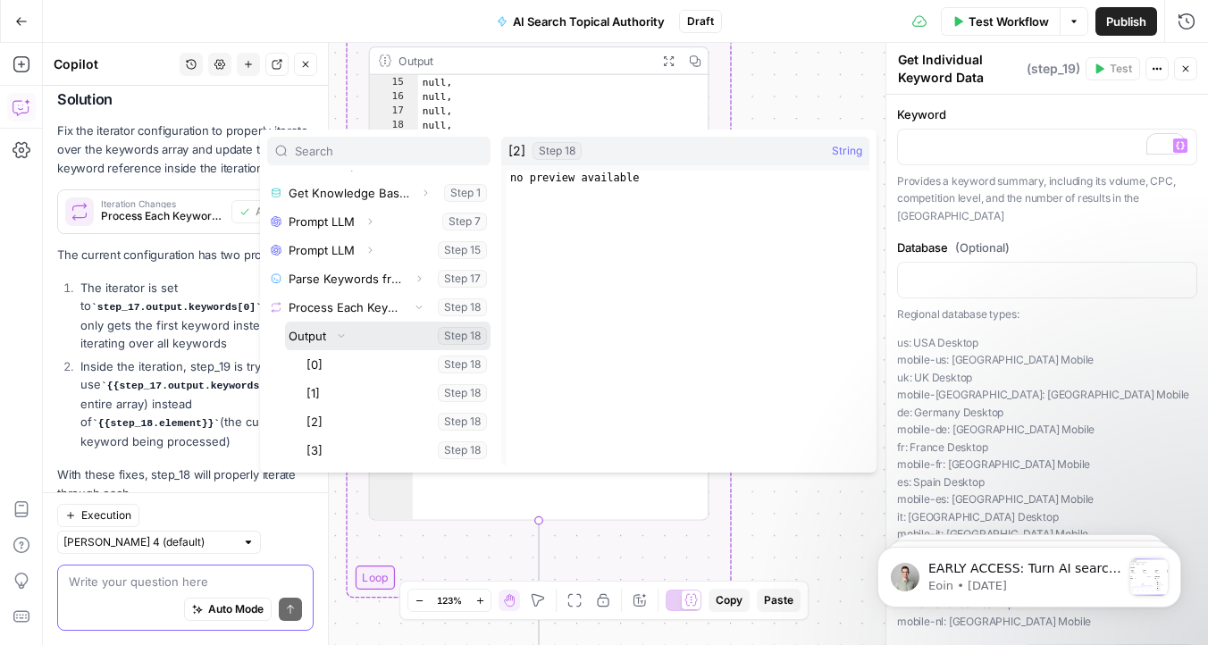
scroll to position [114, 0]
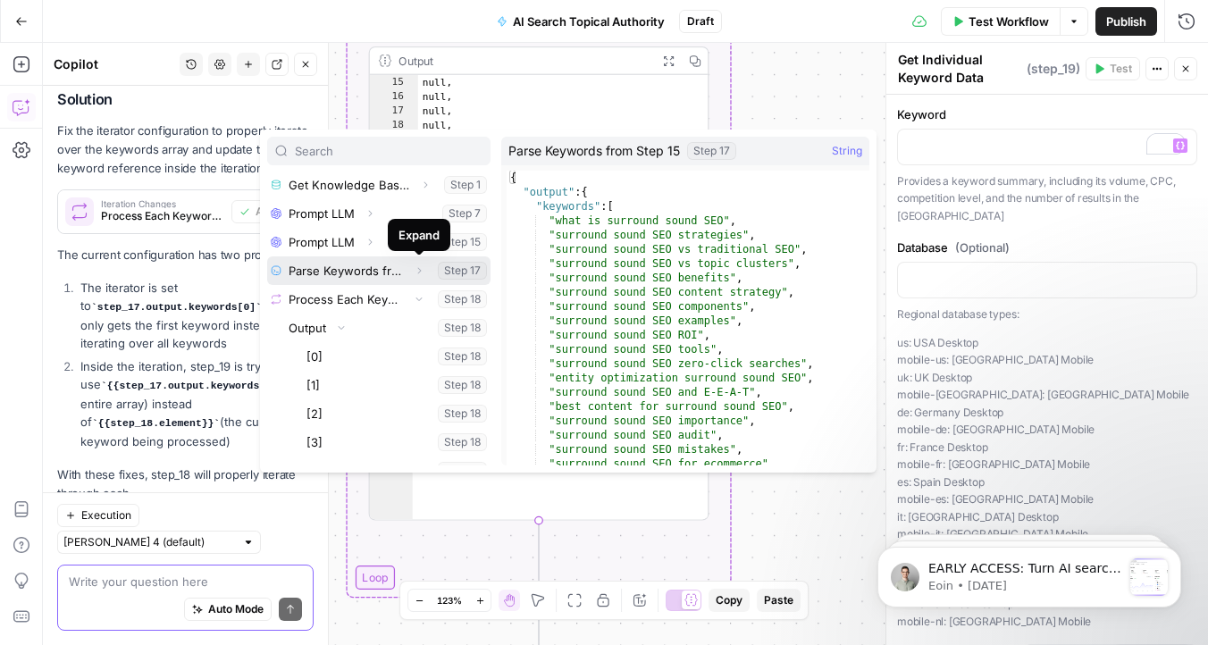
click at [422, 270] on icon "button" at bounding box center [419, 270] width 11 height 11
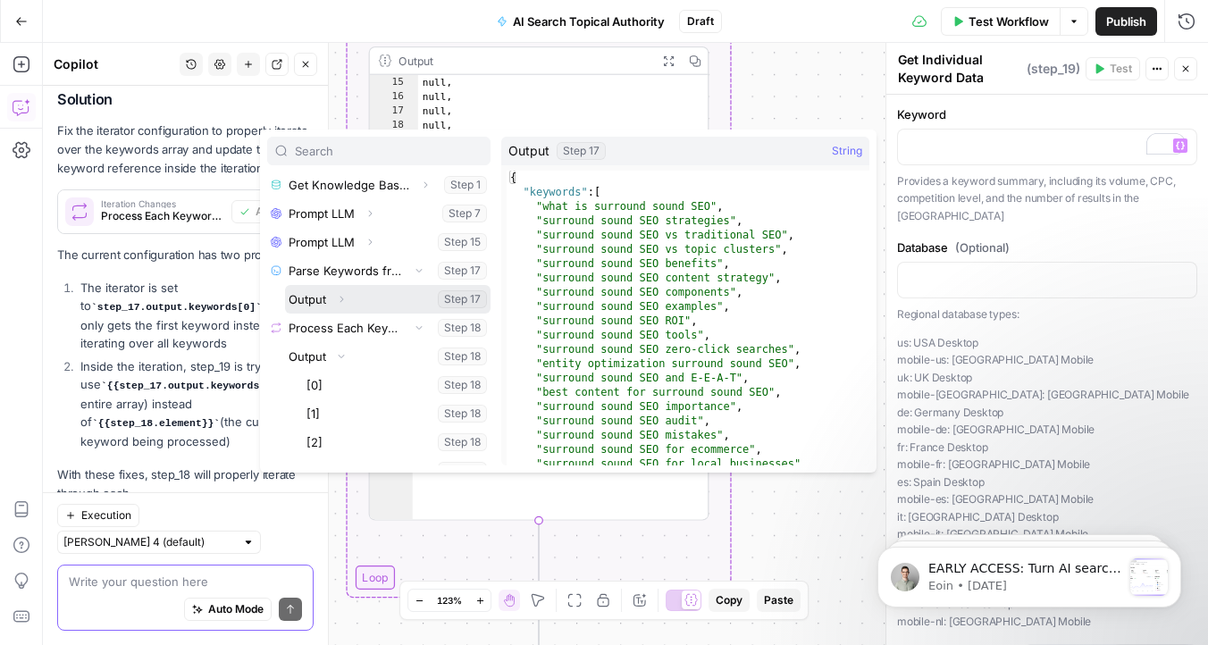
click at [340, 297] on icon "button" at bounding box center [342, 300] width 4 height 6
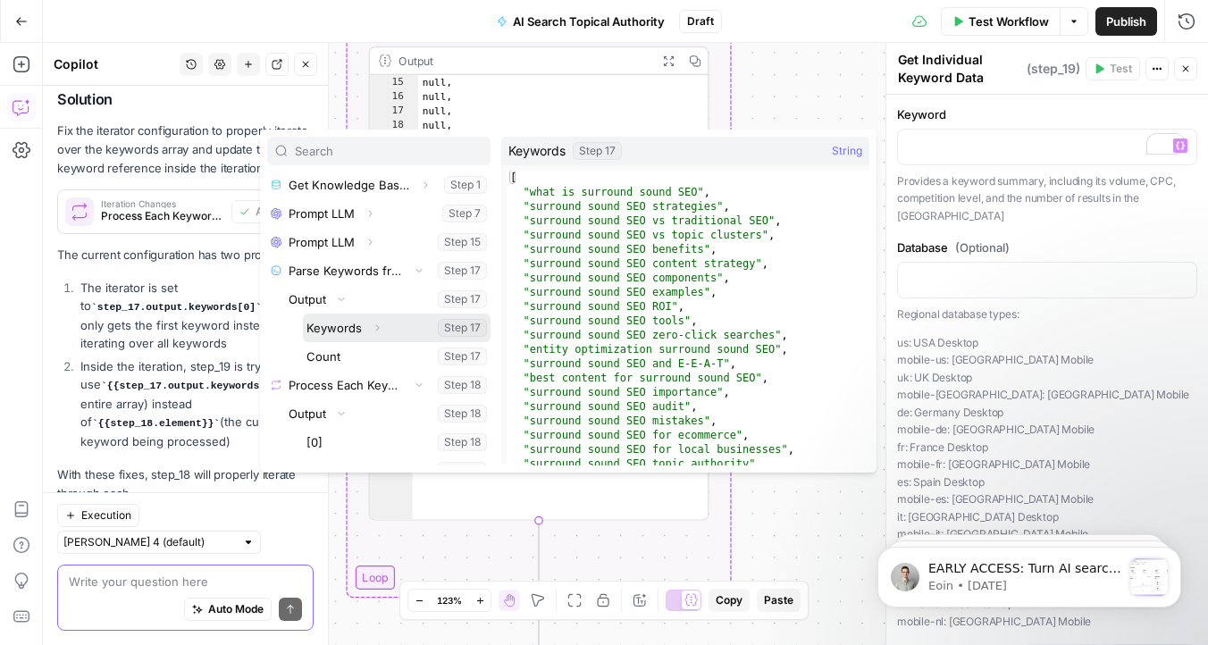
click at [379, 326] on icon "button" at bounding box center [377, 327] width 11 height 11
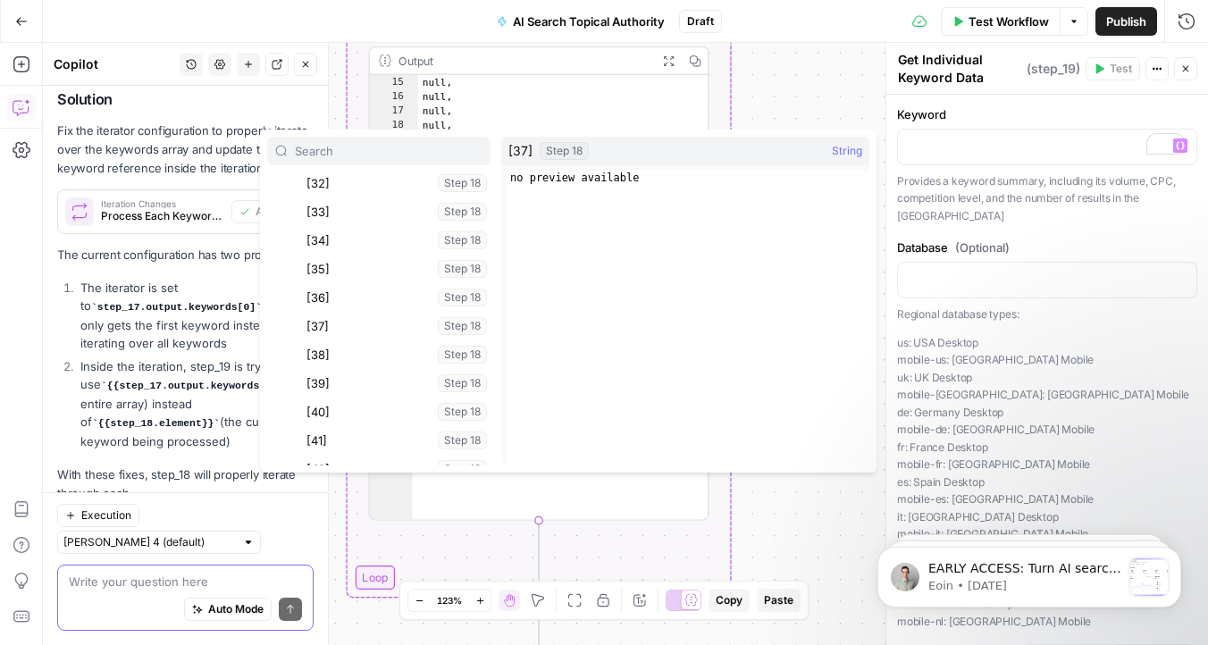
scroll to position [1849, 0]
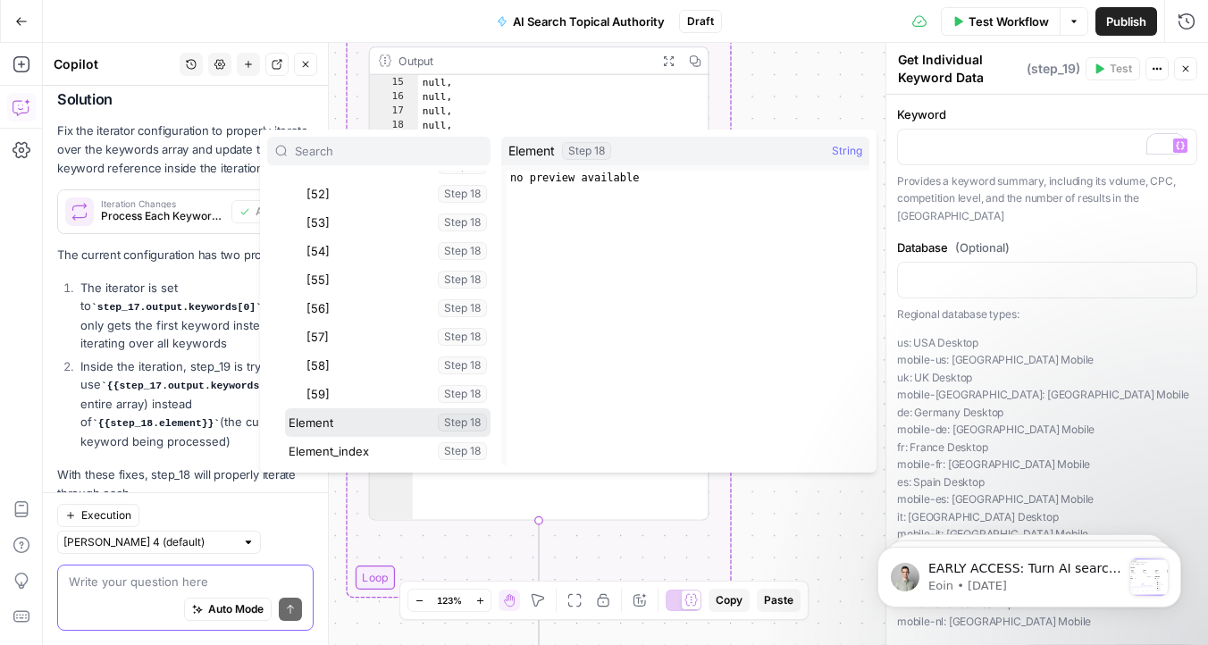
click at [360, 431] on button "Select variable Element" at bounding box center [387, 422] width 205 height 29
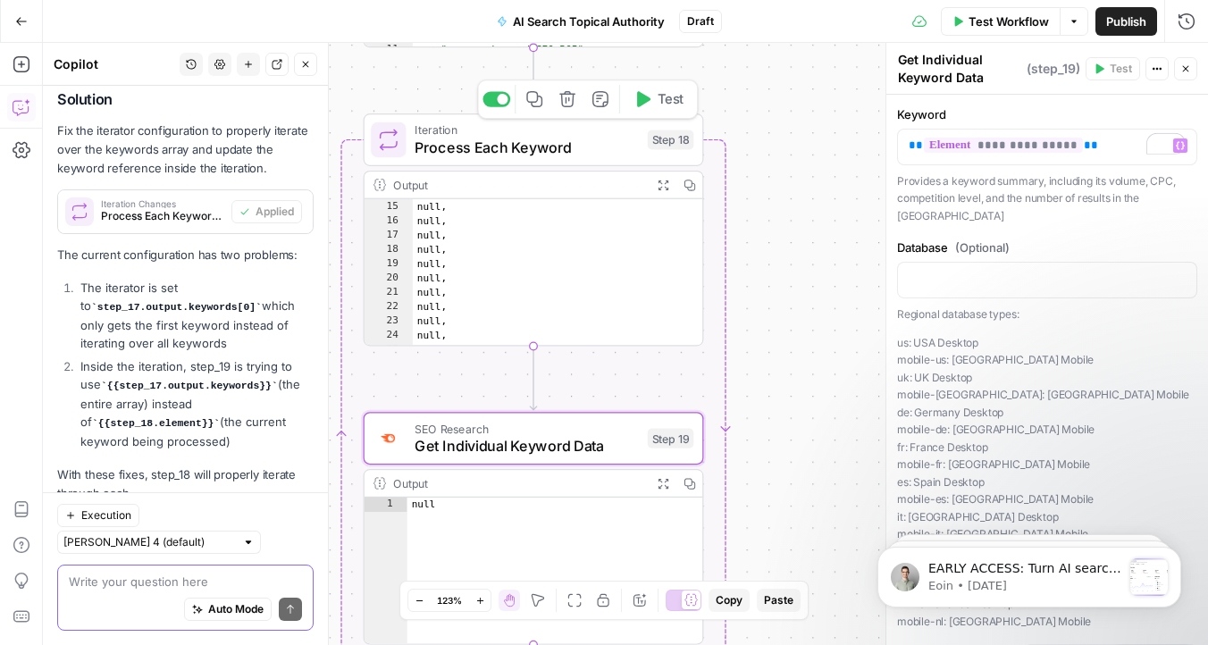
click at [644, 109] on button "Test" at bounding box center [658, 99] width 68 height 29
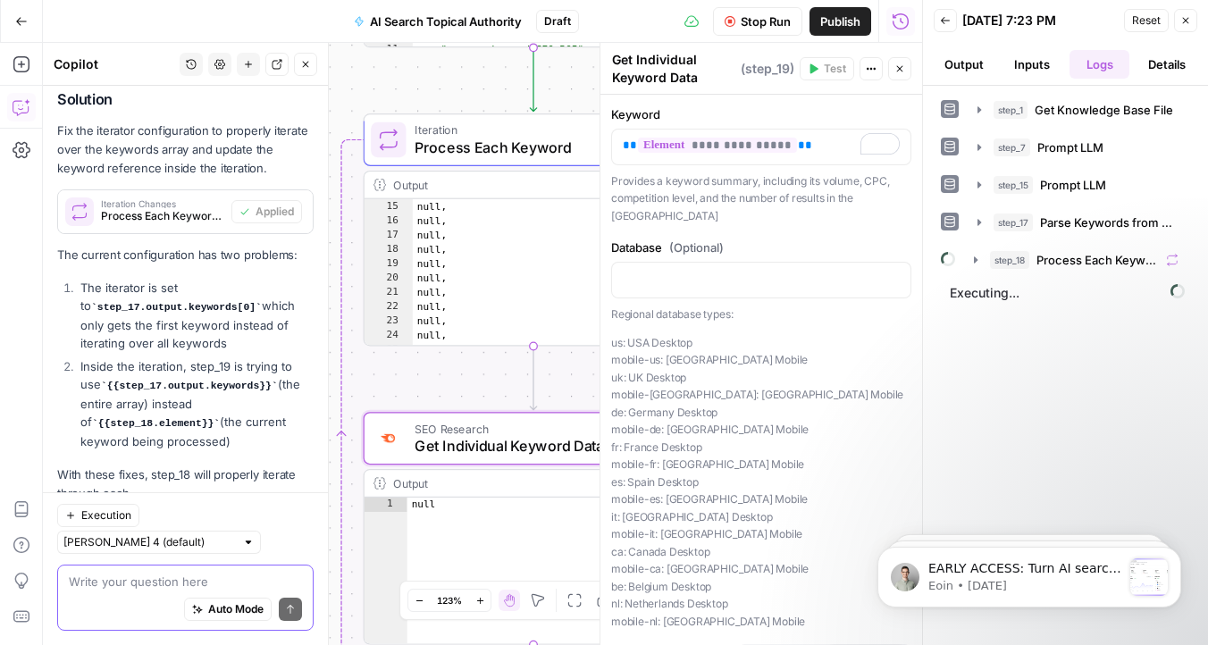
click at [1190, 22] on icon "button" at bounding box center [1185, 20] width 11 height 11
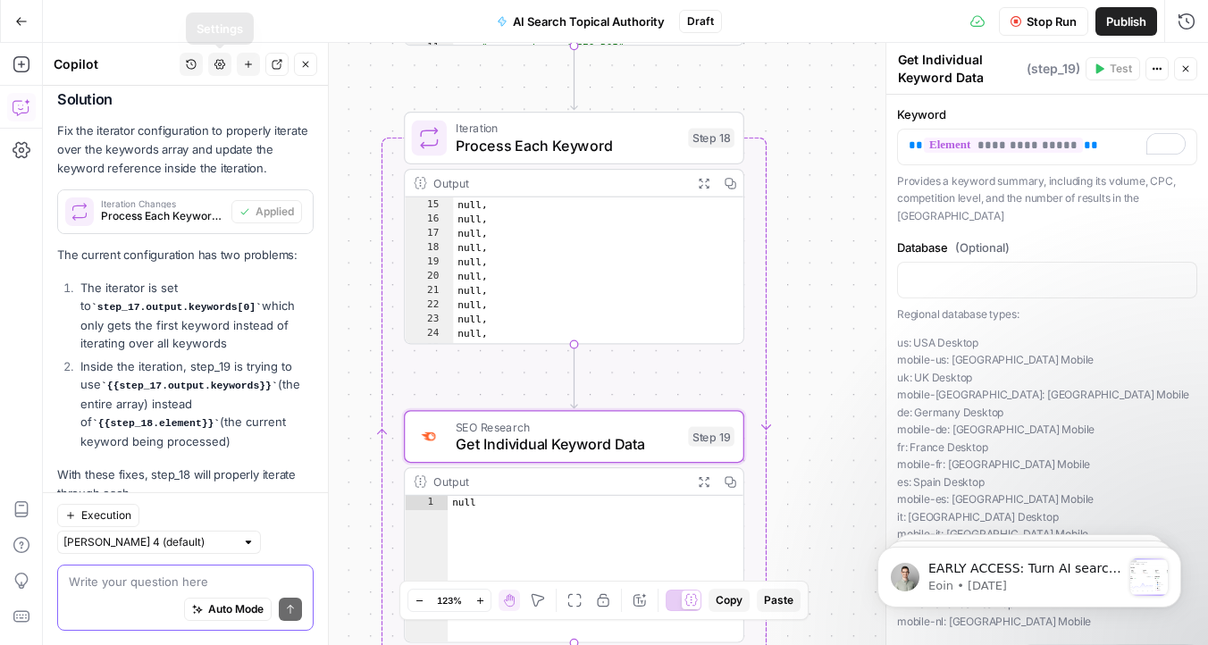
click at [308, 57] on button "Close" at bounding box center [305, 64] width 23 height 23
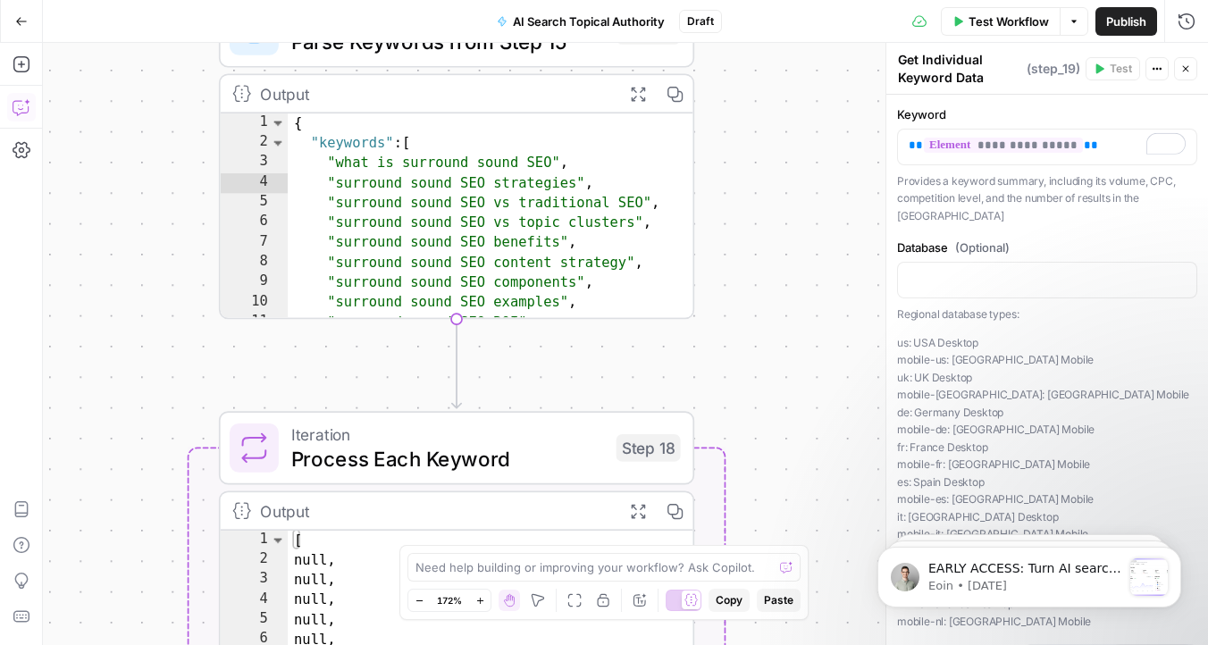
click at [479, 464] on span "Process Each Keyword" at bounding box center [447, 458] width 313 height 30
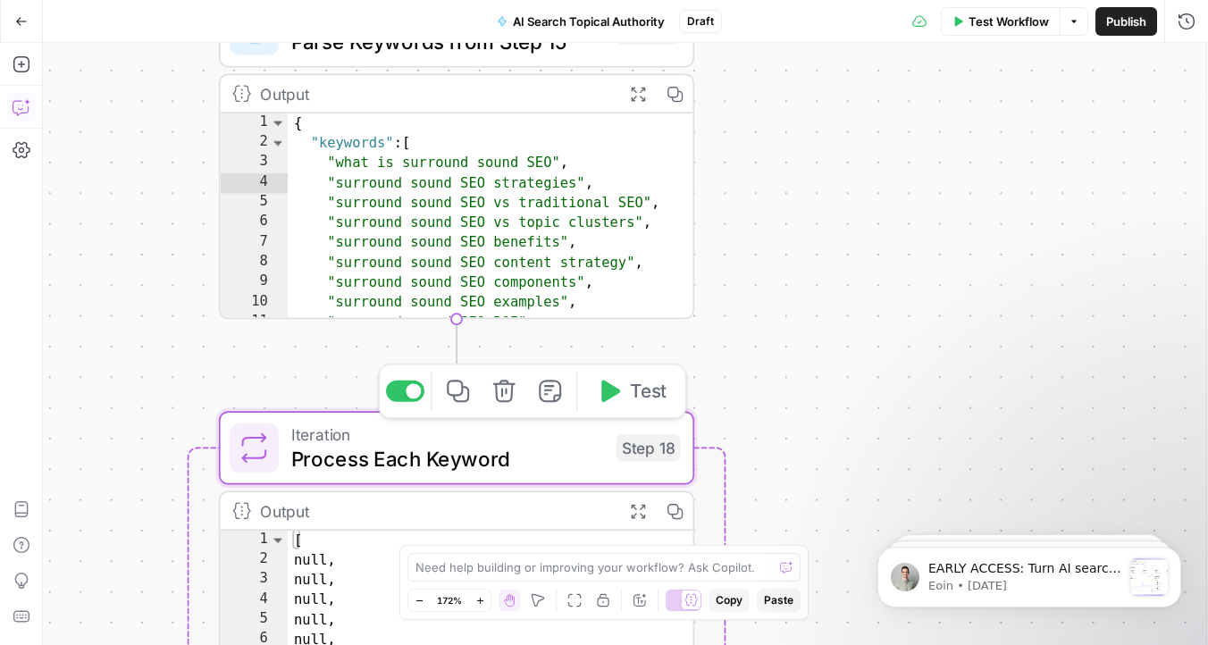
click at [479, 464] on span "Process Each Keyword" at bounding box center [447, 458] width 313 height 30
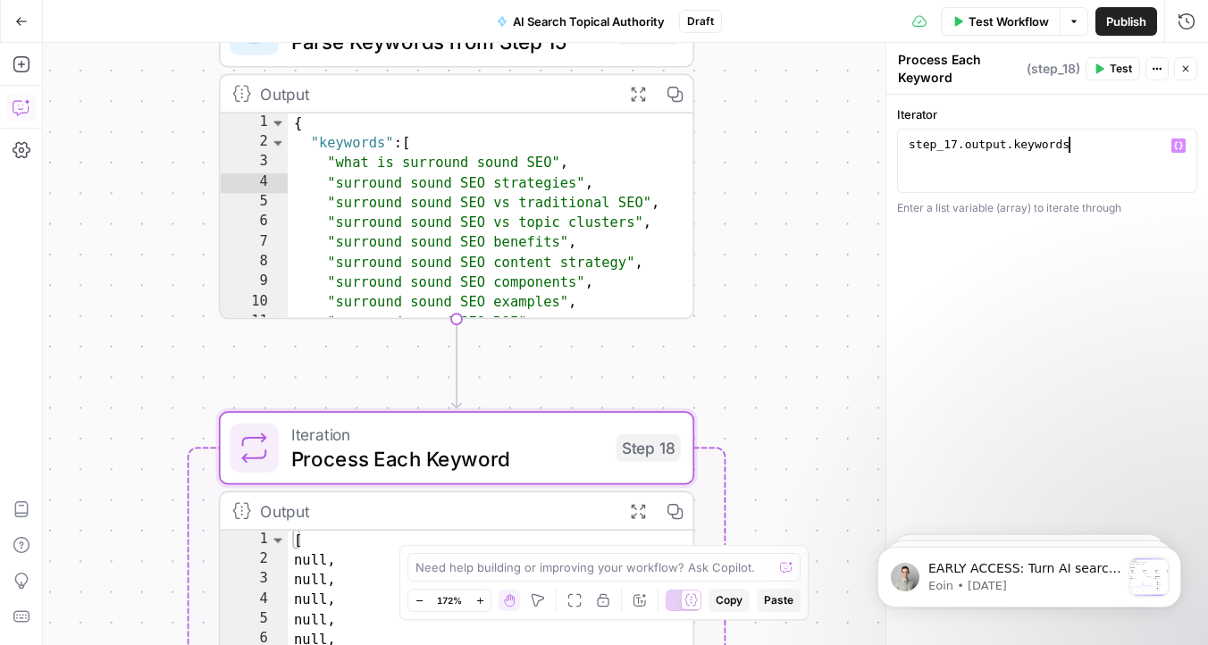
click at [1053, 155] on div "step_17 . output . keywords" at bounding box center [1047, 177] width 284 height 80
click at [1182, 146] on span "Variables Menu" at bounding box center [1182, 146] width 1 height 1
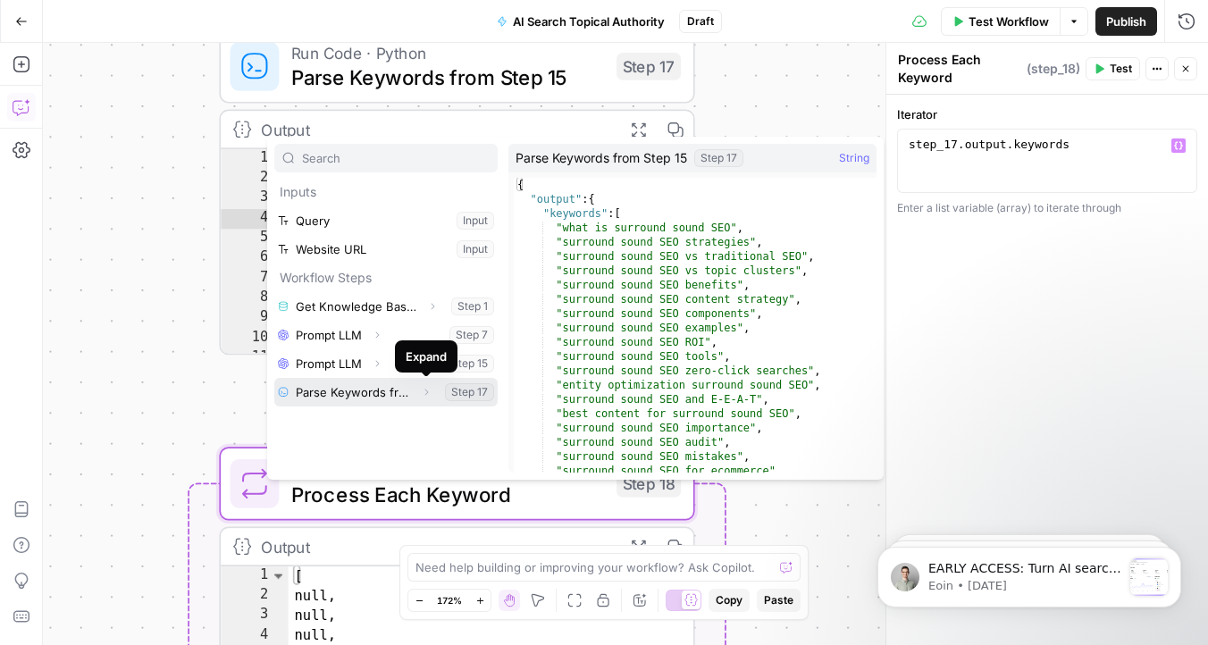
click at [423, 395] on icon "button" at bounding box center [426, 392] width 11 height 11
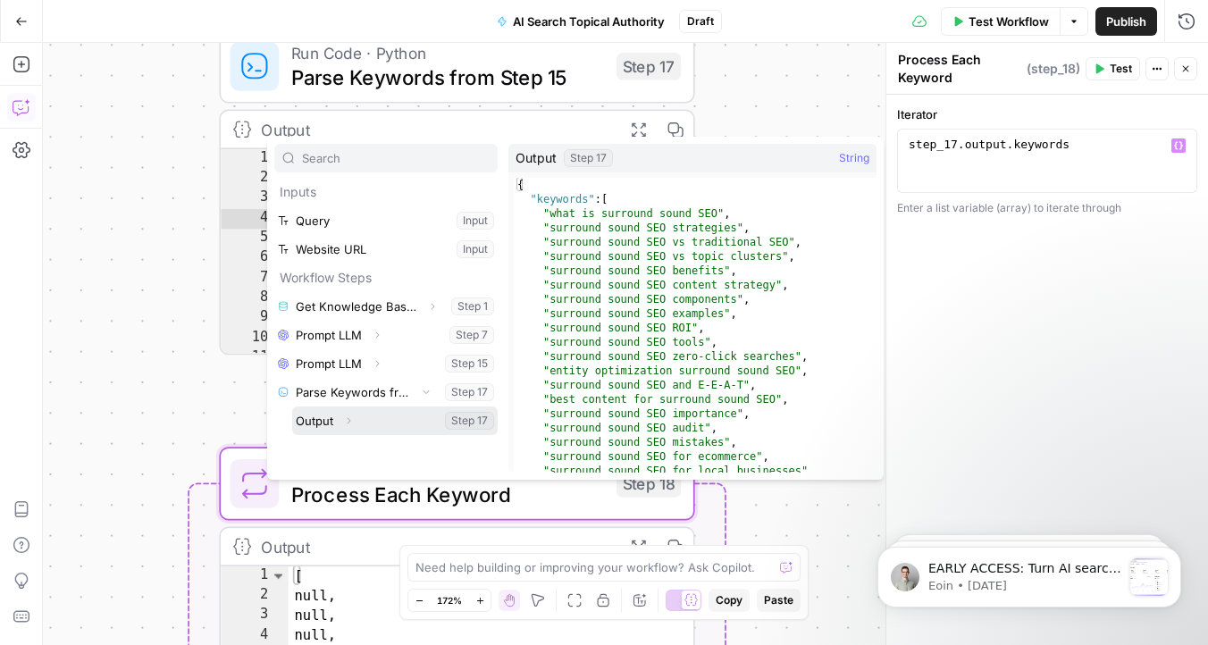
click at [381, 418] on button "Select variable Output" at bounding box center [394, 420] width 205 height 29
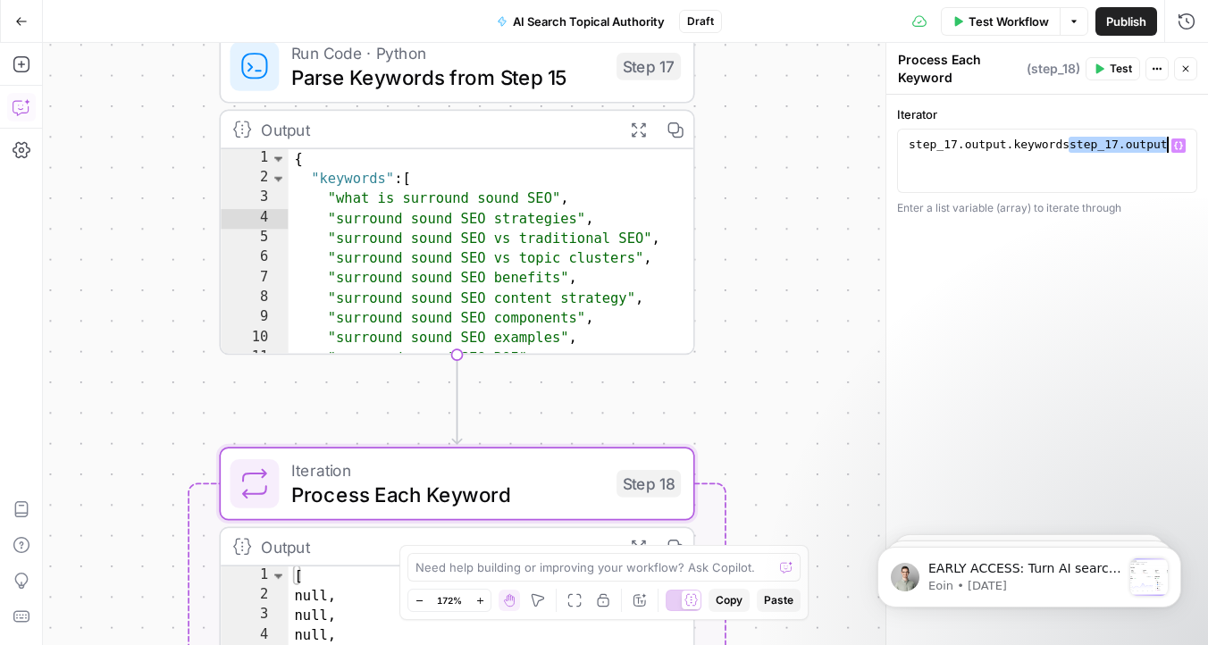
drag, startPoint x: 1068, startPoint y: 147, endPoint x: 863, endPoint y: 155, distance: 205.6
click at [862, 155] on body "Omniscient New Home Browse Insights Opportunities Your Data Recent Grids Conten…" at bounding box center [604, 322] width 1208 height 645
click at [1022, 160] on div "step_17 . output" at bounding box center [1047, 177] width 284 height 80
click at [1115, 271] on div "**********" at bounding box center [1047, 370] width 322 height 550
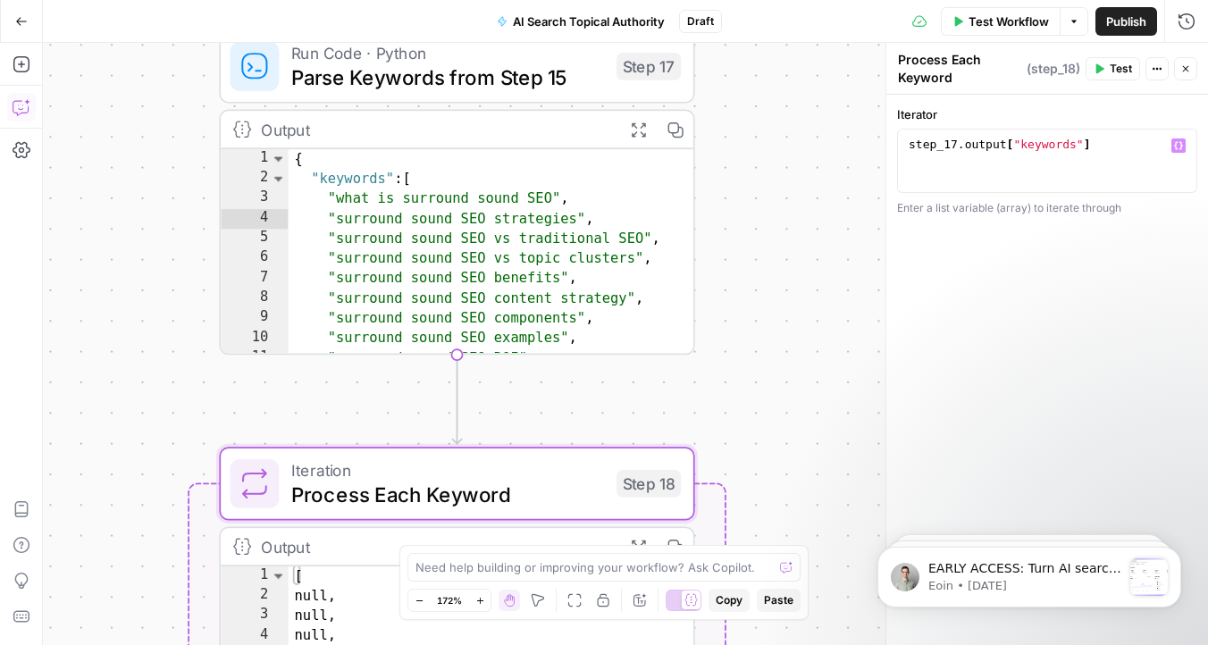
click at [1112, 154] on div "step_17 . output [ "keywords" ]" at bounding box center [1047, 177] width 284 height 80
click at [1109, 70] on span "Test" at bounding box center [1120, 69] width 22 height 16
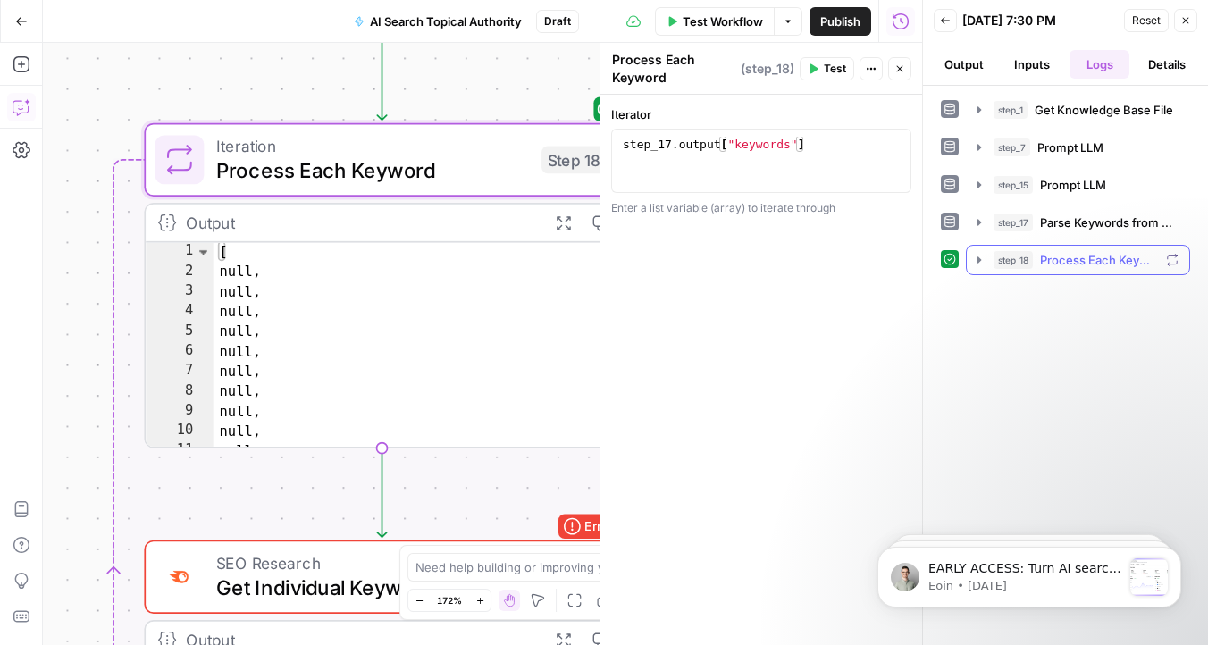
click at [1092, 258] on span "Process Each Keyword" at bounding box center [1099, 260] width 119 height 18
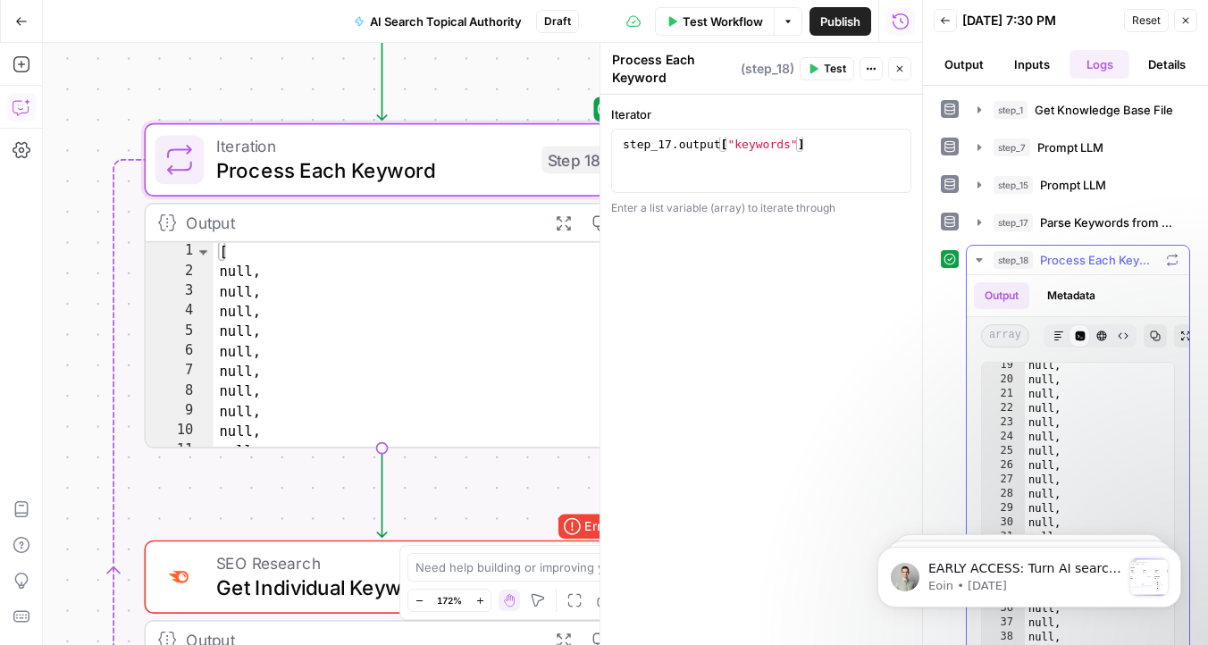
scroll to position [262, 0]
click at [724, 142] on div "step_17 . output [ "keywords" ]" at bounding box center [761, 177] width 284 height 80
click at [891, 143] on icon "button" at bounding box center [892, 145] width 9 height 9
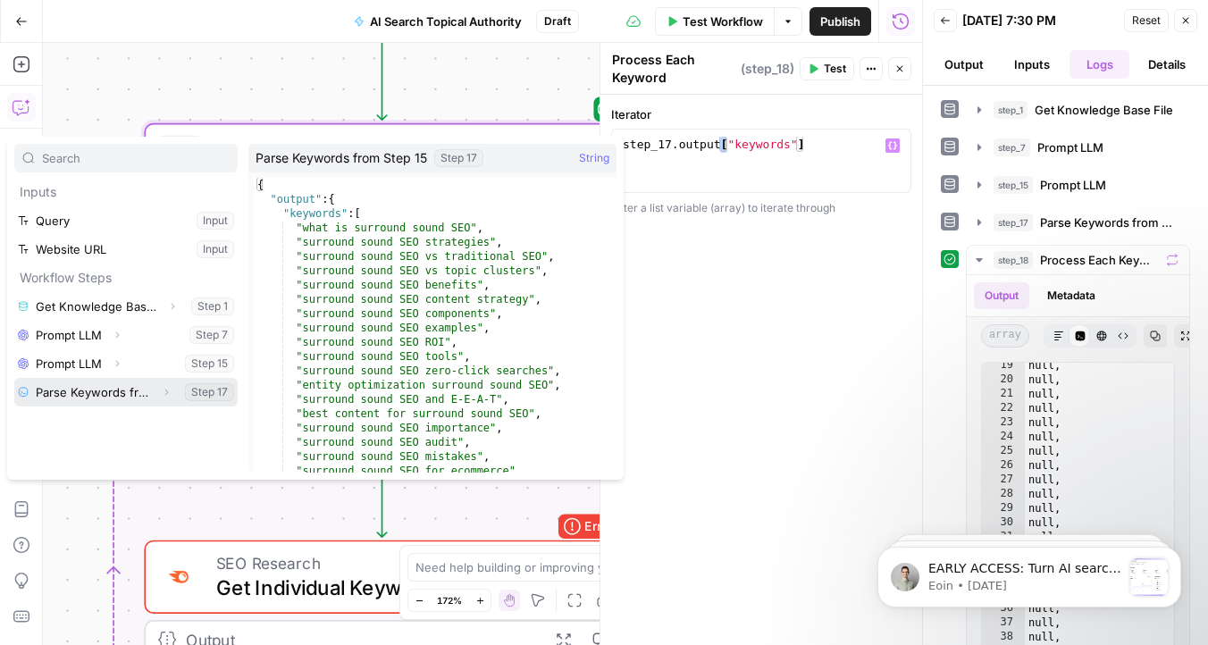
click at [158, 398] on button "Expand" at bounding box center [166, 392] width 23 height 23
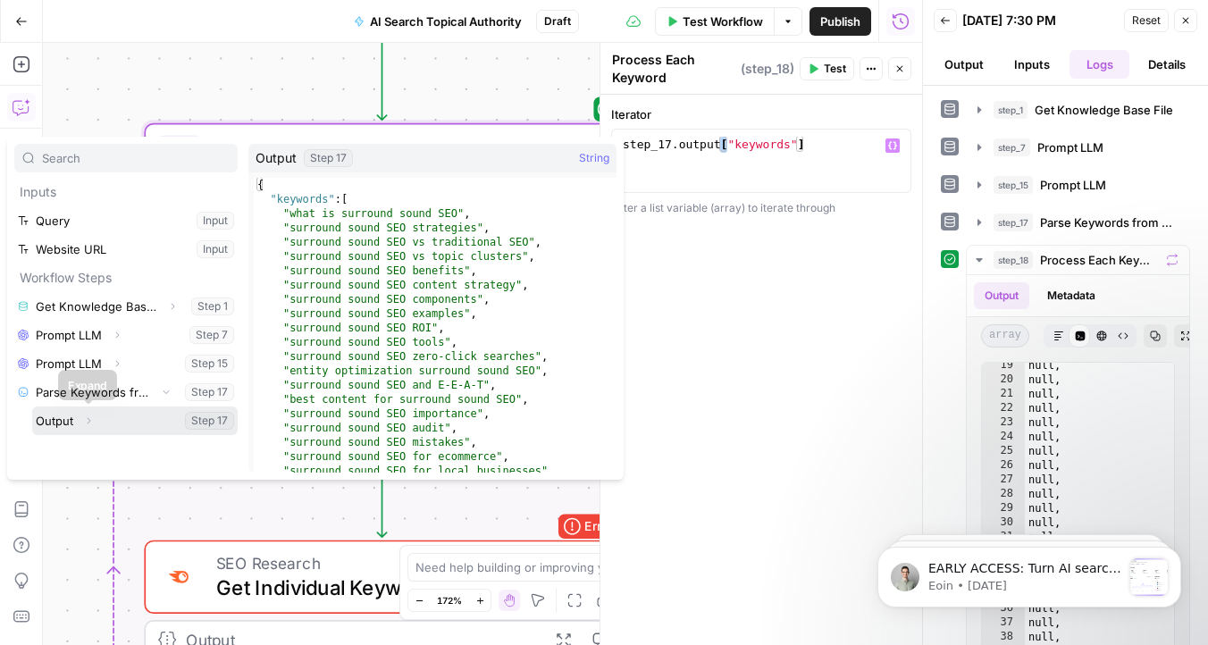
click at [91, 418] on icon "button" at bounding box center [88, 420] width 11 height 11
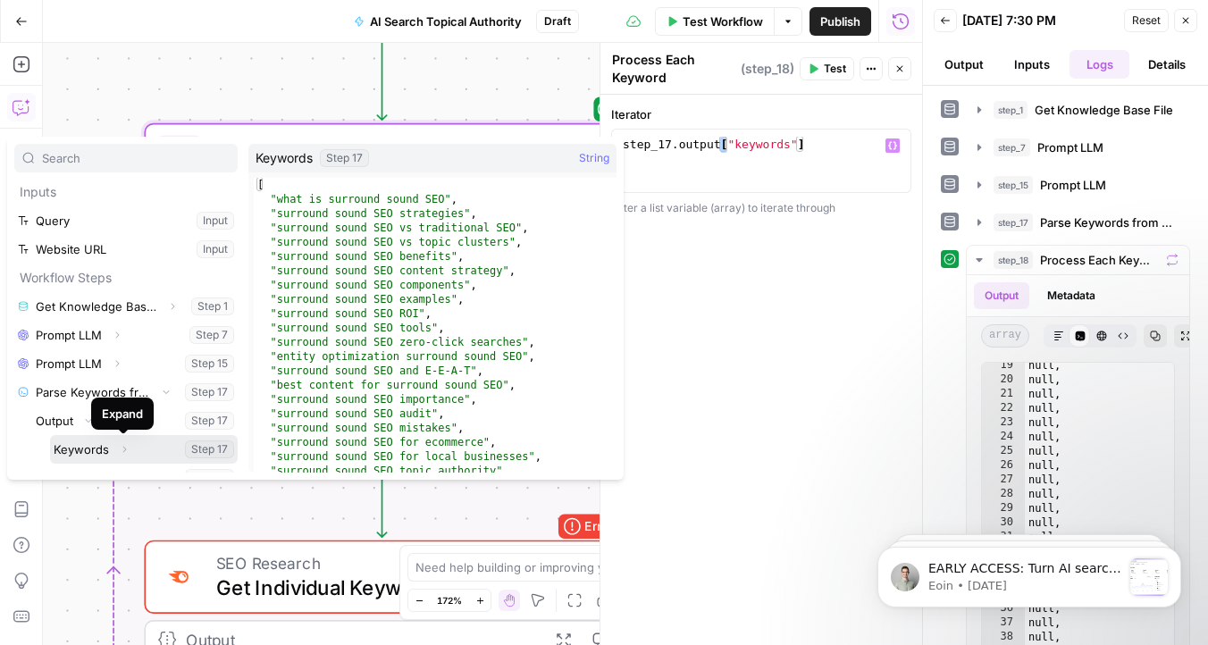
click at [119, 450] on icon "button" at bounding box center [124, 449] width 11 height 11
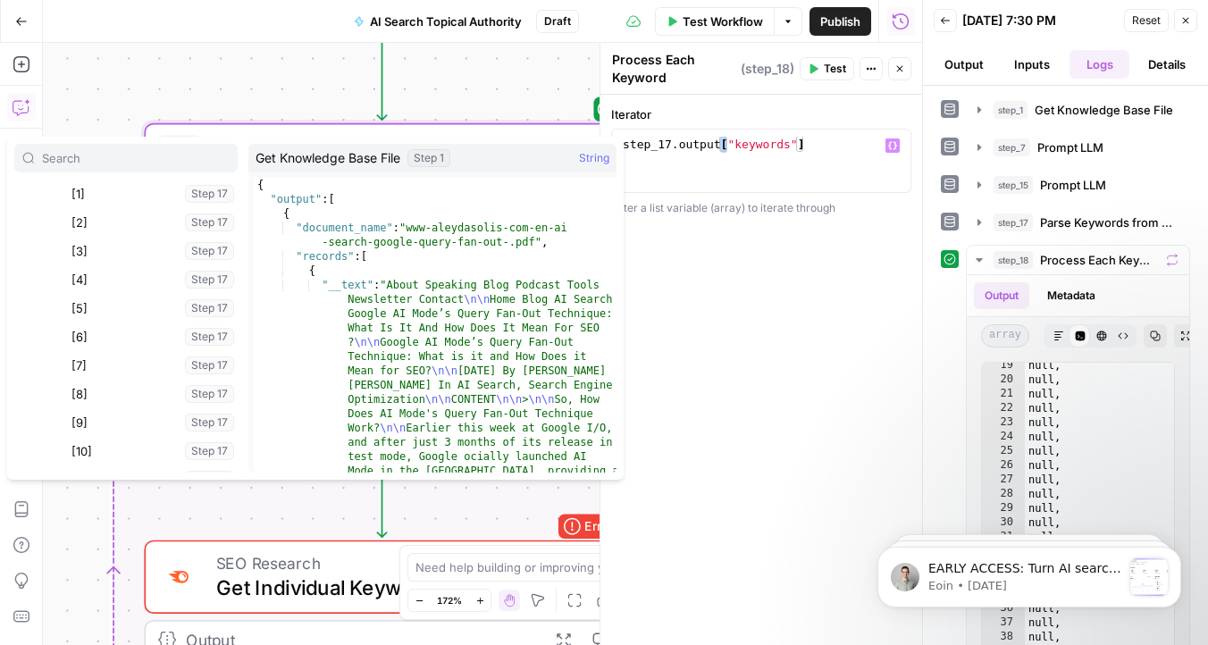
scroll to position [35, 0]
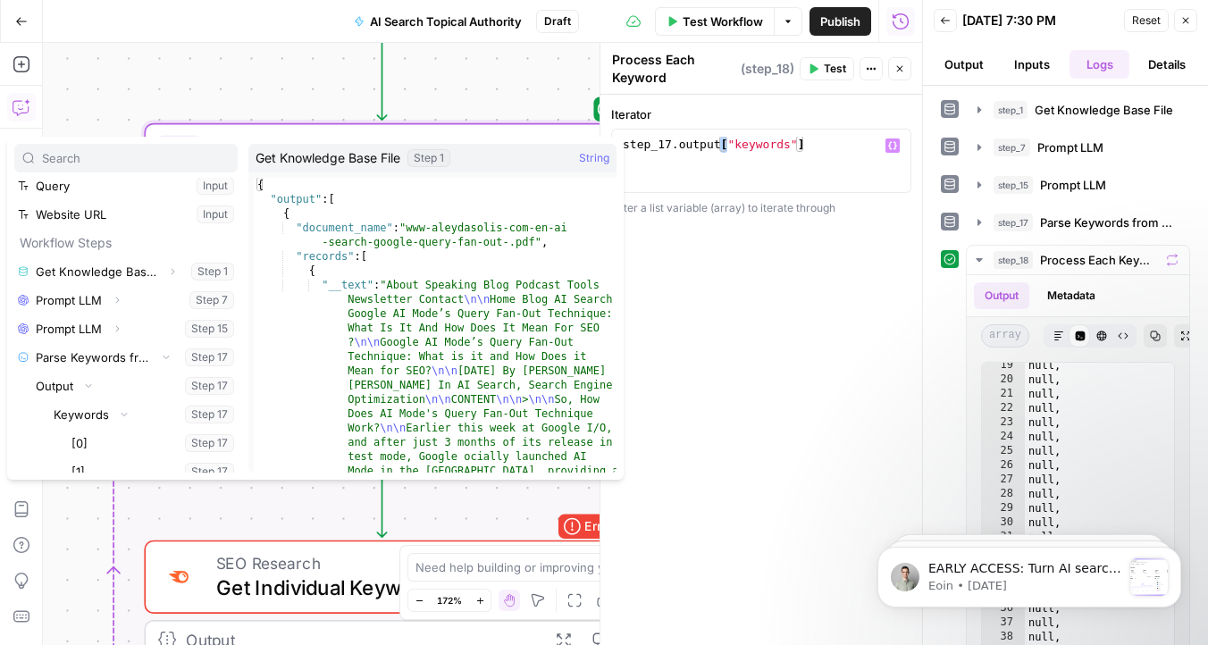
click at [124, 94] on div "Workflow Set Inputs Inputs Get Knowledge Base File Get Knowledge Base File Step…" at bounding box center [482, 344] width 879 height 602
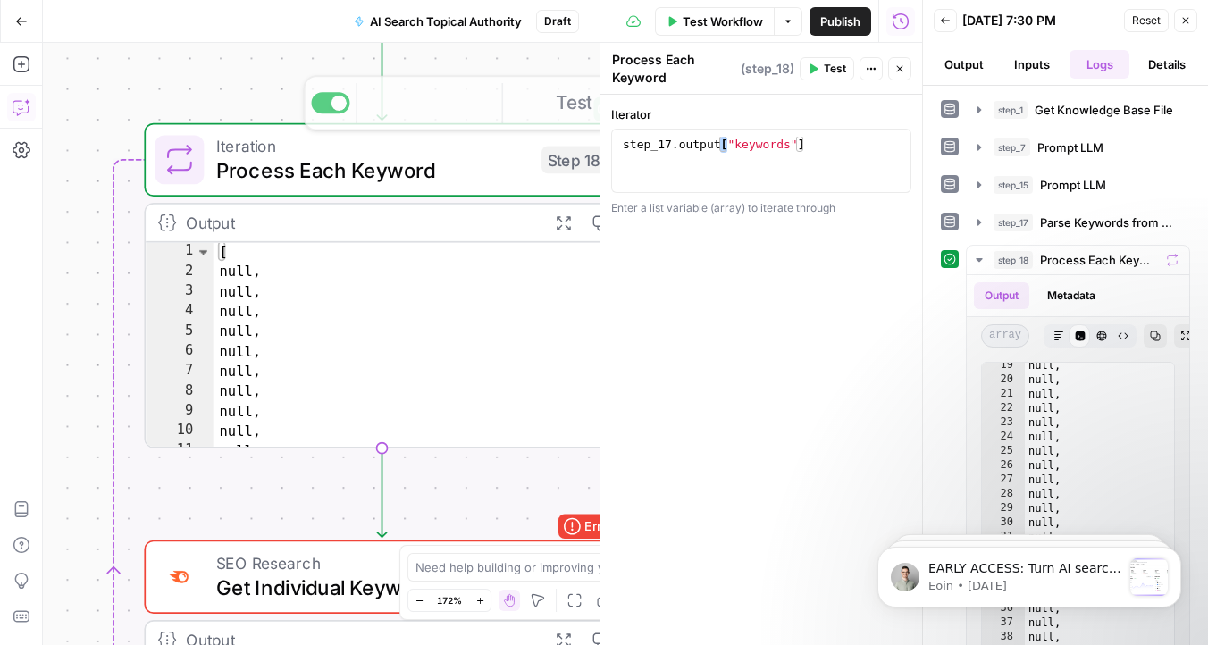
click at [241, 80] on div "Workflow Set Inputs Inputs Get Knowledge Base File Get Knowledge Base File Step…" at bounding box center [482, 344] width 879 height 602
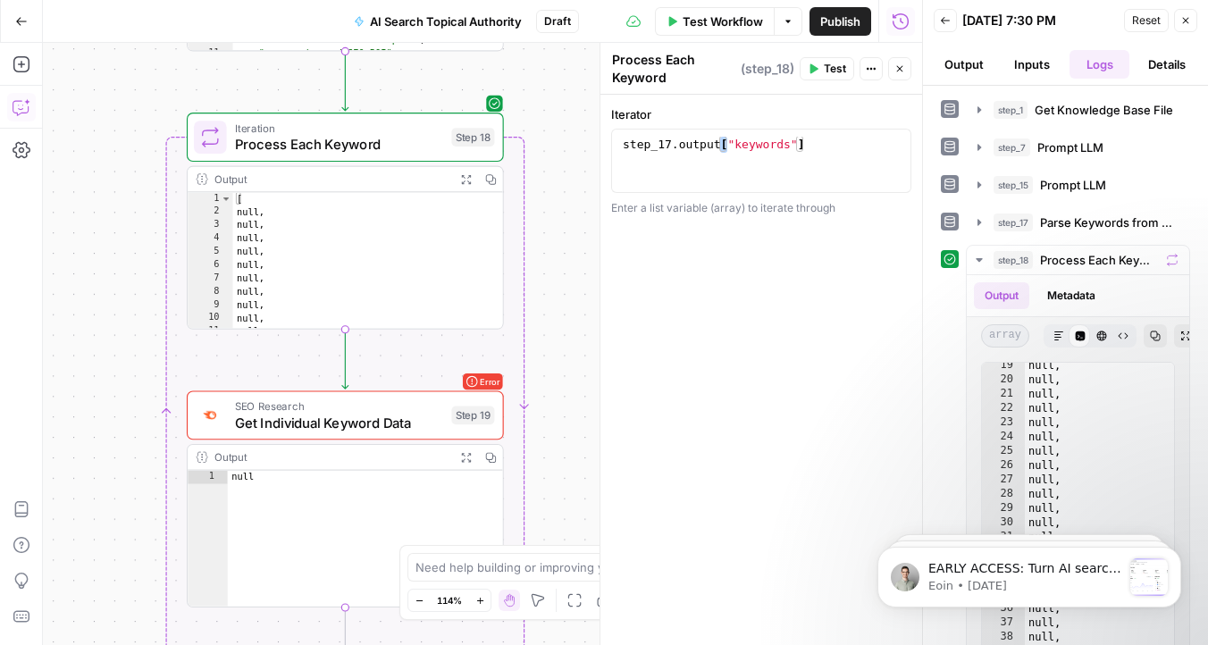
scroll to position [0, 0]
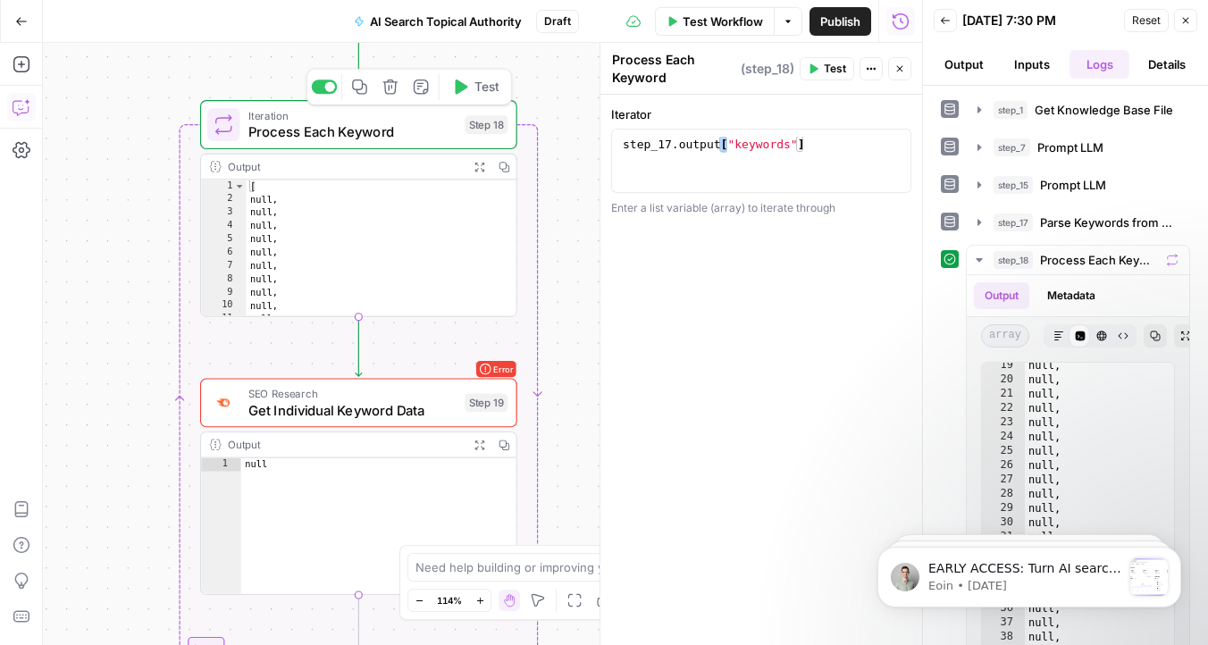
click at [385, 128] on span "Process Each Keyword" at bounding box center [352, 131] width 208 height 21
click at [774, 146] on div "step_17 . output [ "keywords" ]" at bounding box center [761, 177] width 284 height 80
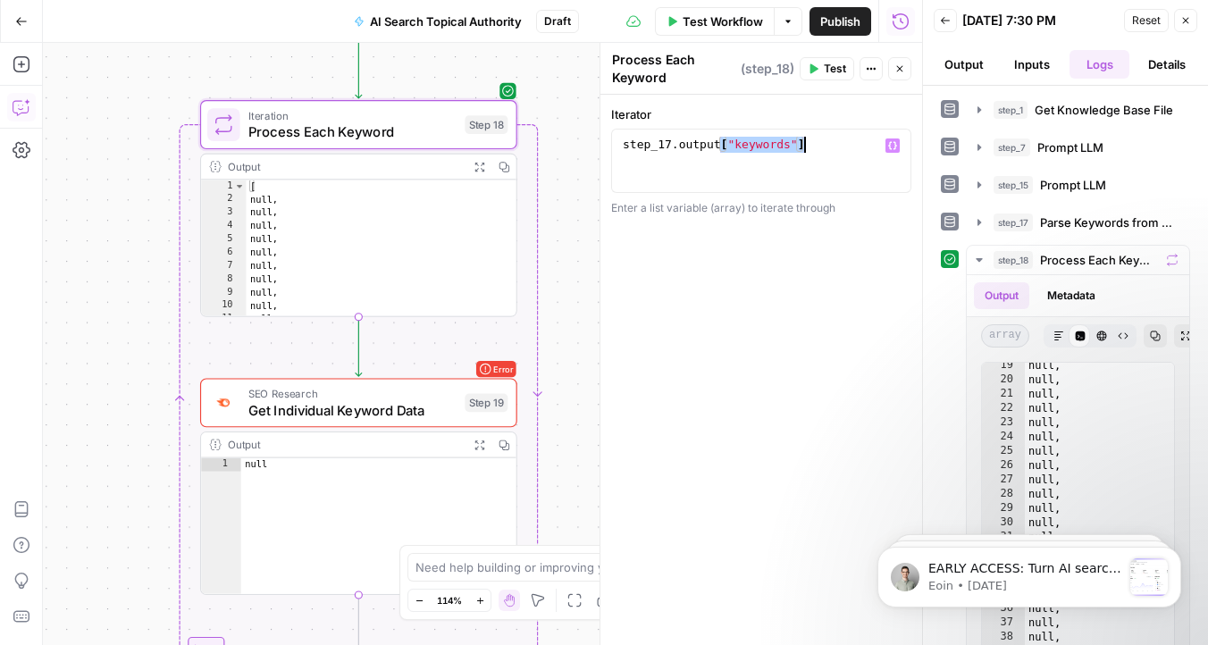
drag, startPoint x: 721, startPoint y: 144, endPoint x: 861, endPoint y: 146, distance: 140.3
click at [861, 146] on div "step_17 . output [ "keywords" ]" at bounding box center [761, 177] width 284 height 80
type textarea "**********"
click at [369, 142] on div "Iteration Process Each Keyword Step 18 Copy step Delete step Add Note Test" at bounding box center [358, 124] width 317 height 49
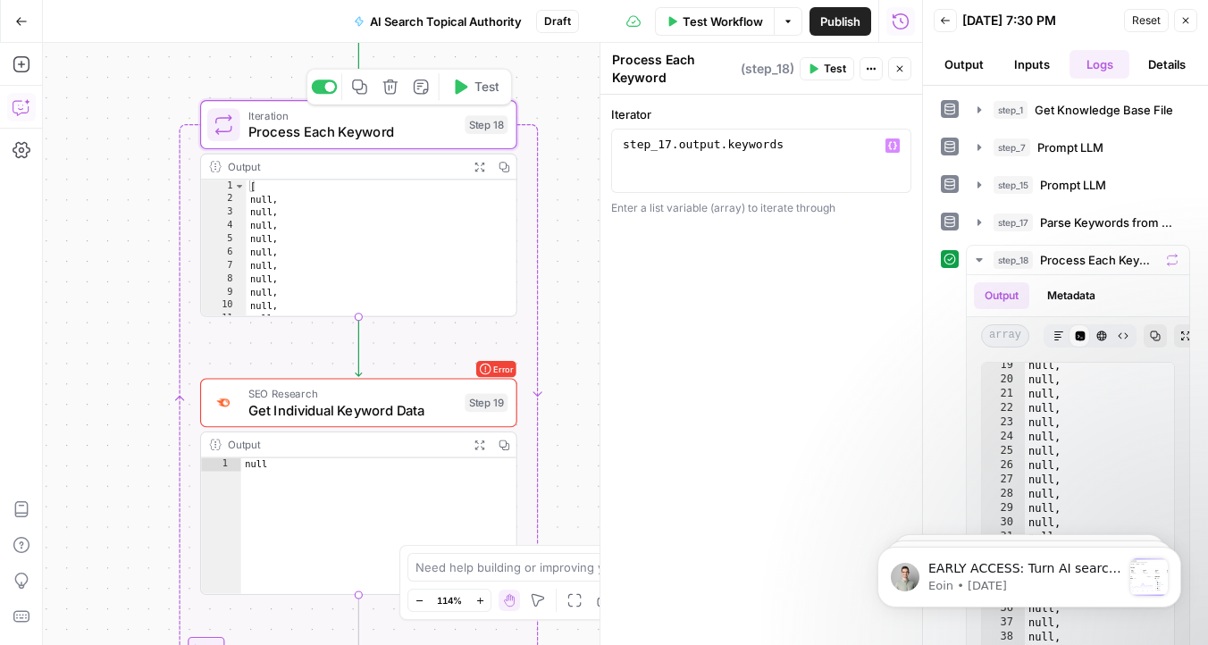
click at [369, 142] on div "Iteration Process Each Keyword Step 18 Copy step Delete step Add Note Test" at bounding box center [358, 124] width 317 height 49
click at [418, 131] on span "Process Each Keyword" at bounding box center [352, 131] width 208 height 21
click at [818, 162] on div "step_17 . output . keywords" at bounding box center [761, 177] width 284 height 80
drag, startPoint x: 862, startPoint y: 145, endPoint x: 515, endPoint y: 125, distance: 348.1
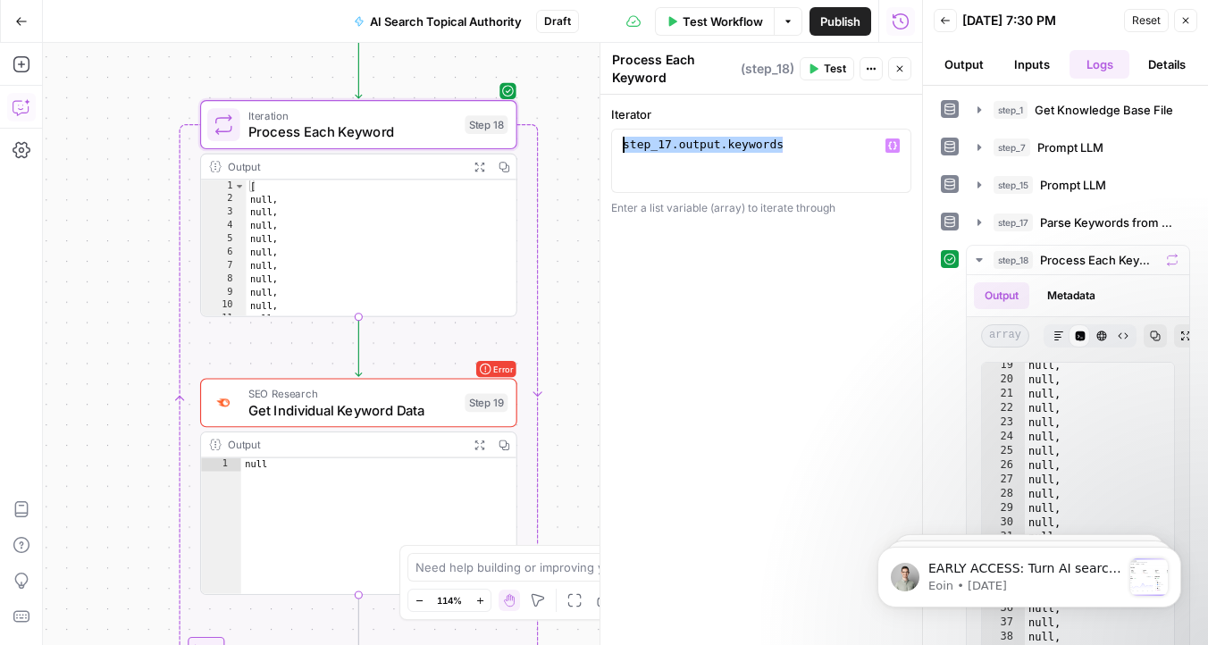
click at [515, 126] on body "Omniscient New Home Browse Insights Opportunities Your Data Recent Grids Conten…" at bounding box center [604, 322] width 1208 height 645
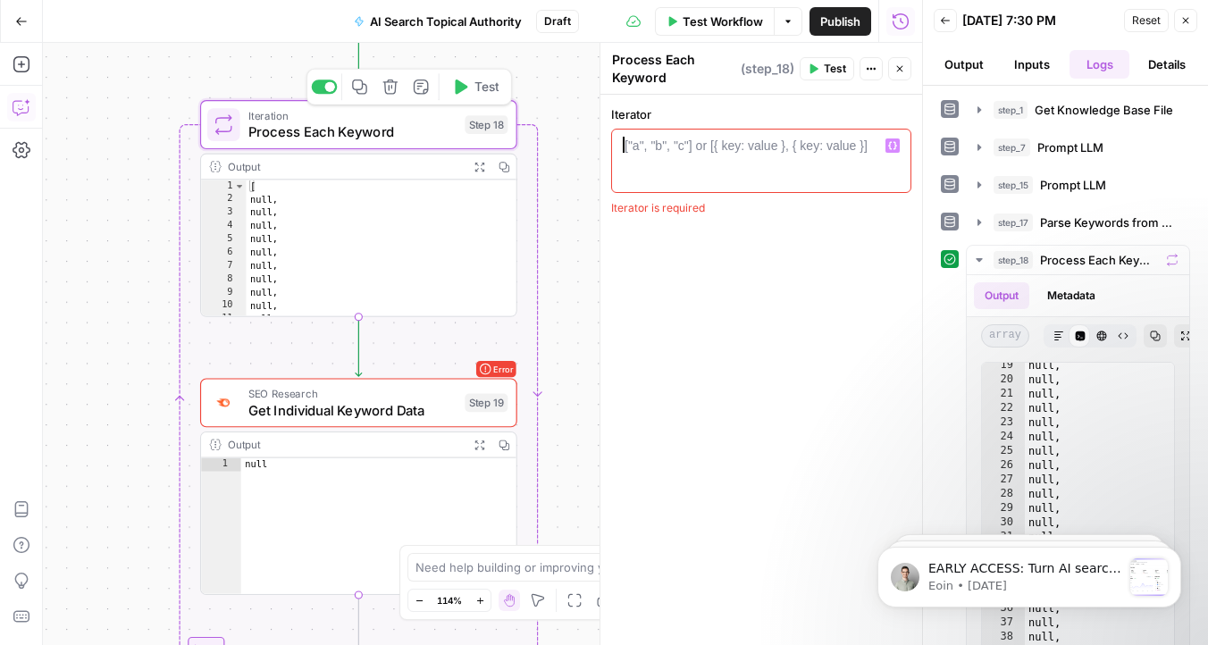
scroll to position [0, 0]
click at [891, 145] on icon "button" at bounding box center [892, 145] width 9 height 9
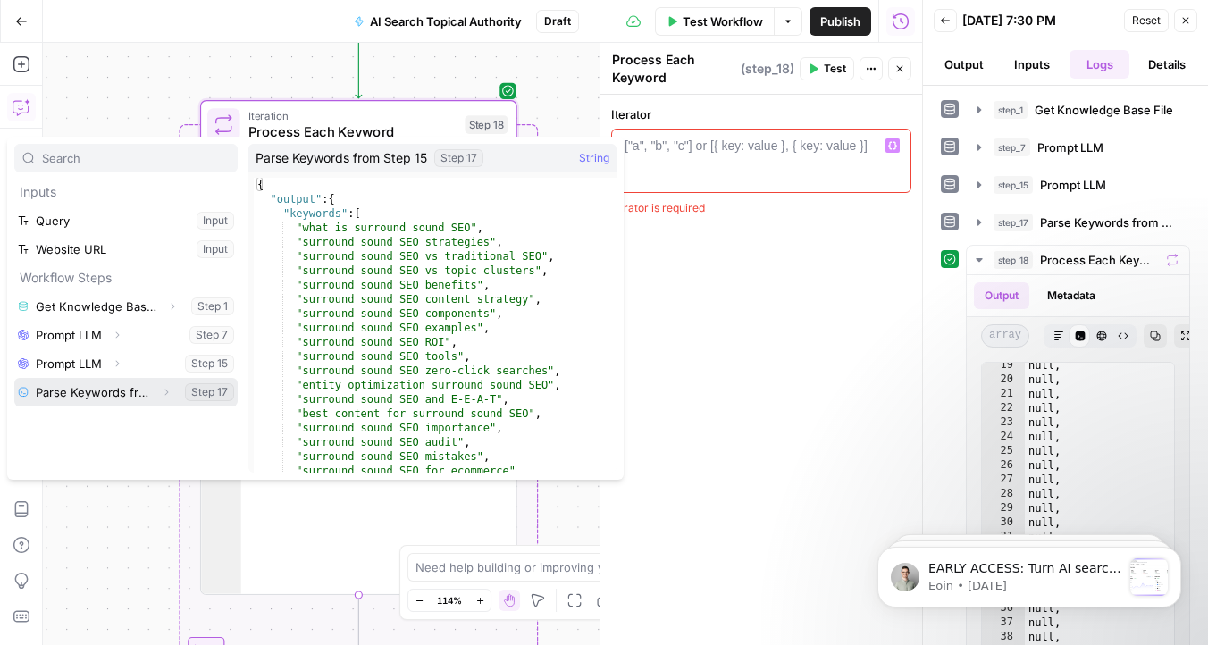
click at [168, 394] on icon "button" at bounding box center [166, 392] width 11 height 11
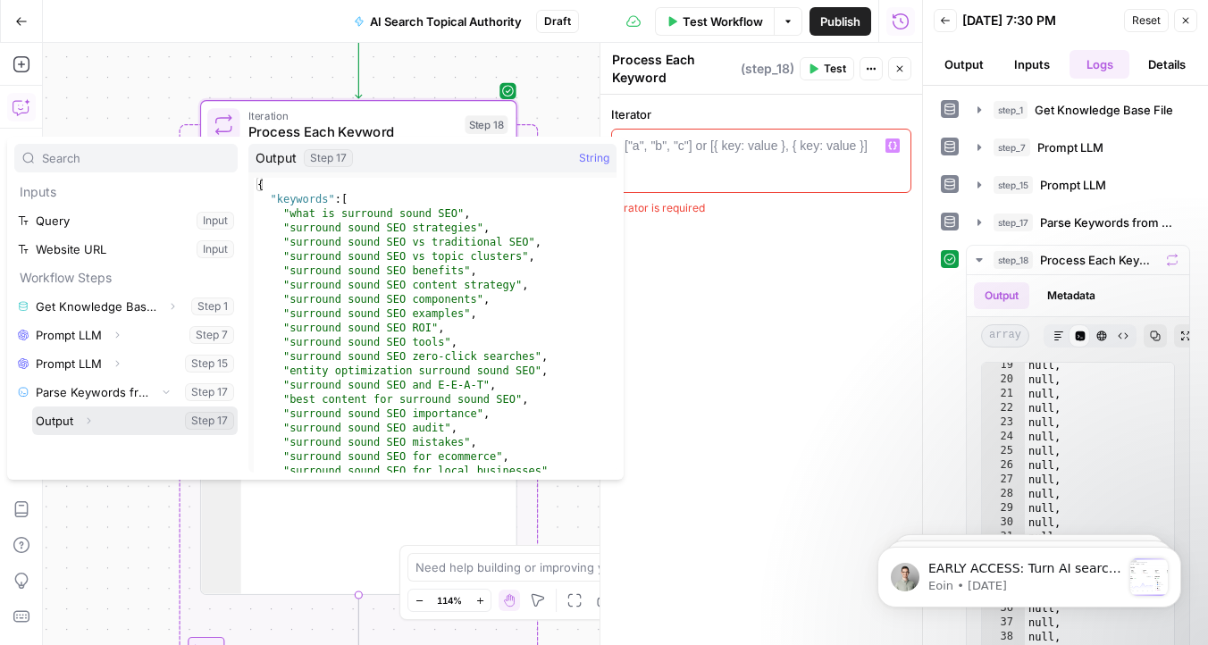
click at [91, 422] on icon "button" at bounding box center [88, 420] width 11 height 11
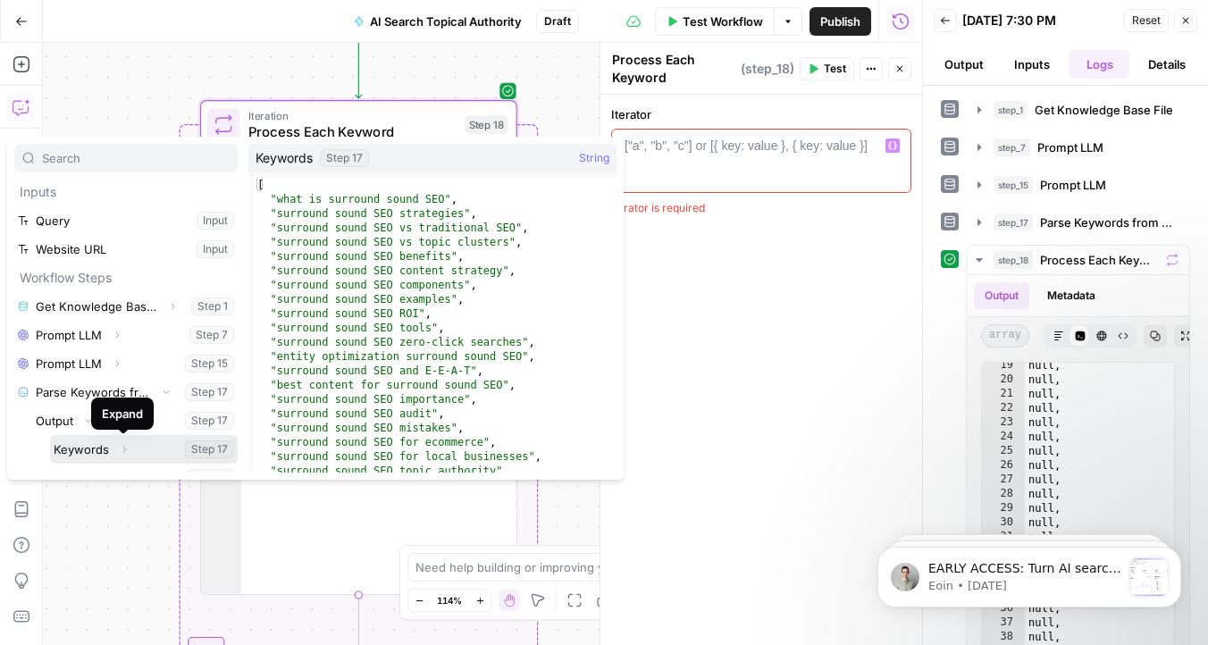
click at [100, 449] on button "Select variable Keywords" at bounding box center [144, 449] width 188 height 29
type textarea "**********"
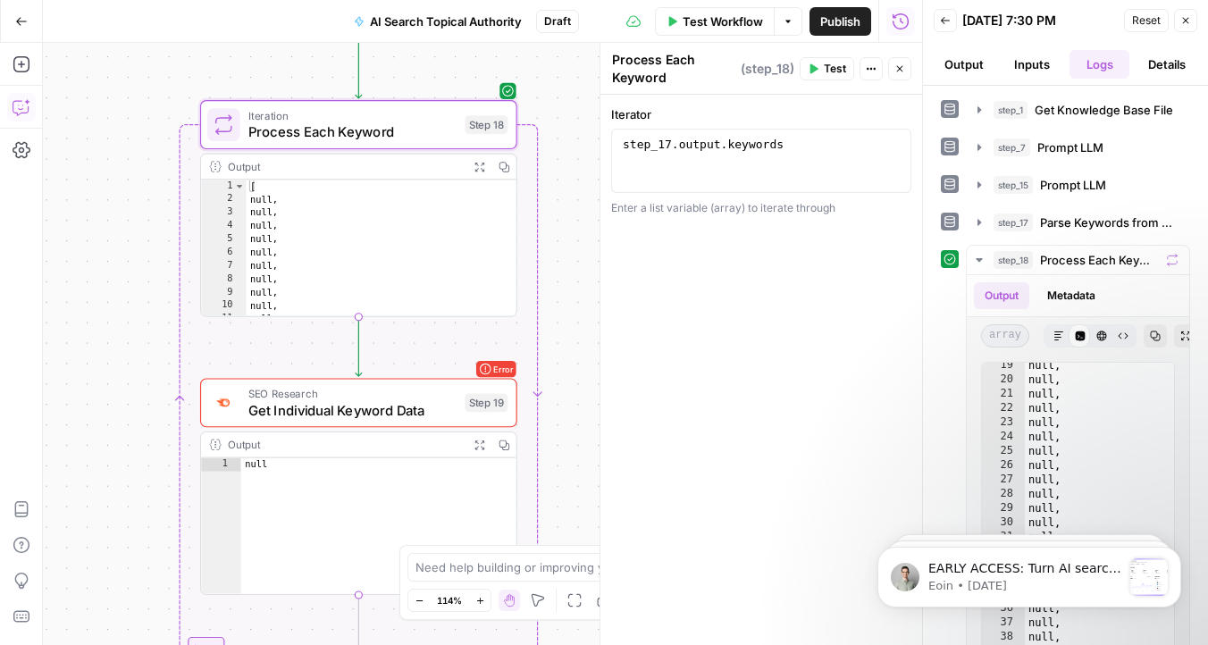
drag, startPoint x: 699, startPoint y: 209, endPoint x: 866, endPoint y: 208, distance: 167.1
click at [866, 208] on div "Enter a list variable (array) to iterate through" at bounding box center [761, 208] width 300 height 16
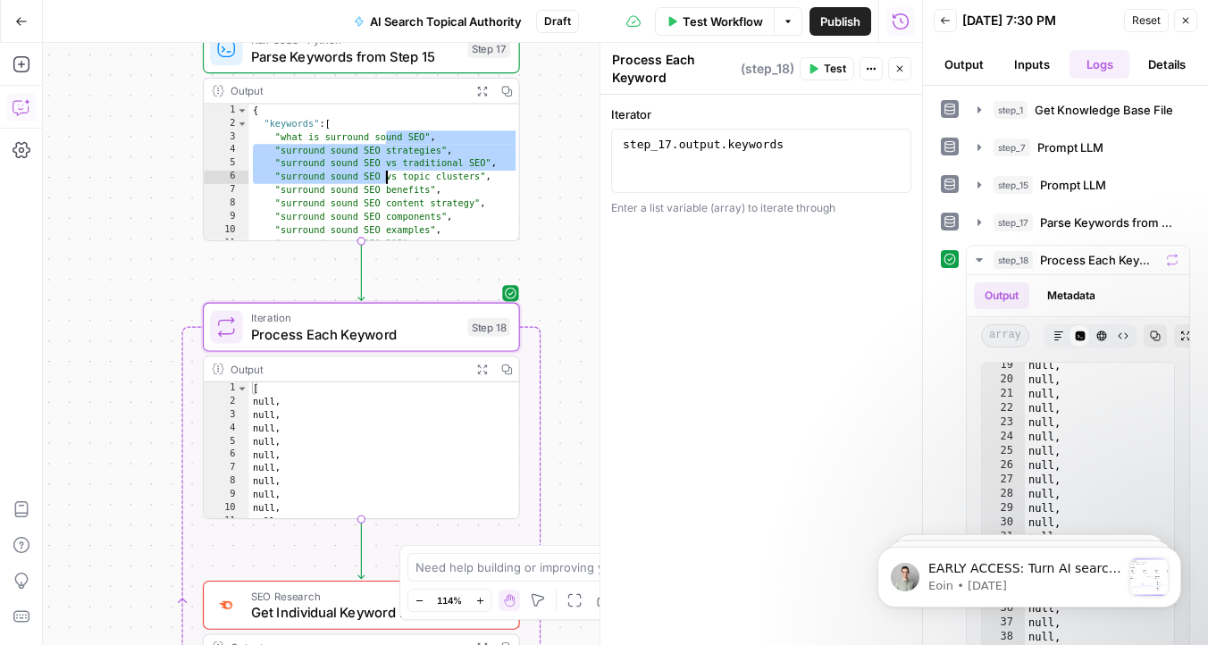
drag, startPoint x: 367, startPoint y: 137, endPoint x: 365, endPoint y: 201, distance: 64.3
click at [365, 201] on div "{ "keywords" : [ "what is surround sound SEO" , "surround sound SEO strategies"…" at bounding box center [383, 187] width 271 height 164
type textarea "**********"
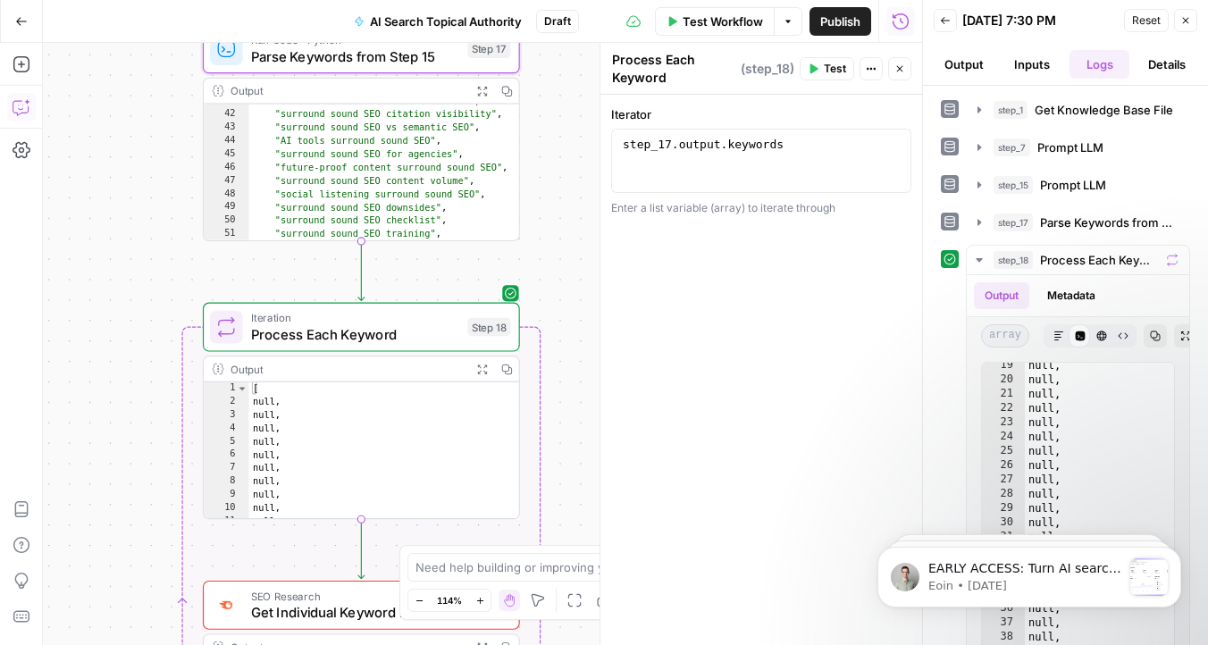
scroll to position [495, 0]
click at [829, 64] on span "Test" at bounding box center [835, 69] width 22 height 16
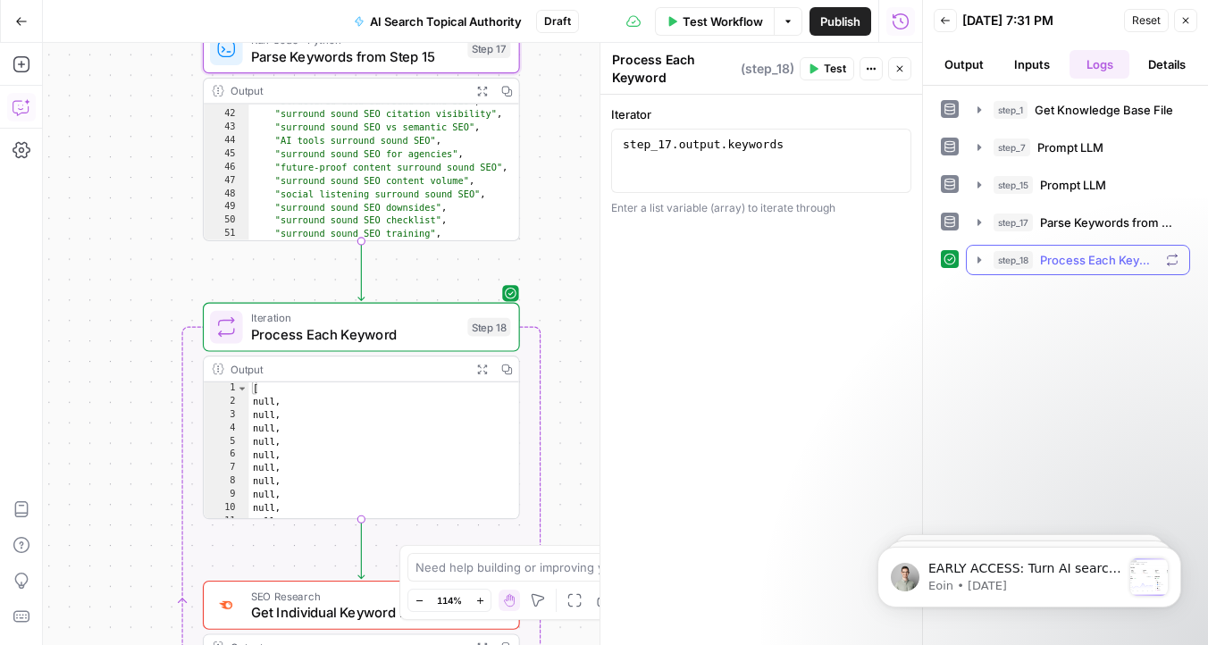
click at [983, 262] on icon "button" at bounding box center [979, 260] width 14 height 14
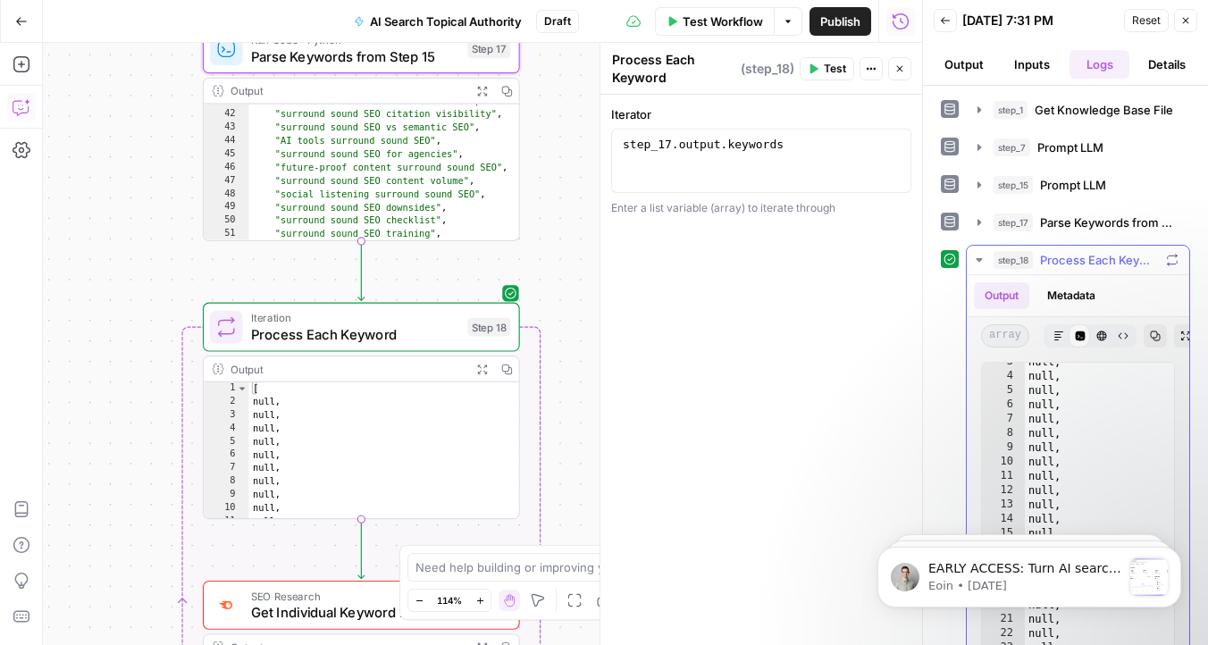
scroll to position [37, 0]
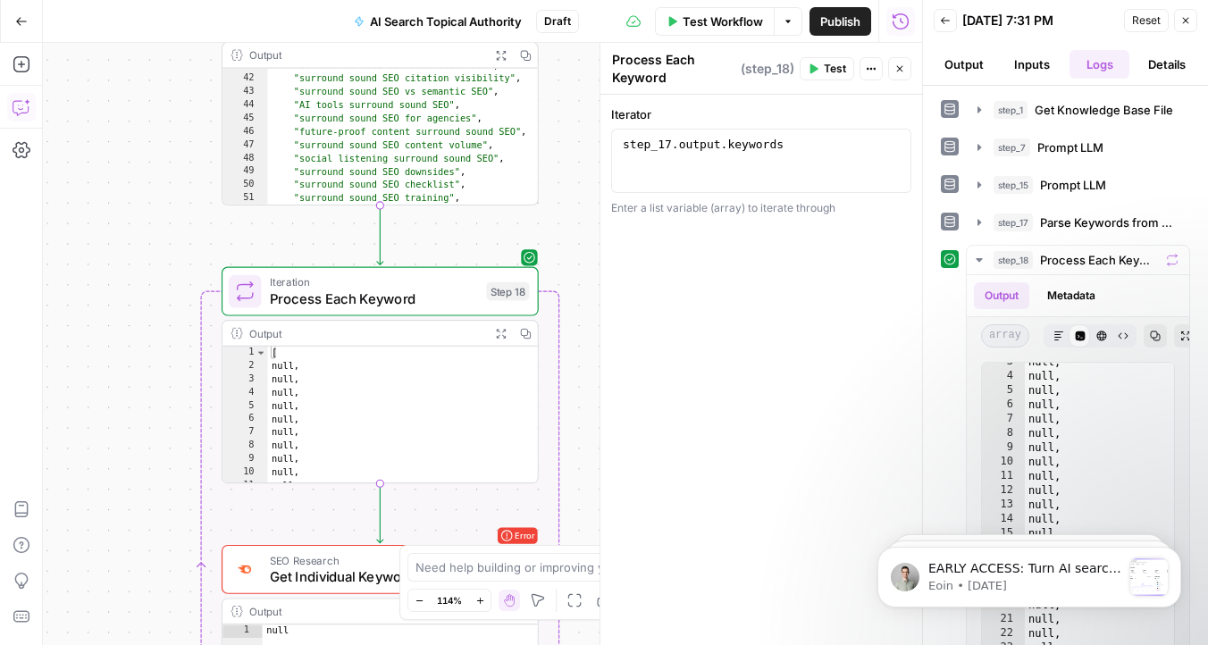
click at [496, 334] on icon "button" at bounding box center [501, 334] width 12 height 12
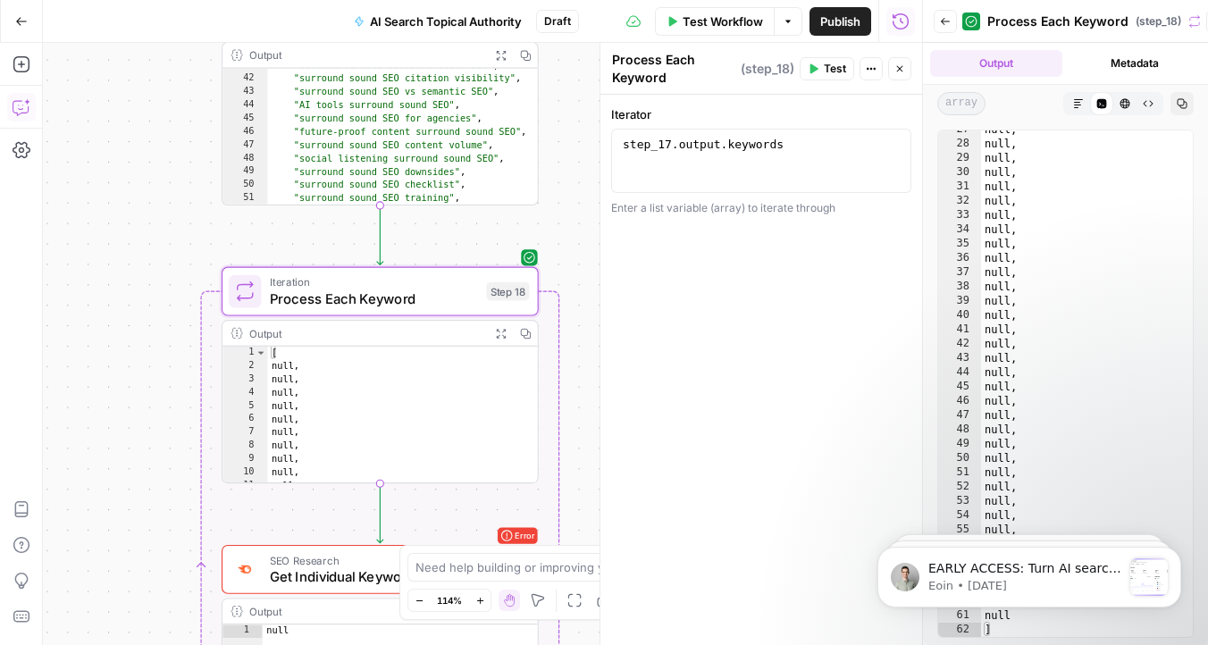
scroll to position [380, 0]
click at [790, 161] on div "step_17 . output . keywords" at bounding box center [761, 177] width 284 height 80
click at [806, 150] on div "step_17 . output . keywords" at bounding box center [761, 177] width 284 height 80
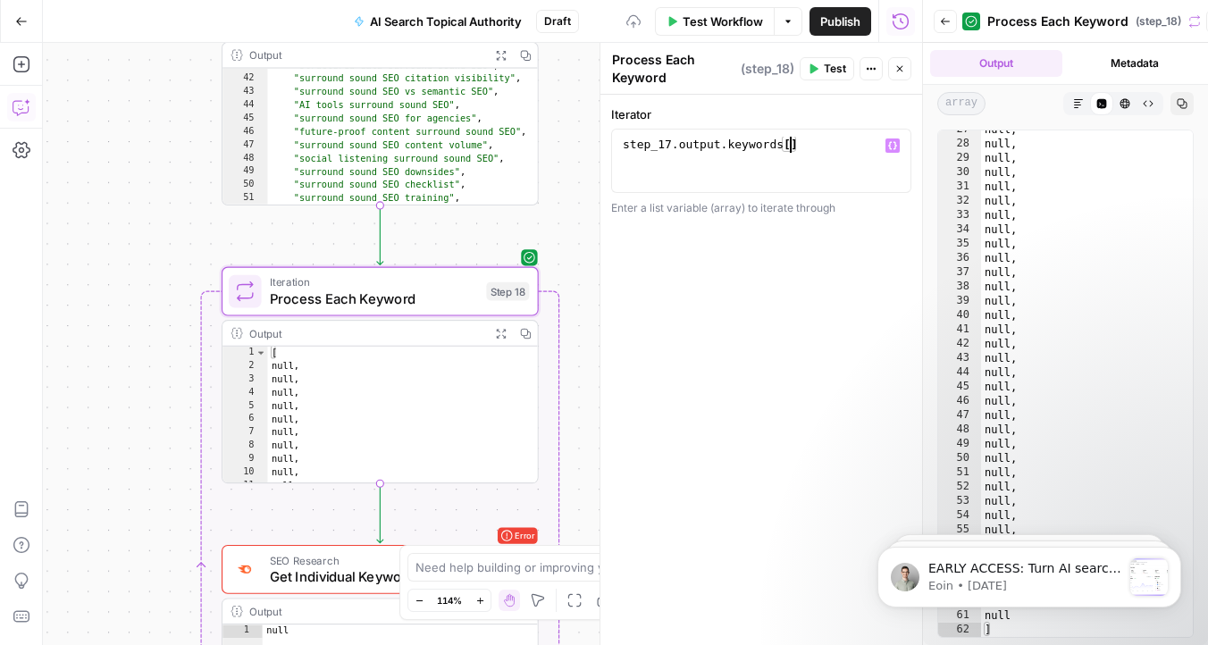
scroll to position [0, 13]
click at [888, 146] on icon "button" at bounding box center [892, 145] width 9 height 9
click at [889, 148] on icon "button" at bounding box center [892, 145] width 9 height 9
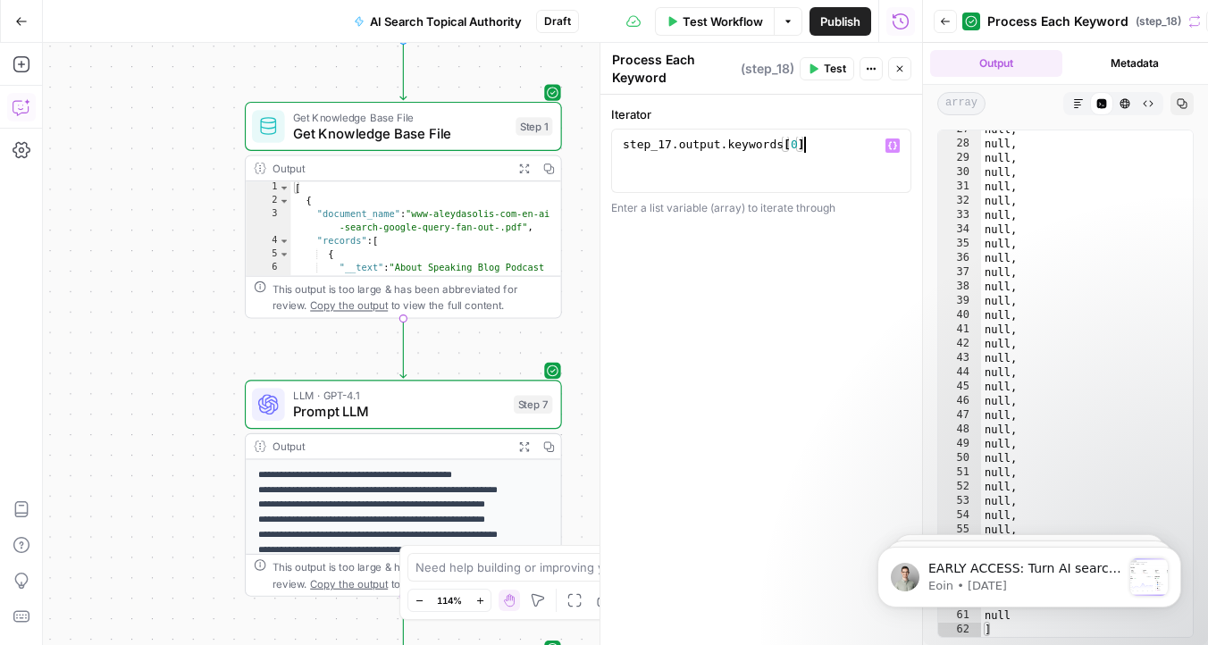
click at [826, 152] on div "step_17 . output . keywords [ 0 ]" at bounding box center [761, 177] width 284 height 80
click at [827, 70] on span "Test" at bounding box center [835, 69] width 22 height 16
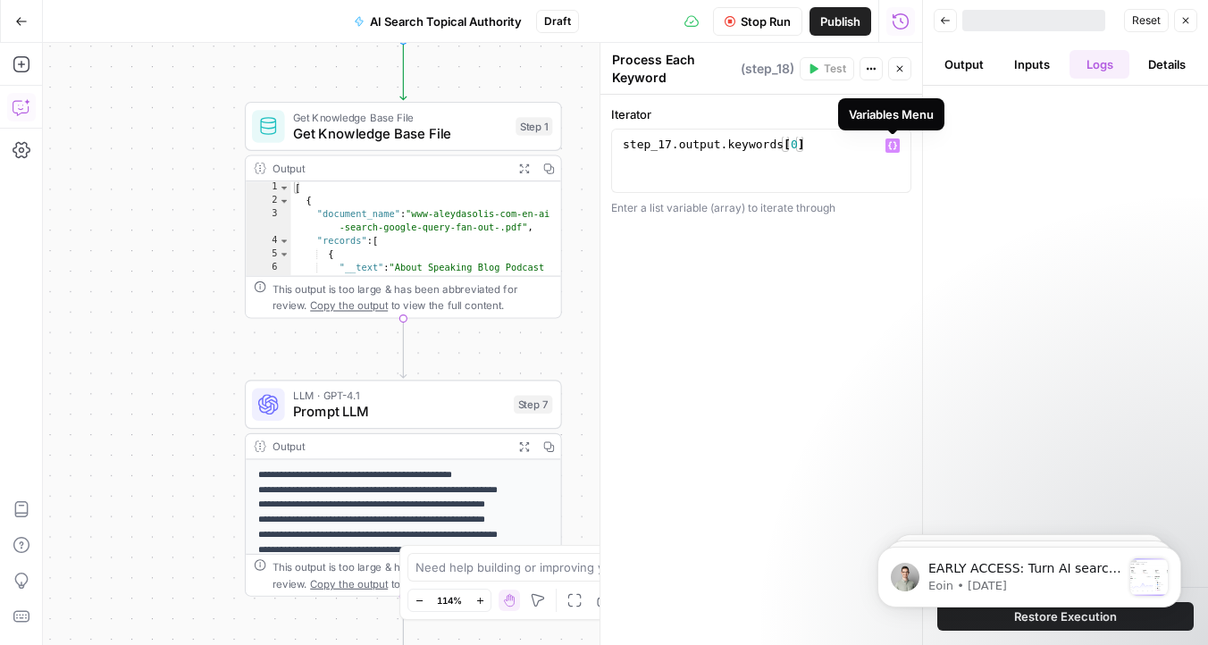
click at [892, 147] on icon "button" at bounding box center [892, 145] width 9 height 9
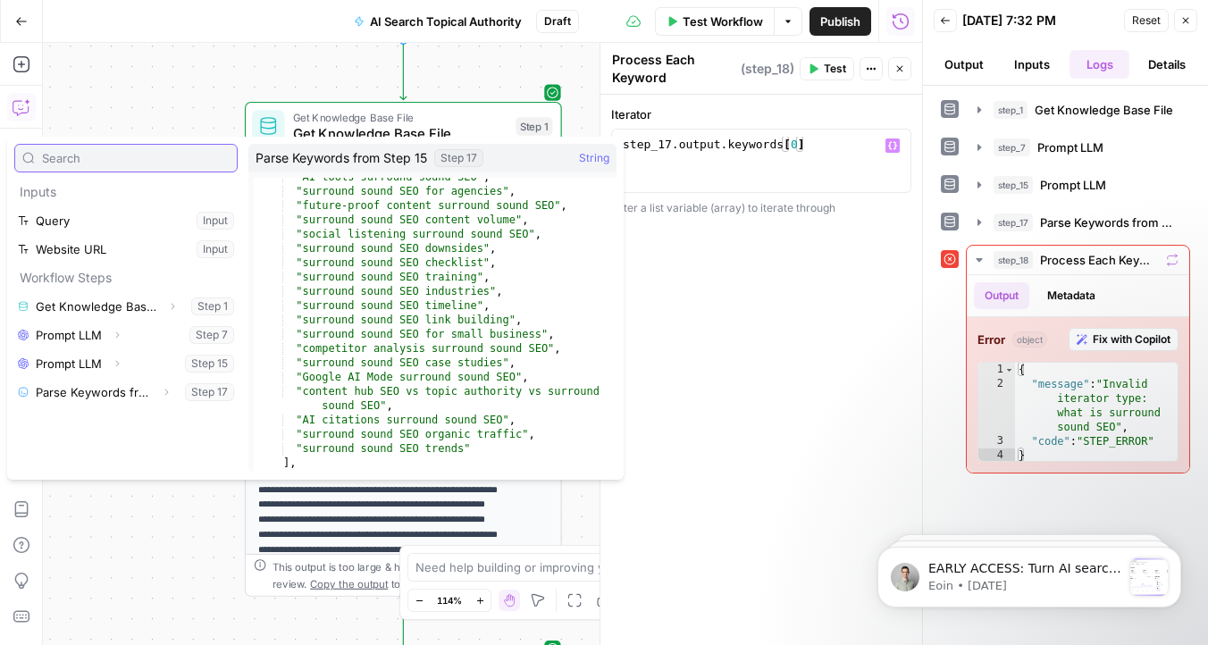
scroll to position [677, 0]
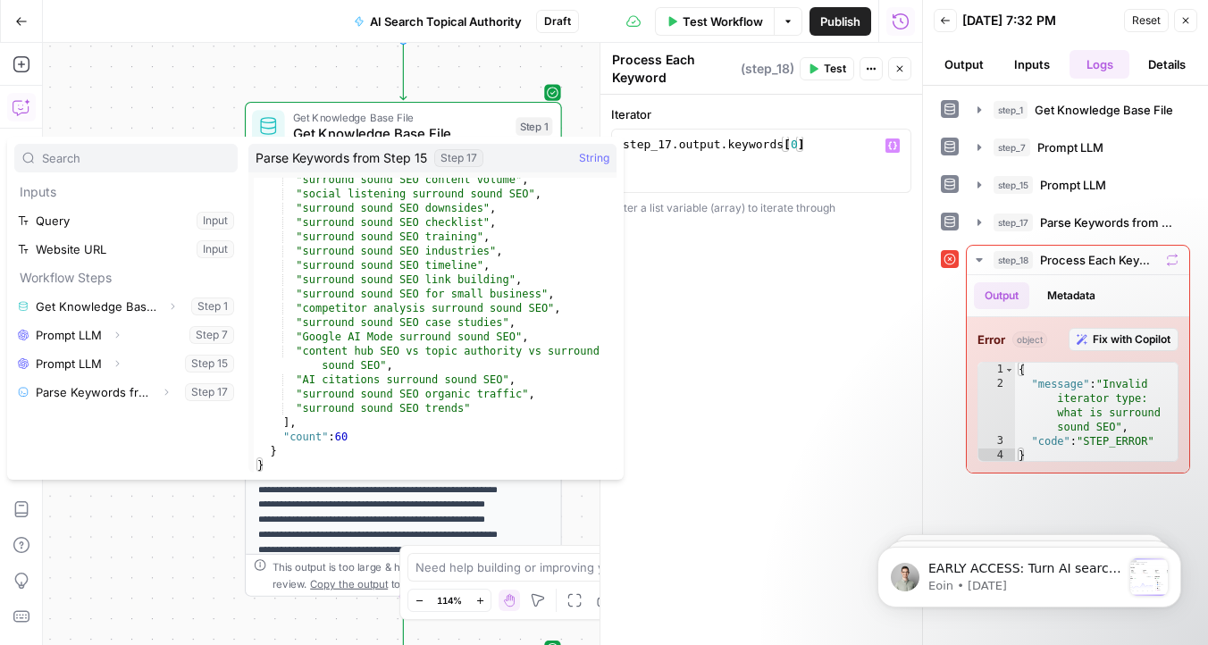
click at [798, 305] on div "**********" at bounding box center [761, 370] width 322 height 550
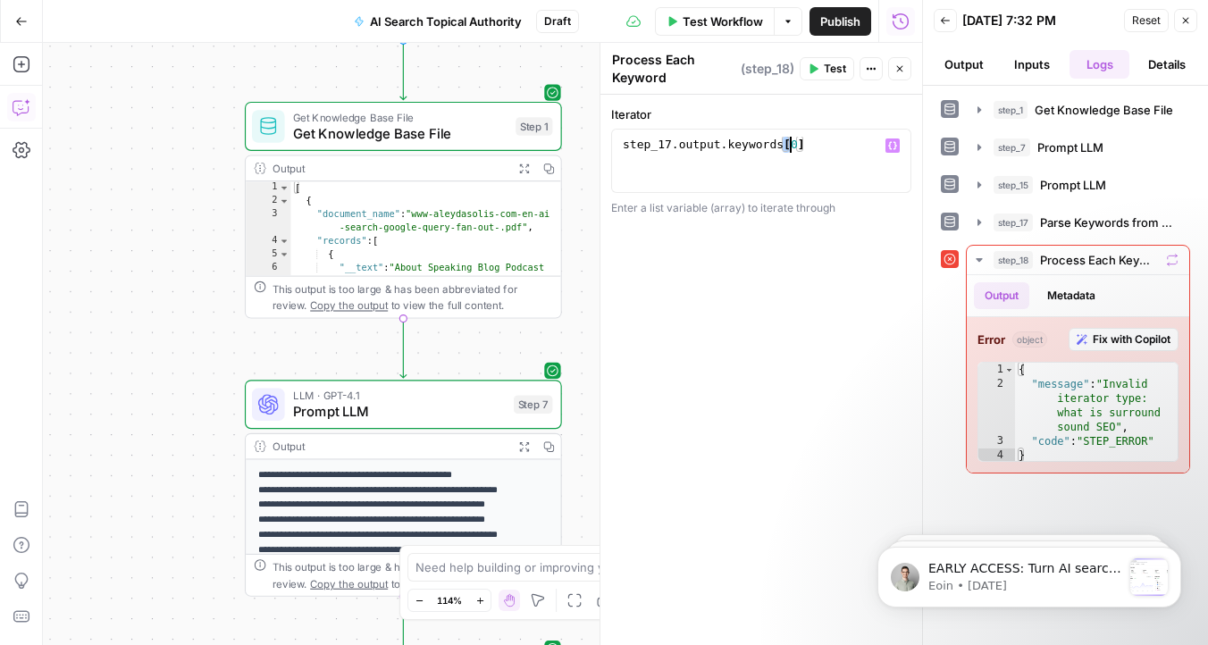
drag, startPoint x: 783, startPoint y: 144, endPoint x: 813, endPoint y: 144, distance: 29.5
click at [813, 144] on div "step_17 . output . keywords [ 0 ]" at bounding box center [761, 177] width 284 height 80
type textarea "**********"
click at [869, 72] on icon "button" at bounding box center [871, 68] width 11 height 11
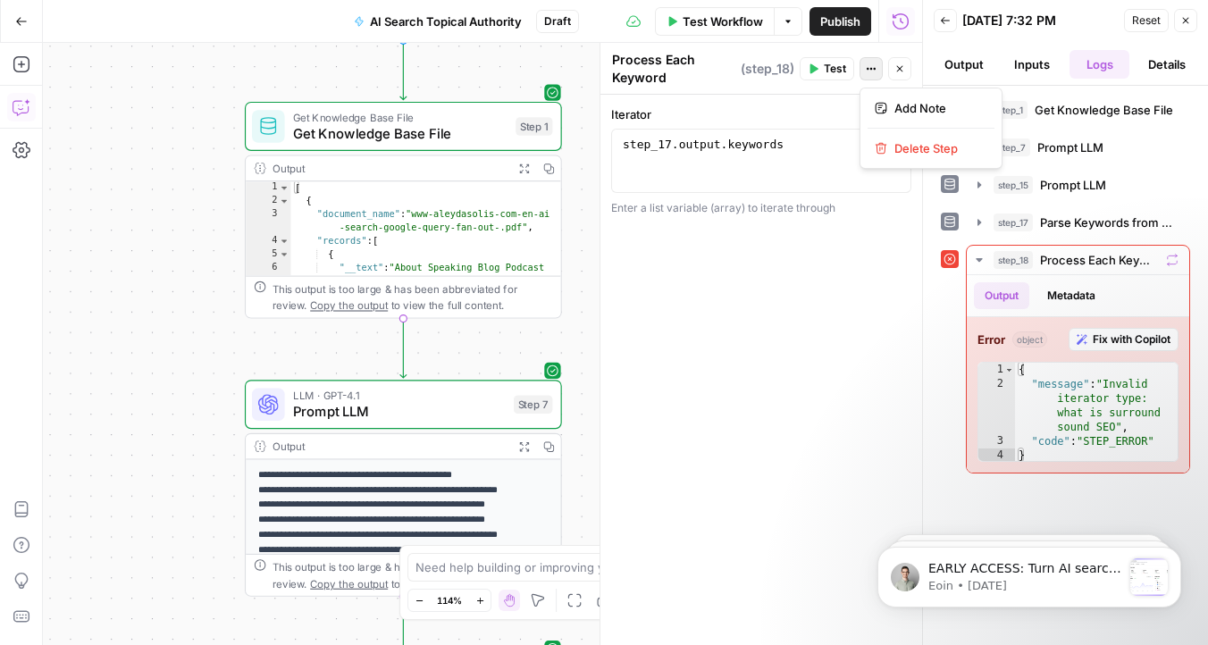
click at [821, 292] on div "**********" at bounding box center [761, 370] width 322 height 550
click at [1014, 73] on button "Inputs" at bounding box center [1031, 64] width 61 height 29
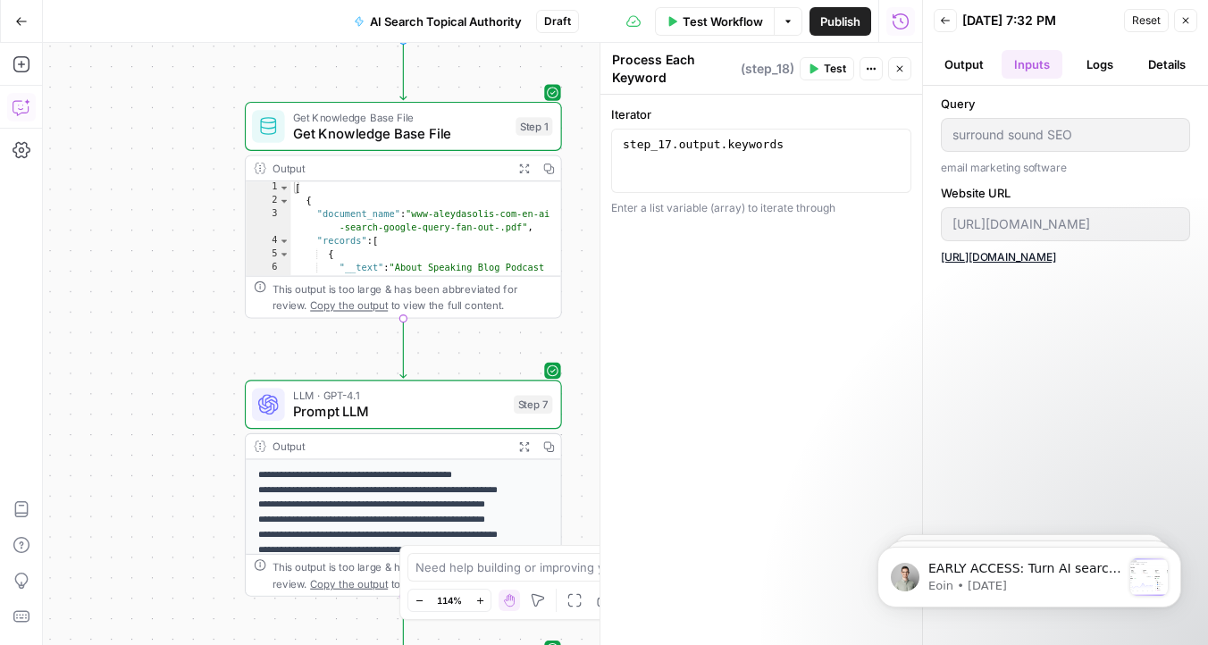
click at [971, 71] on button "Output" at bounding box center [964, 64] width 61 height 29
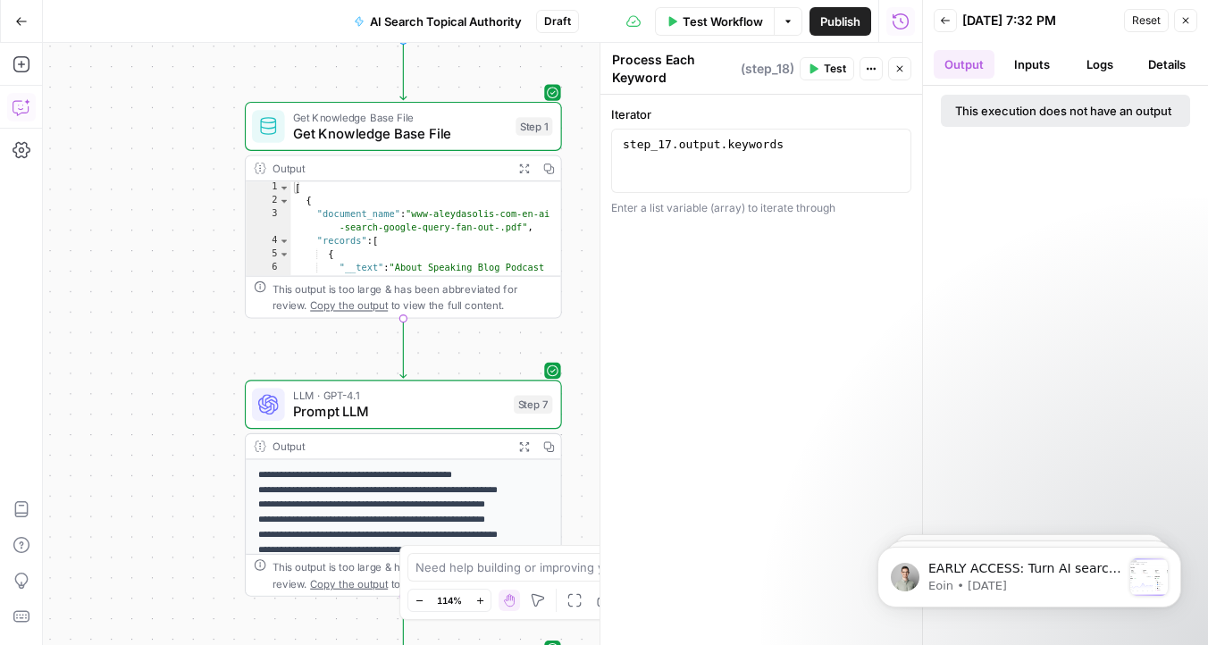
click at [842, 71] on span "Test" at bounding box center [835, 69] width 22 height 16
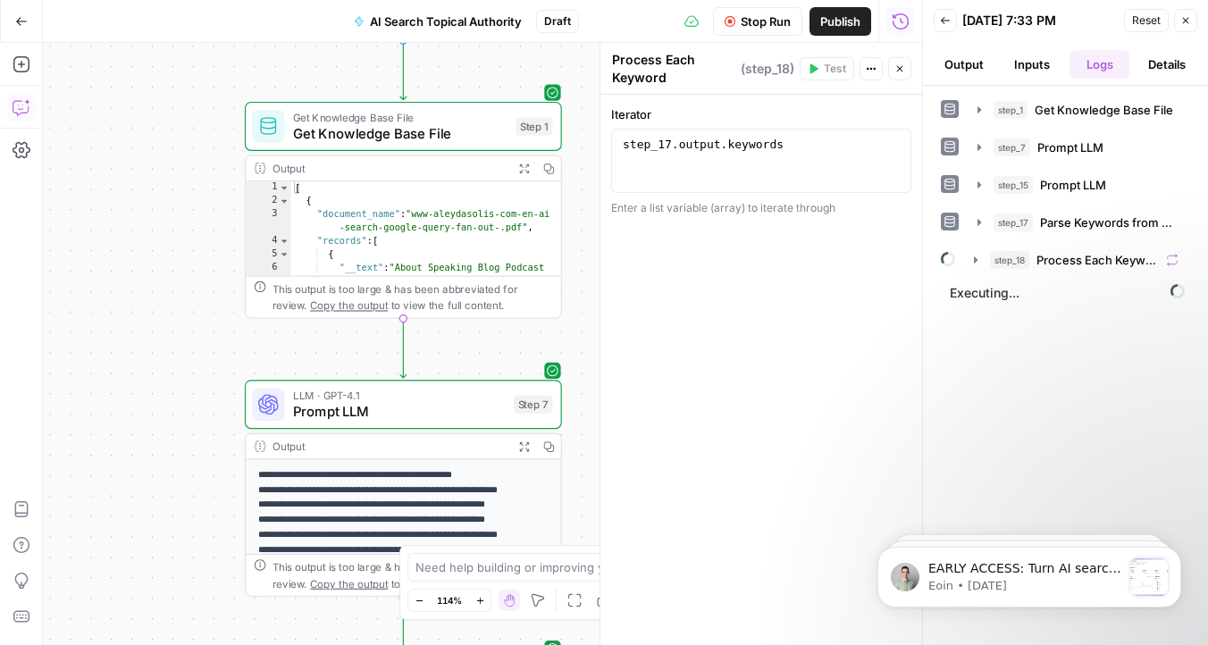
click at [972, 71] on button "Output" at bounding box center [964, 64] width 61 height 29
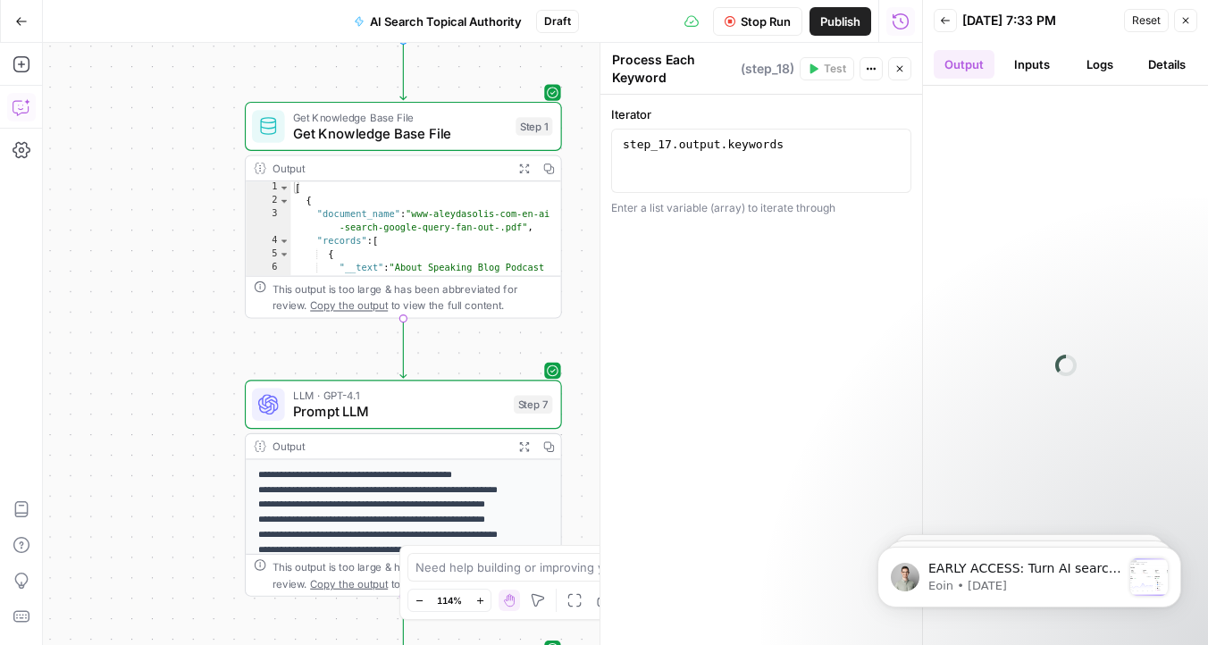
click at [1169, 76] on button "Details" at bounding box center [1166, 64] width 61 height 29
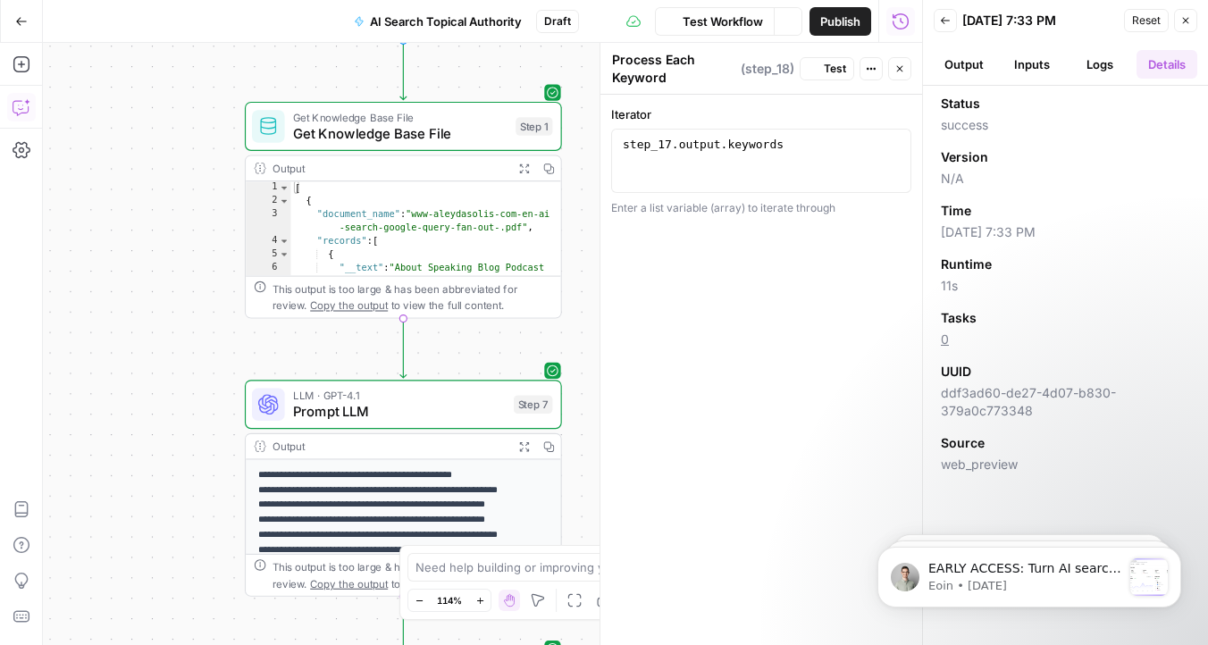
click at [975, 65] on button "Output" at bounding box center [964, 64] width 61 height 29
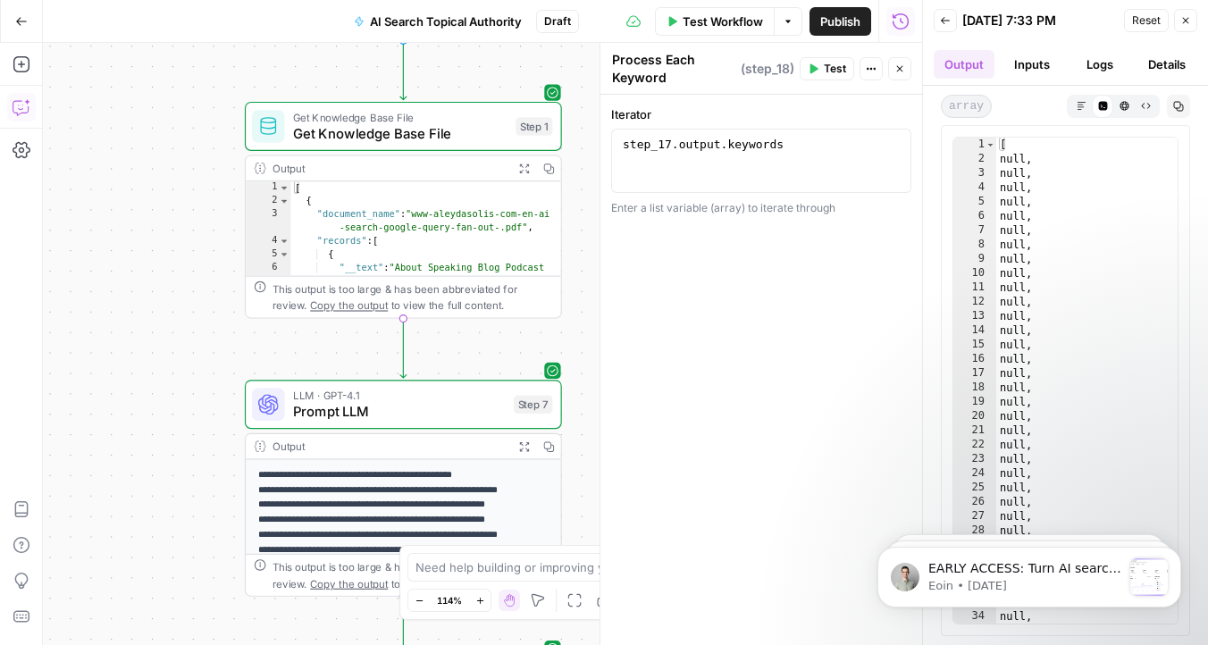
scroll to position [0, 0]
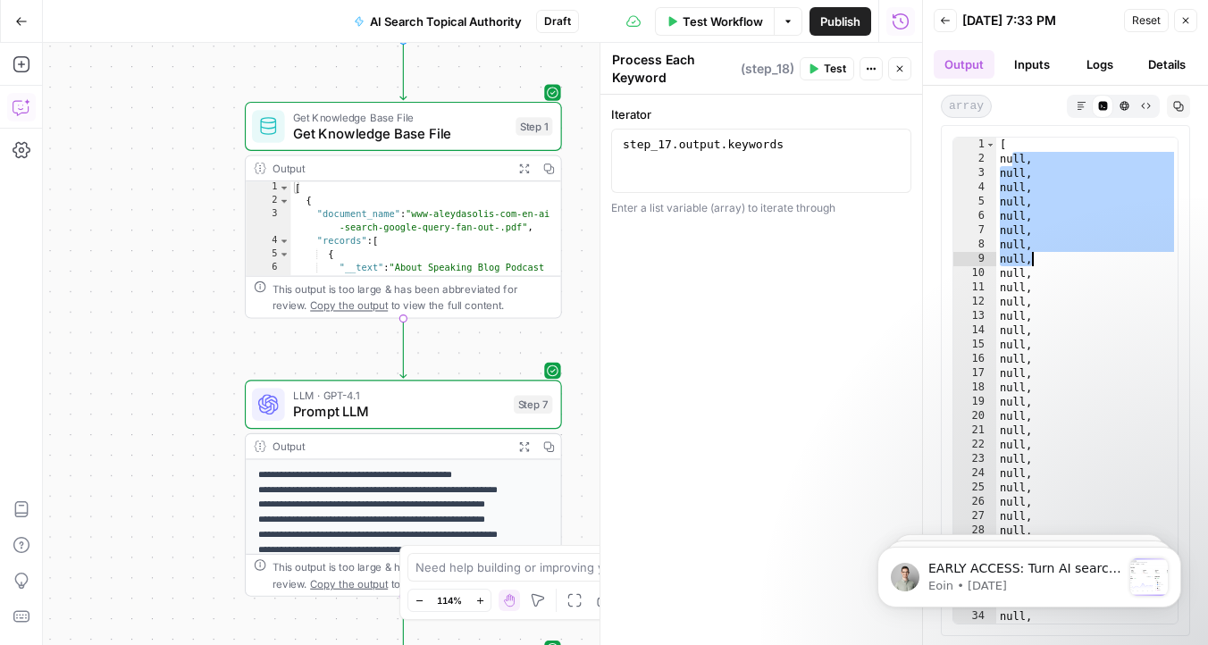
drag, startPoint x: 1009, startPoint y: 164, endPoint x: 1053, endPoint y: 340, distance: 181.3
click at [1053, 341] on div "[ null , null , null , null , null , null , null , null , null , null , null , …" at bounding box center [1086, 395] width 181 height 515
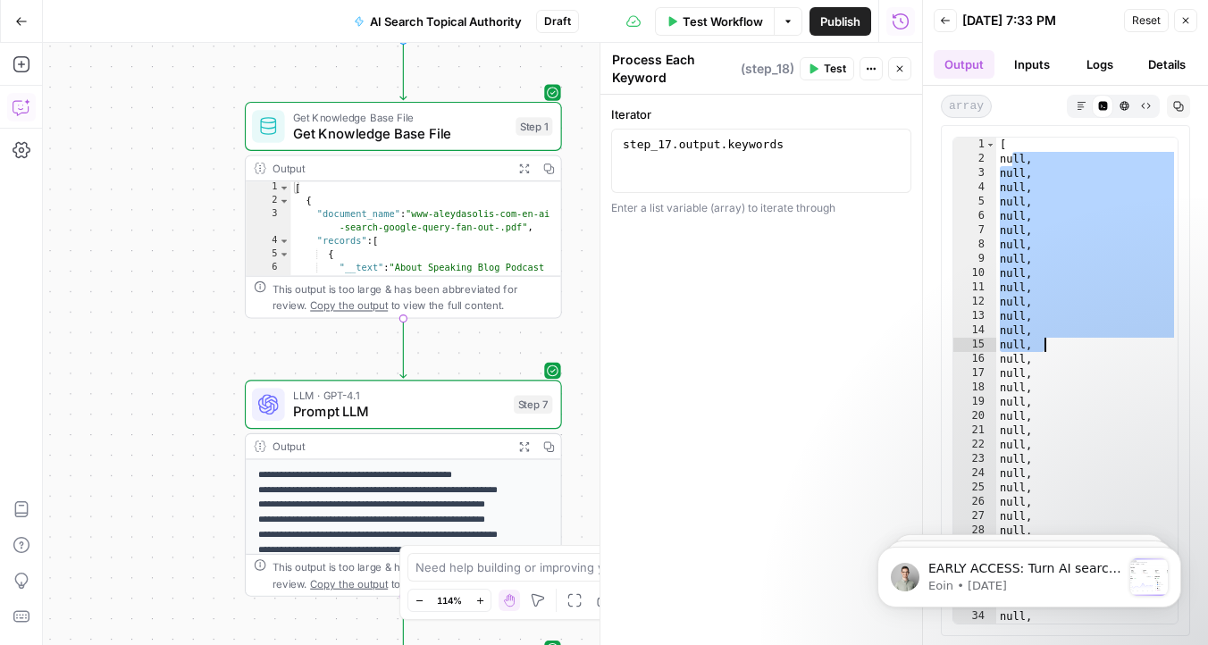
click at [1053, 340] on div "[ null , null , null , null , null , null , null , null , null , null , null , …" at bounding box center [1086, 395] width 181 height 515
type textarea "*****"
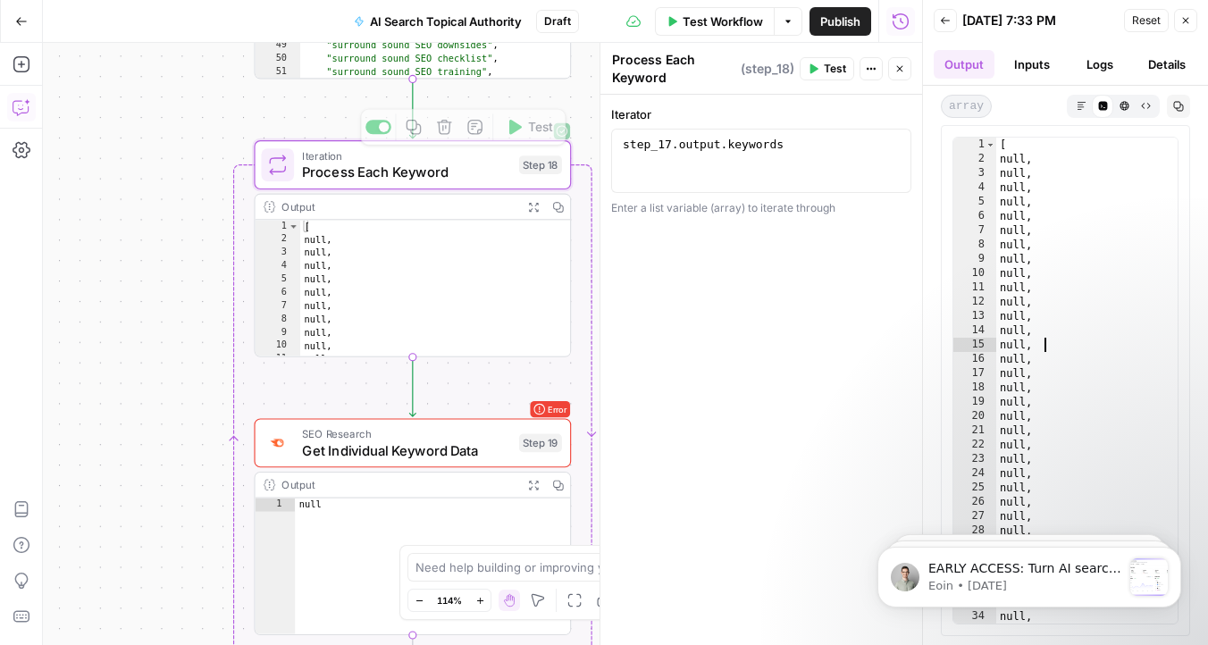
click at [432, 158] on span "Iteration" at bounding box center [406, 155] width 208 height 16
click at [786, 162] on div "step_17 . output . keywords" at bounding box center [761, 177] width 284 height 80
click at [699, 146] on div "step_17 . output . keywords" at bounding box center [761, 177] width 284 height 80
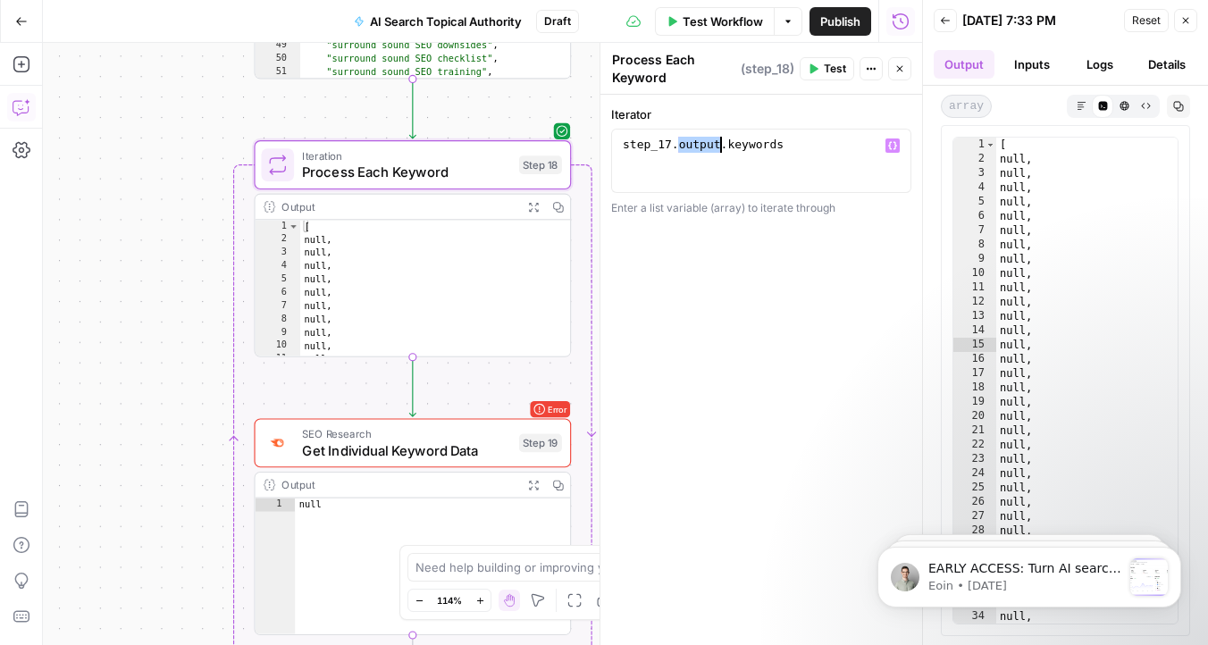
click at [635, 144] on div "step_17 . output . keywords" at bounding box center [761, 177] width 284 height 80
click at [893, 149] on icon "button" at bounding box center [892, 146] width 9 height 8
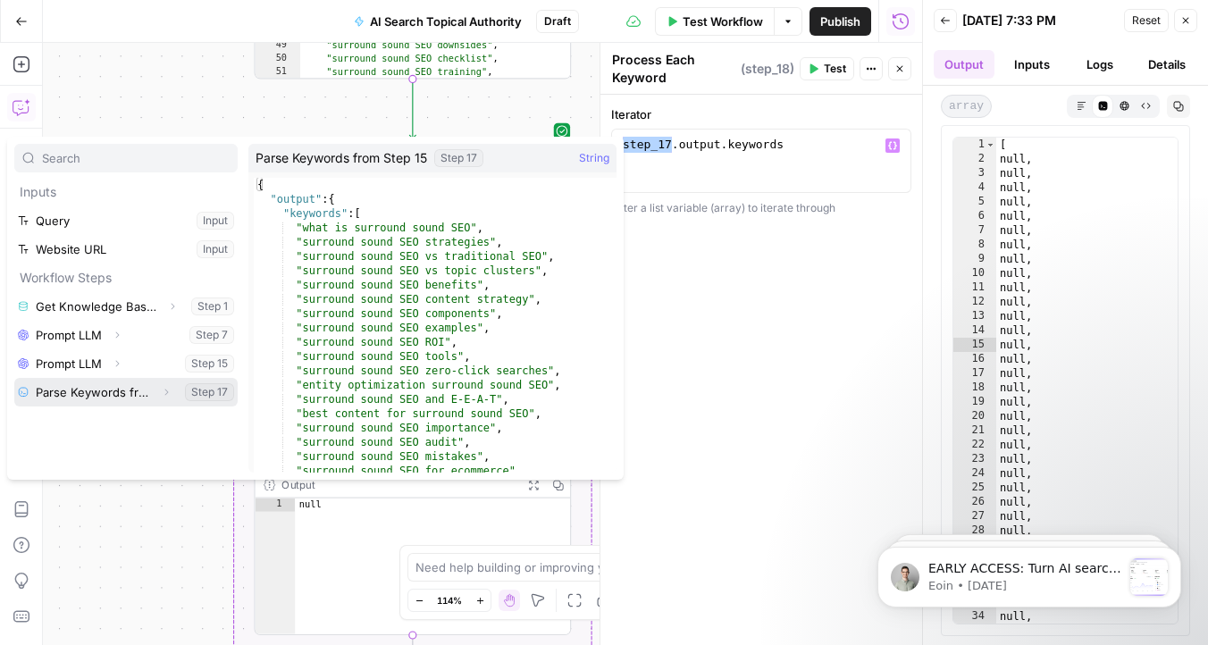
click at [165, 391] on icon "button" at bounding box center [166, 392] width 11 height 11
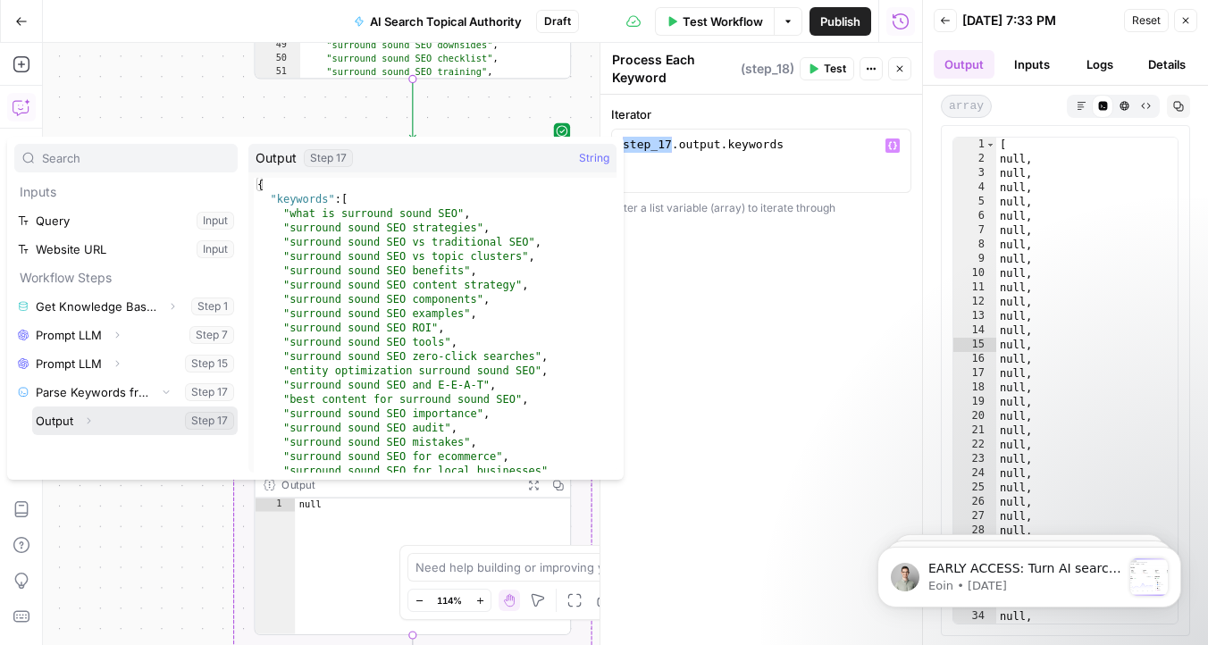
click at [88, 420] on icon "button" at bounding box center [88, 420] width 11 height 11
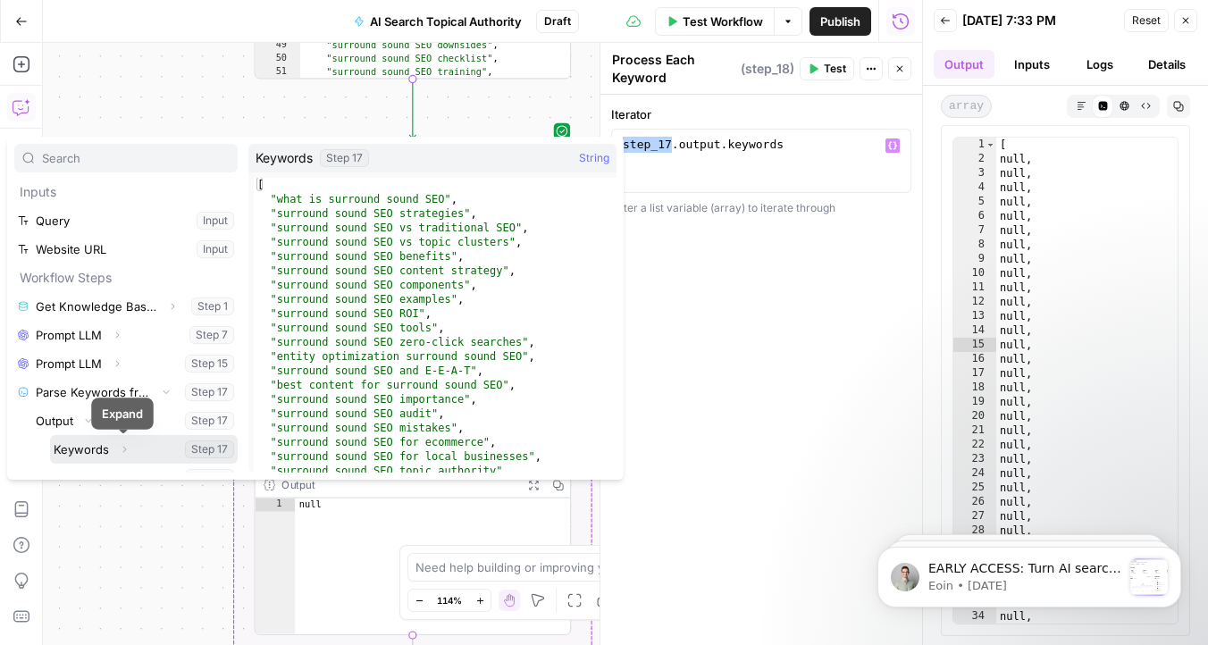
click at [127, 445] on icon "button" at bounding box center [124, 449] width 11 height 11
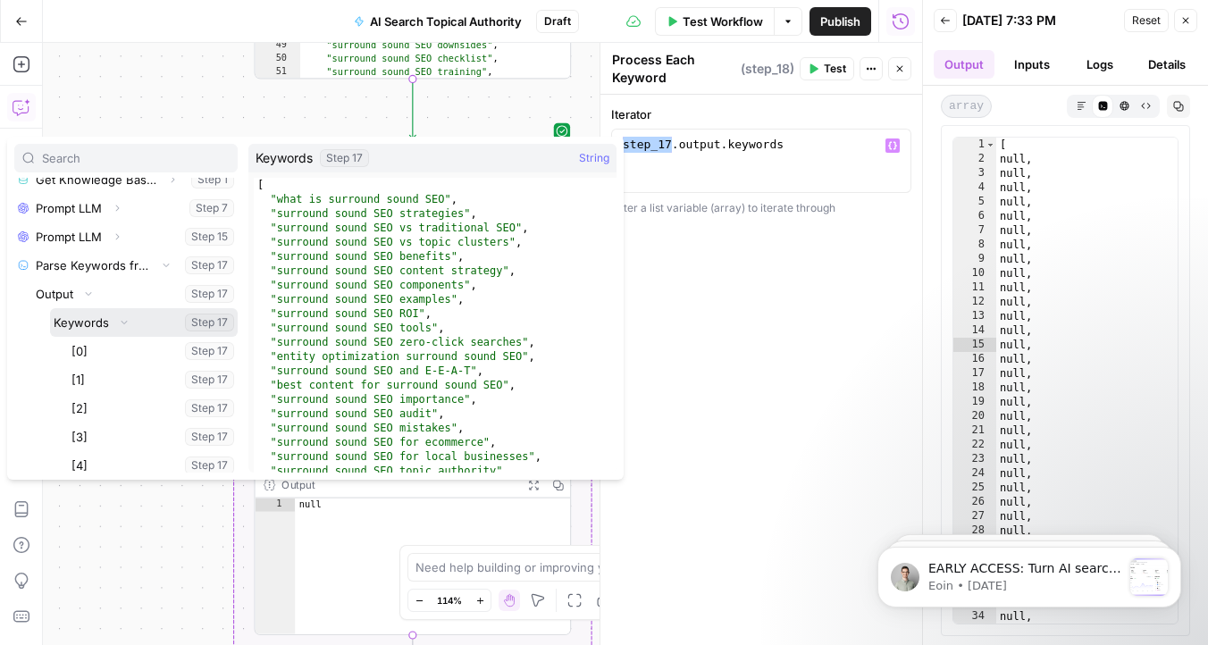
scroll to position [72, 0]
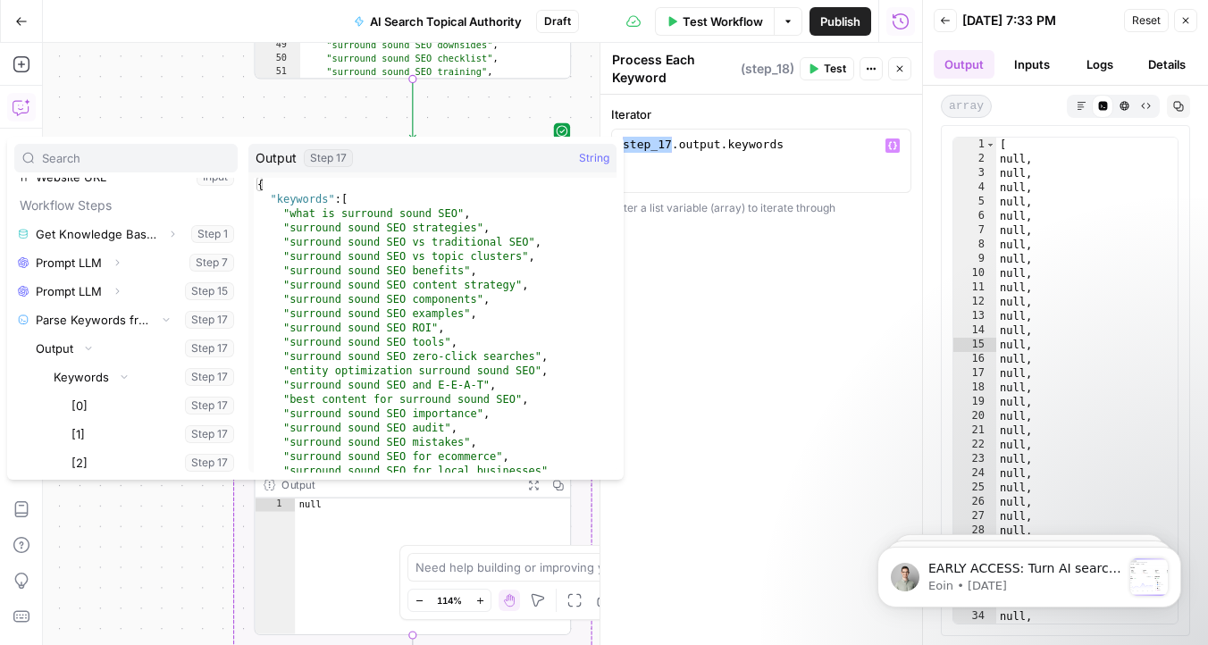
click at [96, 99] on div "Workflow Set Inputs Inputs Get Knowledge Base File Get Knowledge Base File Step…" at bounding box center [482, 344] width 879 height 602
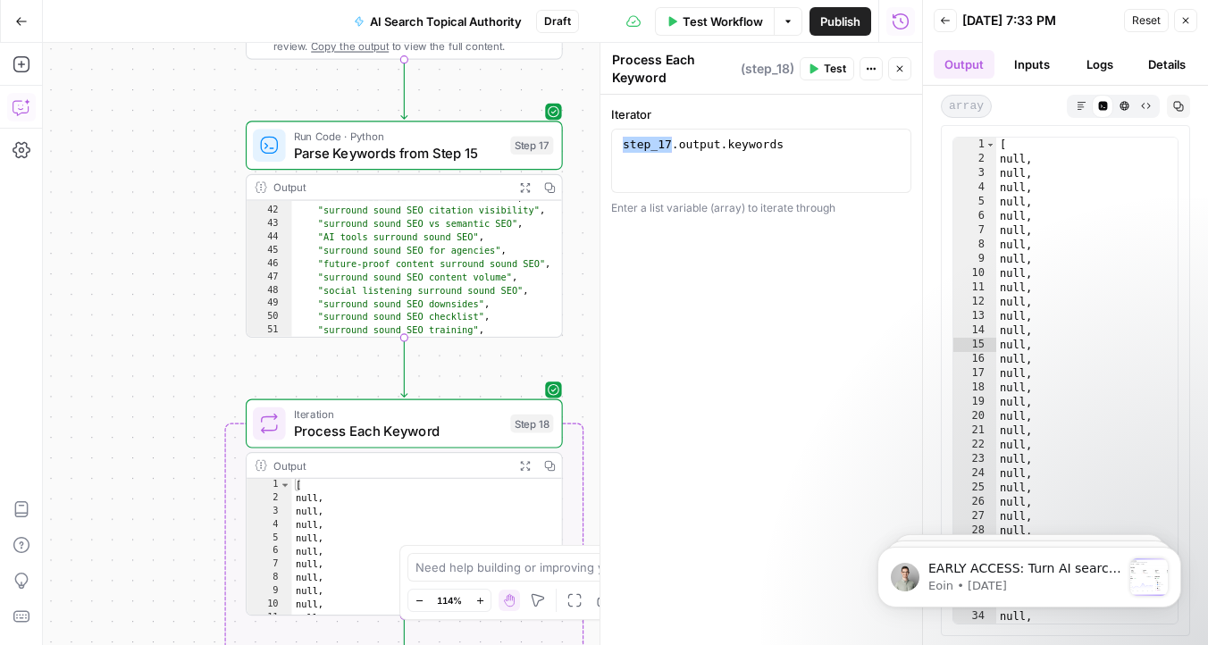
click at [414, 146] on span "Parse Keywords from Step 15" at bounding box center [398, 152] width 208 height 21
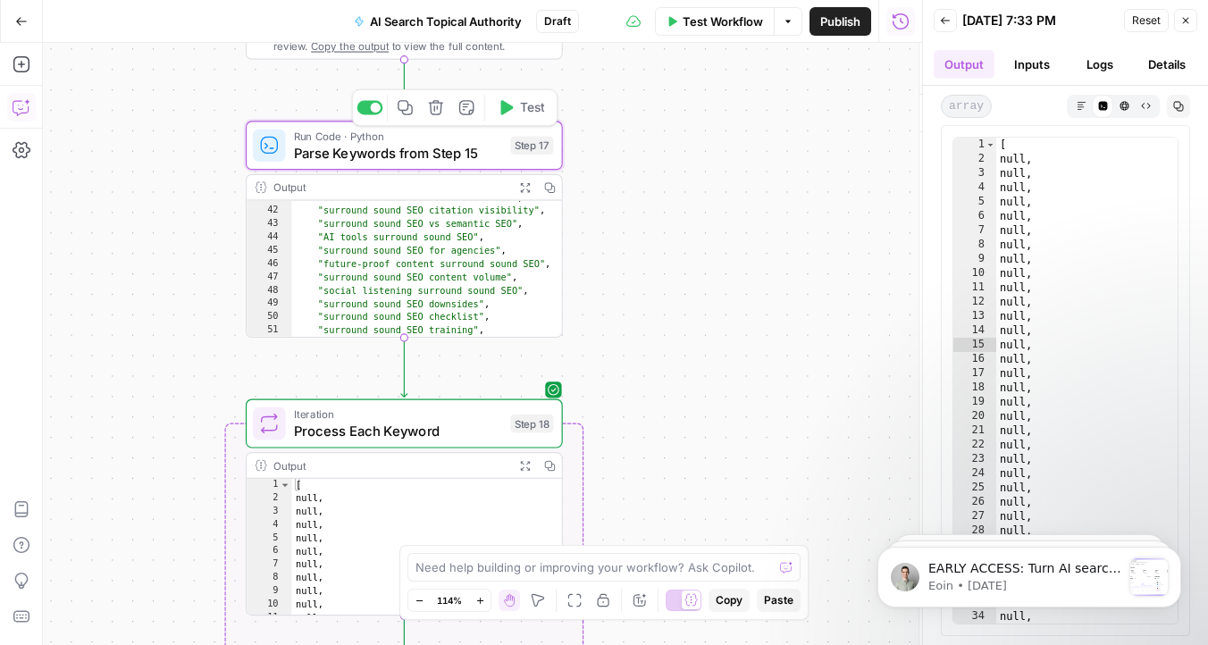
click at [414, 146] on span "Parse Keywords from Step 15" at bounding box center [398, 152] width 208 height 21
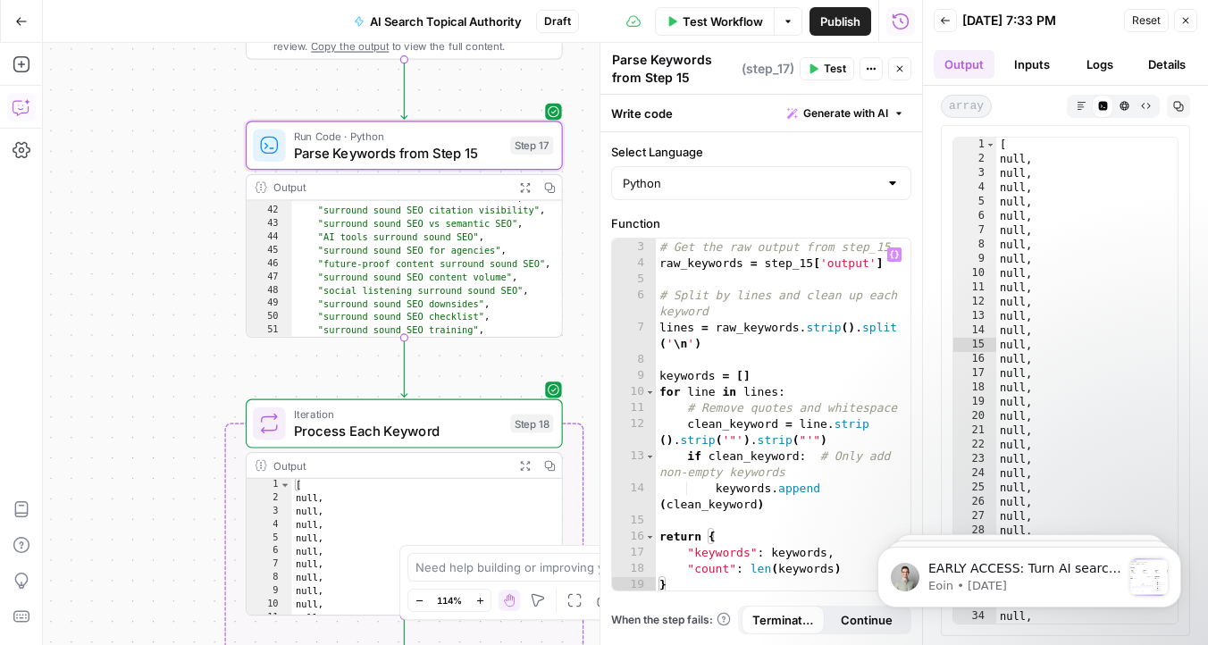
scroll to position [34, 0]
click at [785, 548] on div "# Get the raw output from step_15 raw_keywords = step_15 [ 'output' ] # Split b…" at bounding box center [783, 429] width 255 height 384
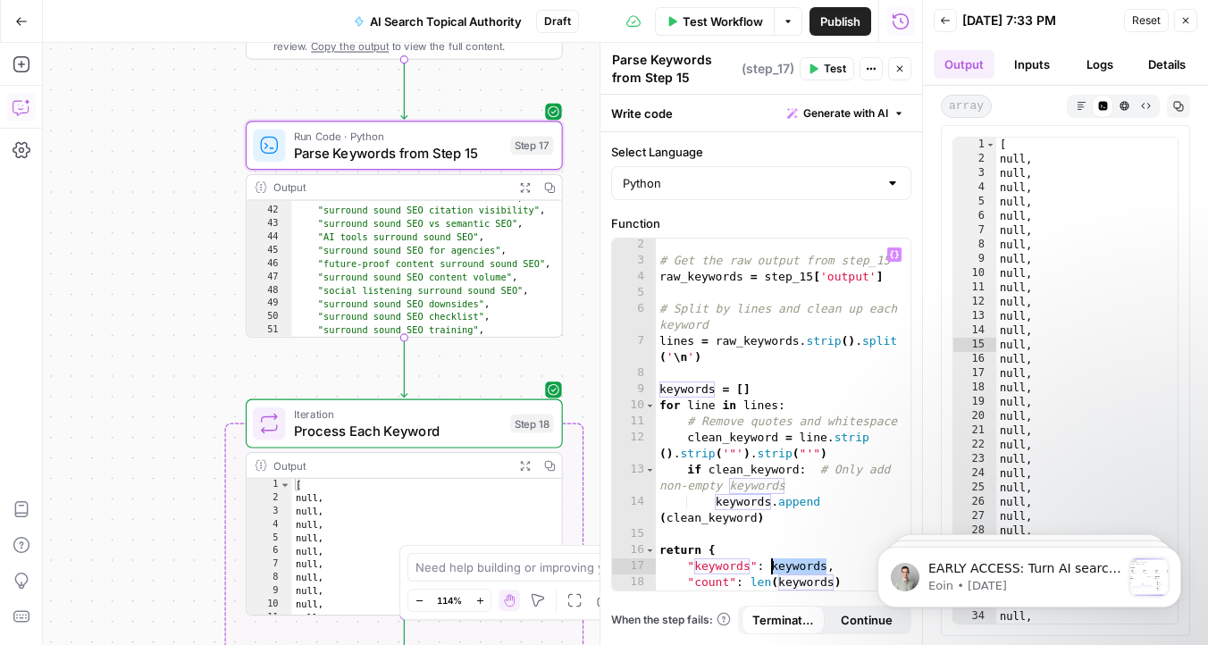
scroll to position [18, 0]
click at [747, 389] on div "# Get the raw output from step_15 raw_keywords = step_15 [ 'output' ] # Split b…" at bounding box center [783, 429] width 255 height 384
click at [741, 389] on div "# Get the raw output from step_15 raw_keywords = step_15 [ 'output' ] # Split b…" at bounding box center [783, 429] width 255 height 384
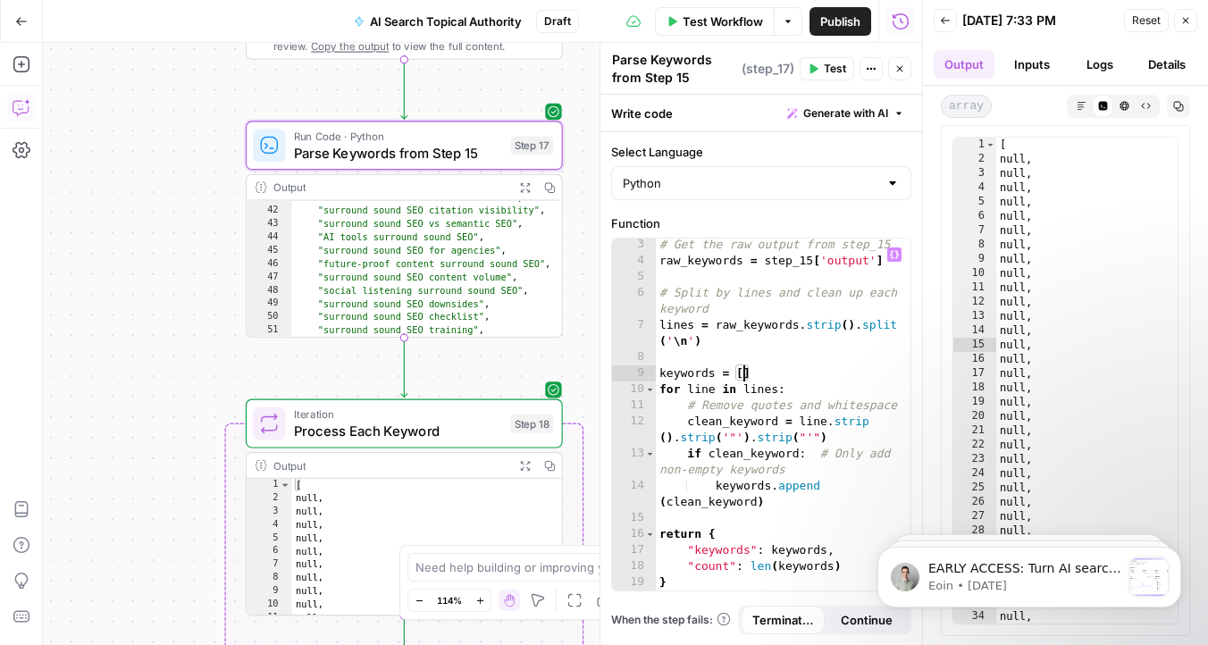
scroll to position [34, 0]
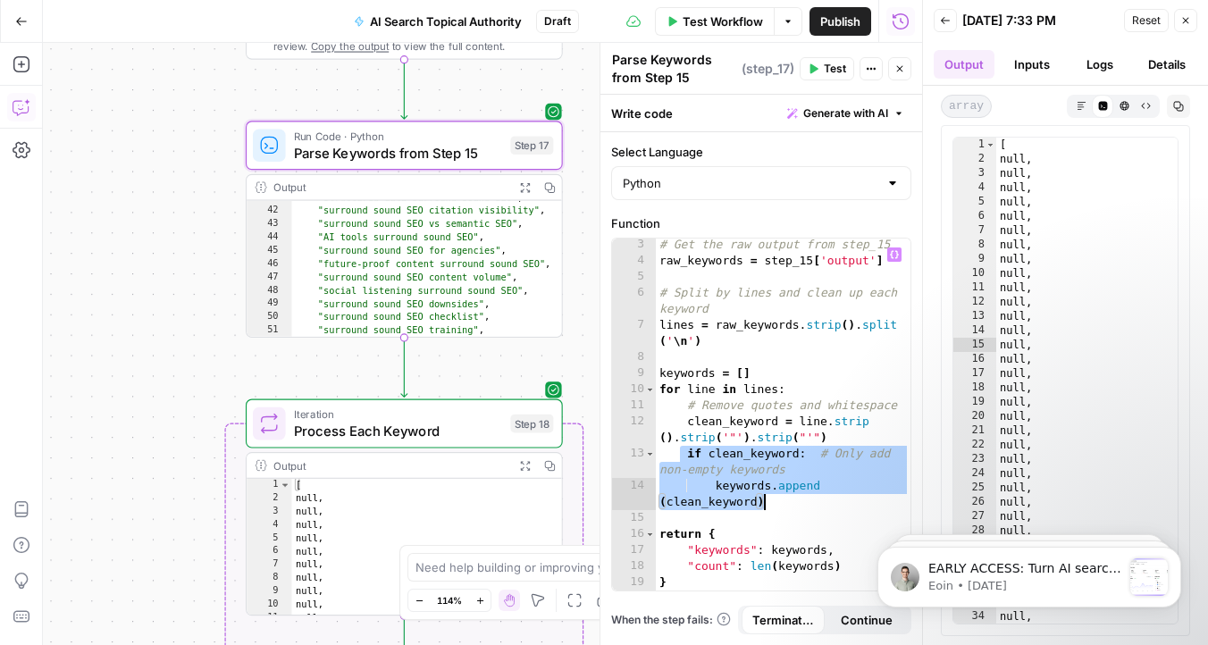
drag, startPoint x: 677, startPoint y: 454, endPoint x: 838, endPoint y: 498, distance: 166.9
click at [838, 498] on div "# Get the raw output from step_15 raw_keywords = step_15 [ 'output' ] # Split b…" at bounding box center [783, 429] width 255 height 384
type textarea "**********"
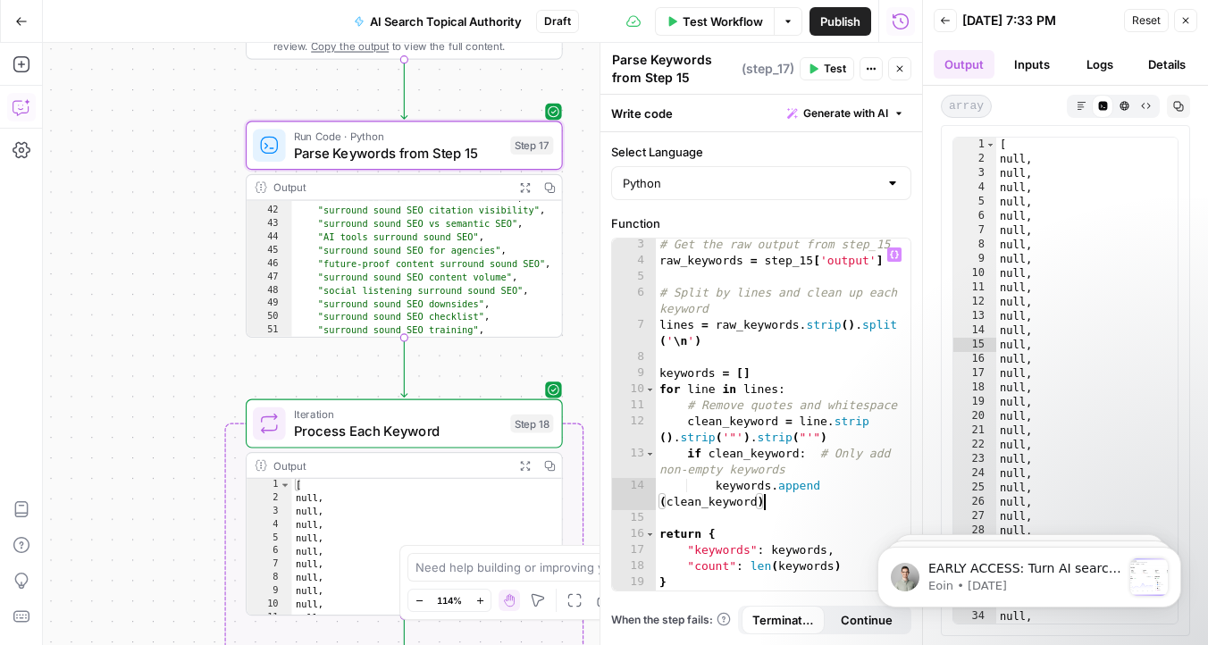
scroll to position [34, 0]
click at [799, 550] on div "# Get the raw output from step_15 raw_keywords = step_15 [ 'output' ] # Split b…" at bounding box center [783, 429] width 255 height 384
type textarea "**********"
click at [799, 550] on div "# Get the raw output from step_15 raw_keywords = step_15 [ 'output' ] # Split b…" at bounding box center [783, 429] width 255 height 384
click at [387, 437] on span "Process Each Keyword" at bounding box center [398, 431] width 208 height 21
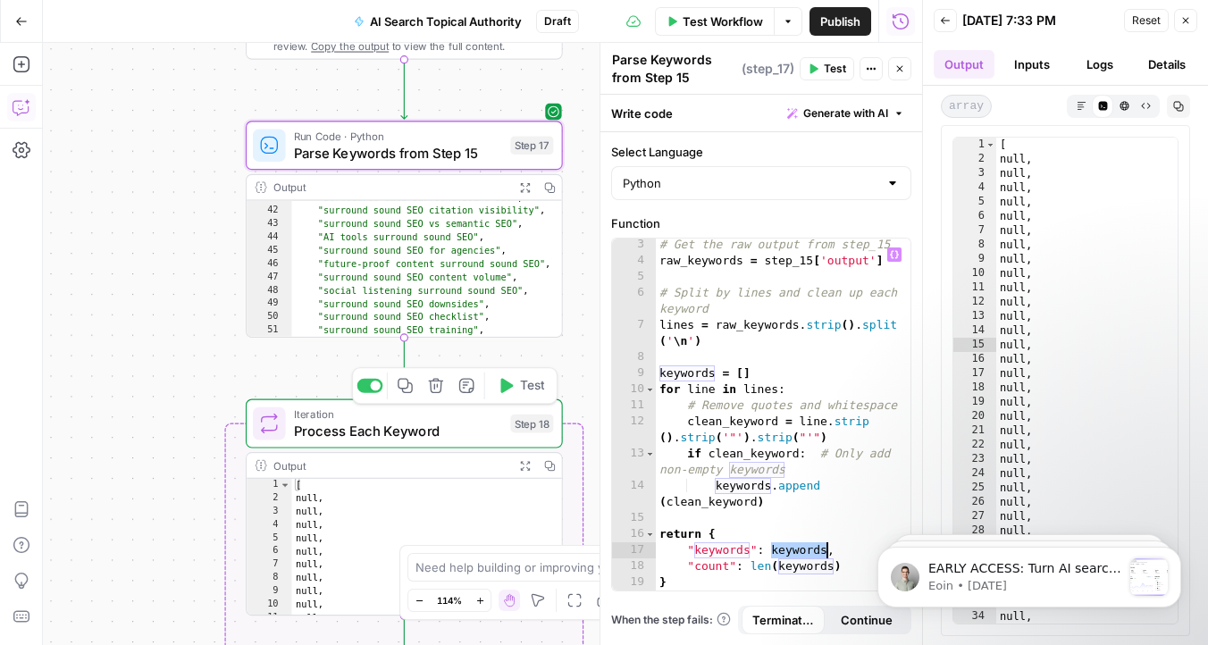
click at [387, 437] on span "Process Each Keyword" at bounding box center [398, 431] width 208 height 21
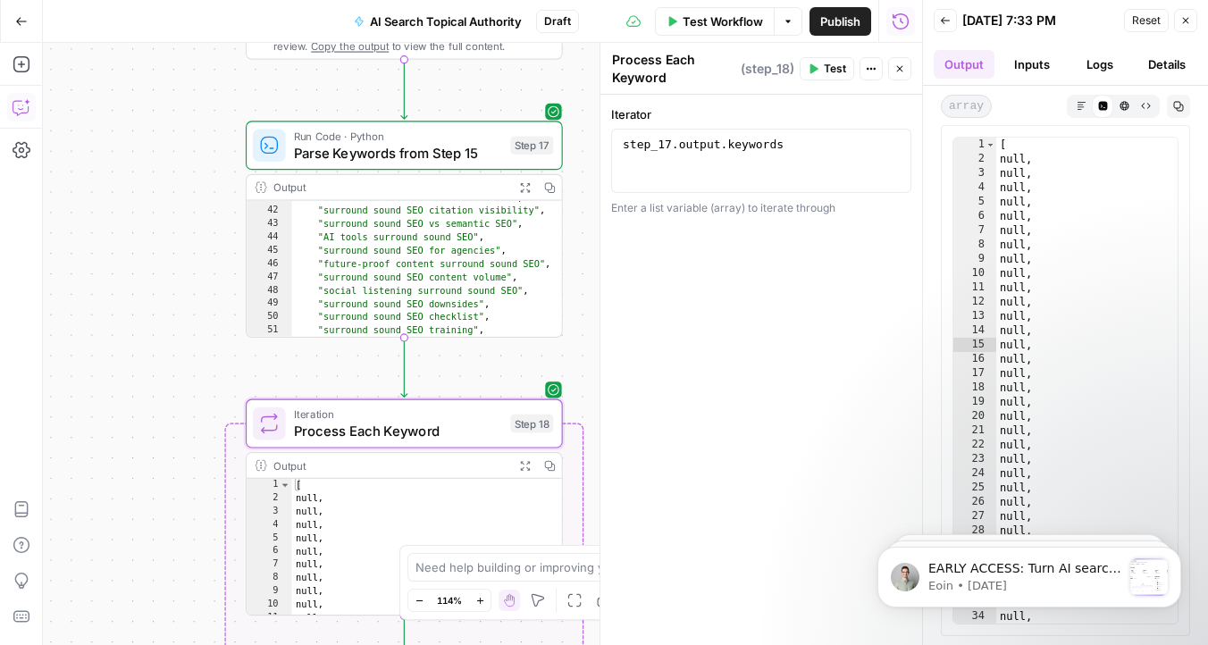
click at [776, 176] on div "step_17 . output . keywords" at bounding box center [761, 177] width 284 height 80
click at [894, 145] on icon "button" at bounding box center [892, 146] width 9 height 8
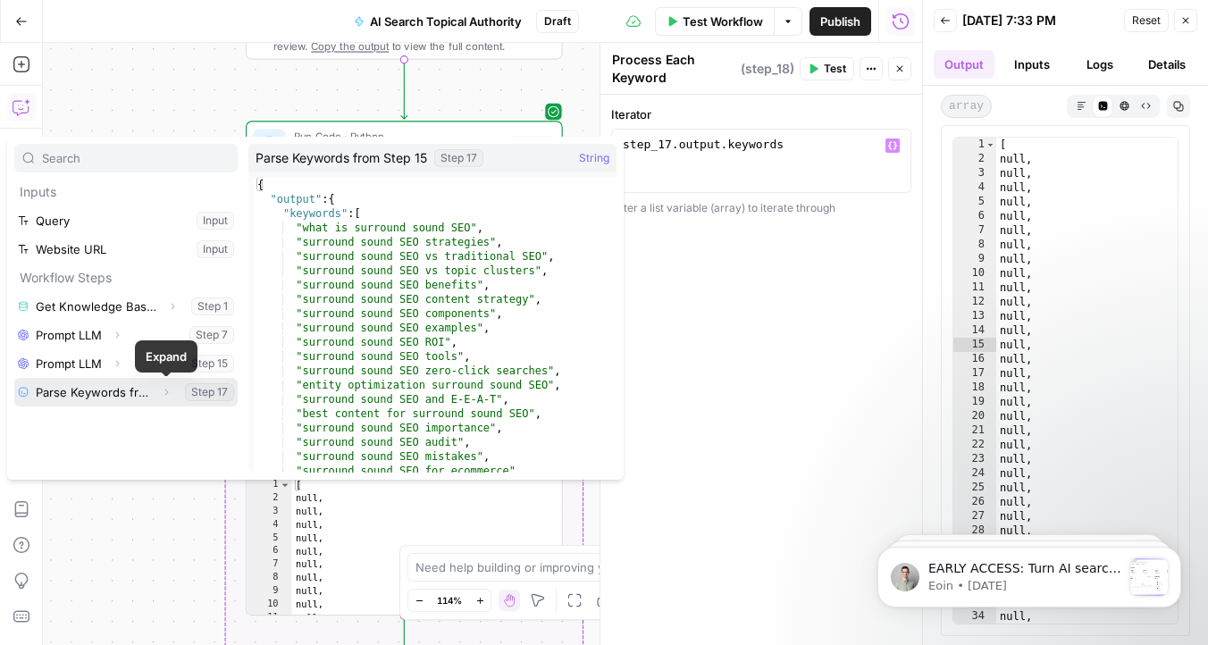
click at [161, 392] on icon "button" at bounding box center [166, 392] width 11 height 11
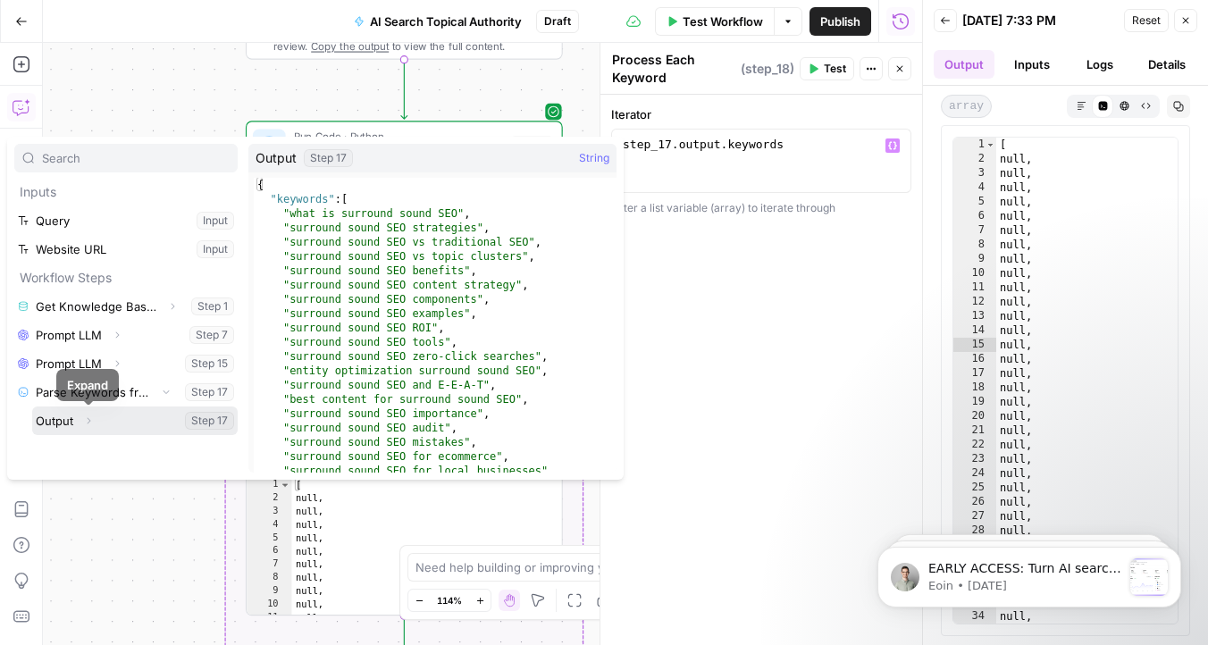
click at [87, 425] on icon "button" at bounding box center [88, 420] width 11 height 11
click at [599, 158] on span "String" at bounding box center [594, 158] width 30 height 18
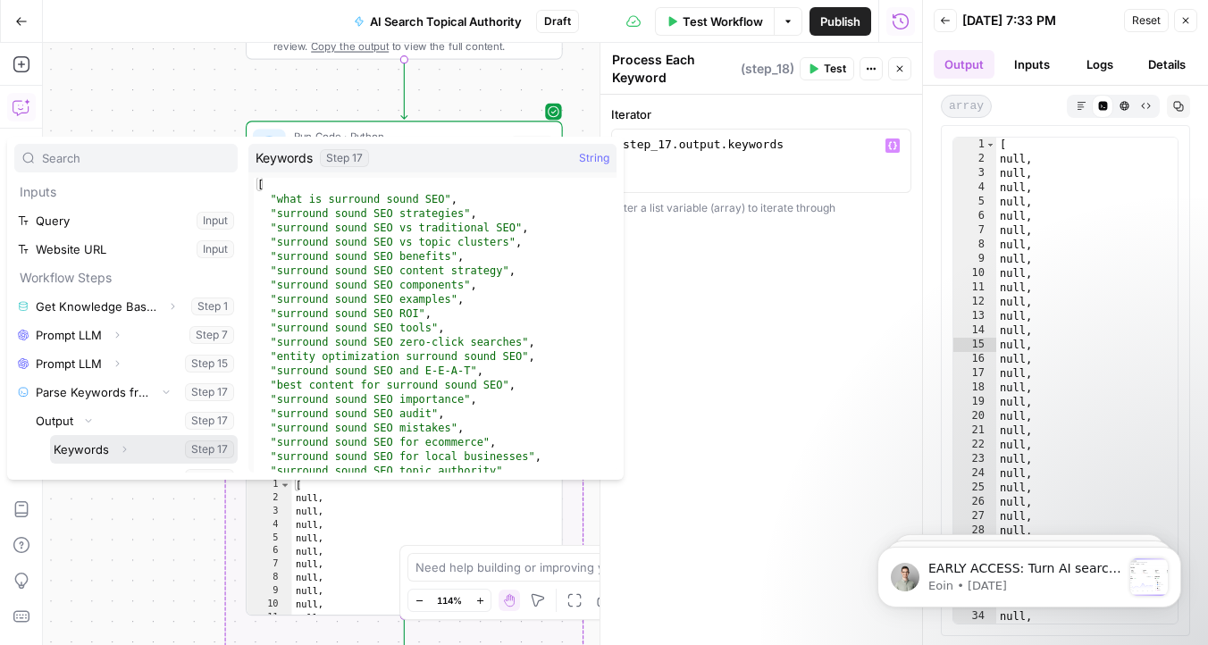
click at [105, 448] on button "Select variable Keywords" at bounding box center [144, 449] width 188 height 29
type textarea "**********"
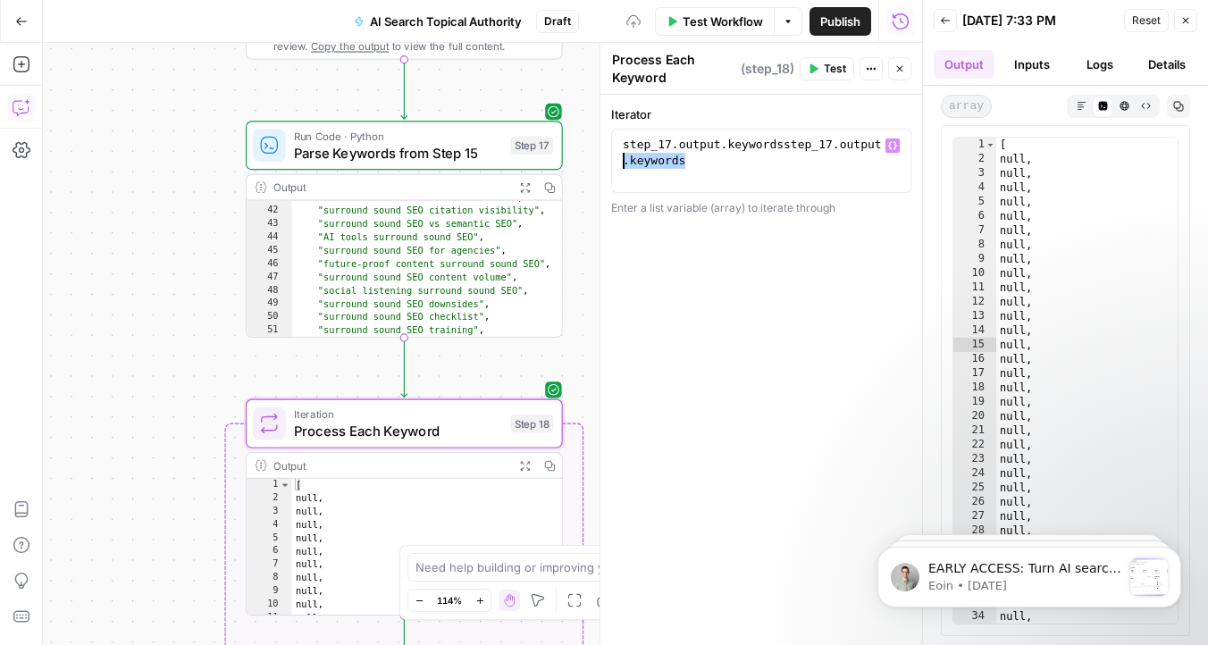
drag, startPoint x: 735, startPoint y: 165, endPoint x: 555, endPoint y: 164, distance: 180.4
click at [555, 164] on body "Omniscient New Home Browse Insights Opportunities Your Data Recent Grids Conten…" at bounding box center [604, 322] width 1208 height 645
click at [783, 173] on div "step_17 . output . keywordsstep_17 . output . keywords" at bounding box center [761, 193] width 284 height 113
drag, startPoint x: 783, startPoint y: 173, endPoint x: 528, endPoint y: 144, distance: 257.2
click at [528, 144] on body "Omniscient New Home Browse Insights Opportunities Your Data Recent Grids Conten…" at bounding box center [604, 322] width 1208 height 645
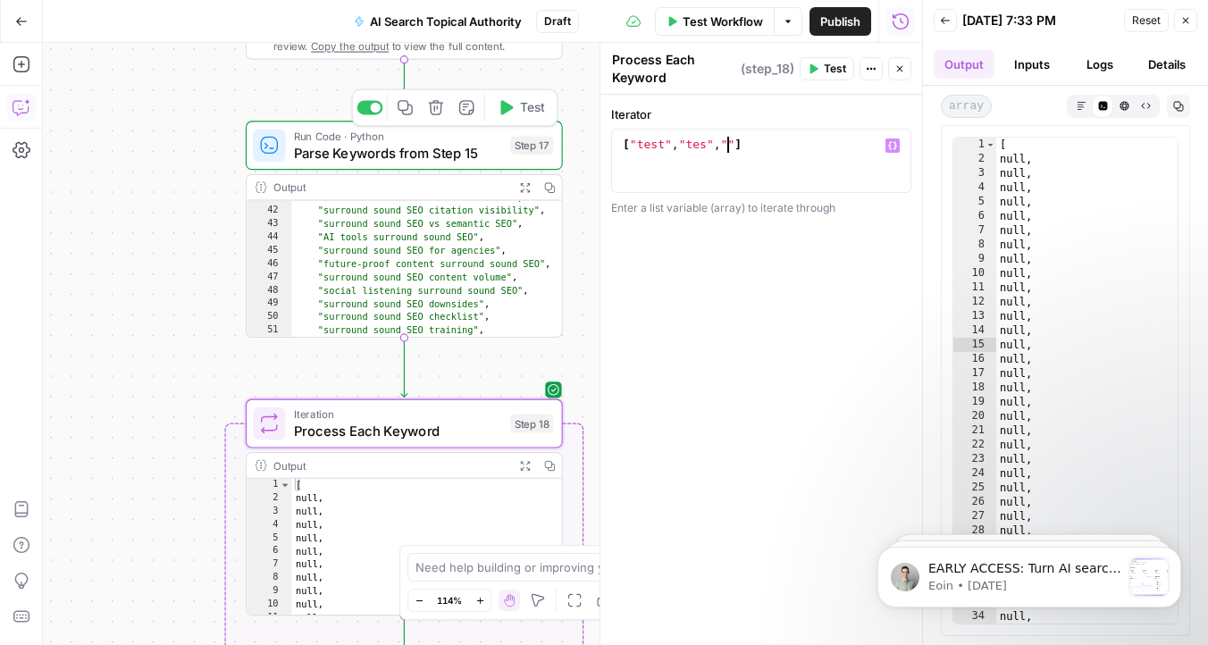
scroll to position [0, 8]
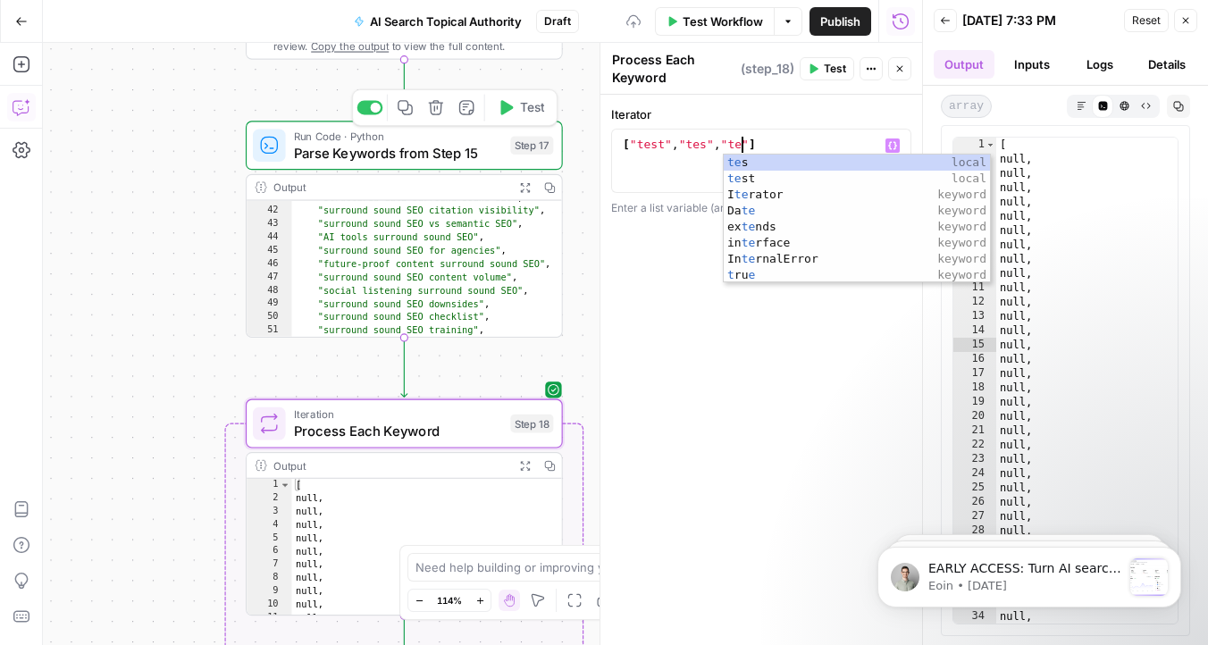
type textarea "**********"
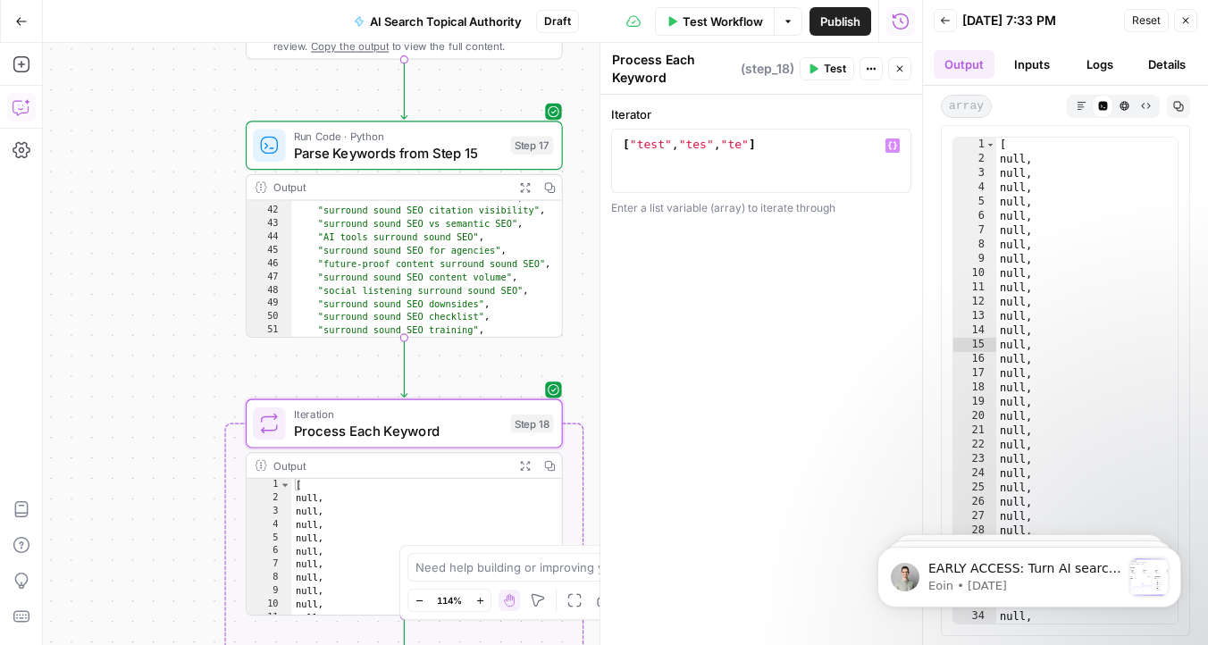
click at [758, 321] on div "**********" at bounding box center [761, 370] width 322 height 550
click at [829, 61] on span "Test" at bounding box center [835, 69] width 22 height 16
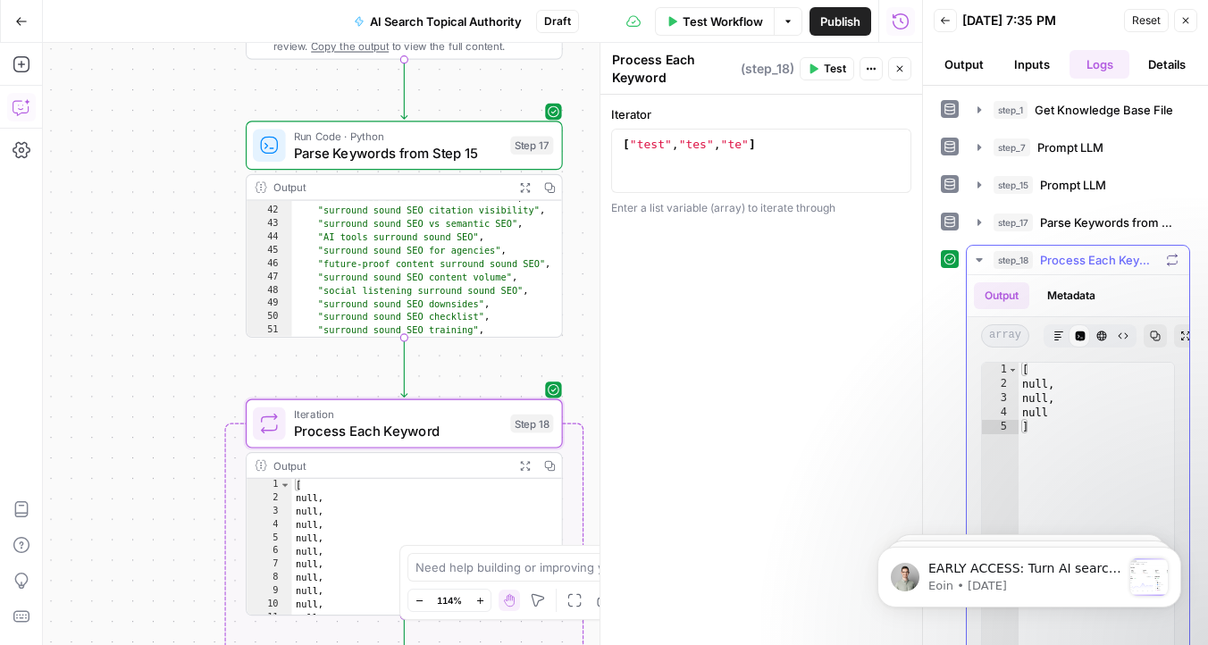
click at [1061, 333] on icon "button" at bounding box center [1058, 336] width 11 height 11
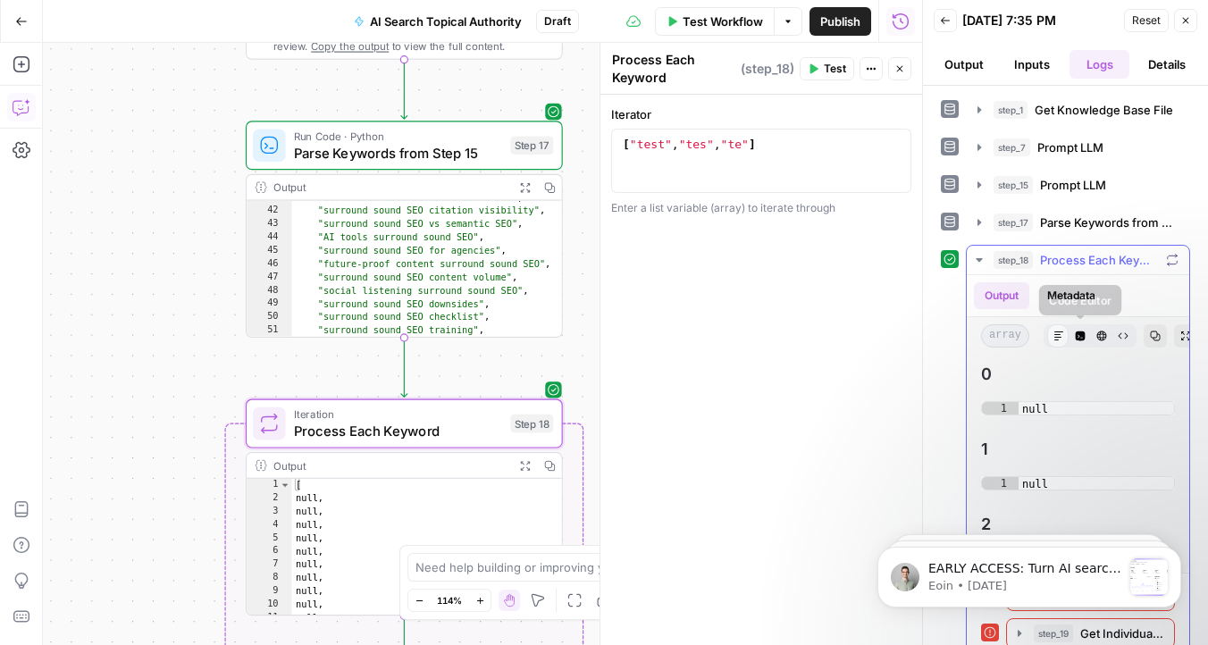
click at [1074, 335] on button "Code Editor" at bounding box center [1079, 335] width 23 height 23
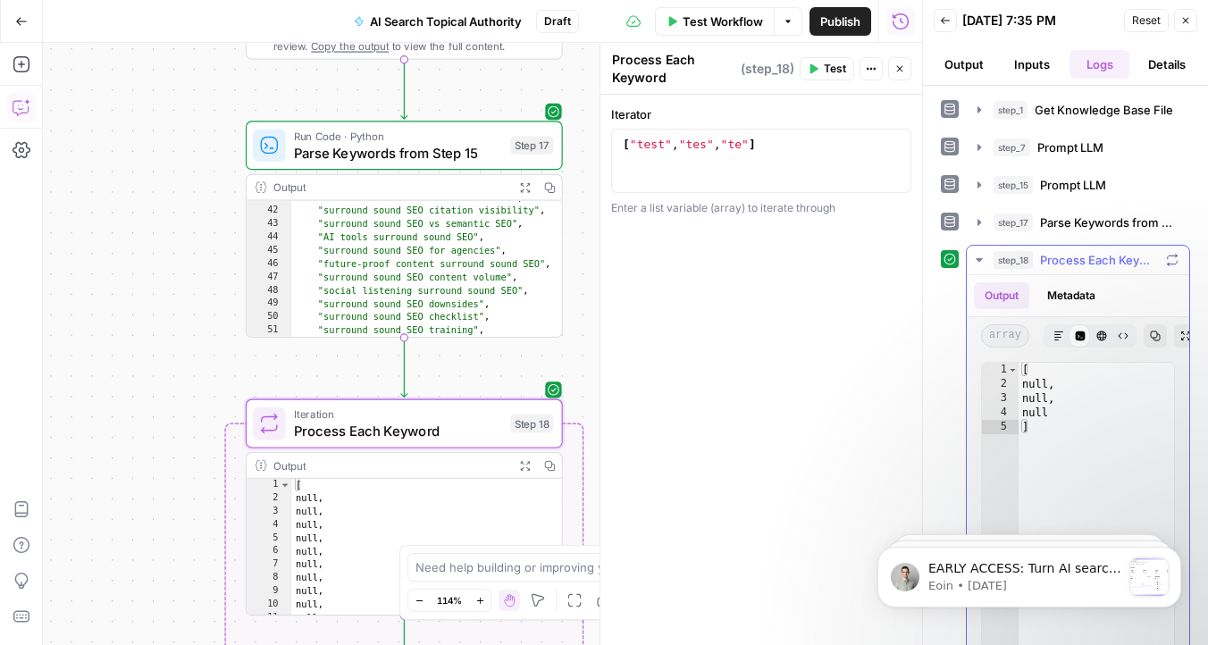
type textarea "*****"
click at [1047, 381] on div "[ null , null , null ]" at bounding box center [1095, 553] width 155 height 380
click at [737, 402] on div "**********" at bounding box center [761, 370] width 322 height 550
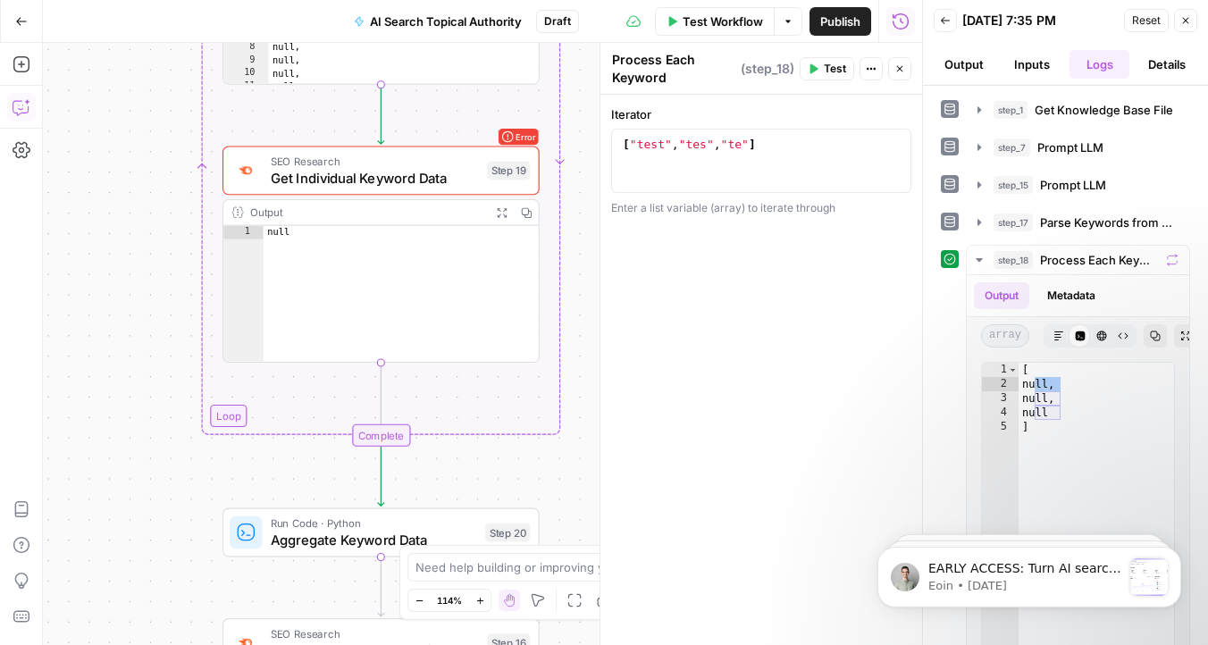
type textarea "****"
click at [316, 228] on div "null" at bounding box center [402, 308] width 276 height 164
click at [345, 166] on span "SEO Research" at bounding box center [375, 161] width 208 height 16
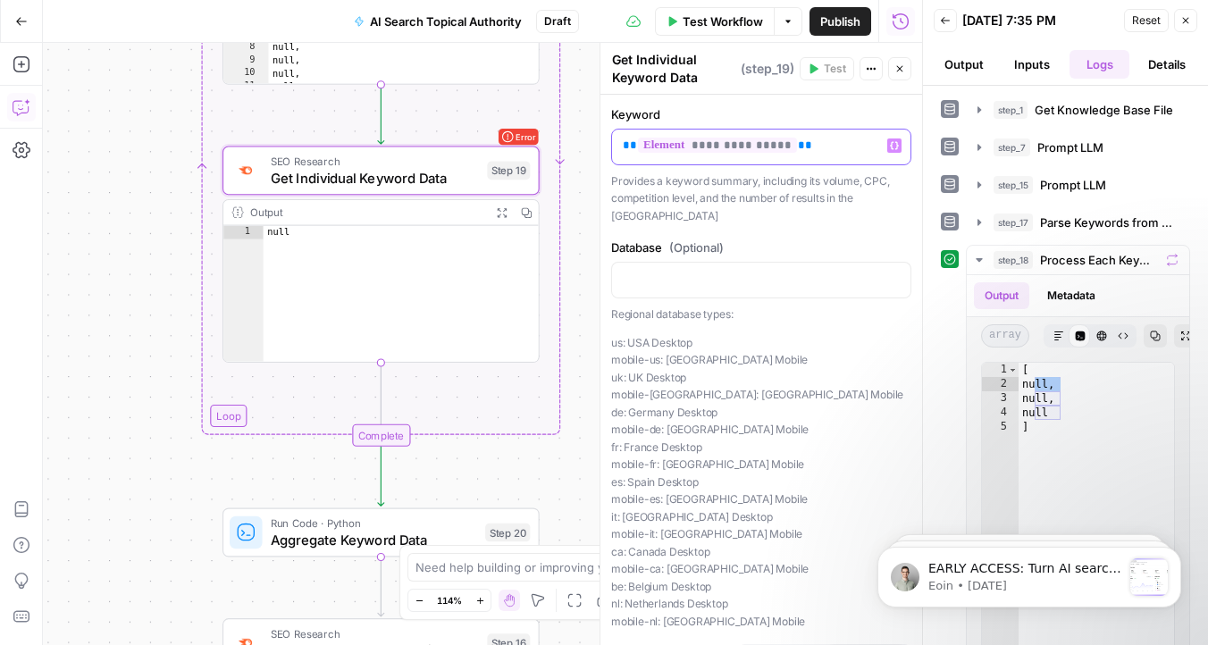
click at [820, 143] on p "**********" at bounding box center [761, 146] width 277 height 18
click at [722, 146] on span "**********" at bounding box center [717, 145] width 159 height 15
click at [763, 146] on span "**********" at bounding box center [717, 145] width 159 height 15
drag, startPoint x: 816, startPoint y: 147, endPoint x: 536, endPoint y: 146, distance: 279.6
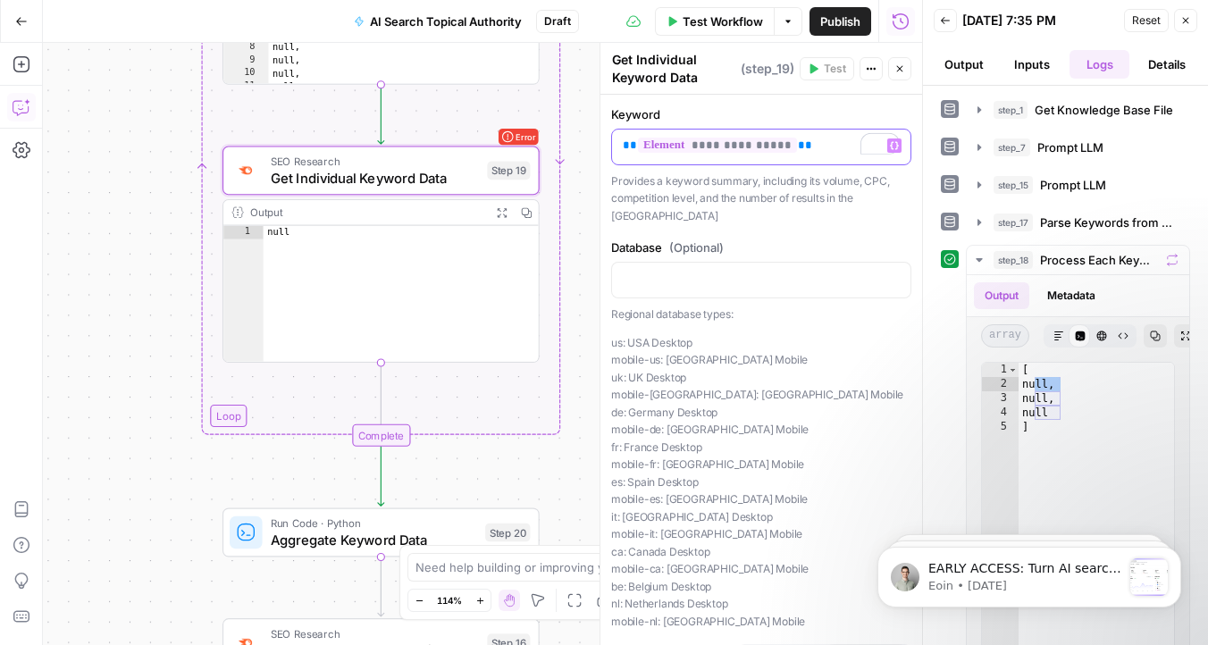
click at [536, 146] on body "Omniscient New Home Browse Insights Opportunities Your Data Recent Grids Conten…" at bounding box center [604, 322] width 1208 height 645
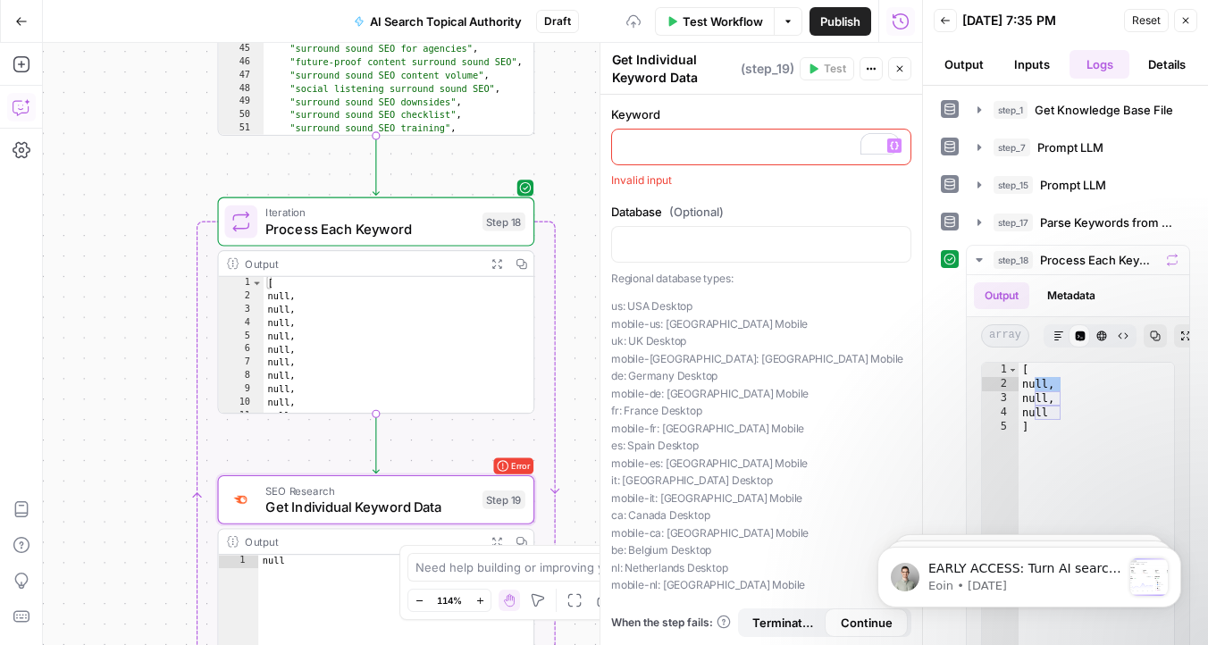
click at [899, 147] on button "Variables Menu" at bounding box center [894, 145] width 14 height 14
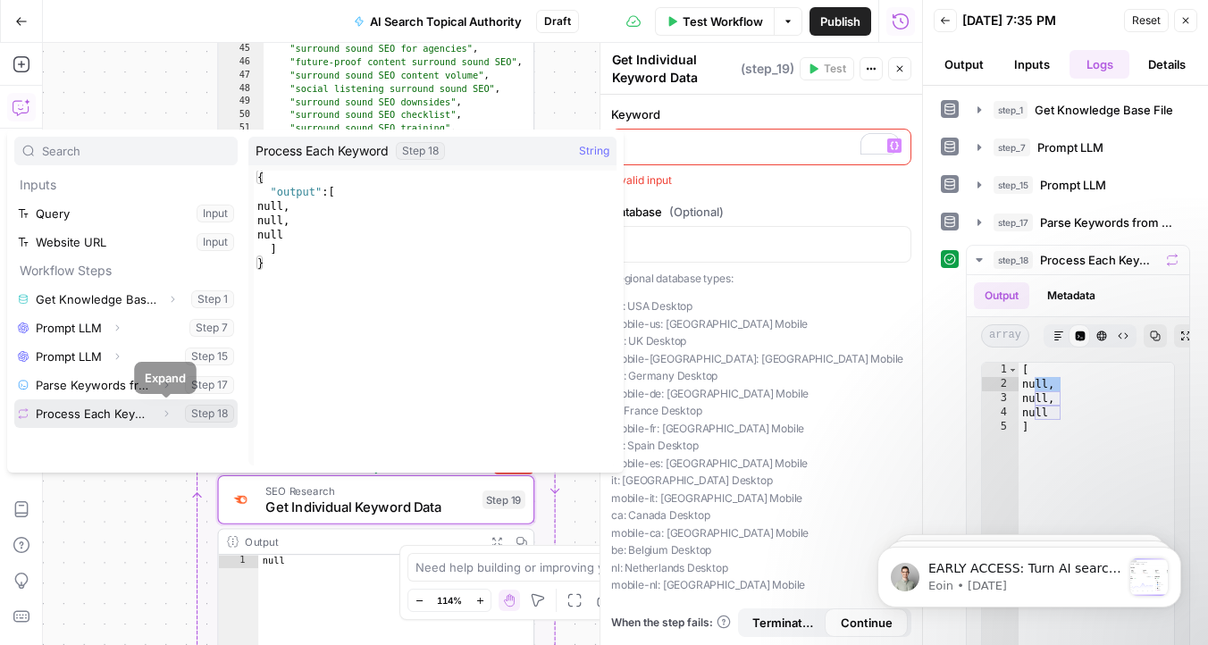
click at [165, 415] on icon "button" at bounding box center [167, 414] width 4 height 6
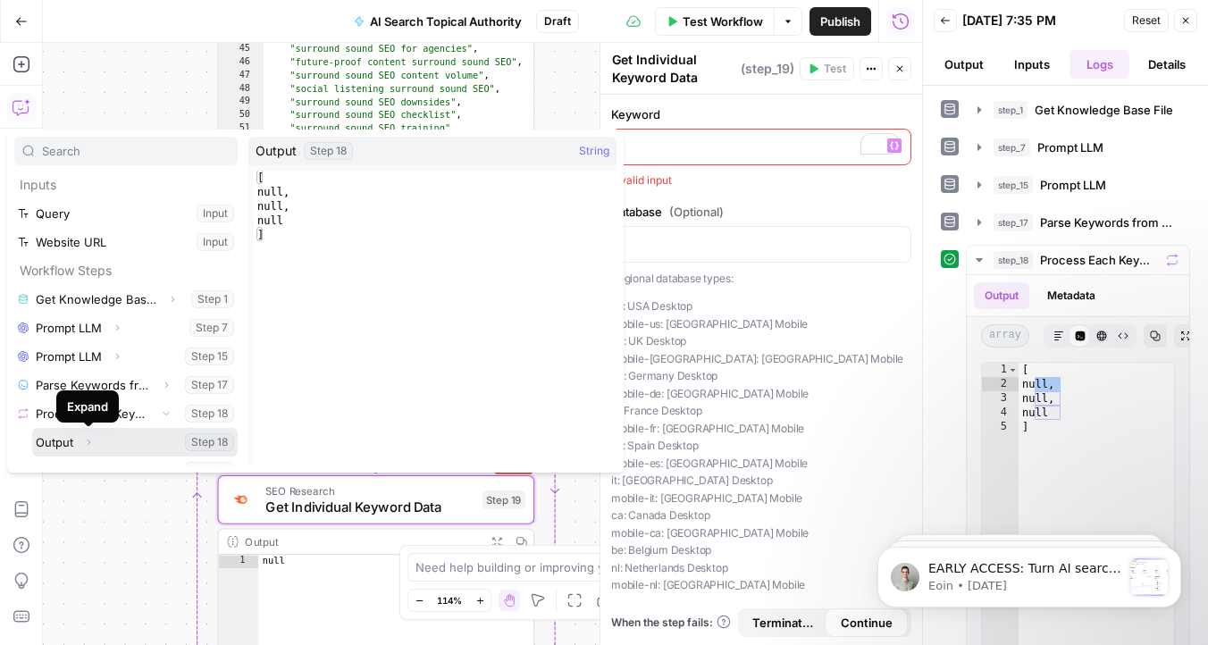
click at [90, 441] on icon "button" at bounding box center [90, 443] width 4 height 6
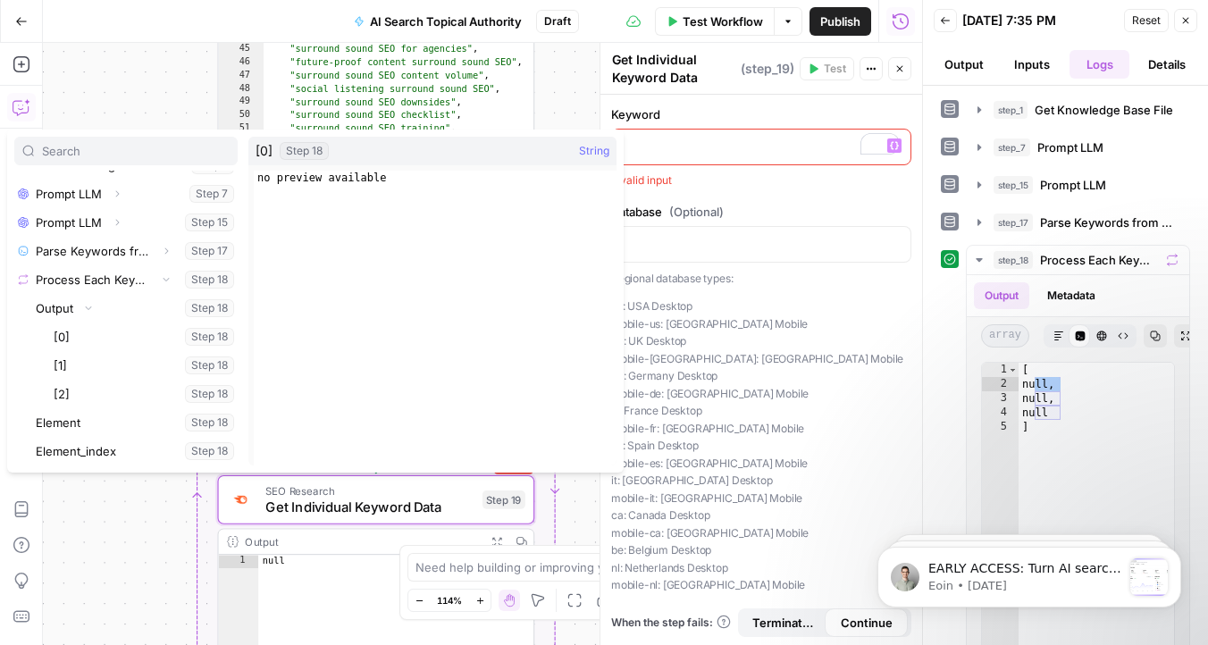
click at [765, 95] on div "Keyword “/” to reference Variables Menu Invalid input Database (Optional) Regio…" at bounding box center [761, 386] width 322 height 583
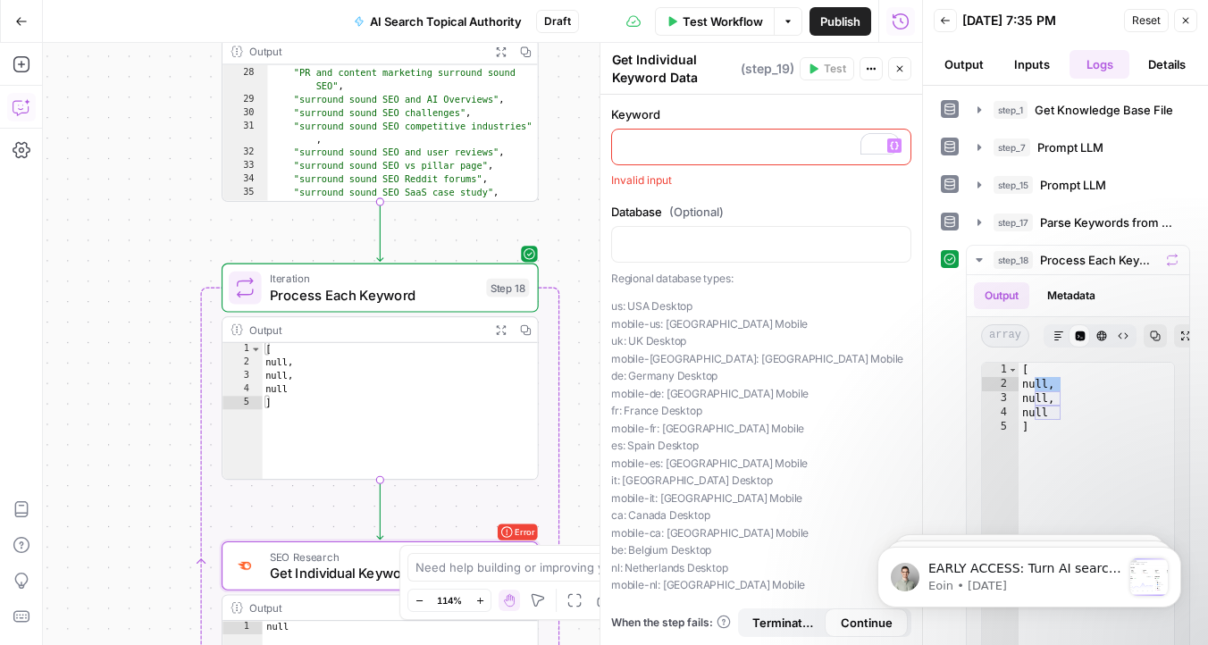
scroll to position [312, 0]
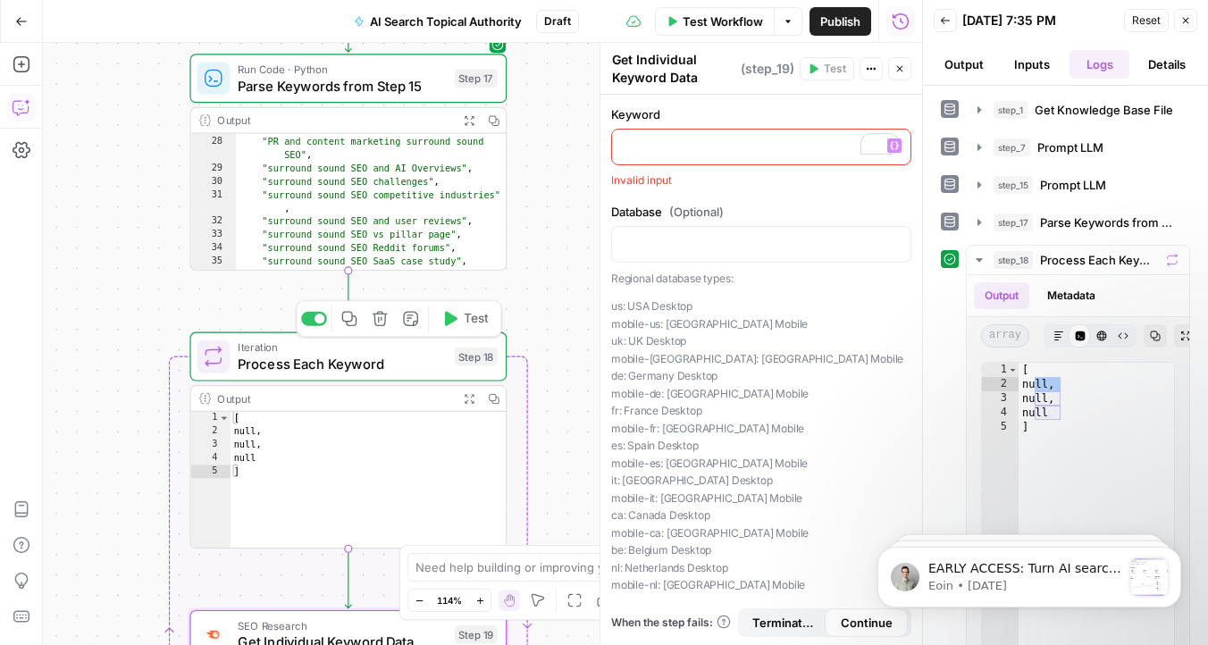
click at [331, 368] on span "Process Each Keyword" at bounding box center [342, 364] width 208 height 21
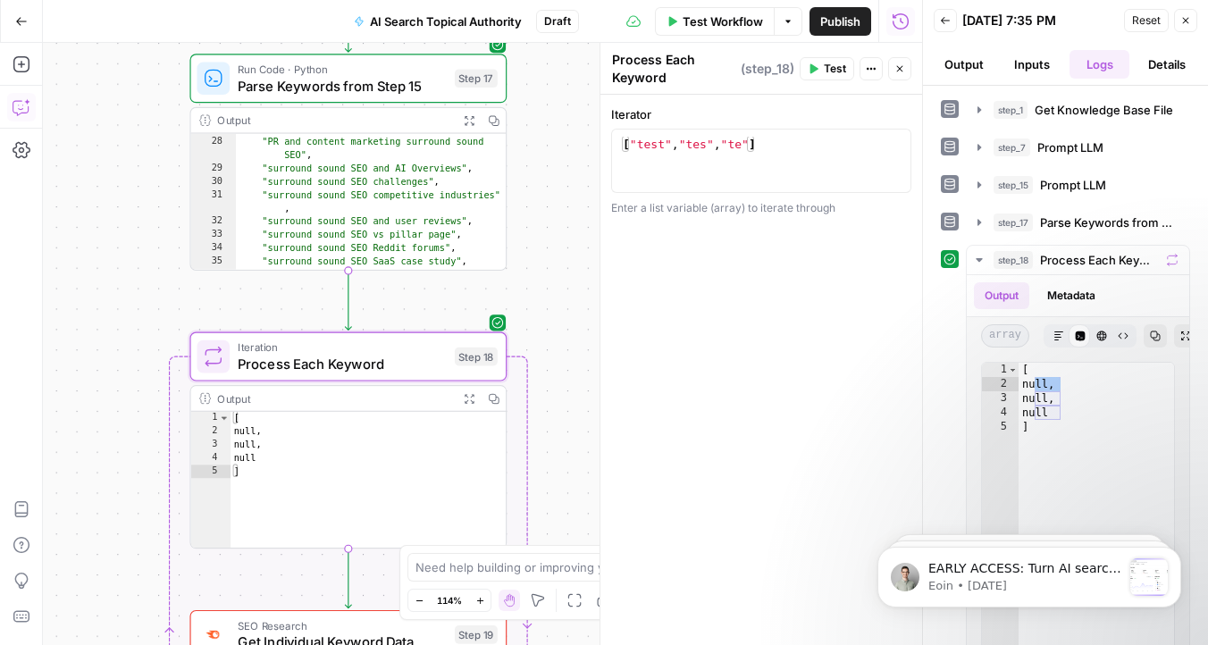
type textarea "**********"
click at [760, 164] on div "[ "test" , "tes" , "te" ]" at bounding box center [761, 177] width 284 height 80
click at [727, 212] on div "Enter a list variable (array) to iterate through" at bounding box center [761, 208] width 300 height 16
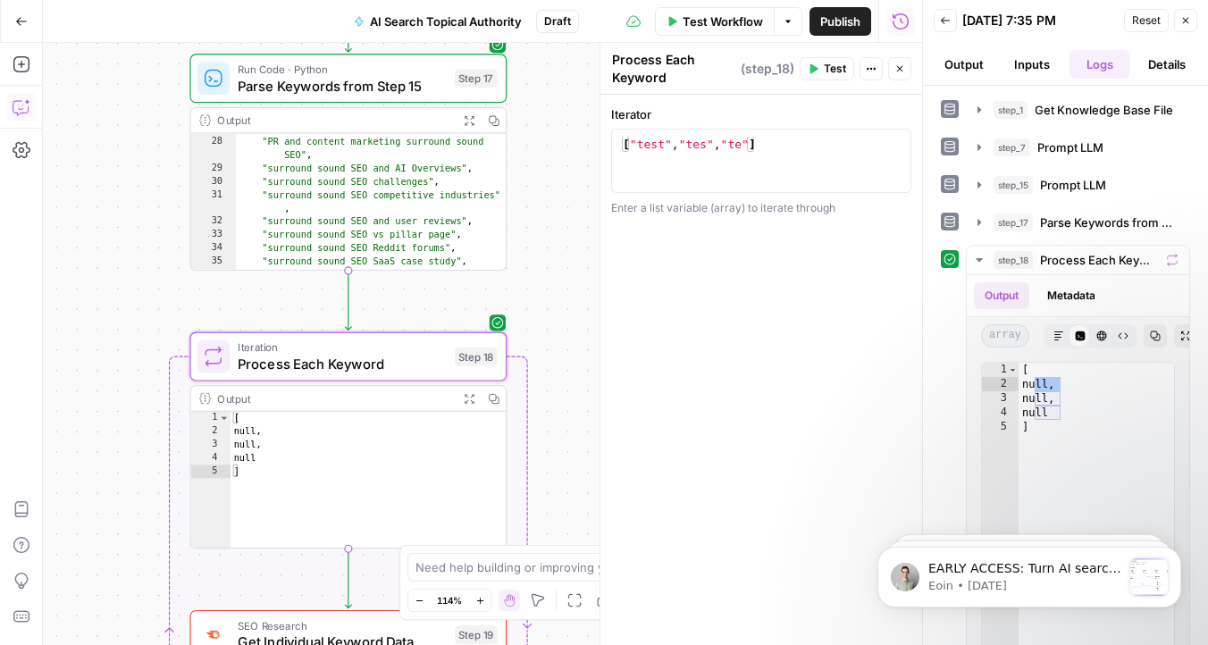
click at [749, 209] on div "Enter a list variable (array) to iterate through" at bounding box center [761, 208] width 300 height 16
click at [810, 143] on div "[ "test" , "tes" , "te" ]" at bounding box center [761, 177] width 284 height 80
click at [791, 152] on div "[ "test" , "tes" , "te" ]" at bounding box center [761, 177] width 284 height 80
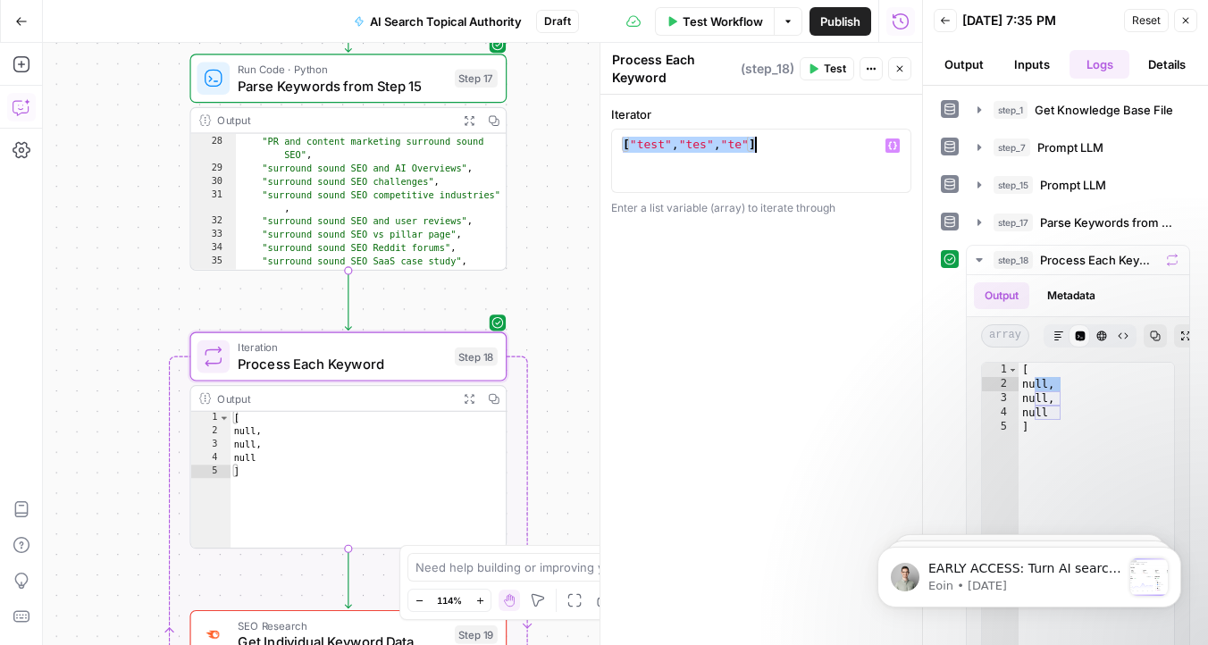
click at [813, 152] on div "[ "test" , "tes" , "te" ]" at bounding box center [761, 177] width 284 height 80
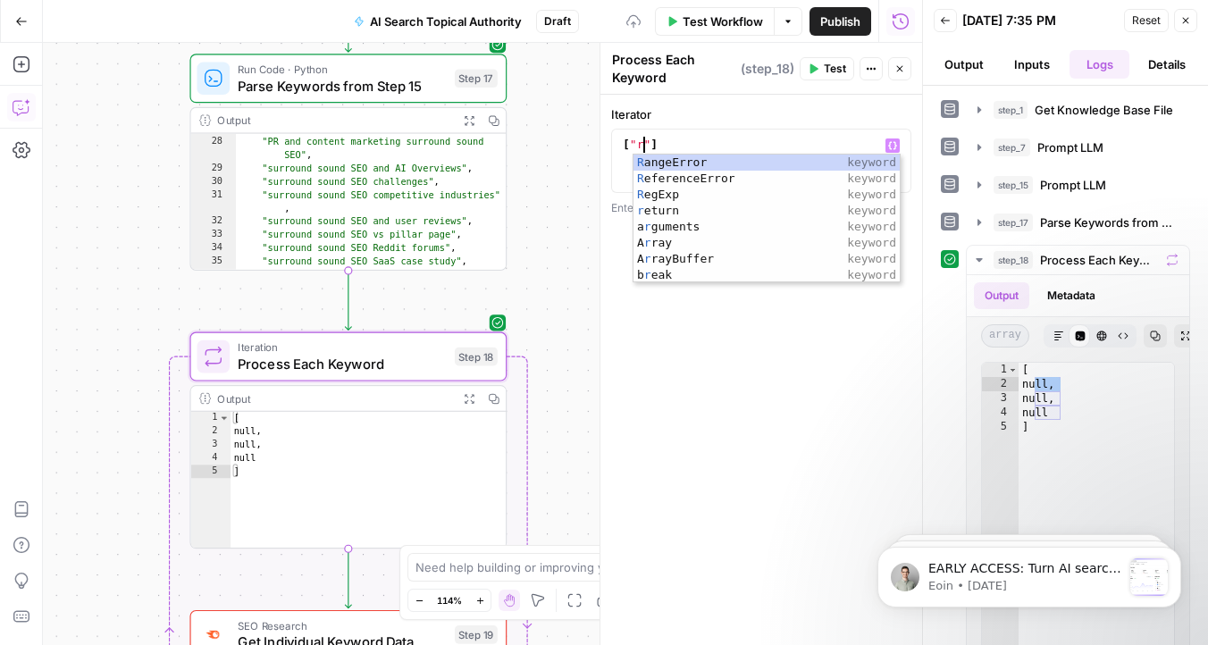
scroll to position [0, 1]
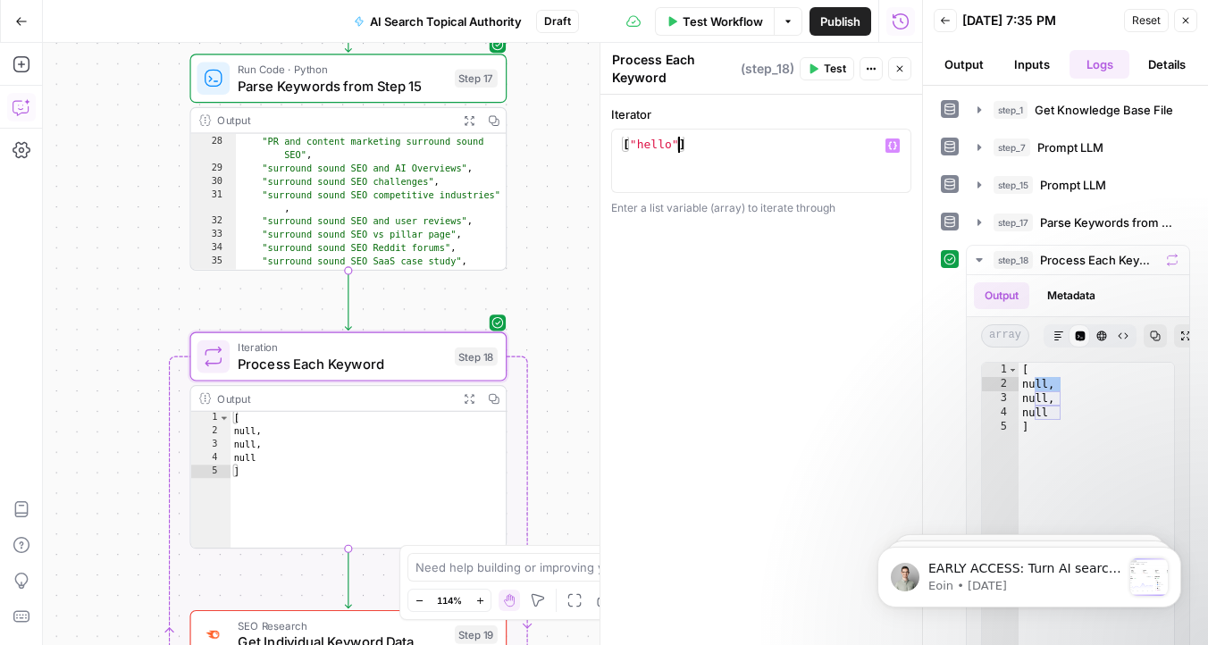
type textarea "**********"
type textarea "*"
type textarea "**********"
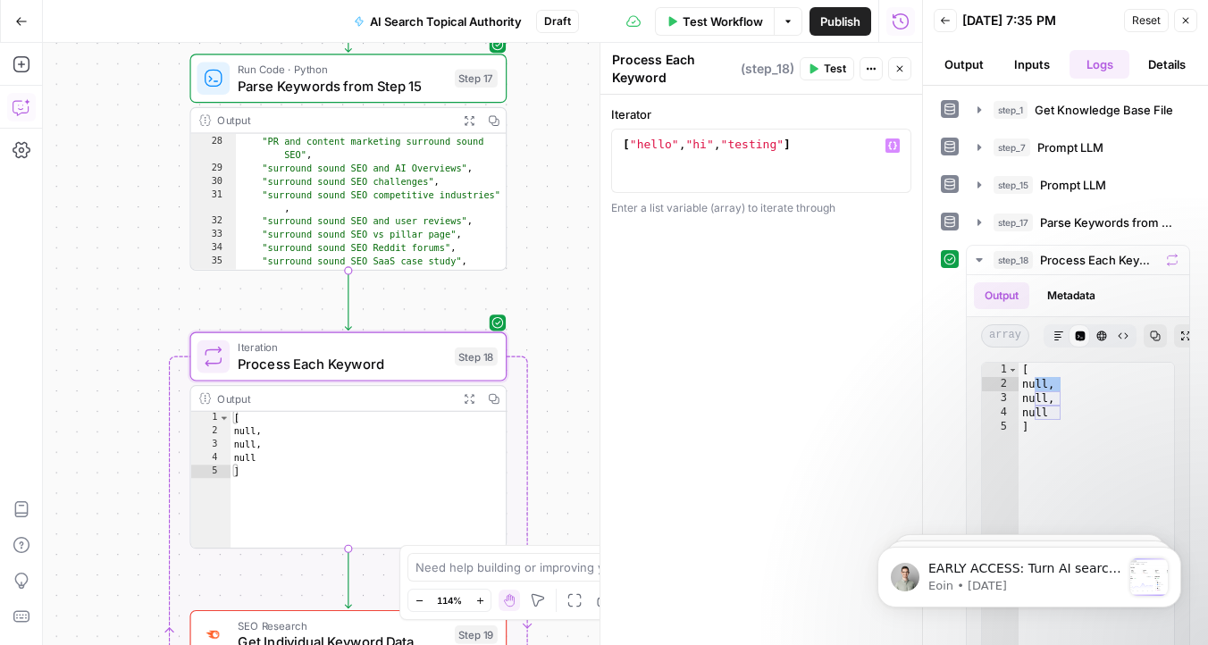
click at [826, 78] on button "Test" at bounding box center [827, 68] width 54 height 23
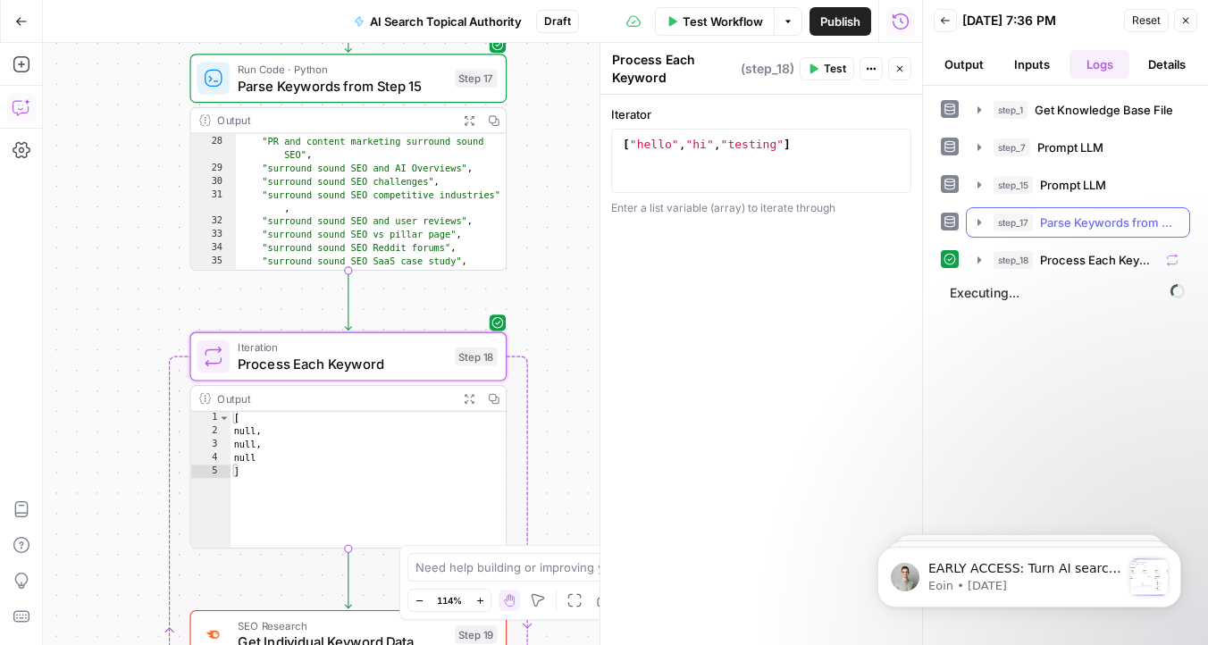
click at [975, 223] on icon "button" at bounding box center [979, 222] width 14 height 14
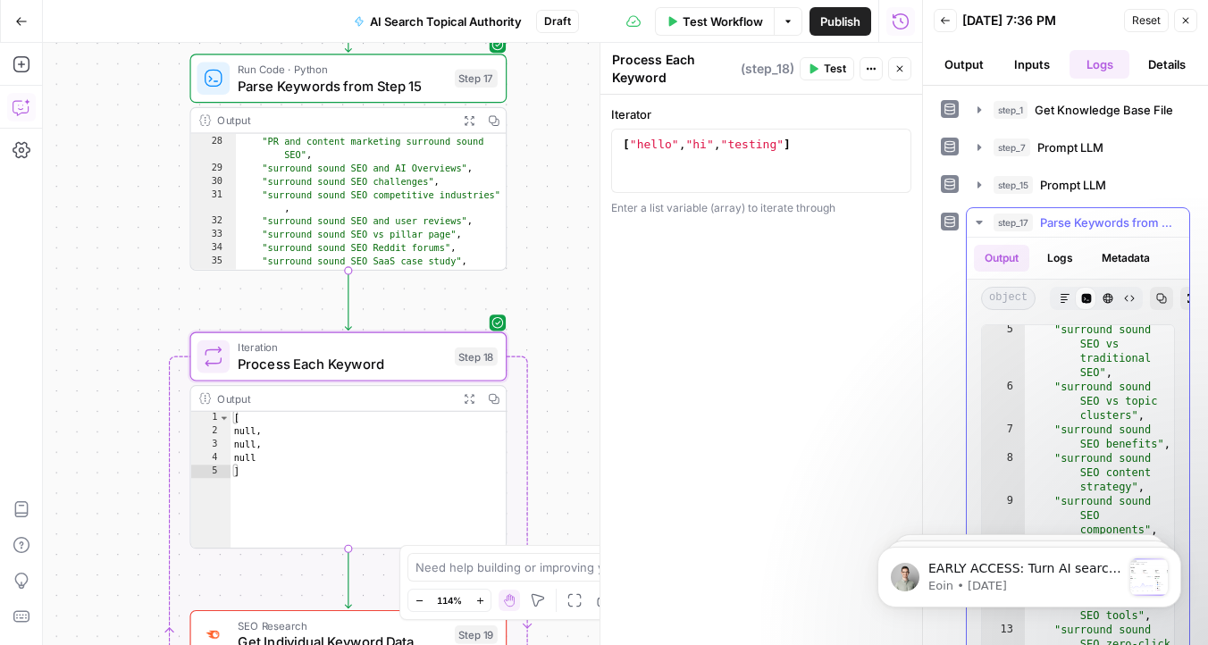
scroll to position [0, 0]
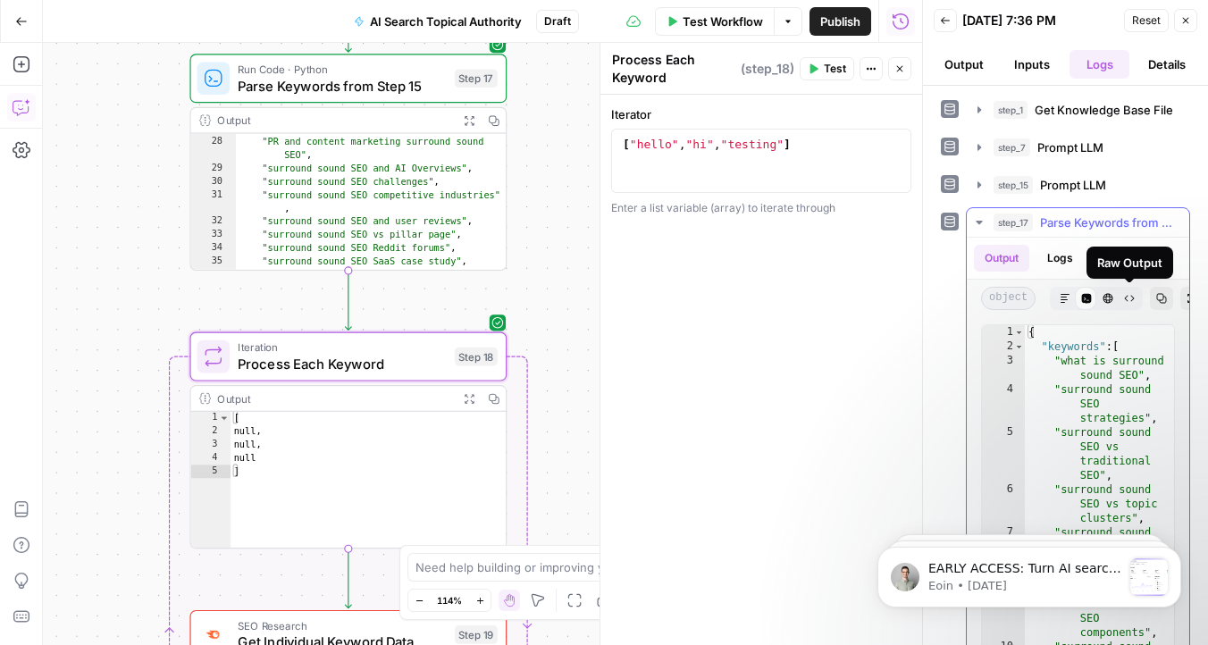
click at [1129, 295] on icon "button" at bounding box center [1129, 298] width 11 height 11
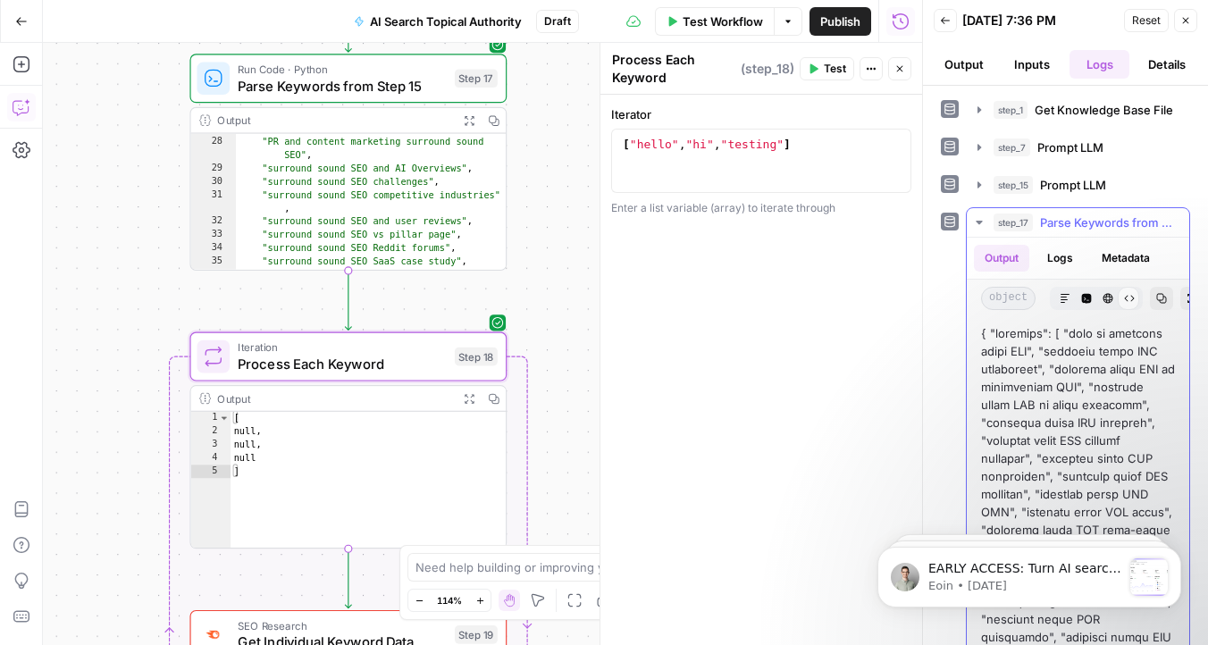
click at [1091, 305] on button "Code Editor" at bounding box center [1086, 298] width 23 height 23
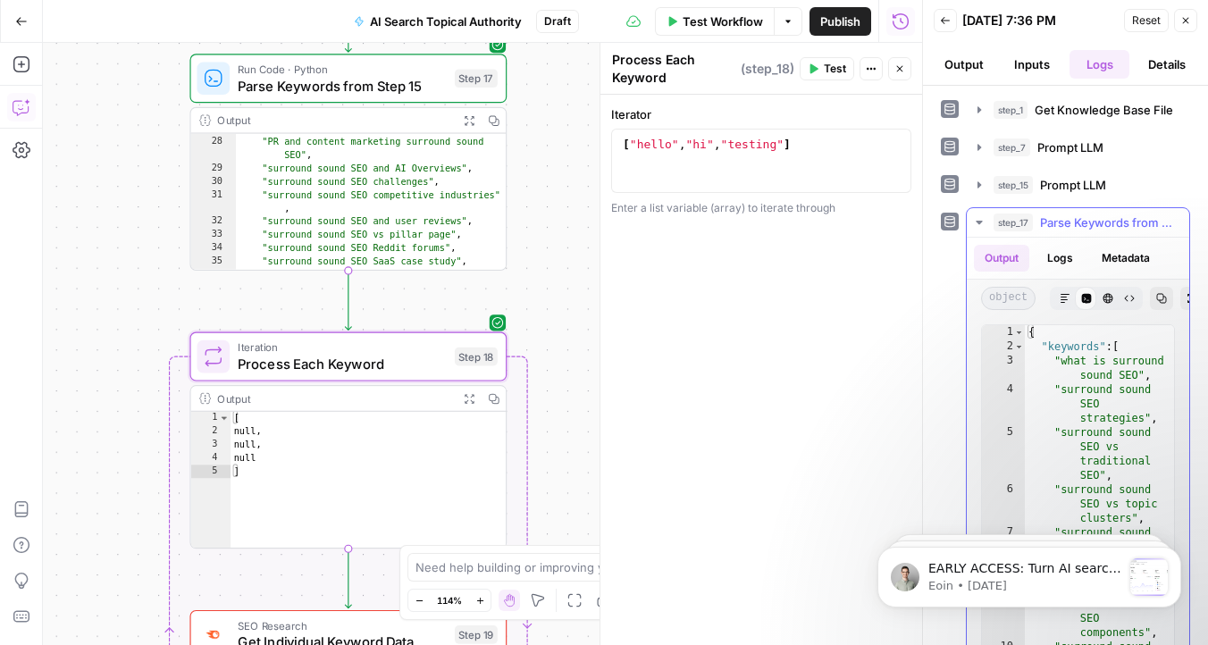
click at [976, 220] on icon "button" at bounding box center [979, 222] width 14 height 14
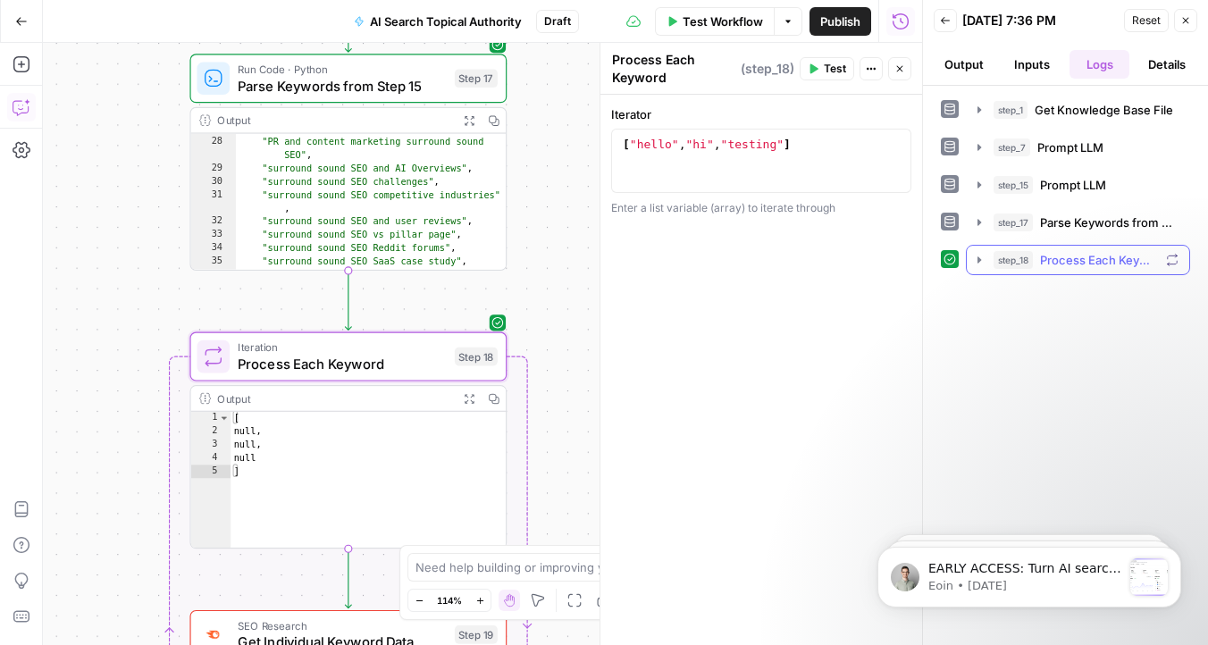
click at [975, 255] on icon "button" at bounding box center [979, 260] width 14 height 14
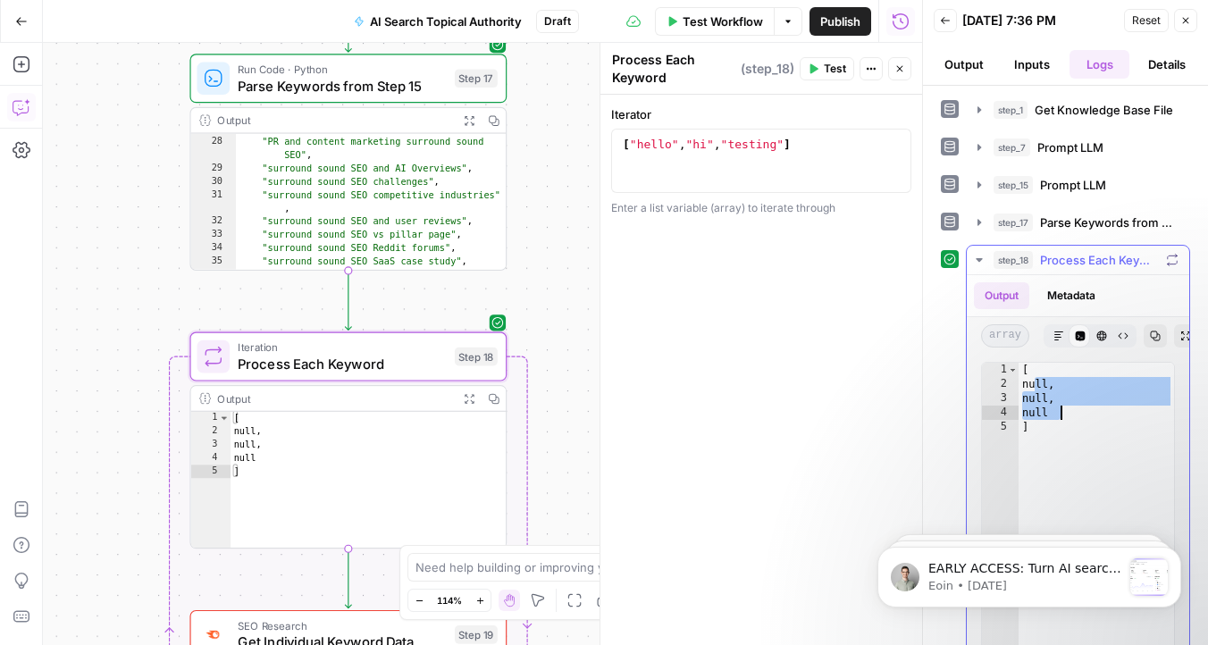
drag, startPoint x: 1036, startPoint y: 380, endPoint x: 1083, endPoint y: 416, distance: 59.2
click at [1083, 416] on div "[ null , null , null ]" at bounding box center [1095, 553] width 155 height 380
type textarea "****"
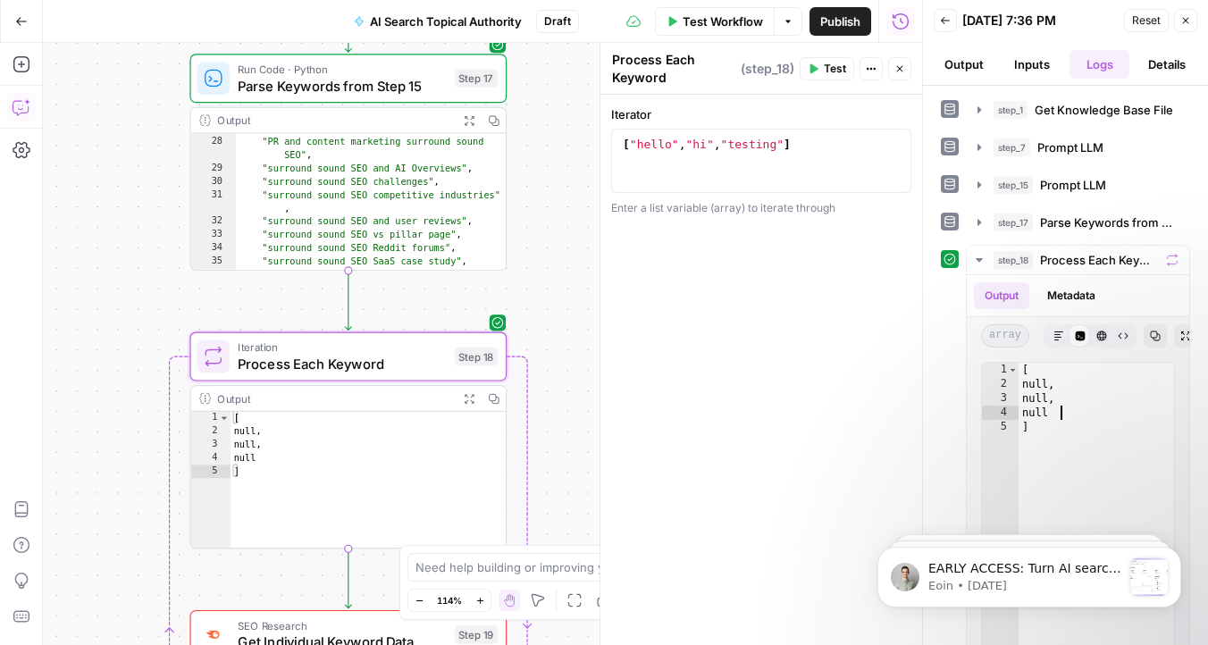
type textarea "**********"
click at [787, 158] on div "[ "hello" , "hi" , "testing" ]" at bounding box center [761, 177] width 284 height 80
drag, startPoint x: 827, startPoint y: 161, endPoint x: 620, endPoint y: 160, distance: 207.2
click at [620, 160] on div "[ "hello" , "hi" , "testing" ]" at bounding box center [761, 177] width 284 height 80
click at [895, 147] on icon "button" at bounding box center [892, 146] width 9 height 8
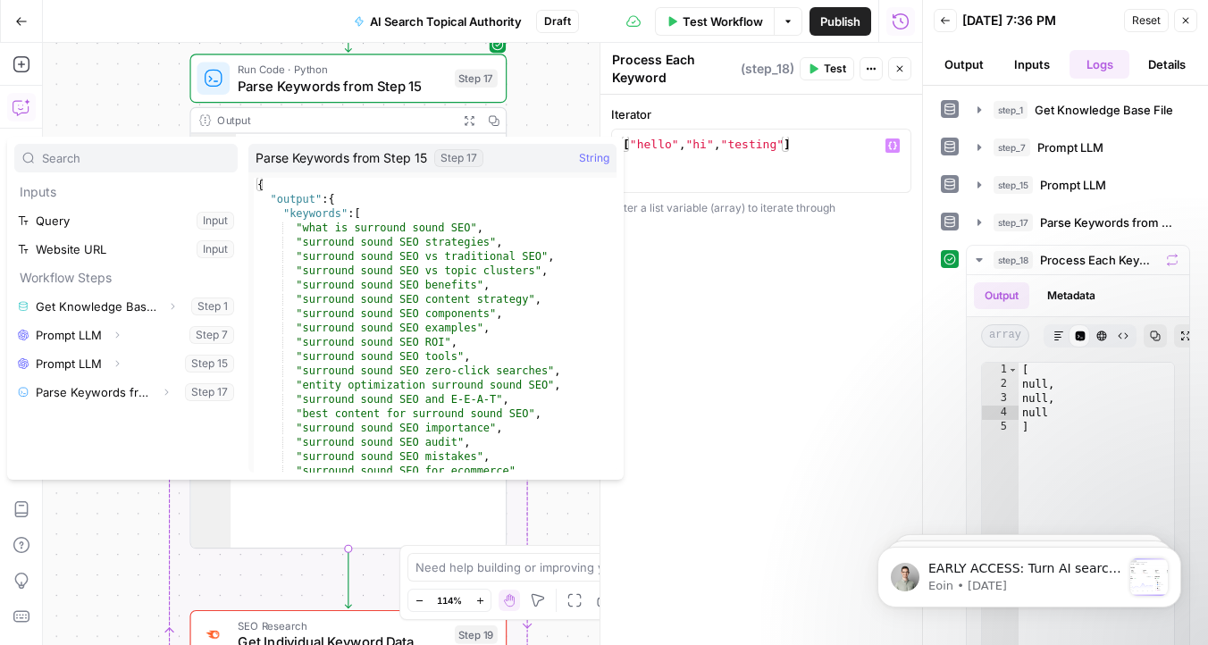
click at [688, 351] on div "**********" at bounding box center [761, 370] width 322 height 550
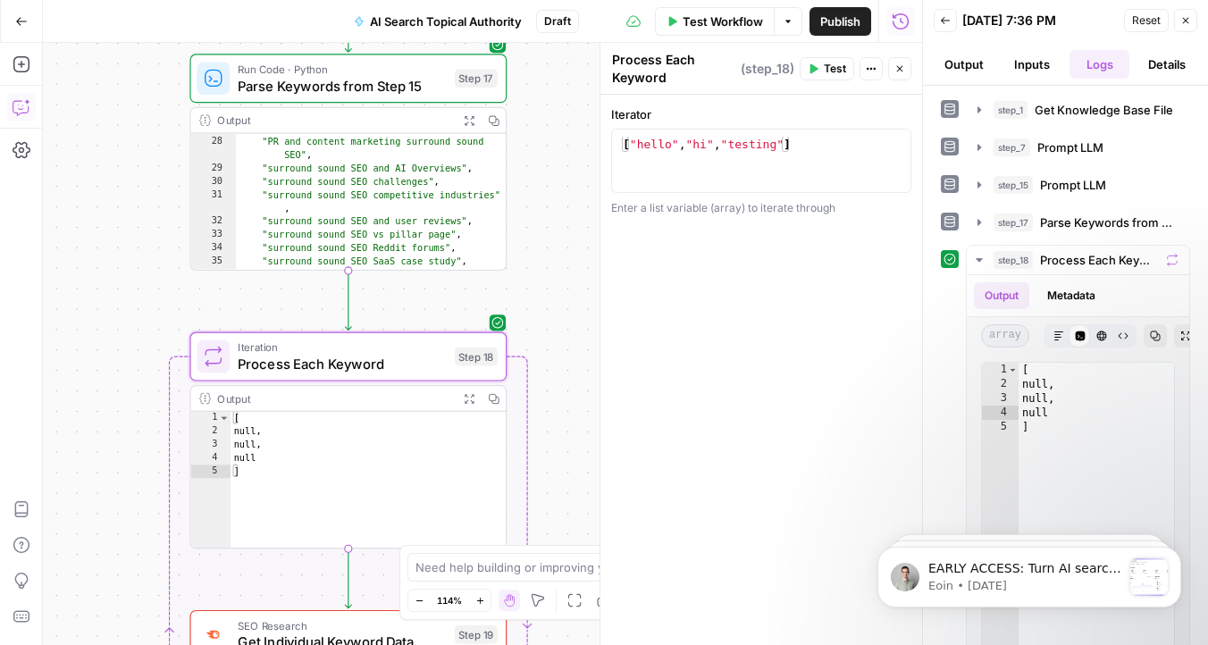
click at [873, 65] on icon "button" at bounding box center [871, 68] width 11 height 11
click at [750, 153] on div "[ "hello" , "hi" , "testing" ]" at bounding box center [761, 177] width 284 height 80
drag, startPoint x: 834, startPoint y: 152, endPoint x: 540, endPoint y: 129, distance: 295.7
click at [540, 129] on body "Omniscient New Home Browse Insights Opportunities Your Data Recent Grids Conten…" at bounding box center [604, 322] width 1208 height 645
click at [732, 217] on div "**********" at bounding box center [761, 370] width 322 height 550
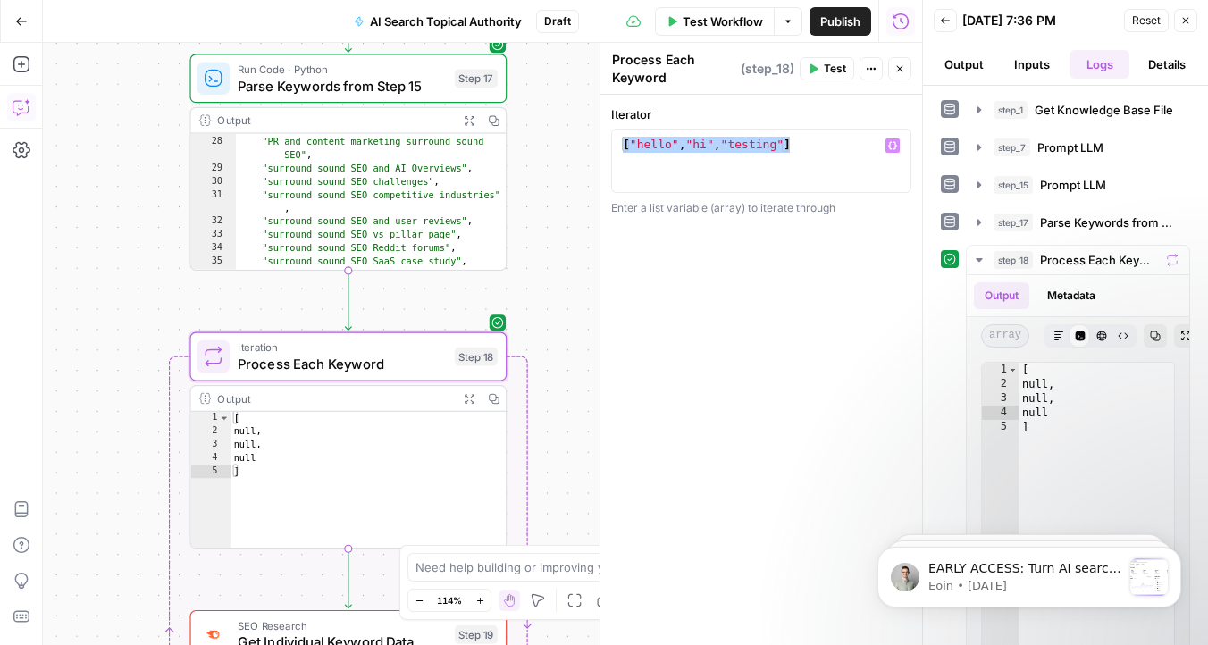
click at [732, 217] on div "**********" at bounding box center [761, 370] width 322 height 550
click at [746, 213] on div "Enter a list variable (array) to iterate through" at bounding box center [761, 208] width 300 height 16
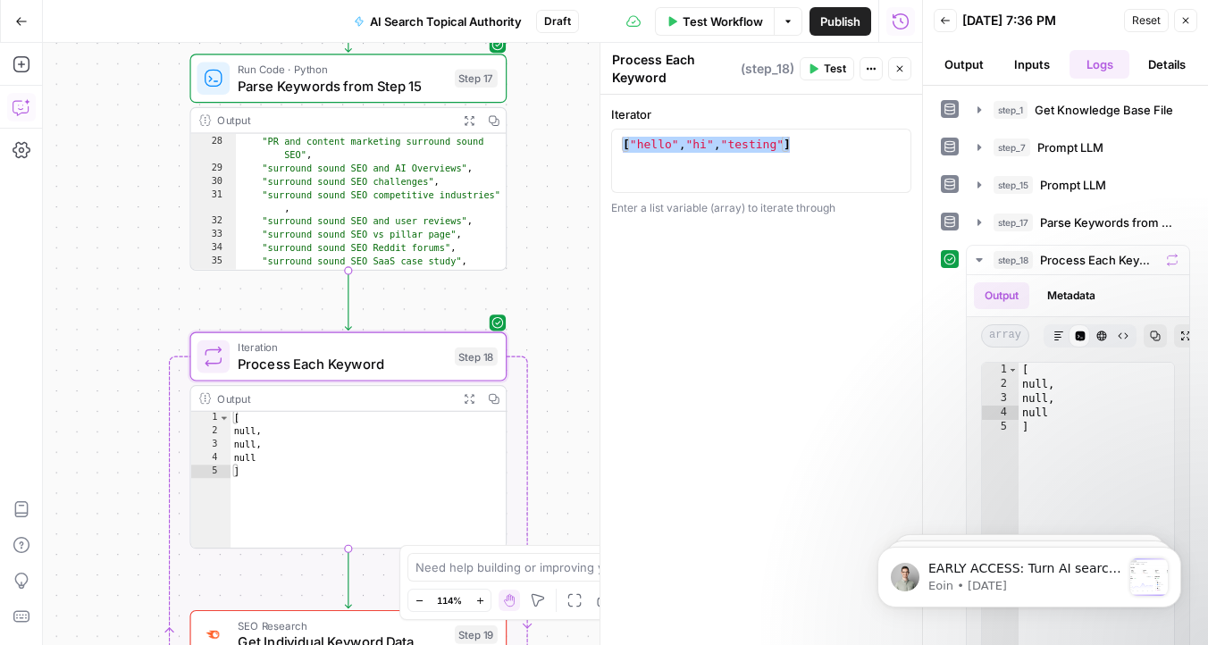
click at [746, 213] on div "Enter a list variable (array) to iterate through" at bounding box center [761, 208] width 300 height 16
click at [706, 207] on div "Enter a list variable (array) to iterate through" at bounding box center [761, 208] width 300 height 16
click at [735, 208] on div "Enter a list variable (array) to iterate through" at bounding box center [761, 208] width 300 height 16
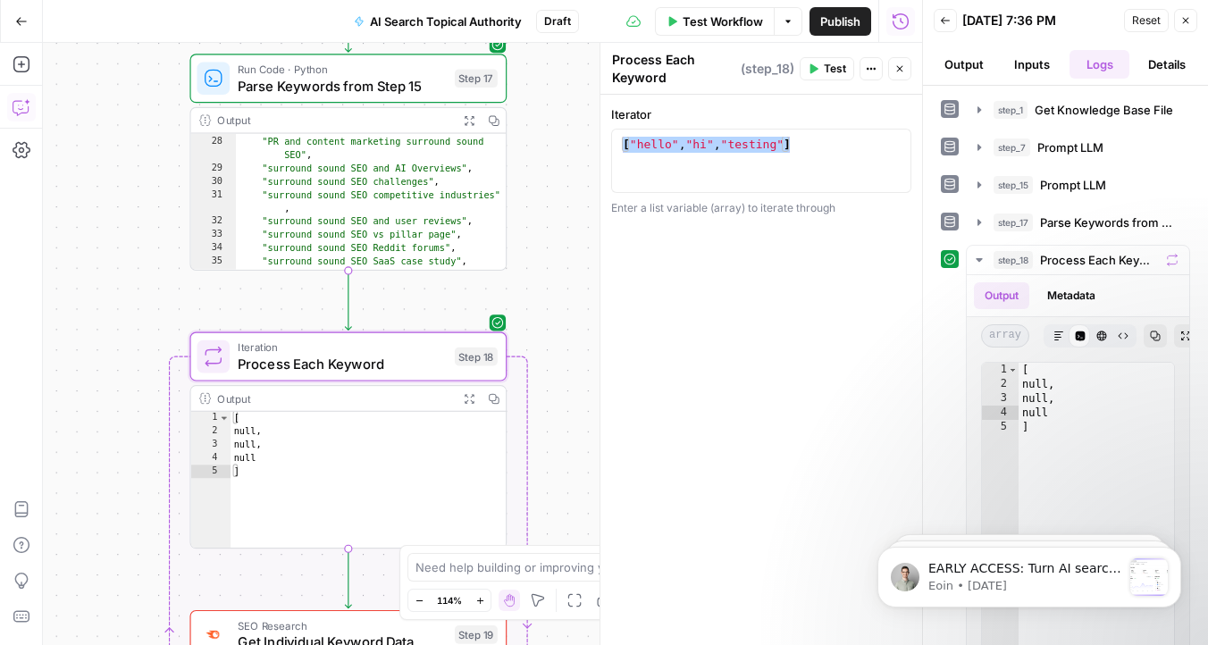
click at [761, 172] on div "[ "hello" , "hi" , "testing" ]" at bounding box center [761, 177] width 284 height 80
click at [814, 163] on div "[ "hello" , "hi" , "testing" ]" at bounding box center [761, 177] width 284 height 80
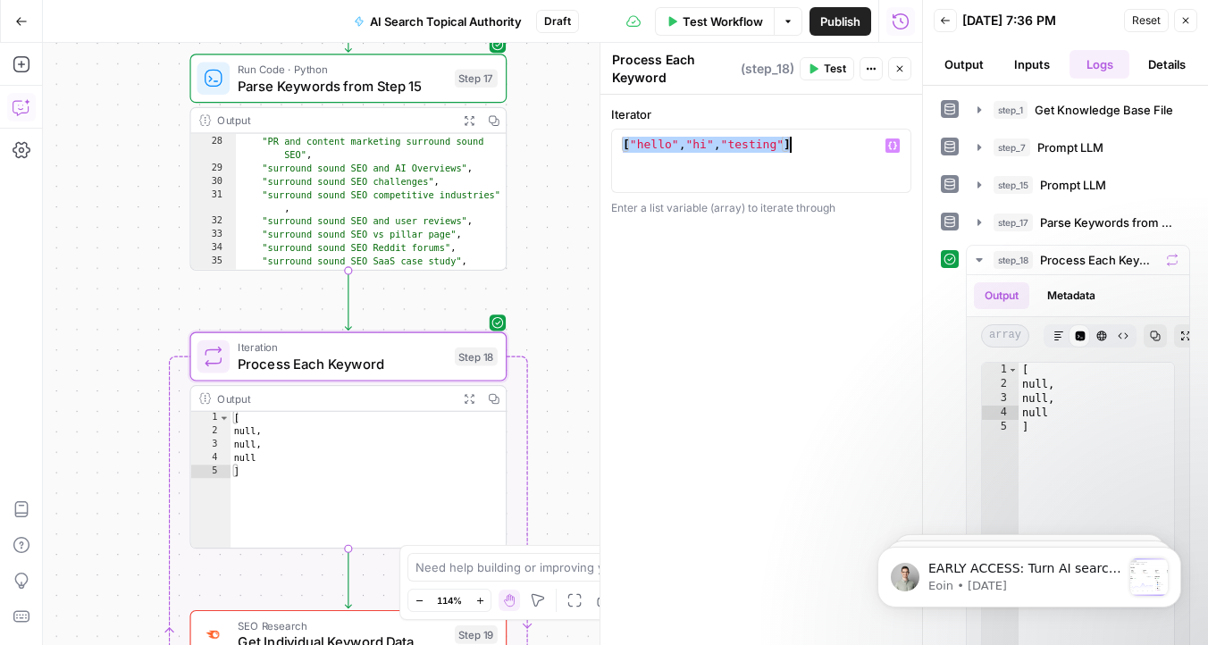
click at [814, 163] on div "[ "hello" , "hi" , "testing" ]" at bounding box center [761, 177] width 284 height 80
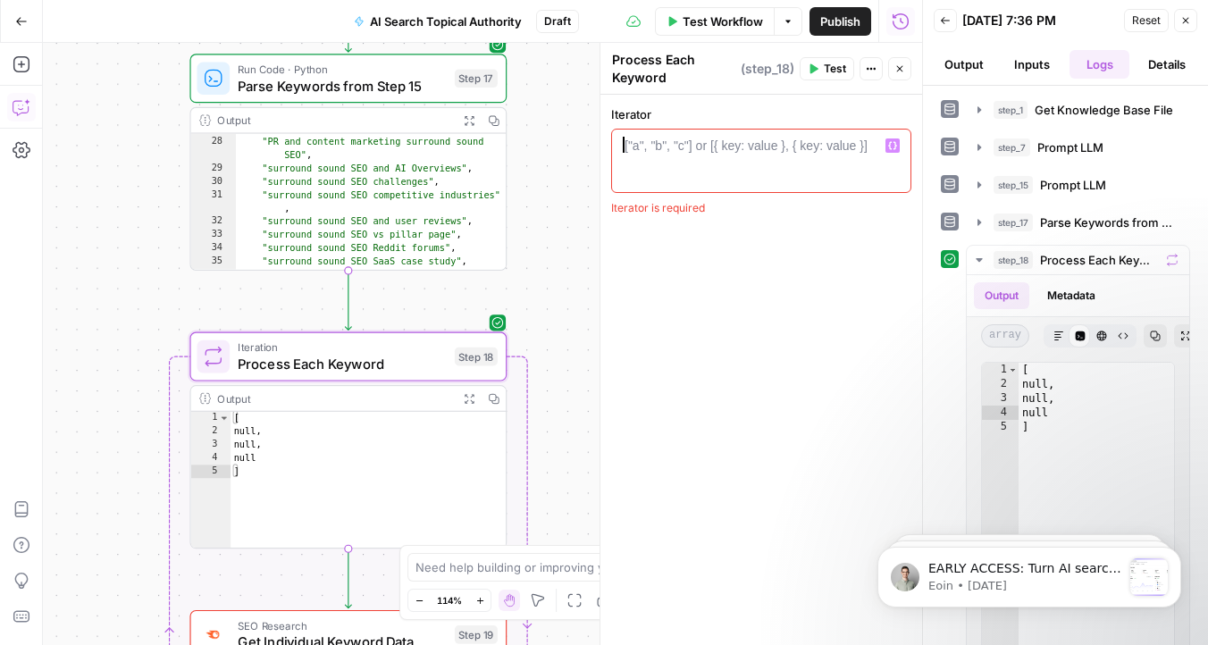
type textarea "**********"
paste textarea "**********"
type textarea "**********"
click at [785, 140] on div "[{ key : "value" , value : "9898" }]" at bounding box center [761, 177] width 284 height 80
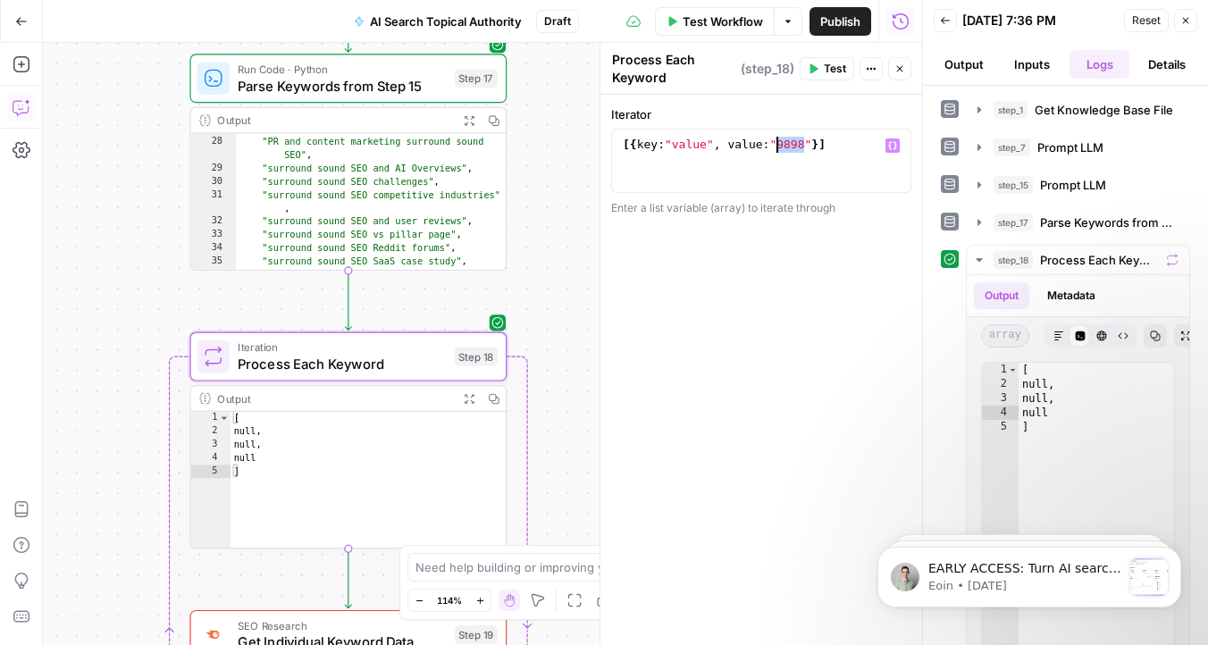
click at [785, 140] on div "[{ key : "value" , value : "9898" }]" at bounding box center [761, 177] width 284 height 80
click at [745, 141] on div "[{ key : "value" , value : "9898" }]" at bounding box center [761, 177] width 284 height 80
click at [802, 150] on div "[{ key : "value" , value : "9898" }]" at bounding box center [761, 177] width 284 height 80
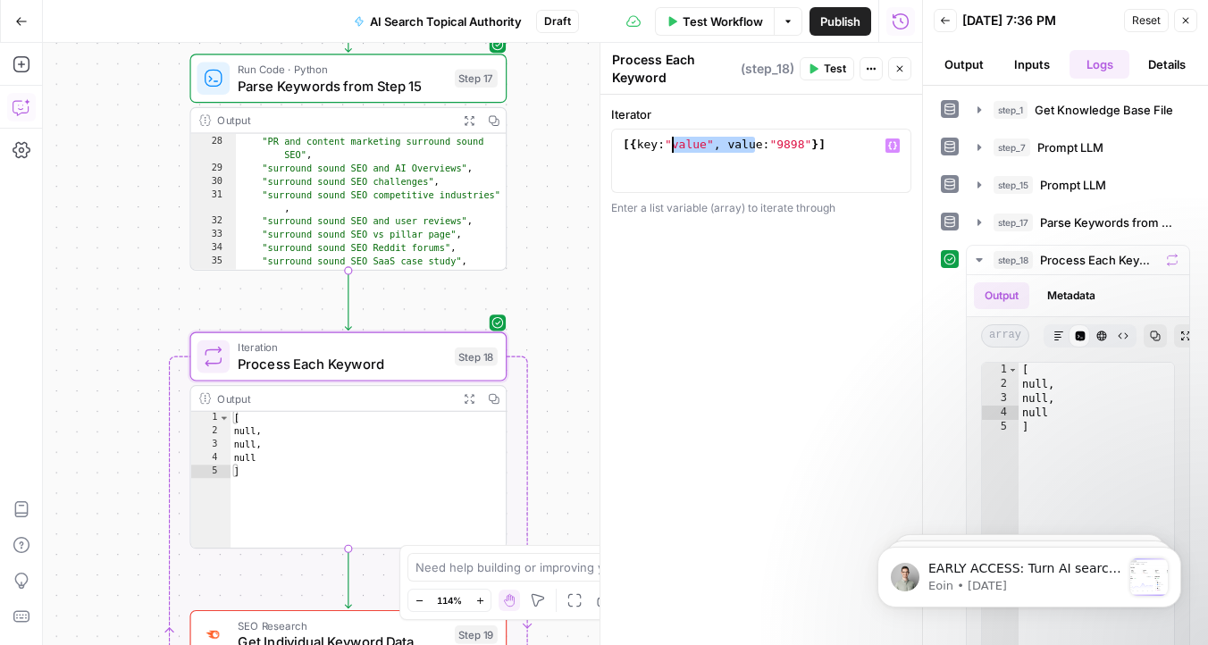
drag, startPoint x: 756, startPoint y: 138, endPoint x: 672, endPoint y: 144, distance: 84.1
click at [672, 144] on div "[{ key : "value" , value : "9898" }]" at bounding box center [761, 177] width 284 height 80
type textarea "**********"
click at [672, 144] on div "[{ key : "value" , value : "9898" }]" at bounding box center [761, 177] width 284 height 80
click at [712, 147] on div "[{ key : "value" , value : "9898" }]" at bounding box center [761, 177] width 284 height 80
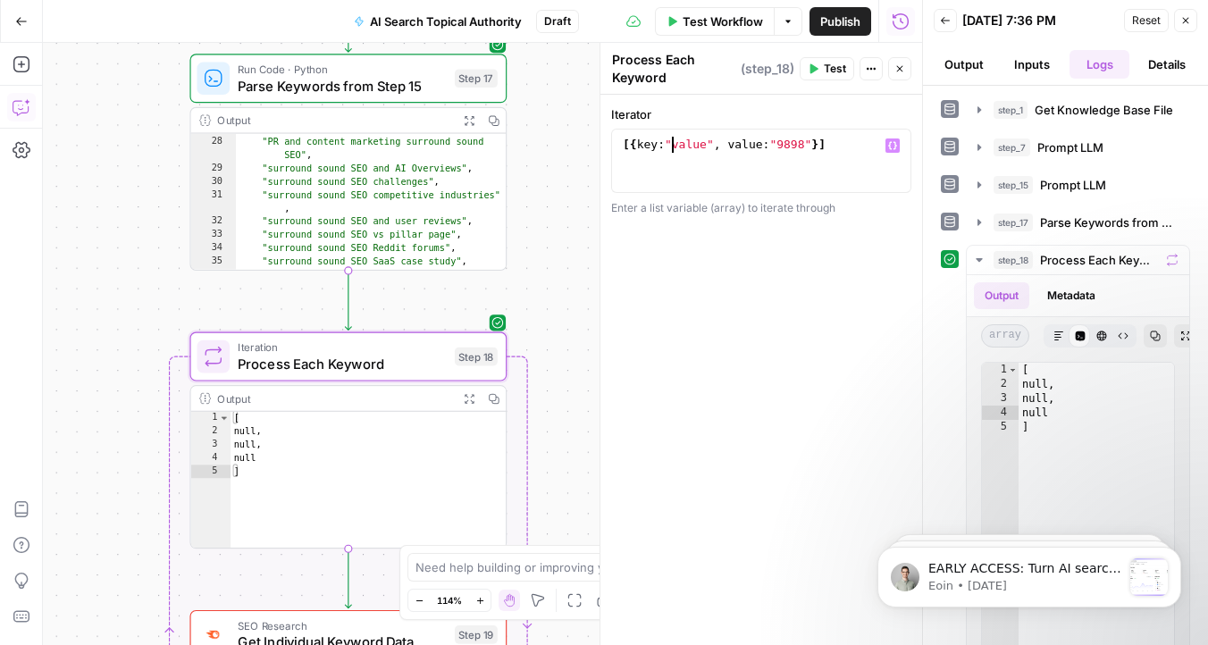
click at [712, 147] on div "[{ key : "value" , value : "9898" }]" at bounding box center [761, 177] width 284 height 80
click at [691, 147] on div "[{ key : "value" , value : "9898" }]" at bounding box center [761, 177] width 284 height 80
click at [733, 146] on div "[{ key : "value" , value : "9898" }]" at bounding box center [761, 177] width 284 height 80
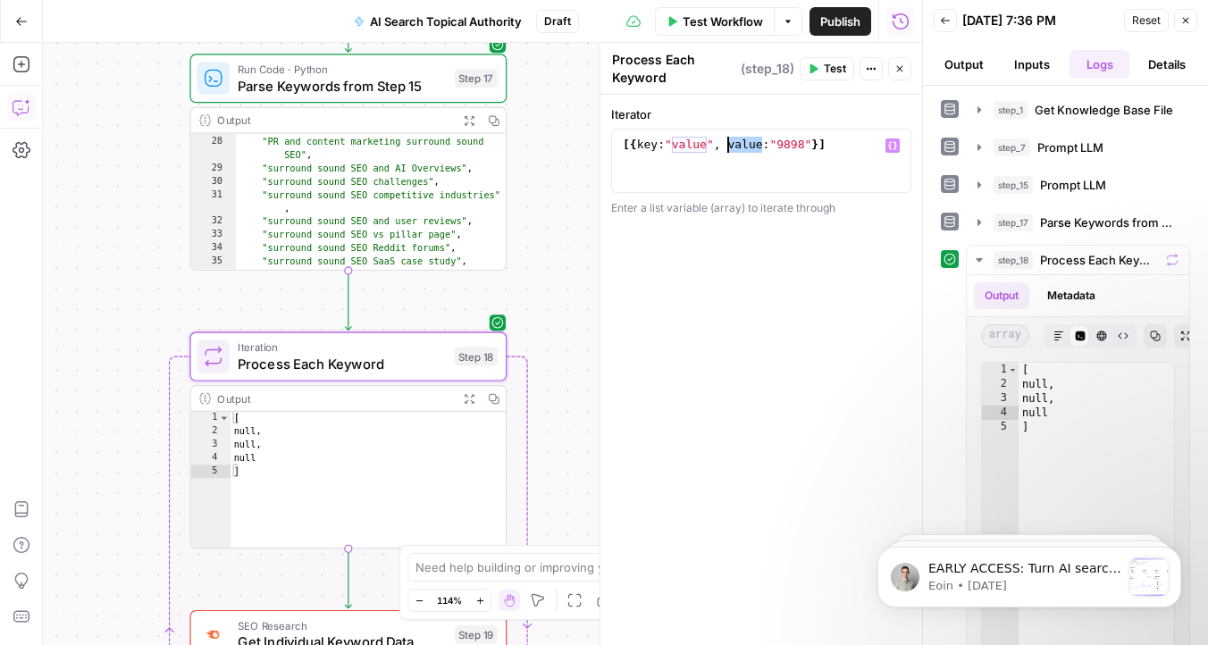
click at [733, 146] on div "[{ key : "value" , value : "9898" }]" at bounding box center [761, 177] width 284 height 80
click at [779, 148] on div "[{ key : "value" , value : "9898" }]" at bounding box center [761, 177] width 284 height 80
drag, startPoint x: 820, startPoint y: 148, endPoint x: 858, endPoint y: 149, distance: 37.5
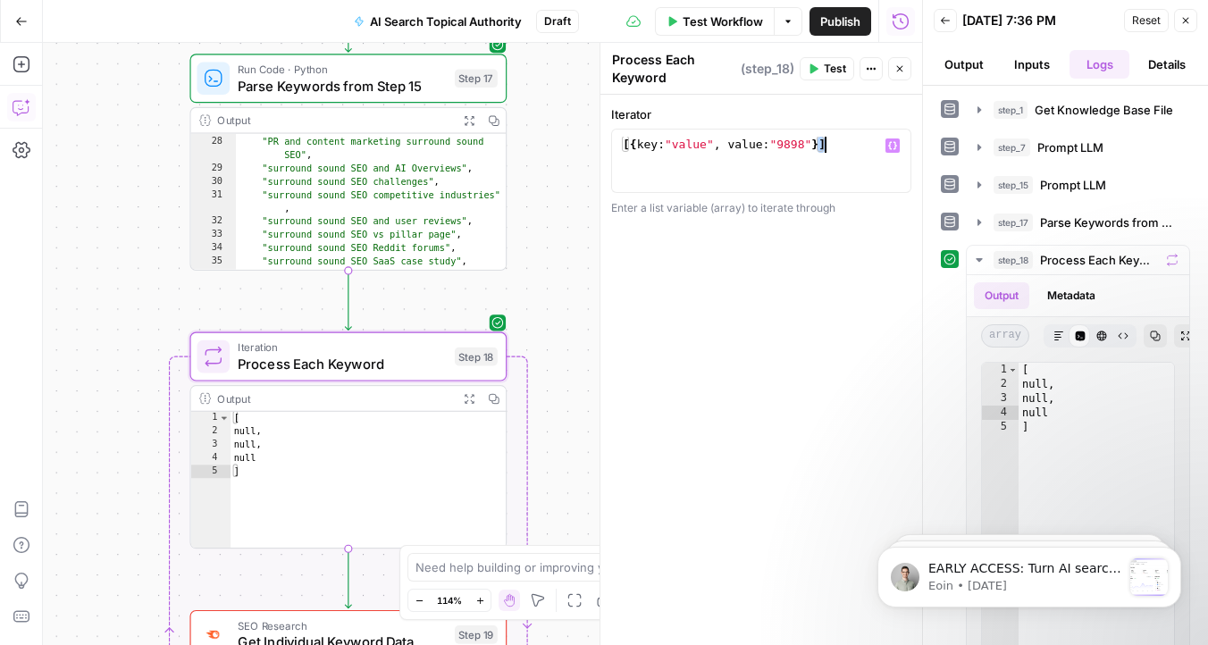
click at [858, 149] on div "[{ key : "value" , value : "9898" }]" at bounding box center [761, 177] width 284 height 80
click at [897, 147] on button "Variables Menu" at bounding box center [892, 145] width 14 height 14
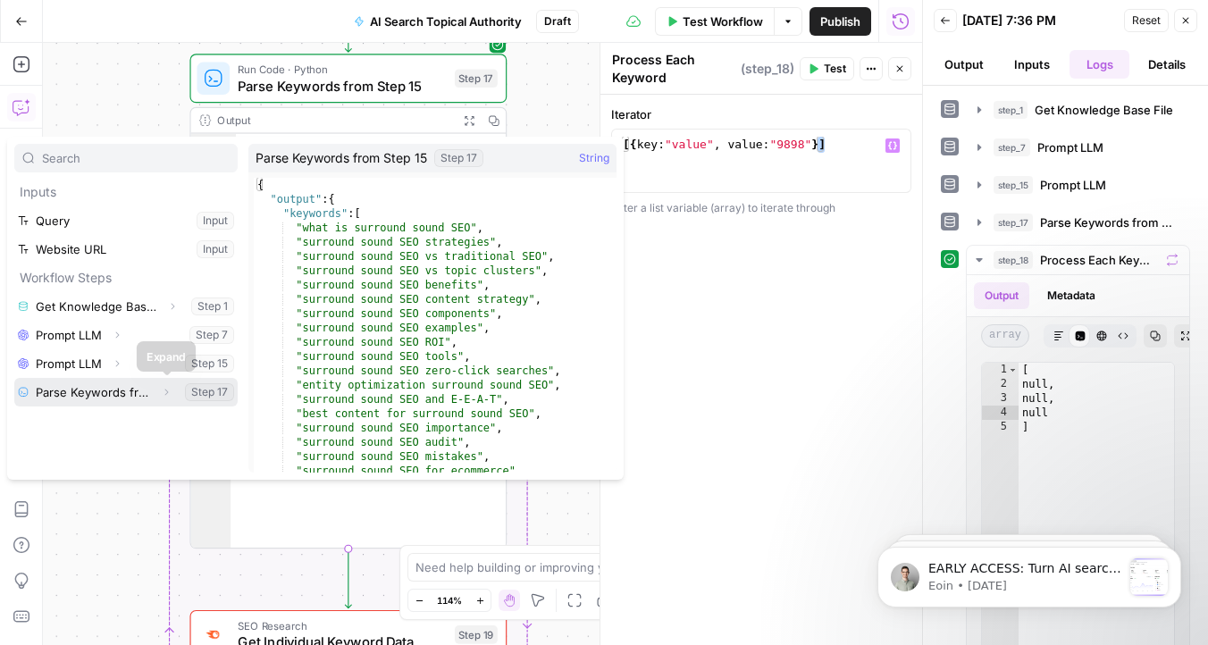
click at [167, 391] on icon "button" at bounding box center [167, 392] width 4 height 6
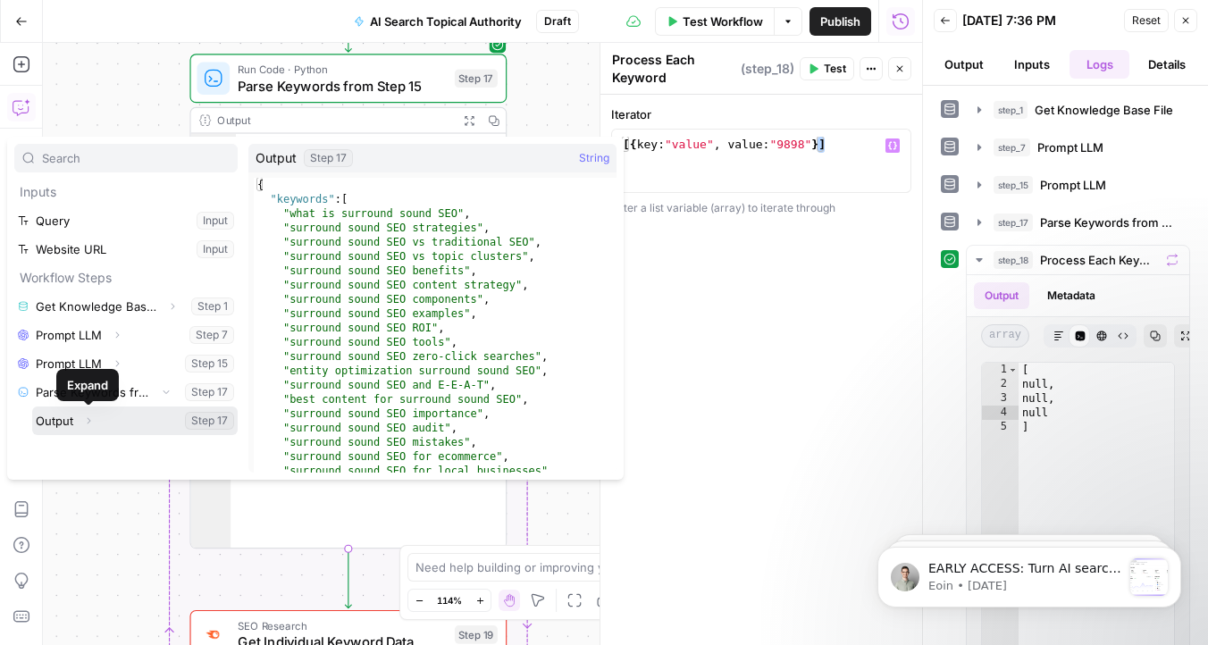
click at [93, 423] on icon "button" at bounding box center [88, 420] width 11 height 11
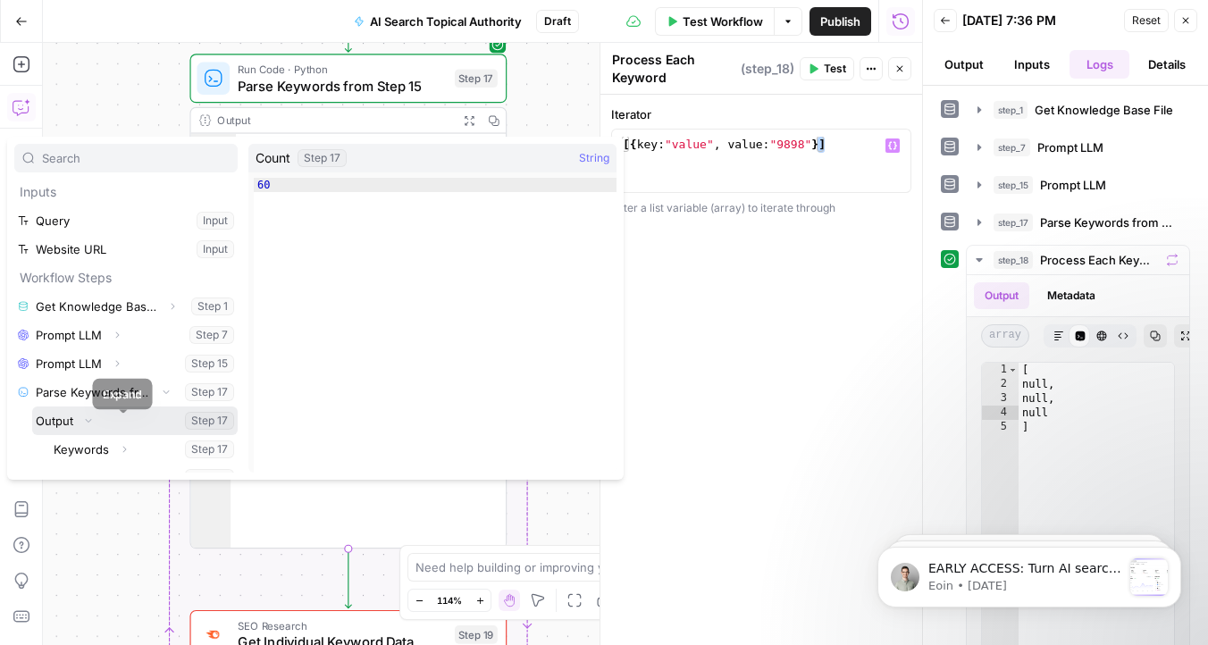
scroll to position [20, 0]
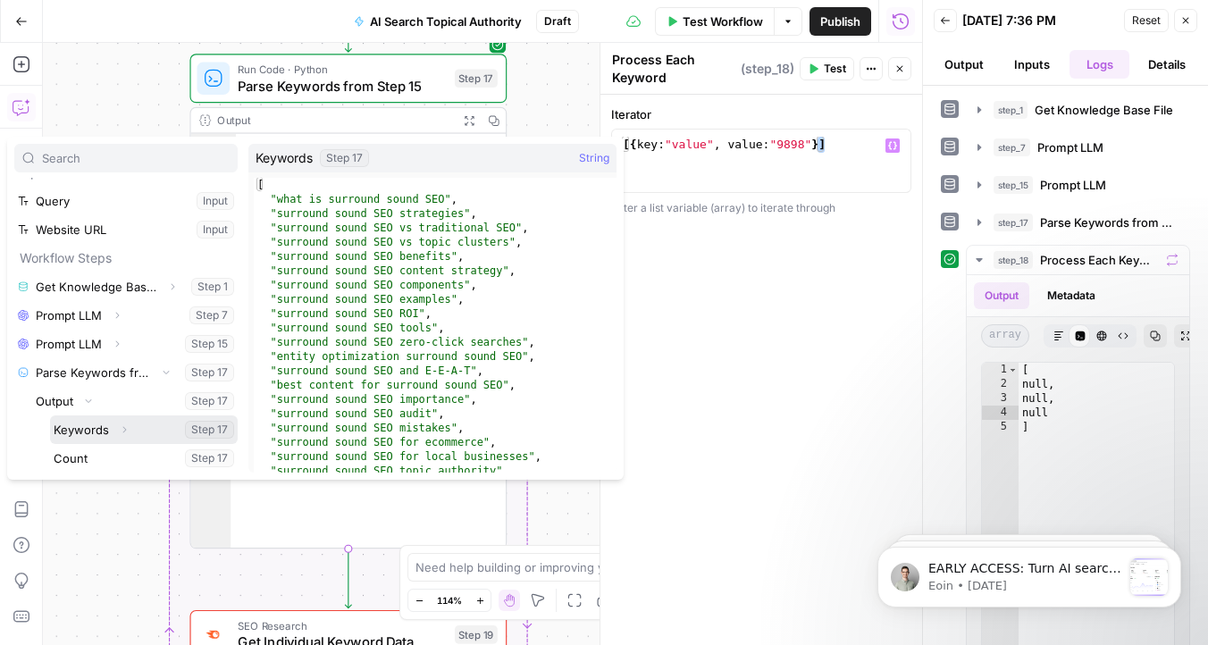
click at [126, 428] on icon "button" at bounding box center [124, 429] width 11 height 11
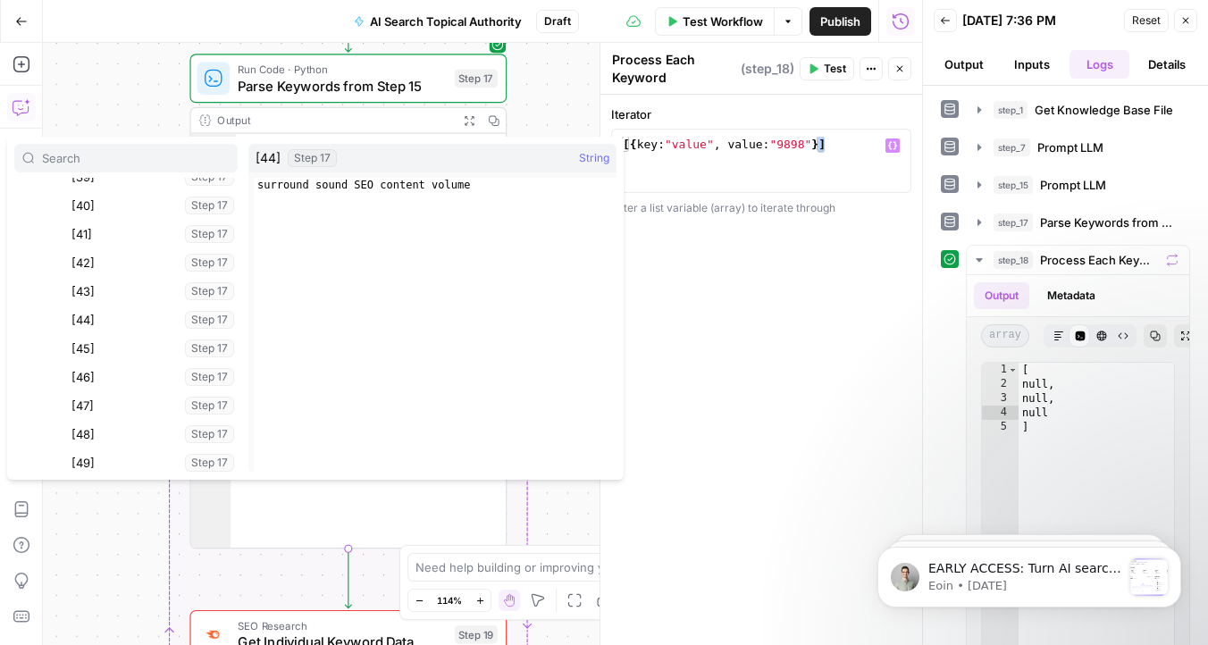
scroll to position [1313, 0]
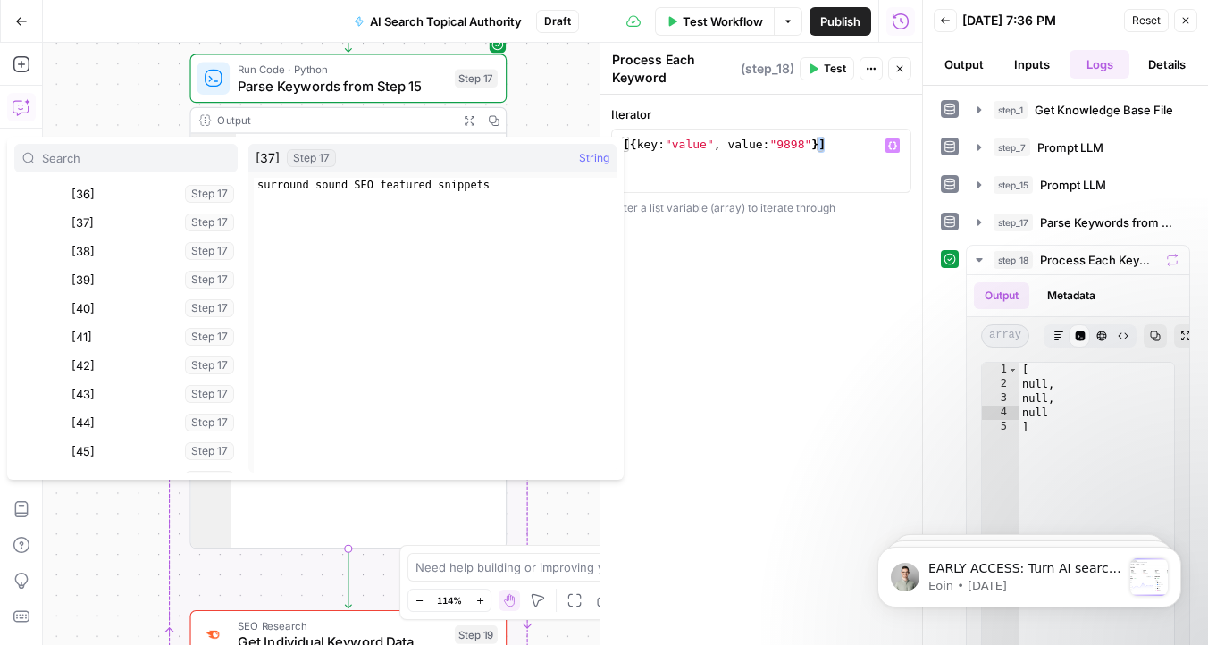
click at [783, 262] on div "**********" at bounding box center [761, 370] width 322 height 550
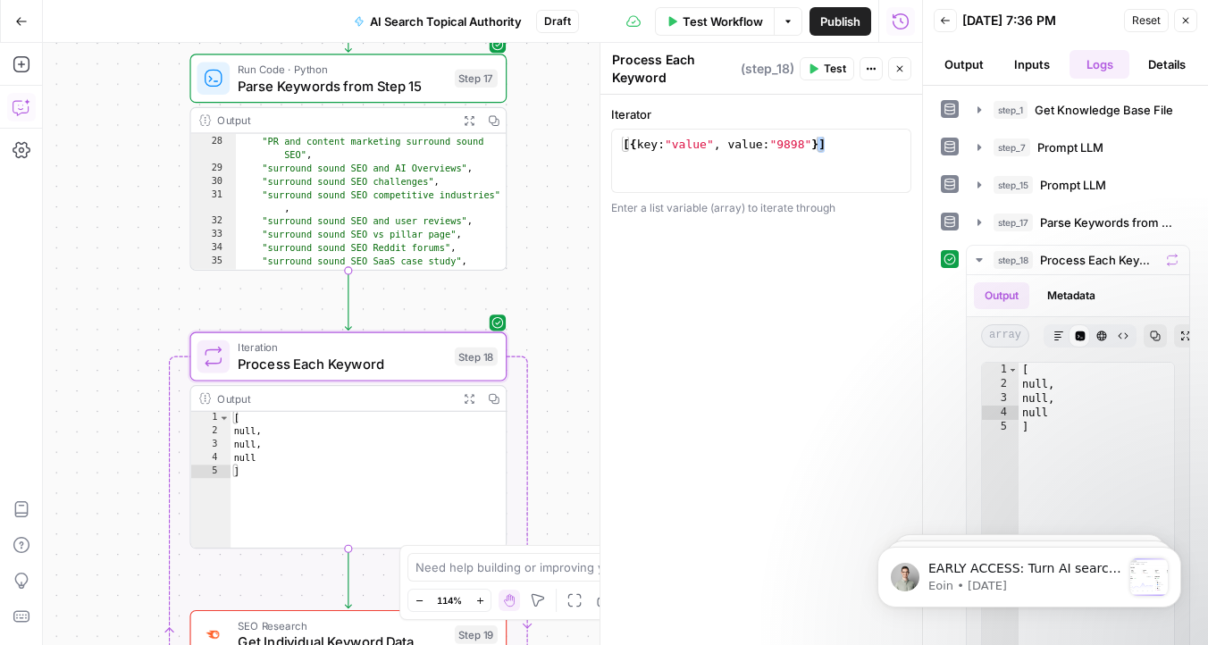
click at [786, 214] on div "Enter a list variable (array) to iterate through" at bounding box center [761, 208] width 300 height 16
click at [739, 214] on div "Enter a list variable (array) to iterate through" at bounding box center [761, 208] width 300 height 16
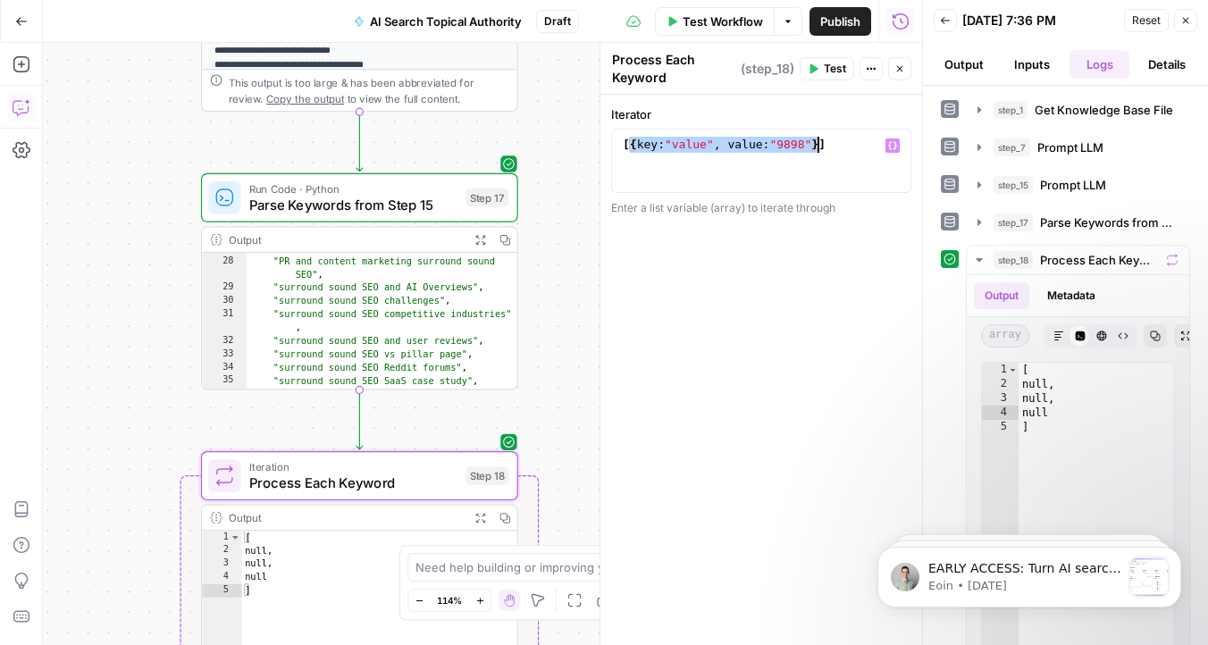
drag, startPoint x: 631, startPoint y: 150, endPoint x: 815, endPoint y: 145, distance: 184.1
click at [815, 145] on div "[{ key : "value" , value : "9898" }]" at bounding box center [761, 177] width 284 height 80
click at [825, 145] on div "[{ key : "value" , value : "9898" }]" at bounding box center [761, 177] width 284 height 80
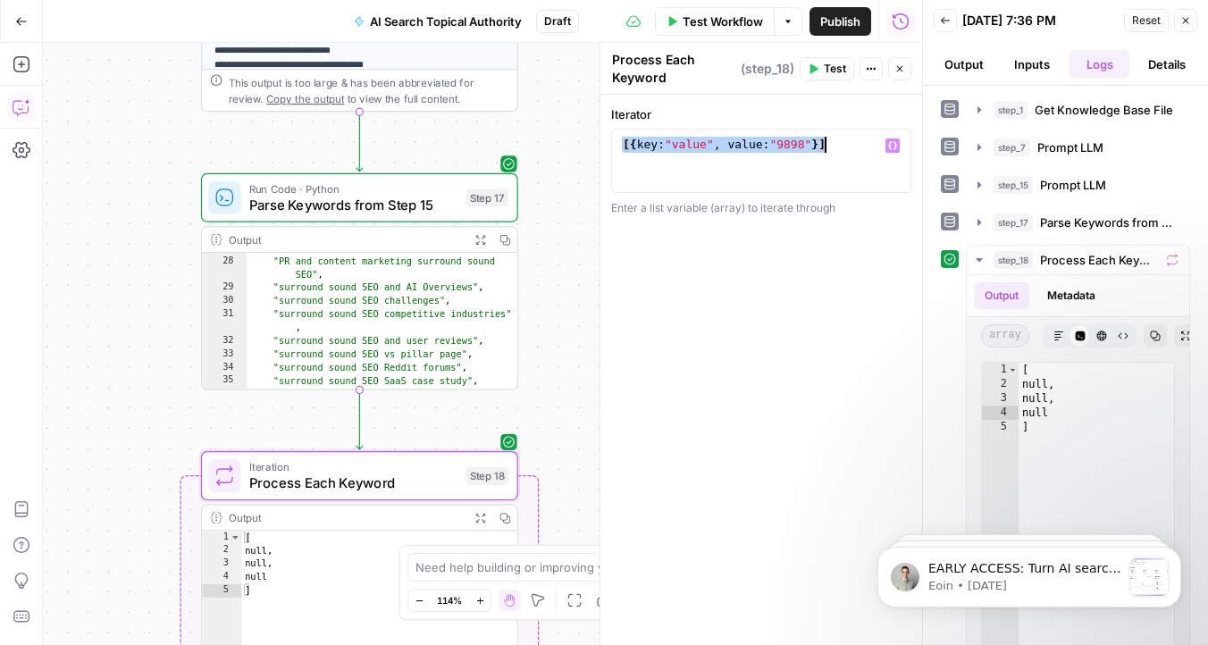
click at [825, 145] on div "[{ key : "value" , value : "9898" }]" at bounding box center [761, 177] width 284 height 80
click at [736, 100] on div "**********" at bounding box center [761, 370] width 322 height 550
click at [624, 108] on label "Iterator" at bounding box center [761, 114] width 300 height 18
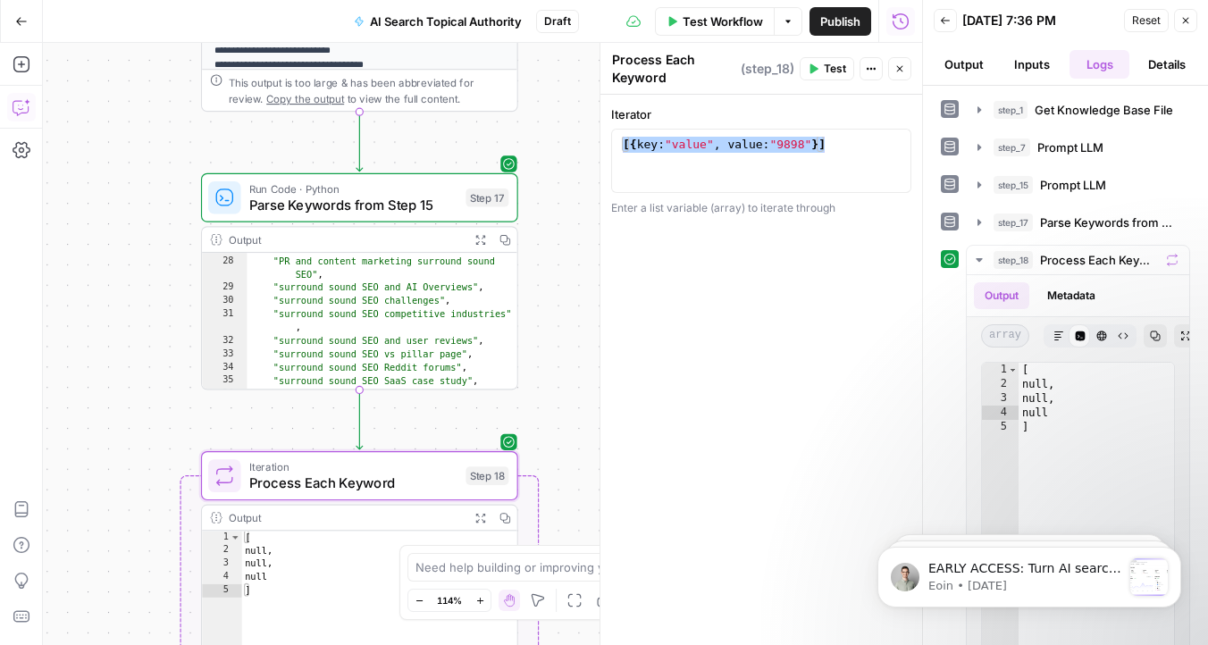
click at [640, 71] on textarea "Process Each Keyword" at bounding box center [674, 69] width 124 height 36
drag, startPoint x: 670, startPoint y: 109, endPoint x: 645, endPoint y: 110, distance: 25.0
click at [645, 110] on label "Iterator" at bounding box center [761, 114] width 300 height 18
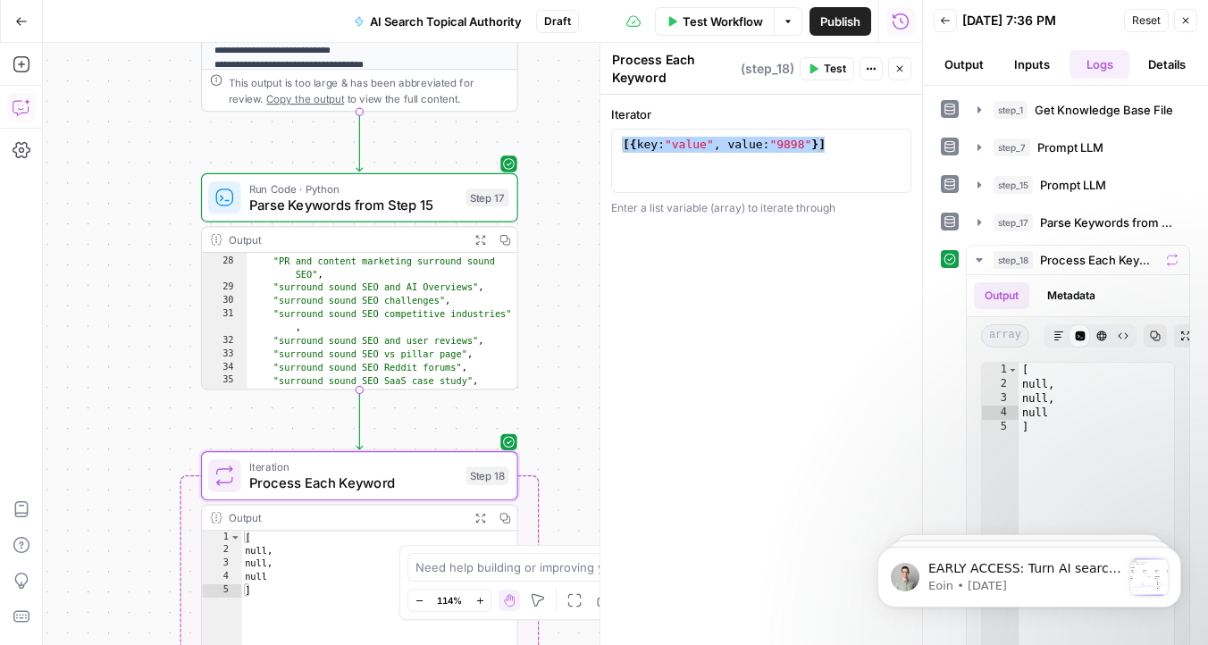
click at [645, 110] on label "Iterator" at bounding box center [761, 114] width 300 height 18
drag, startPoint x: 704, startPoint y: 113, endPoint x: 875, endPoint y: 73, distance: 175.3
click at [875, 73] on div "**********" at bounding box center [760, 344] width 322 height 602
click at [872, 76] on button "Actions" at bounding box center [870, 68] width 23 height 23
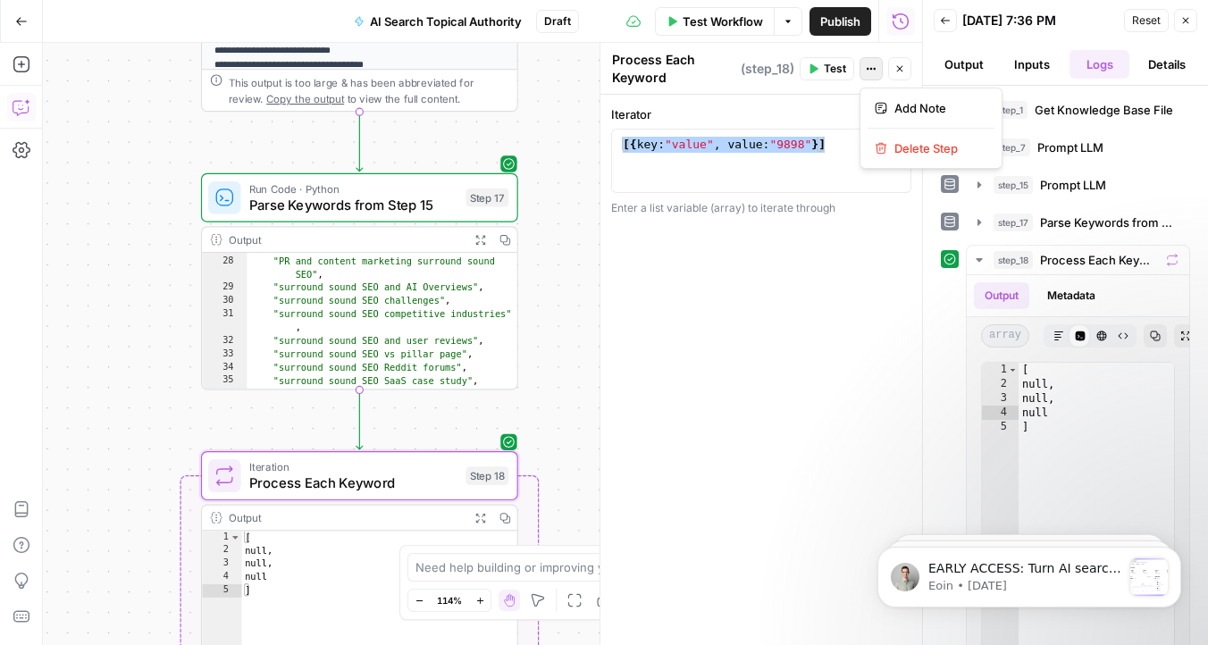
click at [791, 100] on div "**********" at bounding box center [761, 370] width 322 height 550
click at [749, 217] on div "**********" at bounding box center [761, 370] width 322 height 550
click at [758, 212] on div "Enter a list variable (array) to iterate through" at bounding box center [761, 208] width 300 height 16
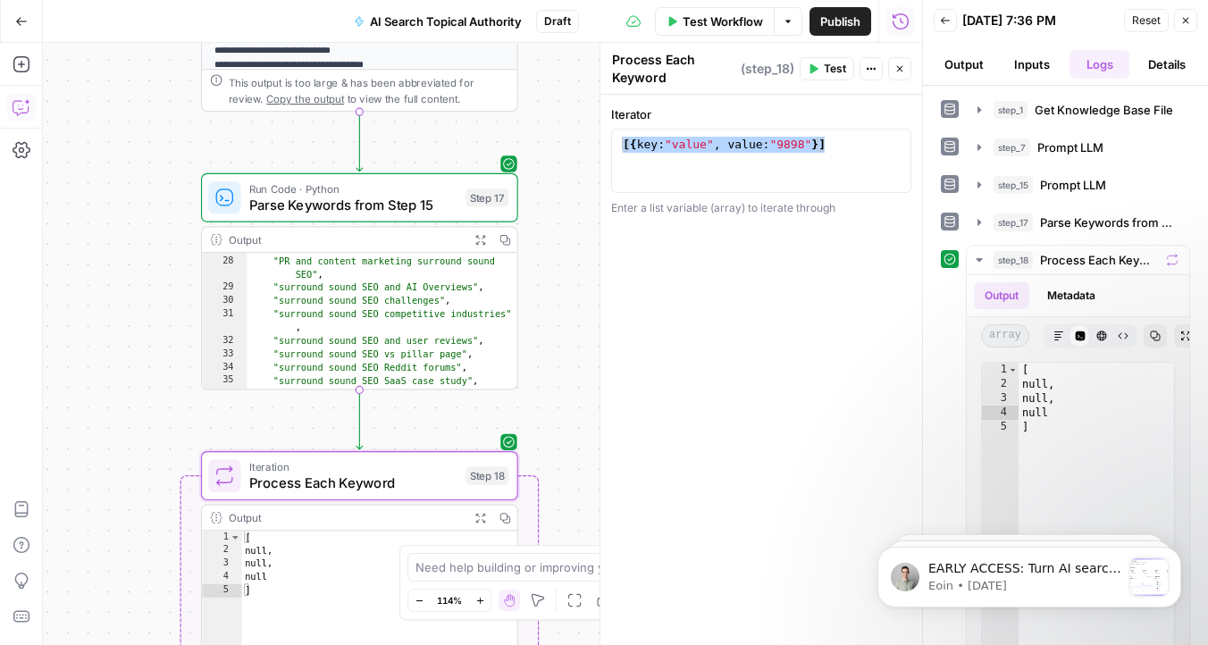
click at [781, 161] on div "[{ key : "value" , value : "9898" }]" at bounding box center [761, 177] width 284 height 80
click at [894, 149] on icon "button" at bounding box center [892, 146] width 9 height 8
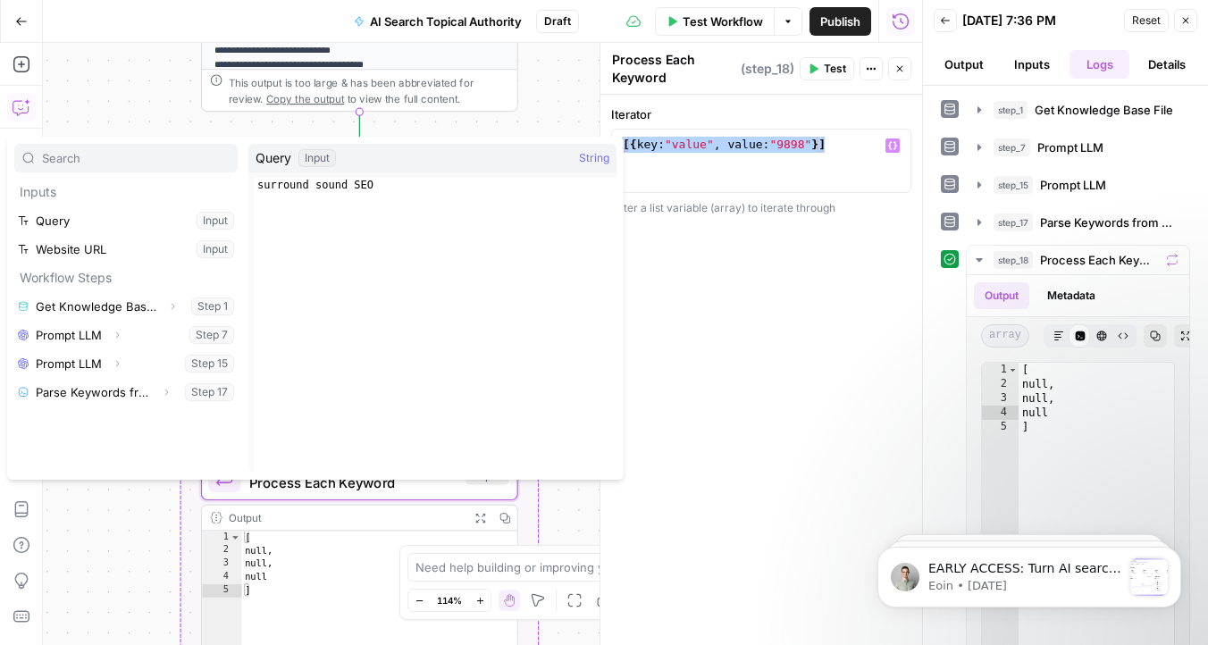
type textarea "**********"
click at [331, 187] on div "surround sound SEO" at bounding box center [435, 339] width 363 height 323
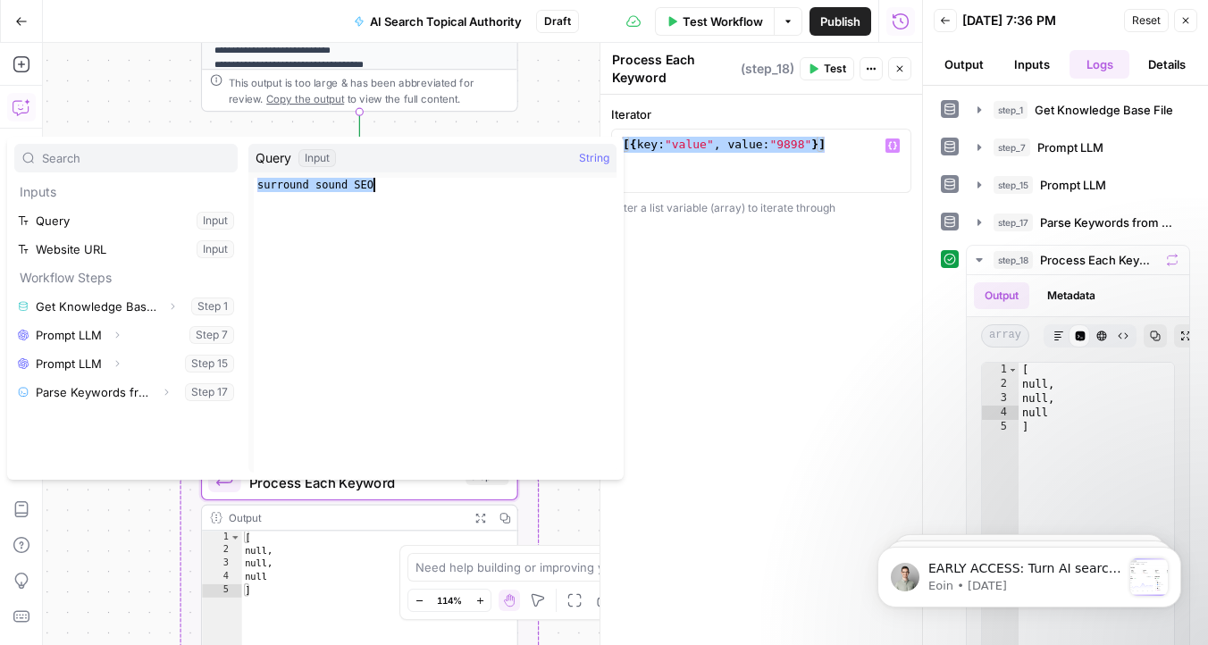
click at [314, 164] on div "Input" at bounding box center [317, 158] width 38 height 18
click at [254, 163] on div "Query Input String" at bounding box center [432, 158] width 368 height 29
click at [283, 164] on span "Query" at bounding box center [273, 158] width 36 height 18
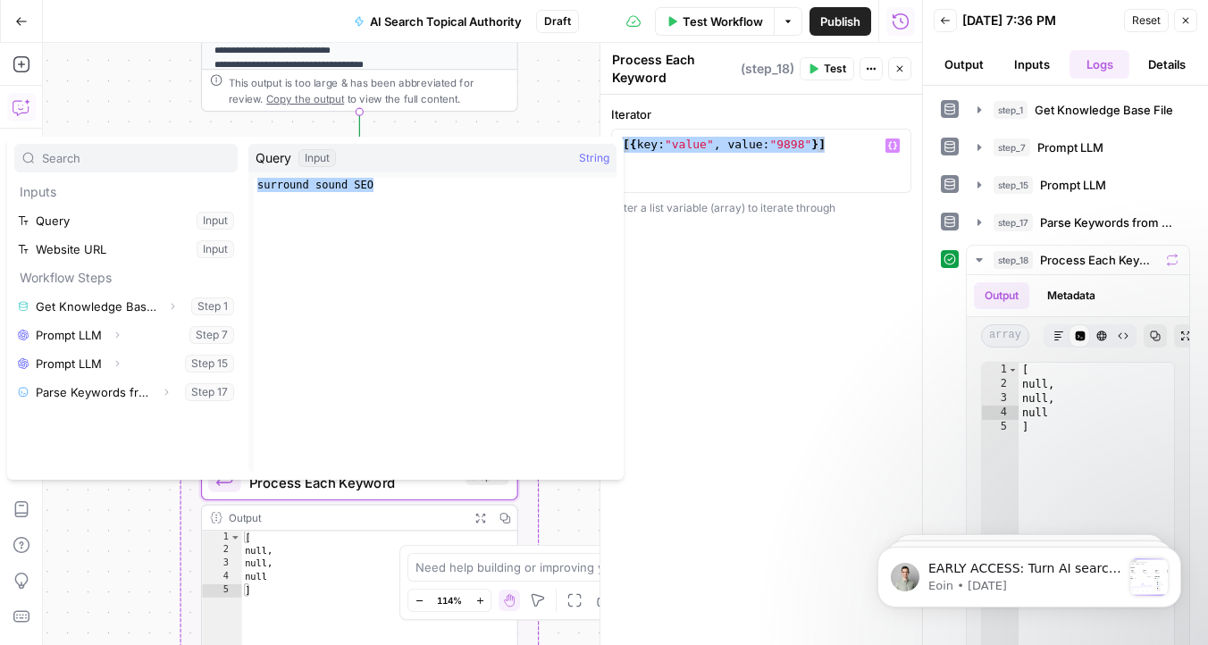
click at [283, 164] on span "Query" at bounding box center [273, 158] width 36 height 18
click at [340, 212] on div "surround sound SEO" at bounding box center [435, 339] width 363 height 323
click at [779, 209] on div "Enter a list variable (array) to iterate through" at bounding box center [761, 208] width 300 height 16
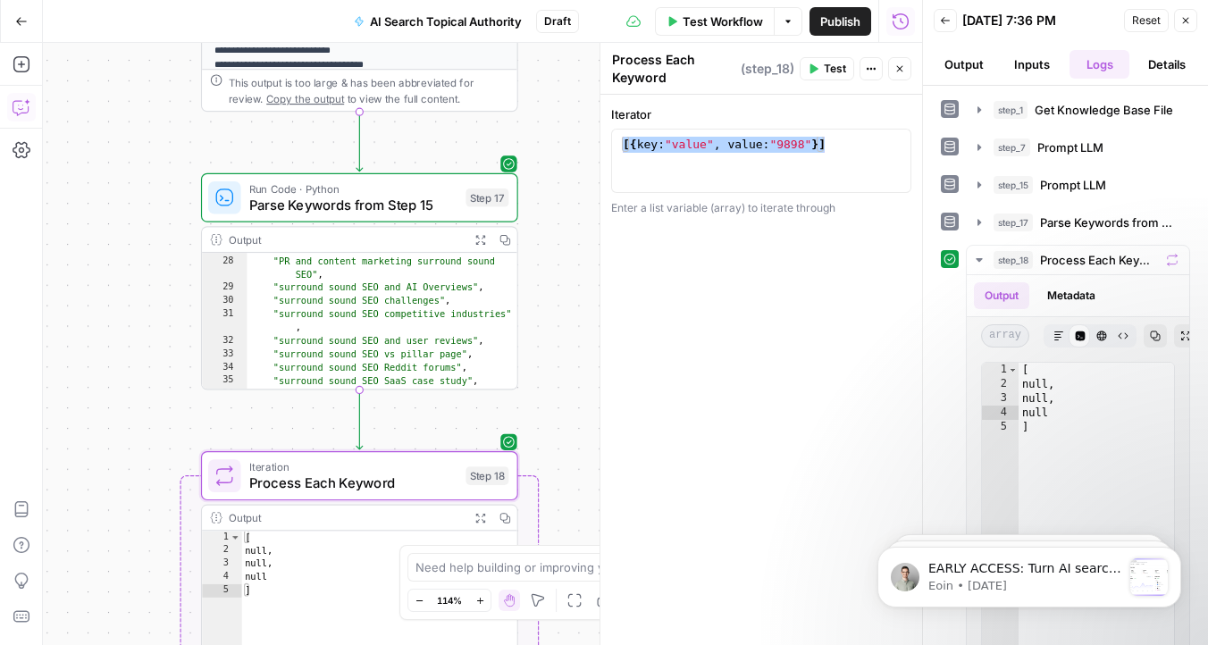
click at [779, 209] on div "Enter a list variable (array) to iterate through" at bounding box center [761, 208] width 300 height 16
click at [861, 157] on div "[{ key : "value" , value : "9898" }]" at bounding box center [761, 177] width 284 height 80
click at [897, 146] on button "Variables Menu" at bounding box center [892, 145] width 14 height 14
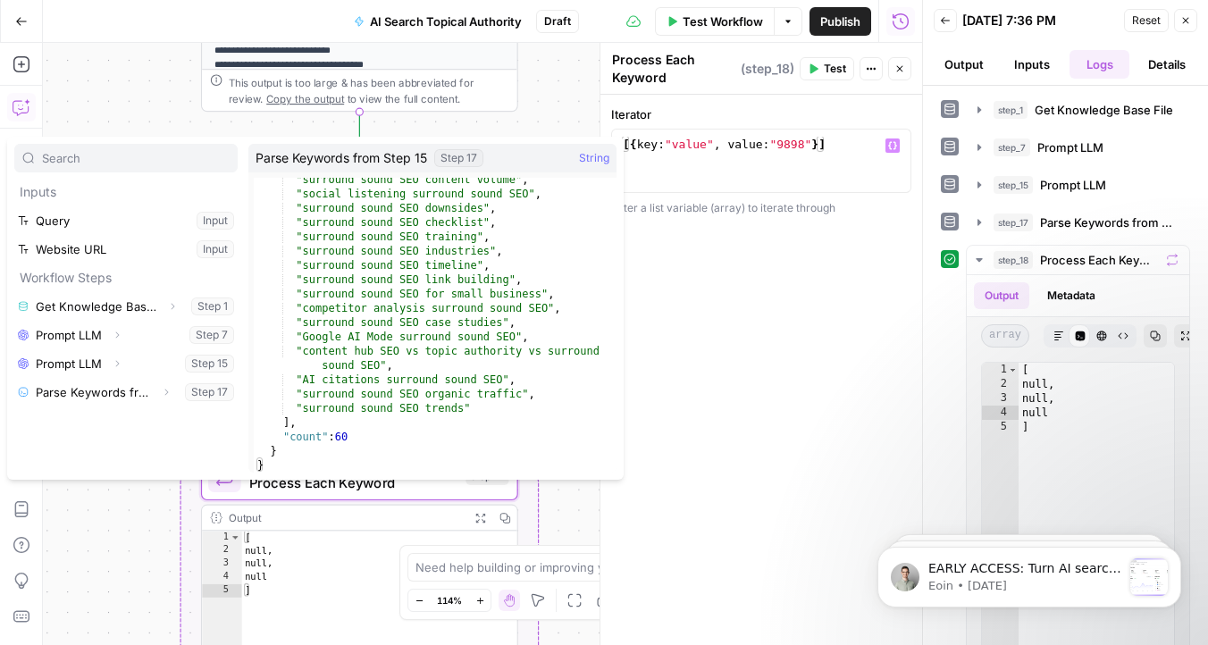
scroll to position [677, 0]
click at [760, 403] on div "**********" at bounding box center [761, 370] width 322 height 550
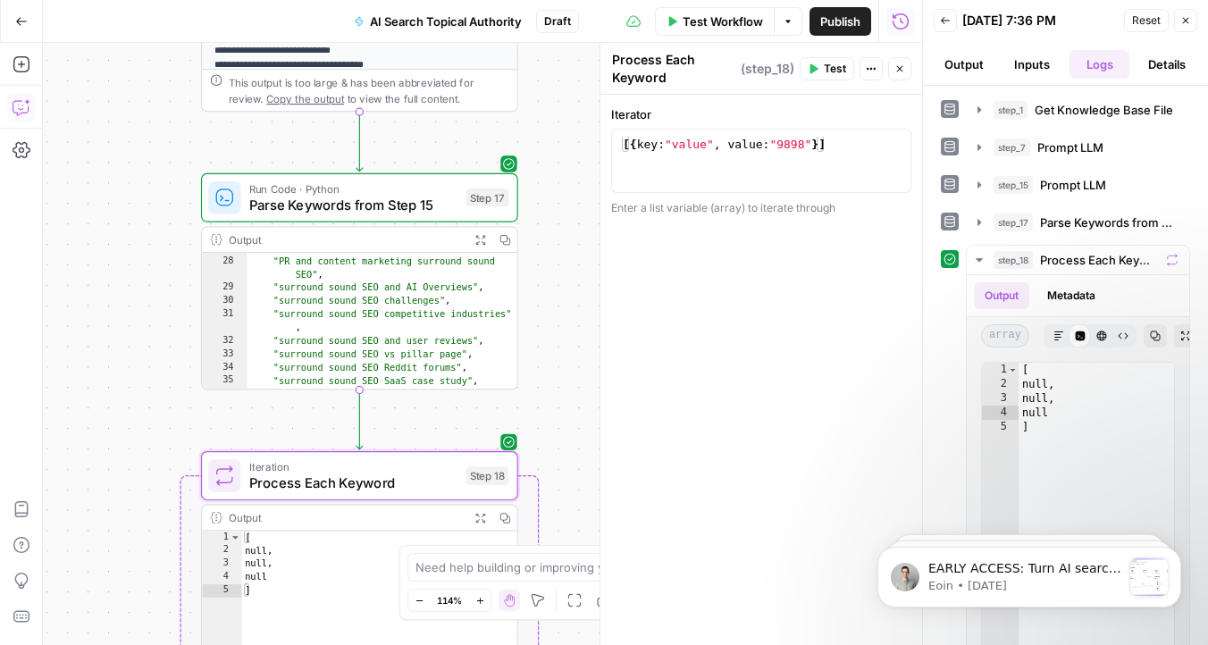
click at [837, 69] on span "Test" at bounding box center [835, 69] width 22 height 16
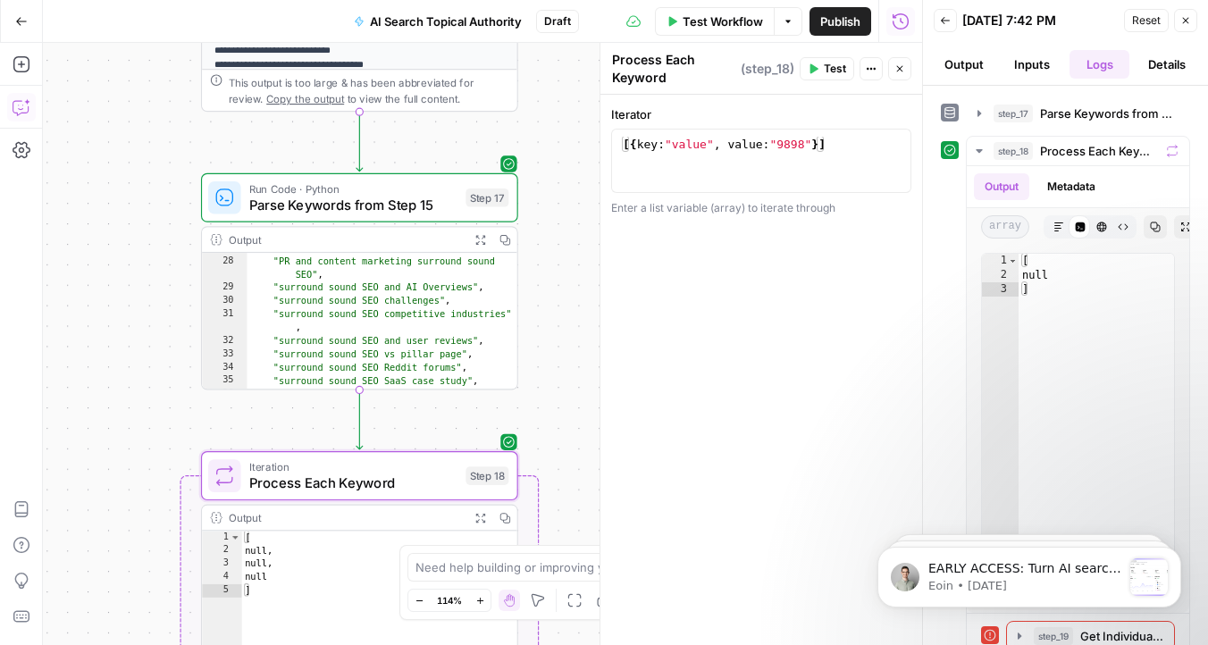
scroll to position [132, 0]
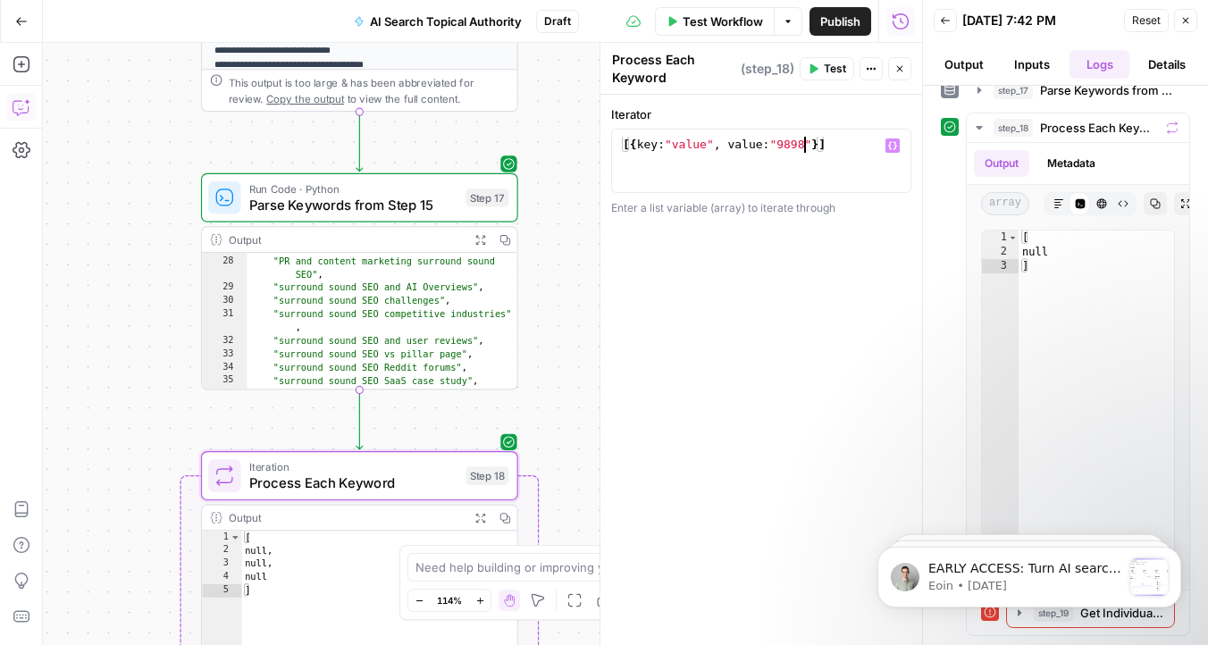
click at [803, 147] on div "[{ key : "value" , value : "9898" }]" at bounding box center [761, 177] width 284 height 80
drag, startPoint x: 820, startPoint y: 148, endPoint x: 633, endPoint y: 149, distance: 186.7
click at [633, 149] on div "[{ key : "value" , value : "9898" }]" at bounding box center [761, 177] width 284 height 80
click at [842, 147] on div "[{ key : "value" , value : "9898" }]" at bounding box center [761, 177] width 284 height 80
click at [894, 146] on icon "button" at bounding box center [892, 146] width 9 height 8
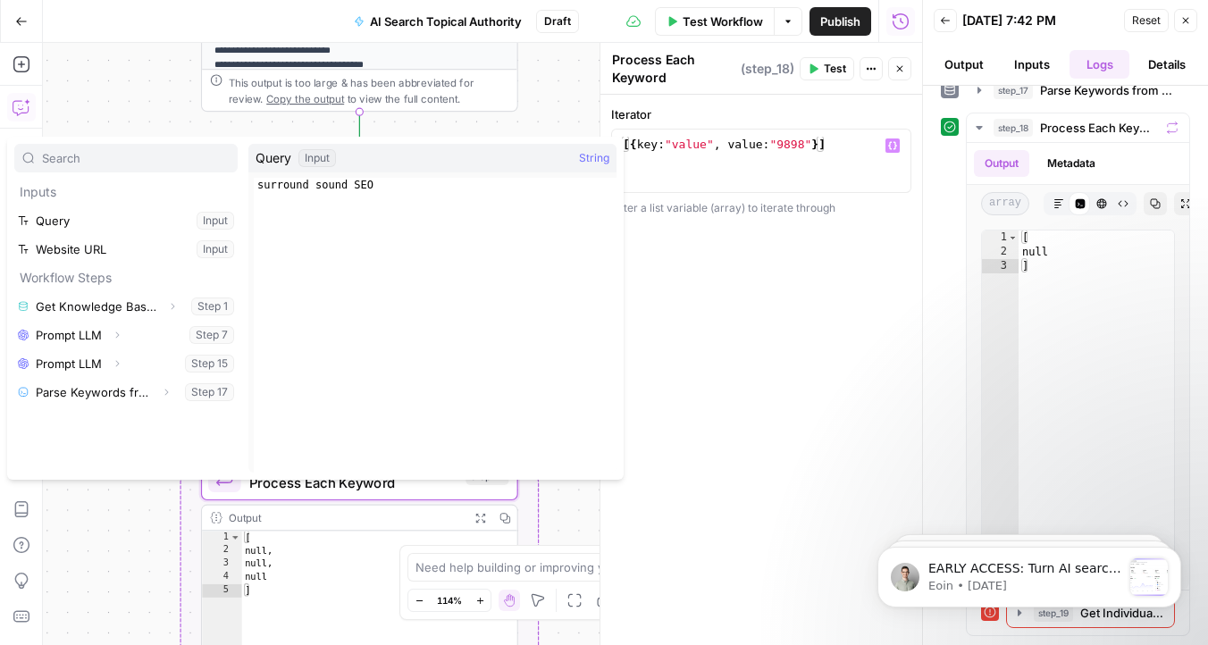
click at [766, 324] on div "**********" at bounding box center [761, 370] width 322 height 550
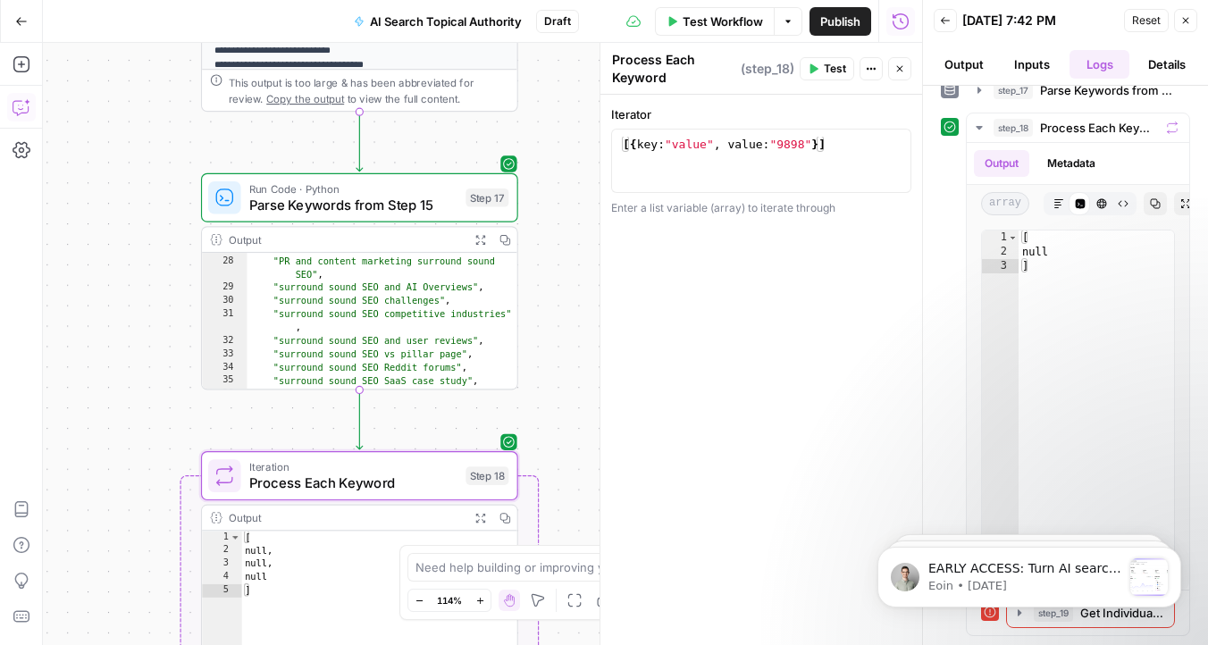
click at [649, 433] on div "**********" at bounding box center [761, 370] width 322 height 550
click at [748, 486] on div "**********" at bounding box center [761, 370] width 322 height 550
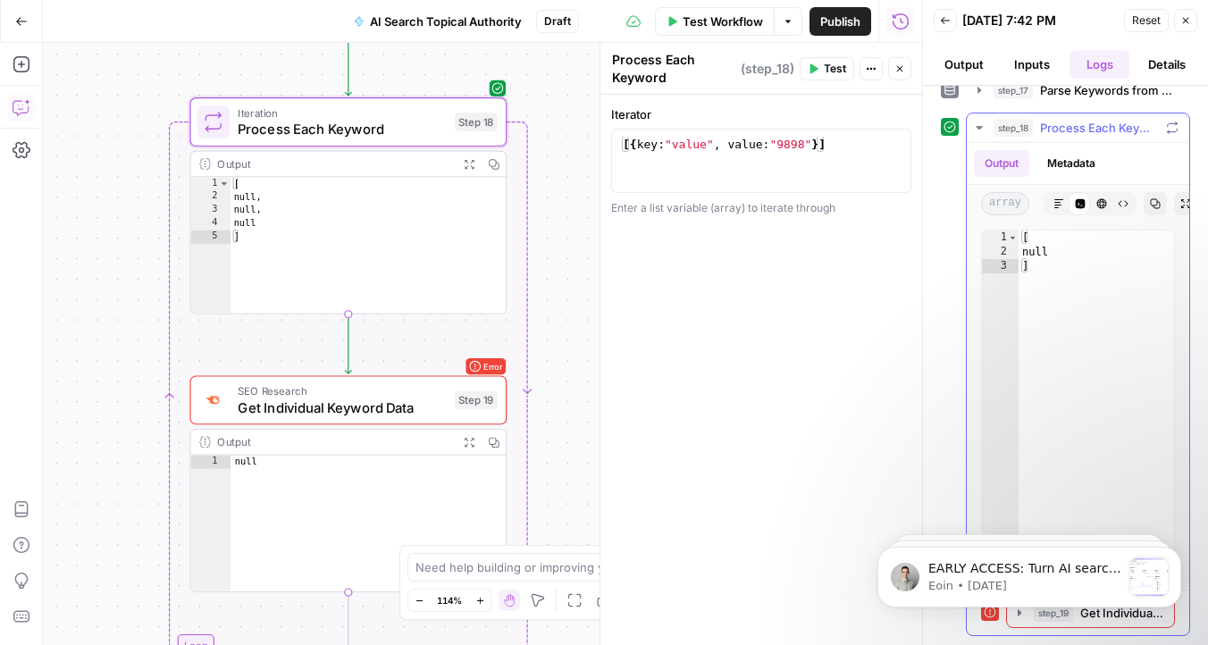
click at [1172, 132] on icon "button" at bounding box center [1173, 128] width 10 height 12
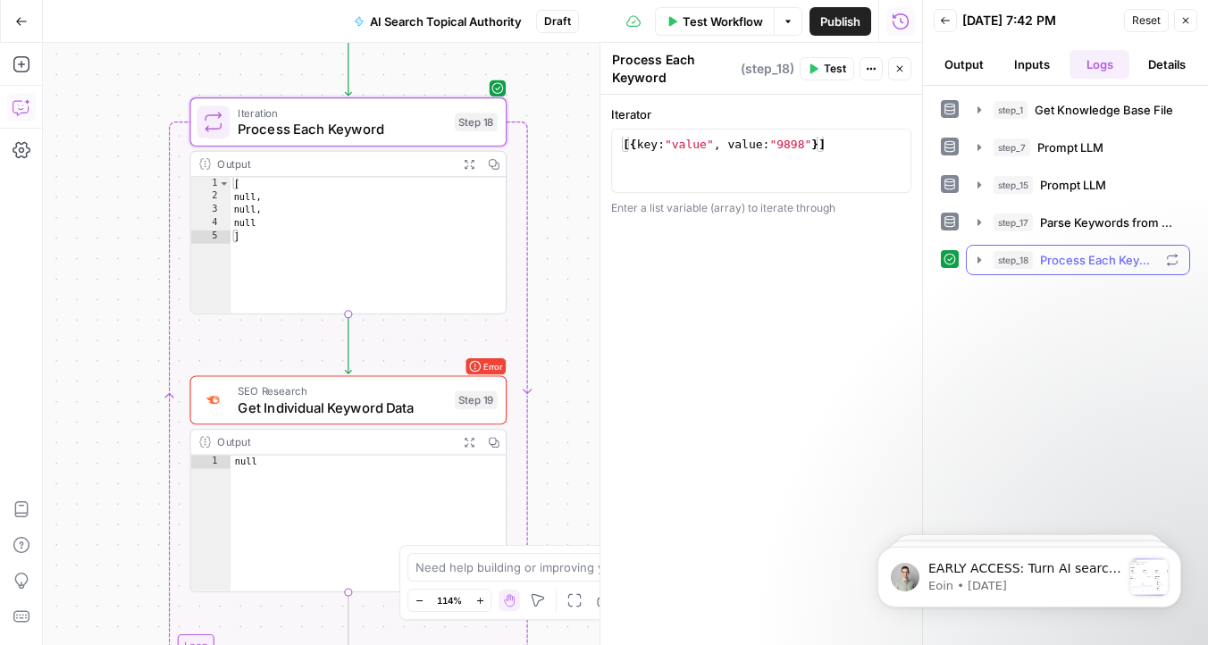
click at [1167, 263] on icon "button" at bounding box center [1172, 260] width 13 height 13
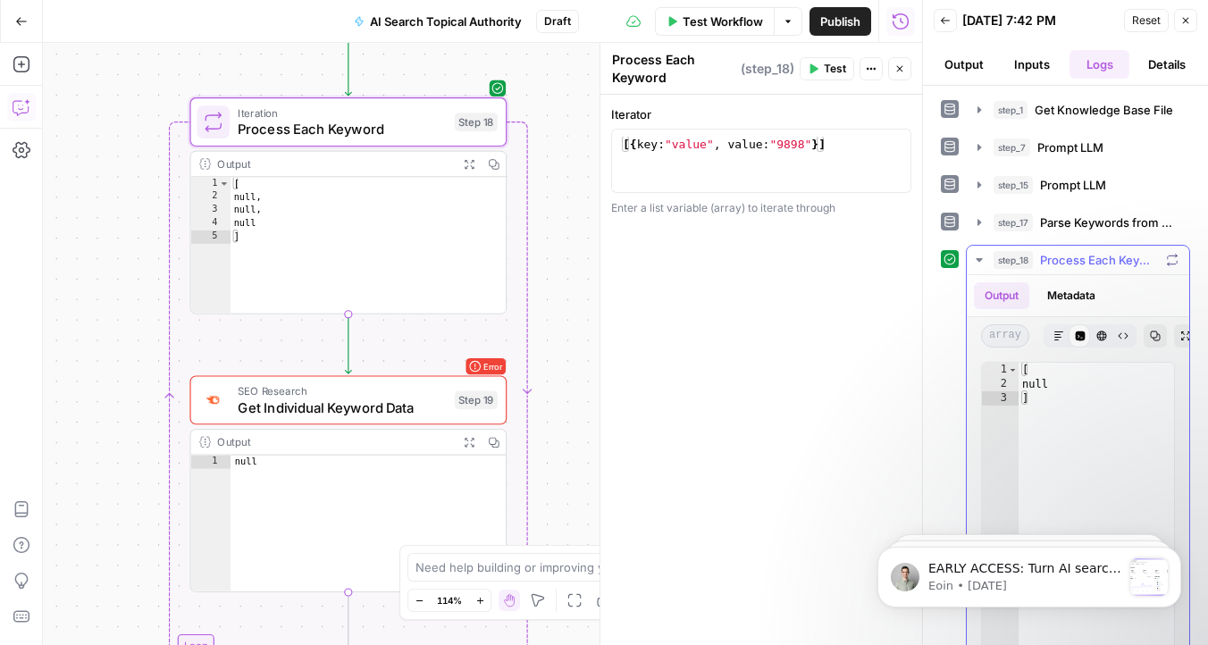
scroll to position [0, 8]
click at [1049, 339] on icon "button" at bounding box center [1050, 336] width 11 height 11
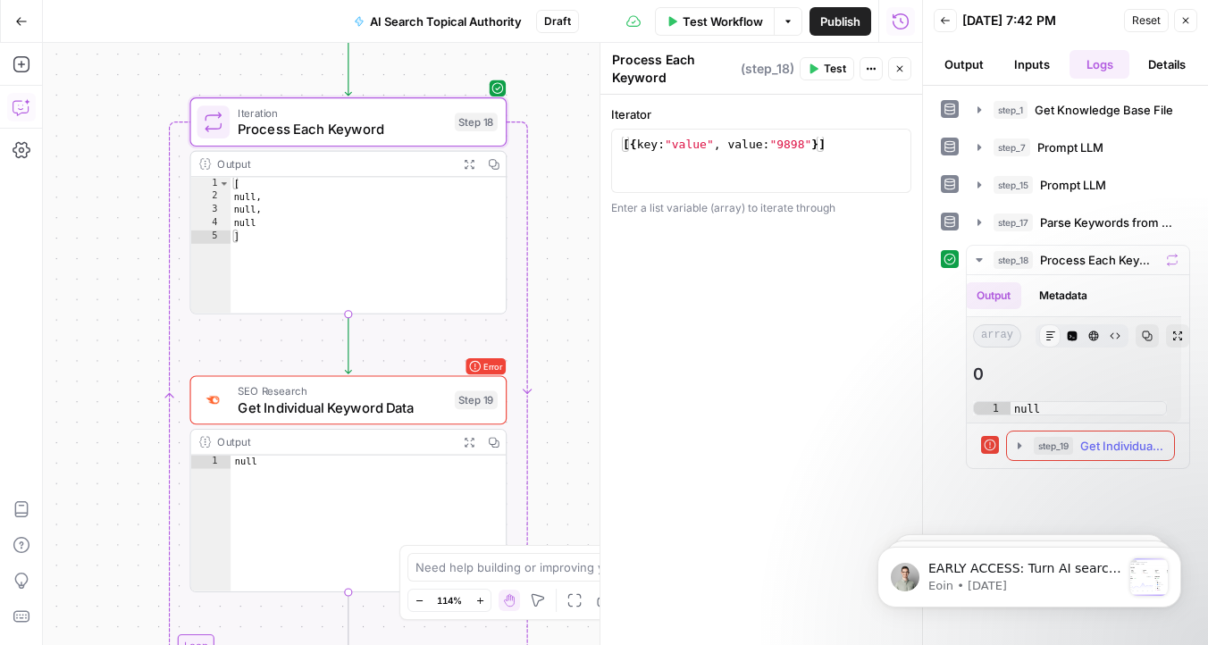
click at [1017, 447] on icon "button" at bounding box center [1019, 446] width 14 height 14
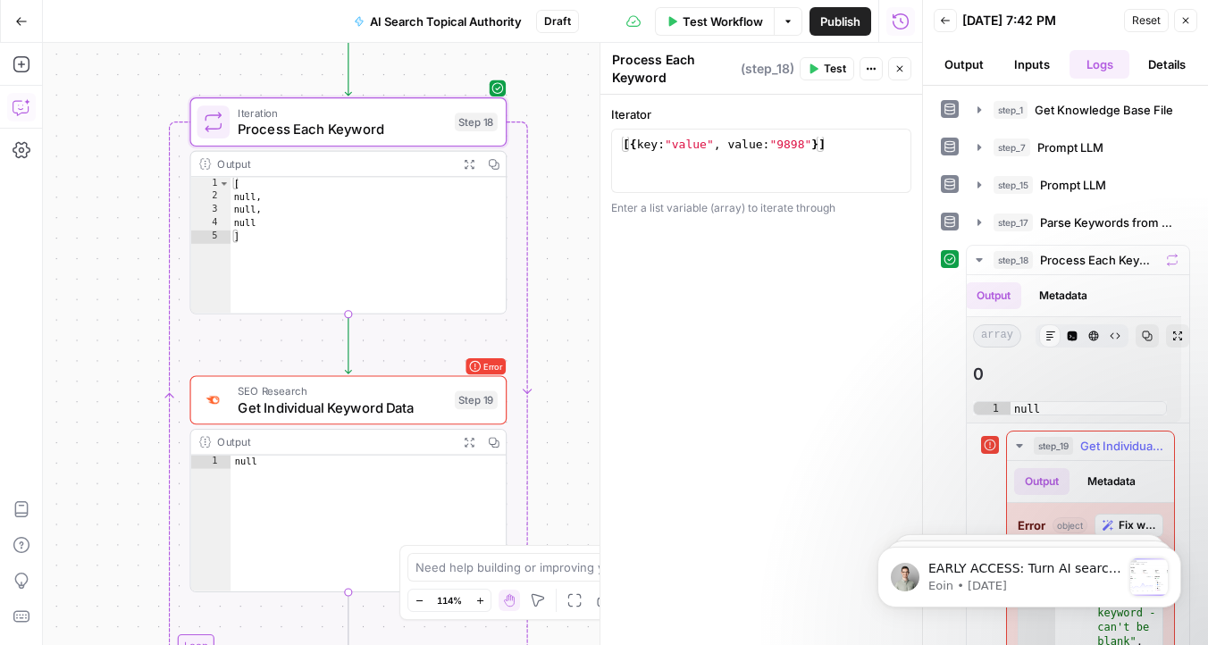
scroll to position [88, 0]
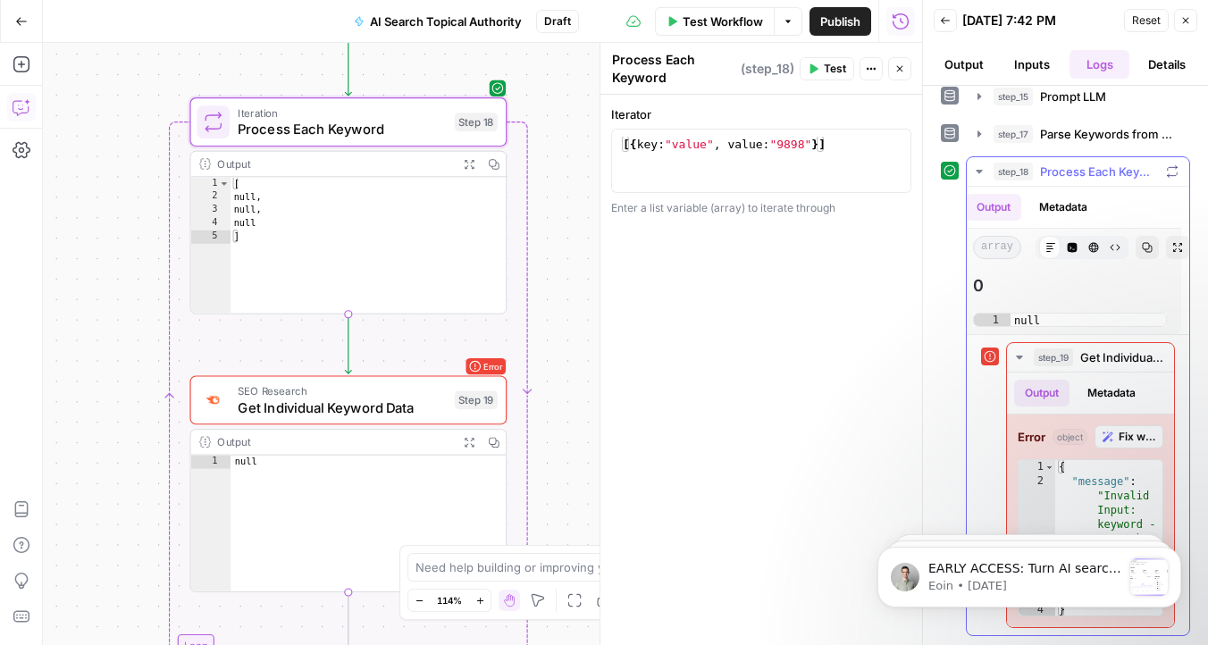
click at [1072, 242] on icon "button" at bounding box center [1072, 247] width 11 height 11
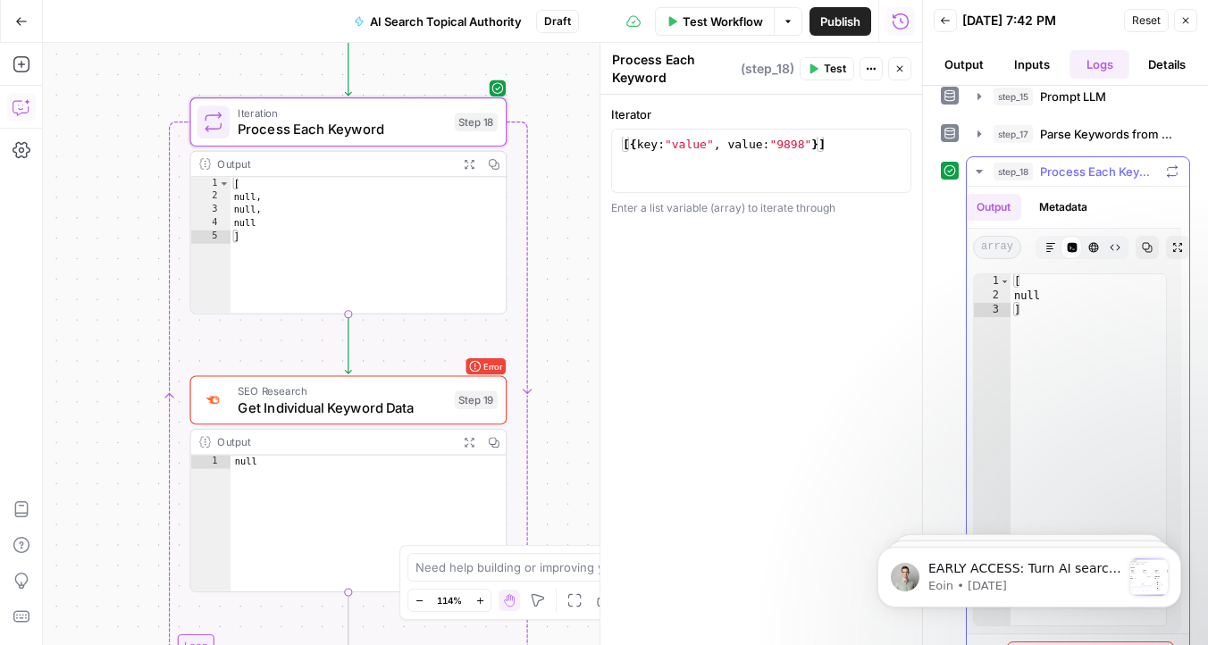
click at [1088, 254] on button "HTML Viewer" at bounding box center [1093, 247] width 23 height 23
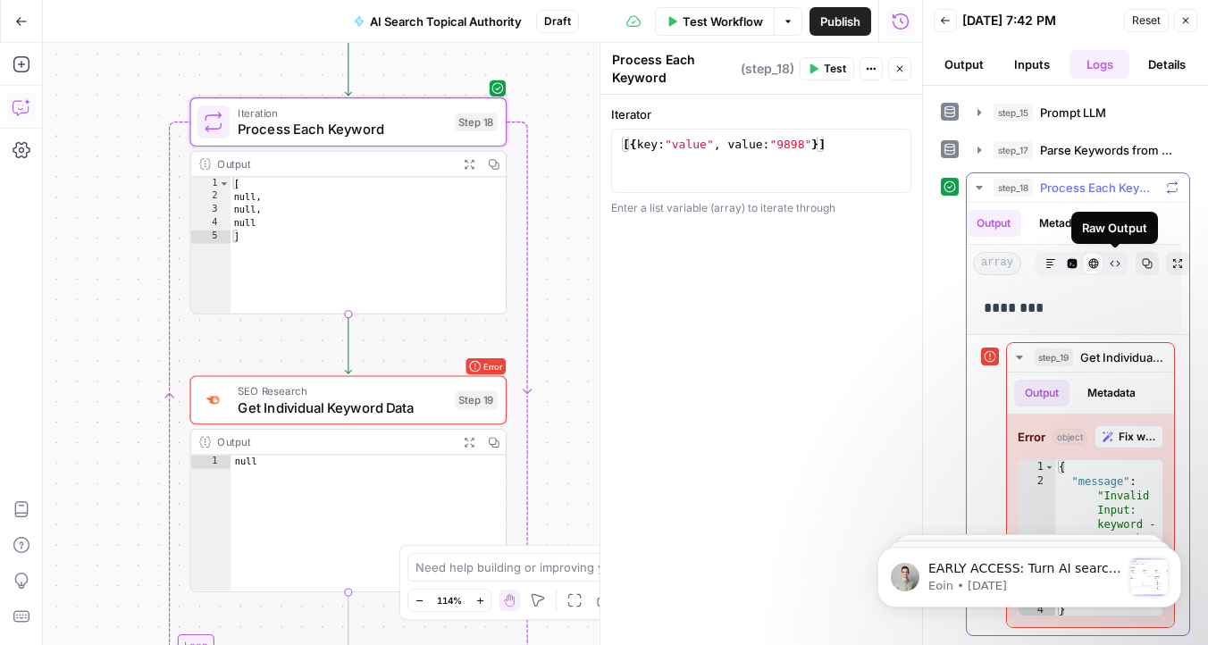
click at [1113, 261] on icon "button" at bounding box center [1114, 263] width 11 height 11
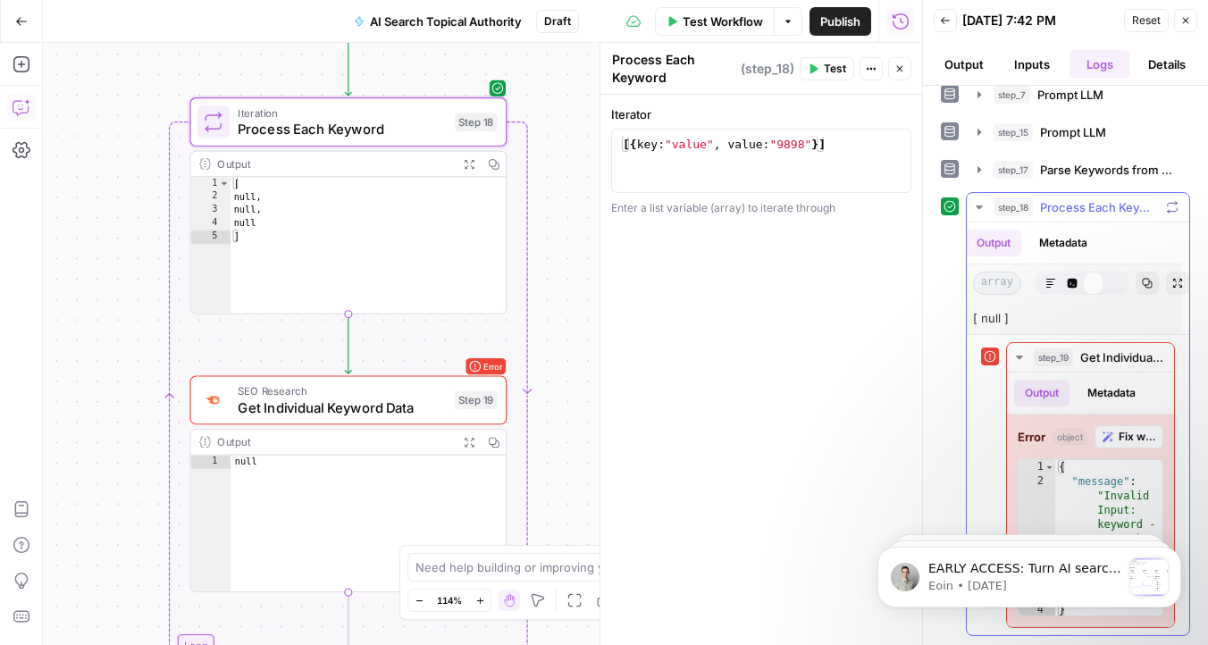
scroll to position [53, 0]
click at [1055, 283] on icon "button" at bounding box center [1050, 283] width 11 height 11
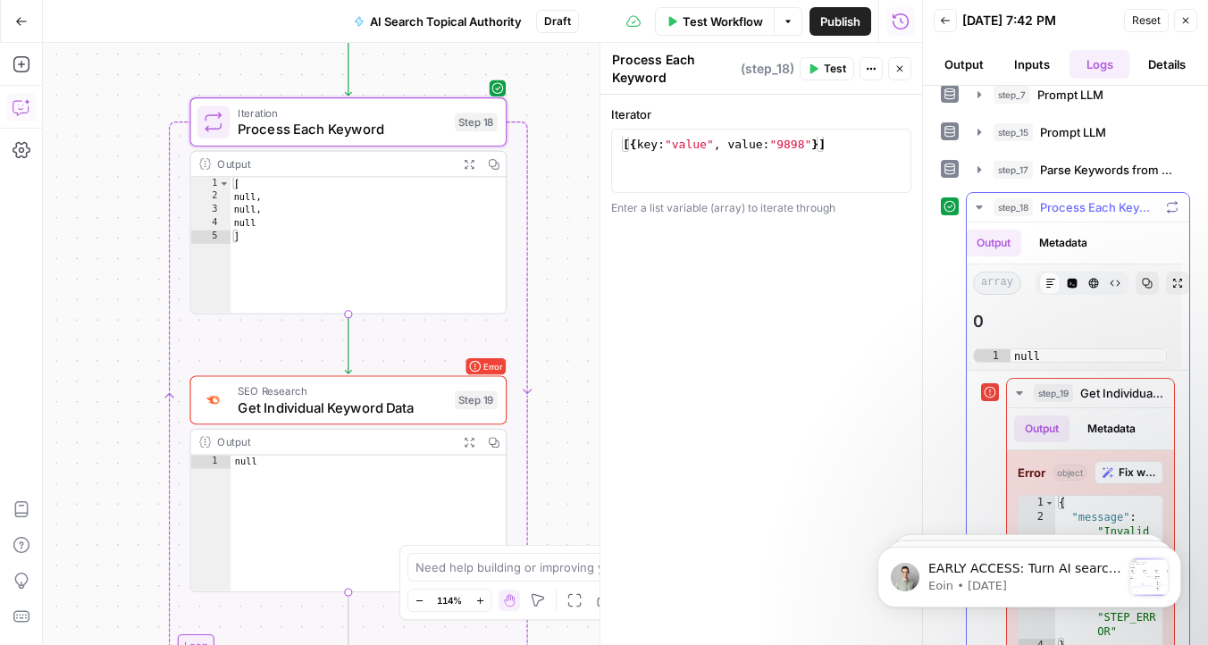
click at [1000, 240] on button "Output" at bounding box center [993, 243] width 55 height 27
click at [976, 209] on icon "button" at bounding box center [979, 207] width 14 height 14
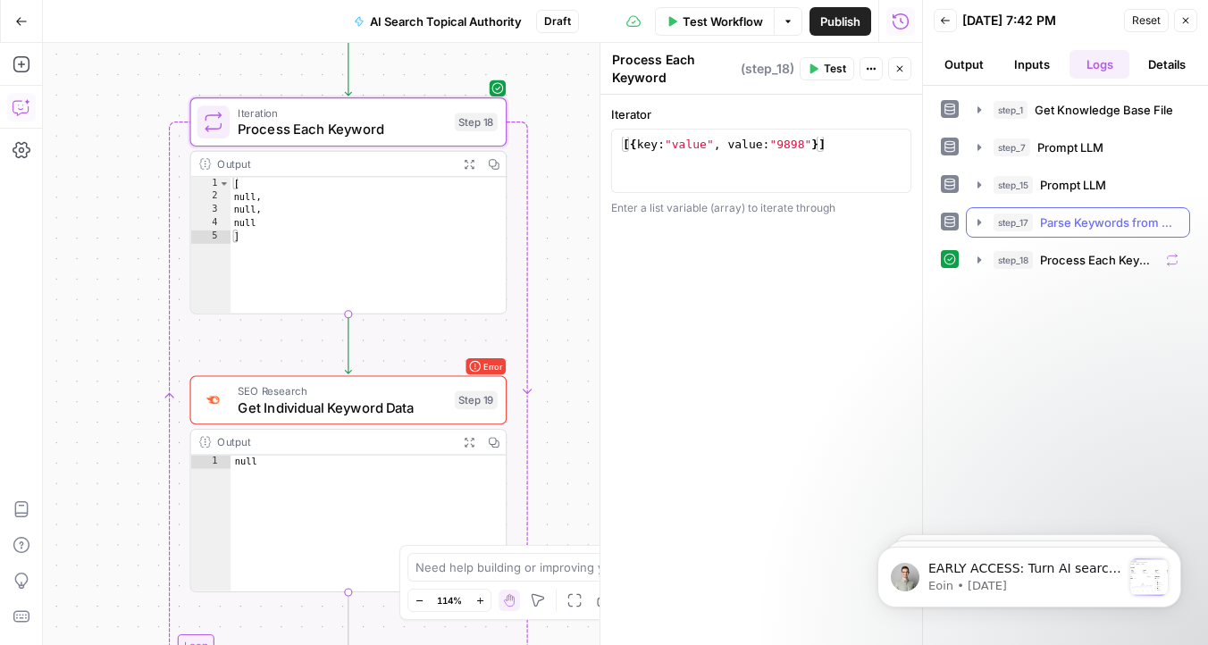
scroll to position [0, 0]
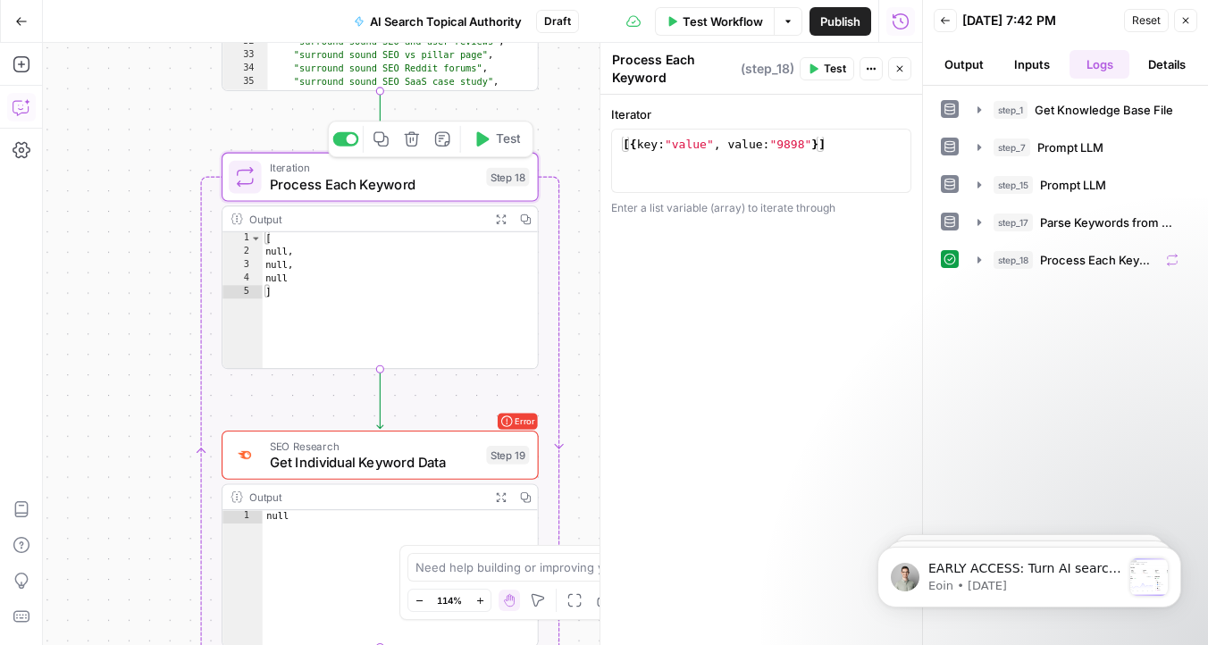
click at [446, 182] on span "Process Each Keyword" at bounding box center [374, 184] width 208 height 21
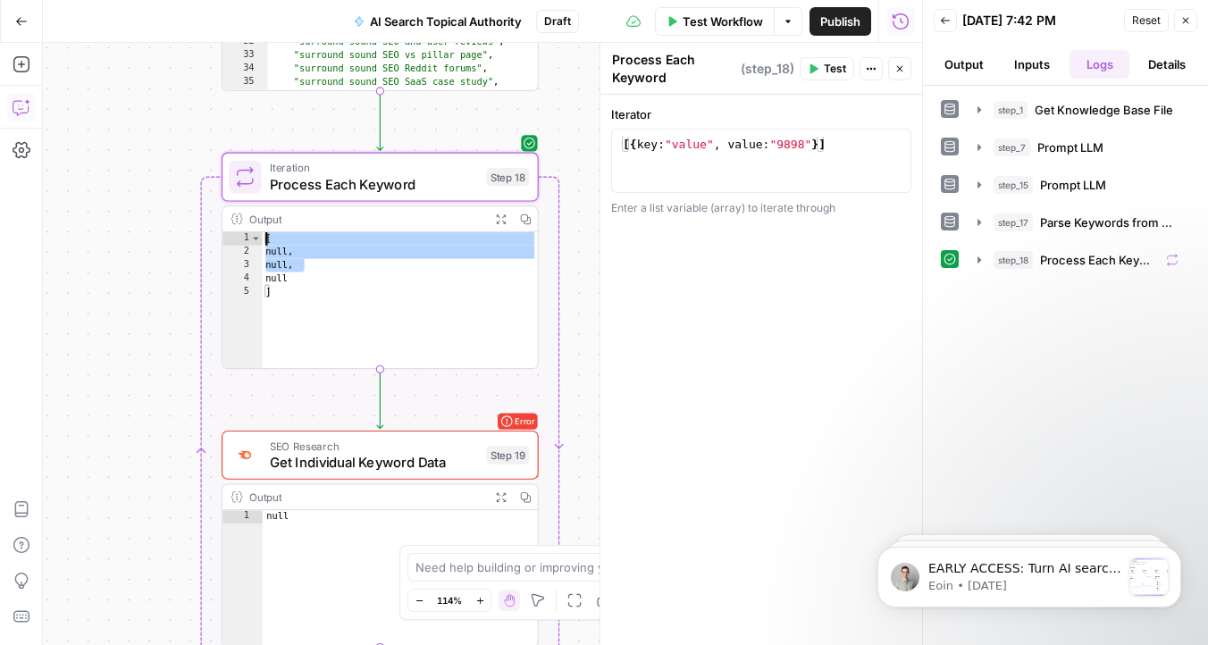
drag, startPoint x: 325, startPoint y: 264, endPoint x: 321, endPoint y: 189, distance: 75.2
click at [321, 189] on div "Iteration Process Each Keyword Step 18 Copy step Delete step Add Note Test Outp…" at bounding box center [380, 261] width 317 height 217
type textarea "* *******"
click at [321, 189] on span "Process Each Keyword" at bounding box center [374, 184] width 208 height 21
click at [736, 142] on div "[{ key : "value" , value : "9898" }]" at bounding box center [761, 177] width 284 height 80
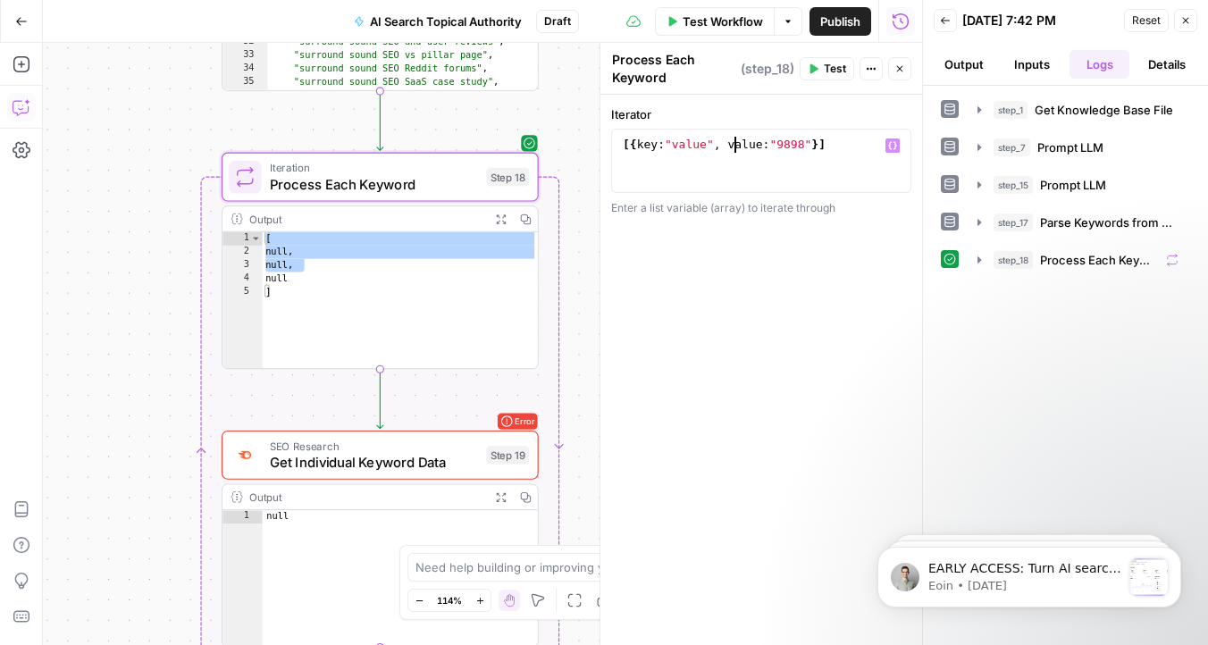
click at [163, 358] on div "Workflow Set Inputs Inputs Get Knowledge Base File Get Knowledge Base File Step…" at bounding box center [482, 344] width 879 height 602
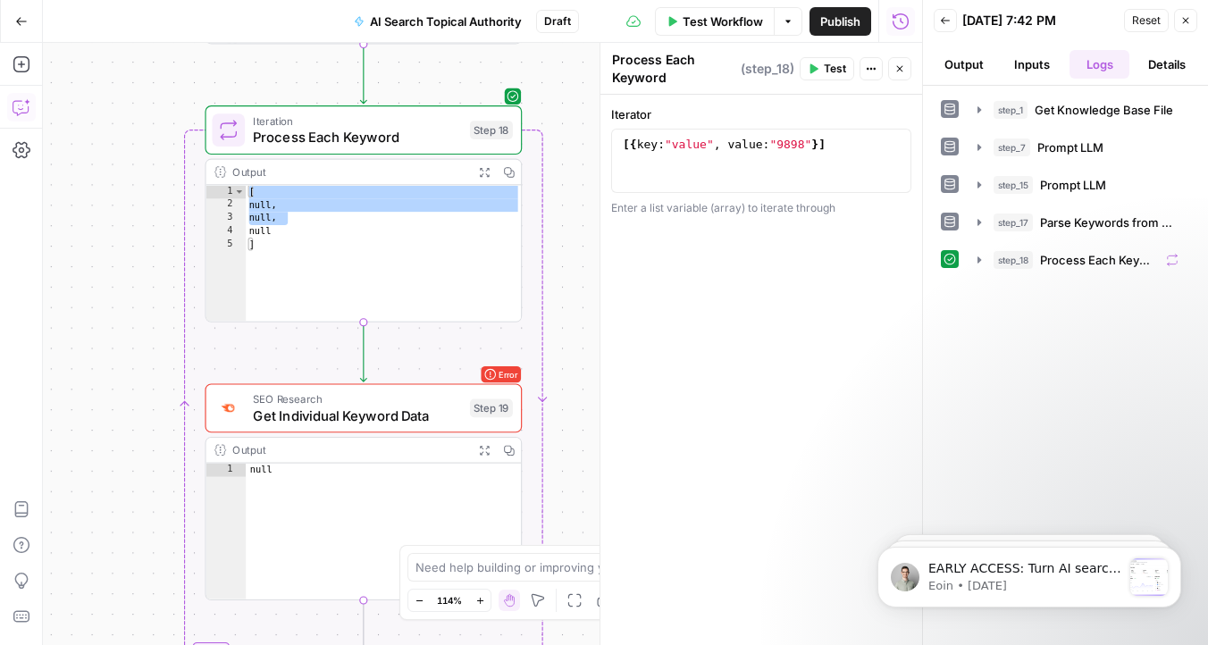
click at [837, 148] on div "[{ key : "value" , value : "9898" }]" at bounding box center [761, 177] width 284 height 80
click at [890, 148] on icon "button" at bounding box center [892, 146] width 9 height 8
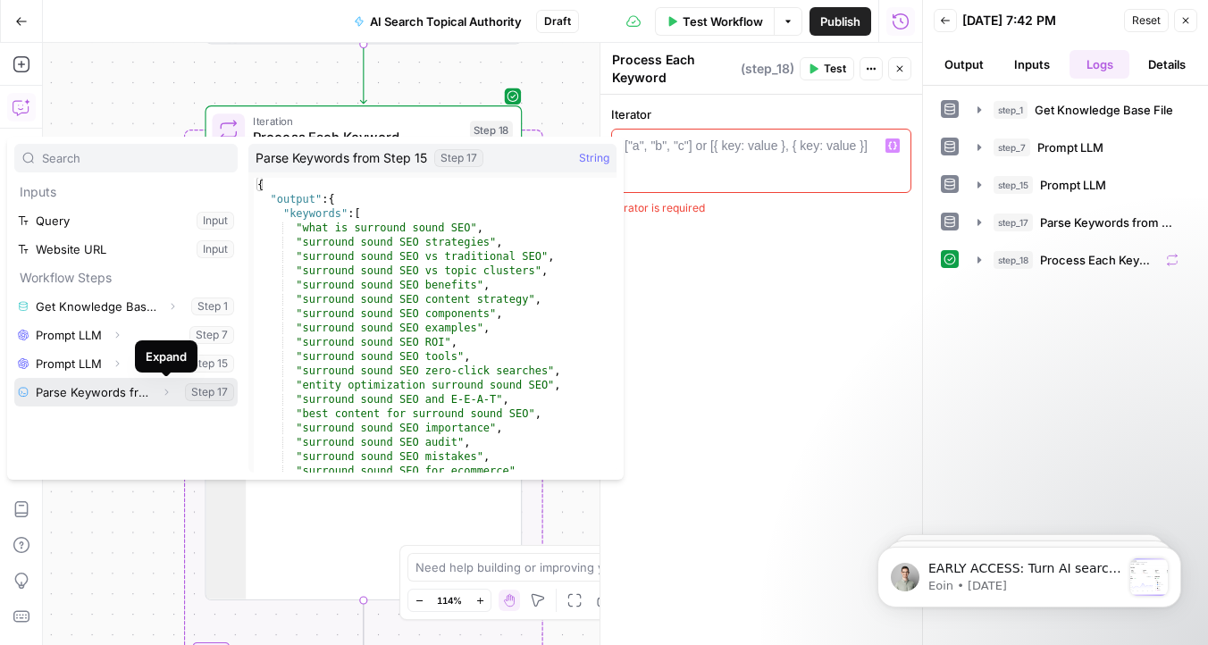
click at [171, 392] on span "Expand" at bounding box center [171, 392] width 1 height 1
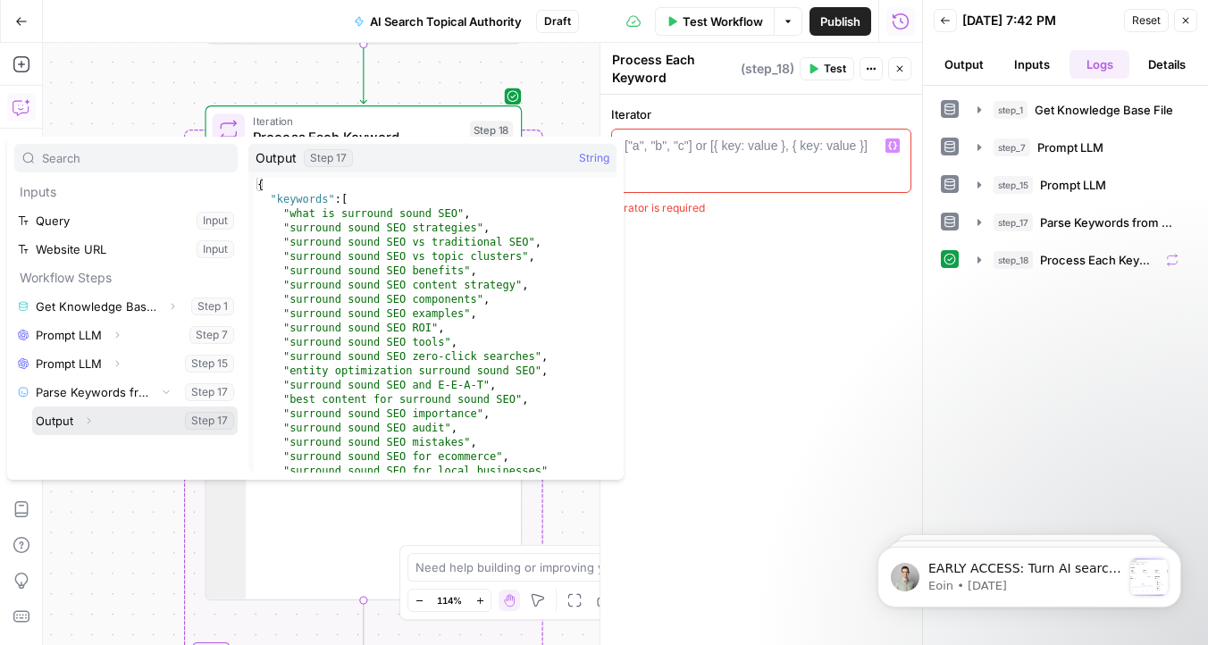
click at [93, 421] on icon "button" at bounding box center [88, 420] width 11 height 11
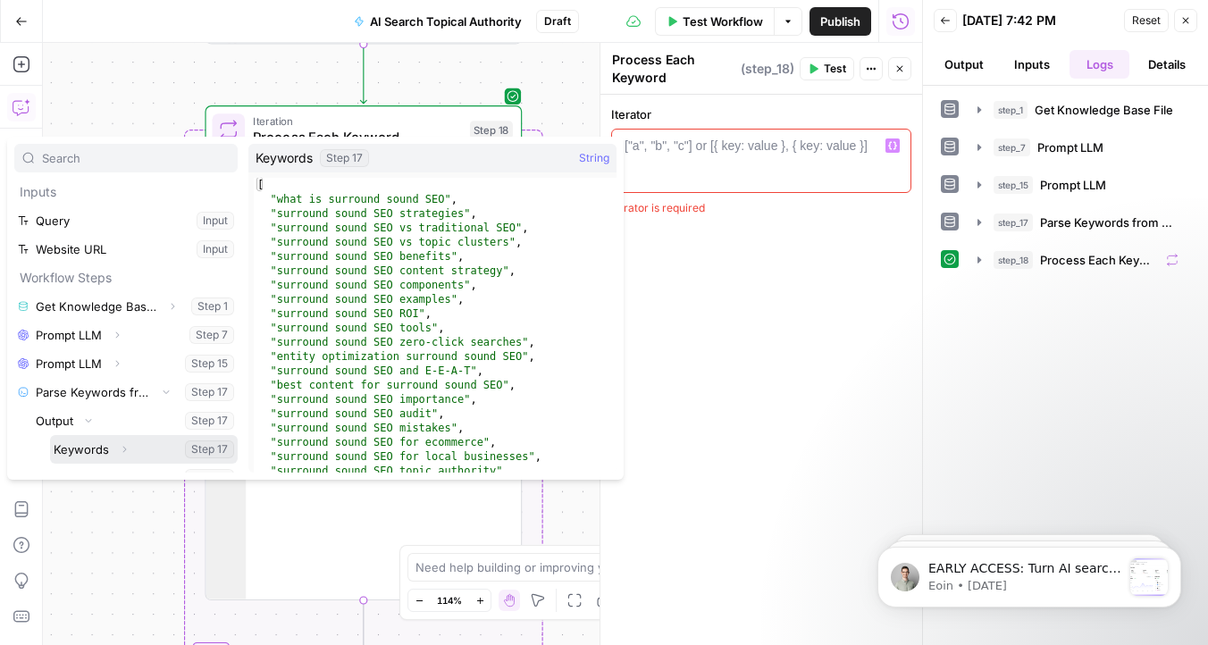
click at [153, 443] on button "Select variable Keywords" at bounding box center [144, 449] width 188 height 29
type textarea "**********"
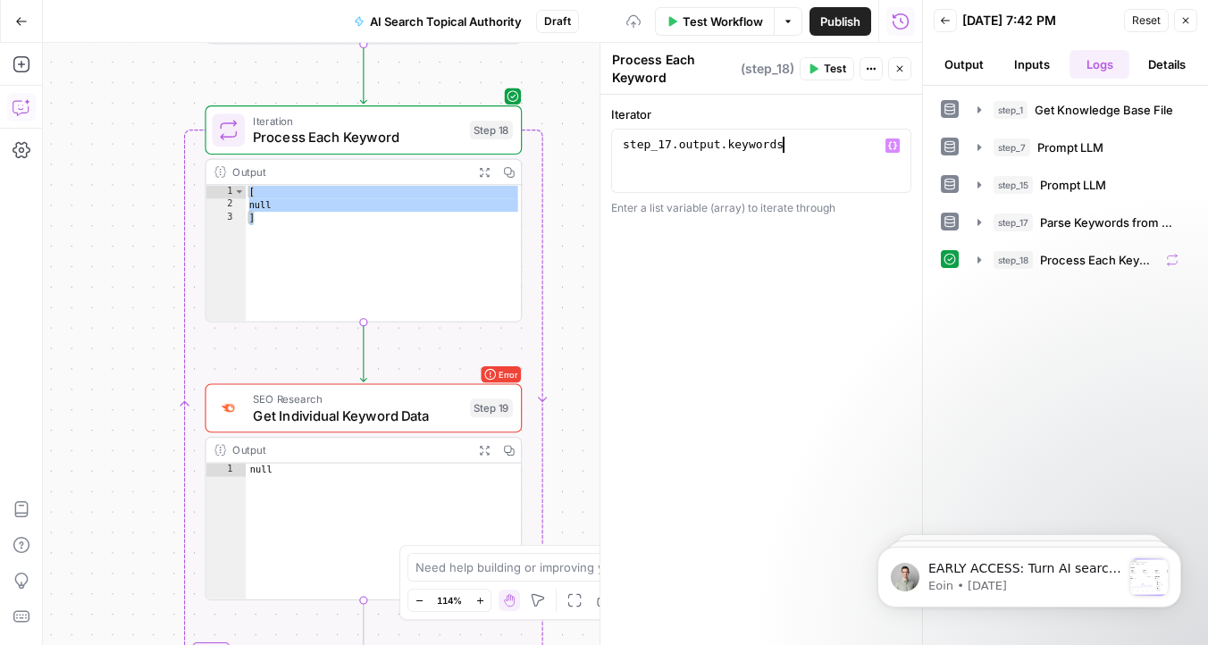
drag, startPoint x: 833, startPoint y: 142, endPoint x: 466, endPoint y: 137, distance: 366.3
click at [466, 137] on body "Omniscient New Home Browse Insights Opportunities Your Data Recent Grids Conten…" at bounding box center [604, 322] width 1208 height 645
click at [838, 71] on span "Test" at bounding box center [835, 69] width 22 height 16
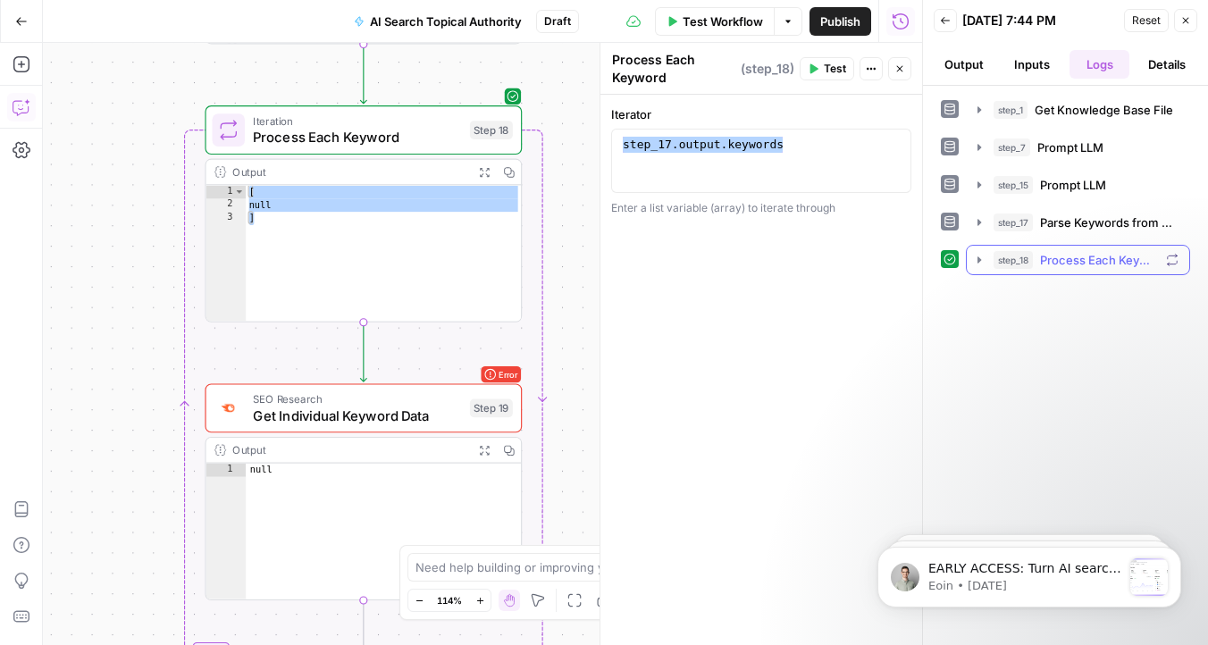
click at [982, 264] on icon "button" at bounding box center [979, 260] width 14 height 14
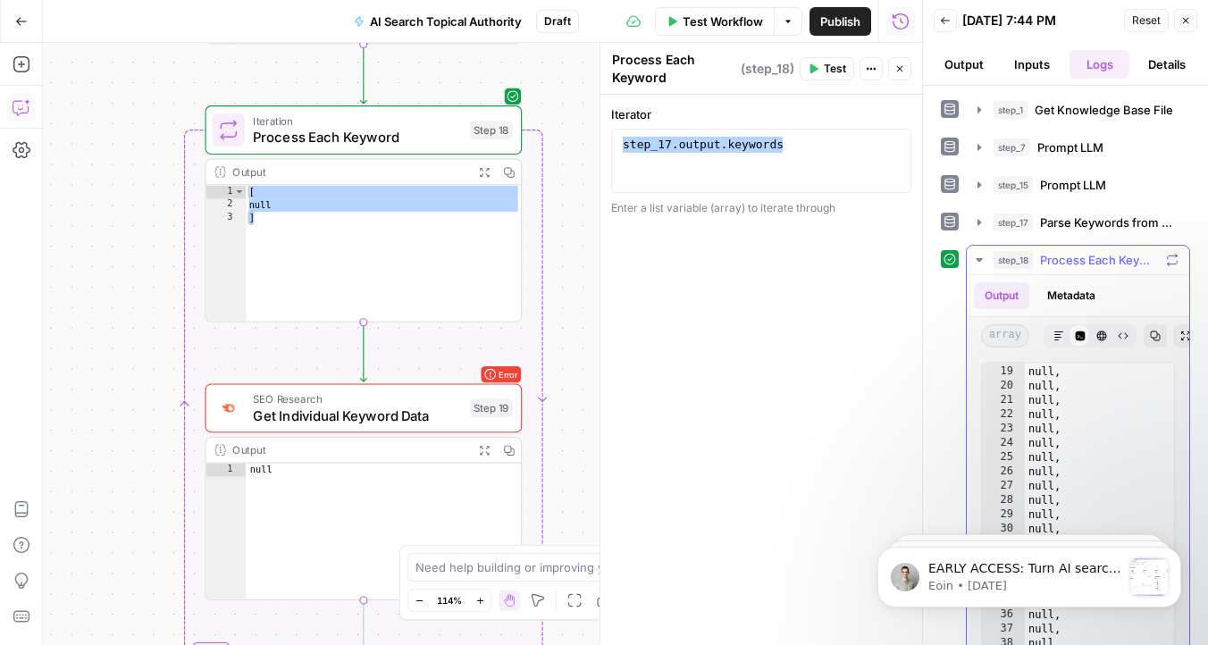
scroll to position [501, 0]
click at [153, 127] on div "Workflow Set Inputs Inputs Get Knowledge Base File Get Knowledge Base File Step…" at bounding box center [482, 344] width 879 height 602
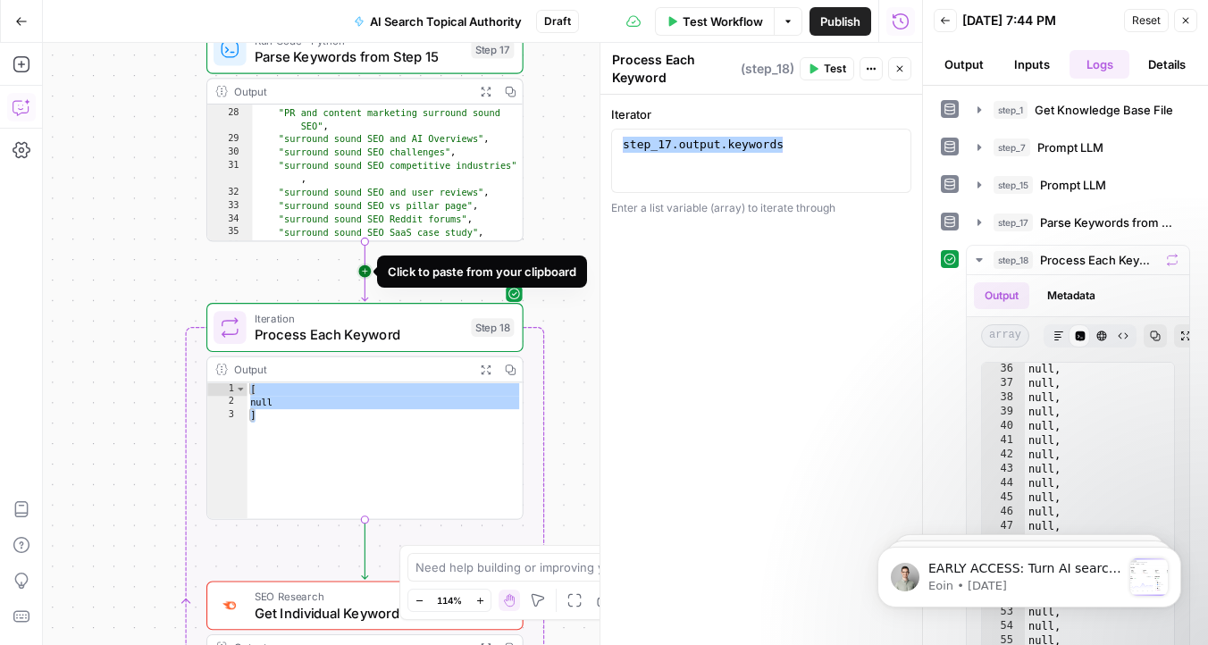
click at [365, 271] on icon "Edge from step_17 to step_18" at bounding box center [365, 270] width 6 height 59
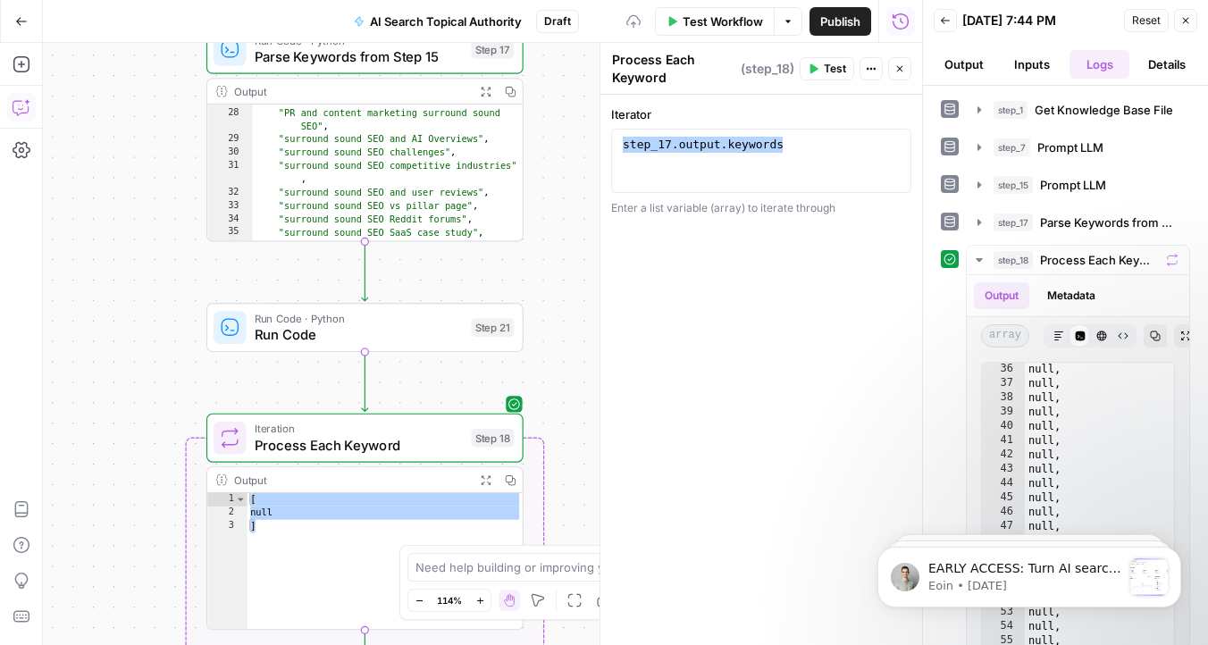
click at [333, 332] on span "Run Code" at bounding box center [359, 334] width 208 height 21
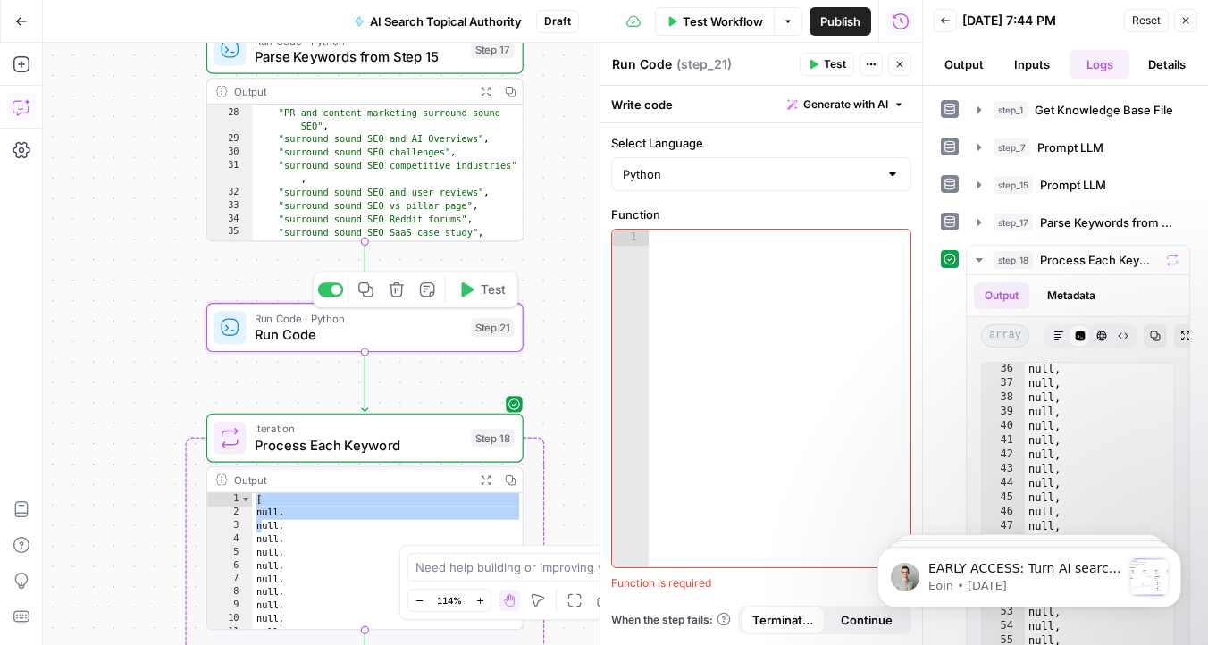
click at [395, 293] on icon "button" at bounding box center [396, 289] width 15 height 15
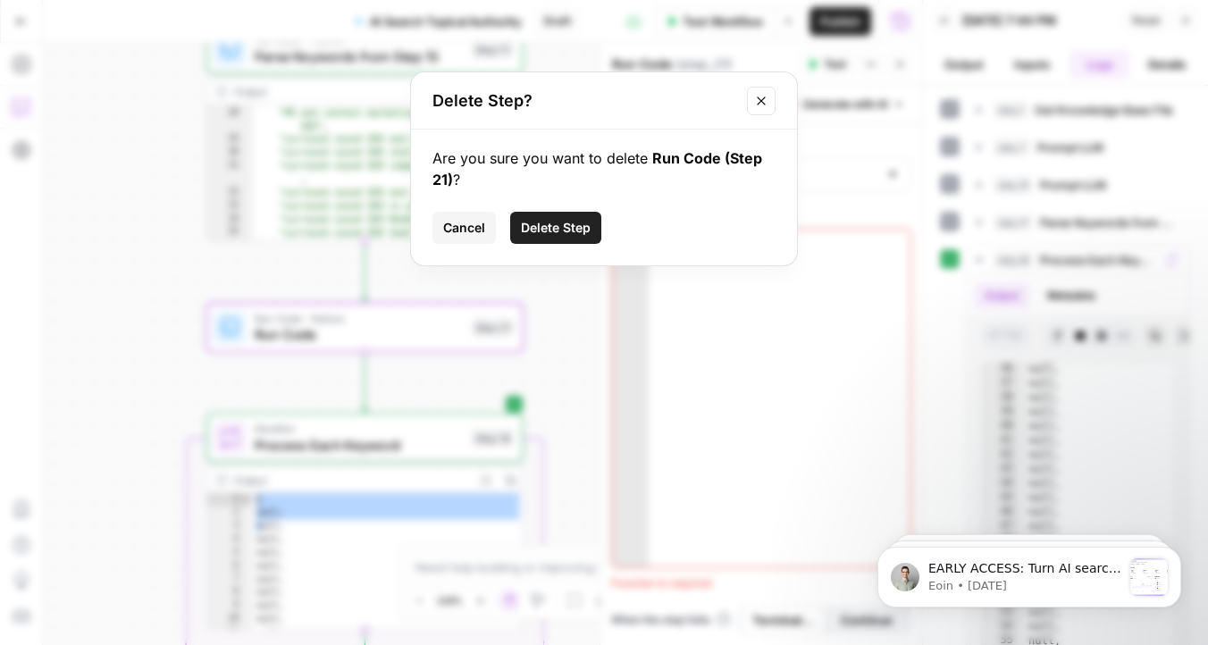
click at [540, 232] on span "Delete Step" at bounding box center [556, 228] width 70 height 18
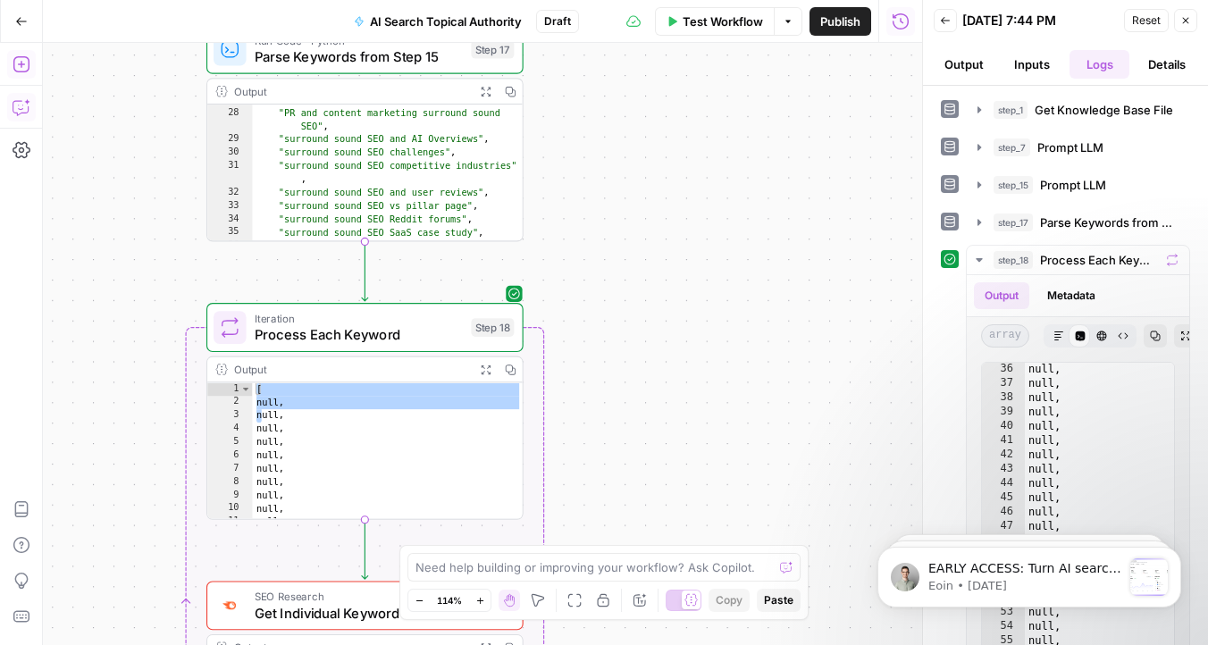
click at [15, 71] on icon "button" at bounding box center [22, 64] width 18 height 18
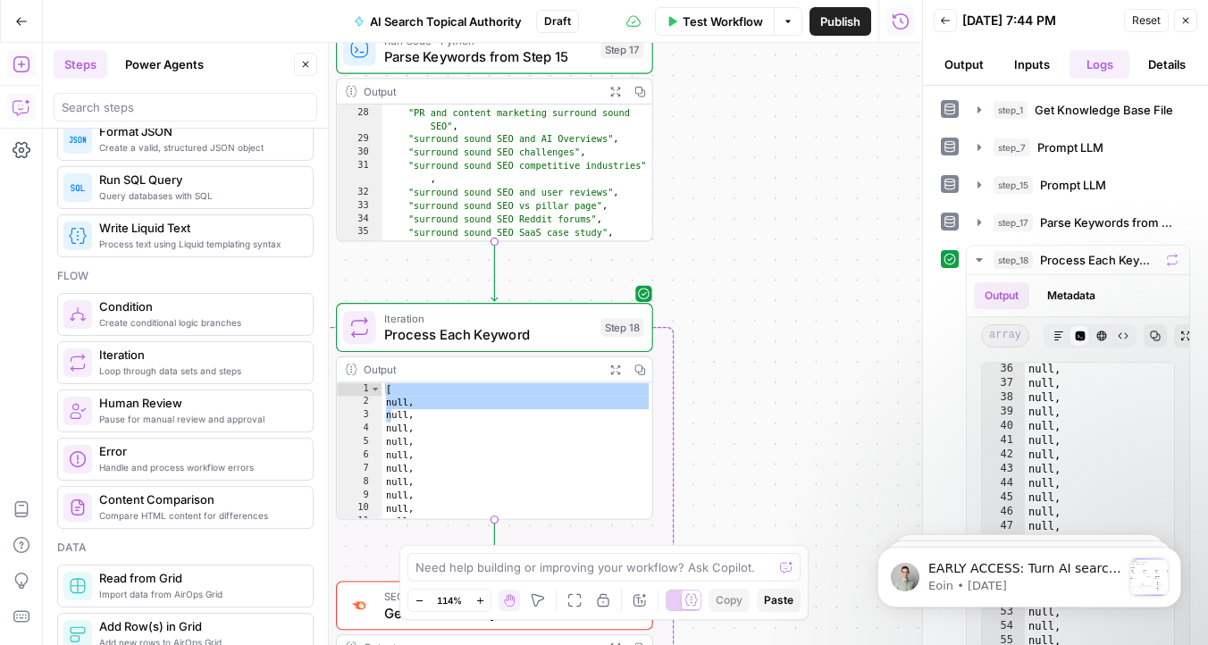
scroll to position [441, 0]
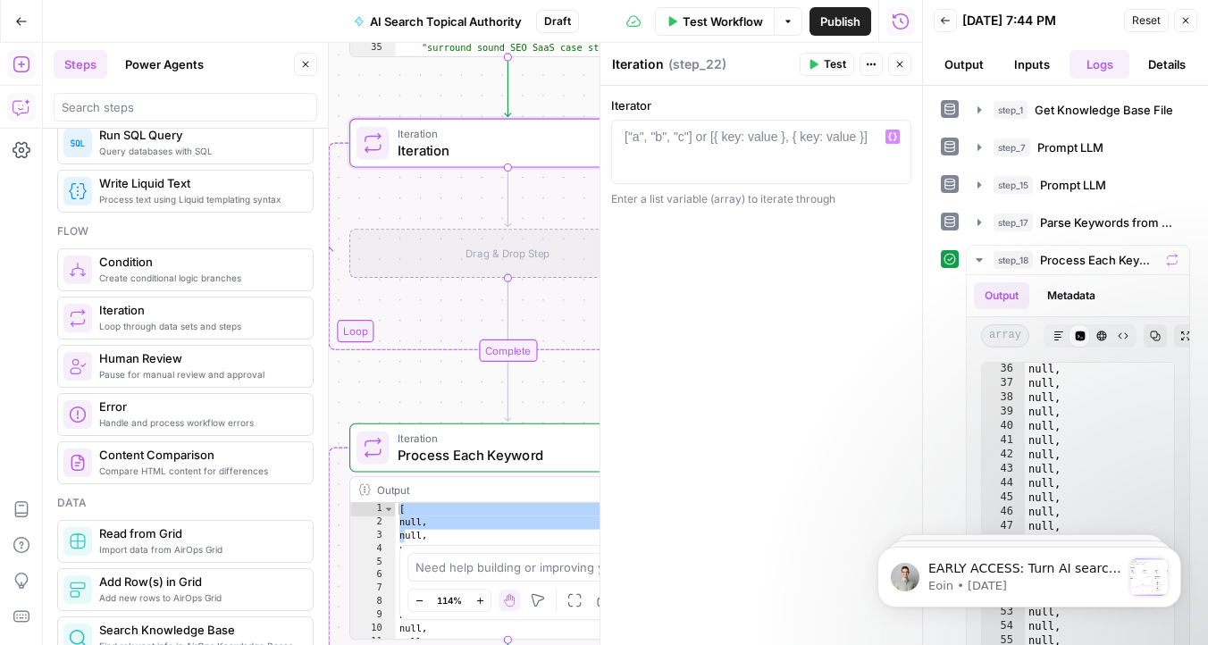
click at [716, 151] on div at bounding box center [761, 168] width 284 height 80
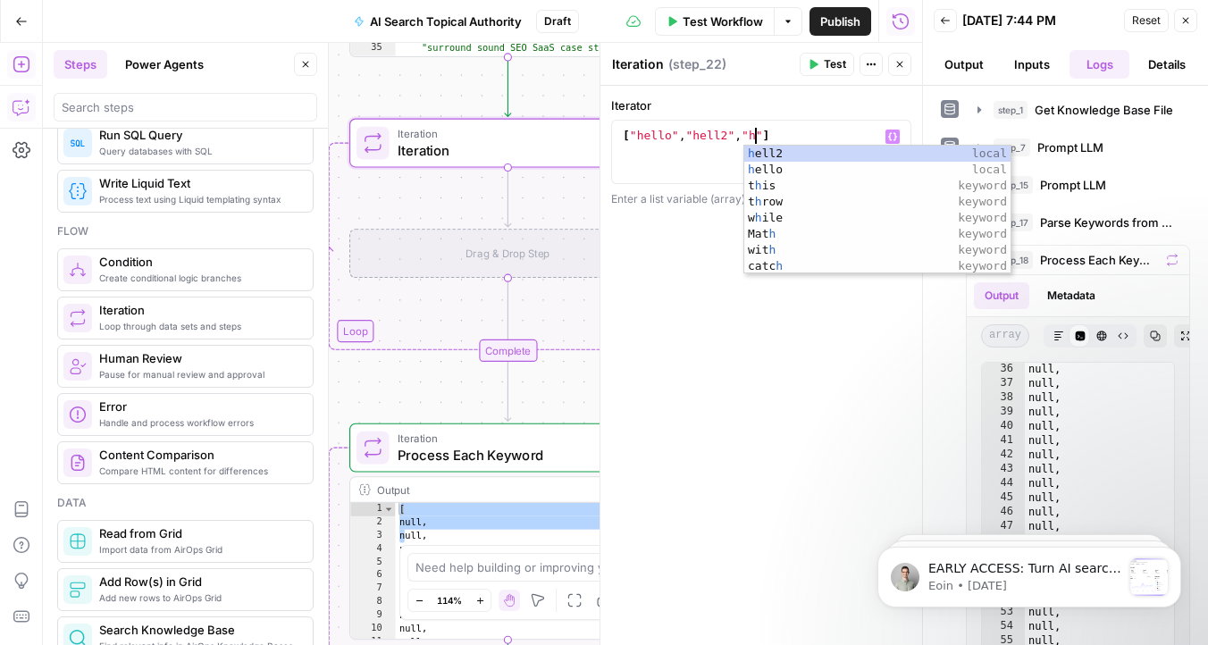
scroll to position [0, 10]
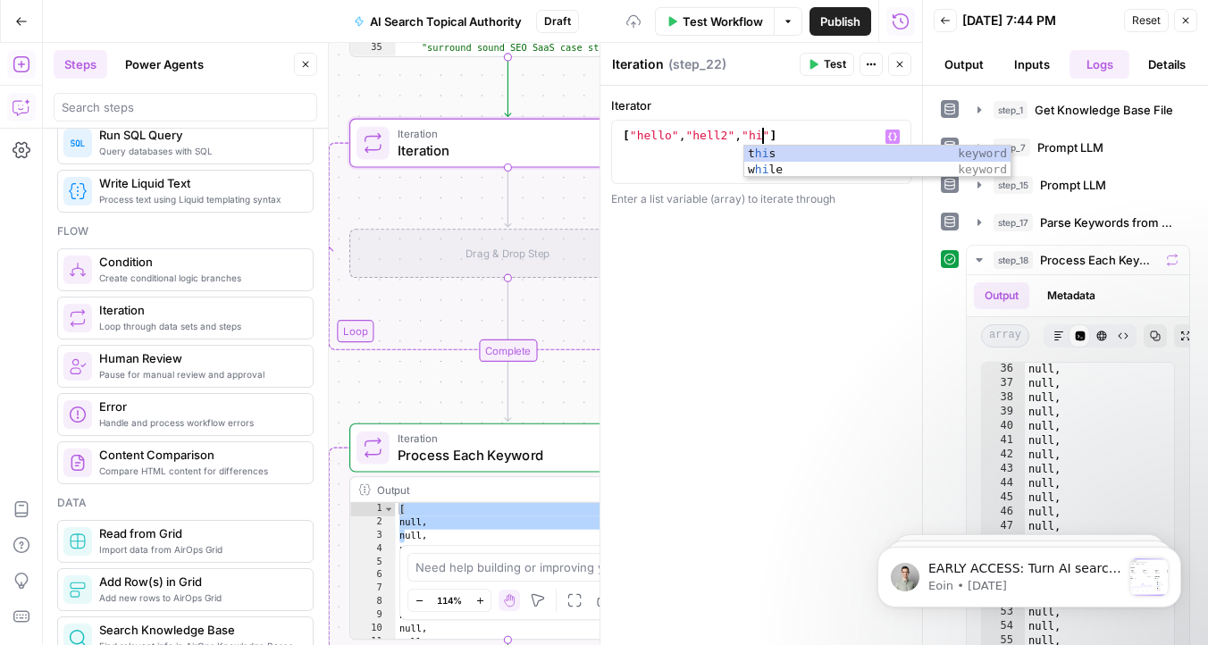
type textarea "**********"
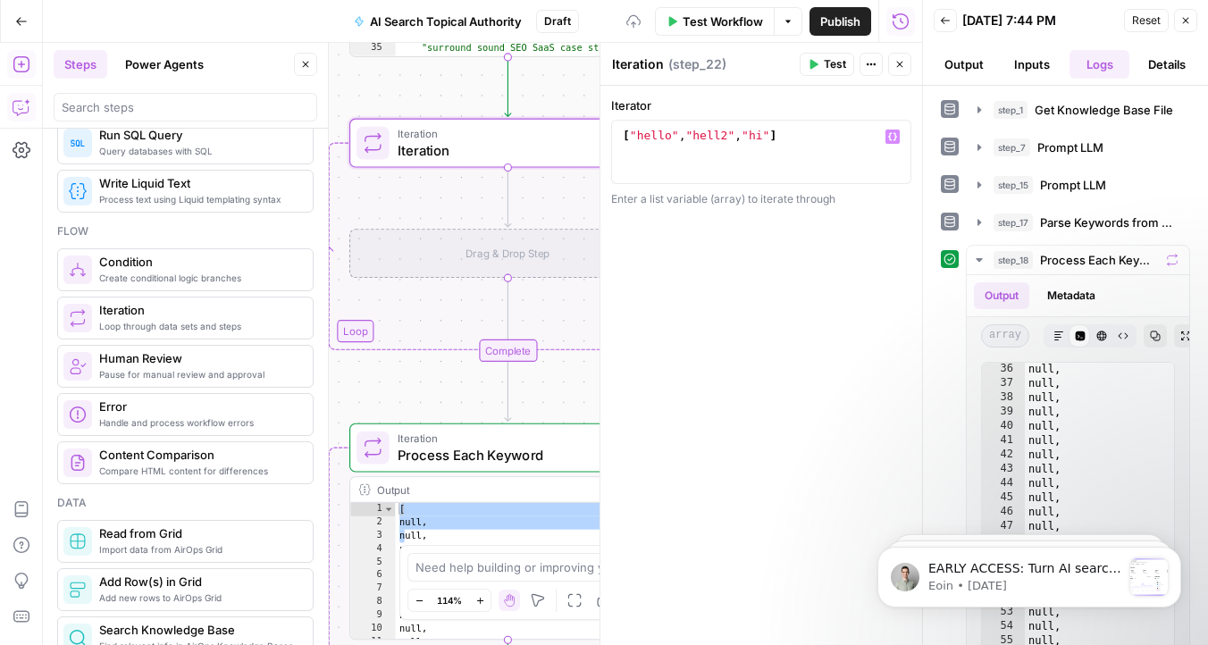
click at [767, 305] on div "**********" at bounding box center [761, 365] width 322 height 559
click at [816, 63] on icon "button" at bounding box center [814, 65] width 8 height 10
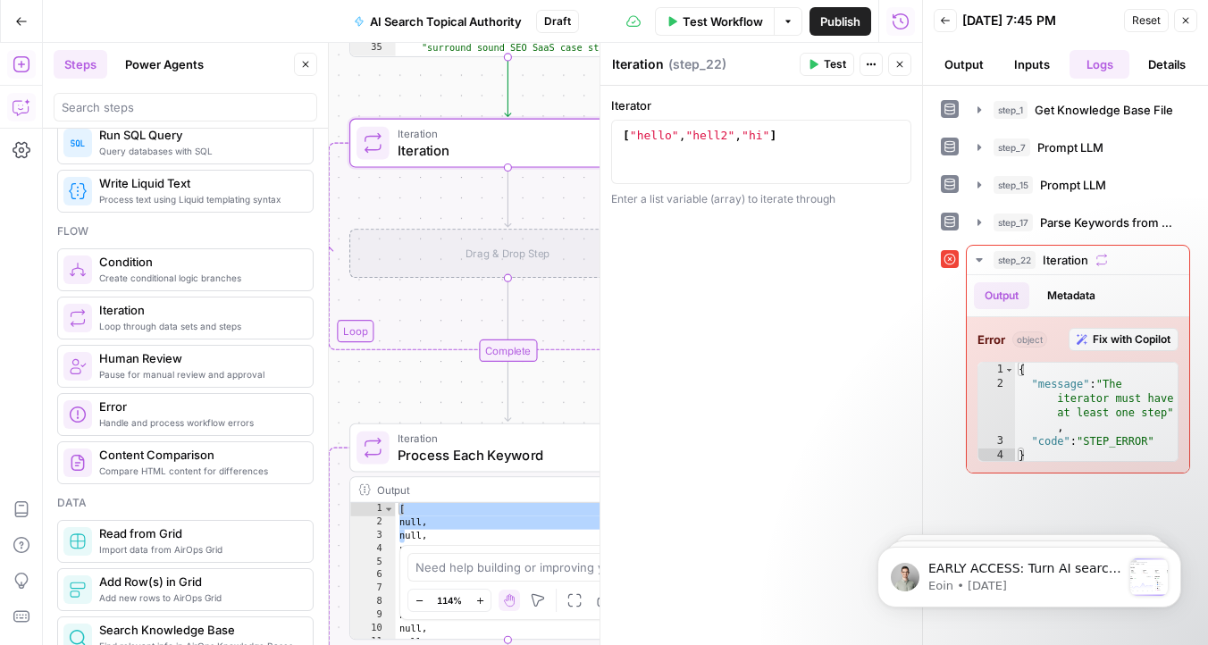
click at [493, 265] on div "Drag & Drop Step" at bounding box center [507, 253] width 317 height 49
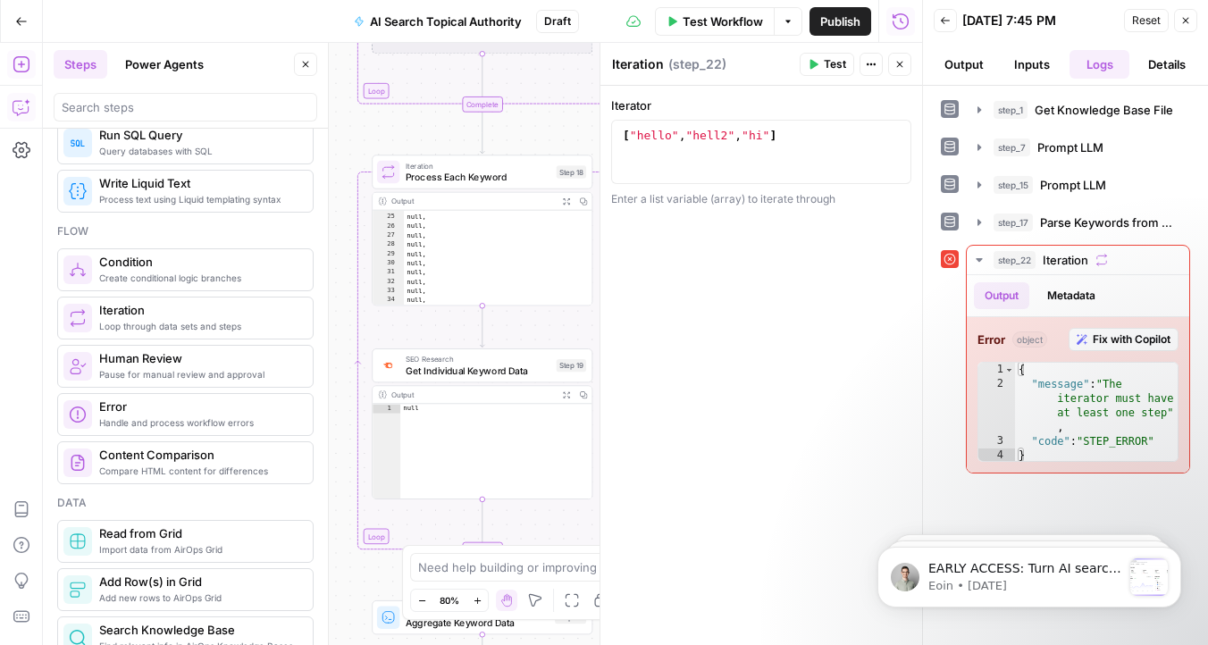
scroll to position [276, 0]
click at [463, 369] on span "Get Individual Keyword Data" at bounding box center [479, 371] width 146 height 14
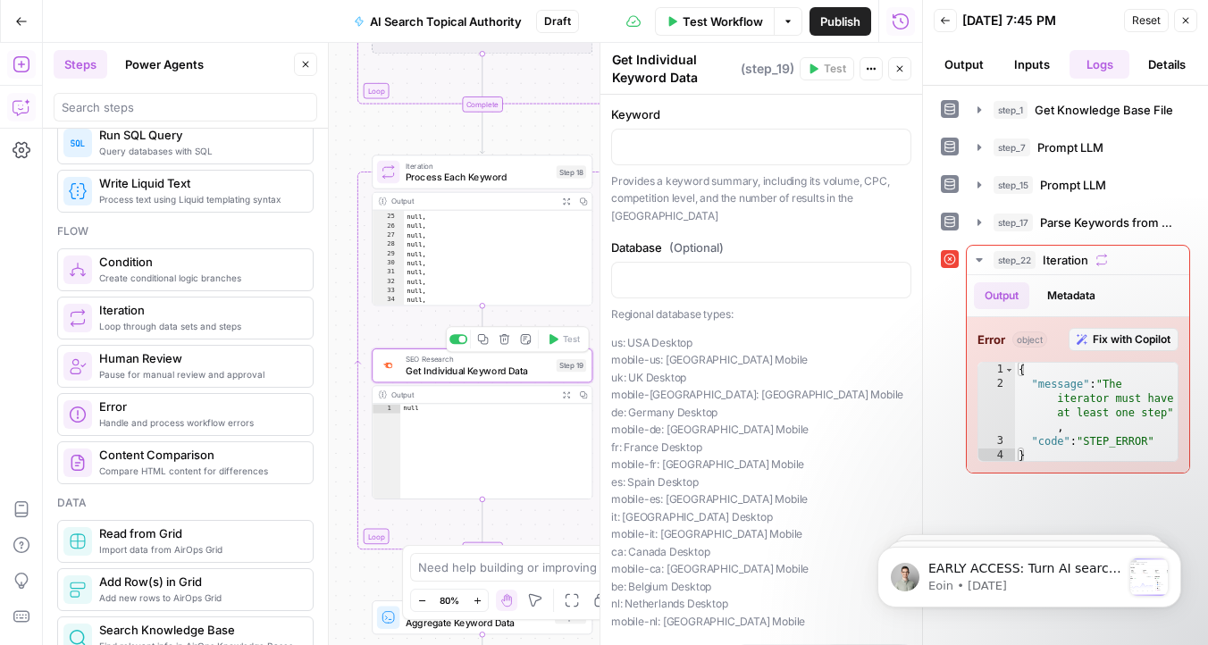
click at [483, 346] on button "Copy step" at bounding box center [482, 339] width 19 height 19
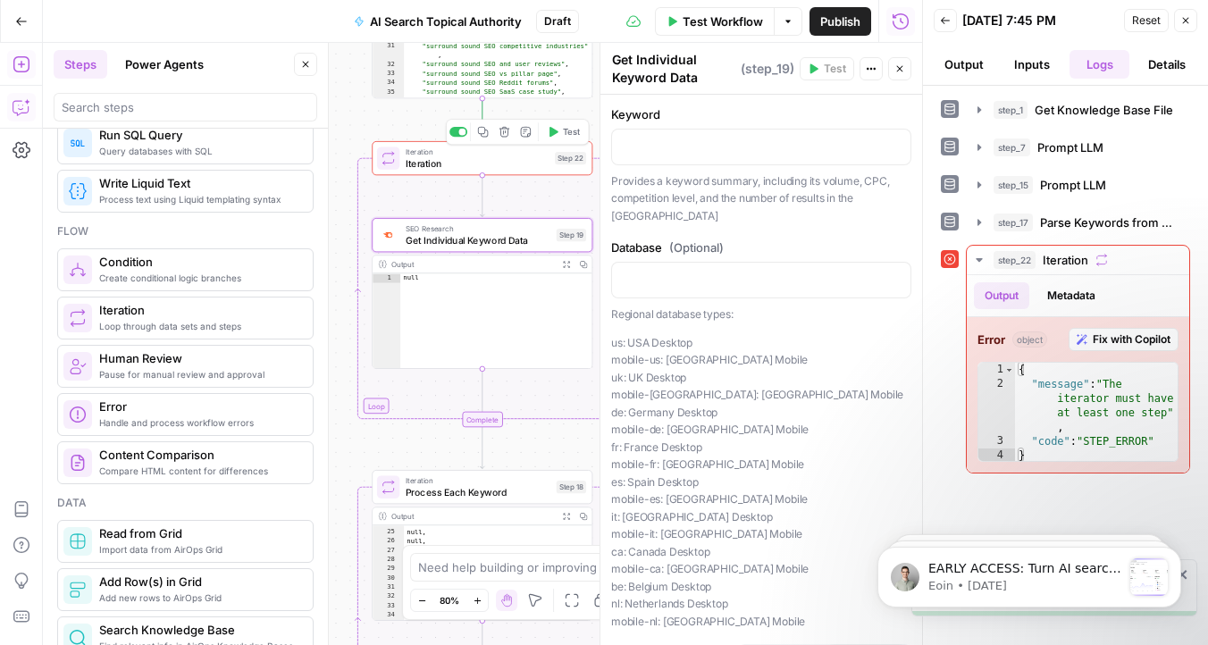
click at [564, 139] on button "Test" at bounding box center [563, 131] width 44 height 19
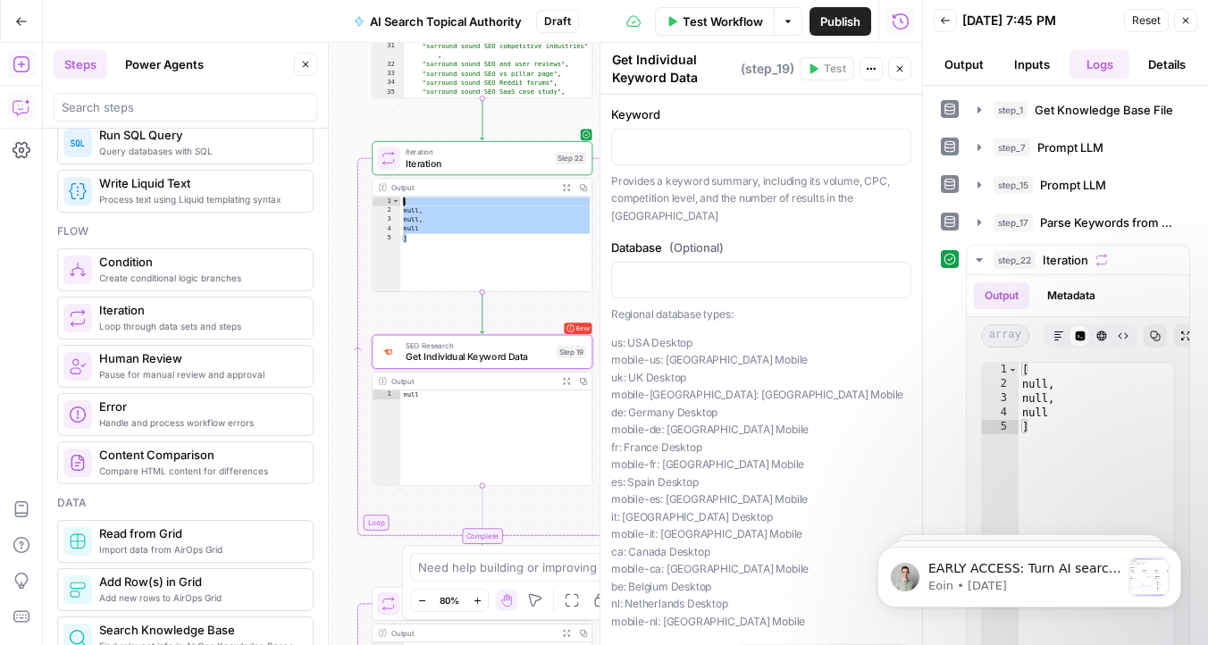
drag, startPoint x: 473, startPoint y: 264, endPoint x: 364, endPoint y: 114, distance: 184.7
click at [364, 114] on div "Workflow Set Inputs Inputs Get Knowledge Base File Get Knowledge Base File Step…" at bounding box center [482, 344] width 879 height 602
type textarea "* *******"
click at [503, 168] on span "Iteration" at bounding box center [478, 163] width 144 height 14
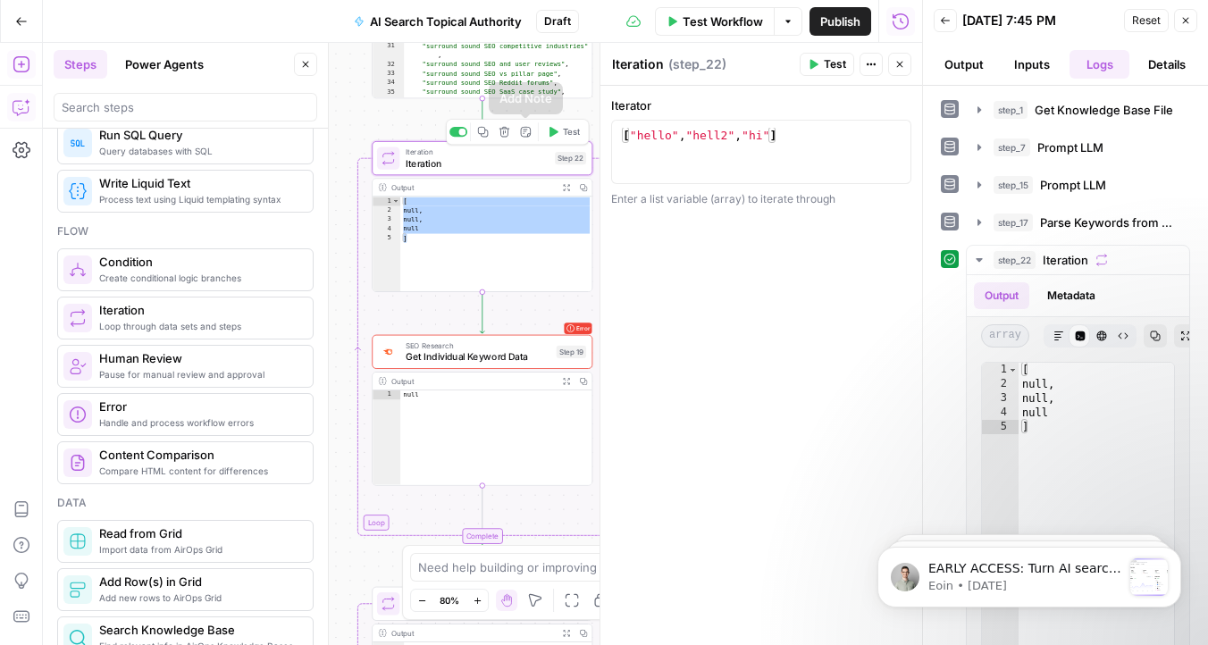
click at [505, 137] on icon "button" at bounding box center [504, 132] width 12 height 12
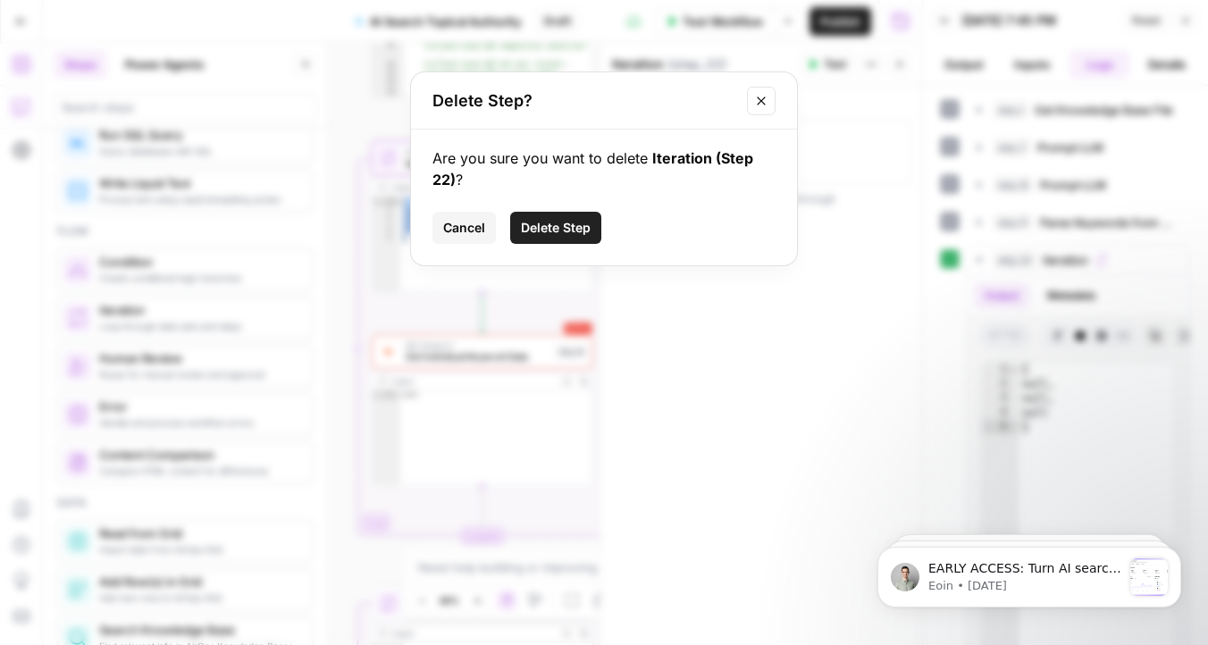
click at [556, 223] on span "Delete Step" at bounding box center [556, 228] width 70 height 18
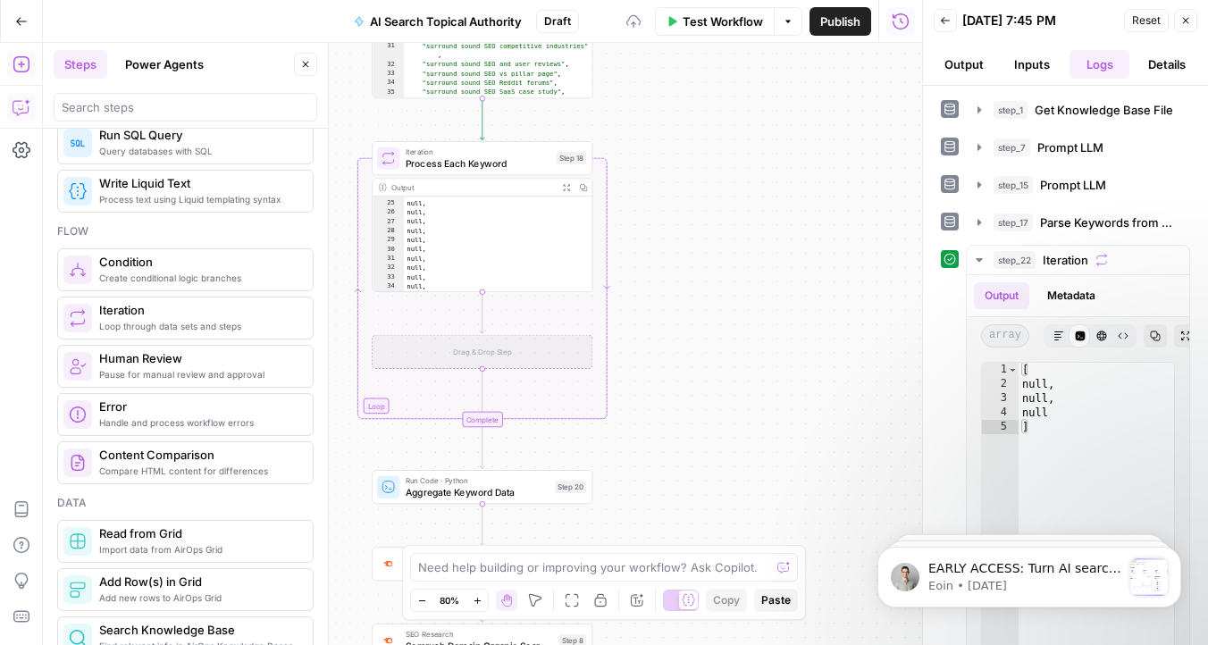
click at [466, 167] on span "Process Each Keyword" at bounding box center [479, 163] width 146 height 14
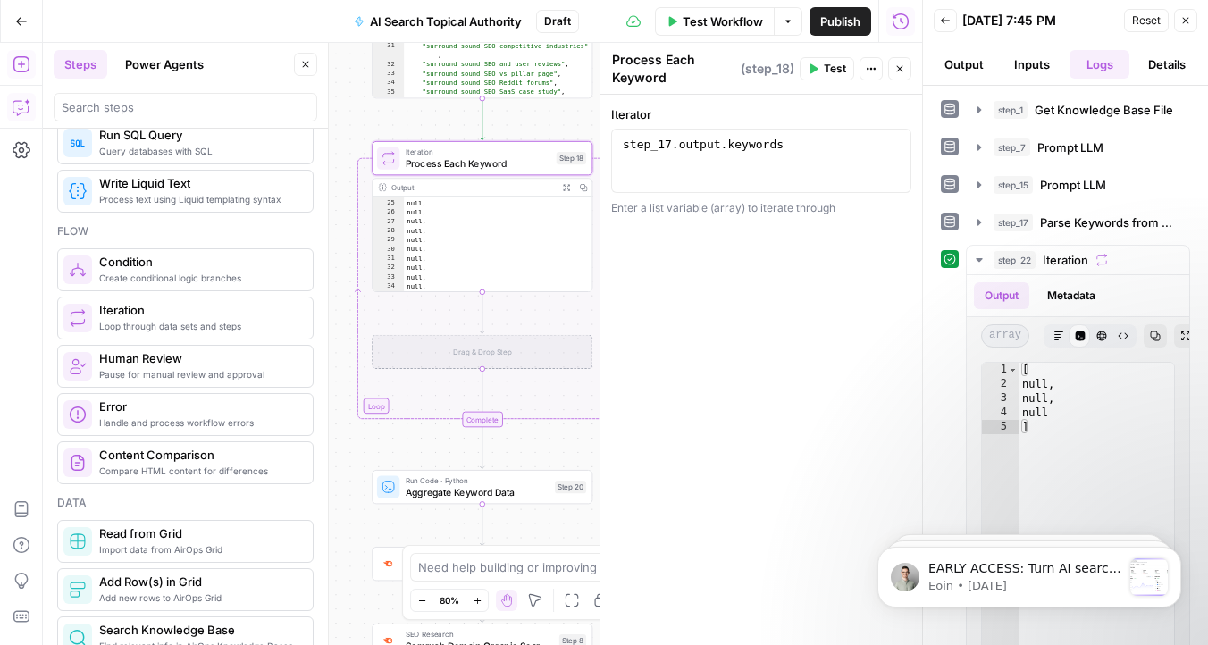
click at [373, 129] on div "Workflow Set Inputs Inputs Get Knowledge Base File Get Knowledge Base File Step…" at bounding box center [482, 344] width 879 height 602
click at [901, 18] on icon "button" at bounding box center [901, 22] width 18 height 18
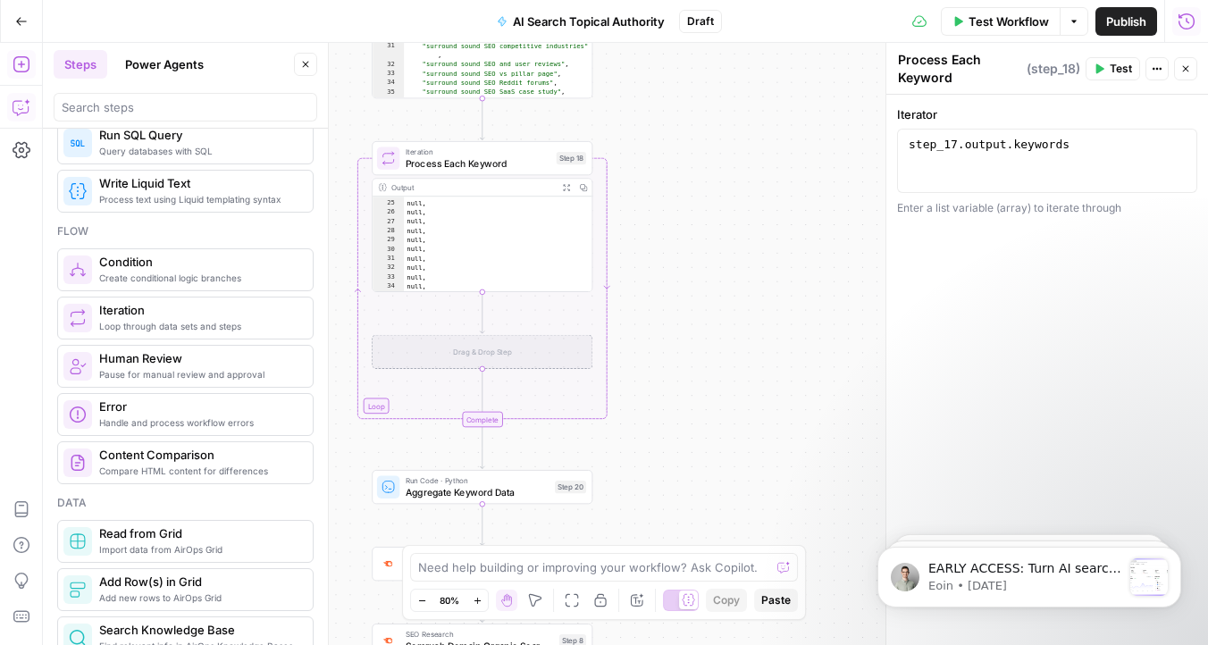
click at [1177, 24] on icon "button" at bounding box center [1186, 22] width 18 height 18
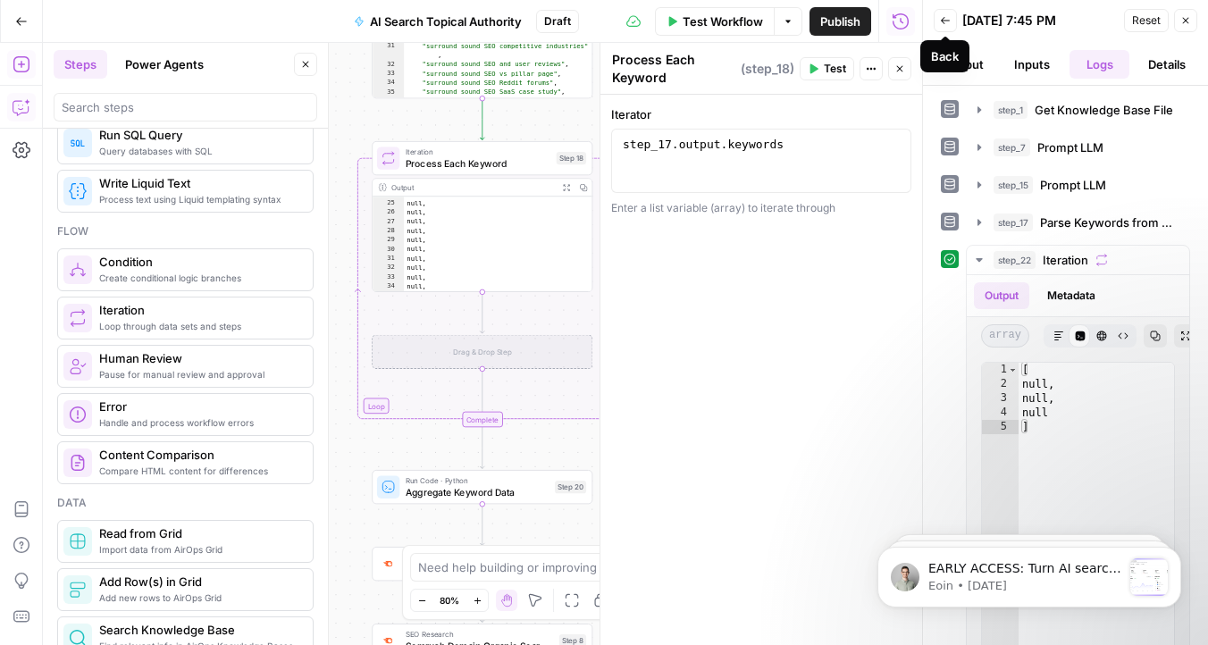
click at [950, 18] on button "Back" at bounding box center [945, 20] width 23 height 23
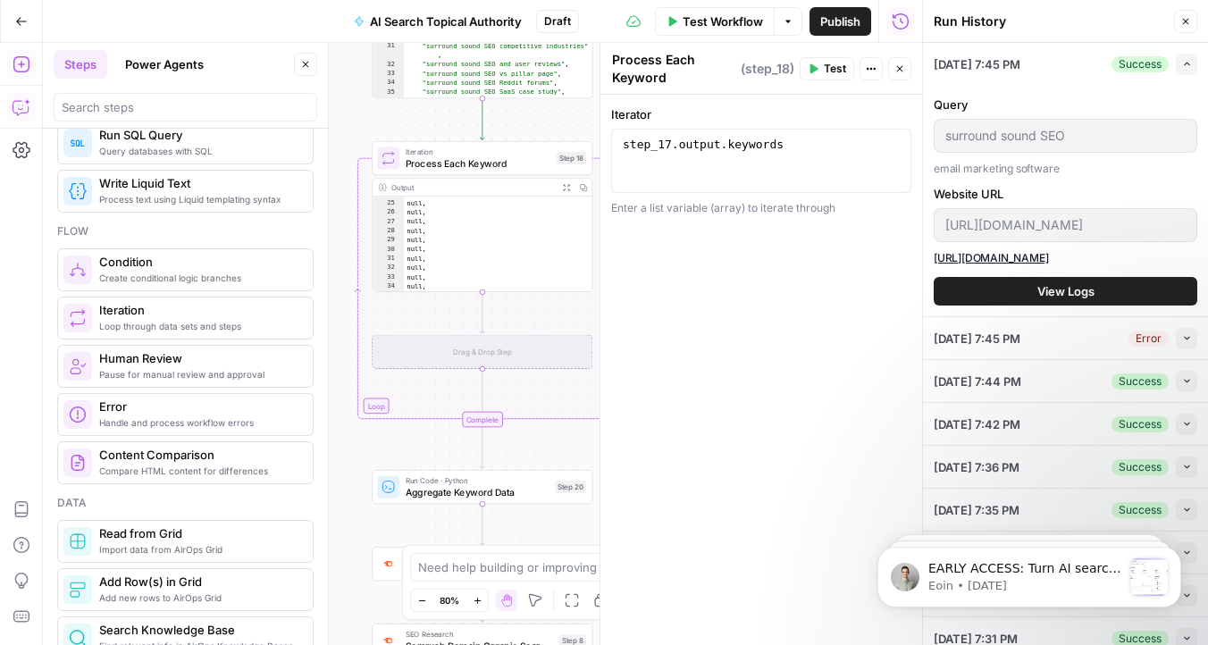
click at [1189, 21] on icon "button" at bounding box center [1185, 21] width 11 height 11
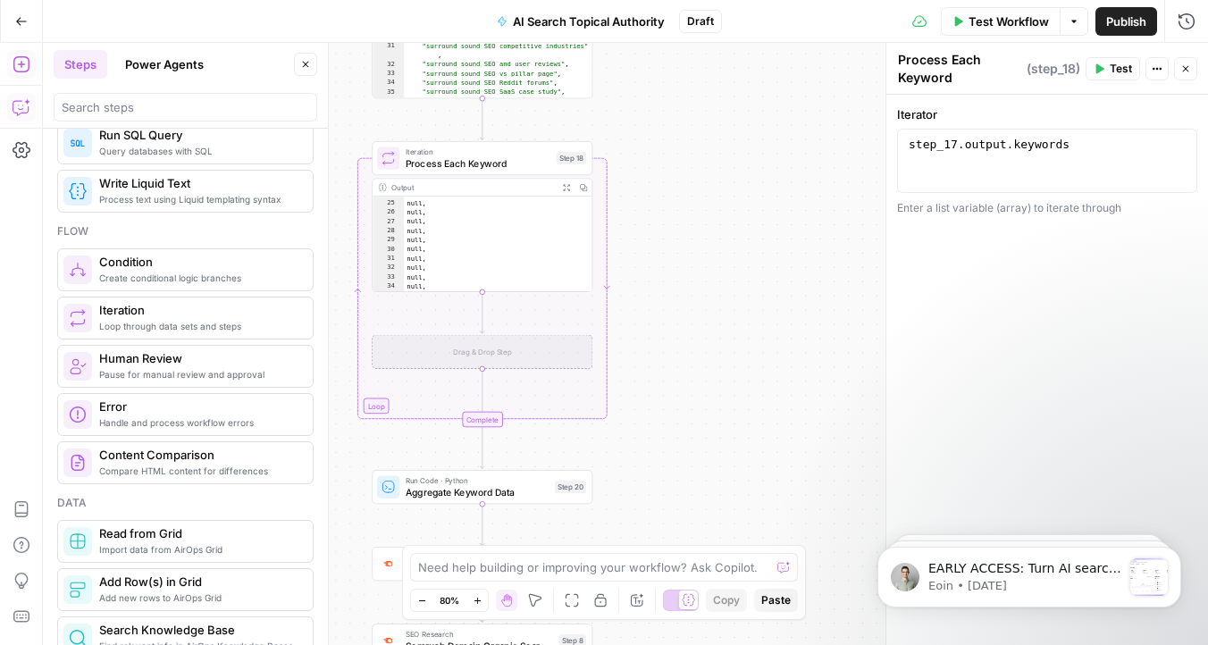
click at [727, 288] on div "Workflow Set Inputs Inputs Get Knowledge Base File Get Knowledge Base File Step…" at bounding box center [625, 344] width 1165 height 602
click at [454, 156] on span "Process Each Keyword" at bounding box center [479, 163] width 146 height 14
click at [502, 165] on span "Process Each Keyword" at bounding box center [479, 163] width 146 height 14
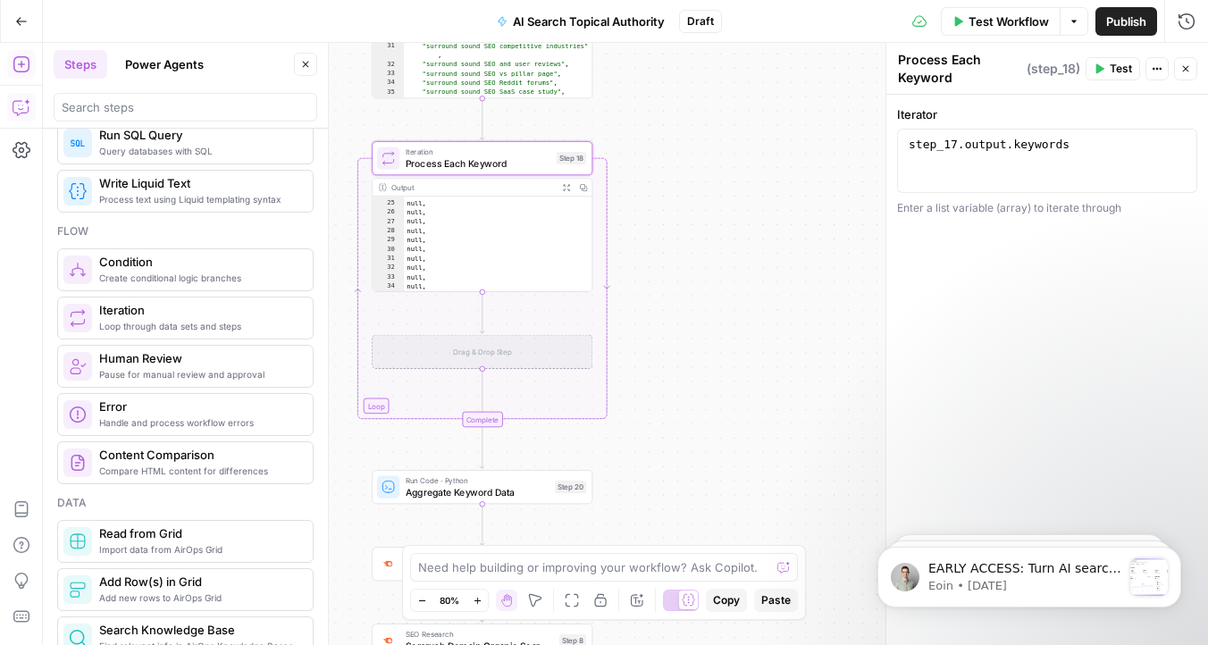
click at [1162, 67] on button "Actions" at bounding box center [1156, 68] width 23 height 23
drag, startPoint x: 1106, startPoint y: 298, endPoint x: 1190, endPoint y: 13, distance: 297.9
click at [1190, 13] on body "Omniscient New Home Browse Insights Opportunities Your Data Recent Grids Conten…" at bounding box center [604, 322] width 1208 height 645
click at [1146, 67] on div "Run History E" at bounding box center [1148, 60] width 83 height 18
click at [1147, 63] on div "Run History E" at bounding box center [1148, 60] width 83 height 18
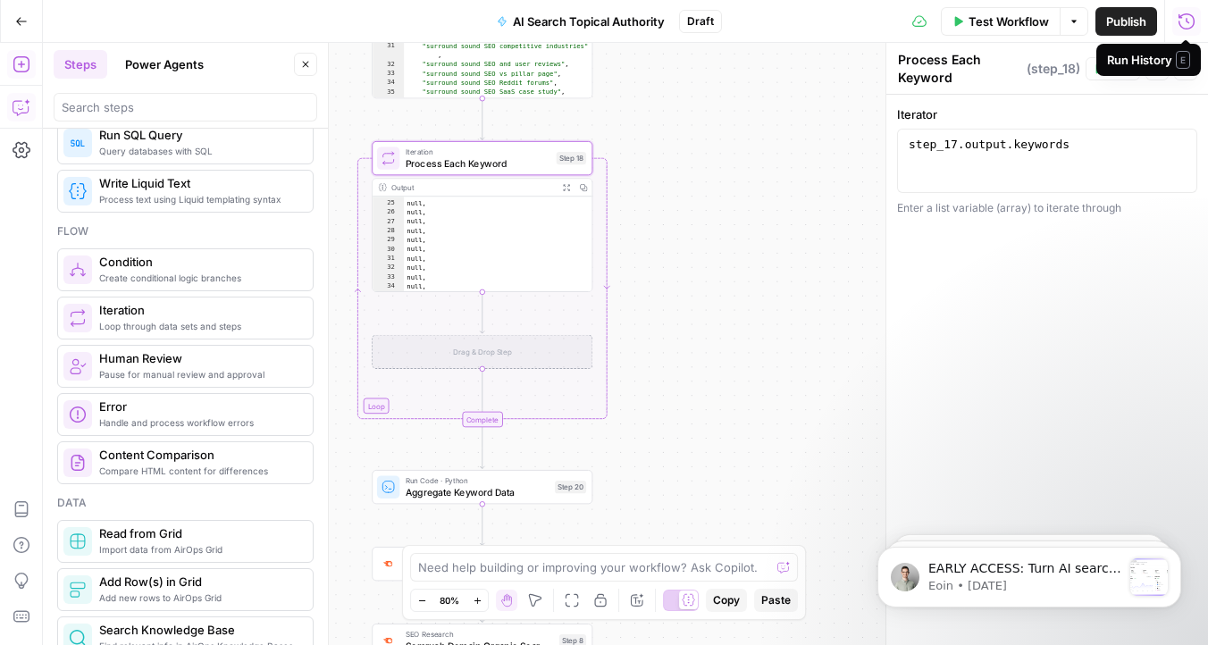
click at [1190, 21] on icon "button" at bounding box center [1186, 22] width 18 height 18
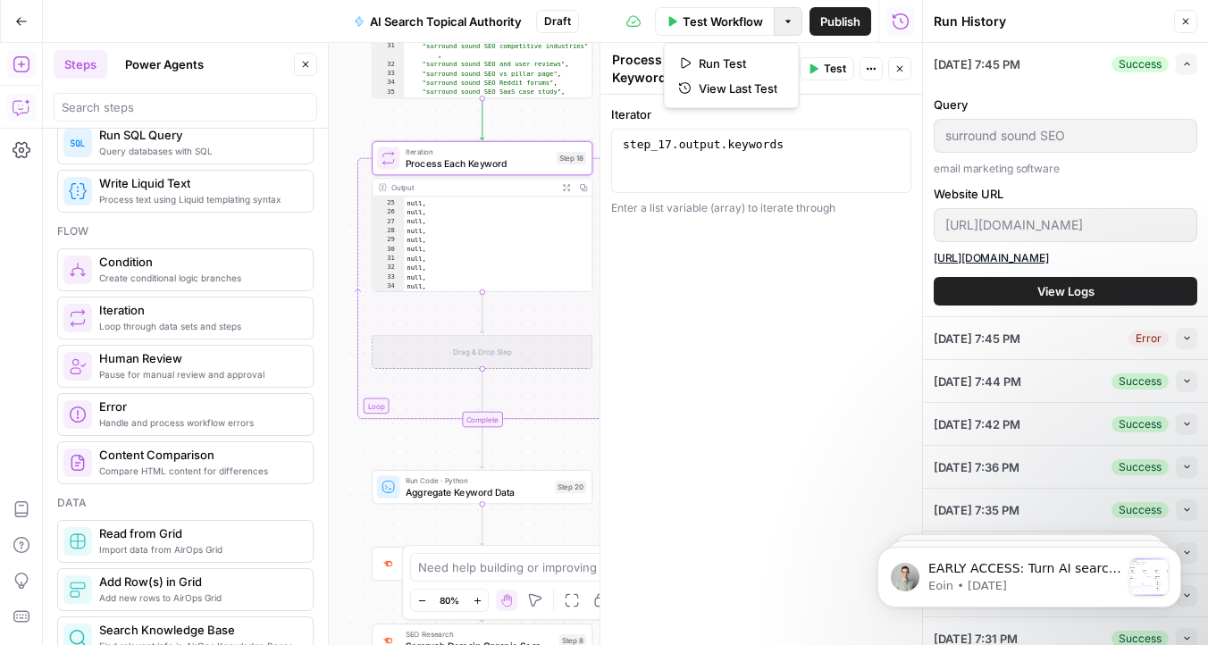
click at [796, 10] on button "Options" at bounding box center [788, 21] width 29 height 29
click at [1051, 372] on div "[DATE] 7:44 PM Success Collapse" at bounding box center [1066, 381] width 264 height 42
click at [1098, 375] on div "[DATE] 7:44 PM Success Collapse" at bounding box center [1066, 381] width 264 height 42
click at [1161, 374] on div "Success" at bounding box center [1139, 381] width 57 height 16
click at [634, 21] on icon at bounding box center [633, 21] width 14 height 14
